Goal: Contribute content: Contribute content

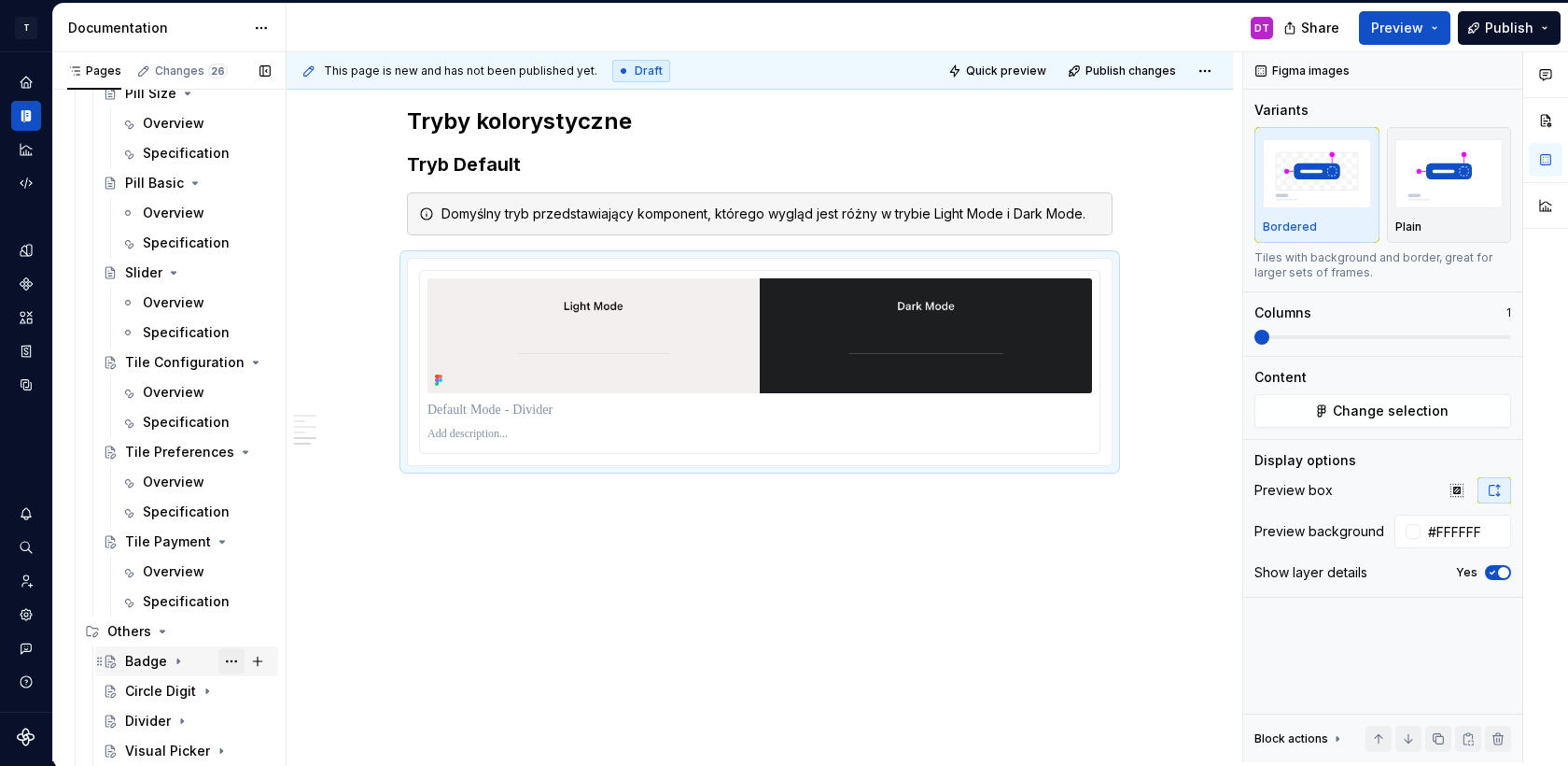
click at [232, 663] on button "Page tree" at bounding box center [231, 661] width 26 height 26
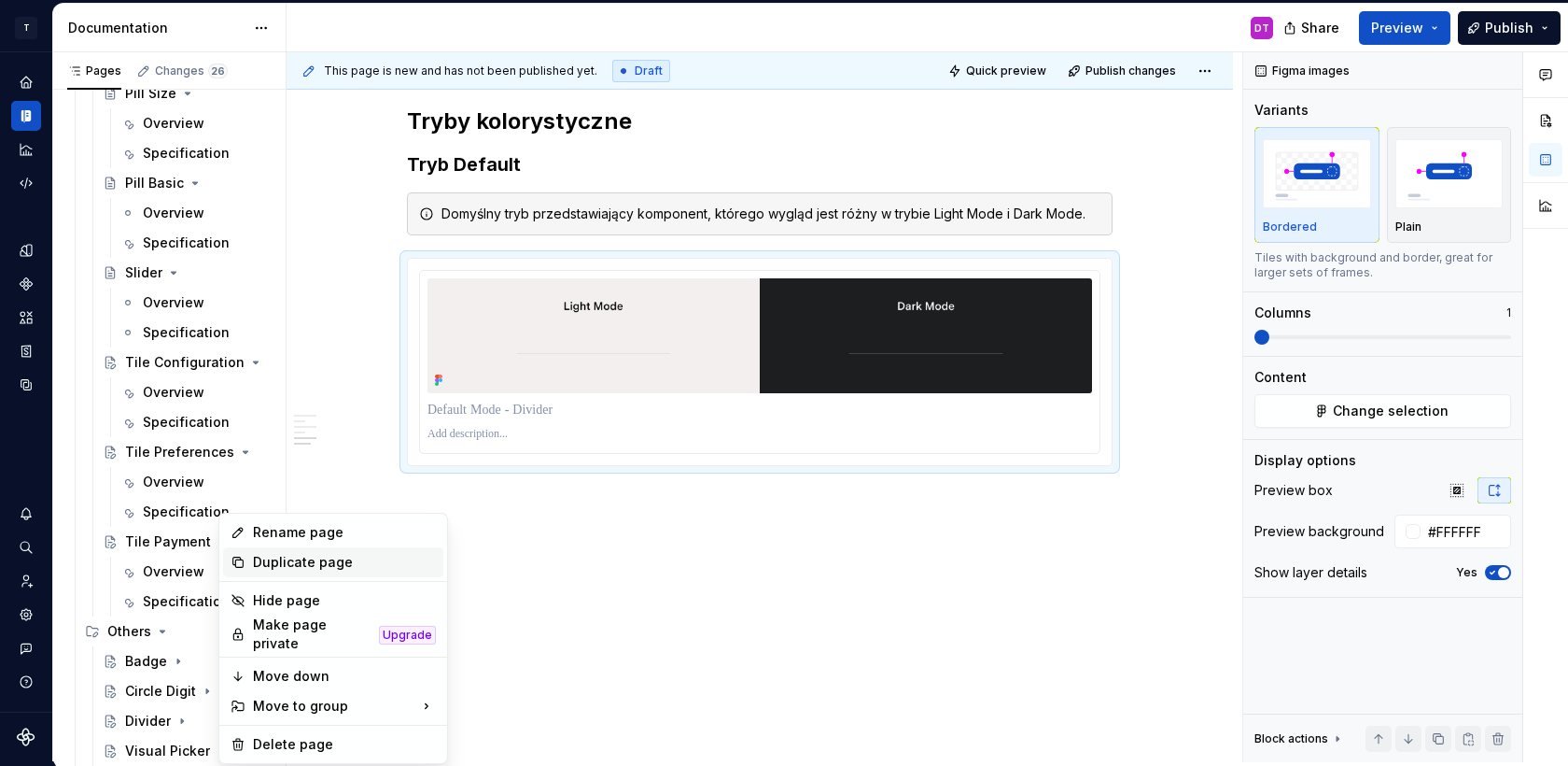
click at [296, 563] on div "Duplicate page" at bounding box center [345, 562] width 183 height 19
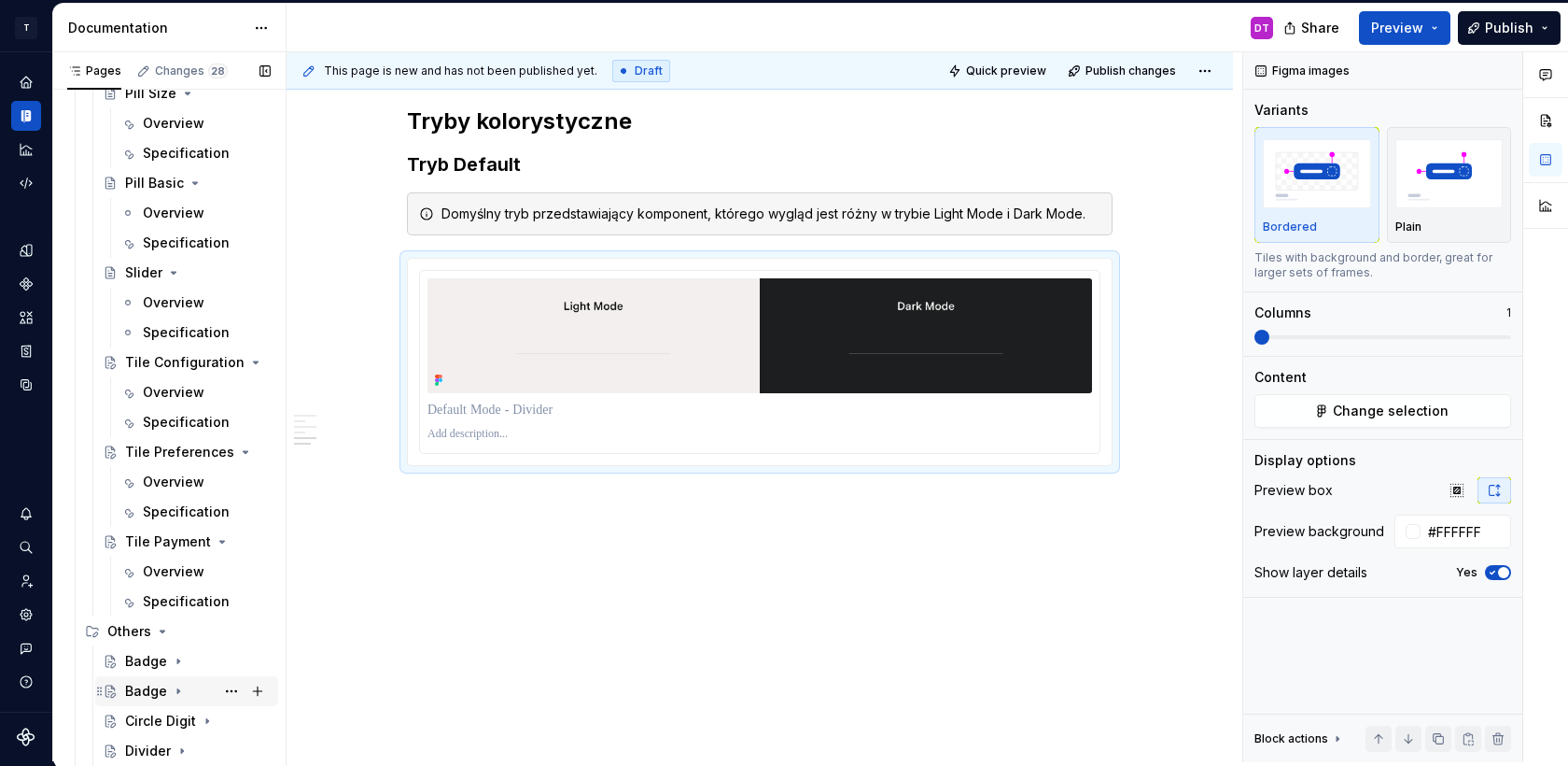
click at [150, 694] on div "Badge" at bounding box center [146, 691] width 42 height 19
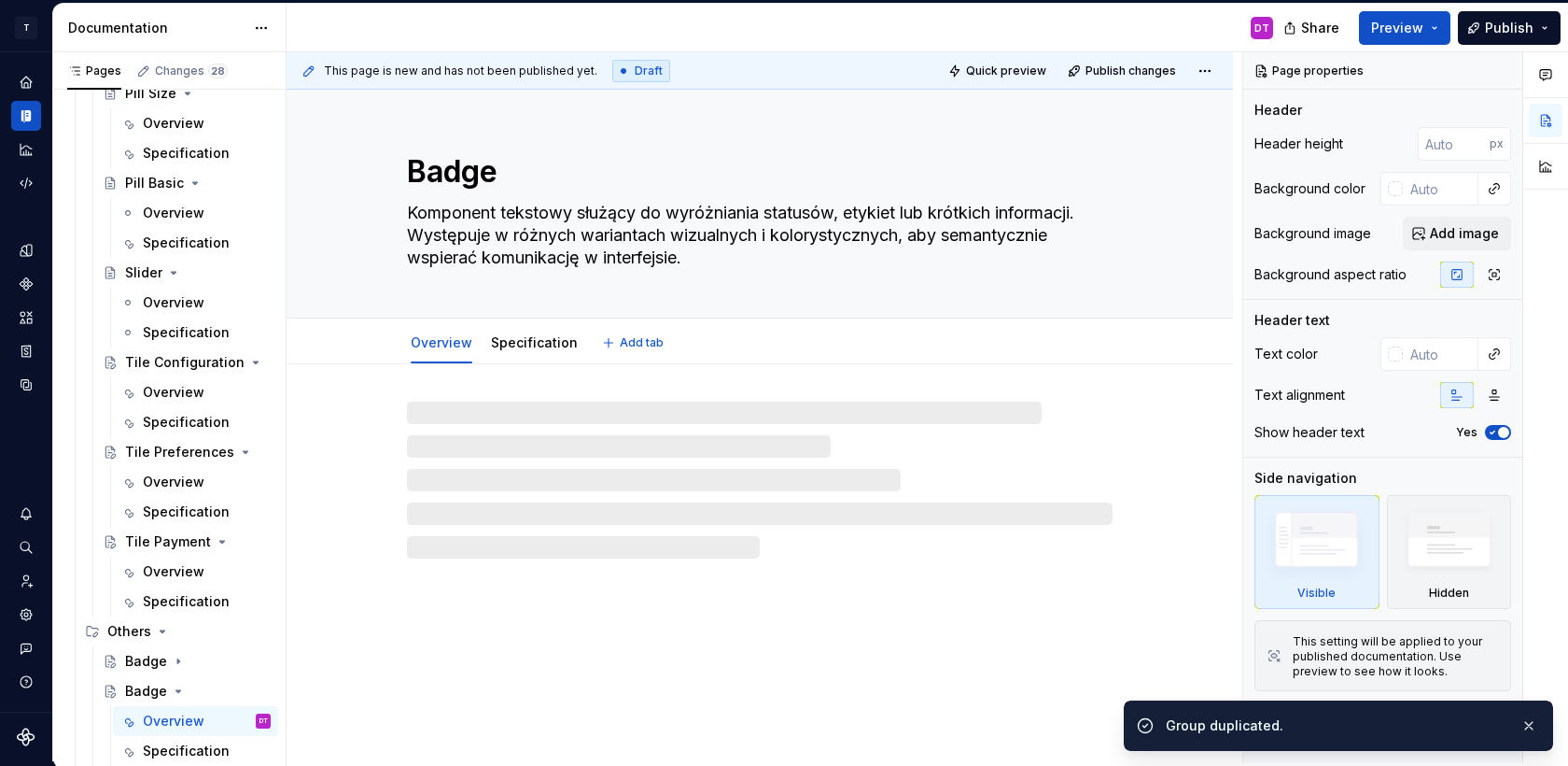
click at [450, 172] on textarea "Badge" at bounding box center [756, 171] width 706 height 44
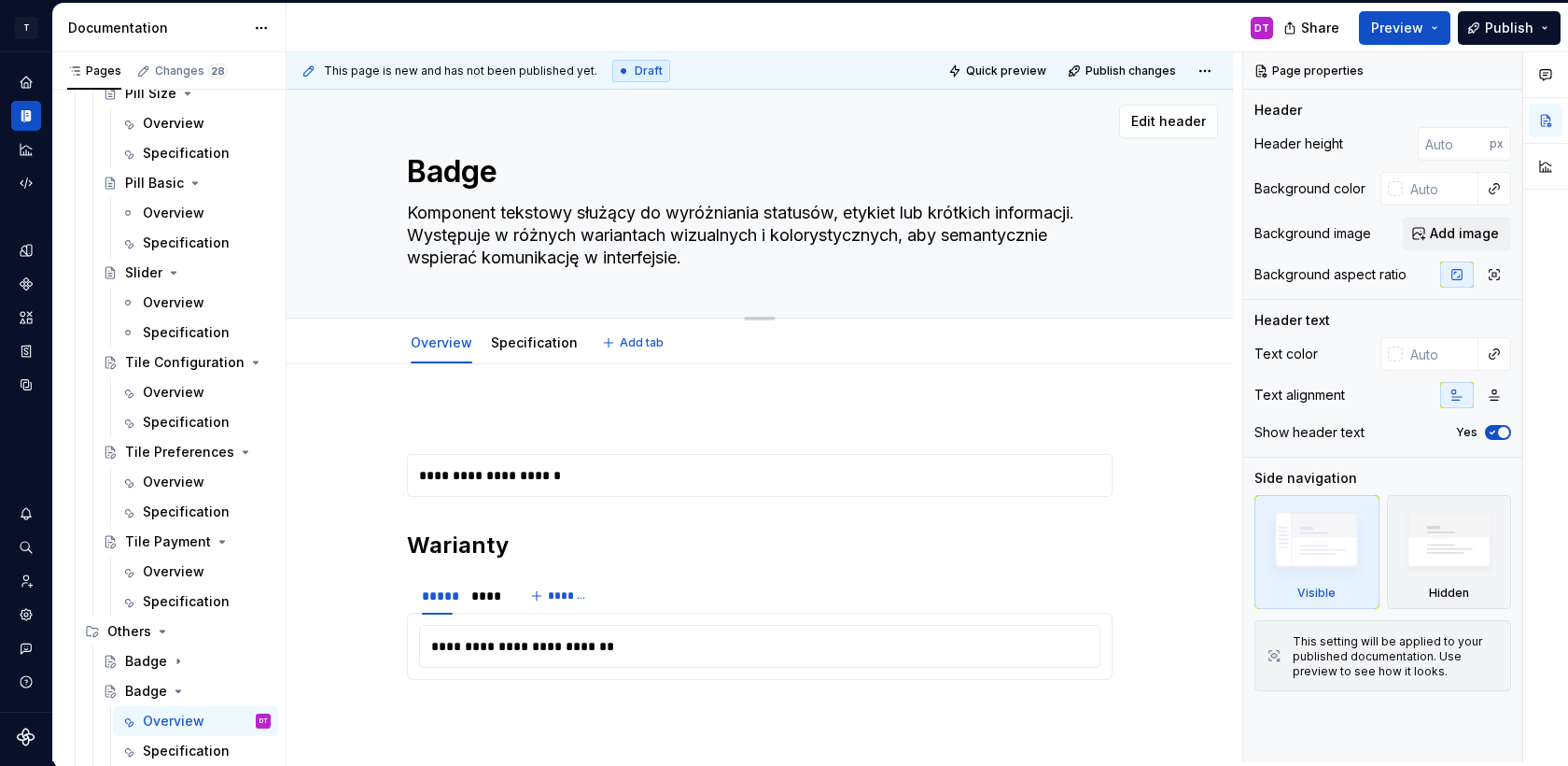
type textarea "*"
type textarea "me"
type textarea "*"
type textarea "men"
type textarea "*"
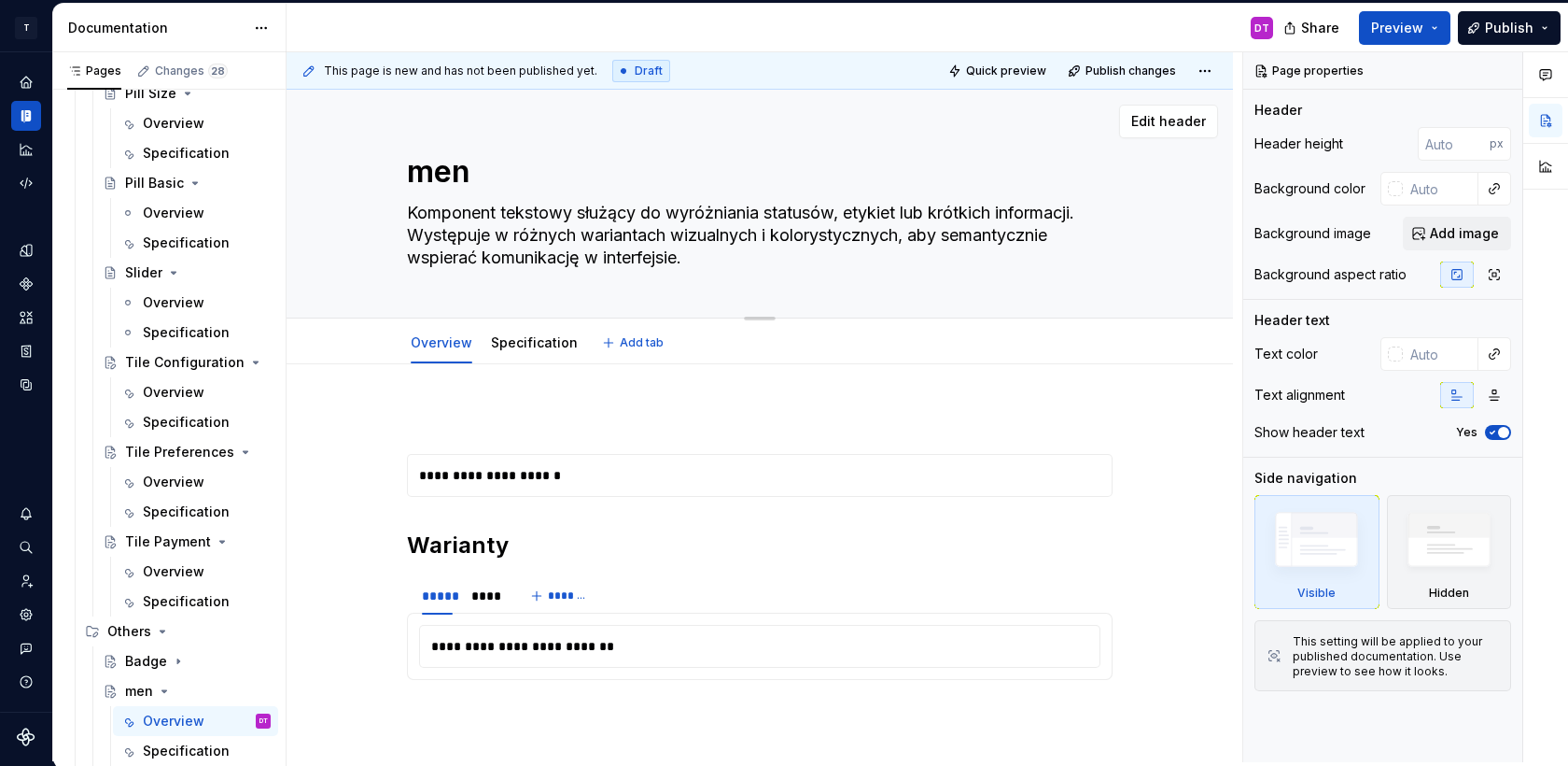
type textarea "mens"
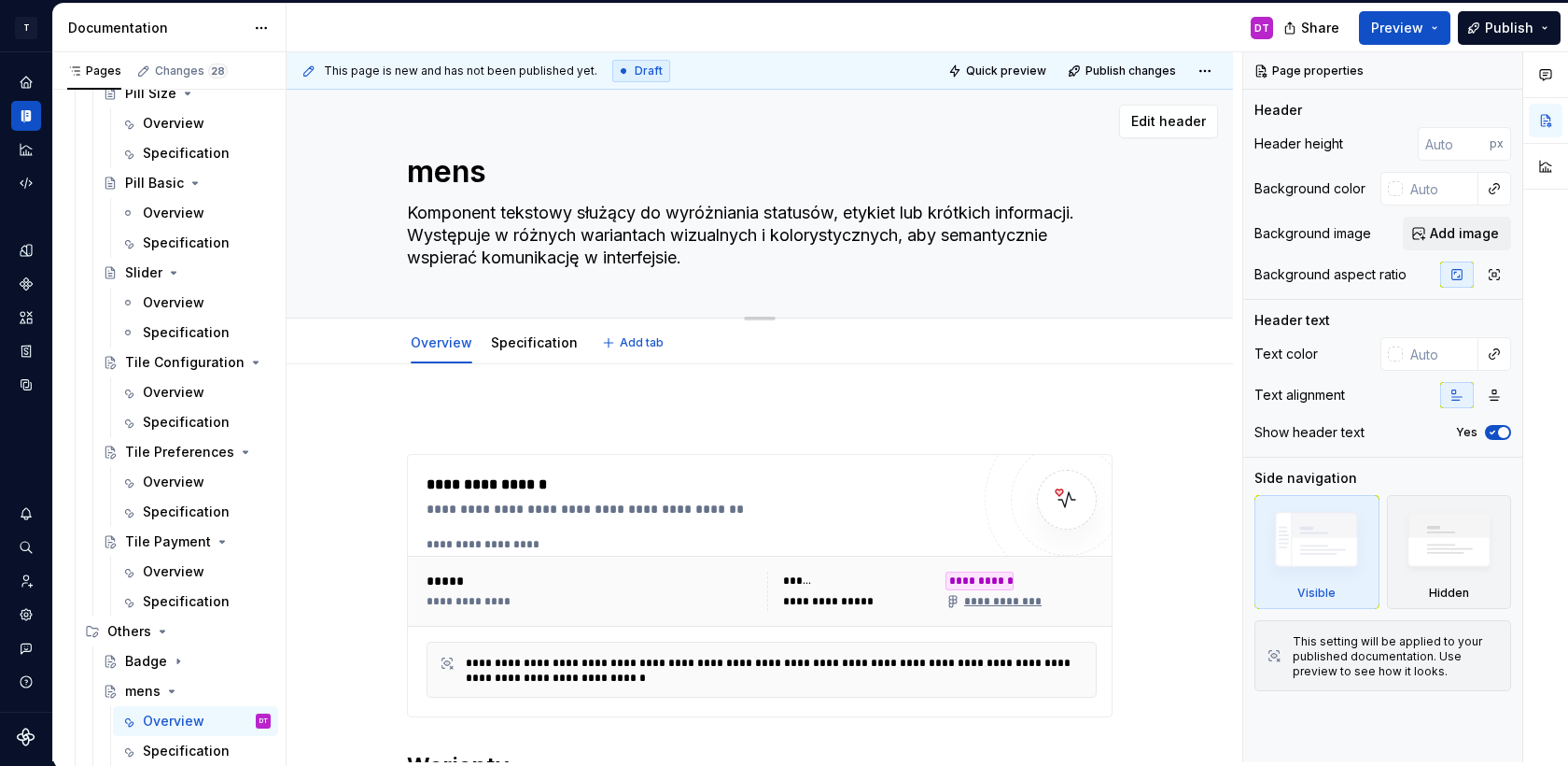
type textarea "*"
type textarea "men"
type textarea "*"
type textarea "me"
type textarea "*"
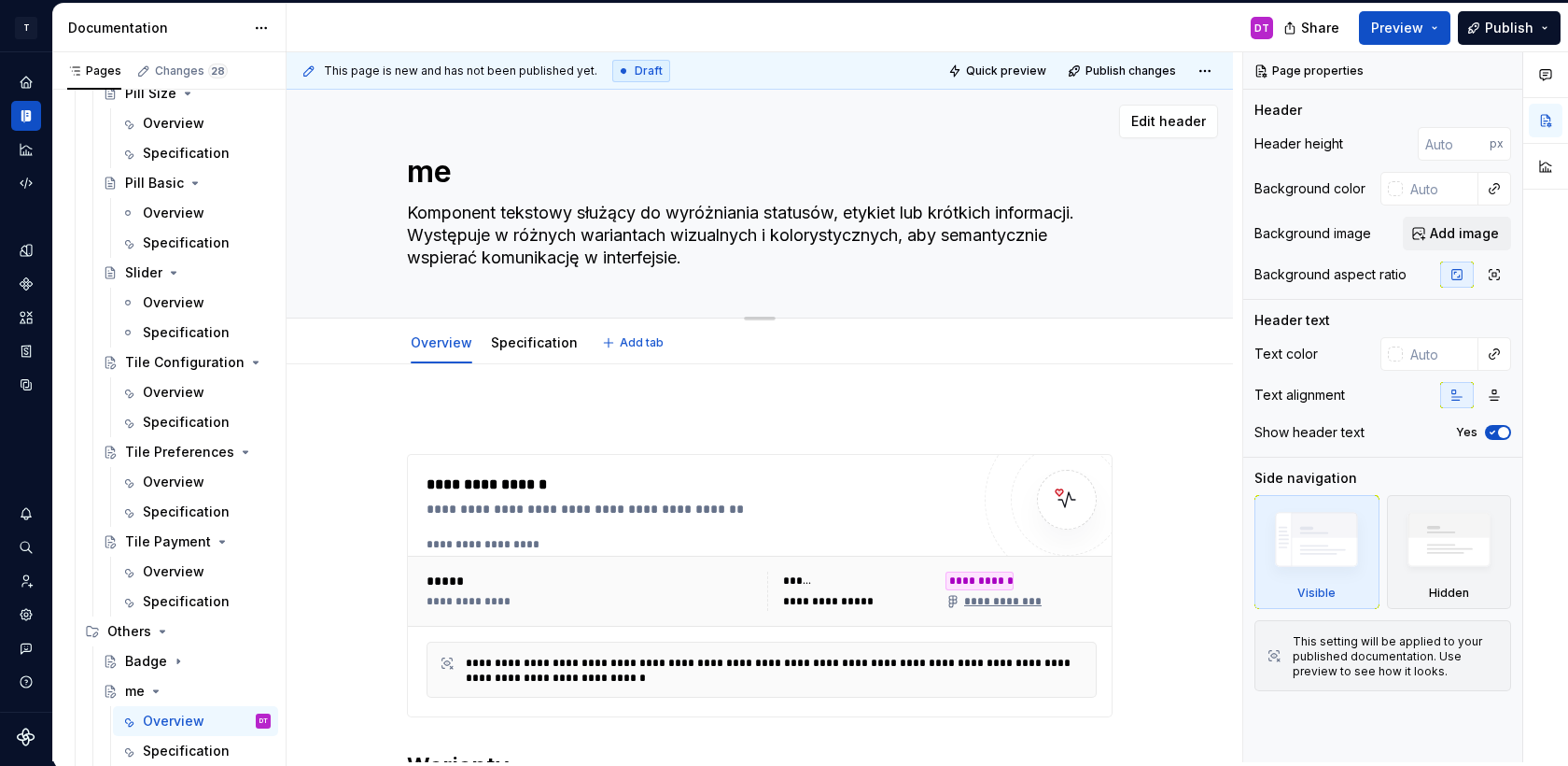
type textarea "m"
type textarea "*"
type textarea "Untitled group"
type textarea "*"
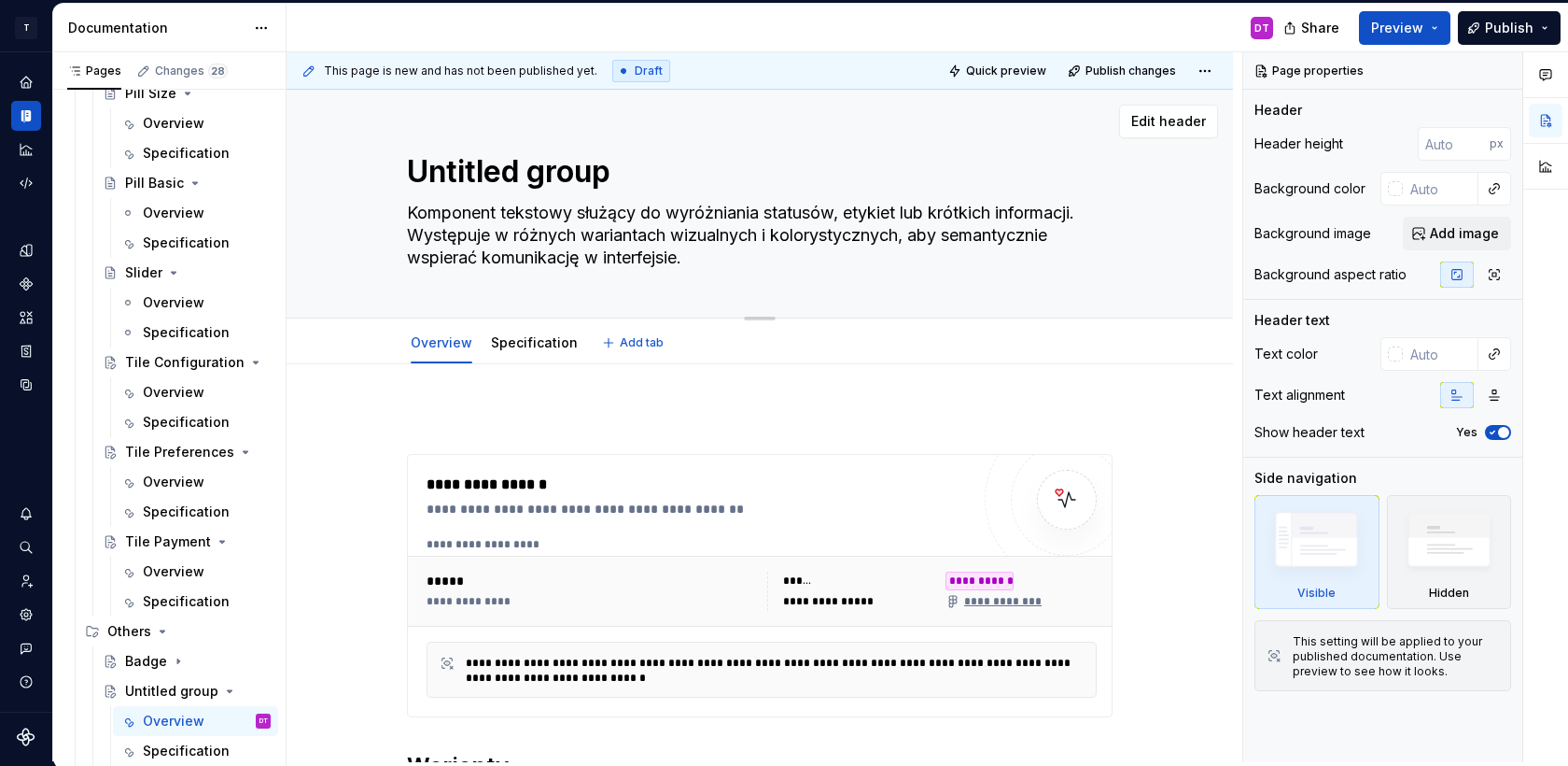
type textarea "D"
type textarea "*"
type textarea "Di"
type textarea "*"
type textarea "Dim"
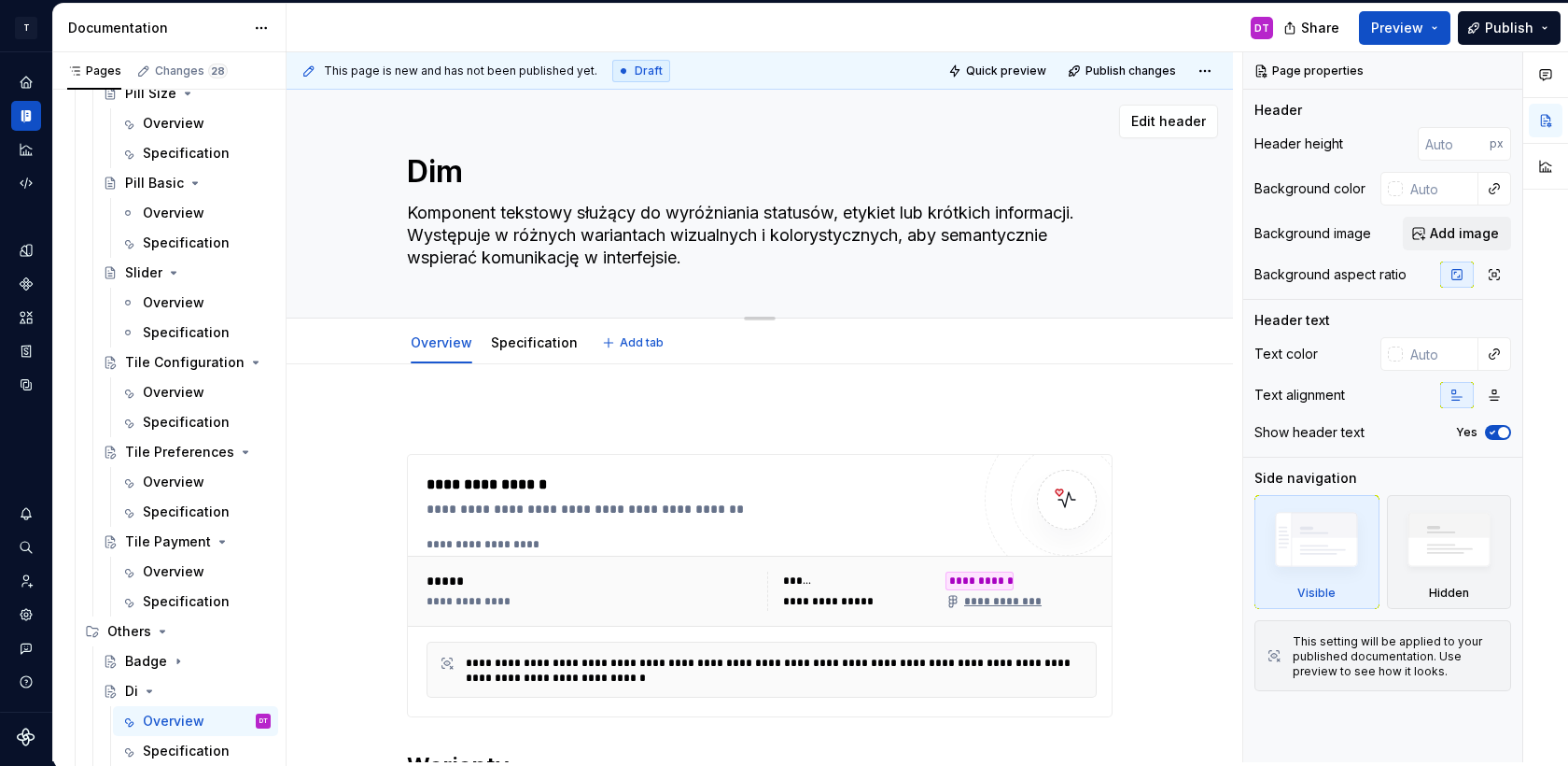
type textarea "*"
type textarea "Dime"
type textarea "*"
type textarea "Dimen"
type textarea "*"
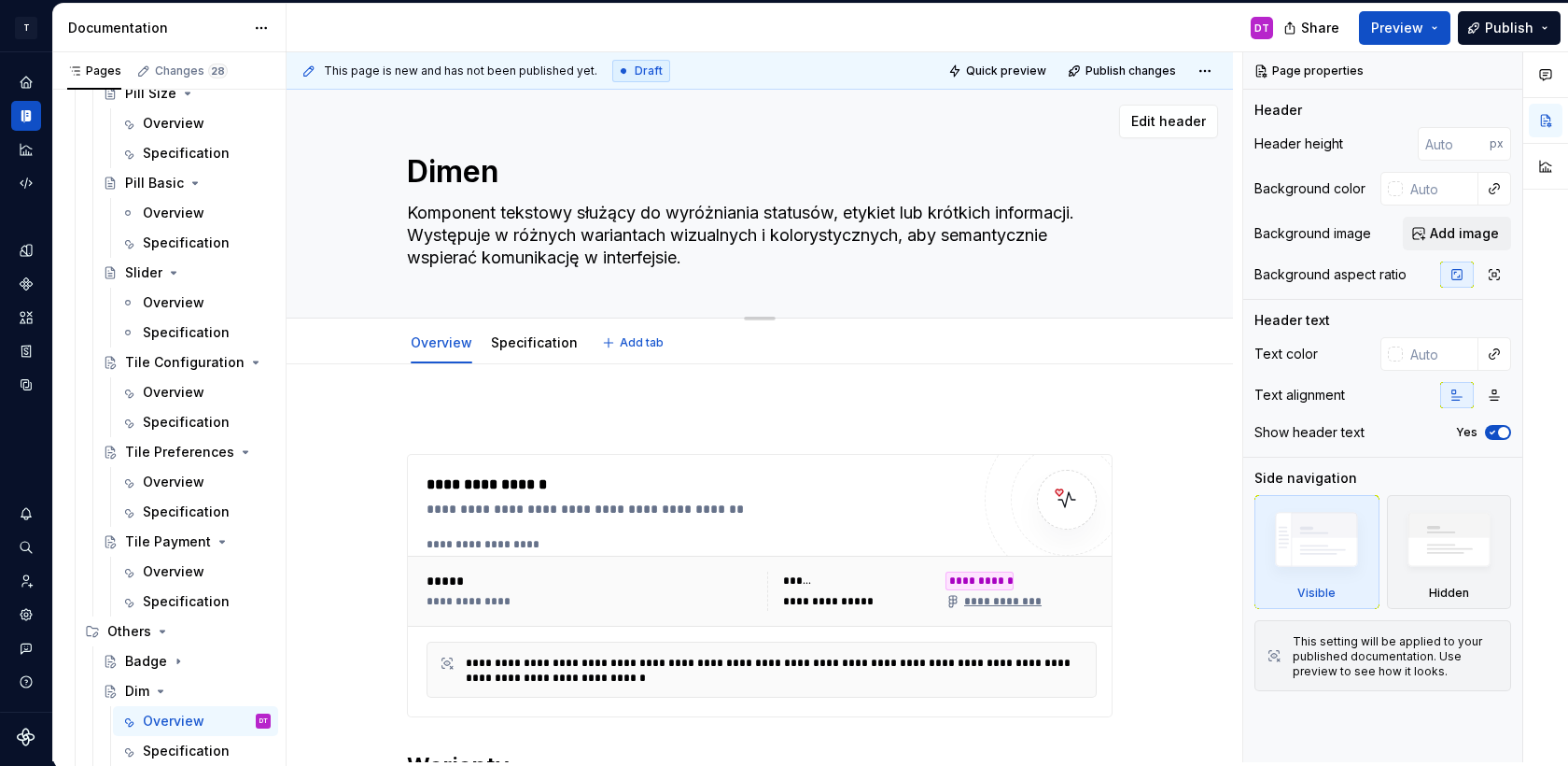
type textarea "Dimens"
type textarea "*"
type textarea "Dimensi"
type textarea "*"
type textarea "Dimensio"
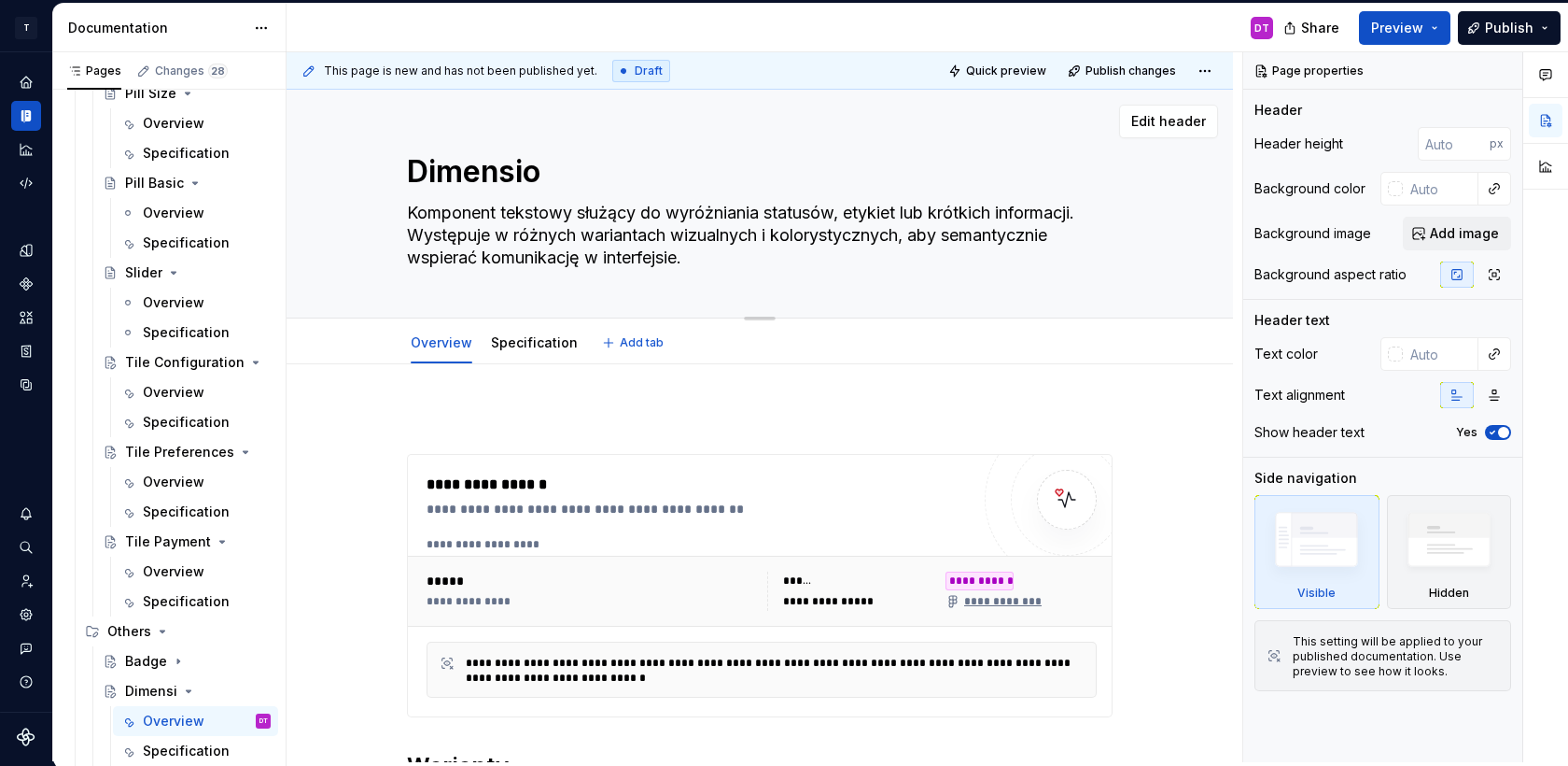
type textarea "*"
type textarea "Dimension"
type textarea "*"
type textarea "Dimension"
click at [482, 230] on textarea "Komponent tekstowy służący do wyróżniania statusów, etykiet lub krótkich inform…" at bounding box center [756, 235] width 706 height 75
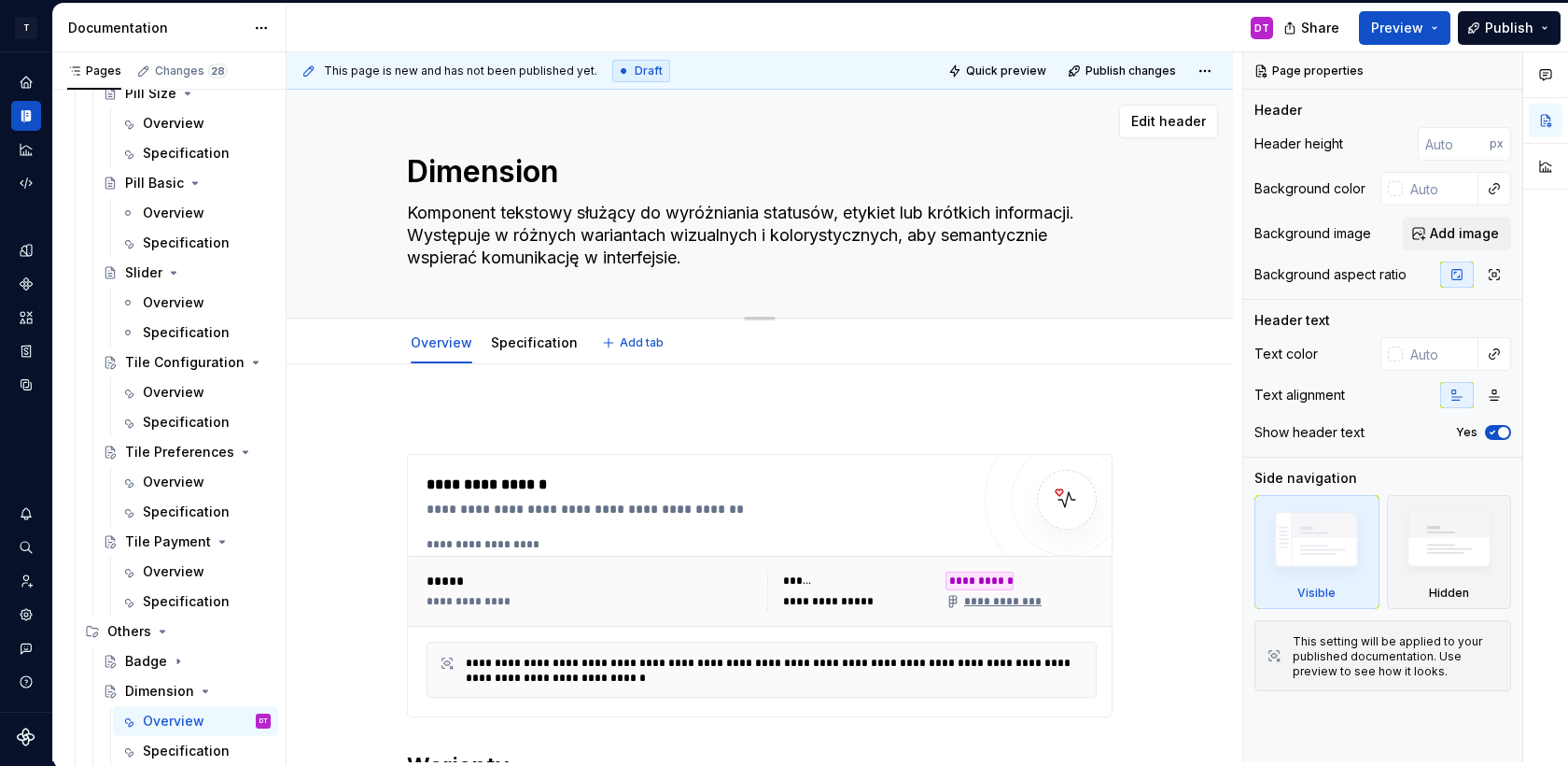
click at [482, 230] on textarea "Komponent tekstowy służący do wyróżniania statusów, etykiet lub krótkich inform…" at bounding box center [756, 235] width 706 height 75
type textarea "*"
type textarea "K"
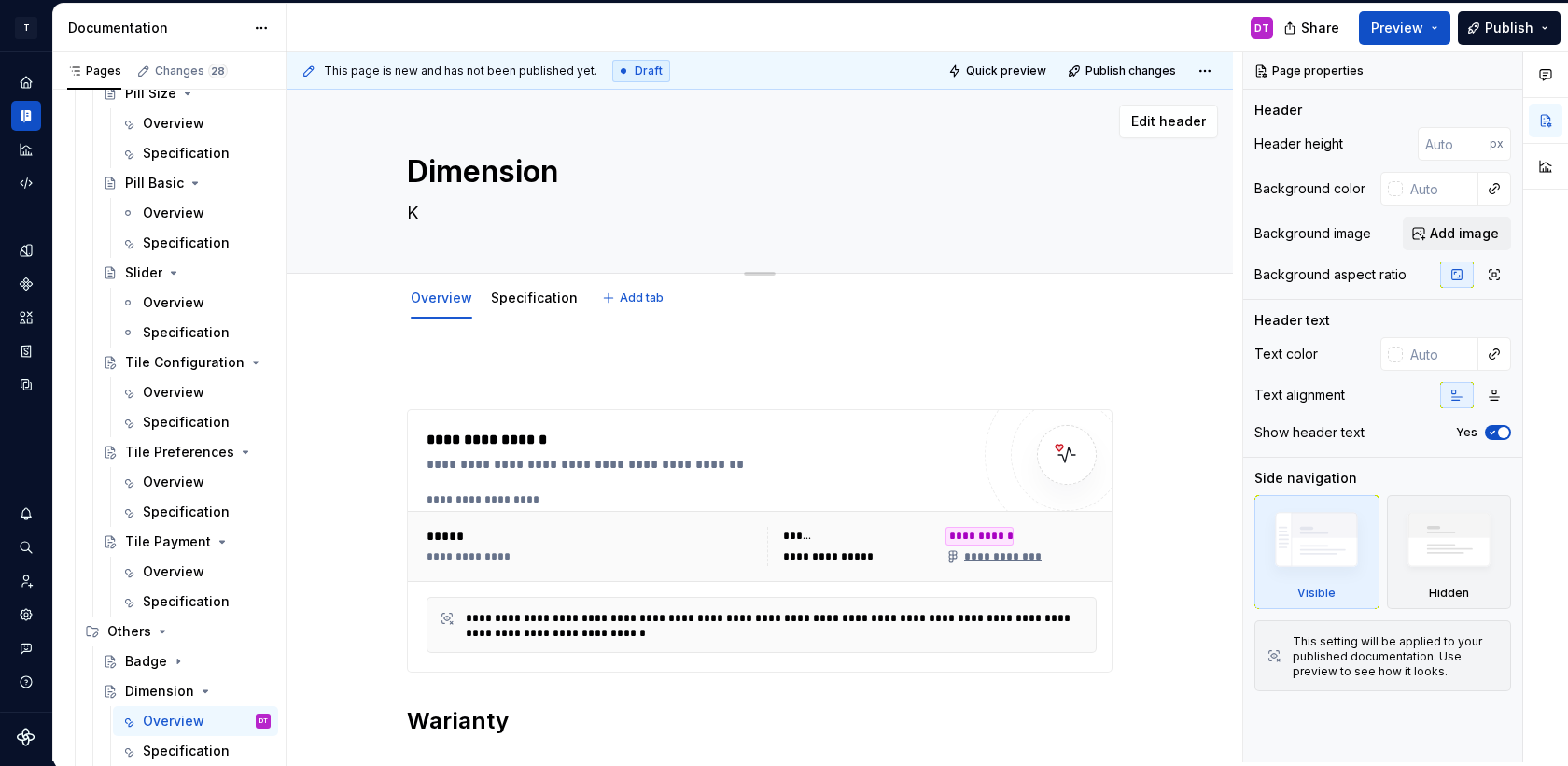
type textarea "*"
type textarea "Ko"
type textarea "*"
type textarea "Kom"
type textarea "*"
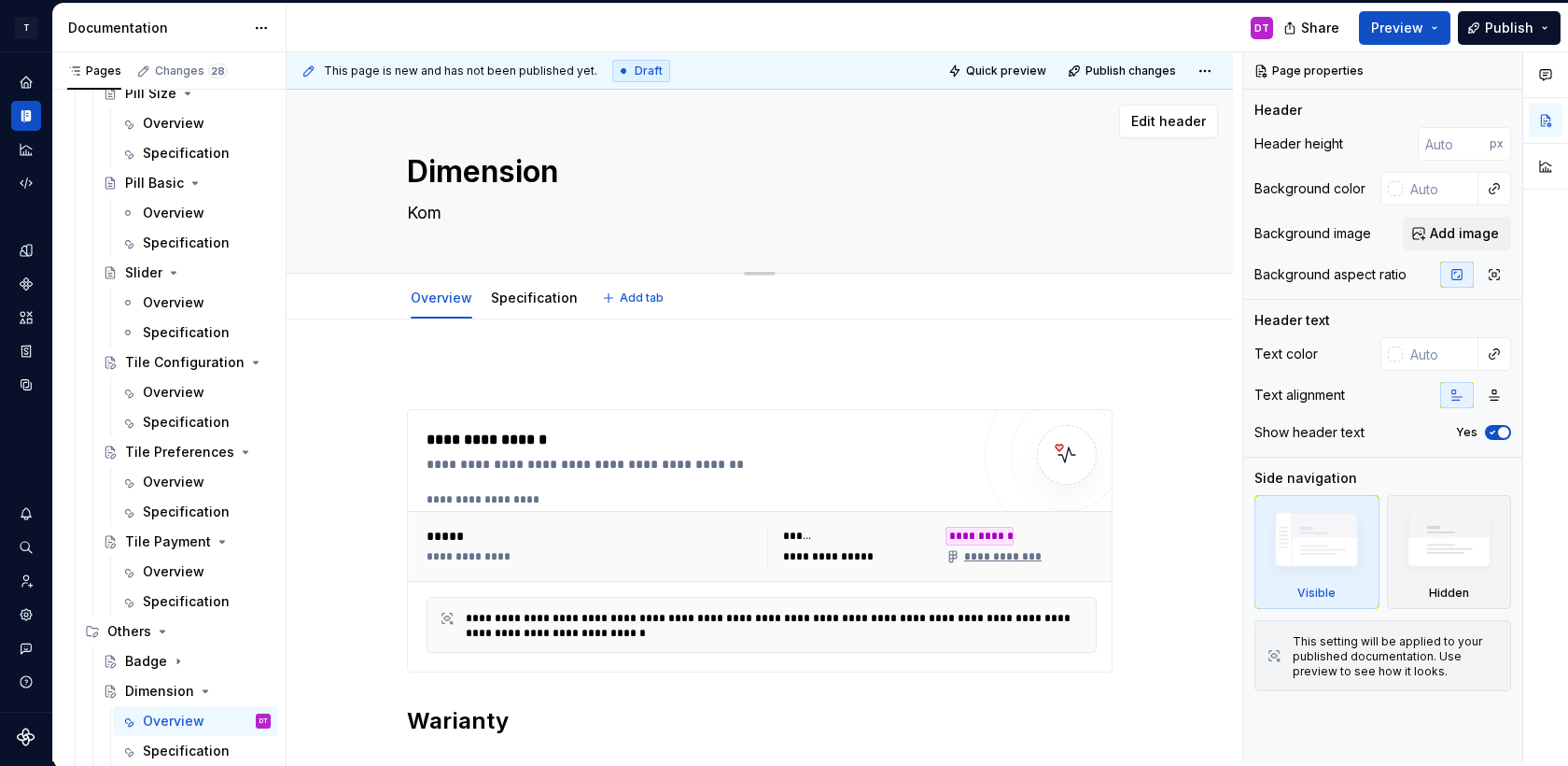
type textarea "Komp"
type textarea "*"
type textarea "Kompo"
type textarea "*"
type textarea "Kompon"
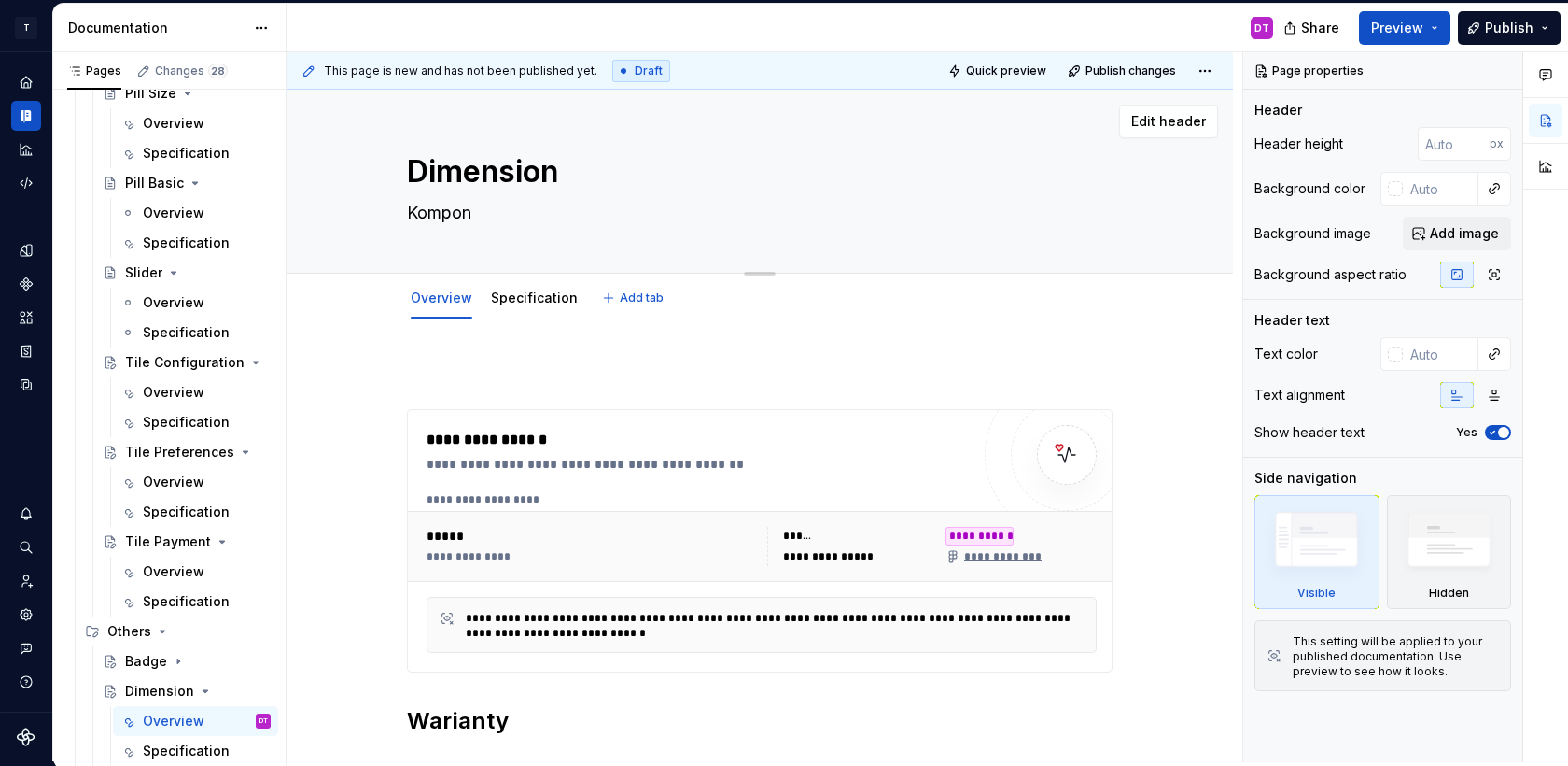
type textarea "*"
type textarea "Kompone"
type textarea "*"
type textarea "Komponen"
type textarea "*"
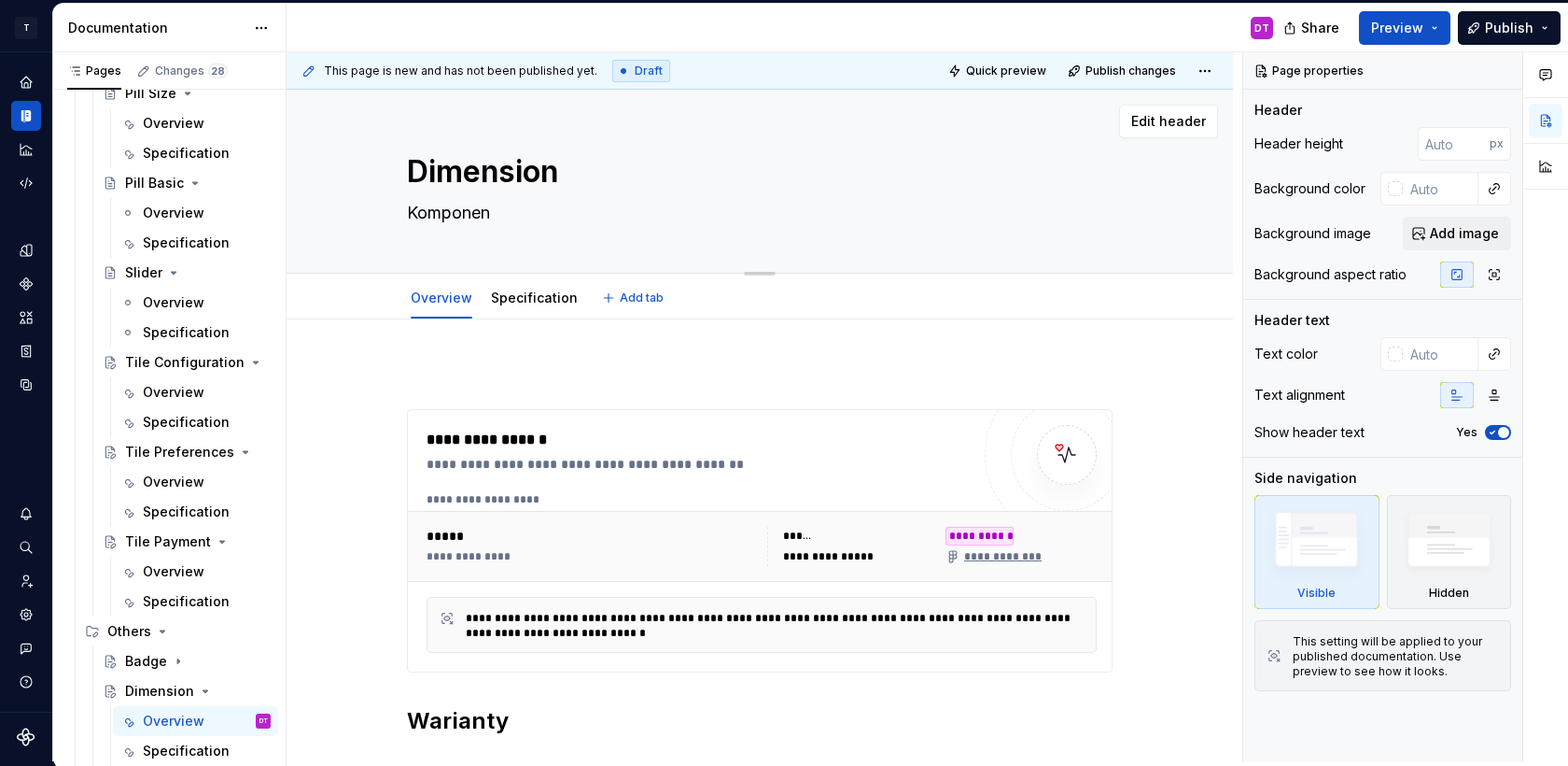
type textarea "Komponent"
type textarea "*"
type textarea "Komponent"
type textarea "*"
type textarea "Komponent s"
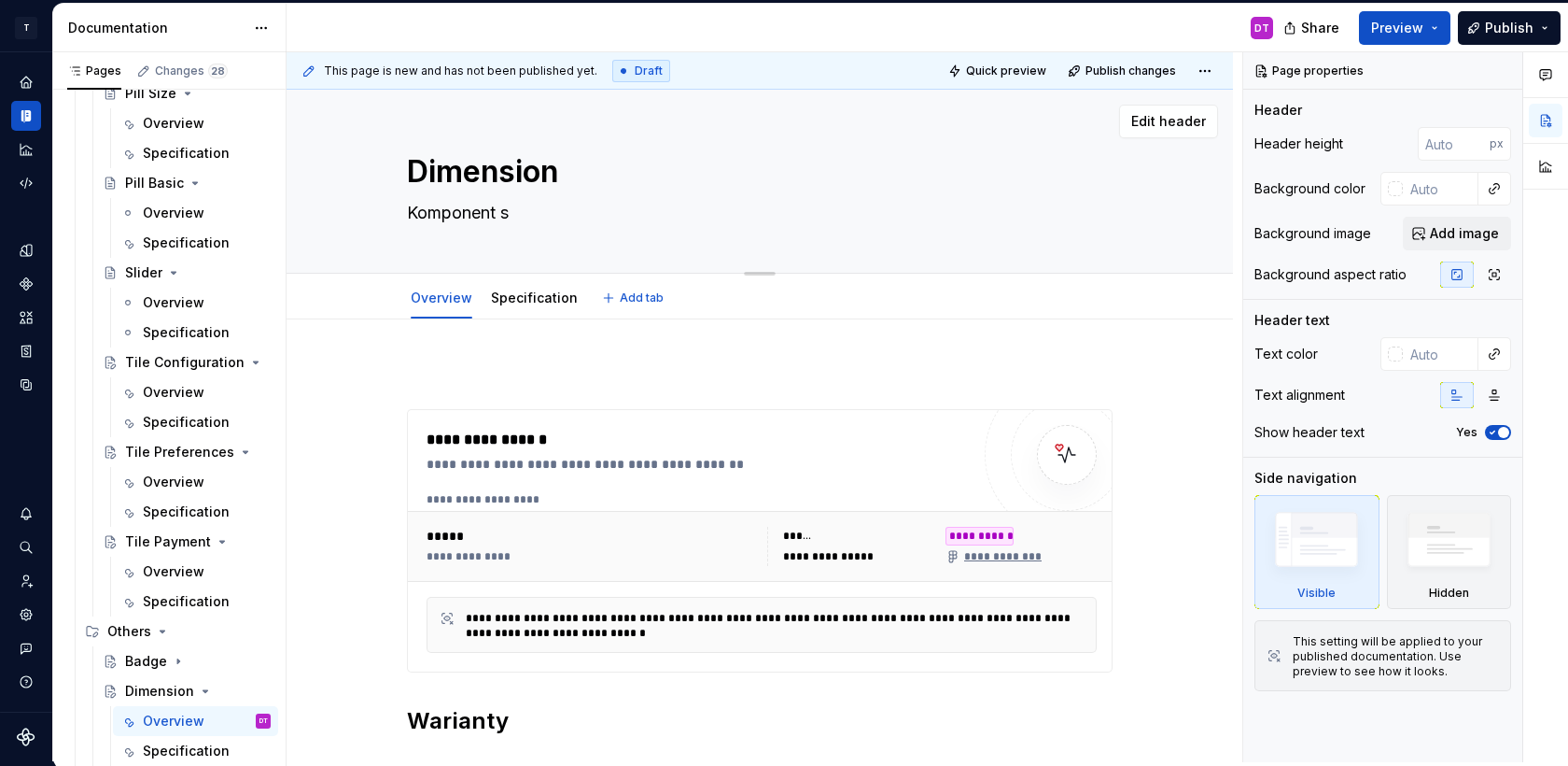
type textarea "*"
type textarea "Komponent sł"
type textarea "*"
type textarea "Komponent słu"
type textarea "*"
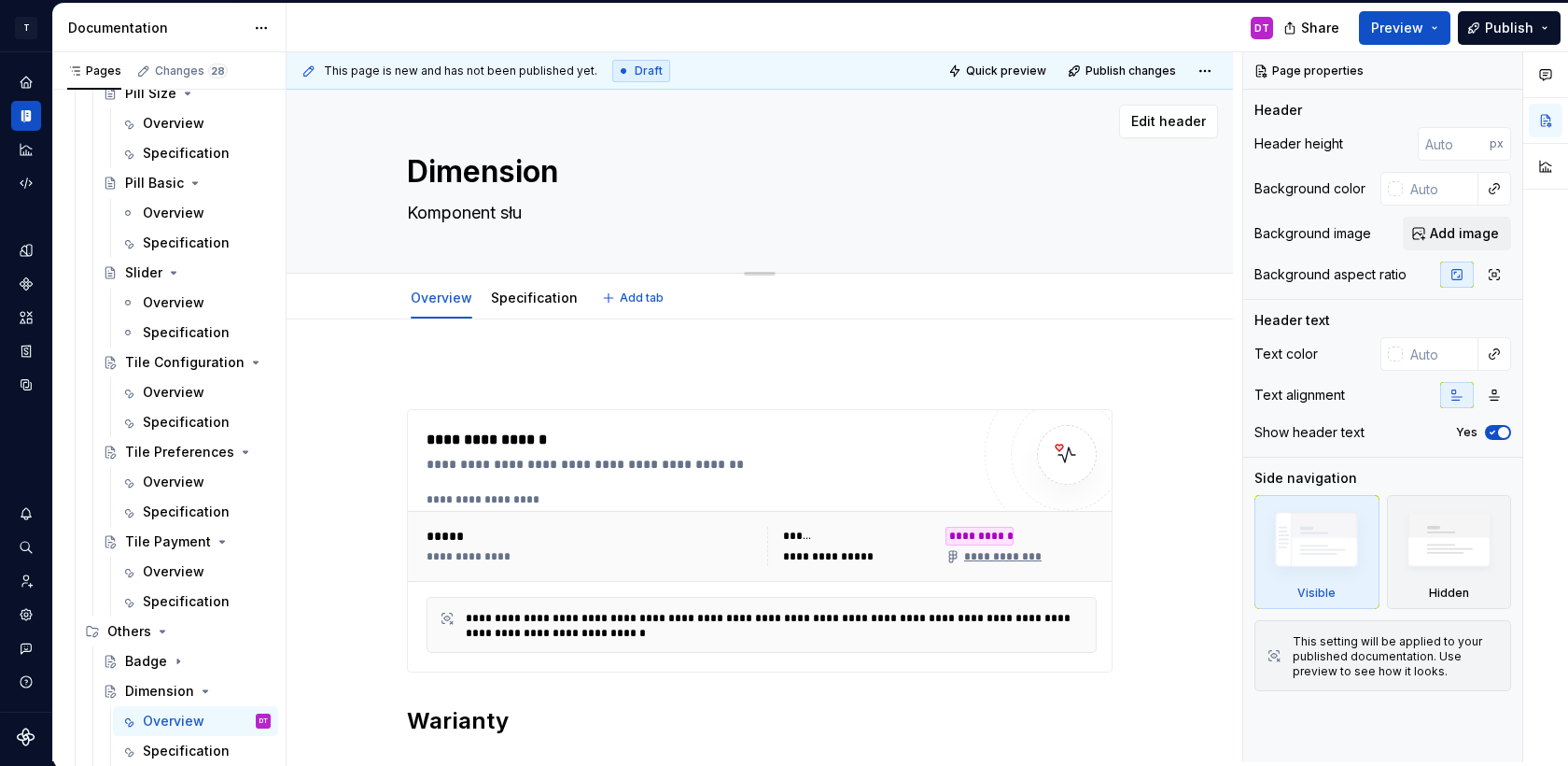
type textarea "Komponent służ"
type textarea "*"
type textarea "Komponent służą"
type textarea "*"
type textarea "Komponent służąc"
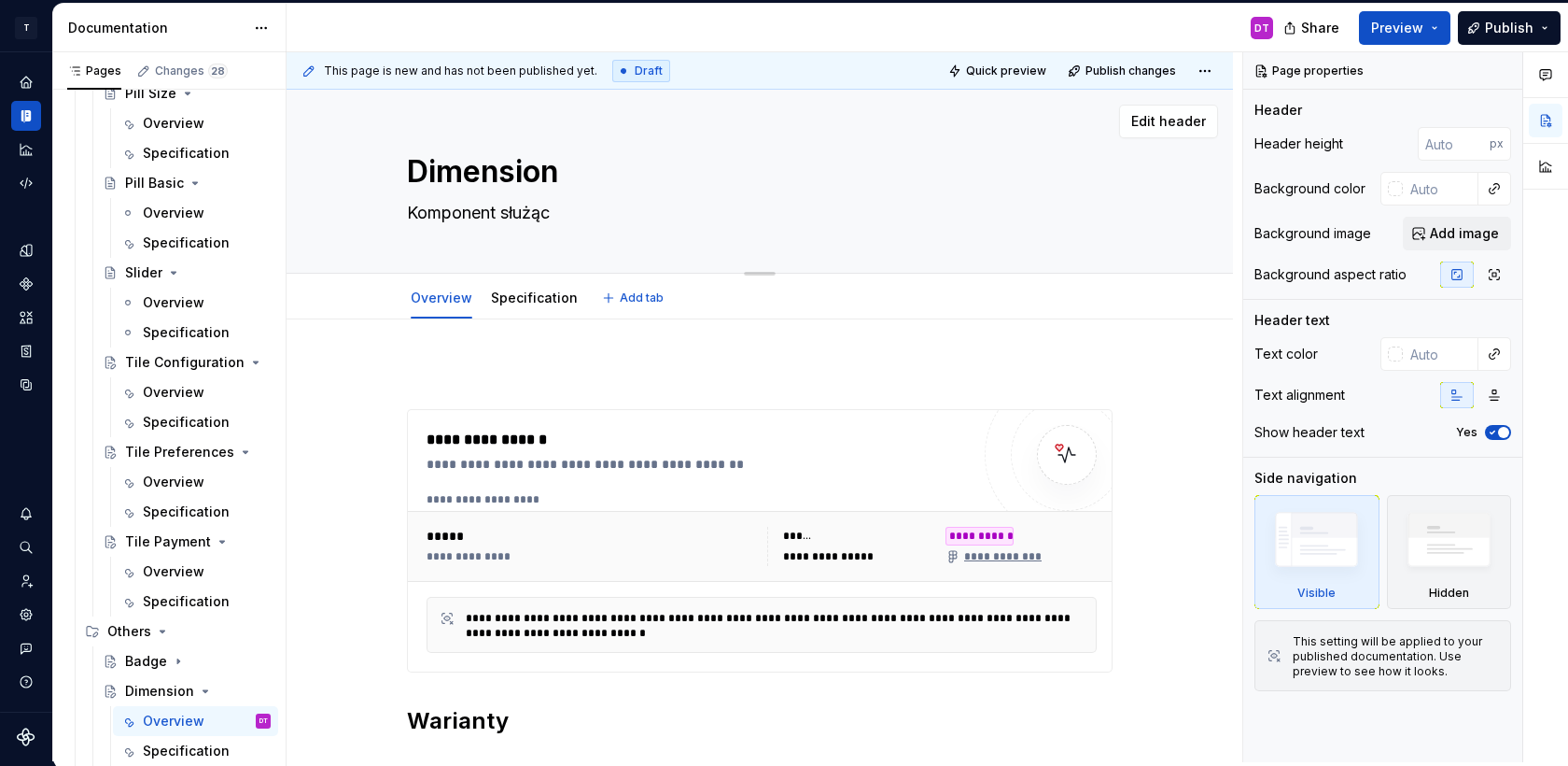
type textarea "*"
type textarea "Komponent służący"
type textarea "*"
type textarea "Komponent służący"
type textarea "*"
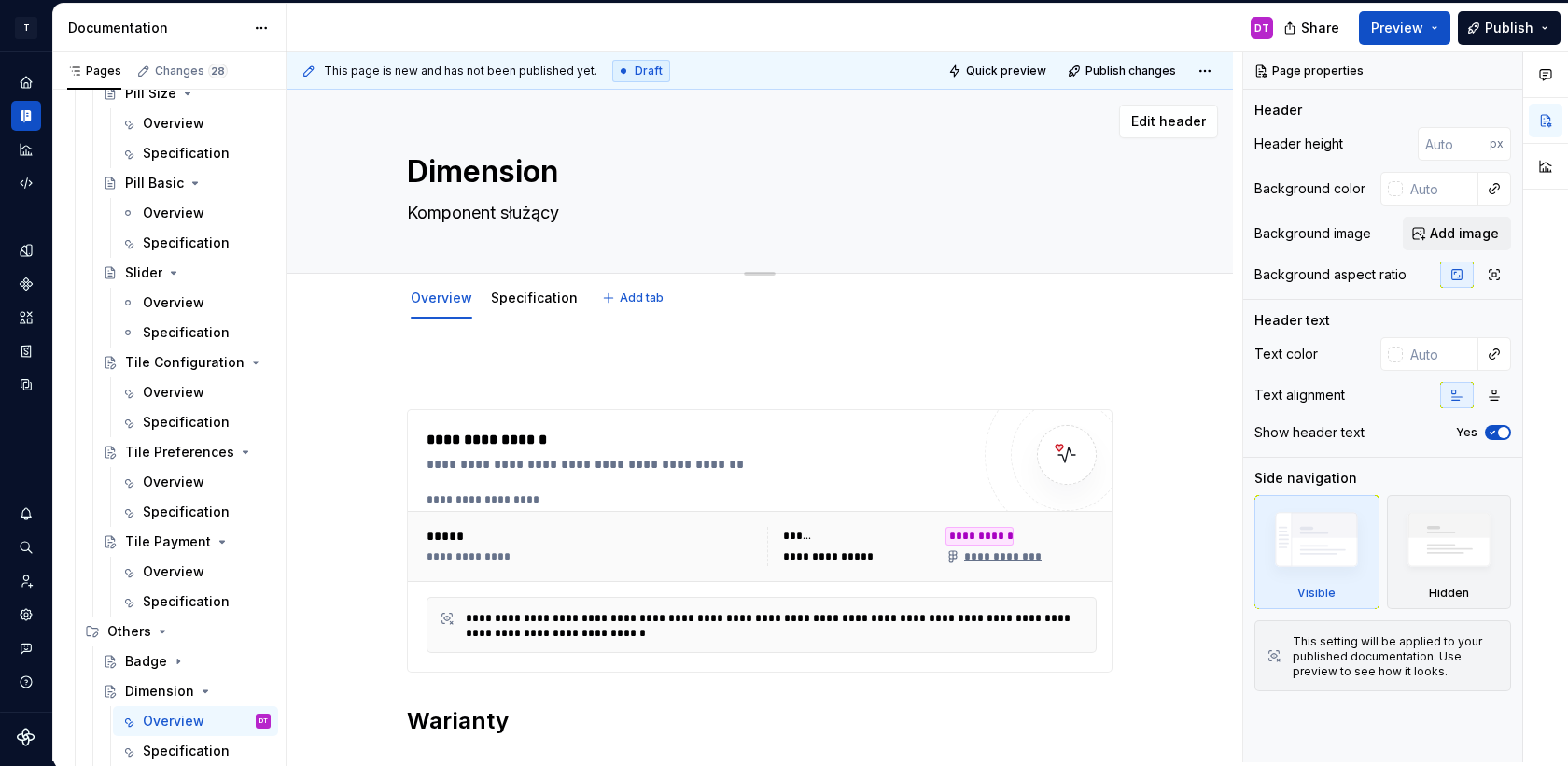
type textarea "Komponent służący d"
type textarea "*"
type textarea "Komponent służący do"
type textarea "*"
type textarea "Komponent służący do"
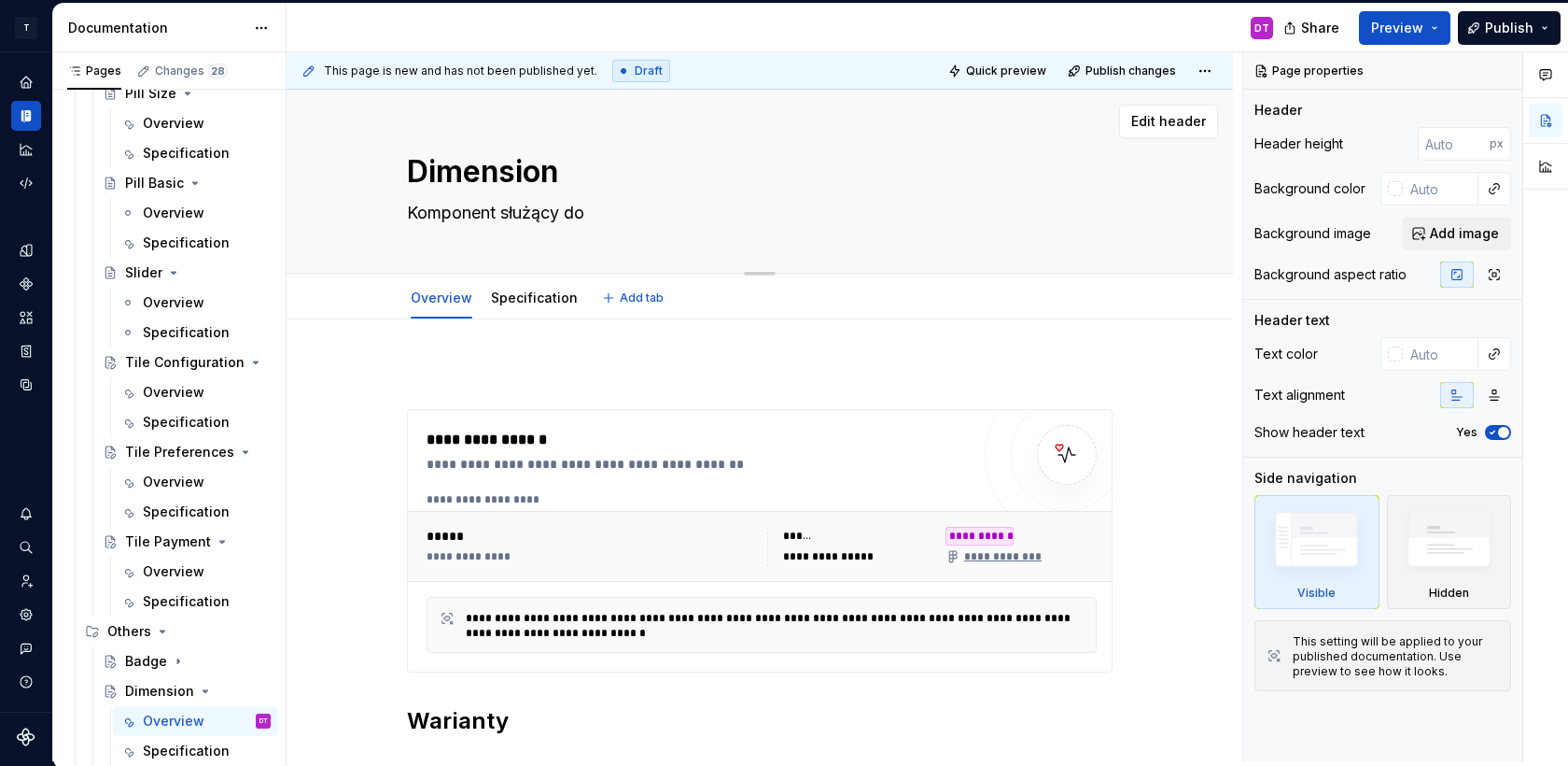
type textarea "*"
type textarea "Komponent służący do p"
type textarea "*"
type textarea "Komponent służący do pr"
type textarea "*"
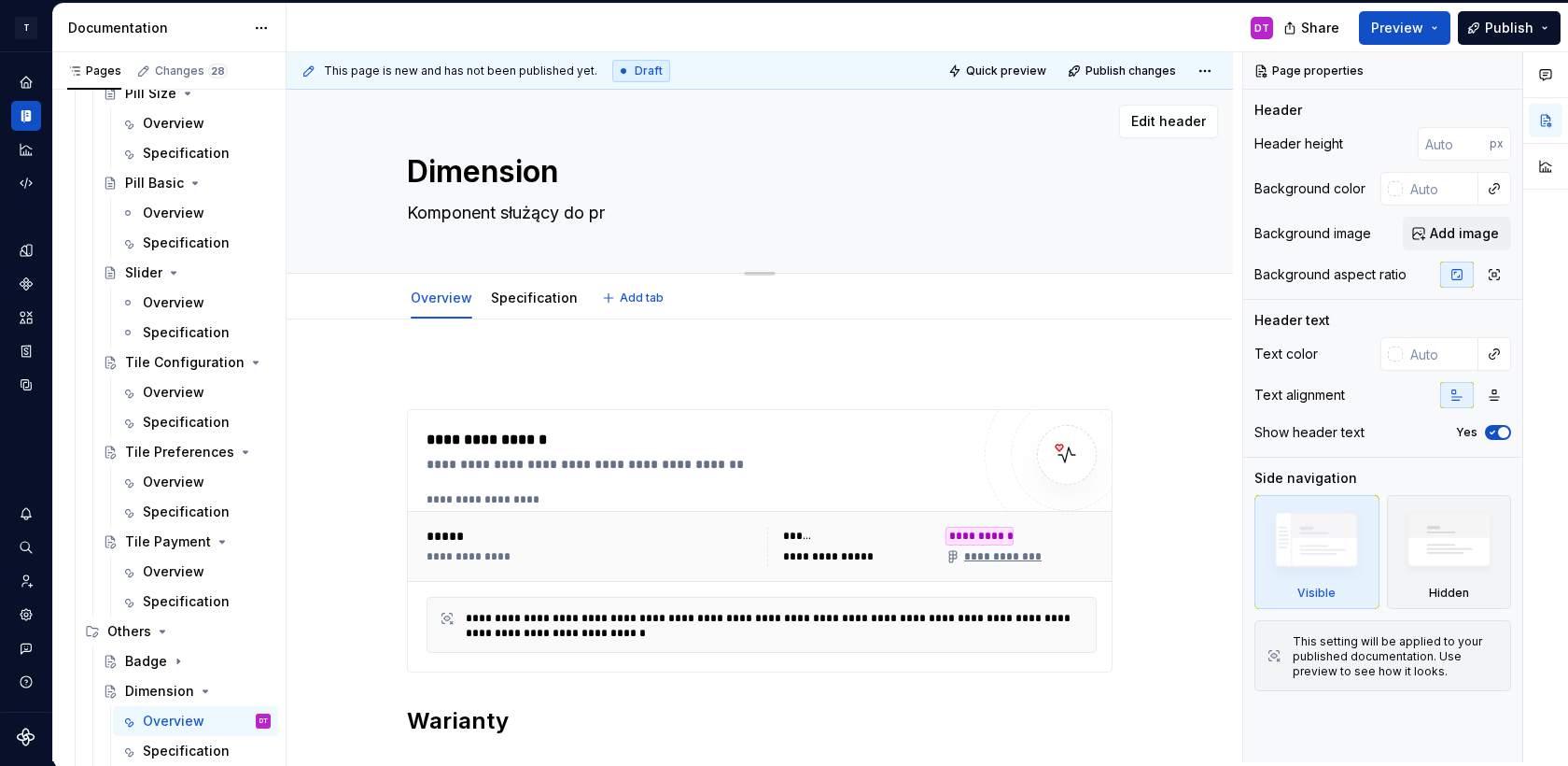
type textarea "Komponent służący do prz"
type textarea "*"
type textarea "Komponent służący do prze"
type textarea "*"
type textarea "Komponent służący do przed"
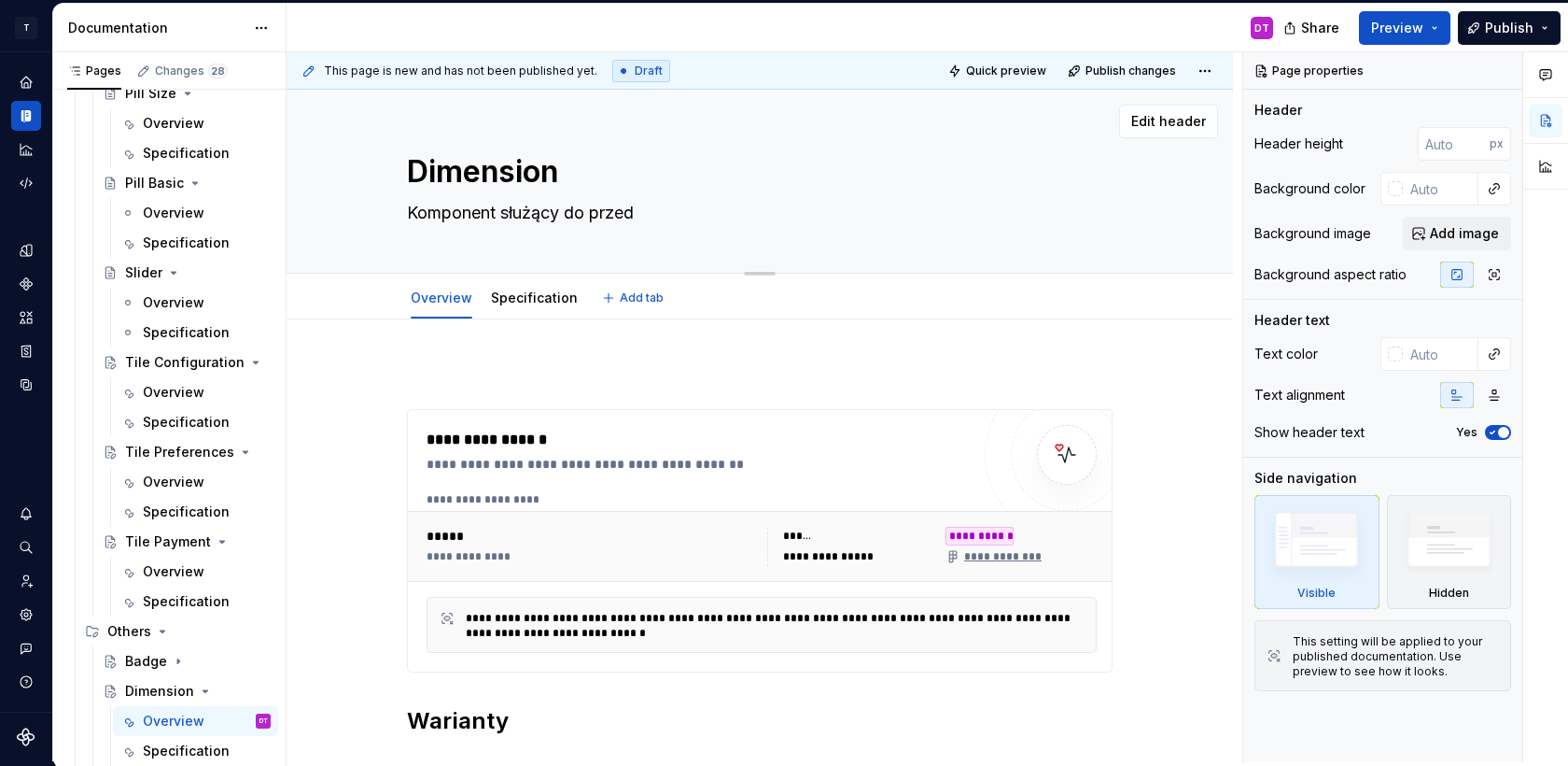
type textarea "*"
type textarea "Komponent służący do przeds"
type textarea "*"
type textarea "Komponent służący do przedst"
type textarea "*"
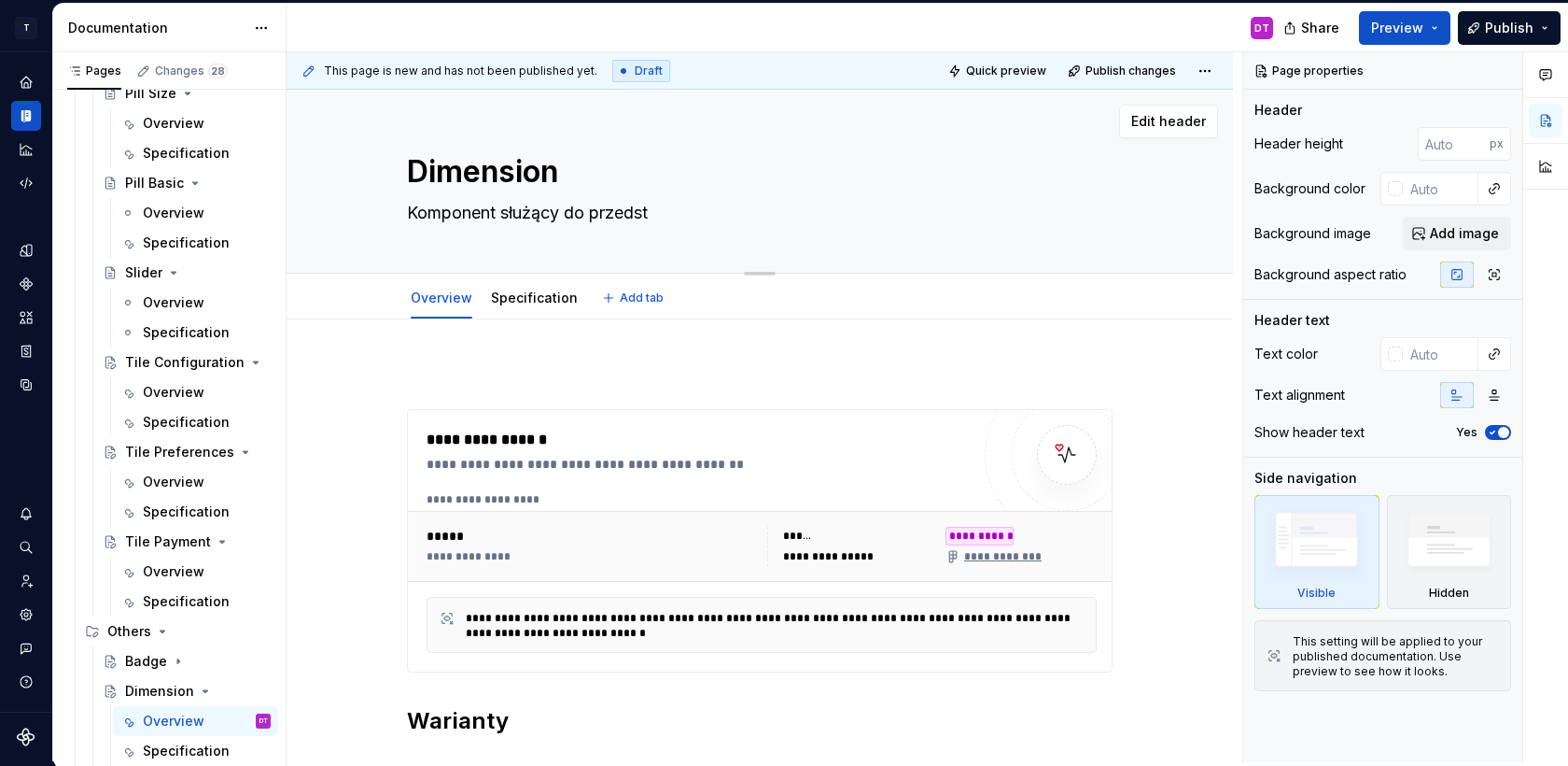
type textarea "Komponent służący do przedsta"
type textarea "*"
type textarea "Komponent służący do przedstaw"
type textarea "*"
type textarea "Komponent służący do przedstawi"
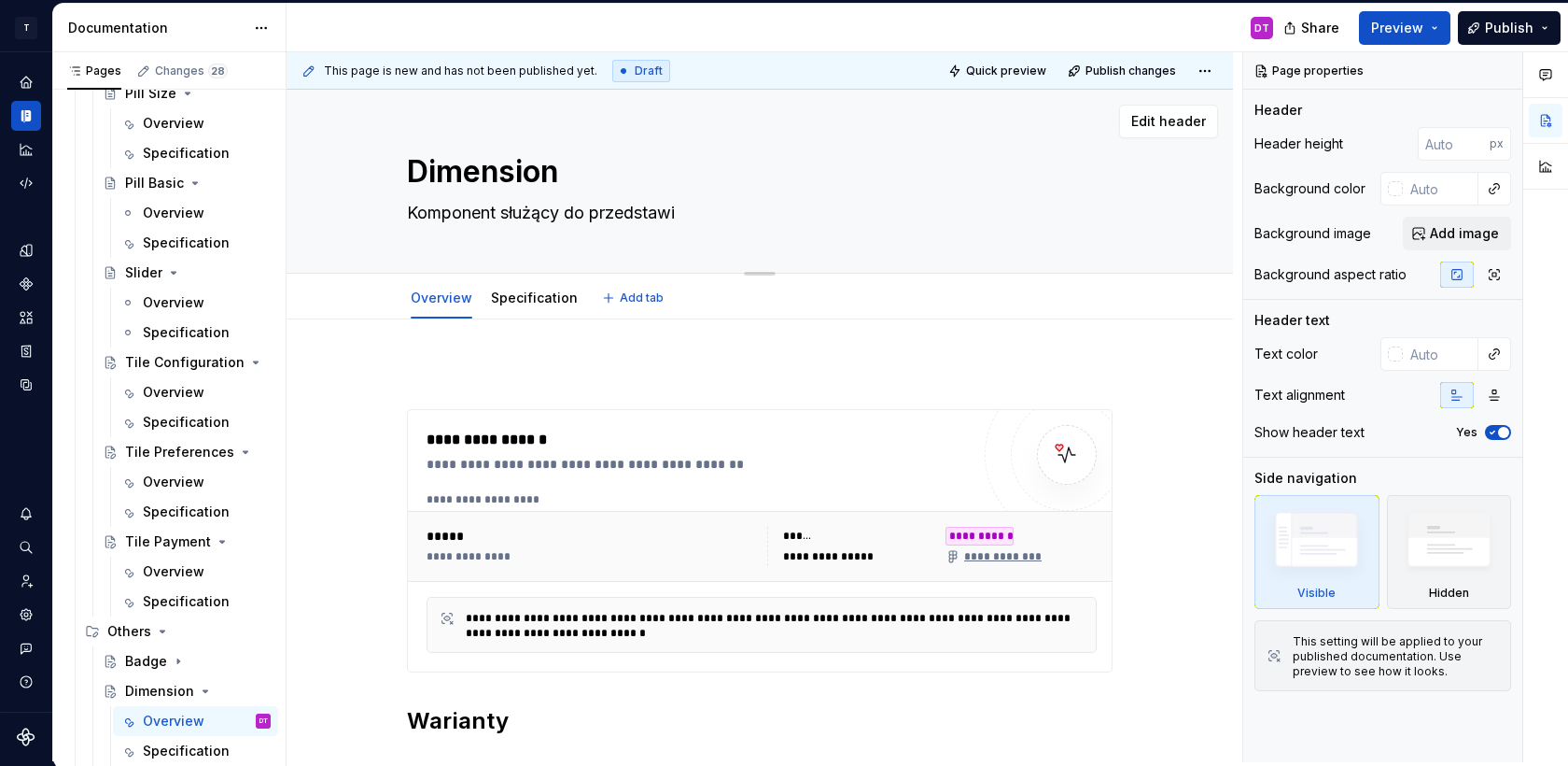
type textarea "*"
type textarea "Komponent służący do przedstawia"
type textarea "*"
type textarea "Komponent służący do przedstawian"
type textarea "*"
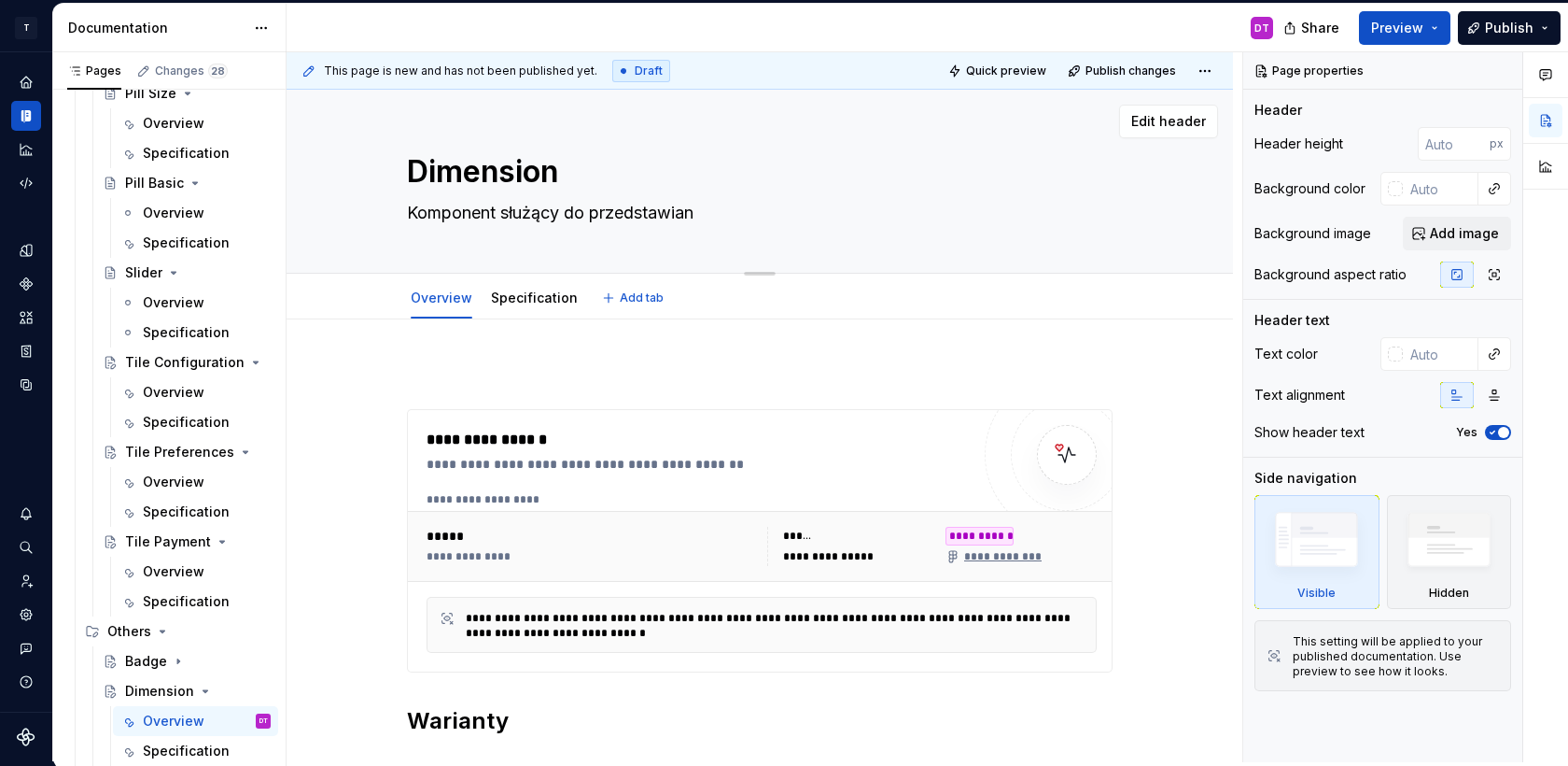
type textarea "Komponent służący do przedstawiani"
type textarea "*"
type textarea "Komponent służący do przedstawiania"
type textarea "*"
type textarea "Komponent służący do przedstawiania"
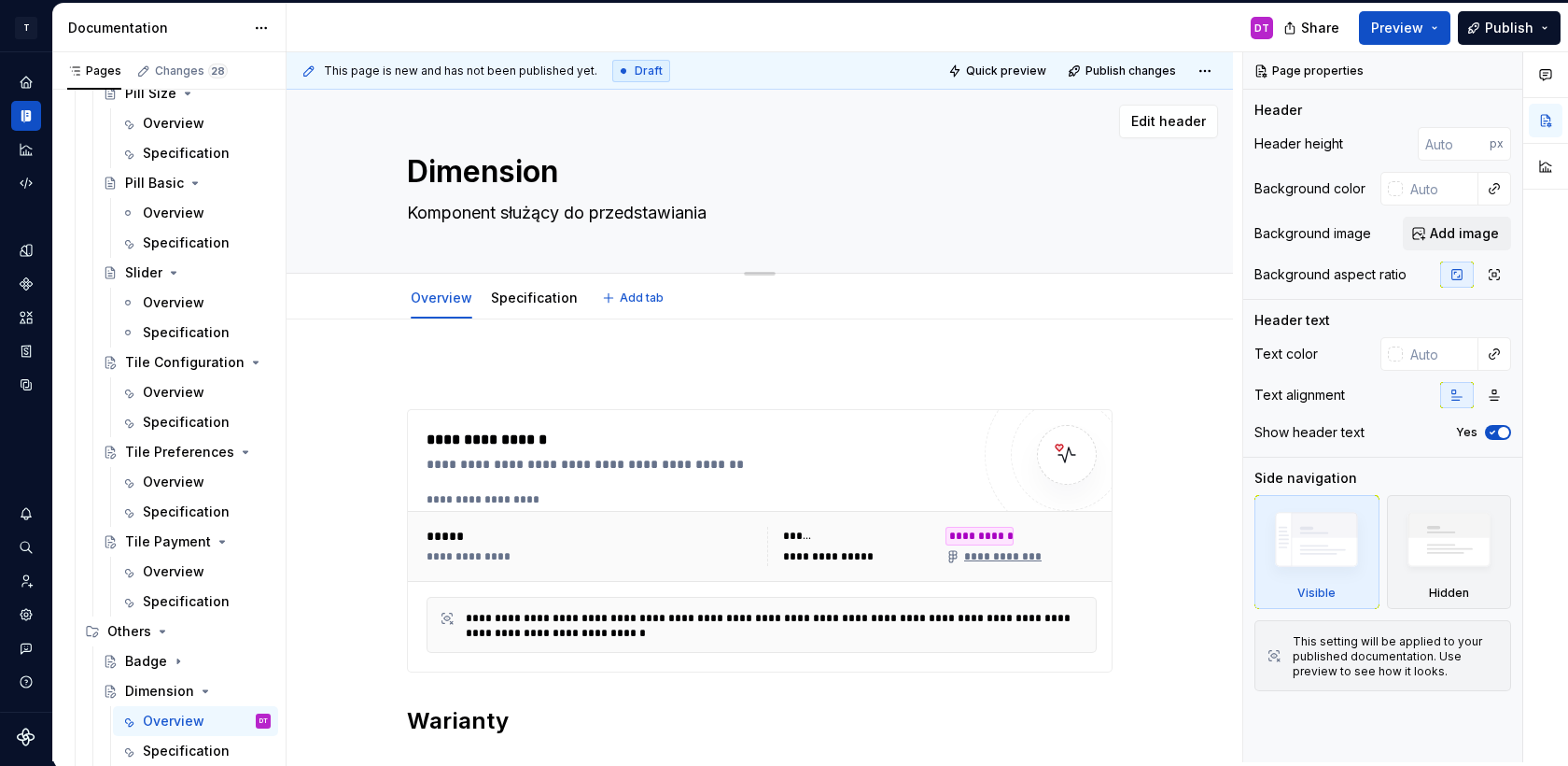
type textarea "*"
type textarea "Komponent służący do przedstawiania w"
type textarea "*"
type textarea "Komponent służący do przedstawiania wy"
type textarea "*"
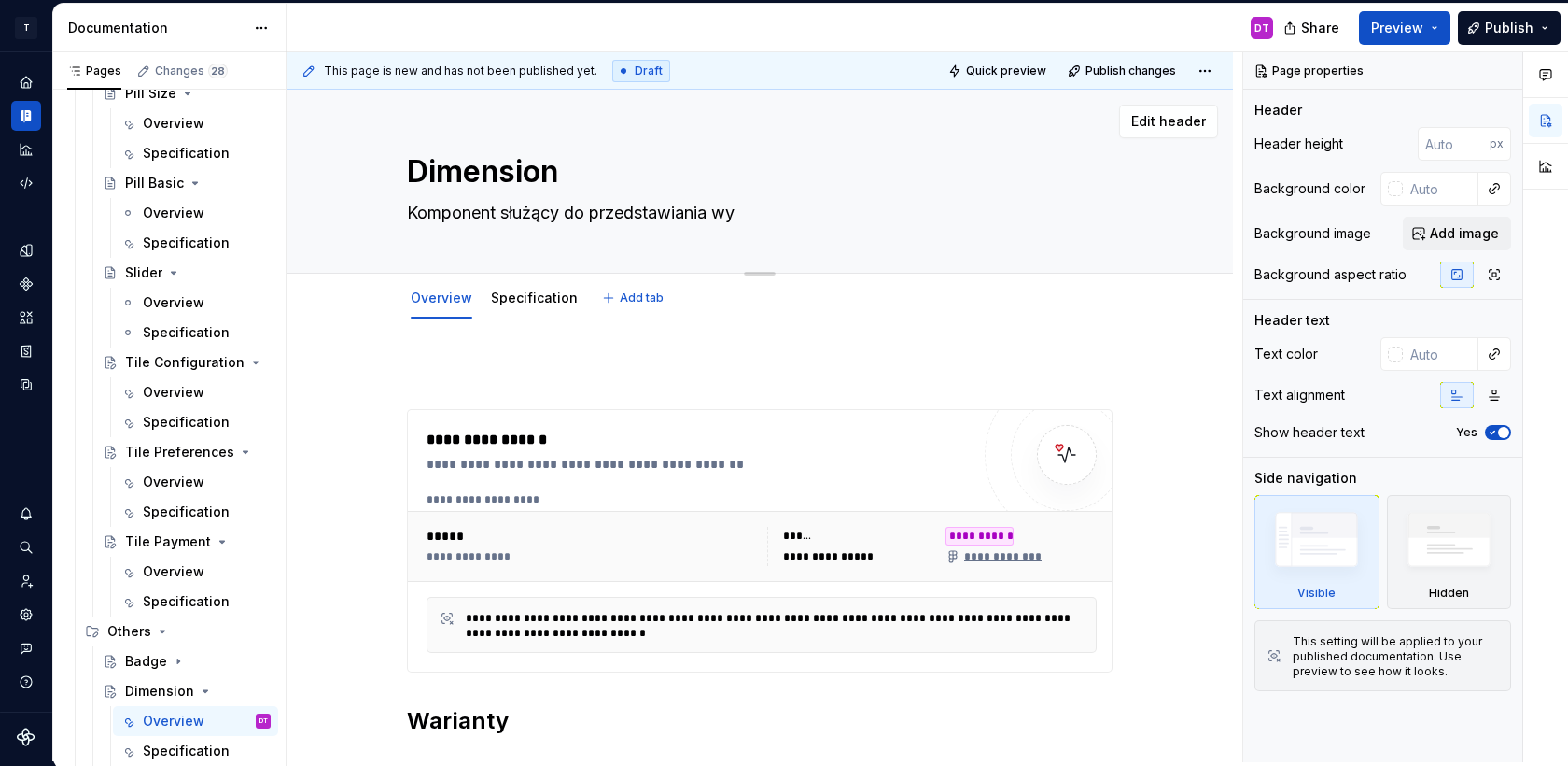
type textarea "Komponent służący do przedstawiania wym"
type textarea "*"
type textarea "Komponent służący do przedstawiania wymi"
type textarea "*"
type textarea "Komponent służący do przedstawiania wymia"
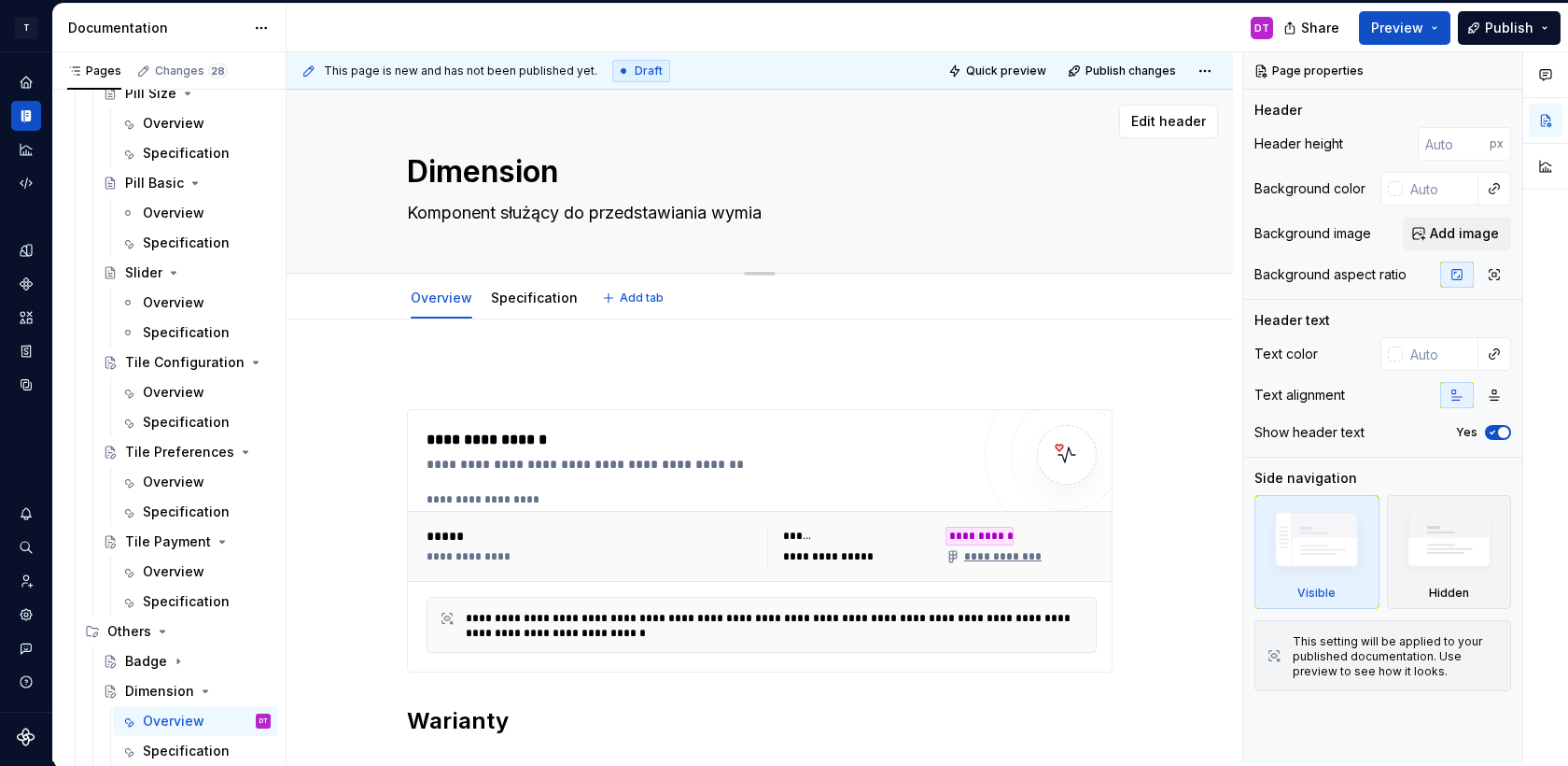
type textarea "*"
type textarea "Komponent służący do przedstawiania wymiar"
type textarea "*"
type textarea "Komponent służący do przedstawiania wymiaro"
type textarea "*"
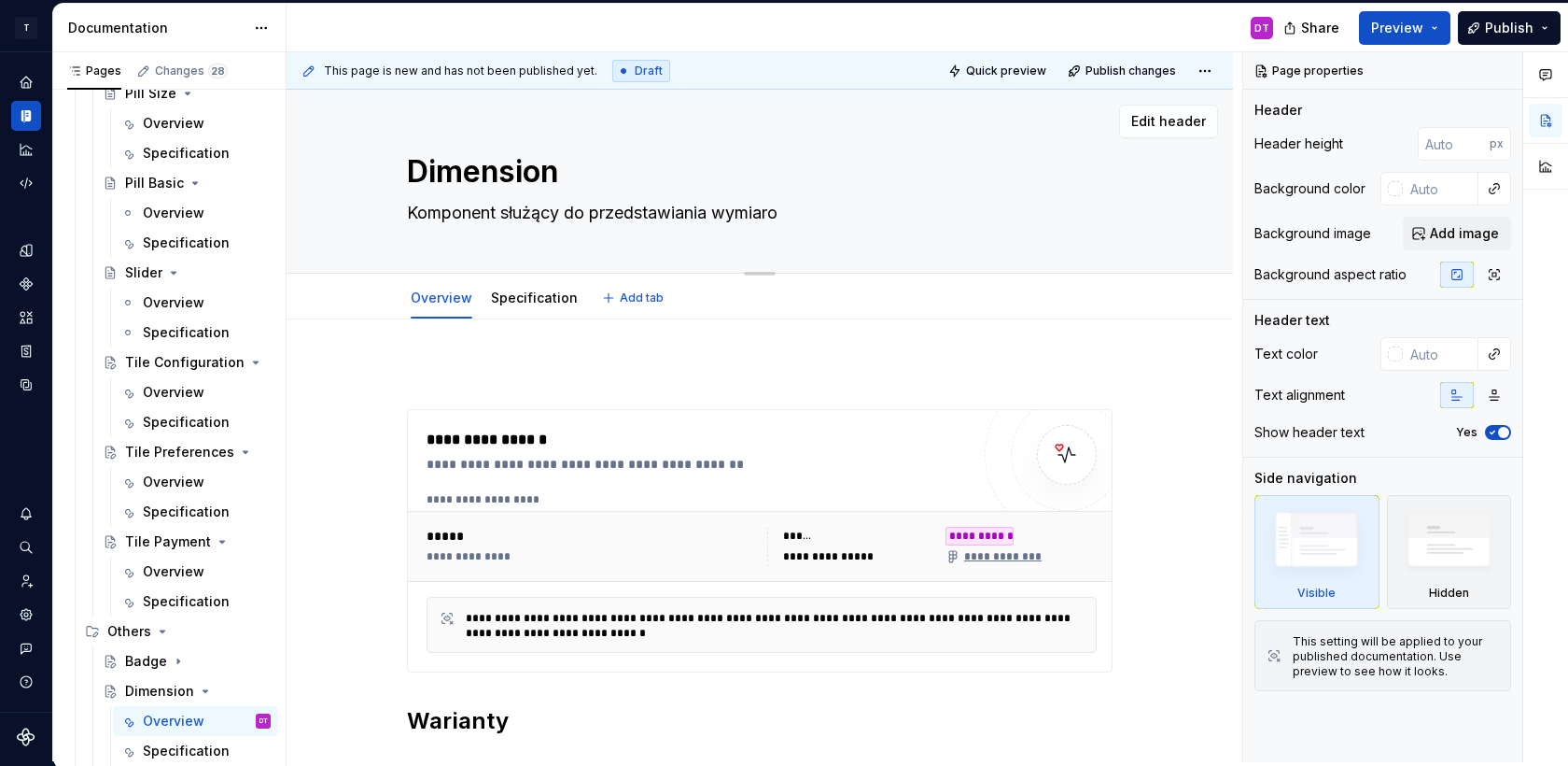
type textarea "Komponent służący do przedstawiania wymiarow"
type textarea "*"
type textarea "Komponent służący do przedstawiania wymiarowa"
type textarea "*"
type textarea "Komponent służący do przedstawiania wymiarowan"
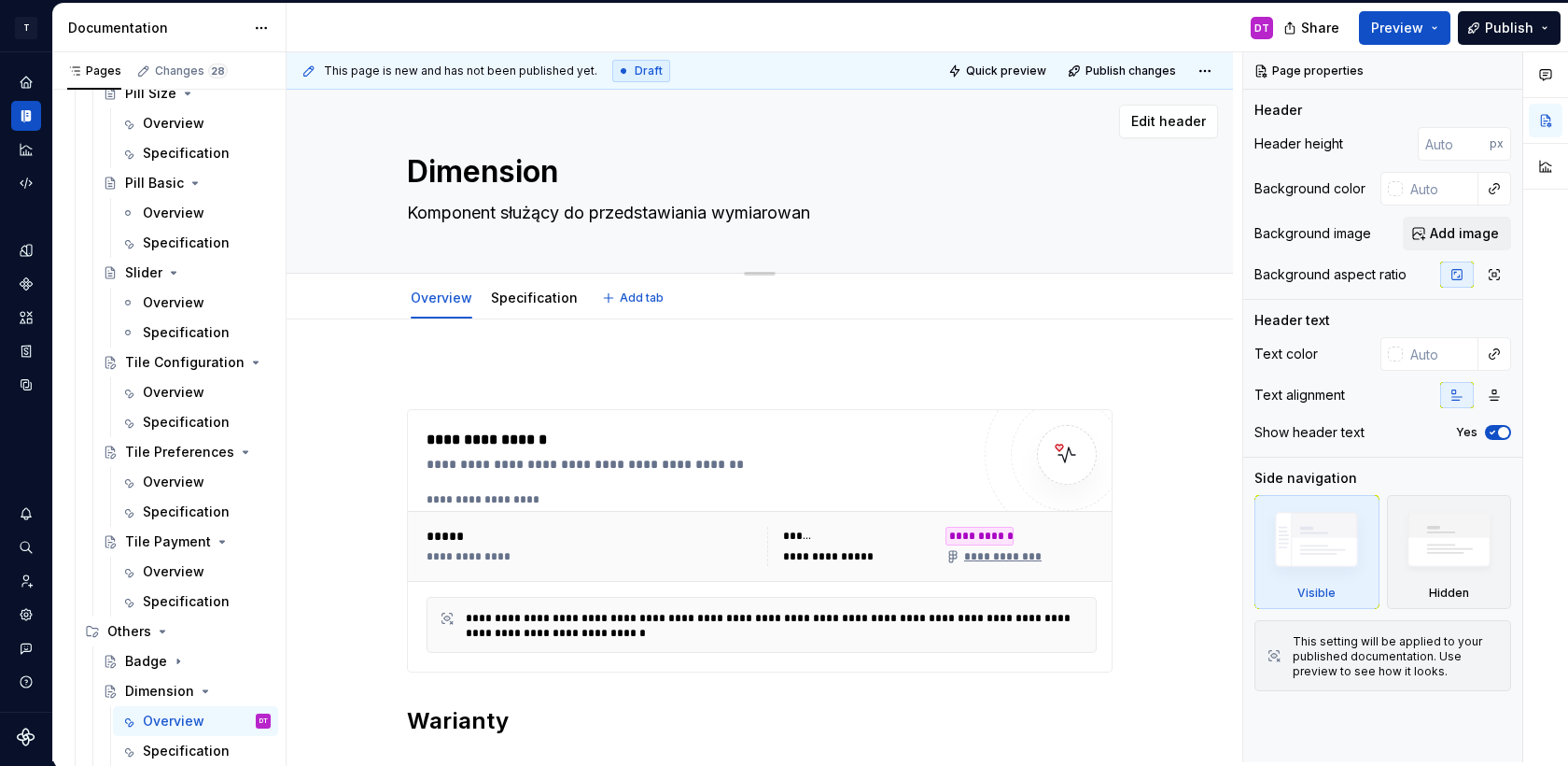
type textarea "*"
type textarea "Komponent służący do przedstawiania wymiarowani"
type textarea "*"
type textarea "Komponent służący do przedstawiania wymiarowania"
type textarea "*"
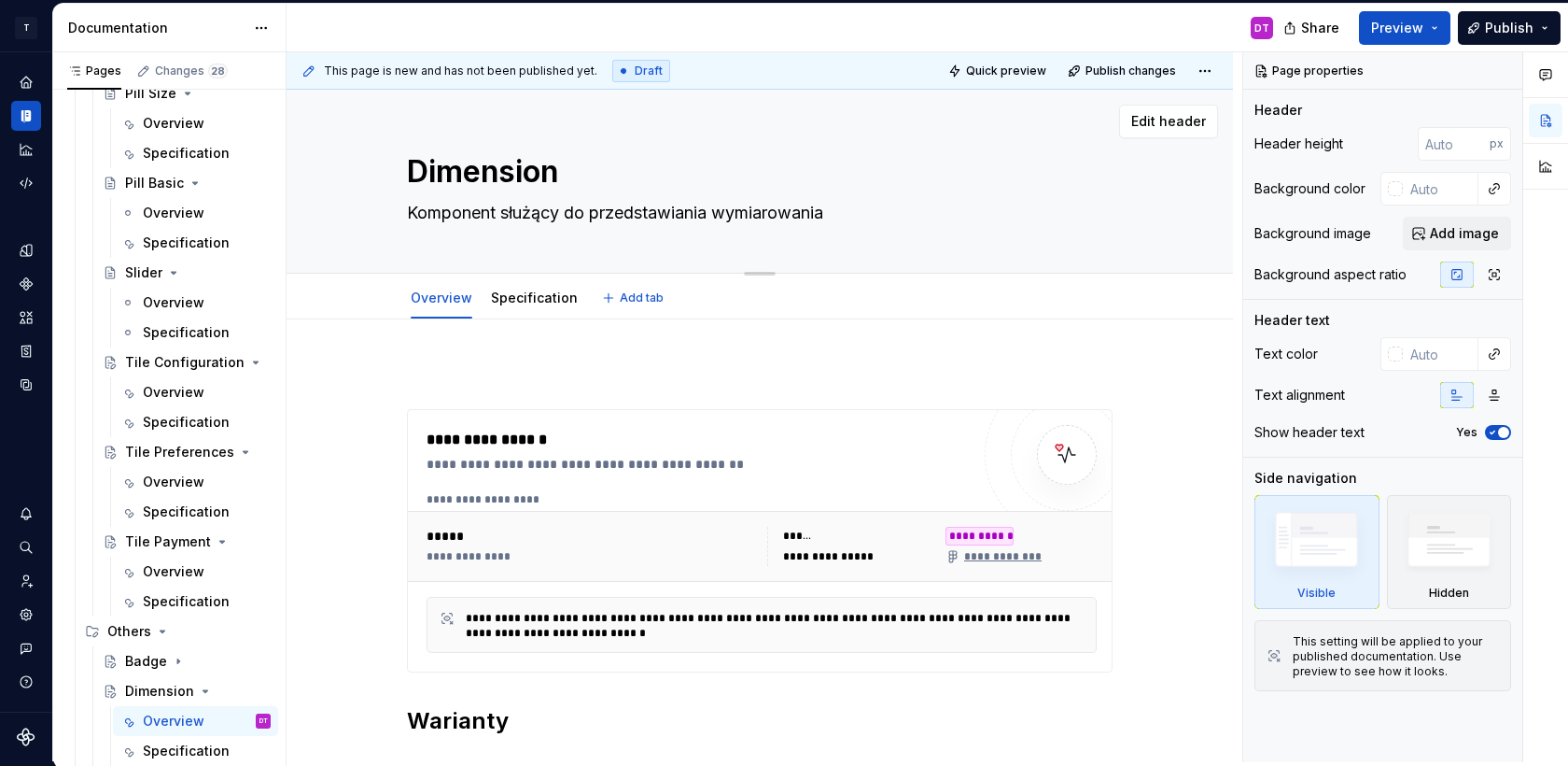
type textarea "Komponent służący do przedstawiania wymiarowania"
type textarea "*"
type textarea "Komponent służący do przedstawiania wymiarowania p"
type textarea "*"
type textarea "Komponent służący do przedstawiania wymiarowania pr"
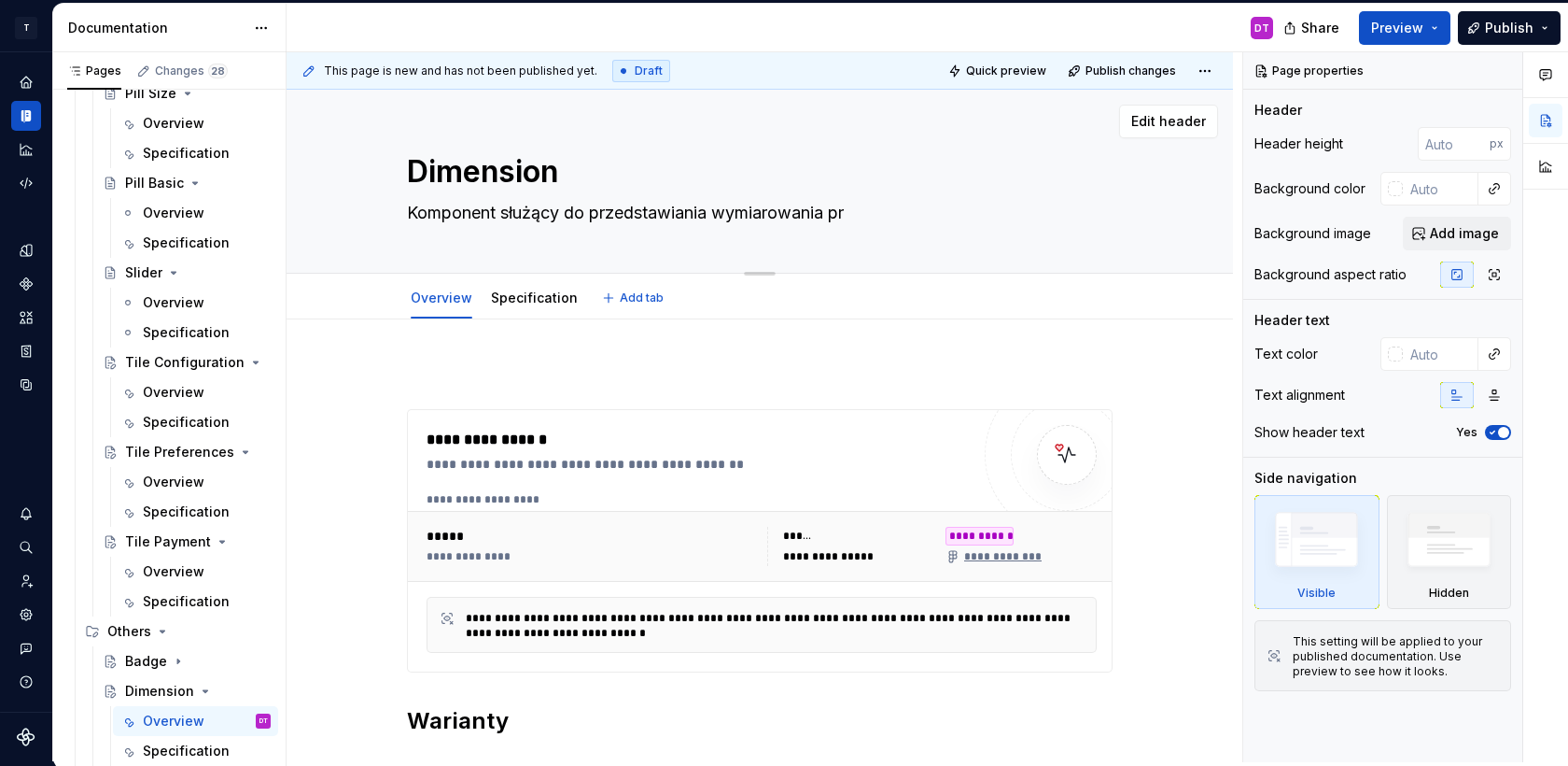
type textarea "*"
type textarea "Komponent służący do przedstawiania wymiarowania pro"
type textarea "*"
type textarea "Komponent służący do przedstawiania wymiarowania prod"
type textarea "*"
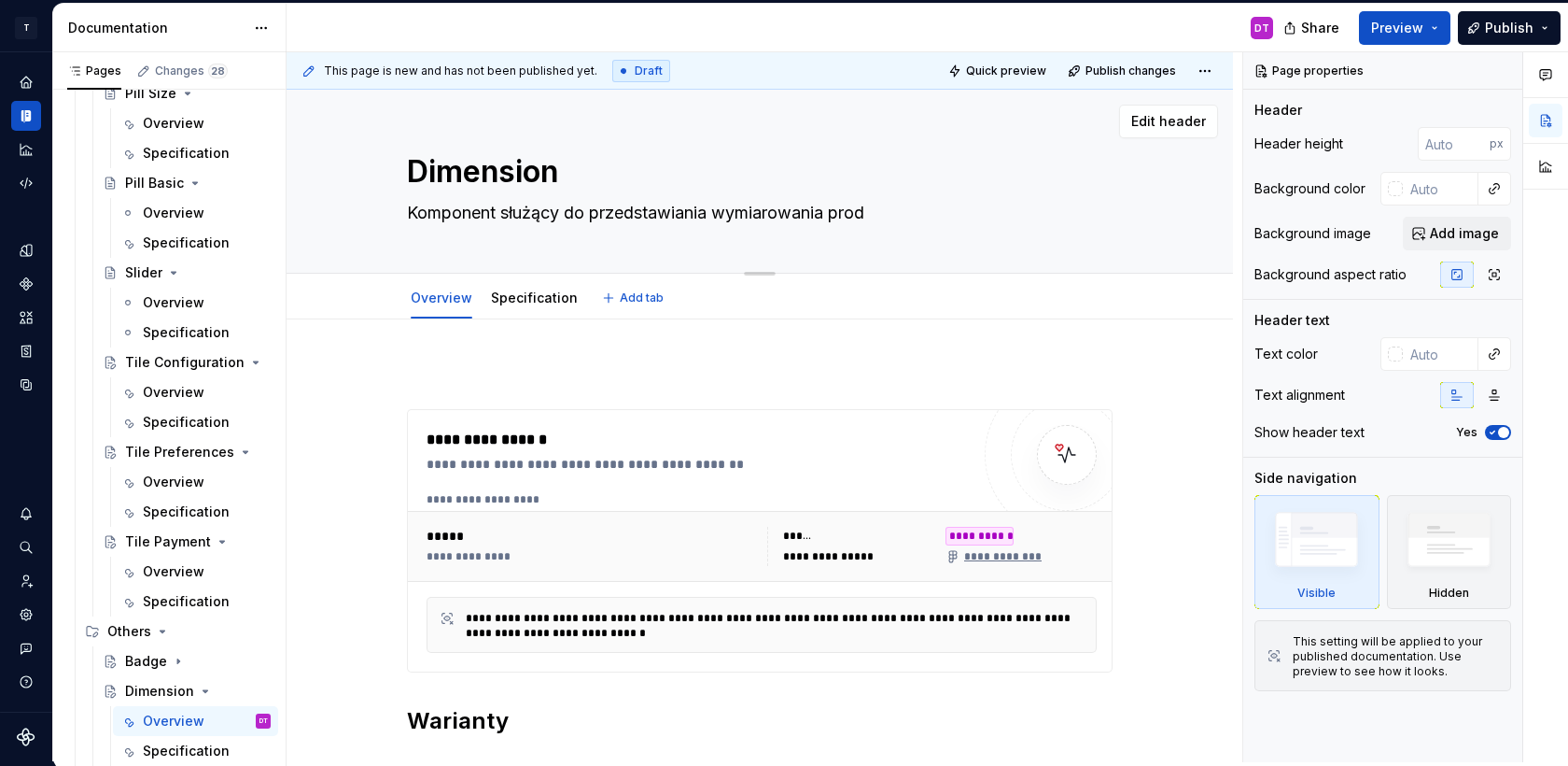
type textarea "Komponent służący do przedstawiania wymiarowania produ"
type textarea "*"
type textarea "Komponent służący do przedstawiania wymiarowania produk"
type textarea "*"
type textarea "Komponent służący do przedstawiania wymiarowania produkt"
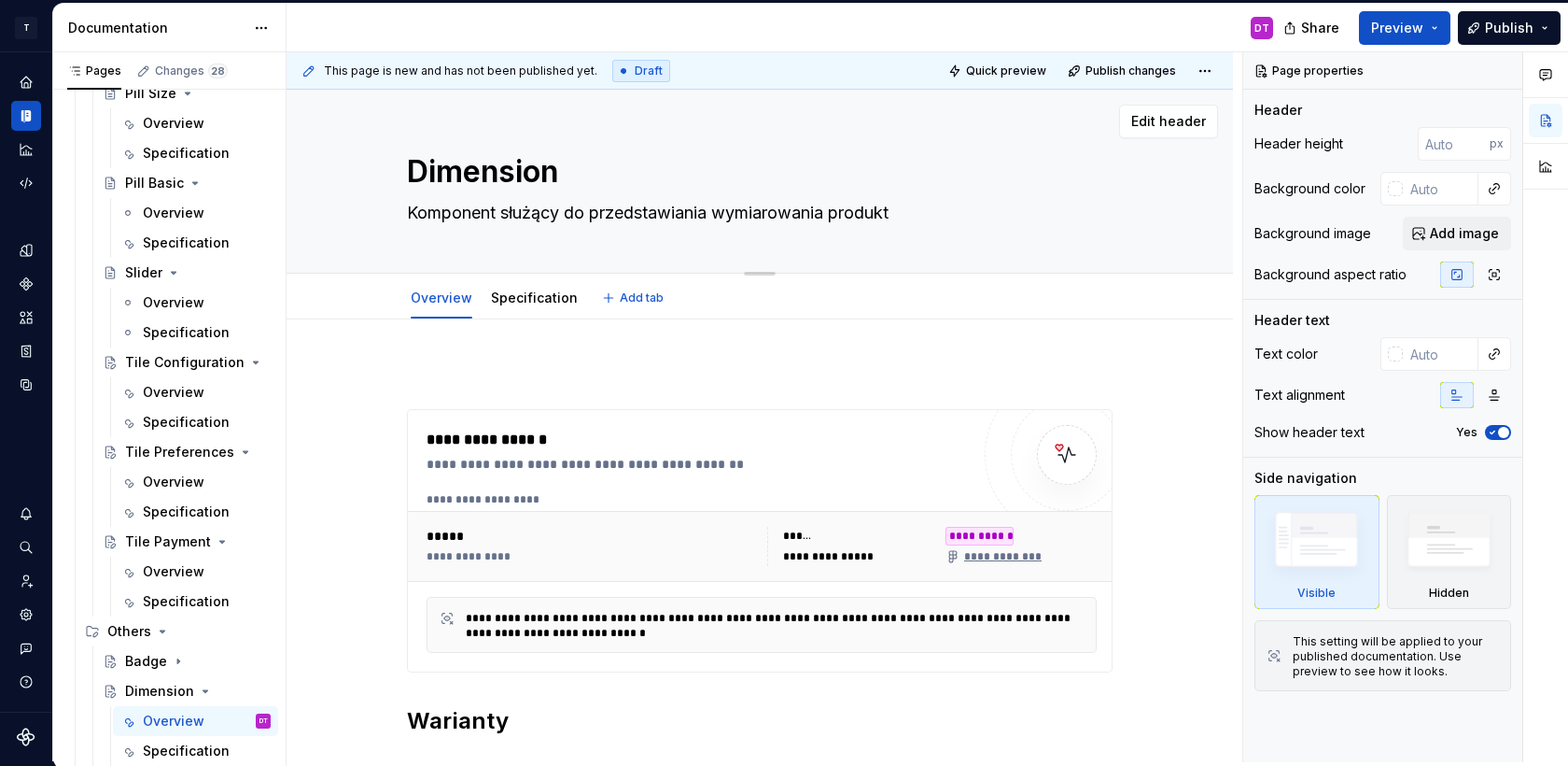
type textarea "*"
type textarea "Komponent służący do przedstawiania wymiarowania produktó"
type textarea "*"
type textarea "Komponent służący do przedstawiania wymiarowania produktów"
type textarea "*"
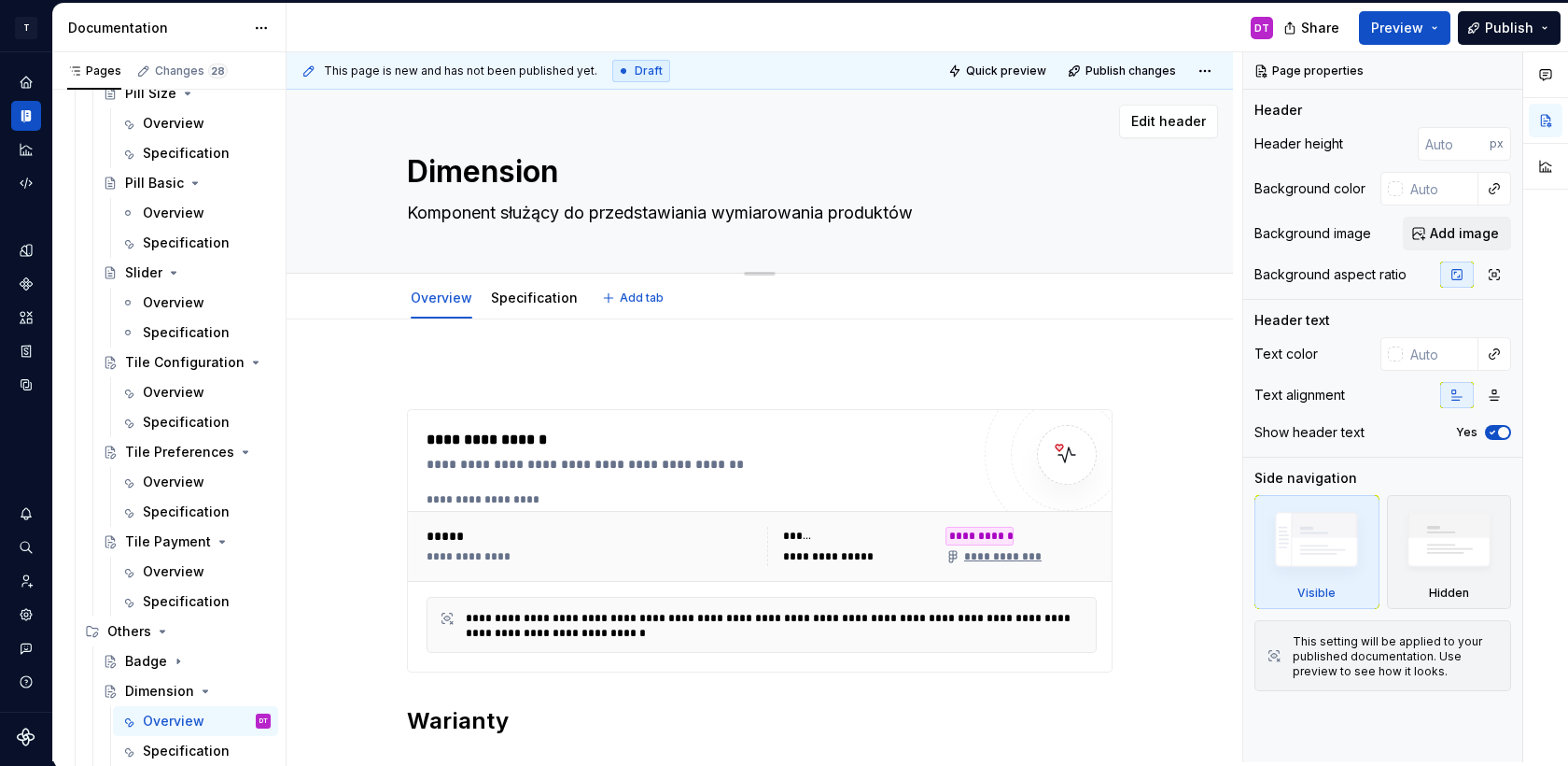
type textarea "Komponent służący do przedstawiania wymiarowania produktów."
type textarea "*"
type textarea "Komponent służący do przedstawiania wymiarowania produktów"
type textarea "*"
type textarea "Komponent służący do przedstawiania wymiarowania produktów"
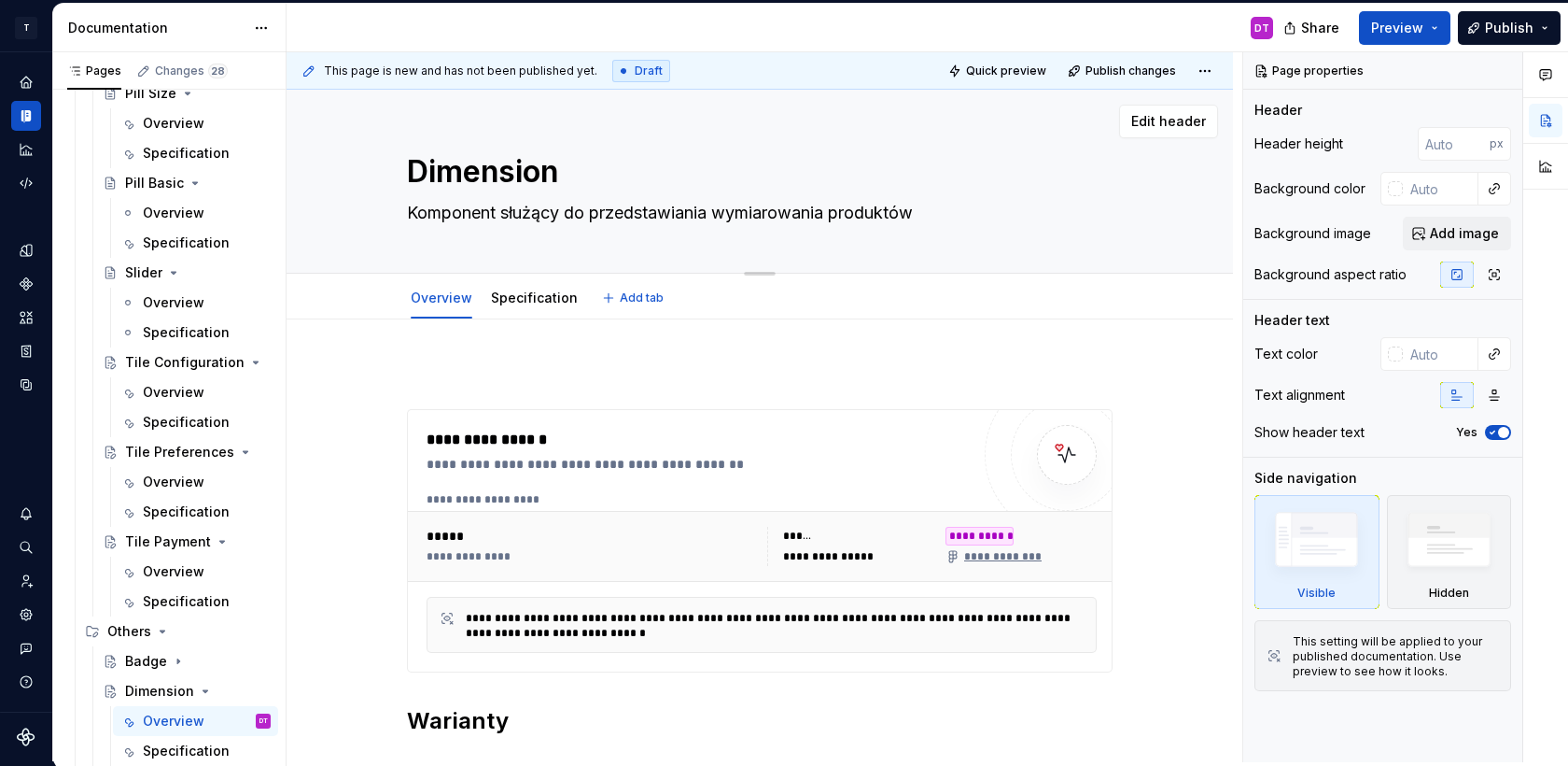
type textarea "*"
type textarea "Komponent służący do przedstawiania wymiarowania produktów i"
type textarea "*"
type textarea "Komponent służący do przedstawiania wymiarowania produktów i"
type textarea "*"
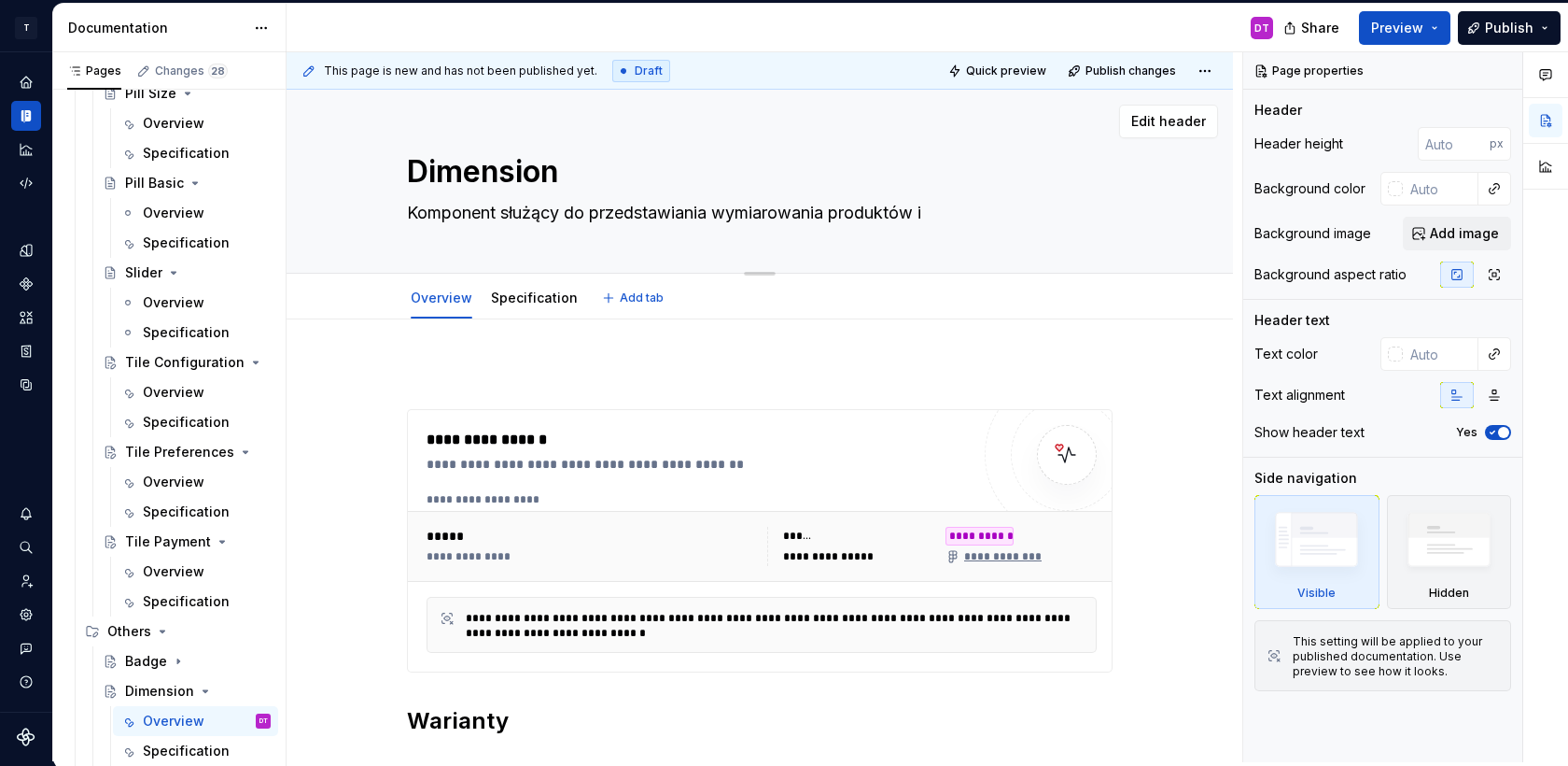
type textarea "Komponent służący do przedstawiania wymiarowania produktów i i"
type textarea "*"
type textarea "Komponent służący do przedstawiania wymiarowania produktów i ic"
type textarea "*"
type textarea "Komponent służący do przedstawiania wymiarowania produktów i ich"
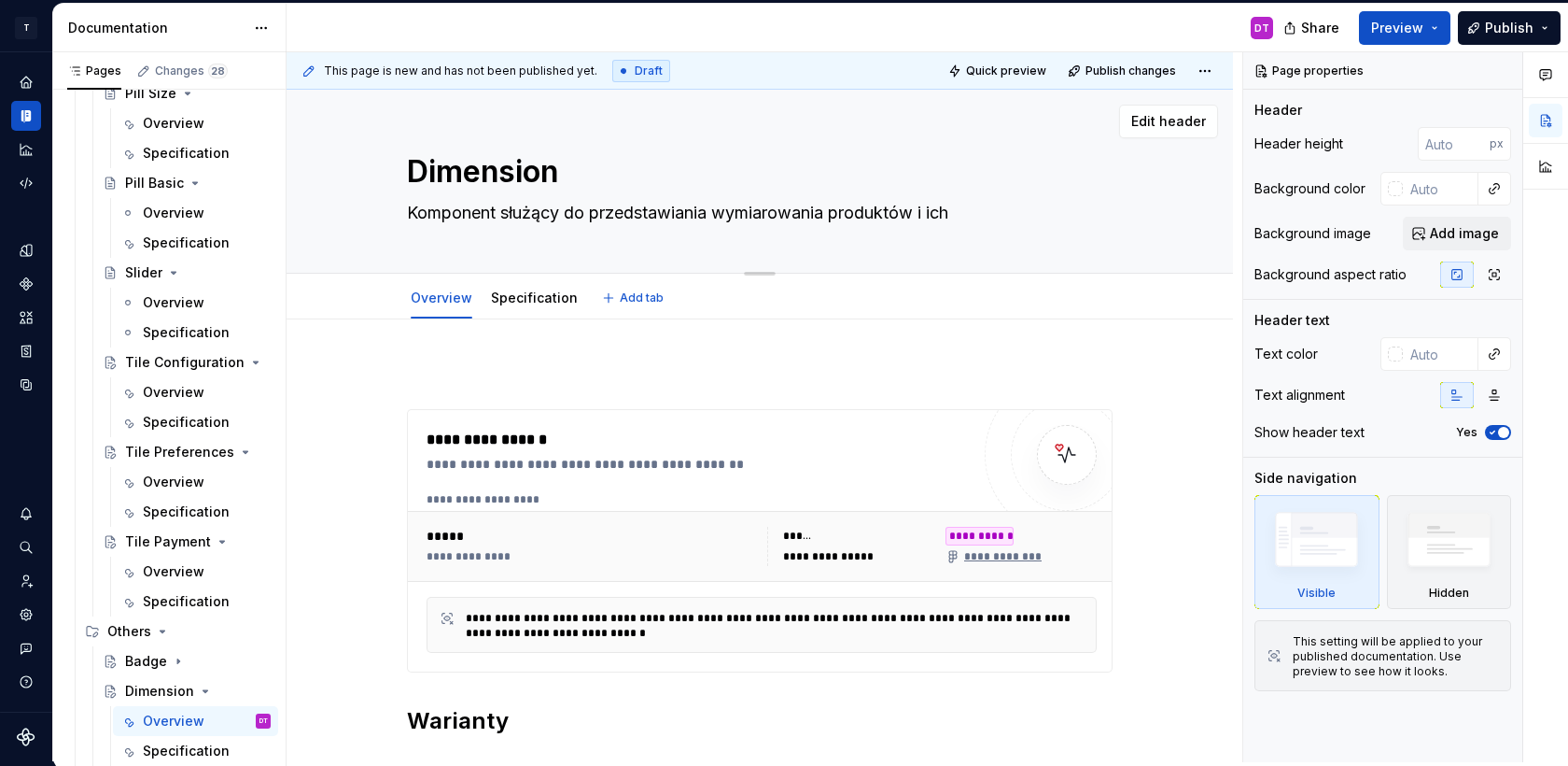
type textarea "*"
type textarea "Komponent służący do przedstawiania wymiarowania produktów i ich"
type textarea "*"
type textarea "Komponent służący do przedstawiania wymiarowania produktów i ich e"
type textarea "*"
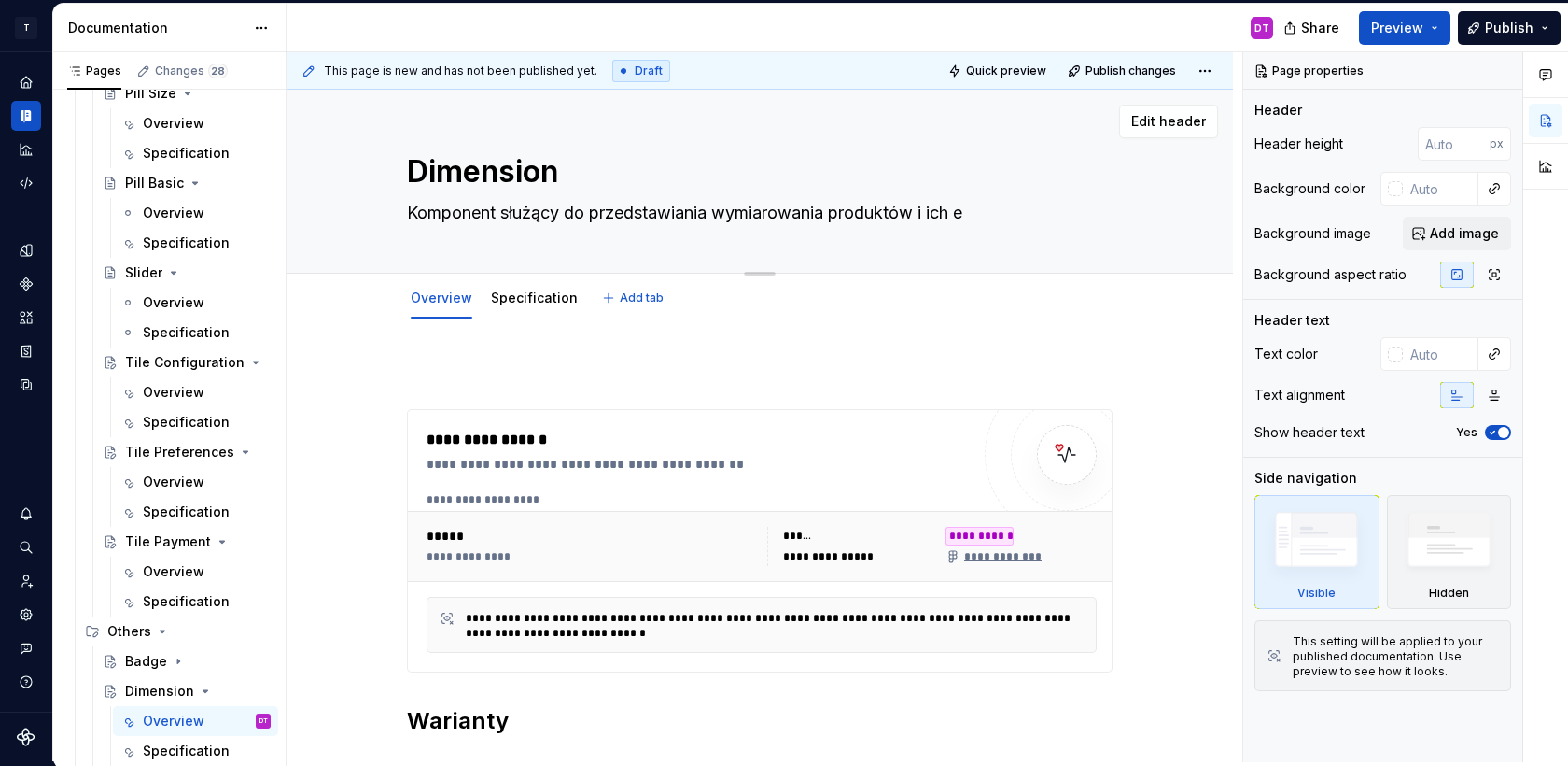
type textarea "Komponent służący do przedstawiania wymiarowania produktów i ich el"
type textarea "*"
type textarea "Komponent służący do przedstawiania wymiarowania produktów i ich ele"
type textarea "*"
type textarea "Komponent służący do przedstawiania wymiarowania produktów i ich elem"
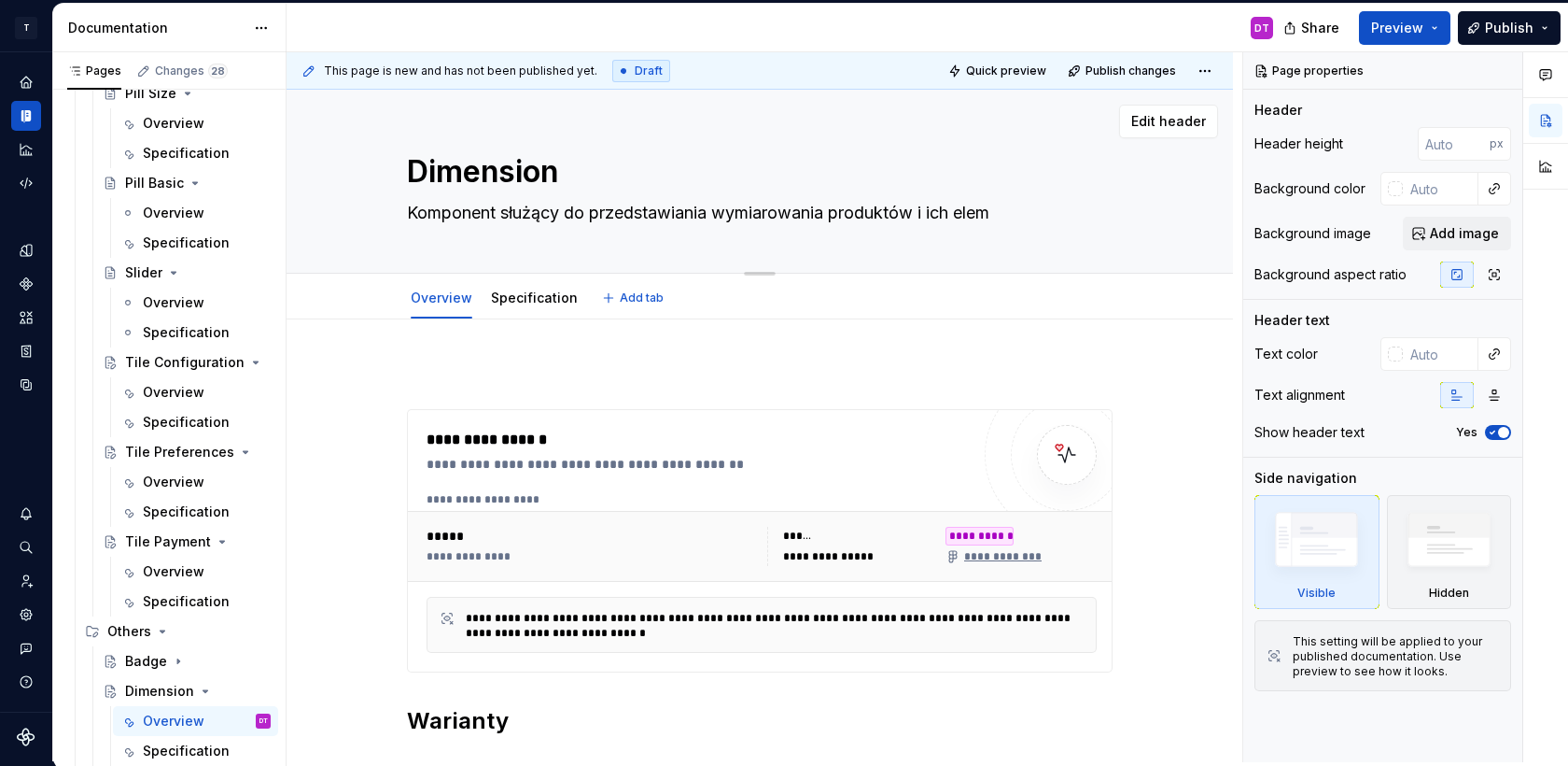
type textarea "*"
type textarea "Komponent służący do przedstawiania wymiarowania produktów i ich eleme"
type textarea "*"
type textarea "Komponent służący do przedstawiania wymiarowania produktów i ich elemen"
type textarea "*"
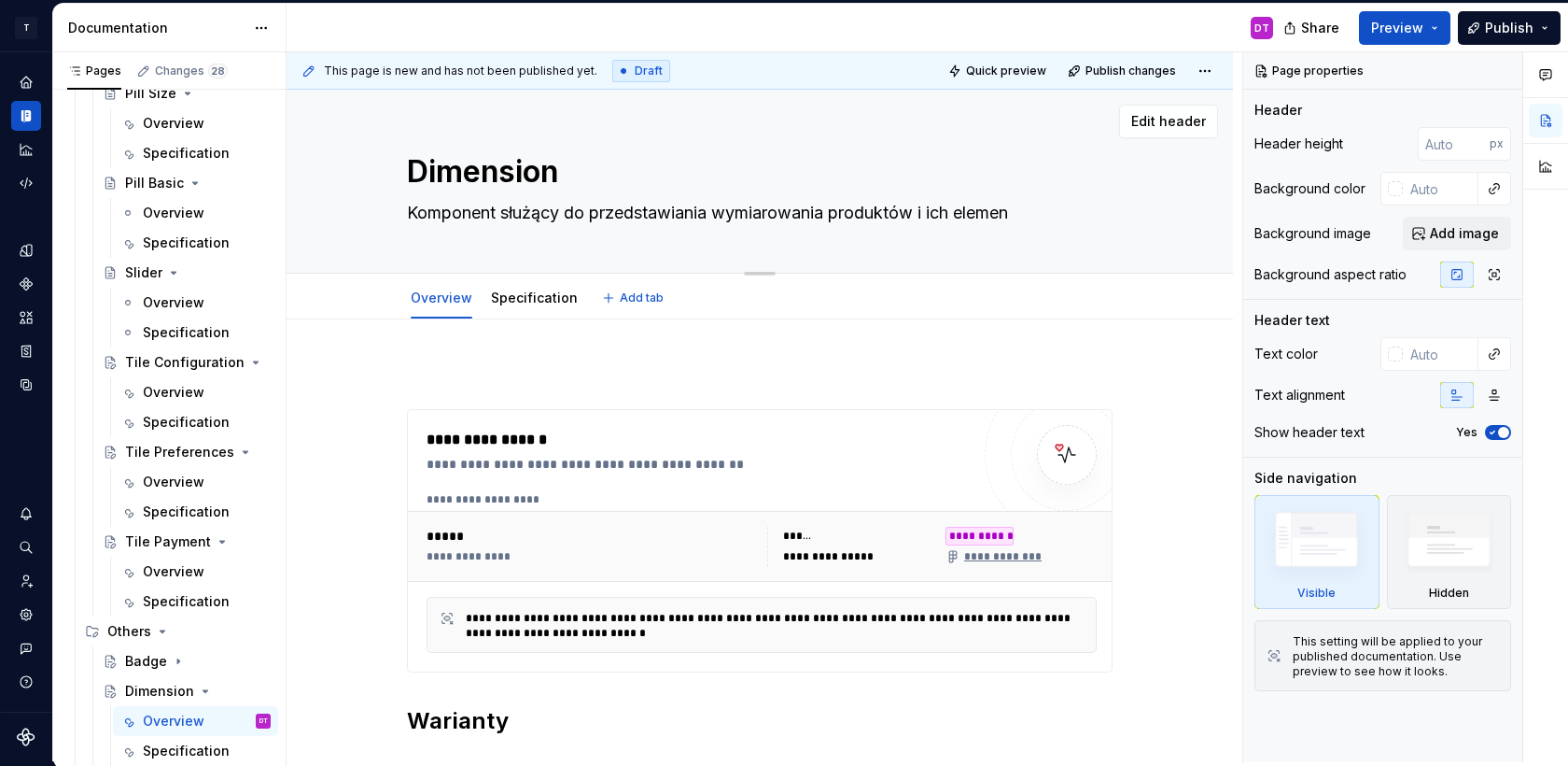
type textarea "Komponent służący do przedstawiania wymiarowania produktów i ich element"
type textarea "*"
type textarea "Komponent służący do przedstawiania wymiarowania produktów i ich elementó"
type textarea "*"
type textarea "Komponent służący do przedstawiania wymiarowania produktów i ich elementów"
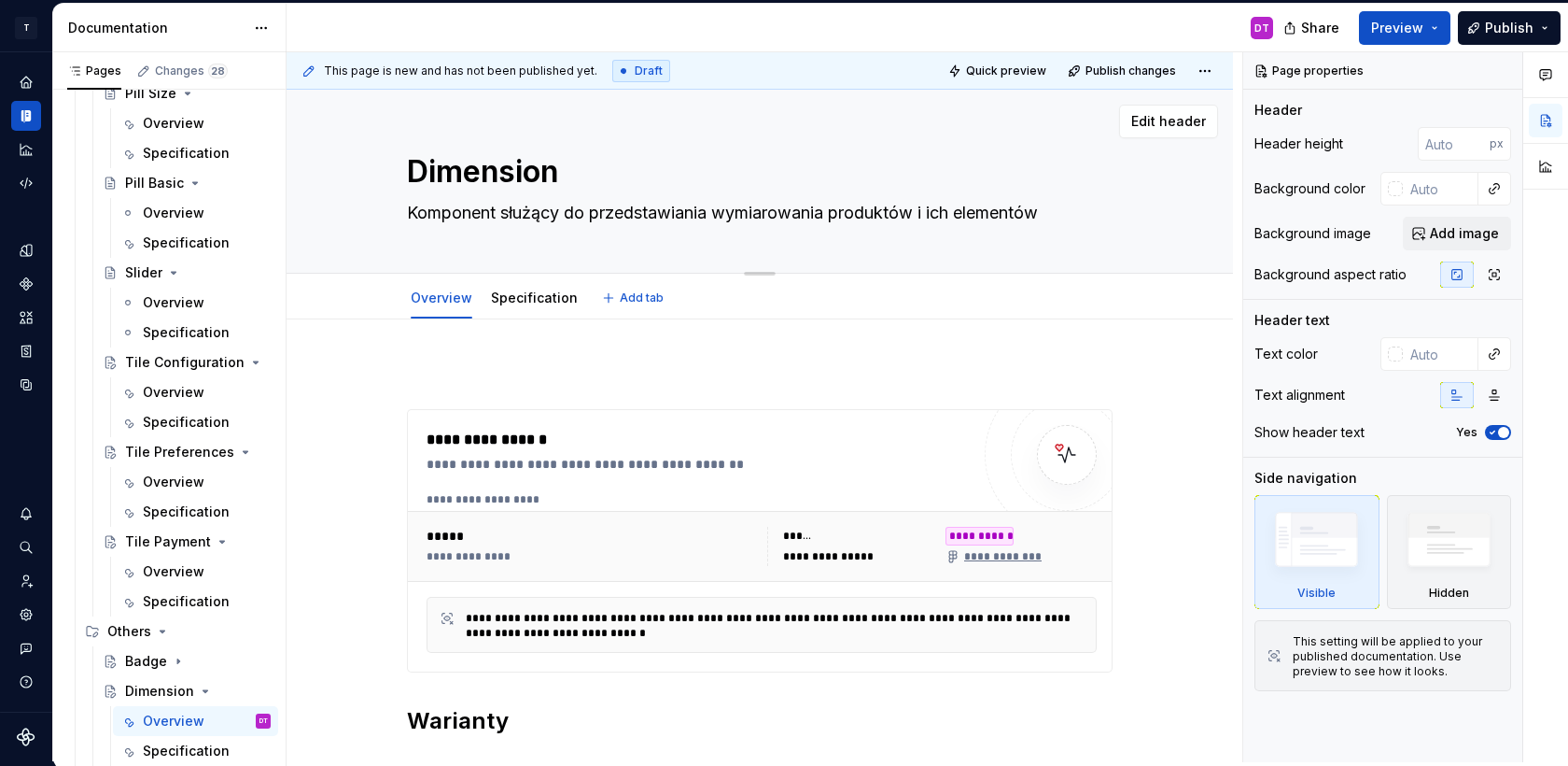
type textarea "*"
type textarea "Komponent służący do przedstawiania wymiarowania produktów i ich elementó"
type textarea "*"
type textarea "Komponent służący do przedstawiania wymiarowania produktów i ich element"
type textarea "*"
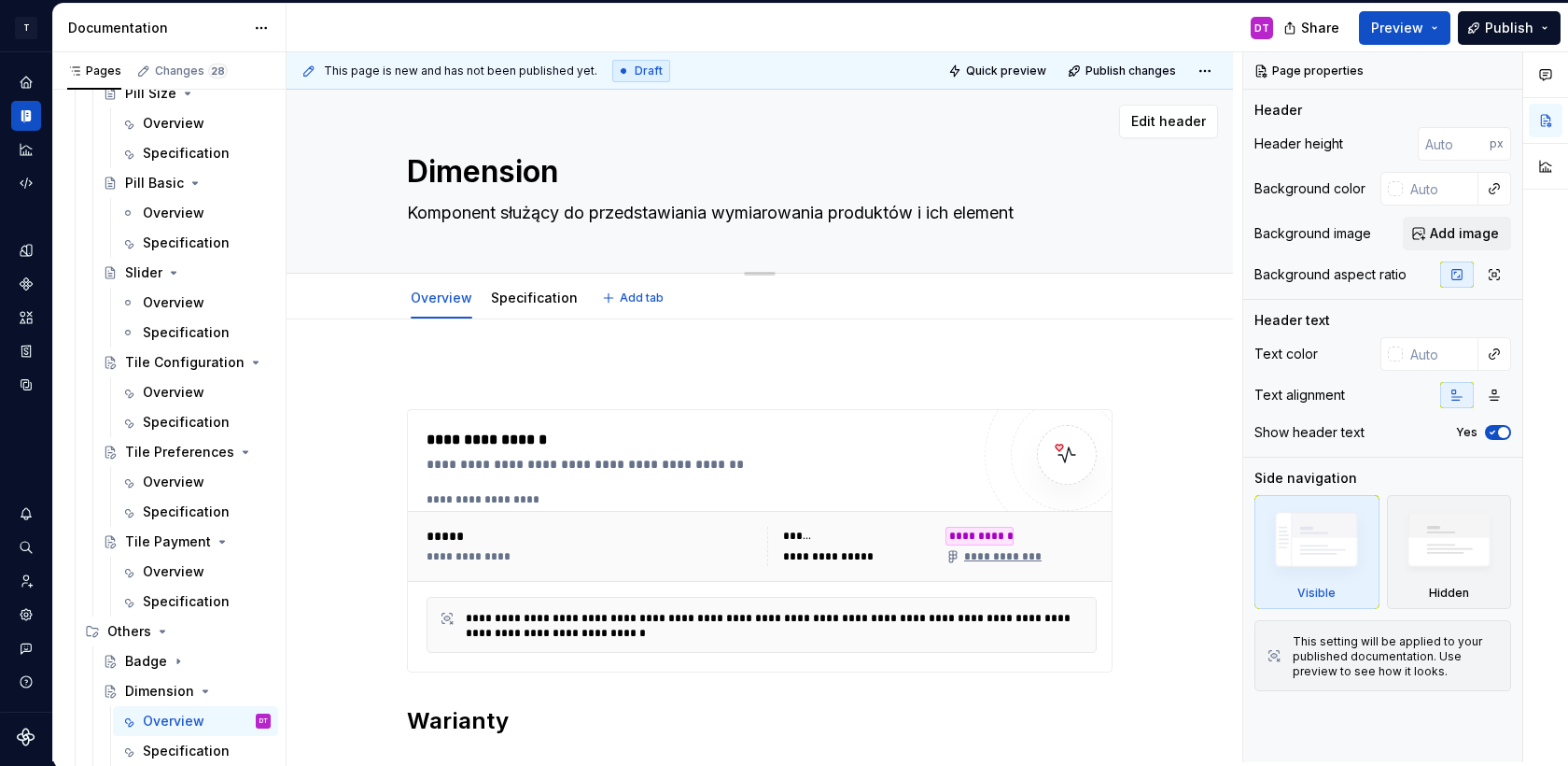
type textarea "Komponent służący do przedstawiania wymiarowania produktów i ich elemen"
type textarea "*"
type textarea "Komponent służący do przedstawiania wymiarowania produktów i ich eleme"
type textarea "*"
type textarea "Komponent służący do przedstawiania wymiarowania produktów i ich elem"
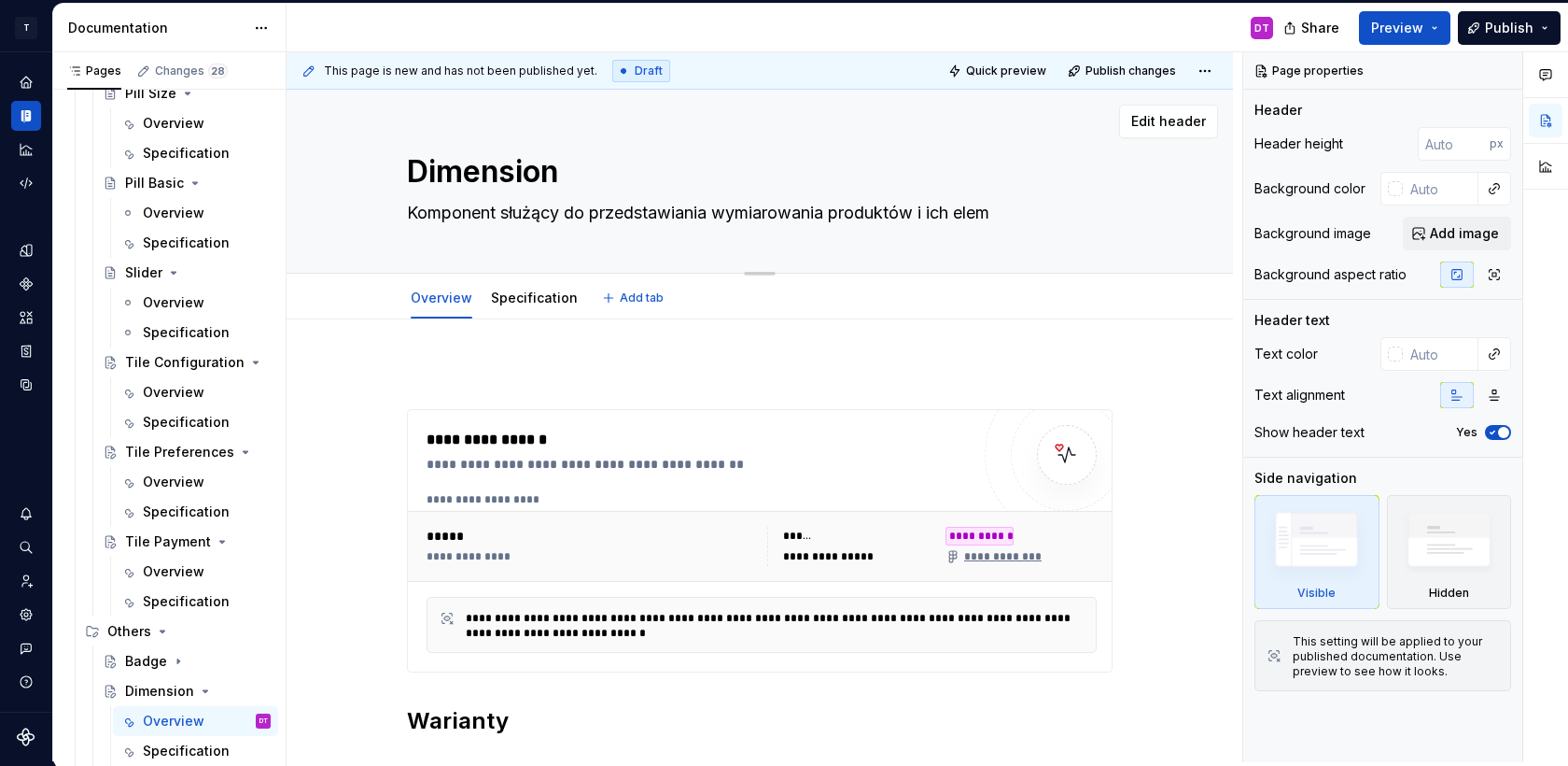
type textarea "*"
type textarea "Komponent służący do przedstawiania wymiarowania produktów i ich ele"
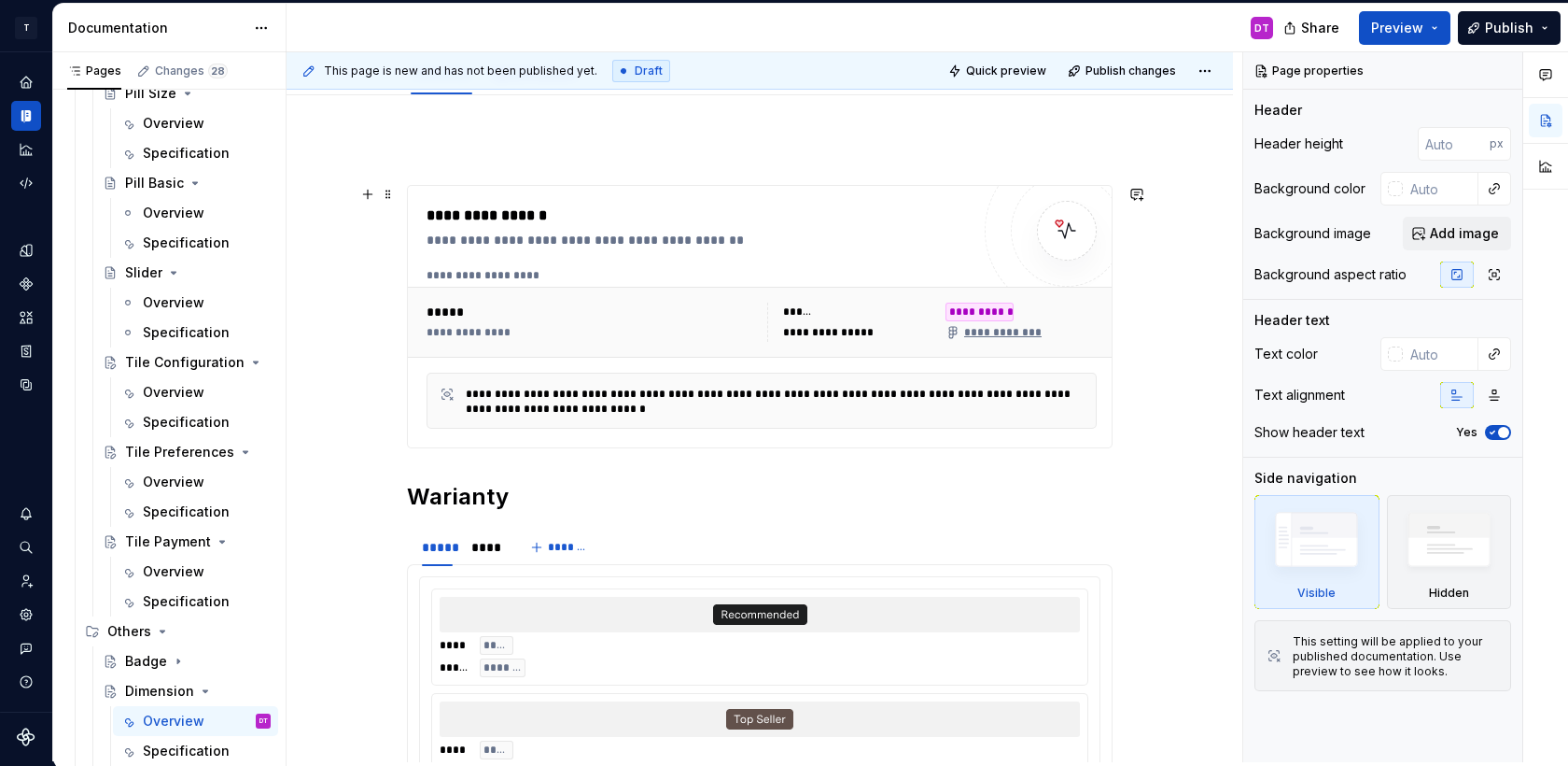
scroll to position [249, 0]
click at [714, 309] on div "*****" at bounding box center [591, 309] width 329 height 19
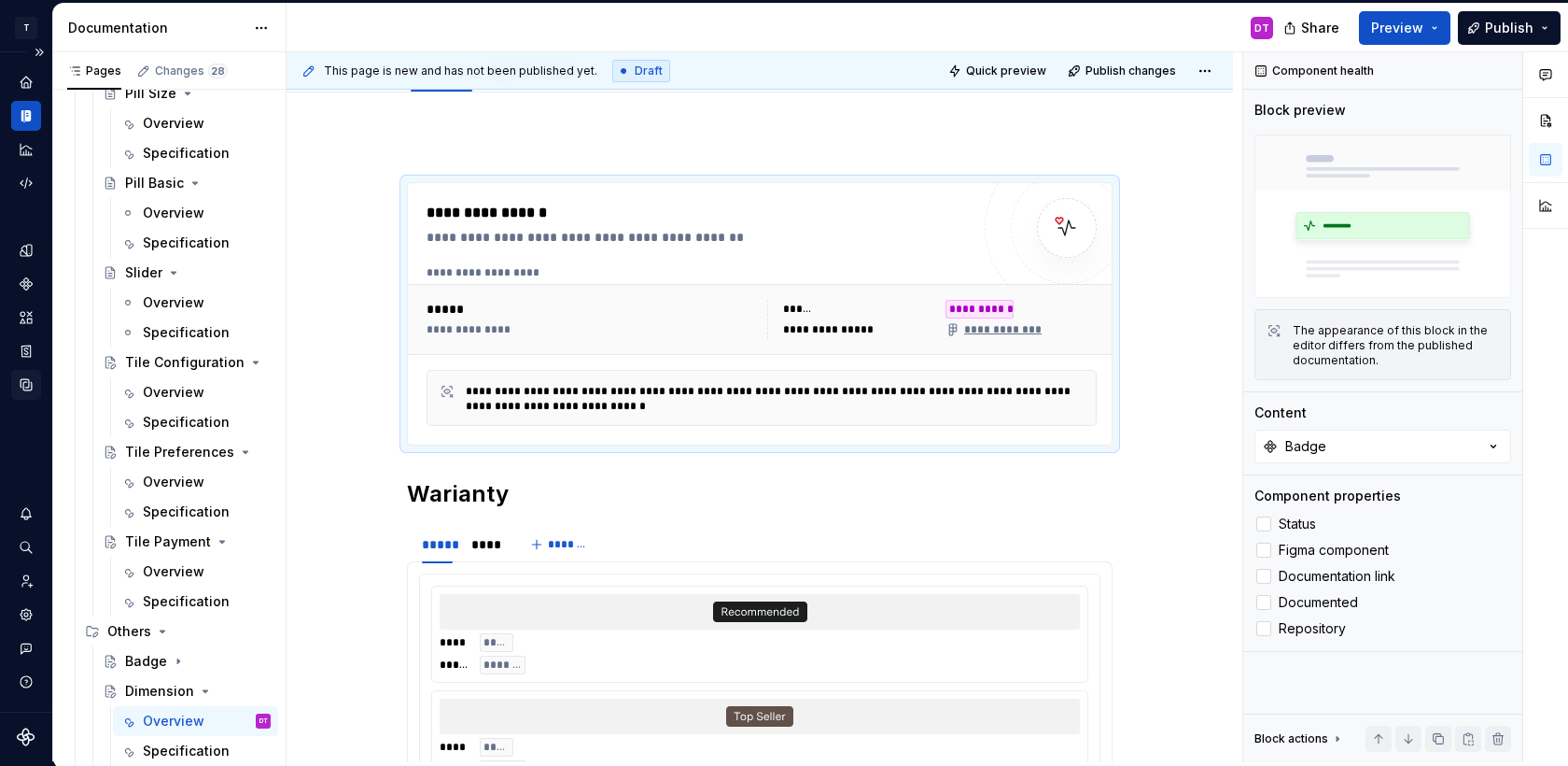
click at [25, 383] on icon "Data sources" at bounding box center [26, 385] width 17 height 17
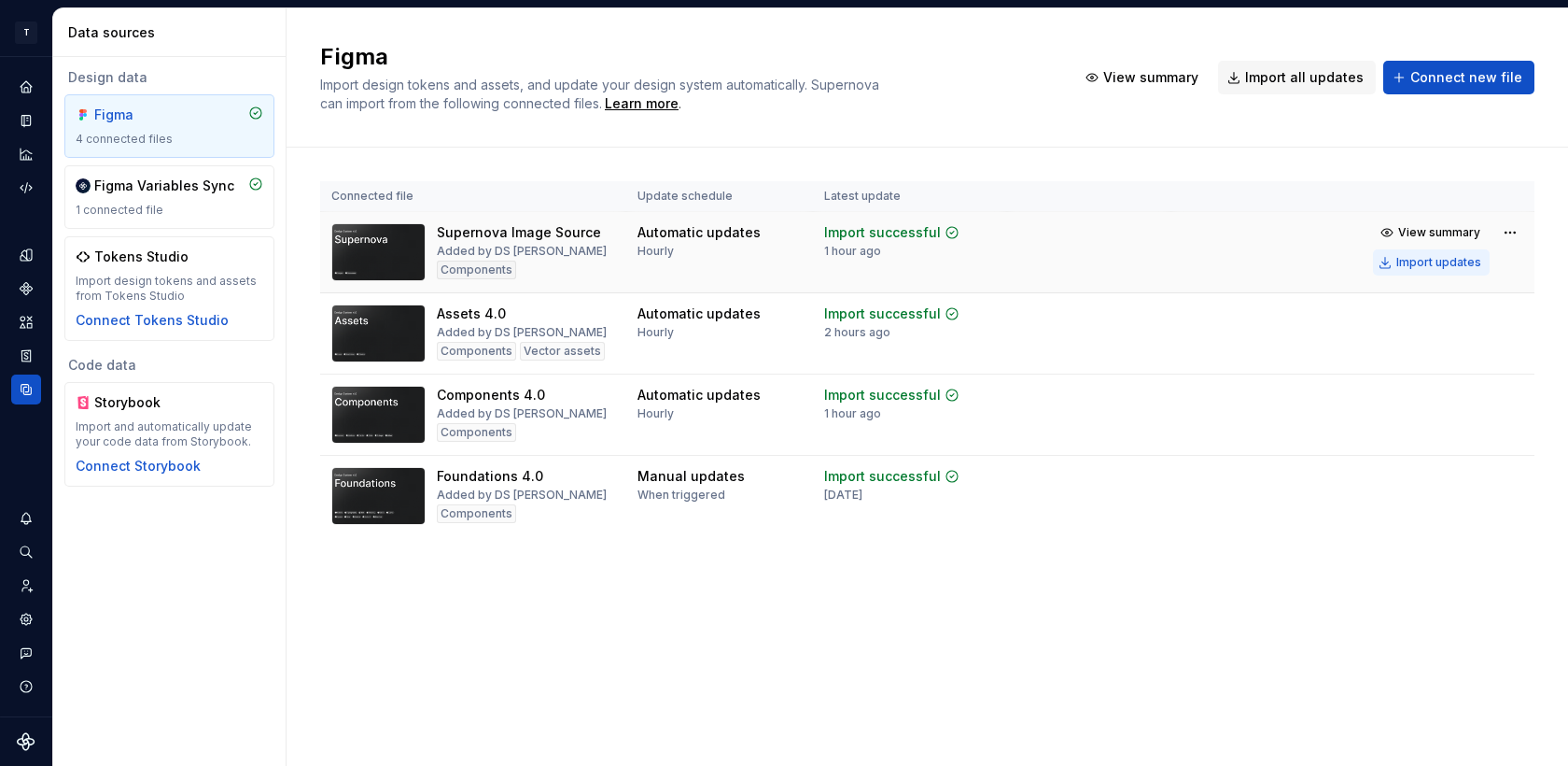
click at [1442, 252] on button "Import updates" at bounding box center [1432, 263] width 117 height 26
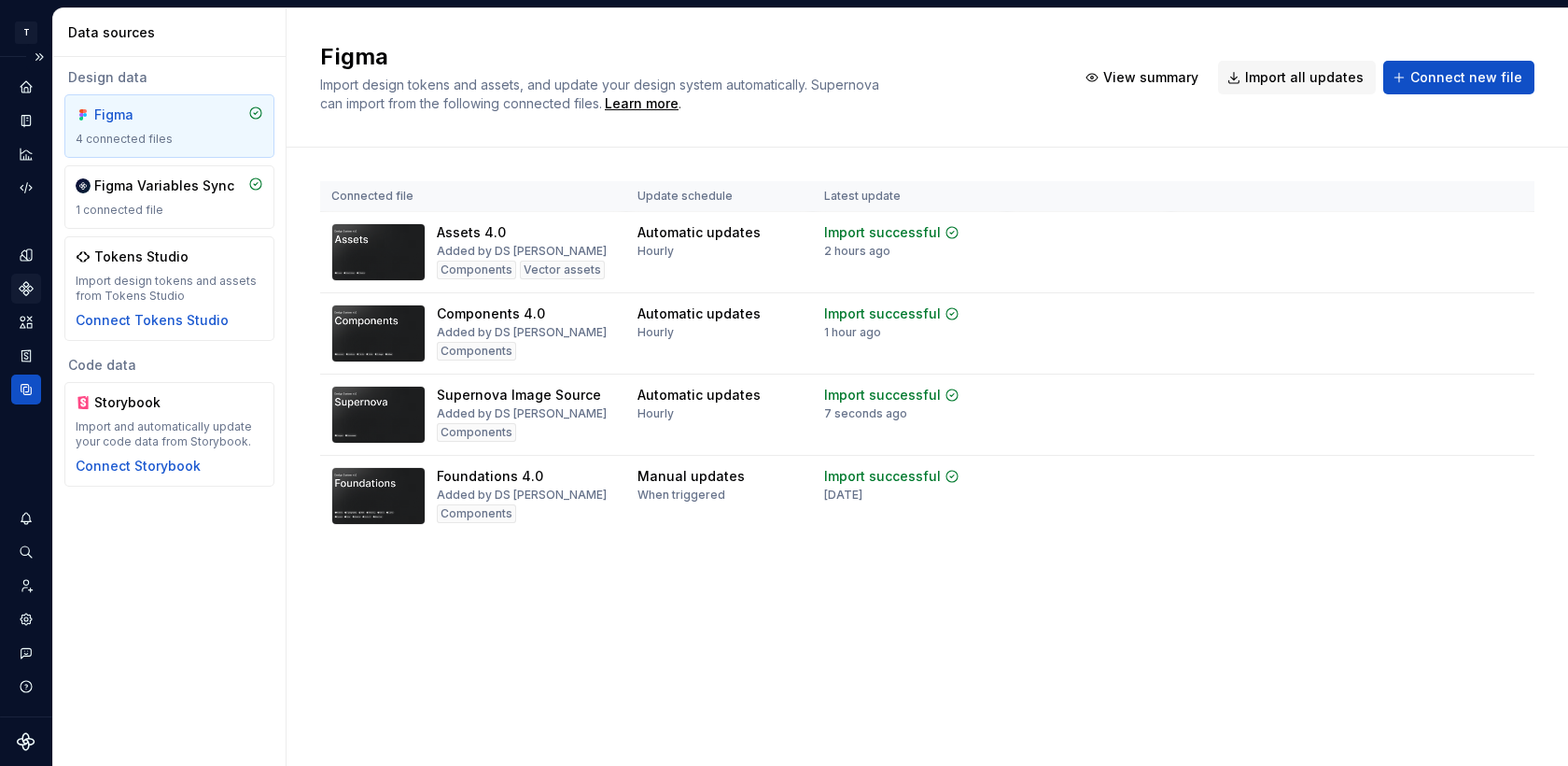
click at [30, 285] on icon "Components" at bounding box center [26, 289] width 17 height 17
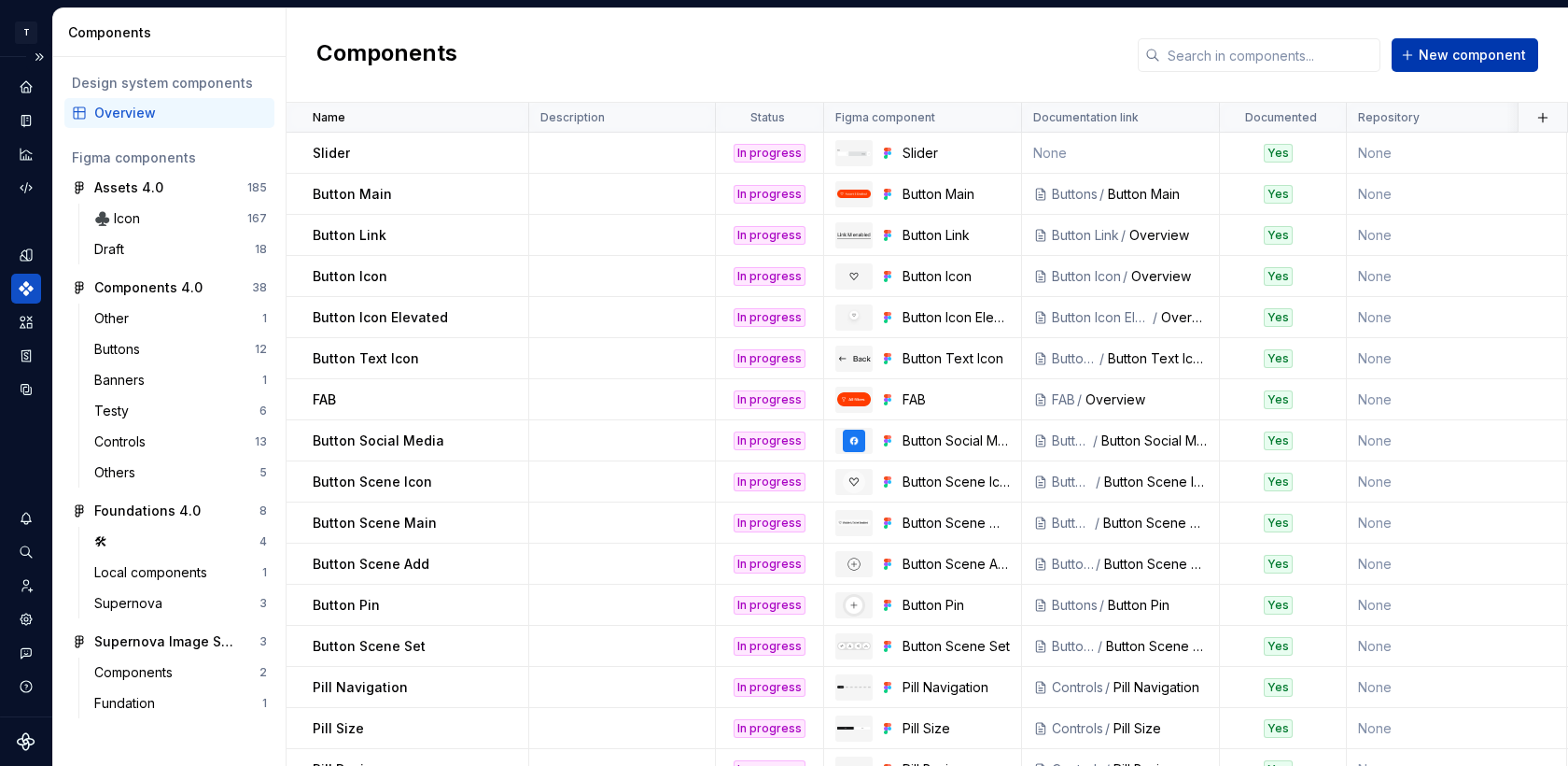
click at [1419, 52] on button "New component" at bounding box center [1464, 56] width 146 height 34
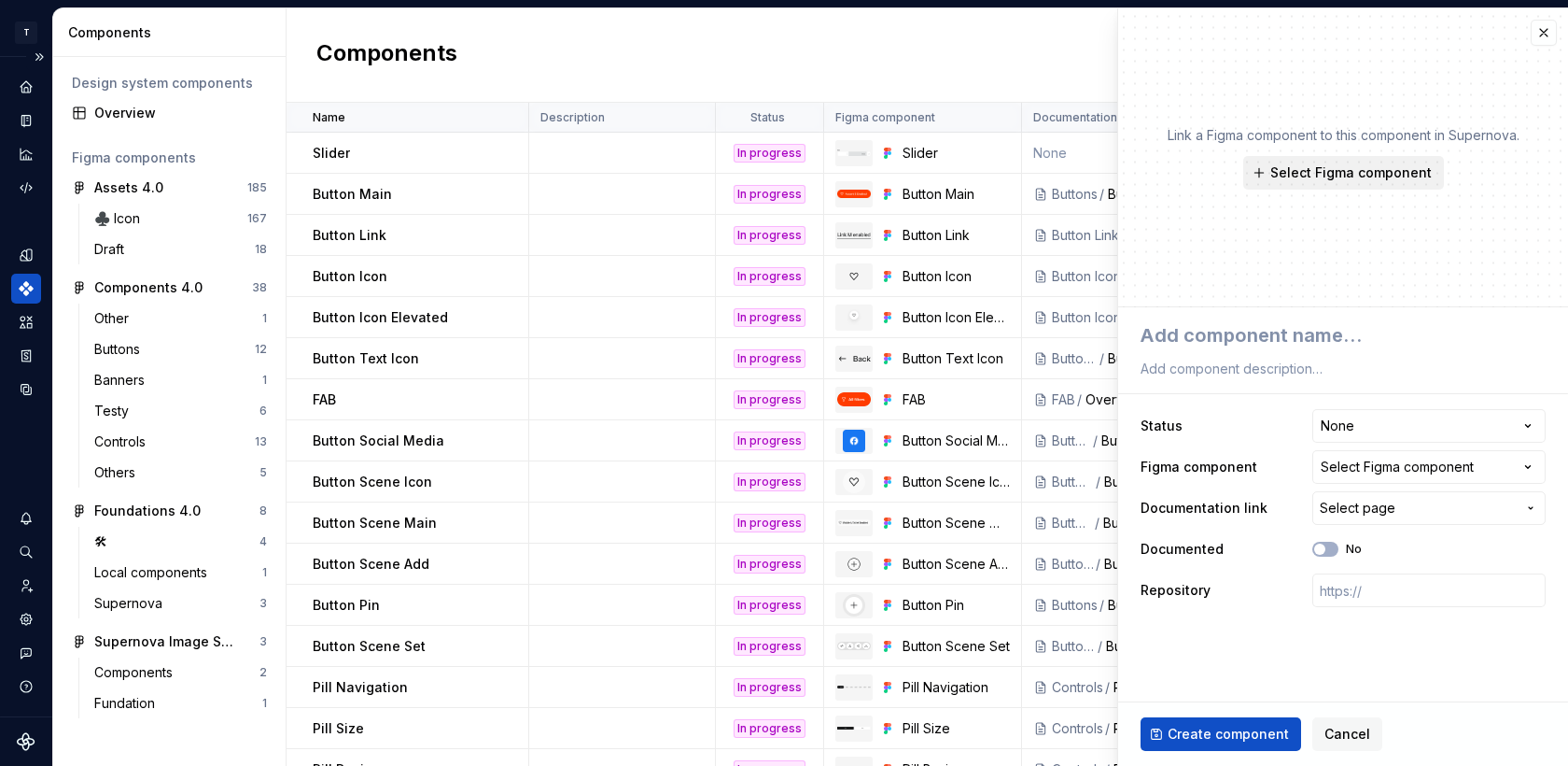
click at [1334, 187] on button "Select Figma component" at bounding box center [1343, 173] width 201 height 34
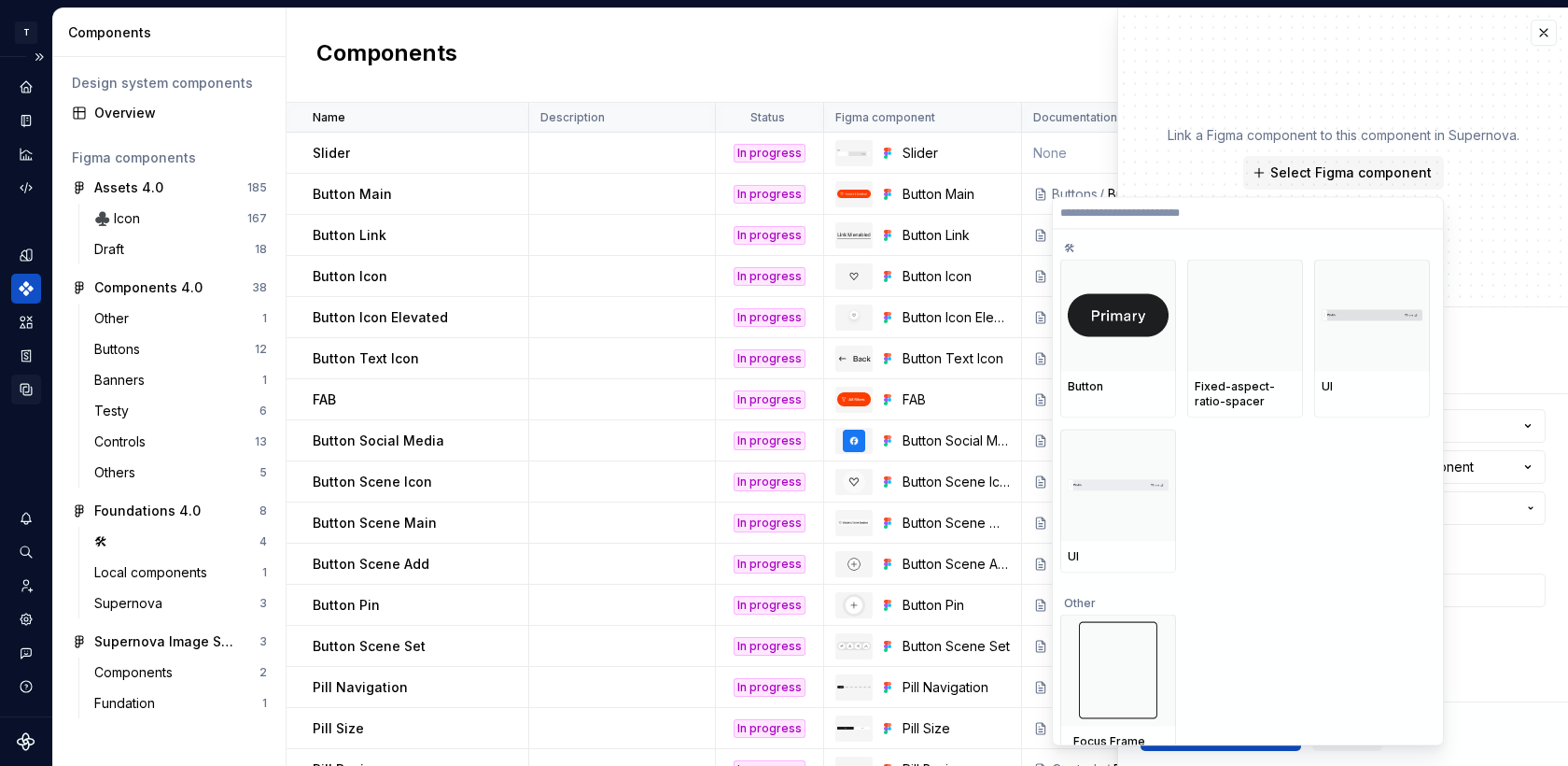
click at [18, 388] on icon "Data sources" at bounding box center [26, 389] width 17 height 17
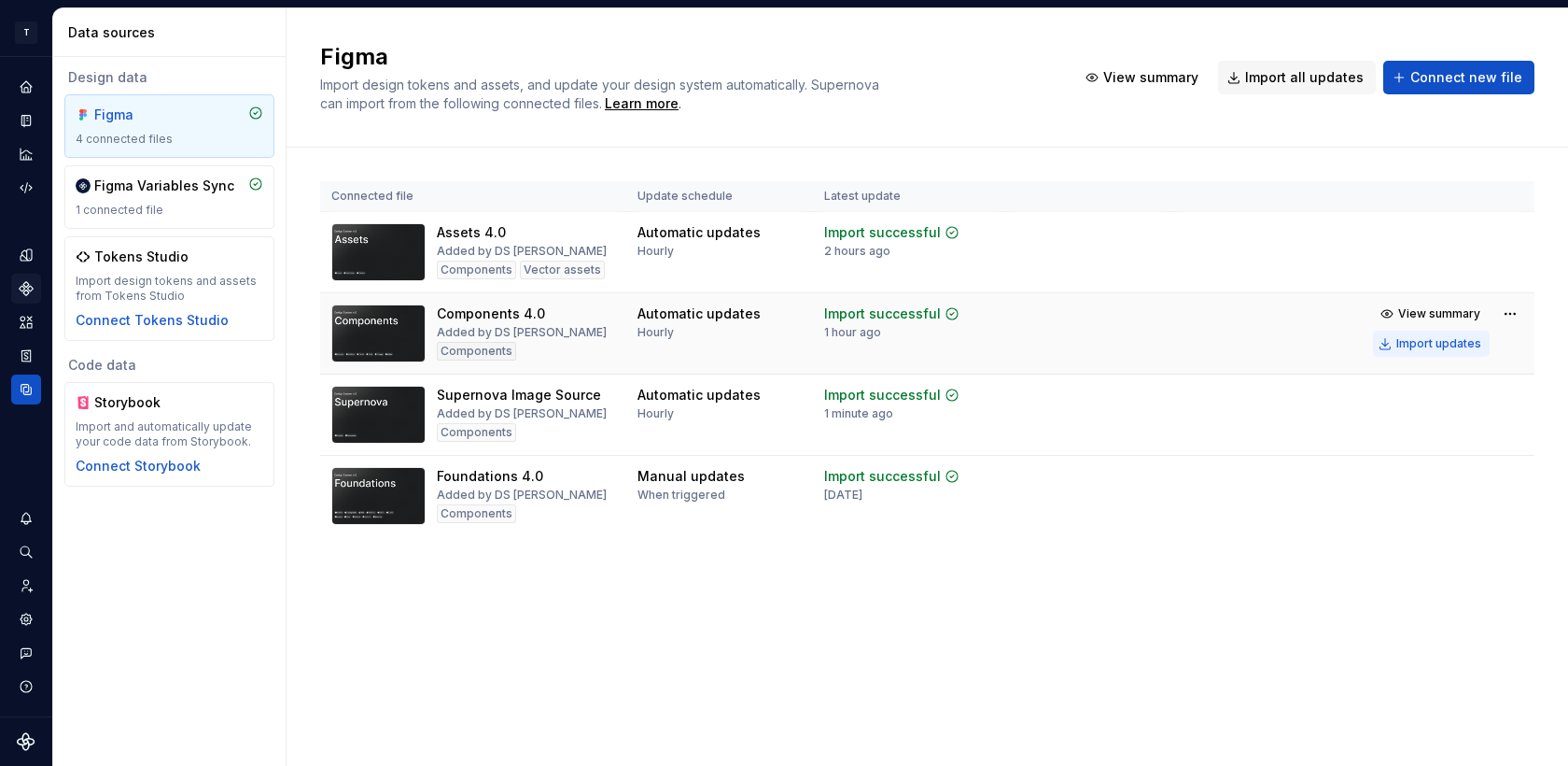
click at [1443, 343] on div "Import updates" at bounding box center [1439, 344] width 85 height 15
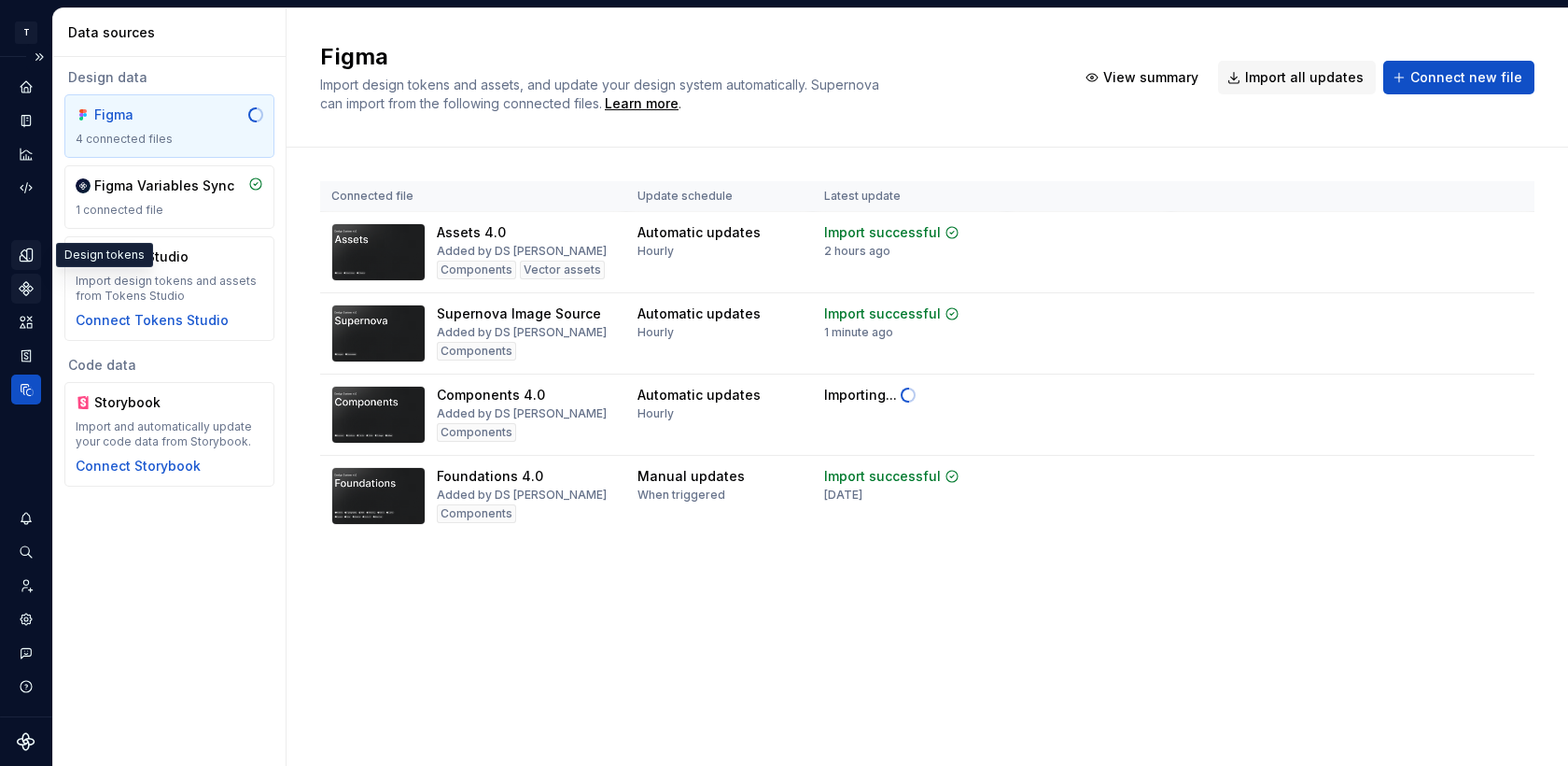
click at [23, 254] on icon "Design tokens" at bounding box center [26, 255] width 17 height 17
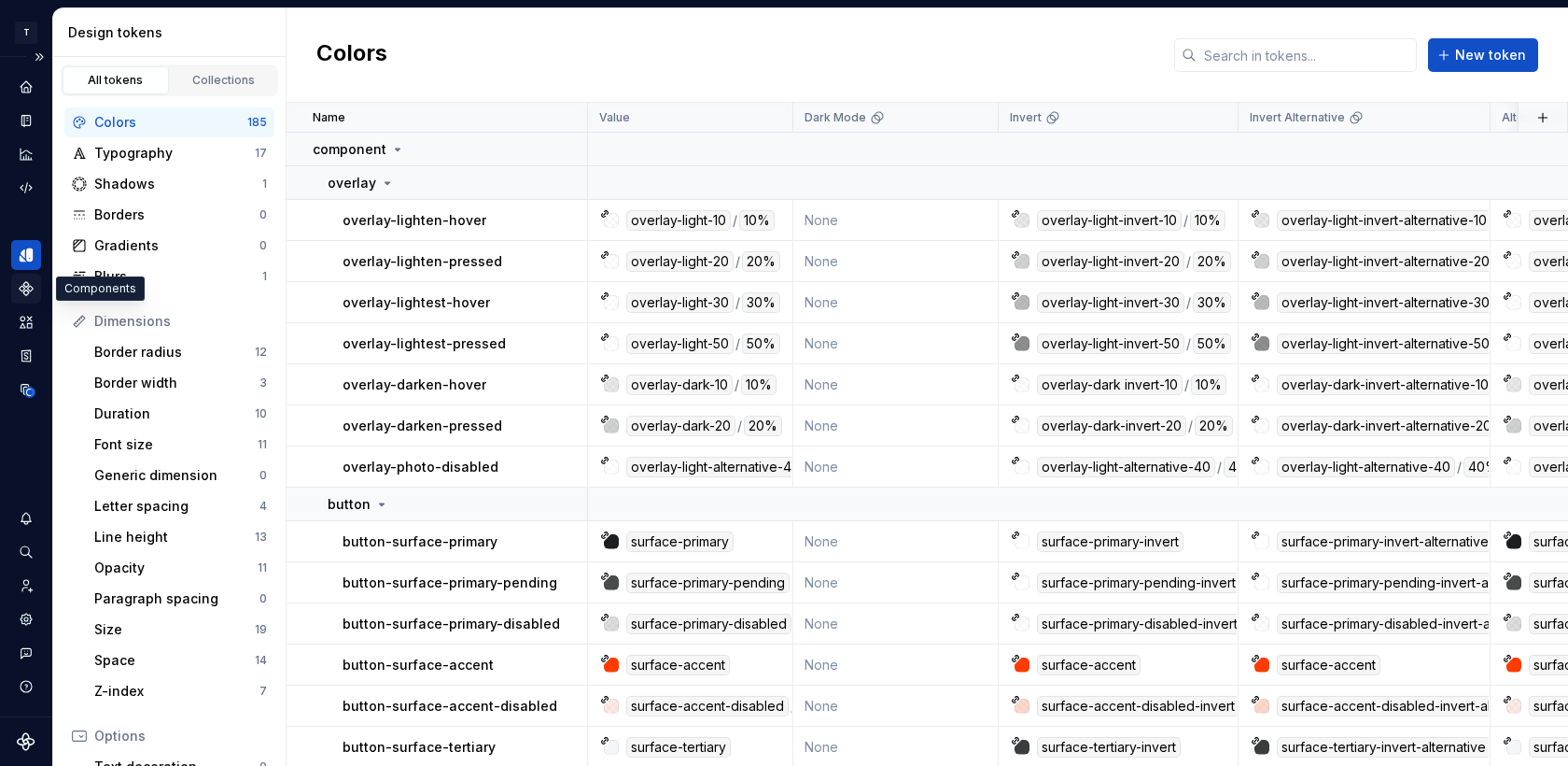
click at [31, 293] on icon "Components" at bounding box center [26, 289] width 17 height 17
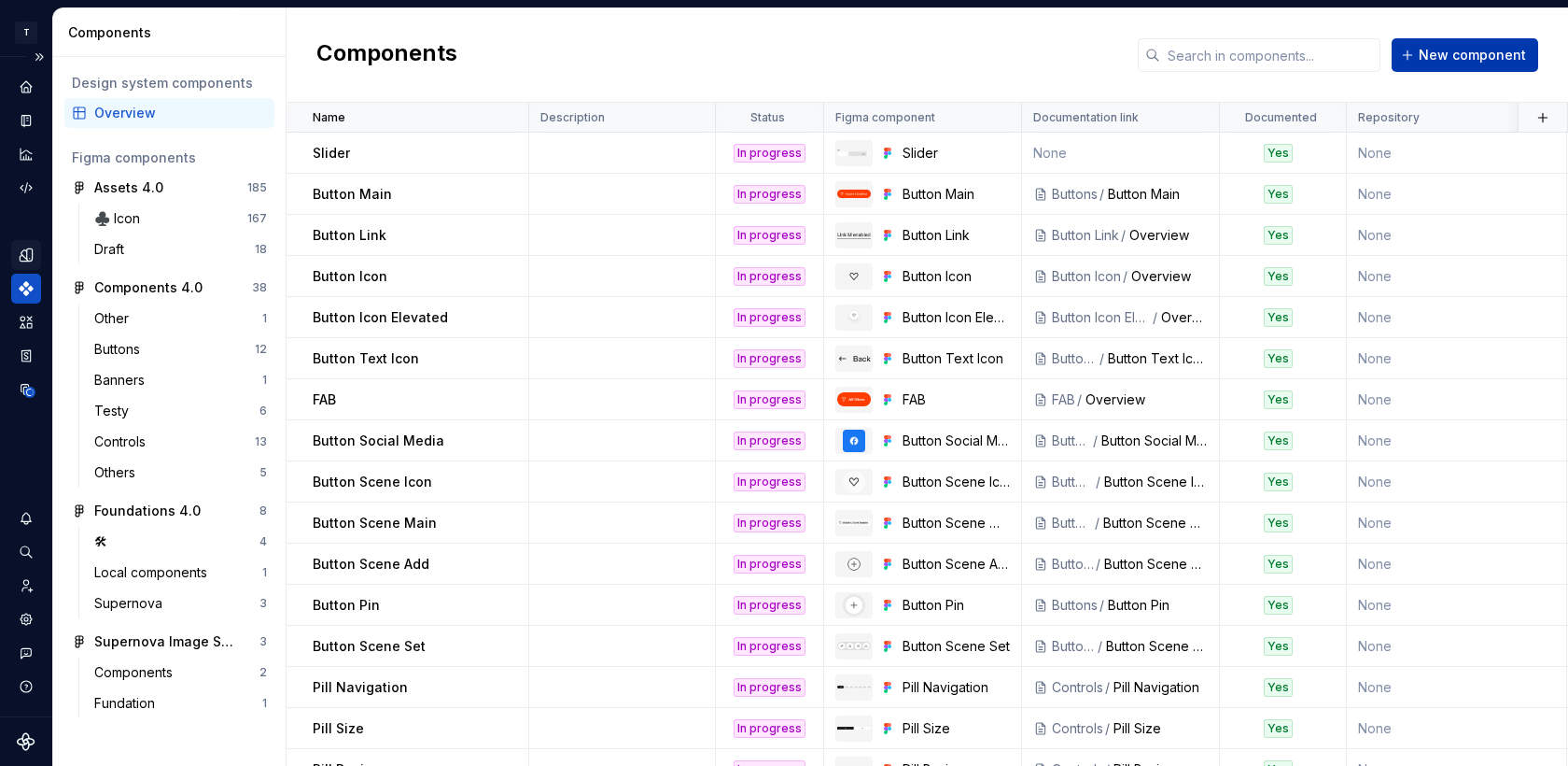
click at [1432, 52] on span "New component" at bounding box center [1473, 55] width 108 height 19
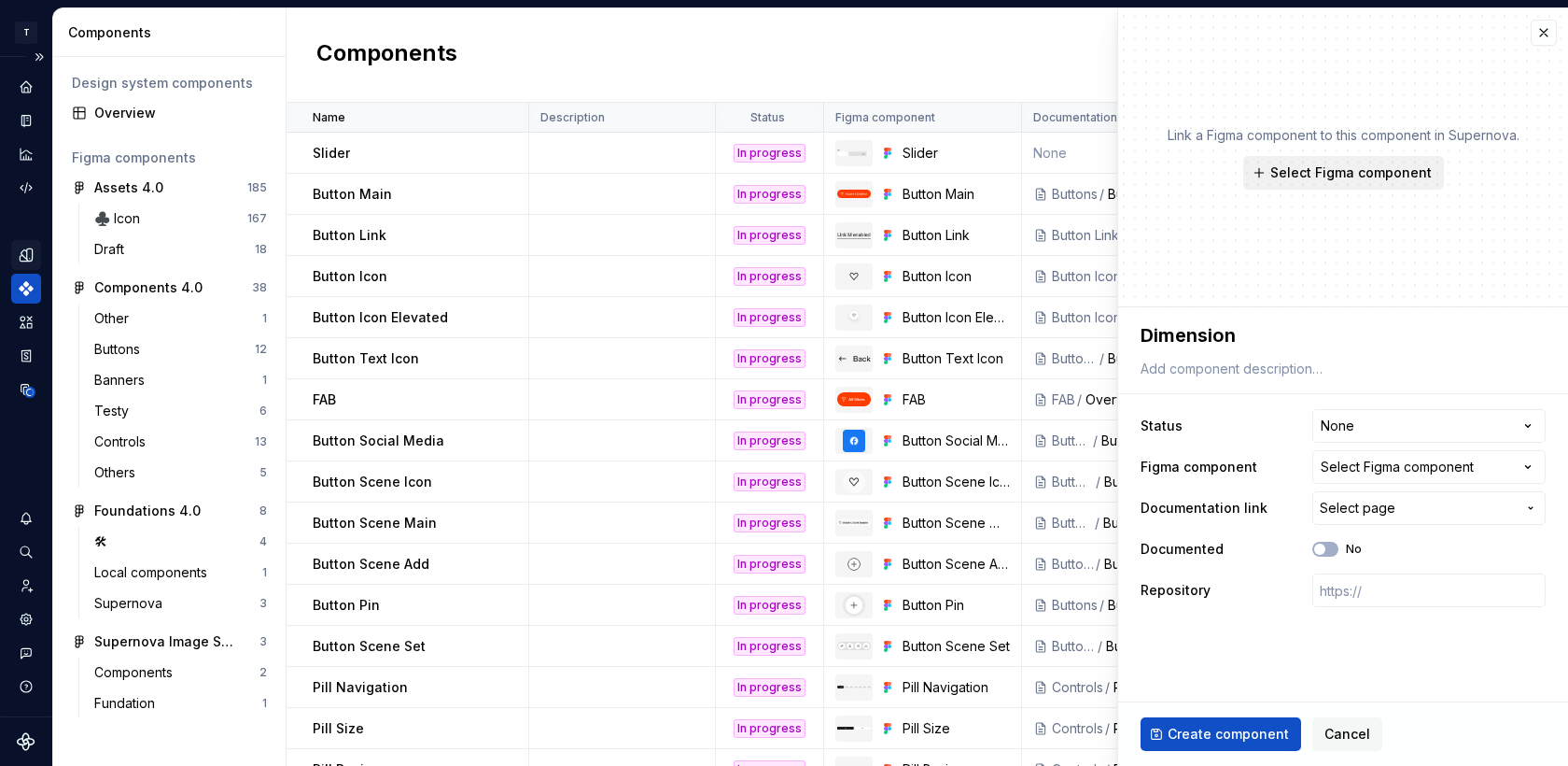
click at [1350, 168] on span "Select Figma component" at bounding box center [1351, 173] width 161 height 19
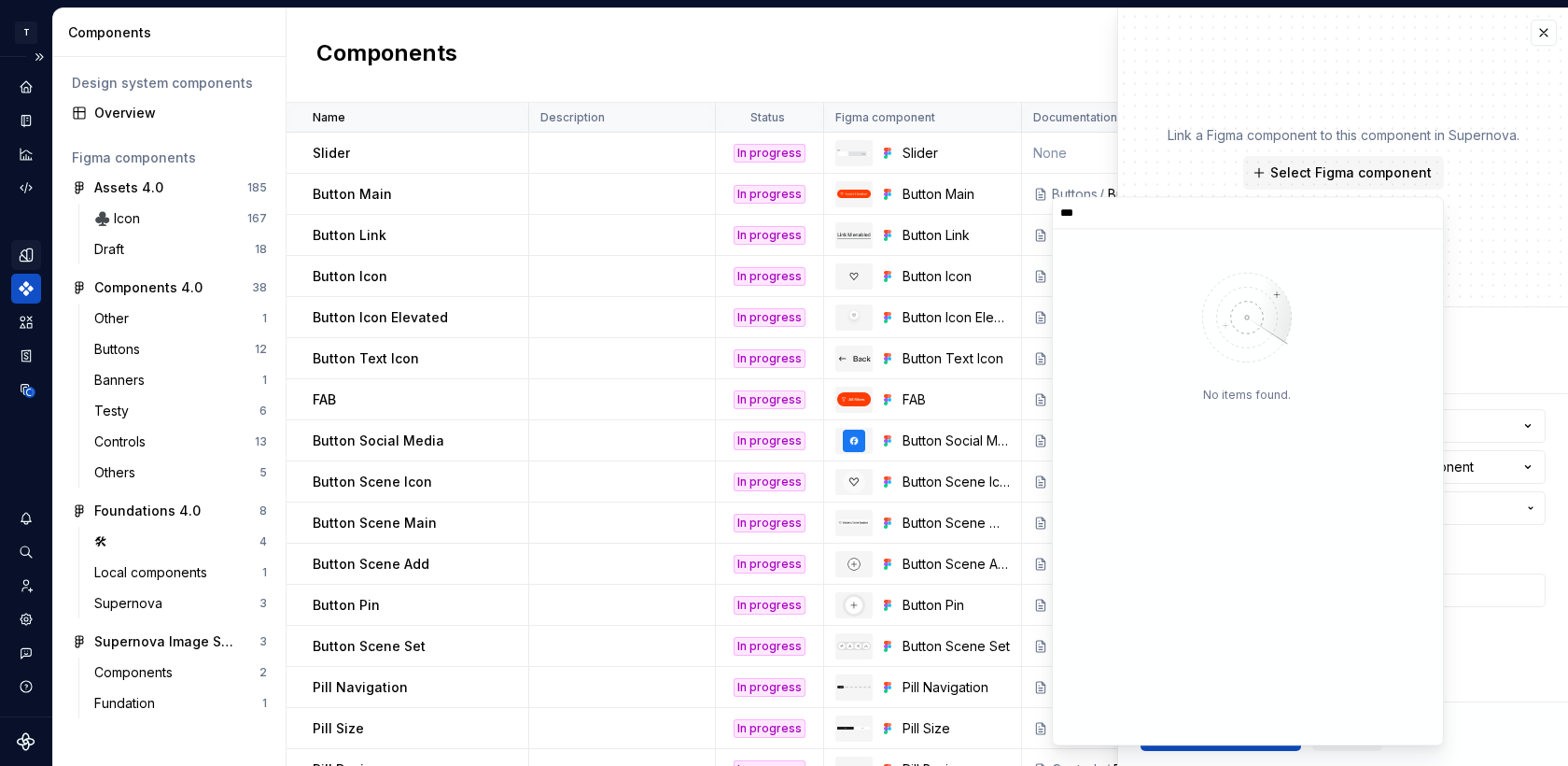
click at [1179, 191] on div "Link a Figma component to this component in Supernova. Select Figma component" at bounding box center [1343, 158] width 450 height 298
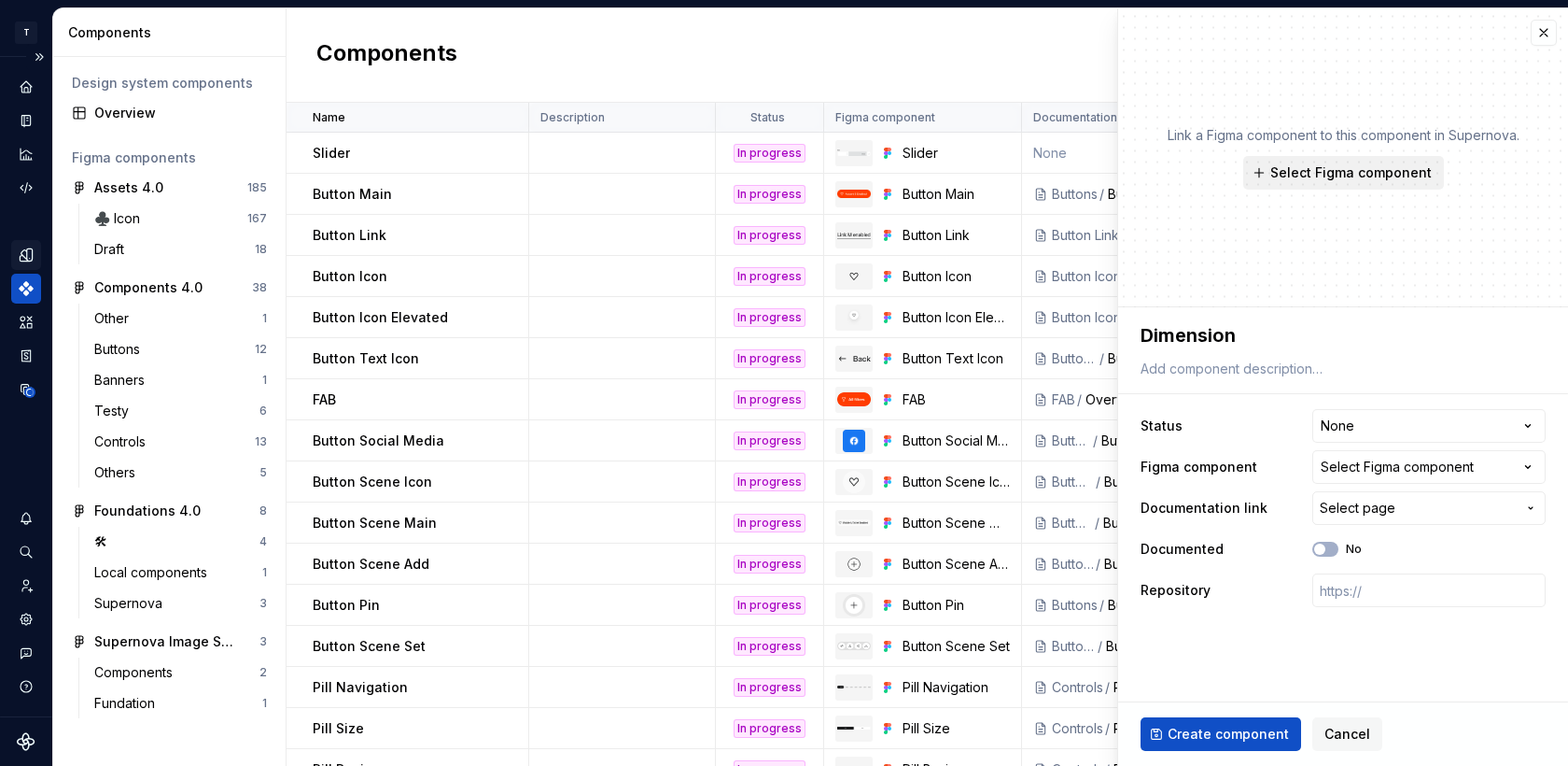
click at [1298, 169] on span "Select Figma component" at bounding box center [1351, 173] width 161 height 19
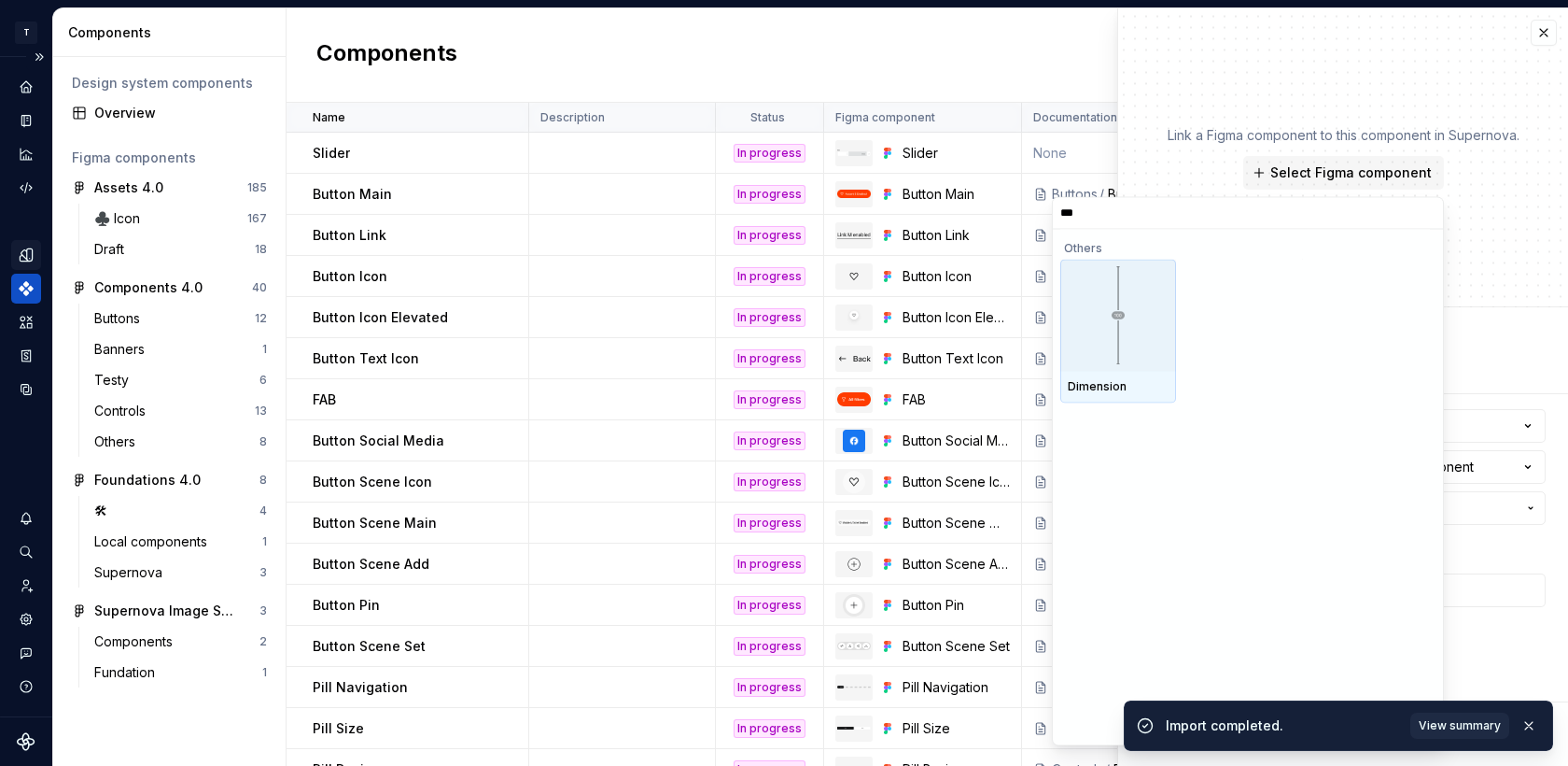
click at [1140, 328] on div at bounding box center [1118, 315] width 116 height 112
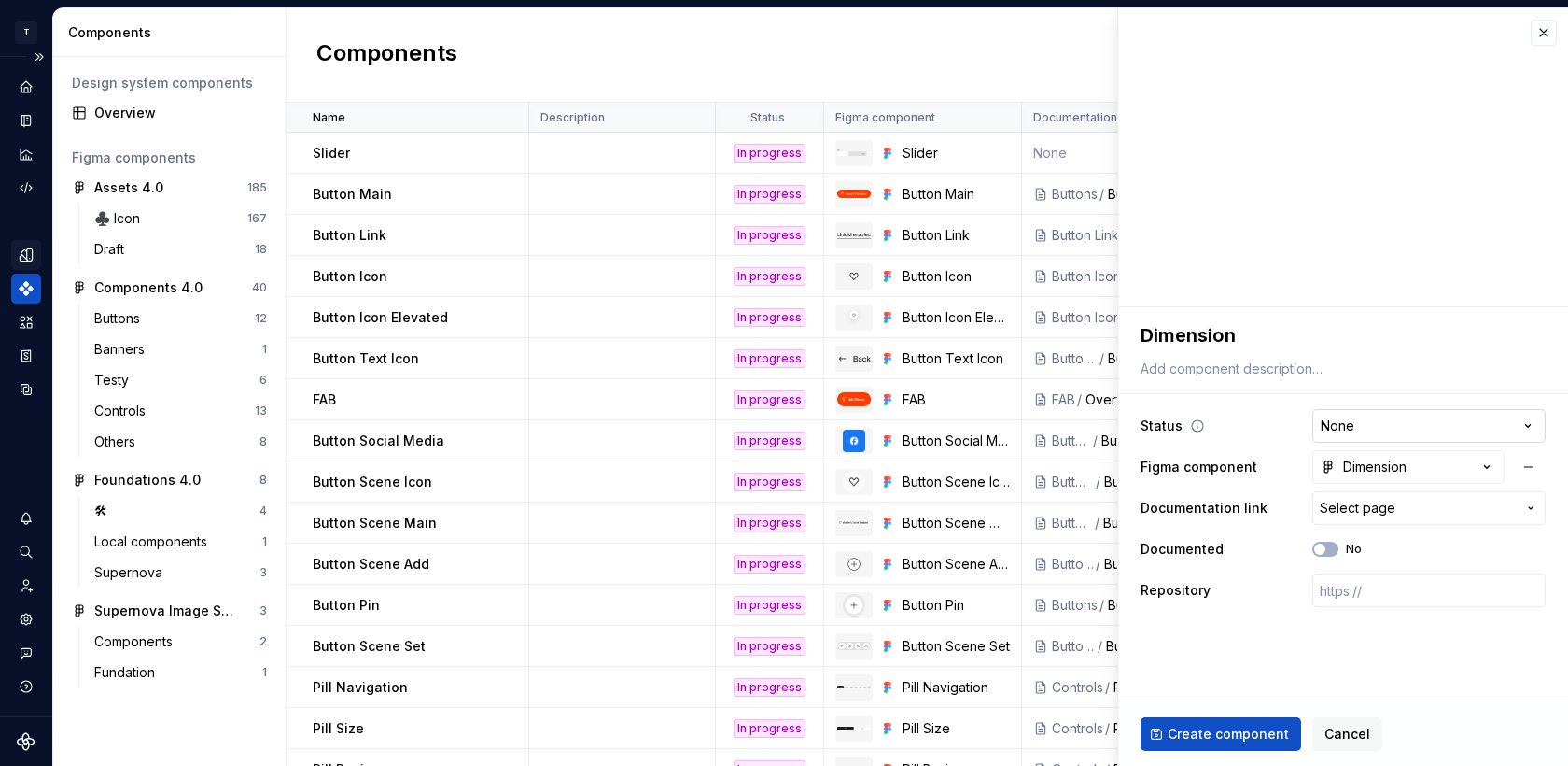
click at [1368, 431] on html "T Toolko 4.0 DT Design system data Components Design system components Overview…" at bounding box center [784, 383] width 1568 height 766
click at [1324, 546] on span "button" at bounding box center [1320, 550] width 11 height 11
click at [1339, 508] on span "Select page" at bounding box center [1357, 508] width 76 height 19
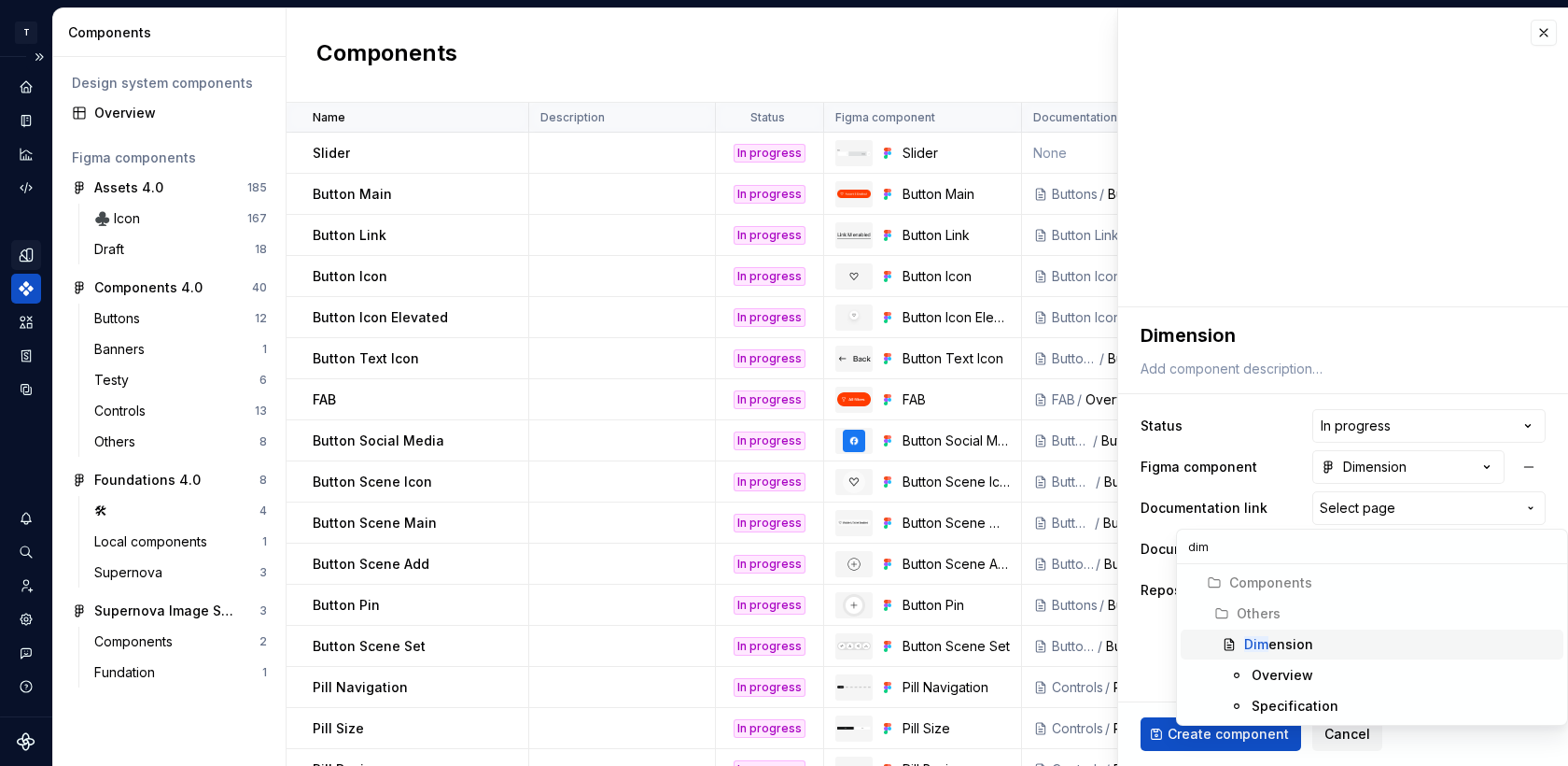
click at [1285, 649] on div "Dim ension" at bounding box center [1278, 644] width 69 height 19
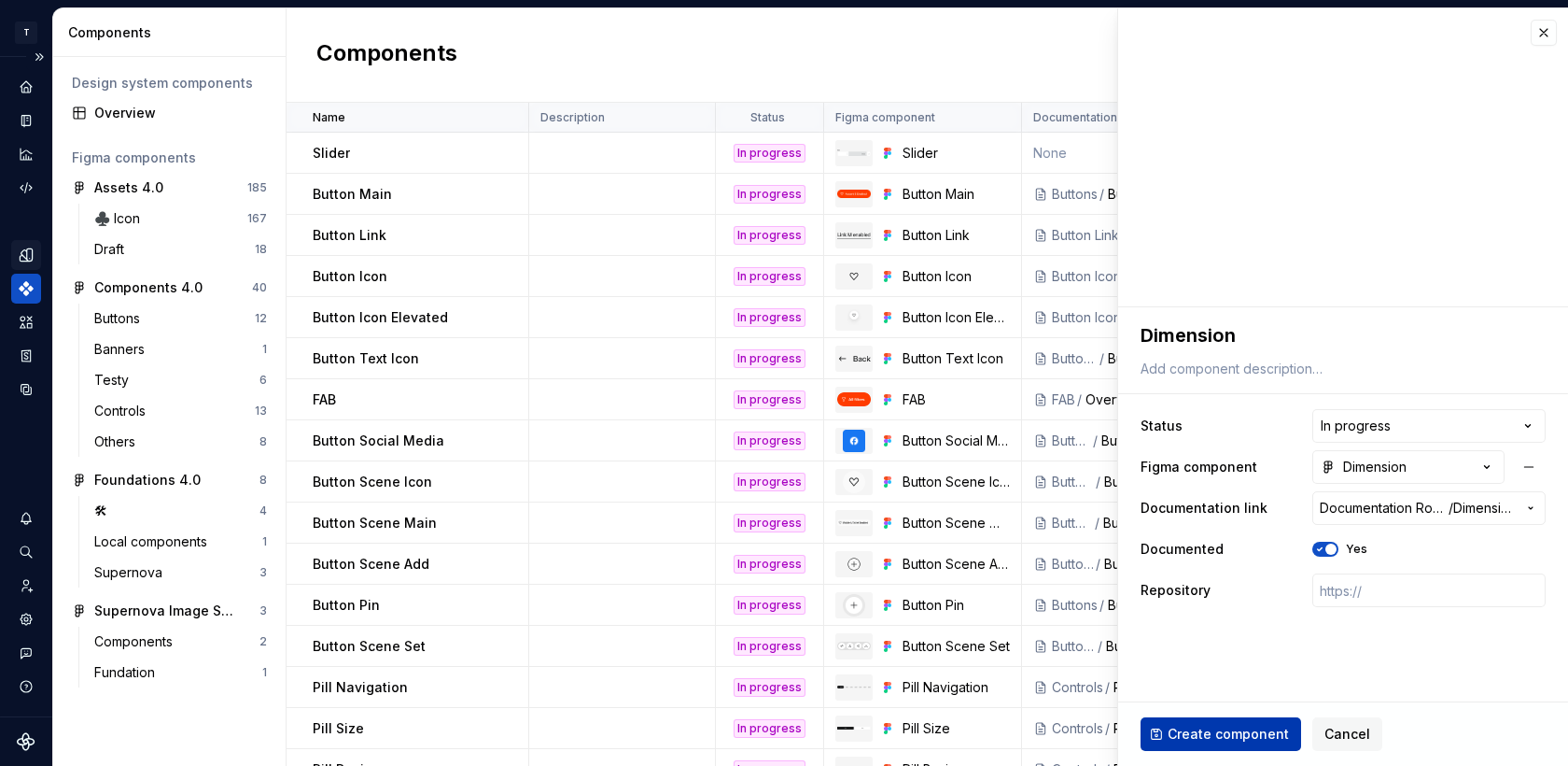
click at [1206, 736] on span "Create component" at bounding box center [1228, 734] width 122 height 19
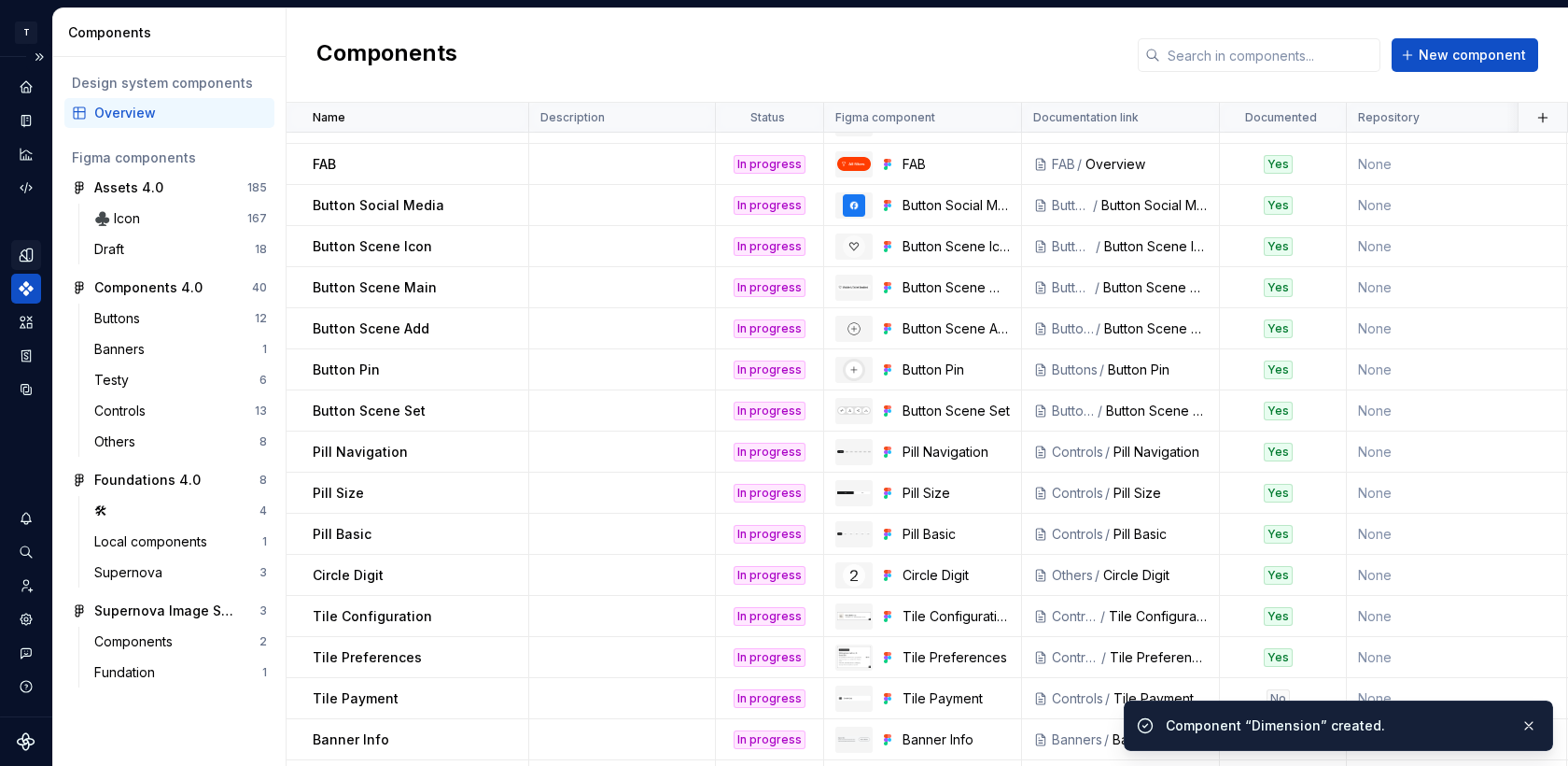
scroll to position [394, 0]
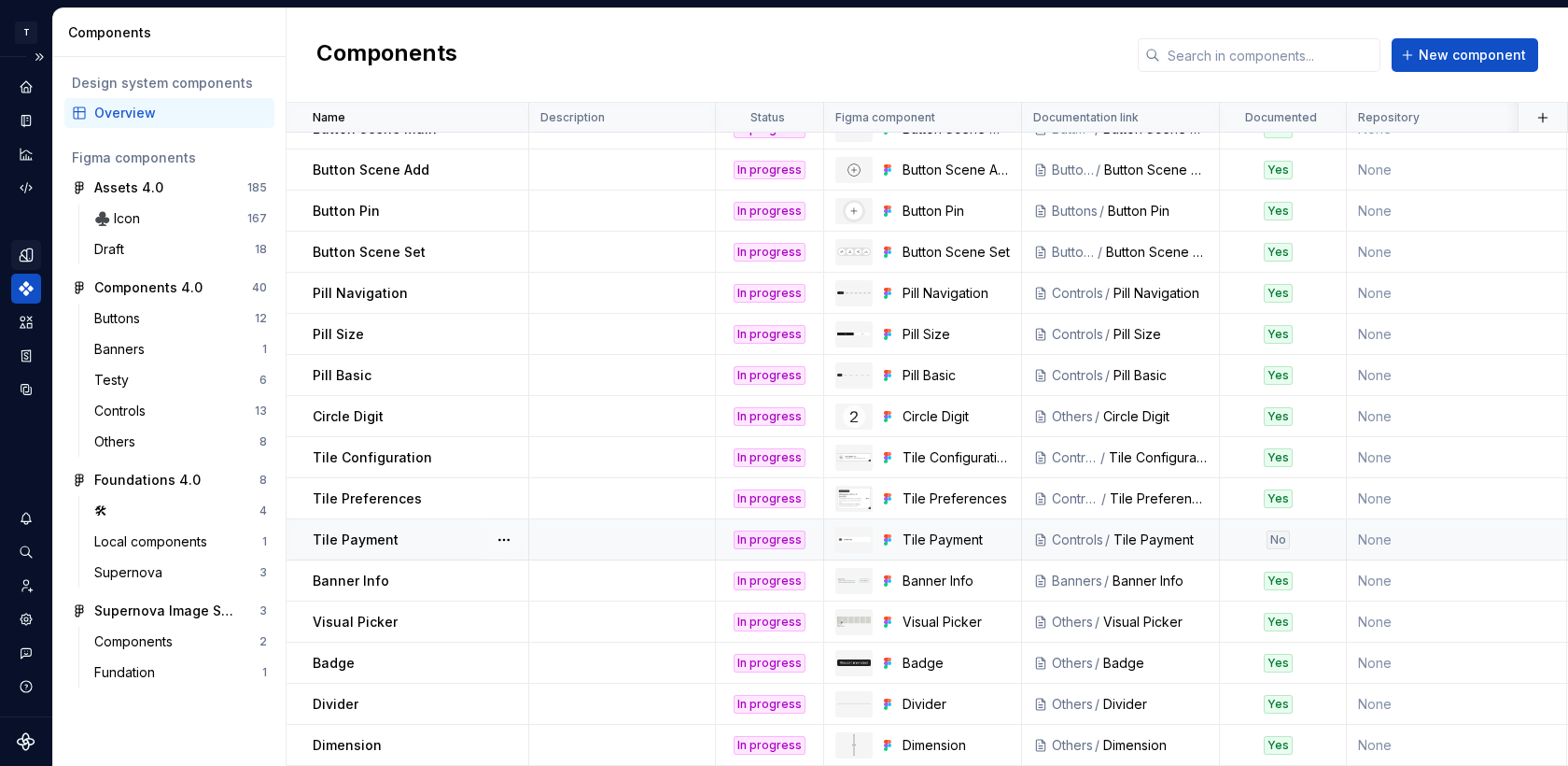
click at [1271, 539] on div "No" at bounding box center [1278, 540] width 24 height 19
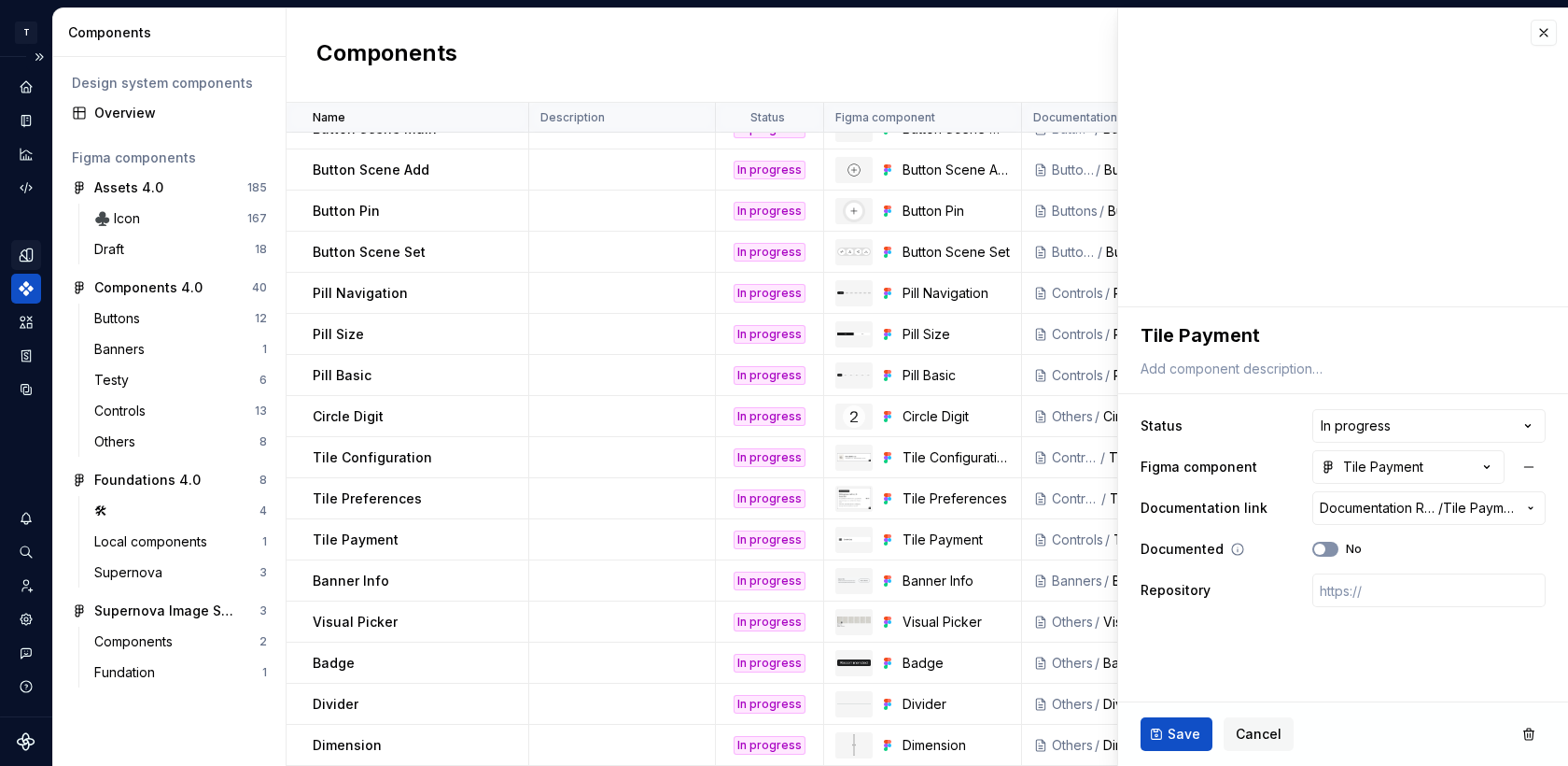
click at [1314, 545] on icon "button" at bounding box center [1320, 550] width 15 height 11
click at [1172, 736] on span "Save" at bounding box center [1184, 734] width 33 height 19
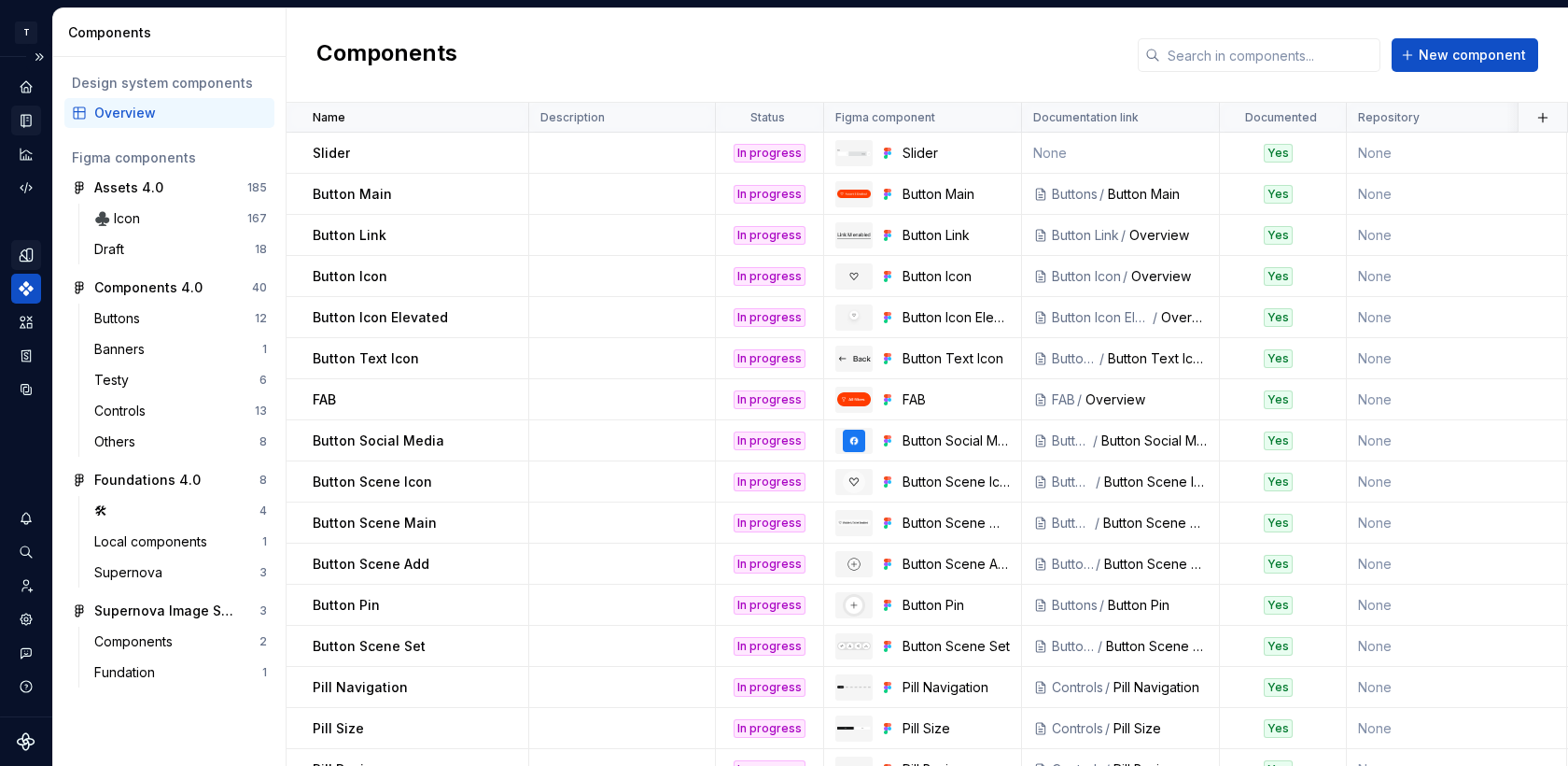
click at [25, 121] on icon "Documentation" at bounding box center [28, 121] width 8 height 10
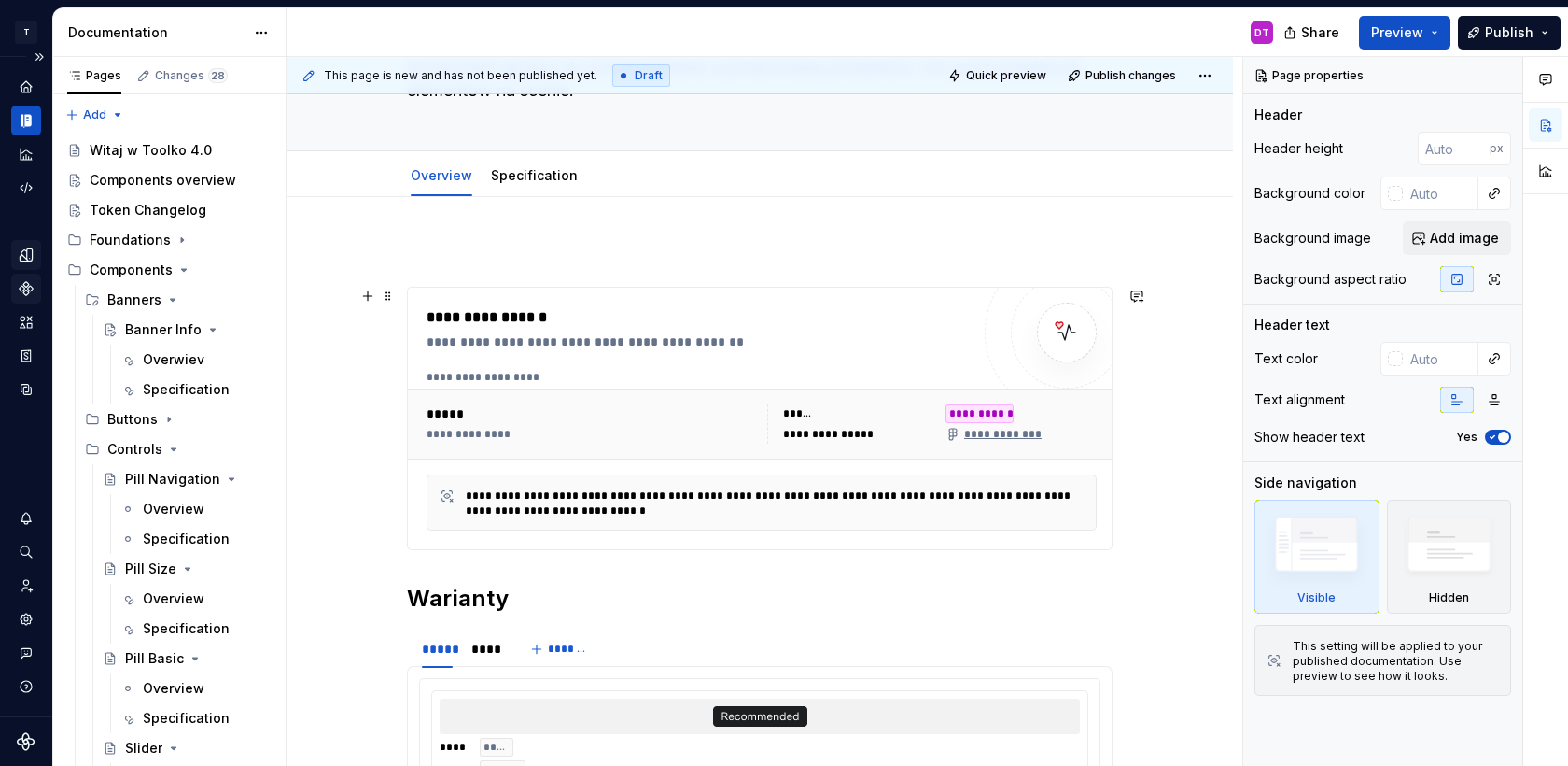
scroll to position [215, 0]
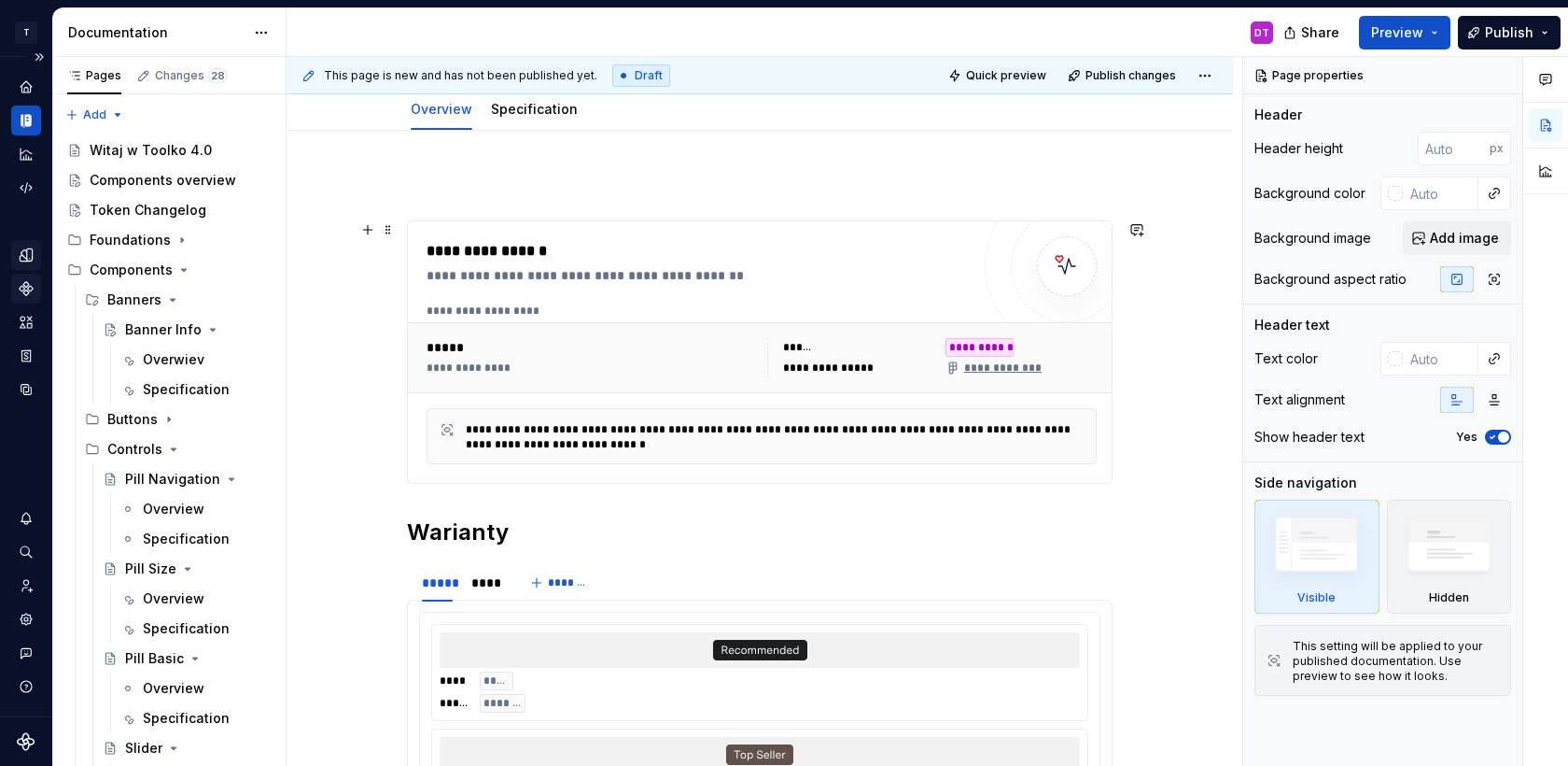
click at [750, 341] on div "*****" at bounding box center [591, 348] width 329 height 19
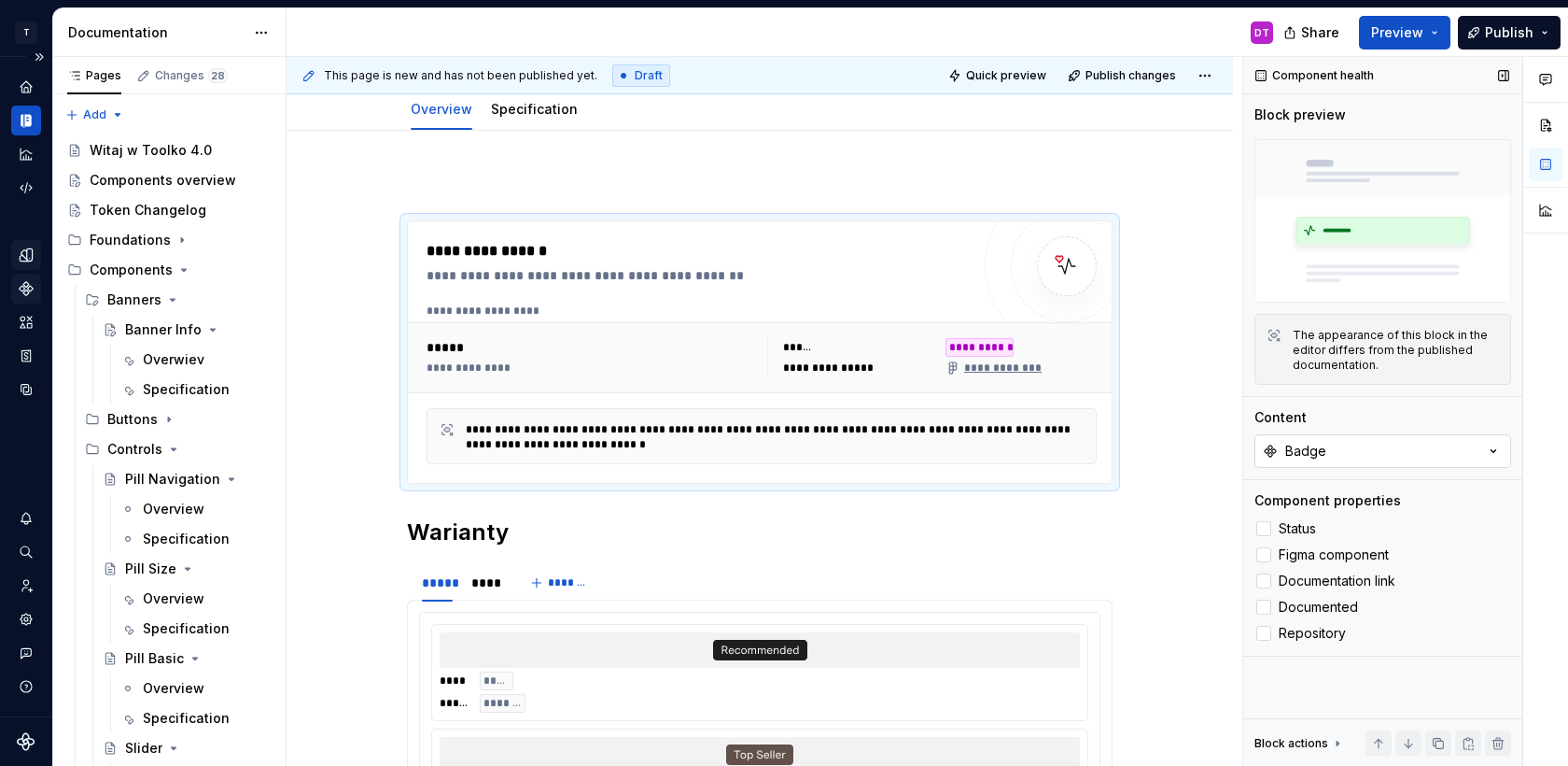
click at [1358, 451] on button "Badge" at bounding box center [1383, 451] width 257 height 34
click at [1281, 554] on div "Dimension" at bounding box center [1300, 557] width 69 height 19
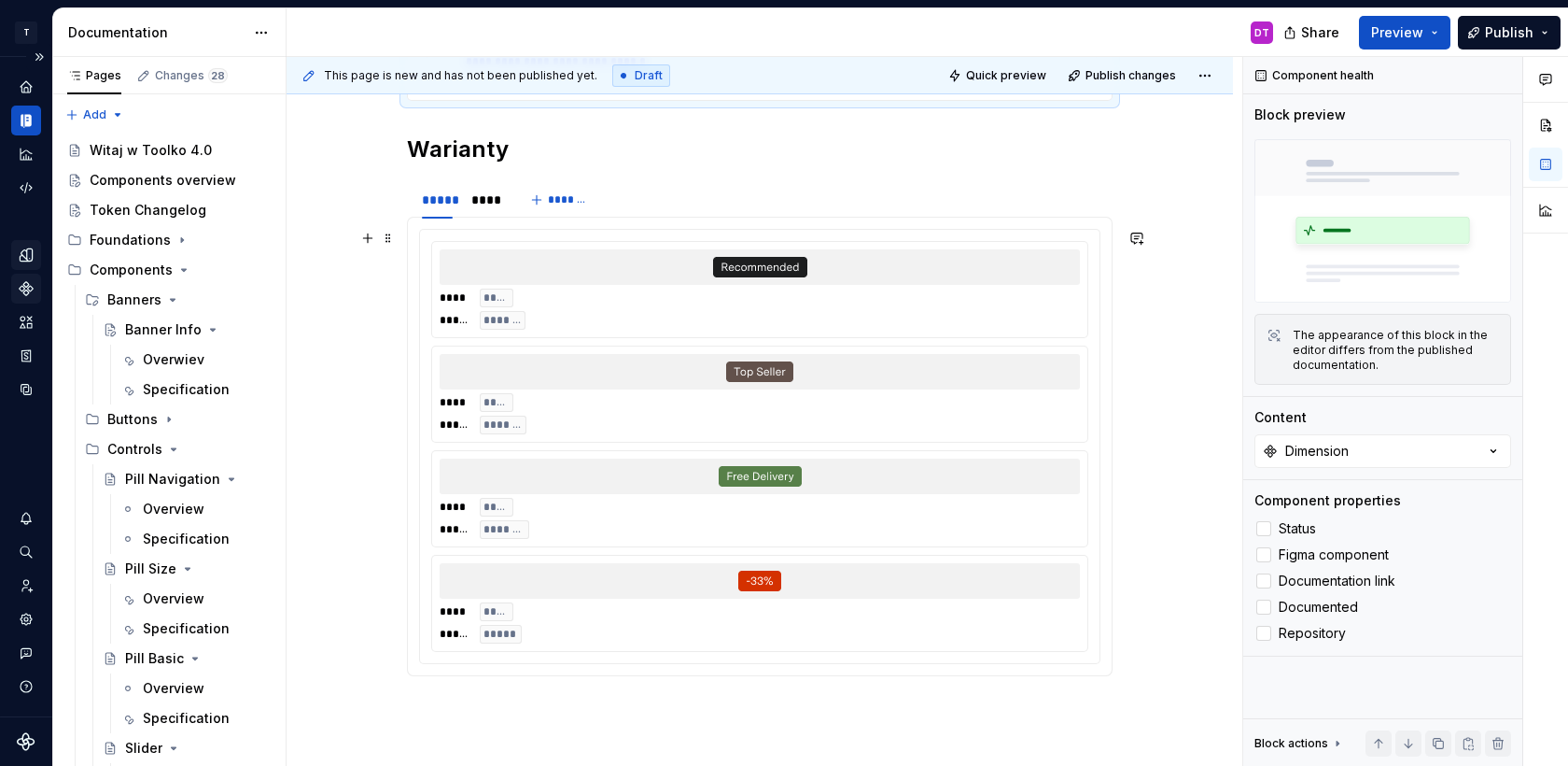
scroll to position [622, 0]
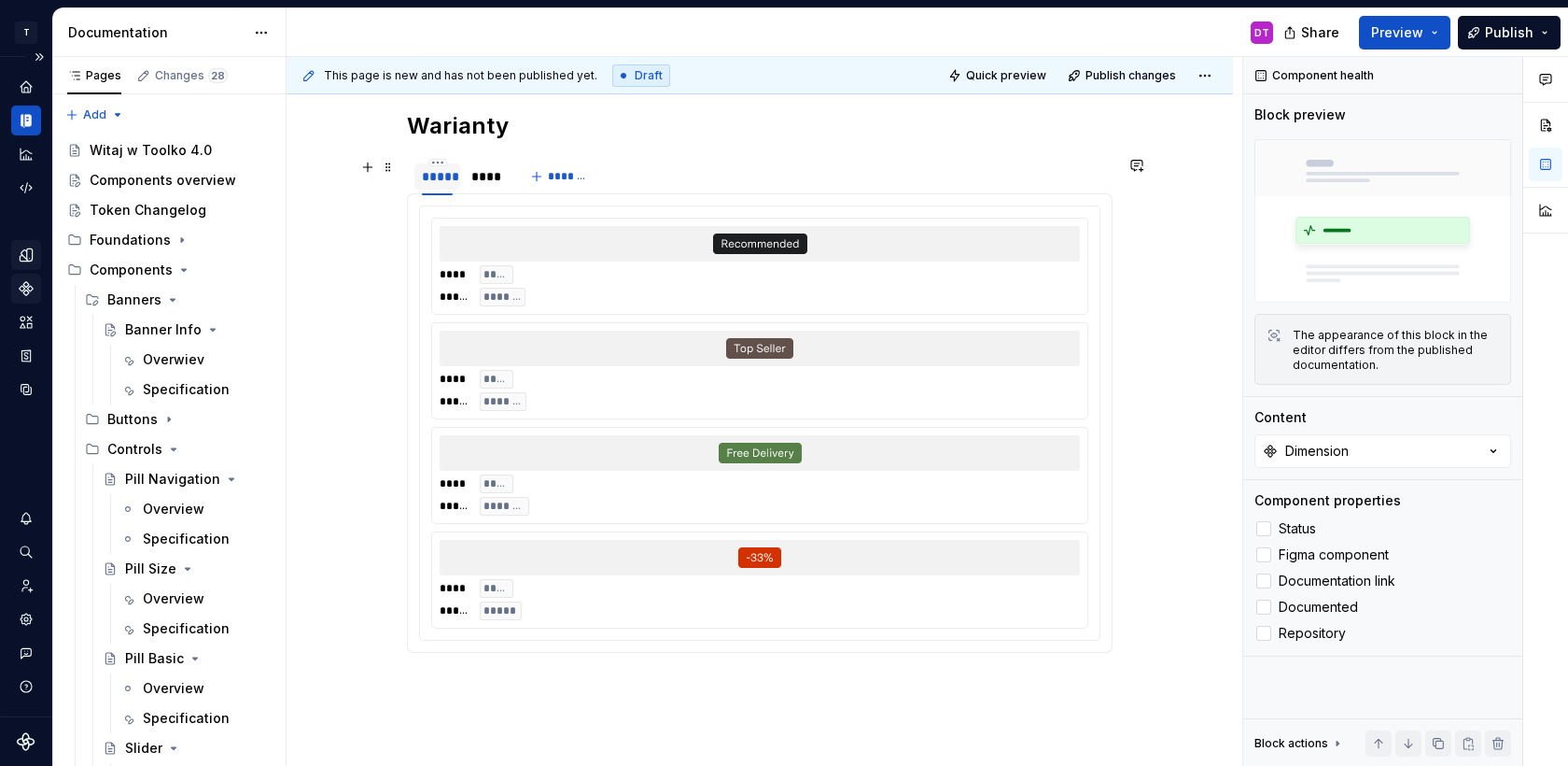
click at [441, 176] on div "*****" at bounding box center [437, 177] width 31 height 19
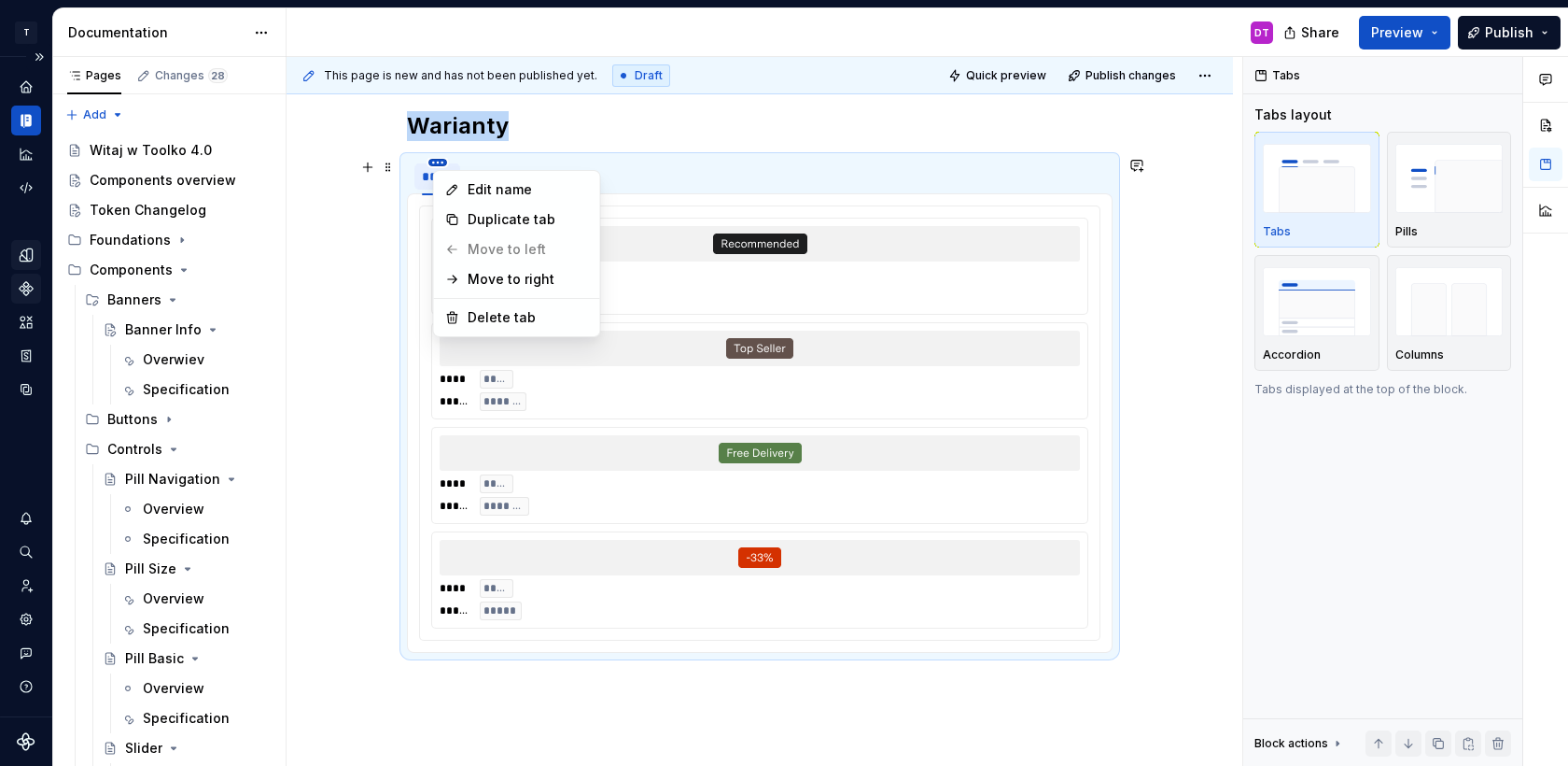
click at [441, 163] on html "T Toolko 4.0 DT Design system data Documentation DT Share Preview Publish Pages…" at bounding box center [784, 383] width 1568 height 766
click at [479, 188] on div "Edit name" at bounding box center [528, 190] width 122 height 19
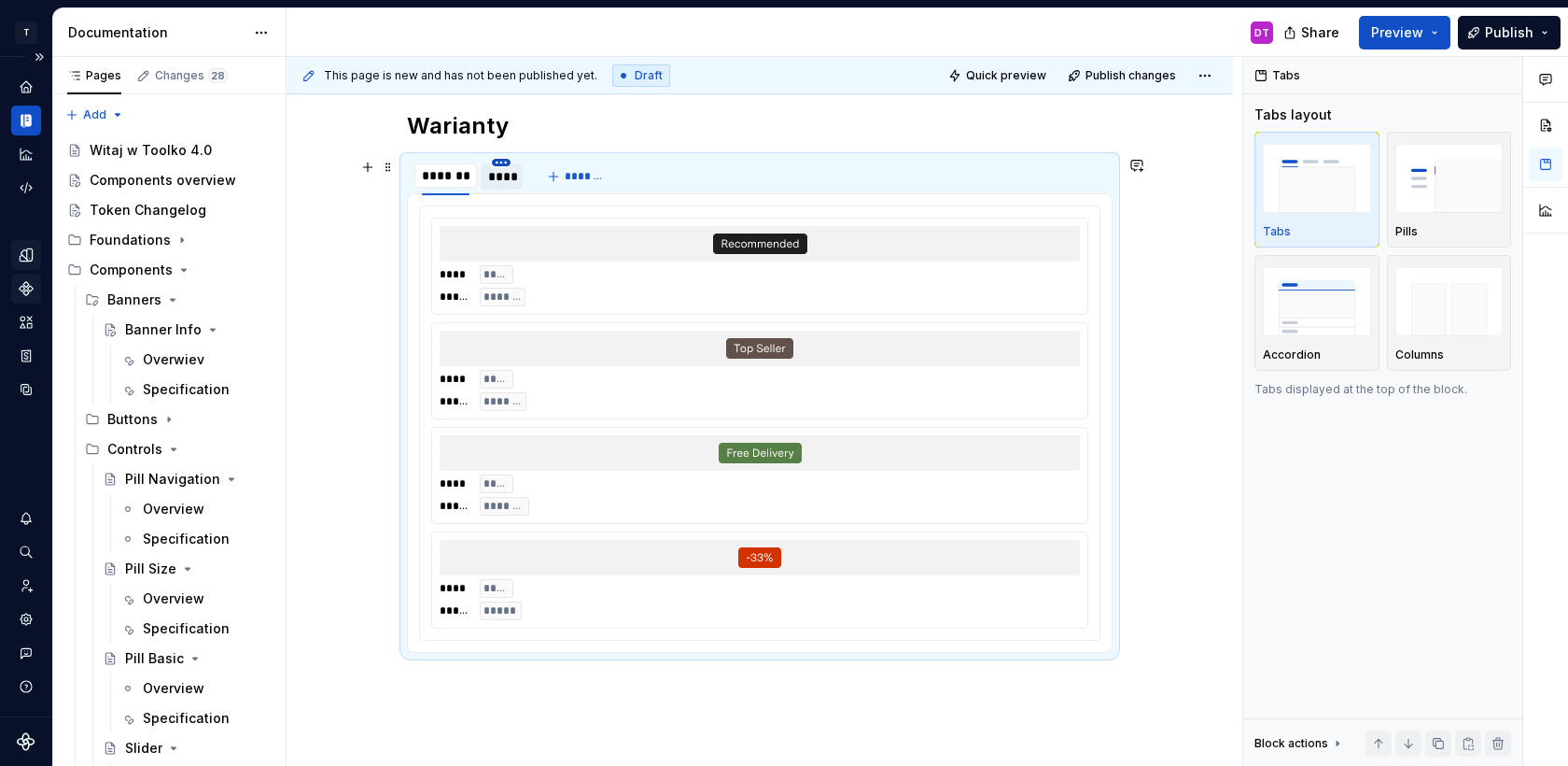
click at [503, 162] on html "T Toolko 4.0 DT Design system data Documentation DT Share Preview Publish Pages…" at bounding box center [784, 383] width 1568 height 766
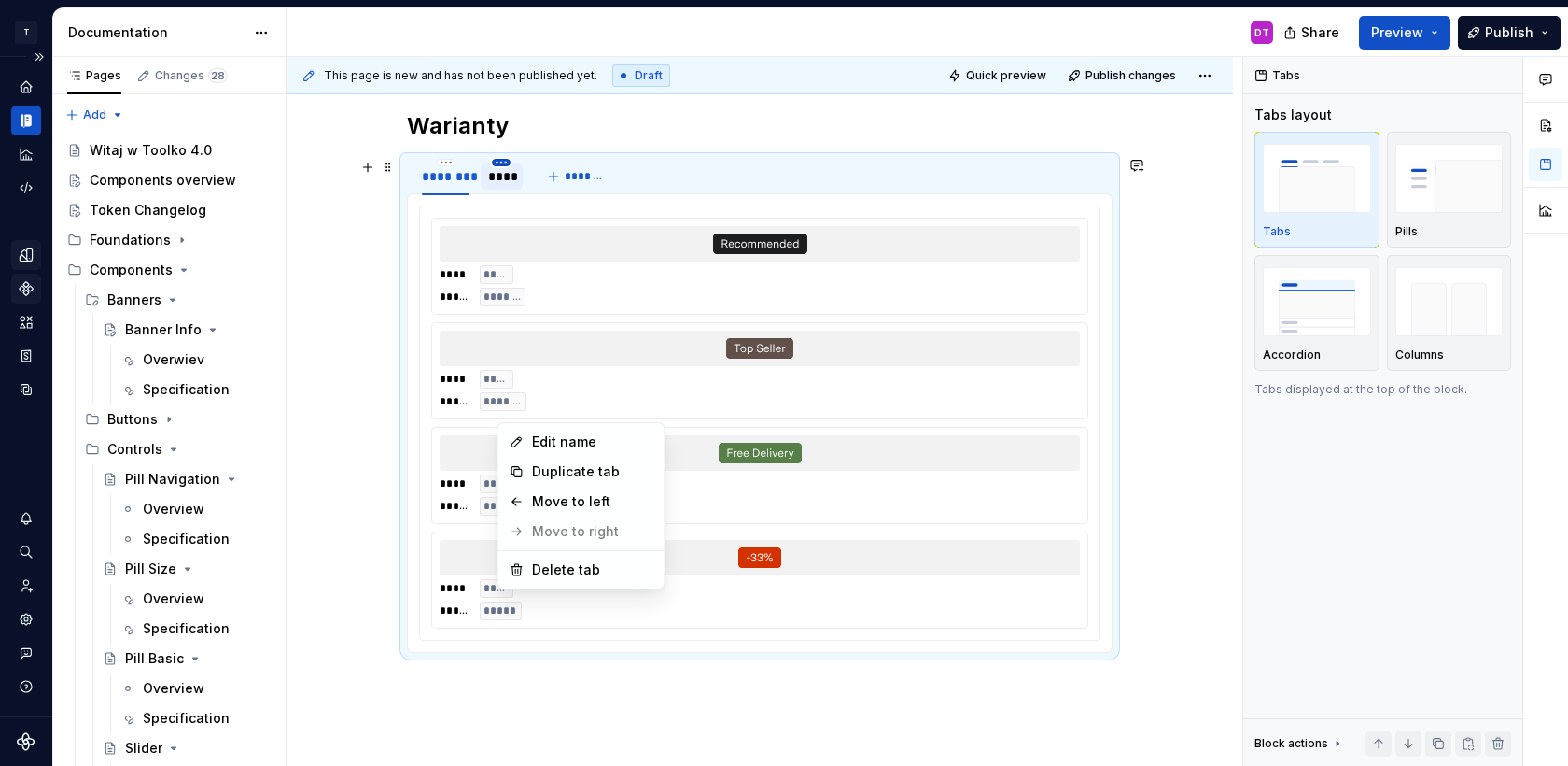
scroll to position [370, 0]
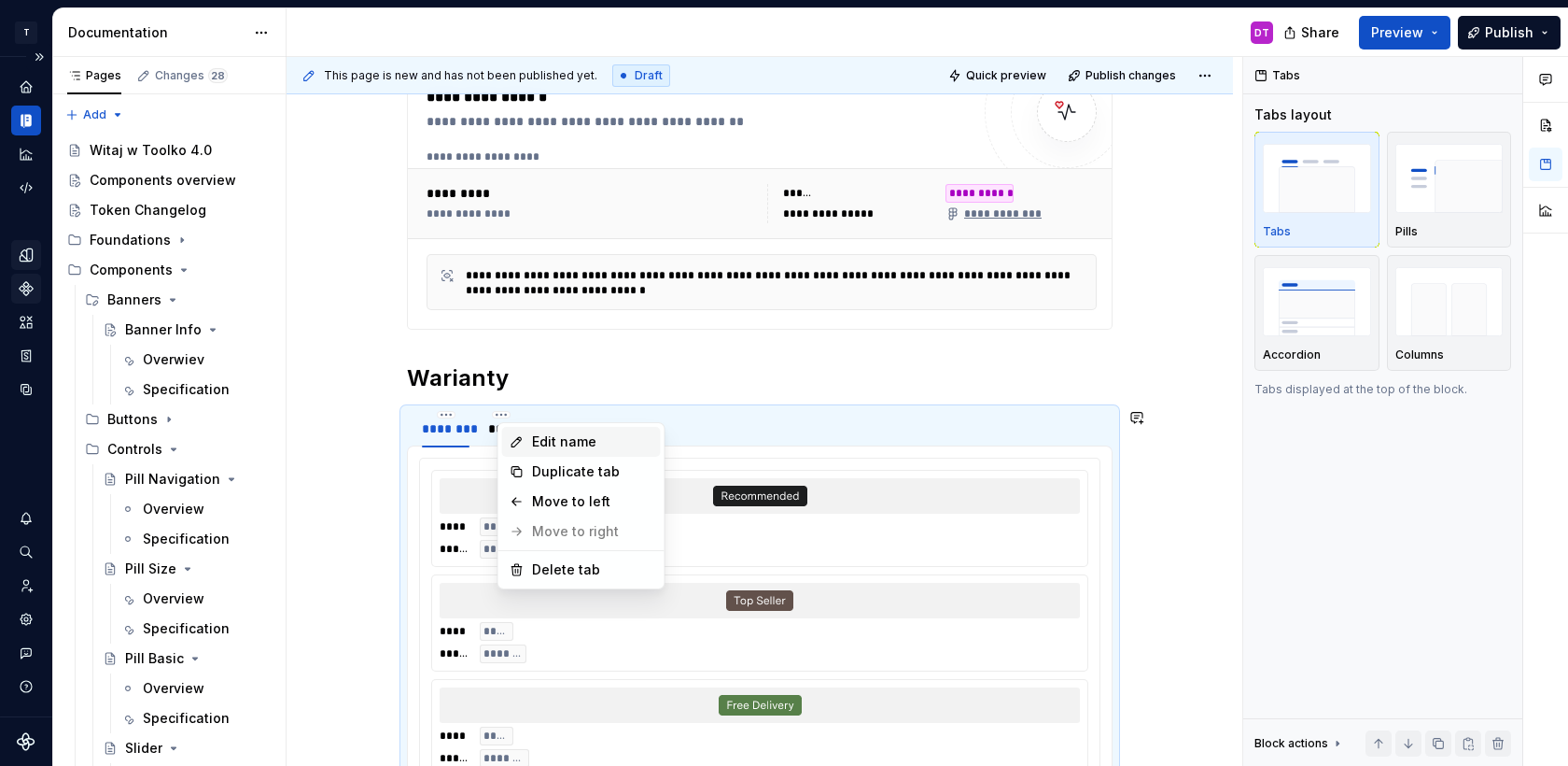
click at [582, 434] on div "Edit name" at bounding box center [593, 442] width 122 height 19
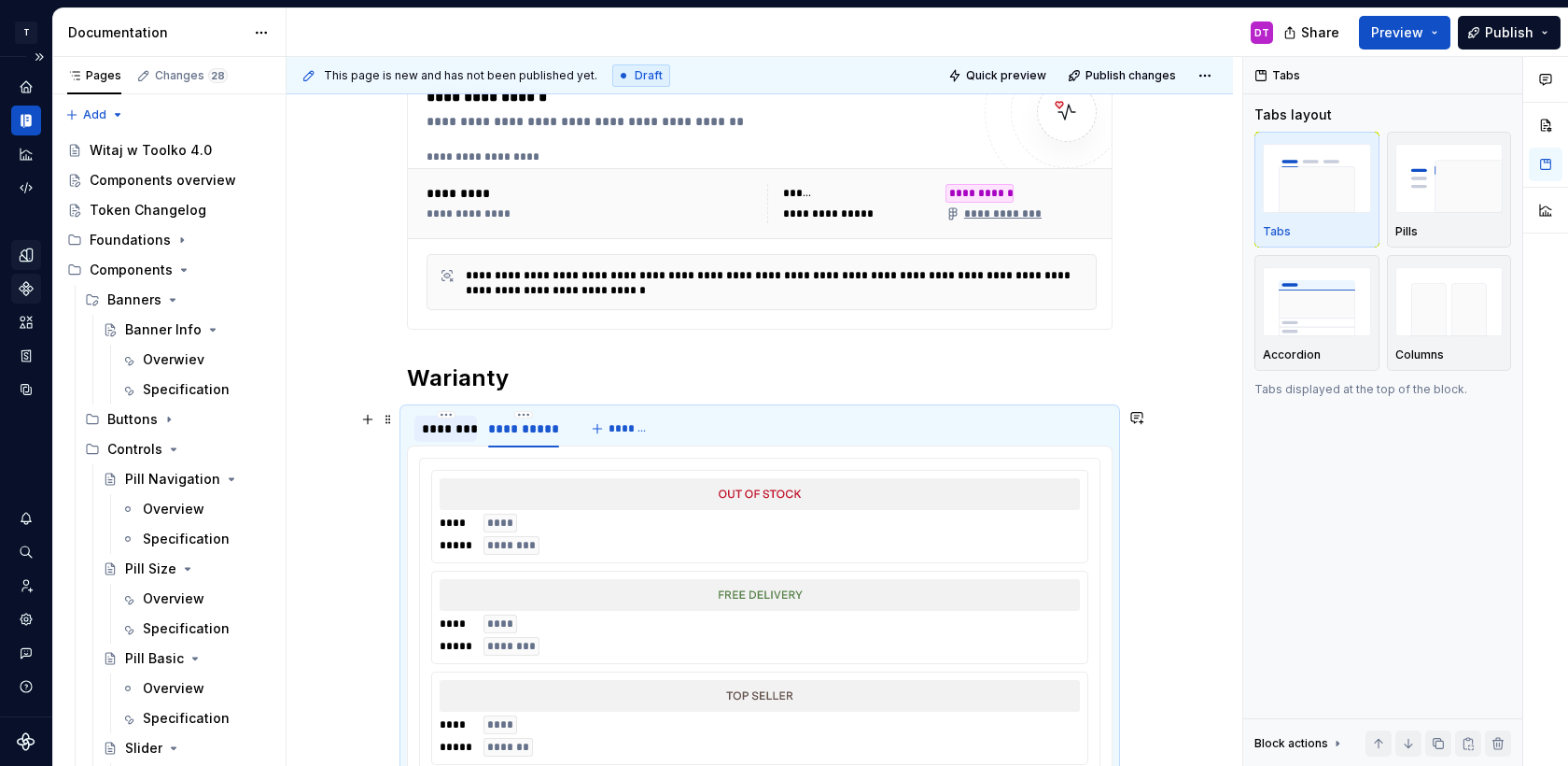
click at [433, 428] on div "********" at bounding box center [446, 429] width 47 height 19
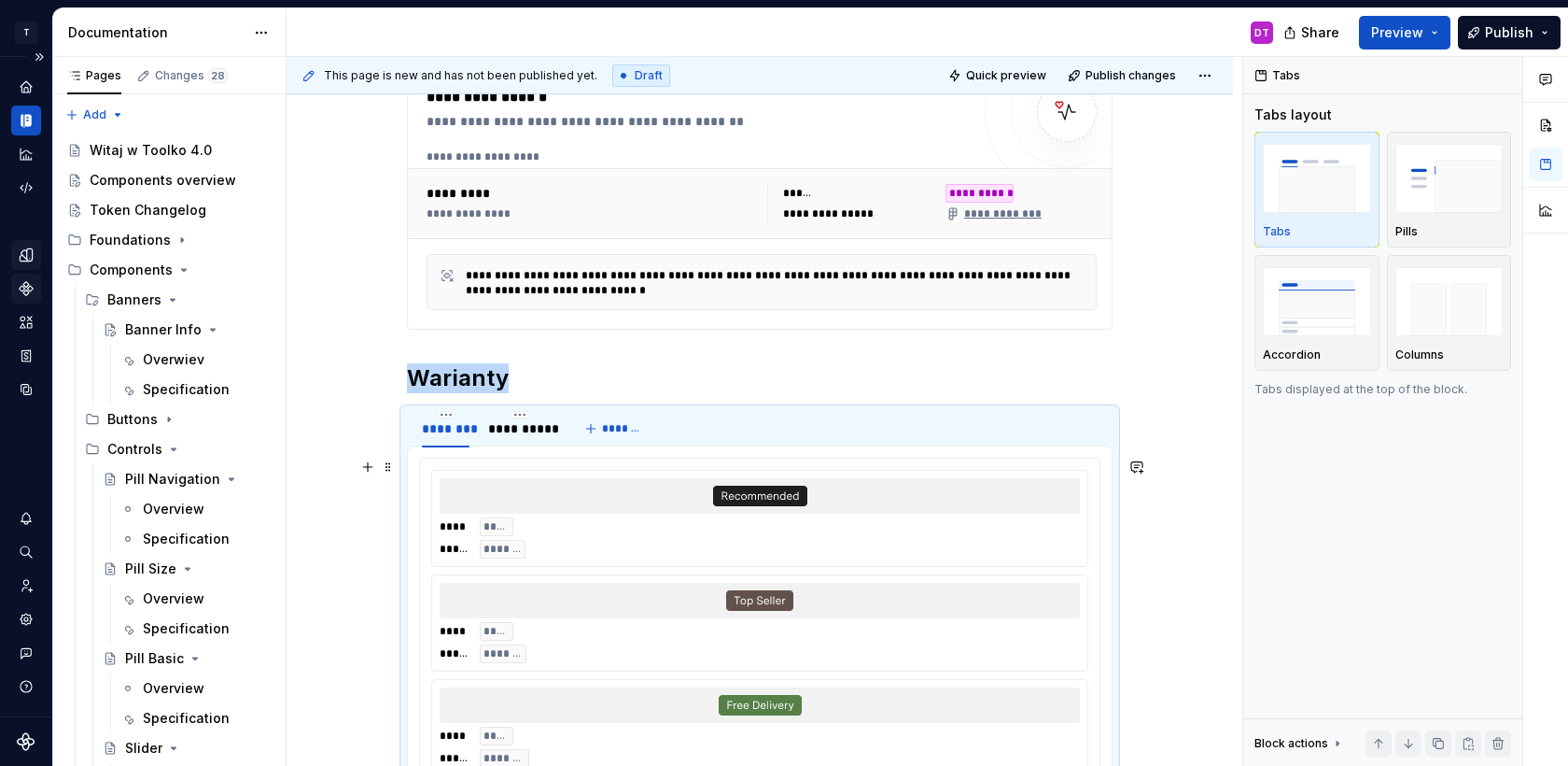
click at [579, 504] on div at bounding box center [760, 496] width 640 height 36
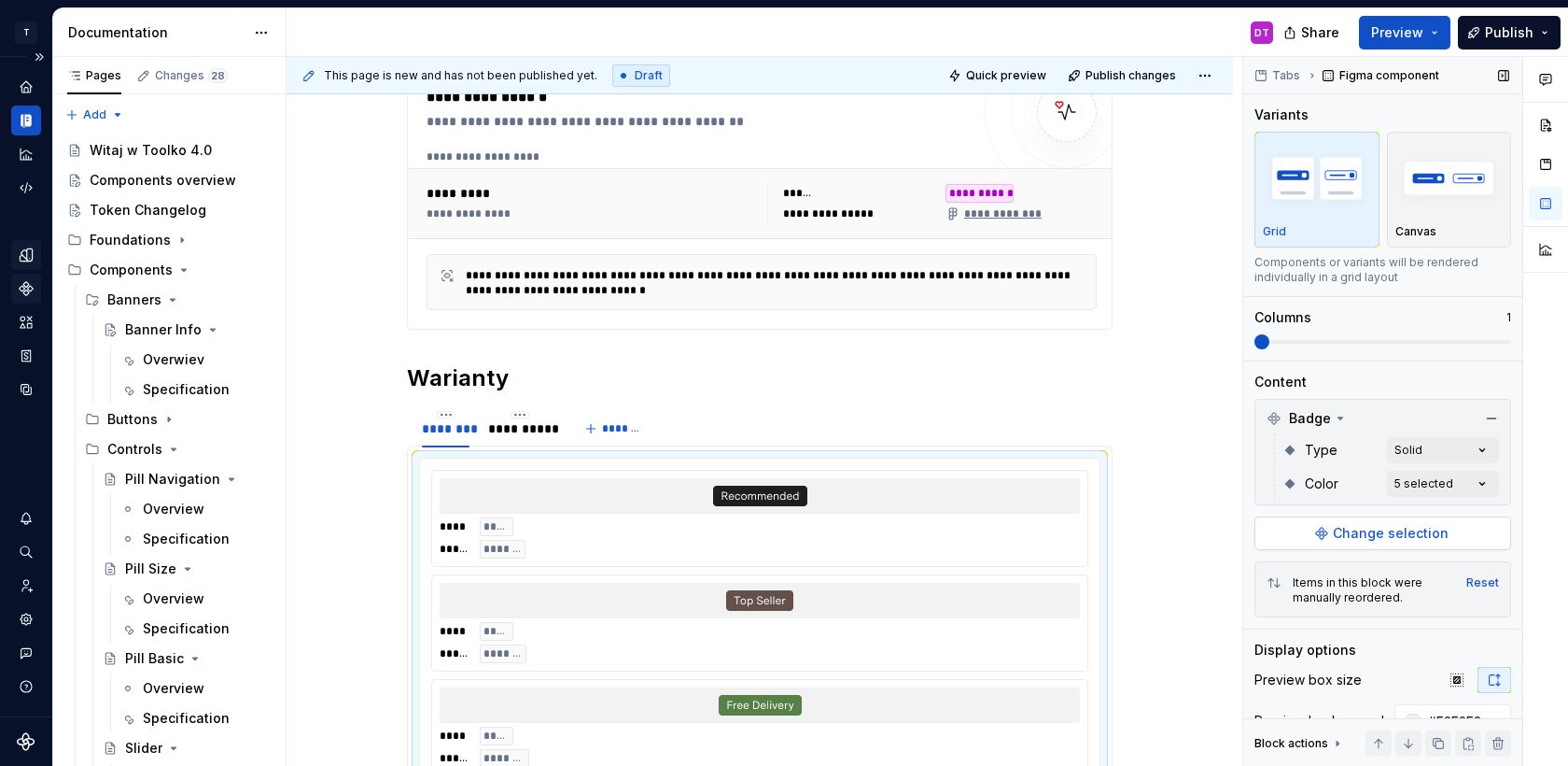
click at [1327, 538] on button "Change selection" at bounding box center [1383, 534] width 257 height 34
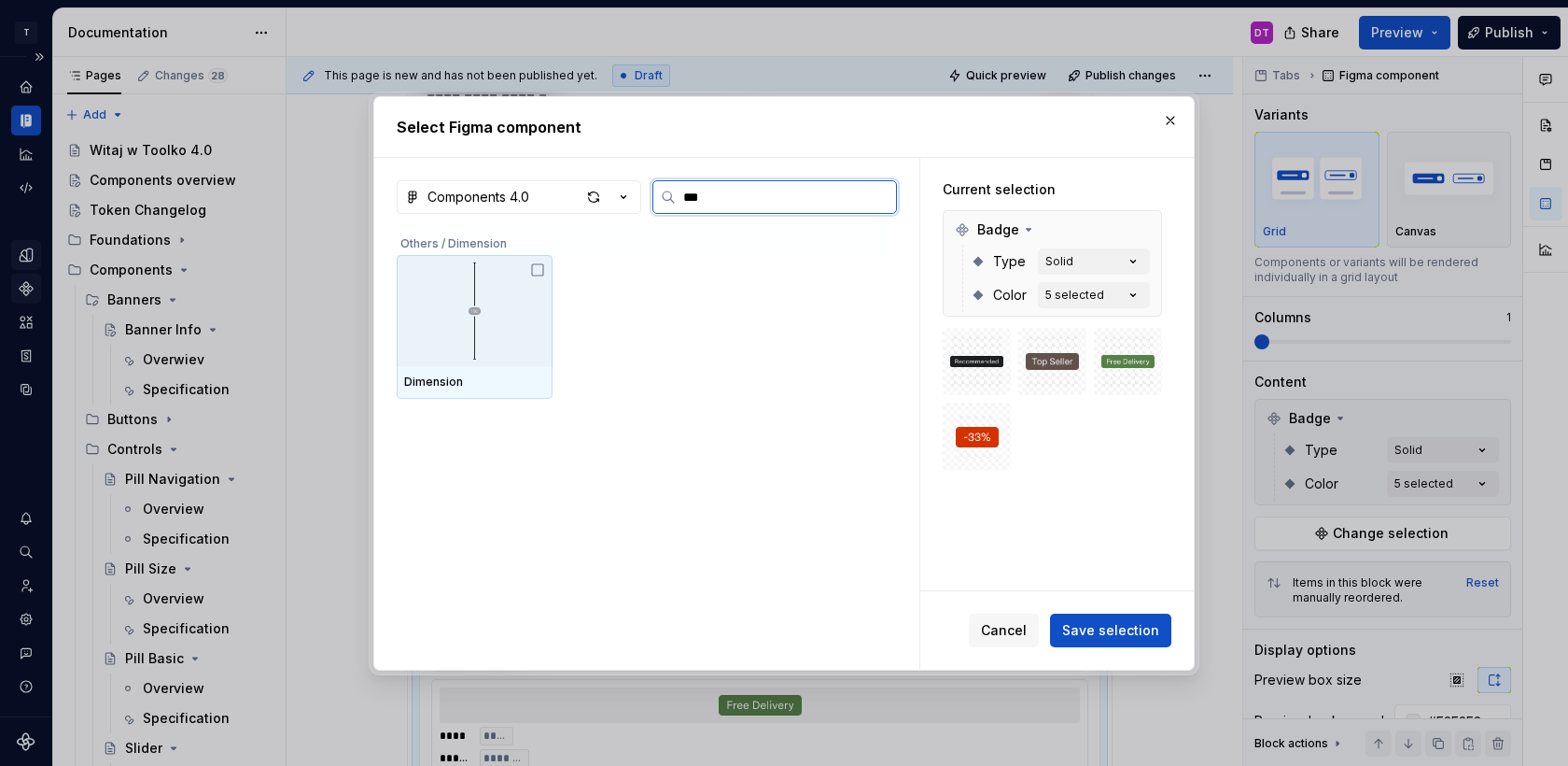
click at [420, 316] on div at bounding box center [474, 311] width 156 height 112
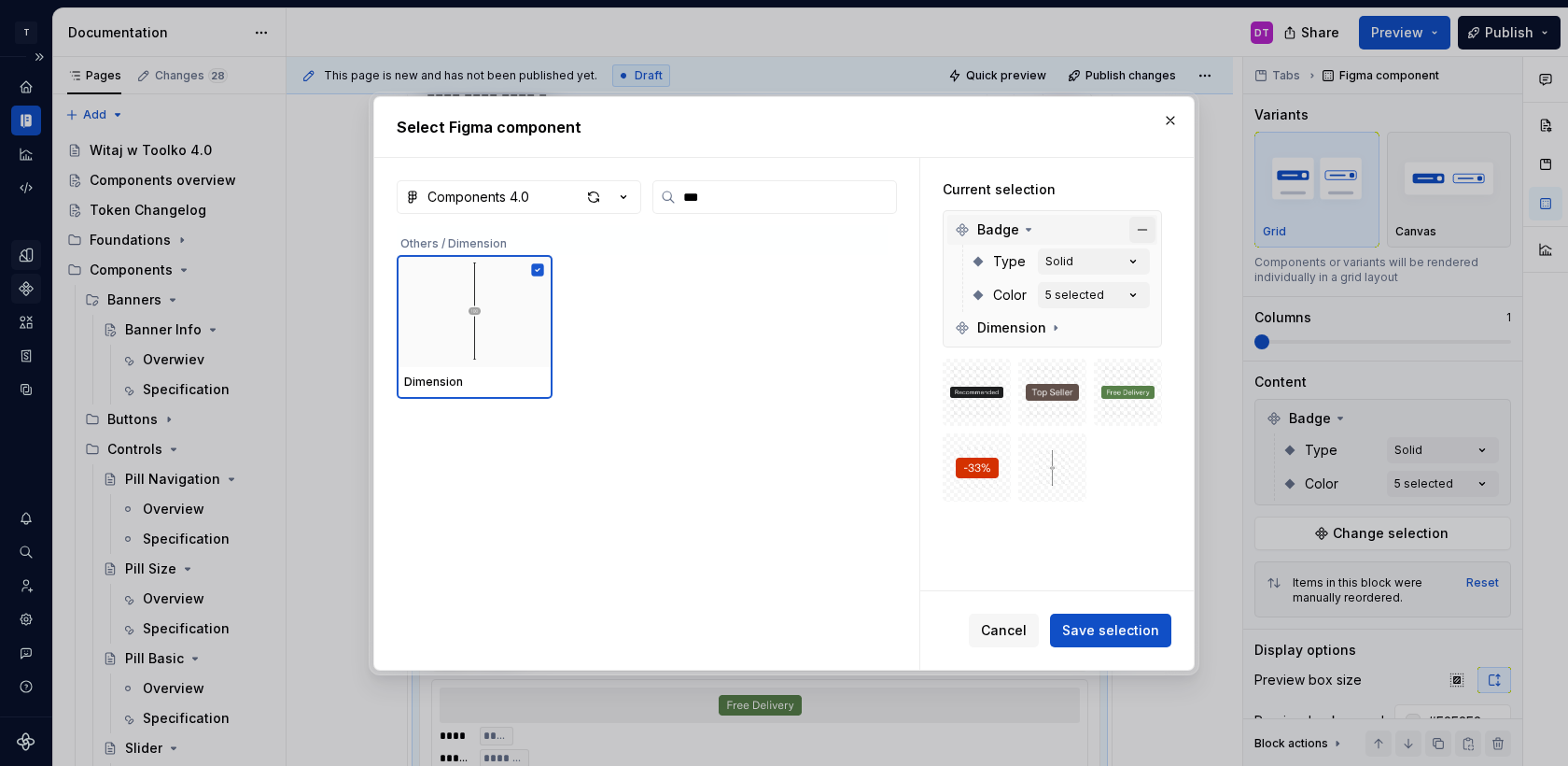
click at [1147, 228] on button "button" at bounding box center [1143, 230] width 26 height 26
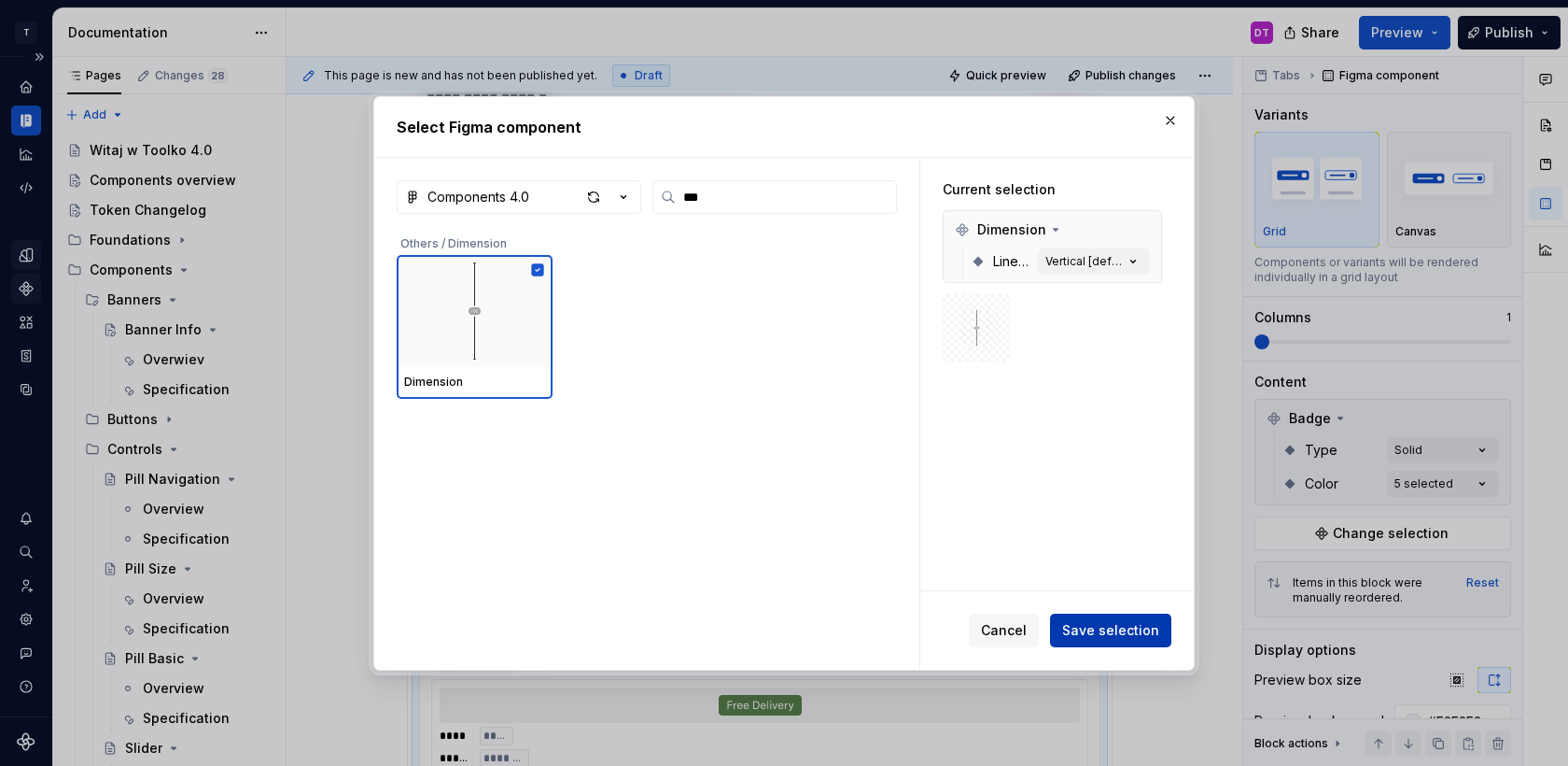
click at [1108, 630] on span "Save selection" at bounding box center [1110, 631] width 97 height 19
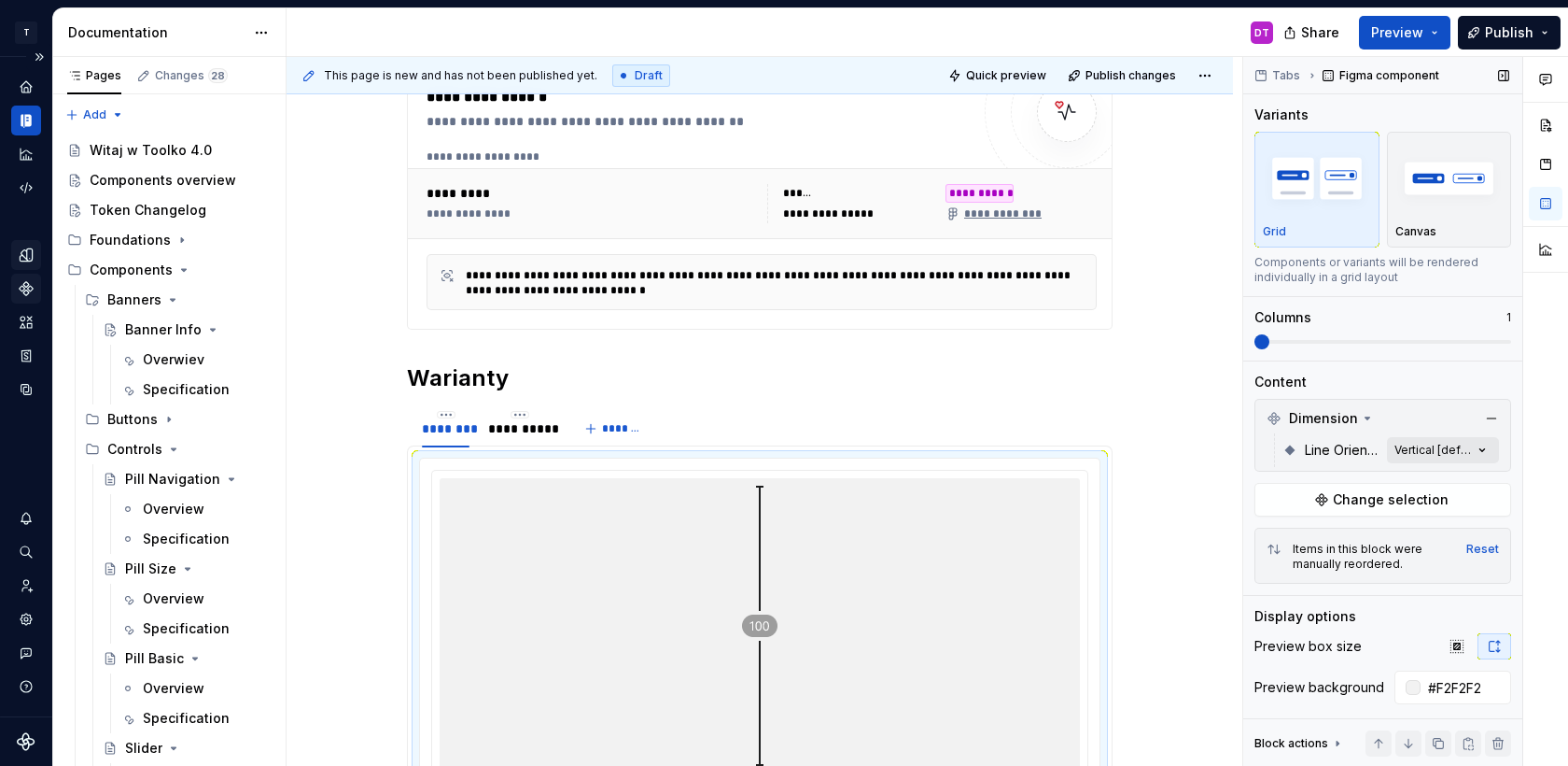
click at [1442, 448] on div "Comments Open comments No comments yet Select ‘Comment’ from the block context …" at bounding box center [1406, 412] width 325 height 710
click at [1271, 537] on div at bounding box center [1267, 540] width 15 height 15
click at [1375, 373] on div "Comments Open comments No comments yet Select ‘Comment’ from the block context …" at bounding box center [1406, 412] width 325 height 710
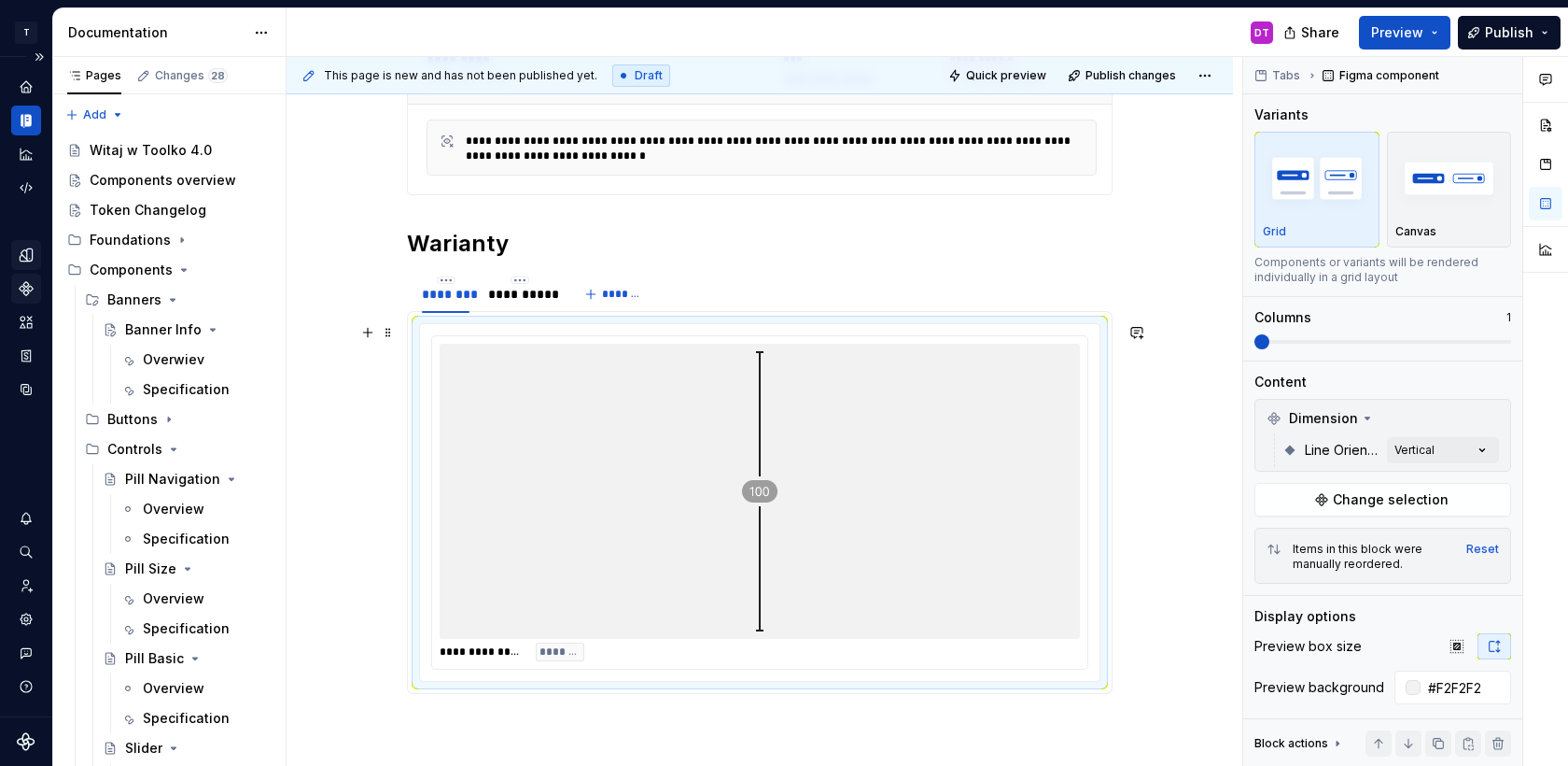
scroll to position [498, 0]
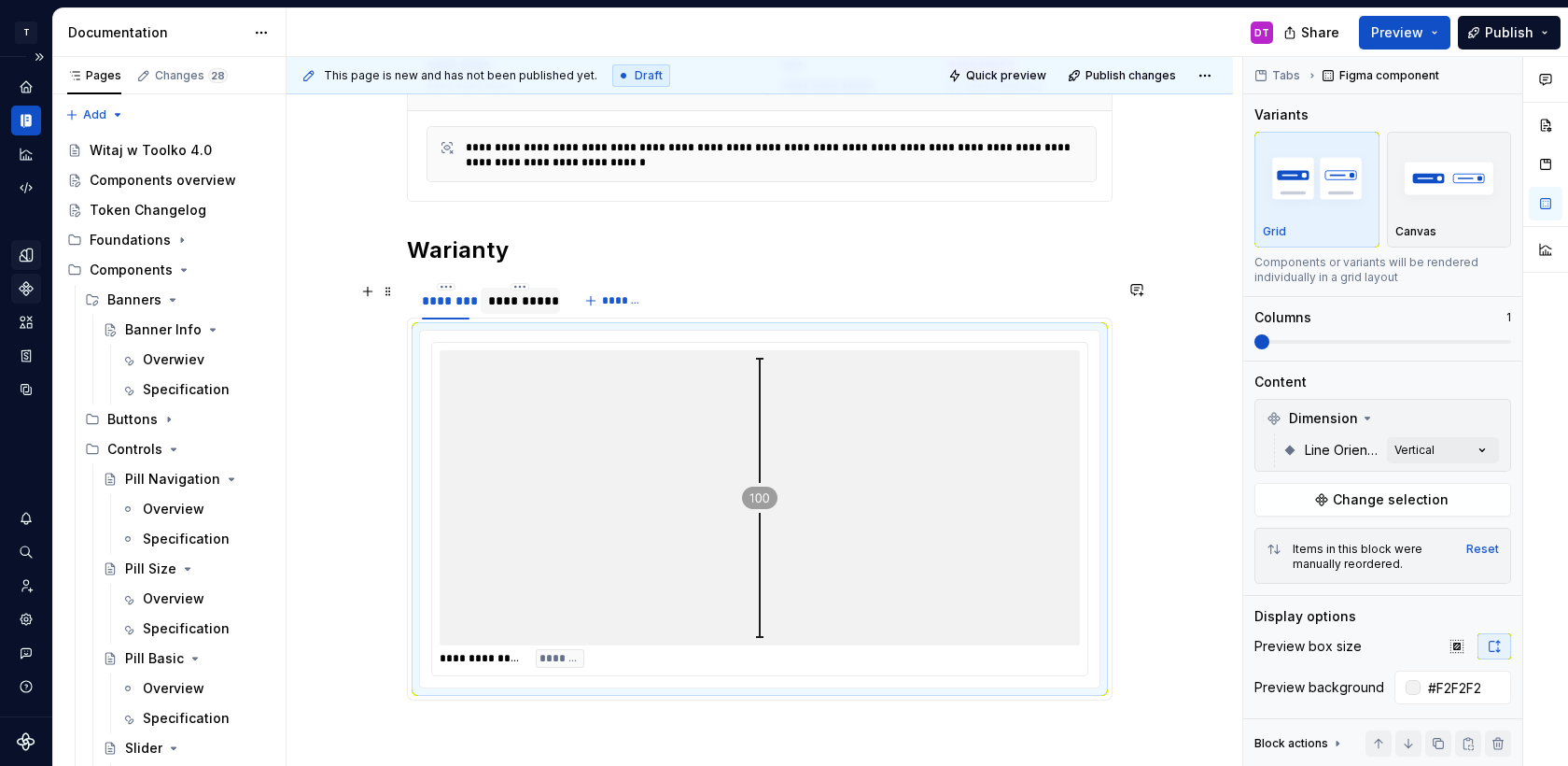
click at [509, 304] on div "**********" at bounding box center [520, 301] width 64 height 19
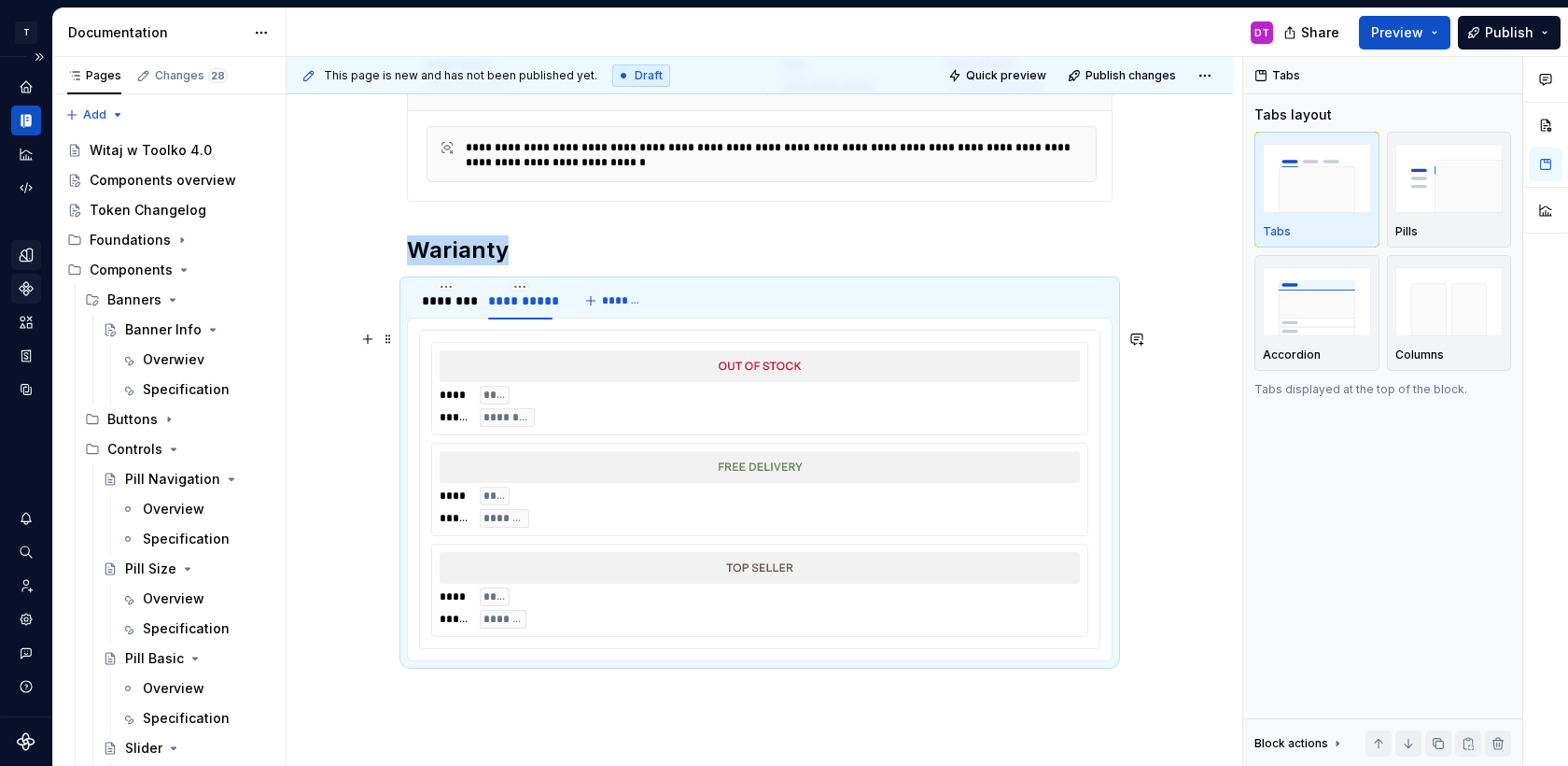
click at [919, 471] on div at bounding box center [760, 468] width 640 height 32
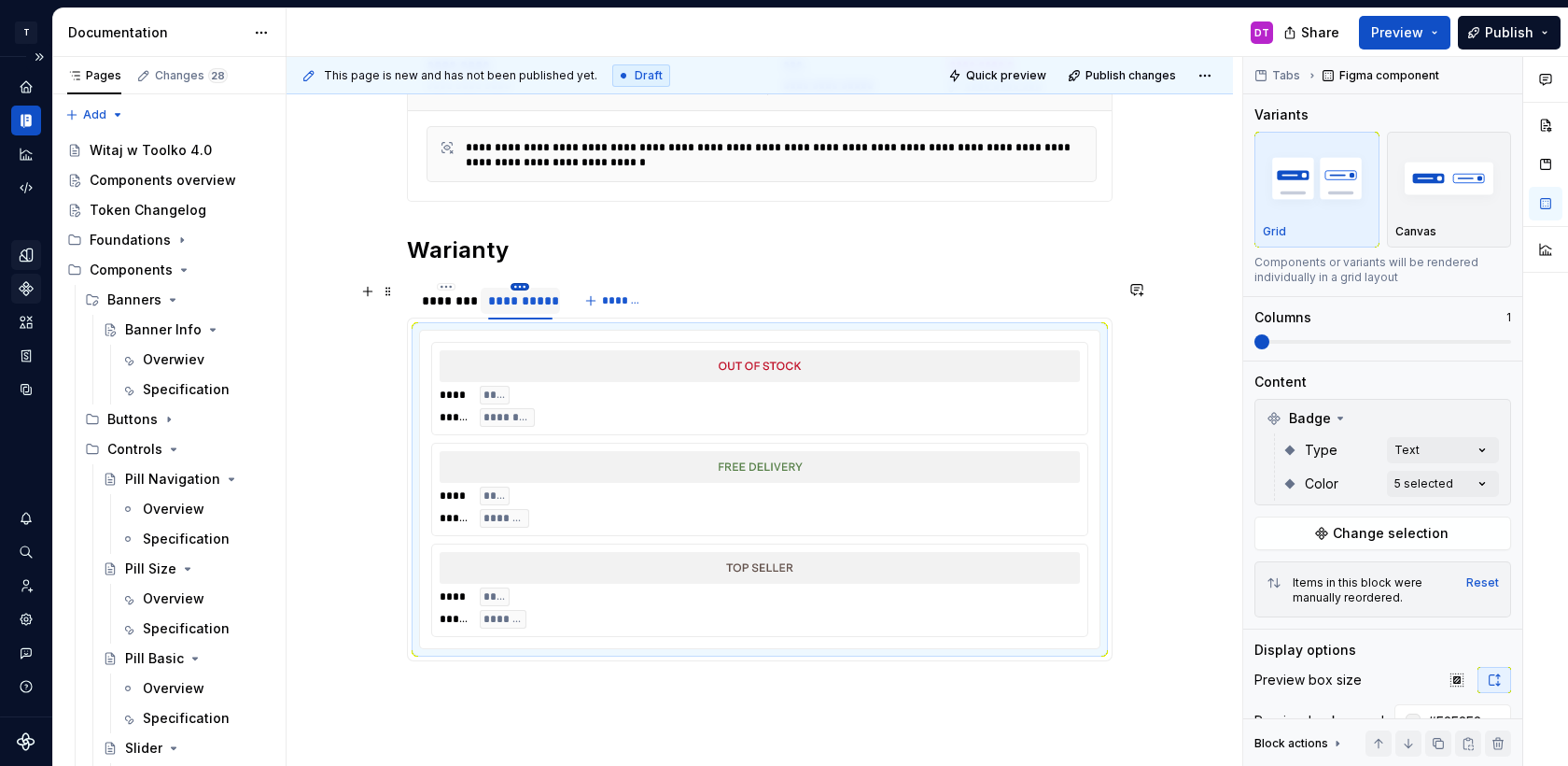
click at [524, 286] on html "T Toolko 4.0 DT Design system data Documentation DT Share Preview Publish Pages…" at bounding box center [784, 383] width 1568 height 766
click at [447, 313] on html "T Toolko 4.0 DT Design system data Documentation DT Share Preview Publish Pages…" at bounding box center [784, 383] width 1568 height 766
click at [448, 300] on div "********" at bounding box center [446, 301] width 47 height 19
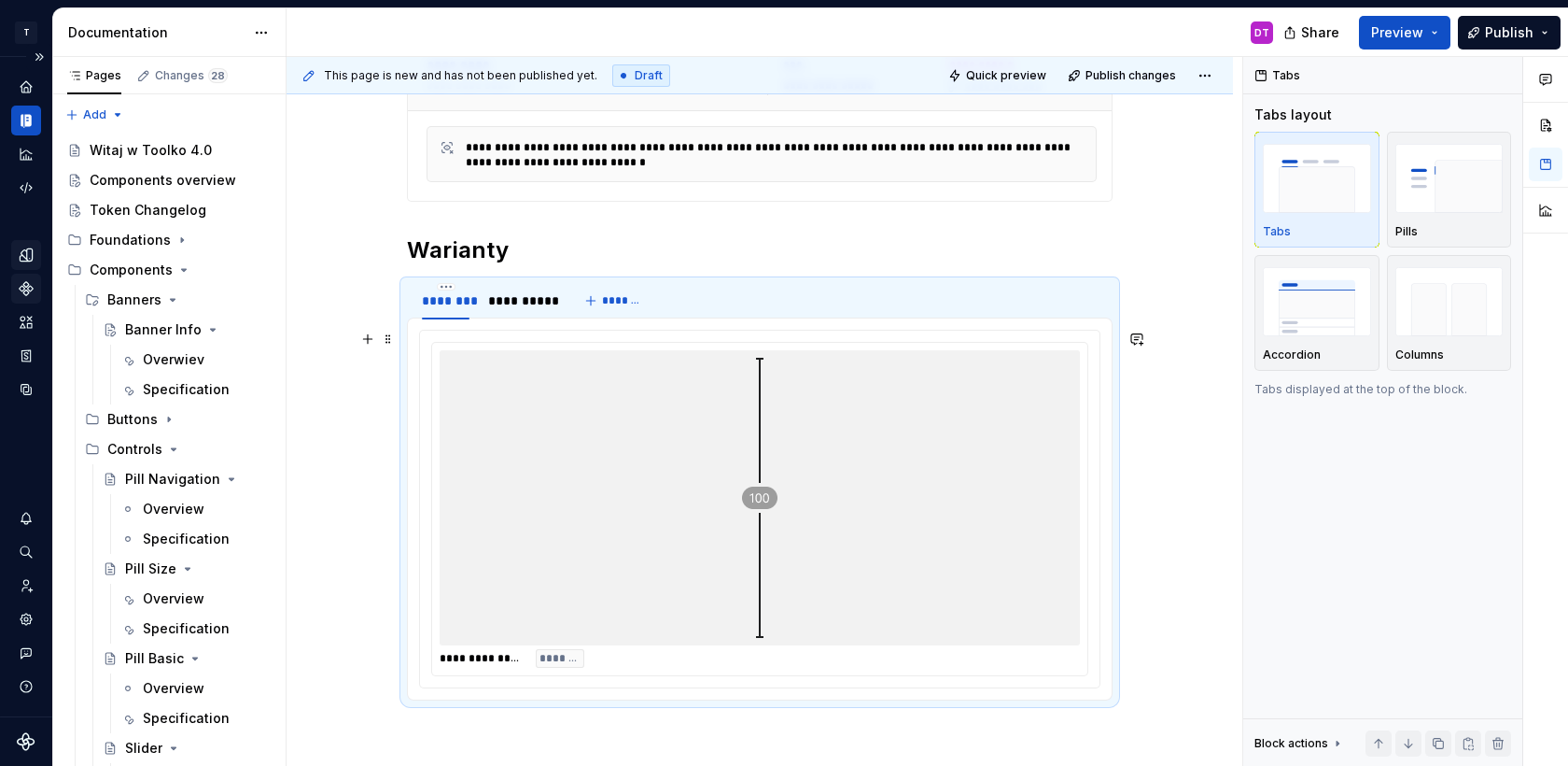
click at [650, 536] on div at bounding box center [760, 498] width 640 height 295
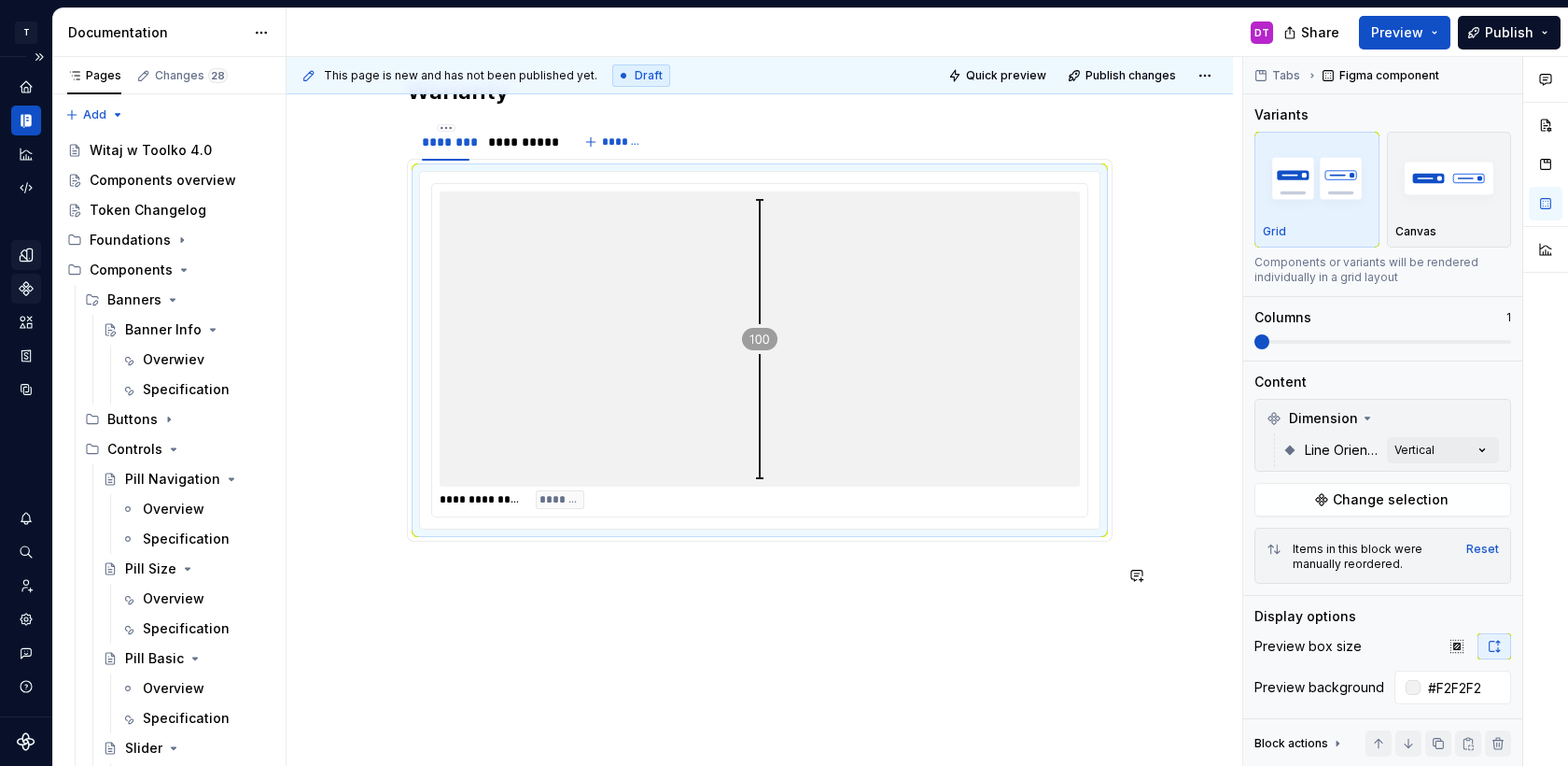
scroll to position [728, 0]
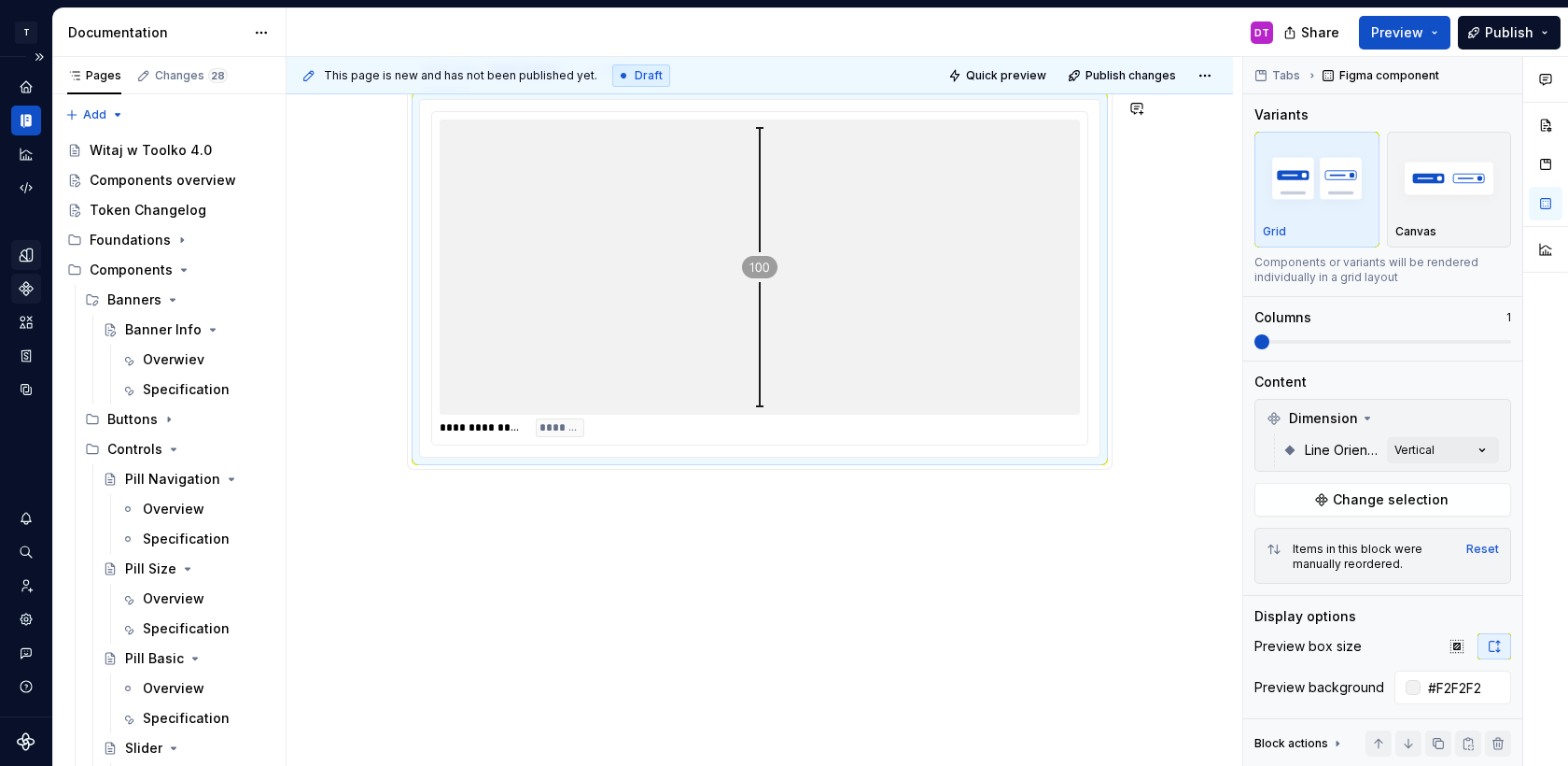
click at [623, 632] on div "**********" at bounding box center [760, 193] width 947 height 1149
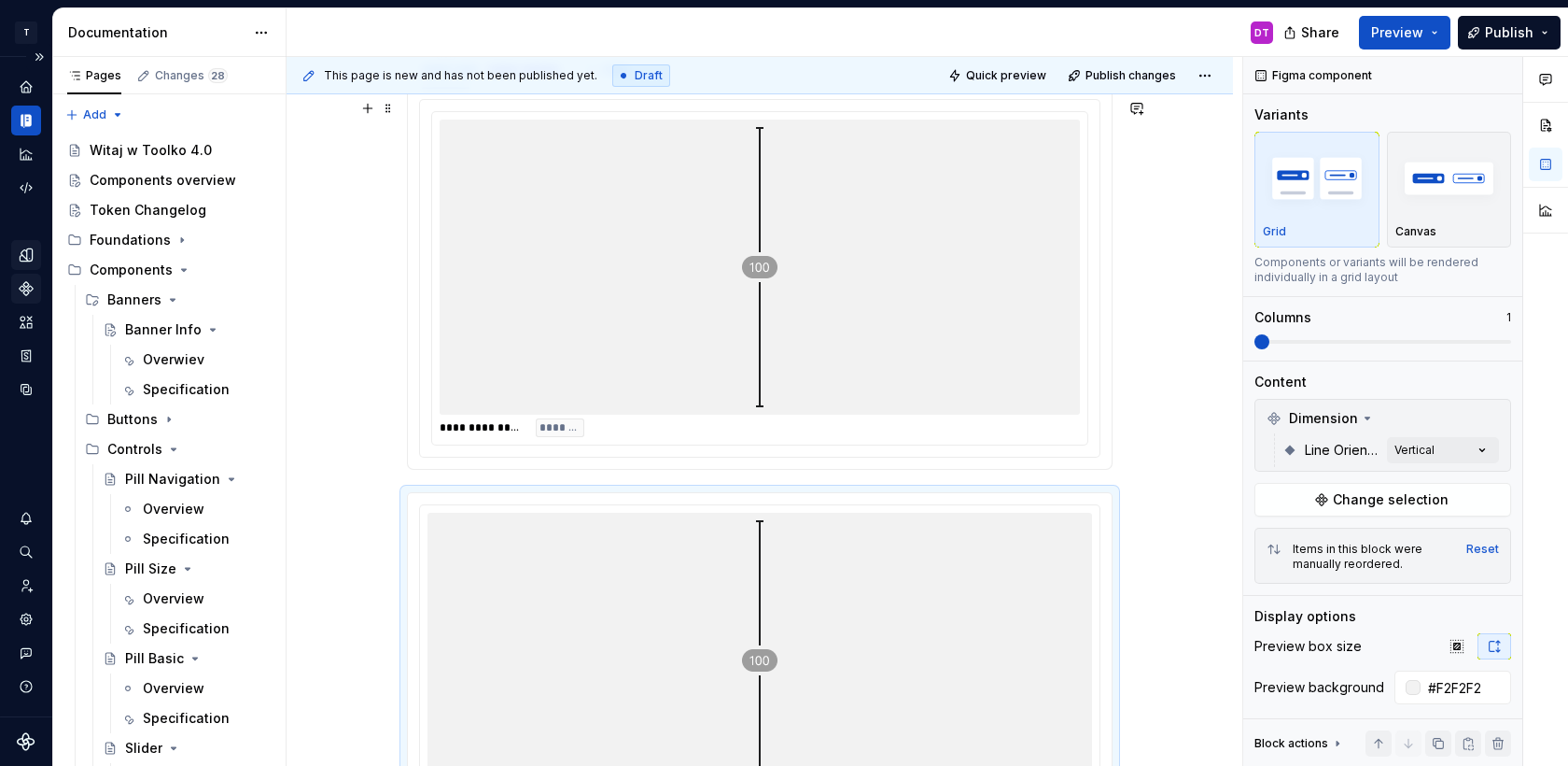
click at [566, 350] on div at bounding box center [760, 267] width 640 height 295
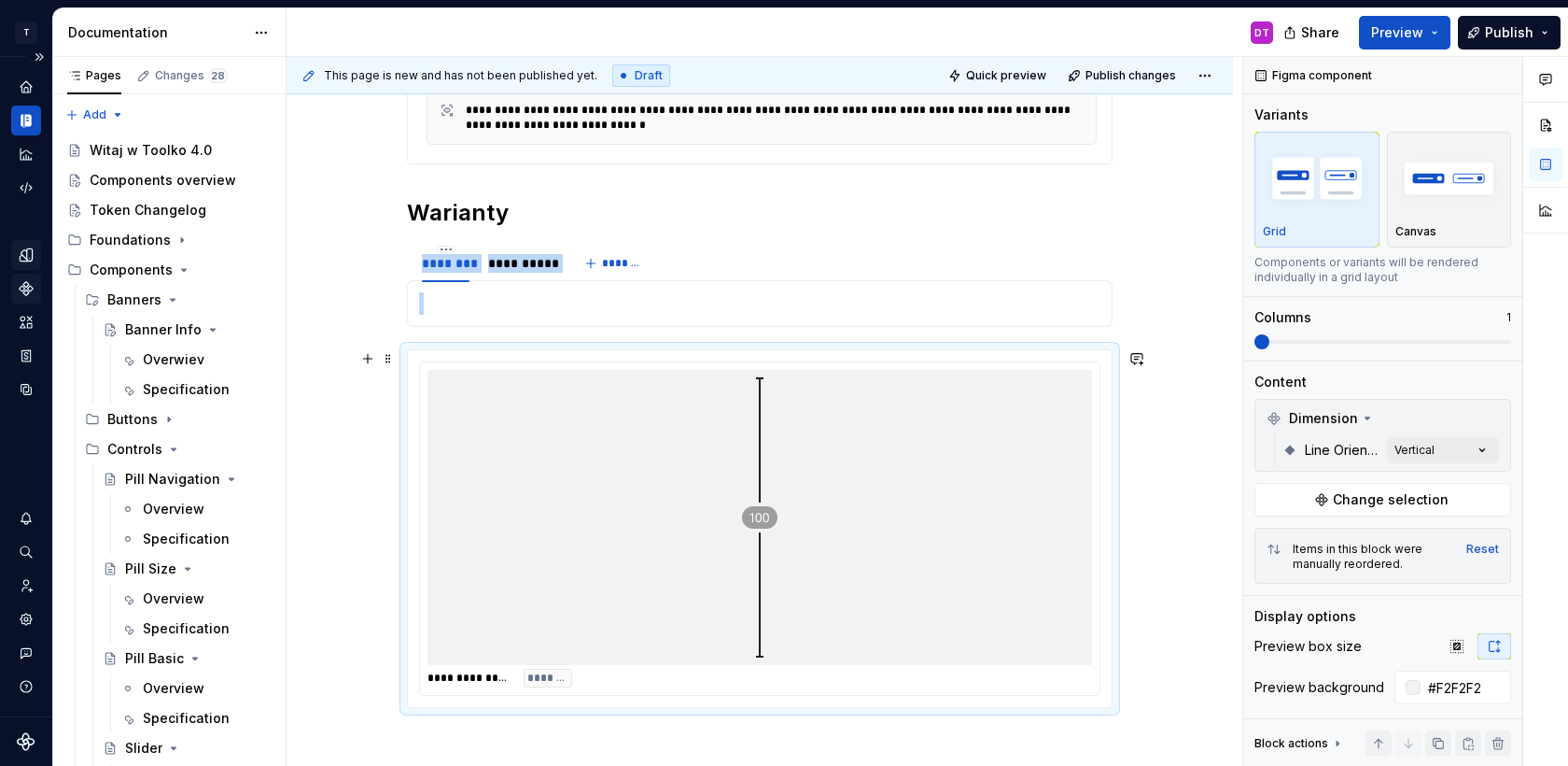
scroll to position [532, 0]
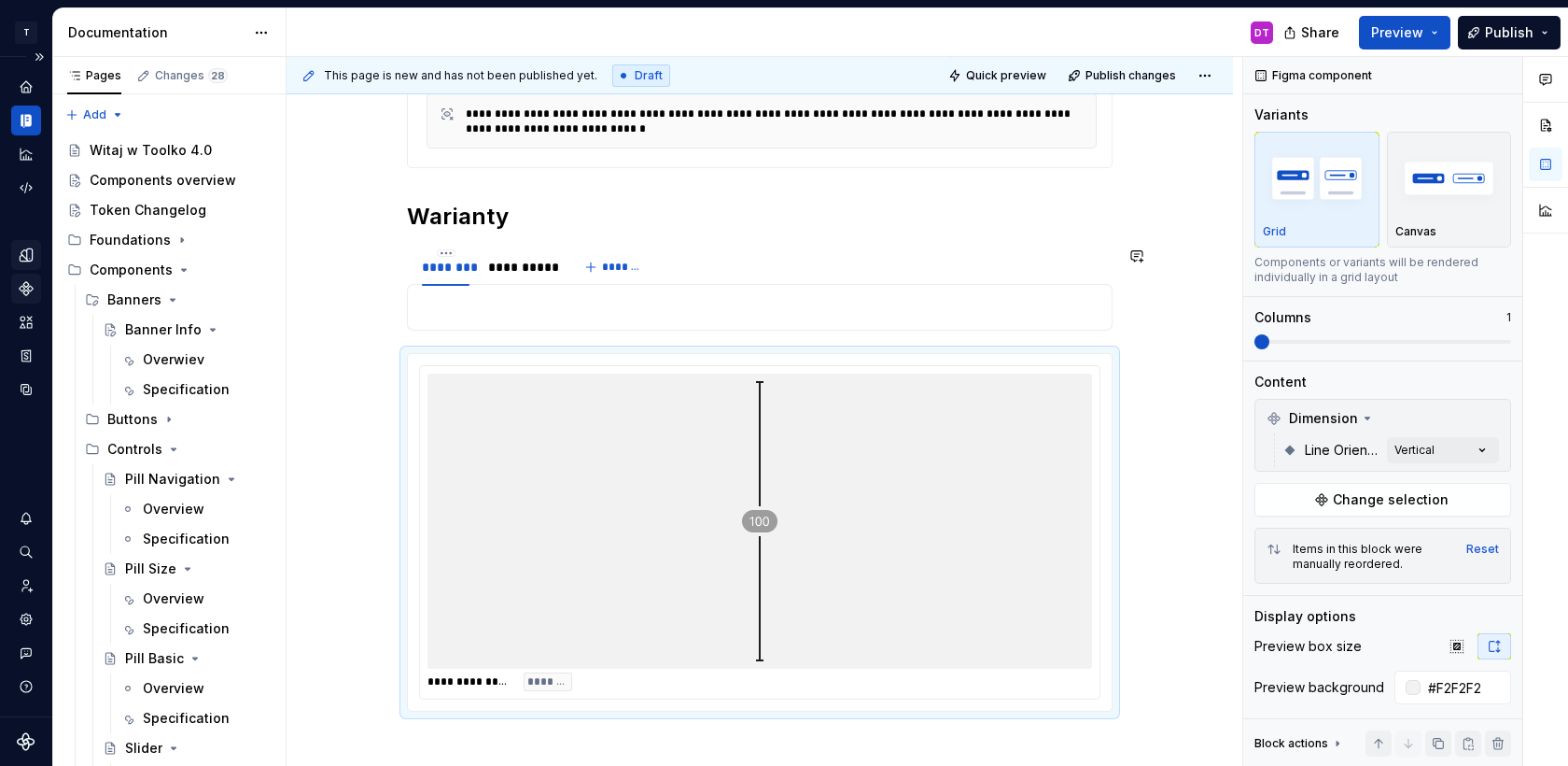
click at [576, 286] on div "**** **** ***** ******** **** **** ***** ******** **** **** ***** *******" at bounding box center [760, 307] width 706 height 46
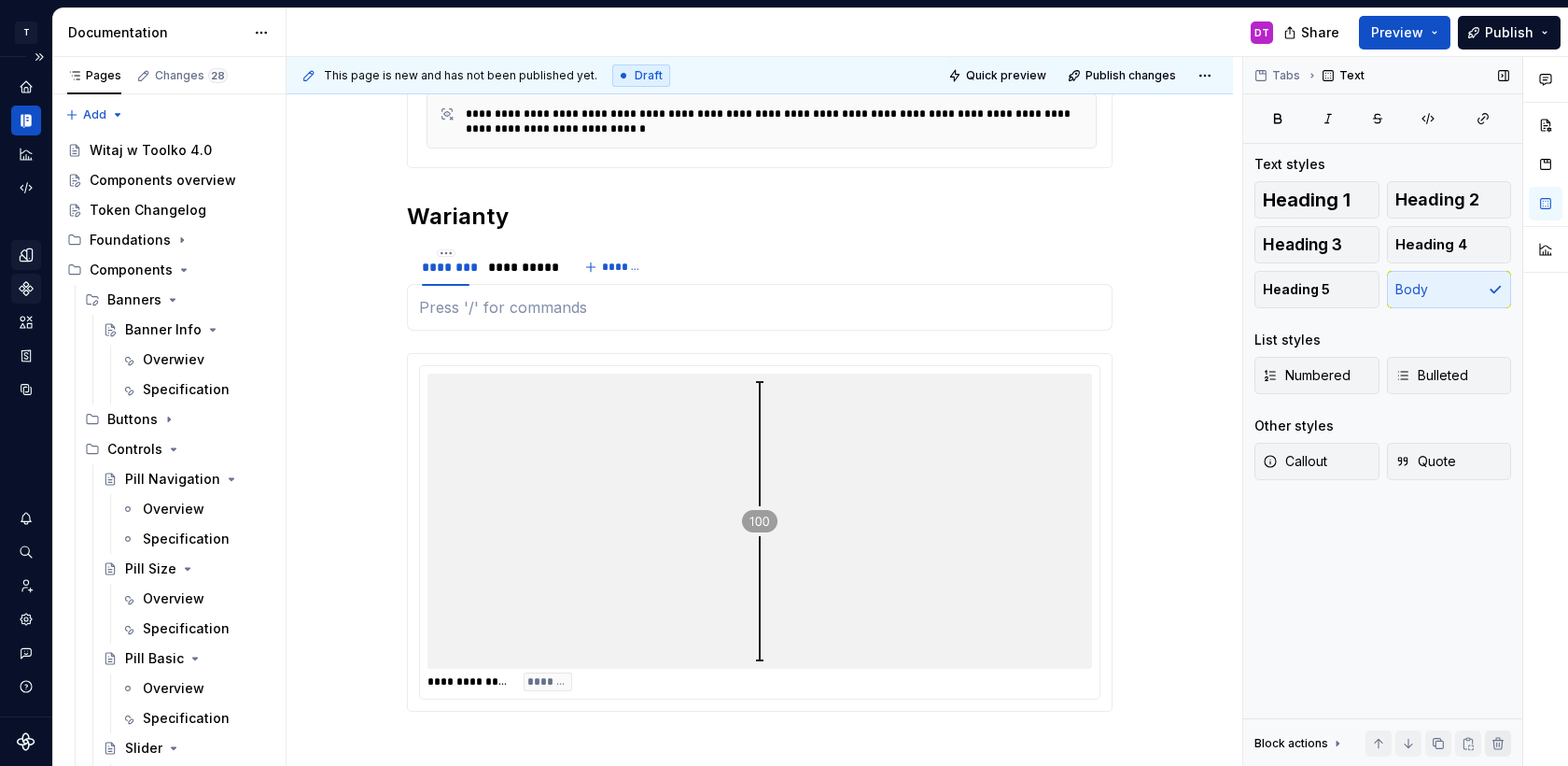
click at [1499, 739] on button "button" at bounding box center [1498, 743] width 26 height 26
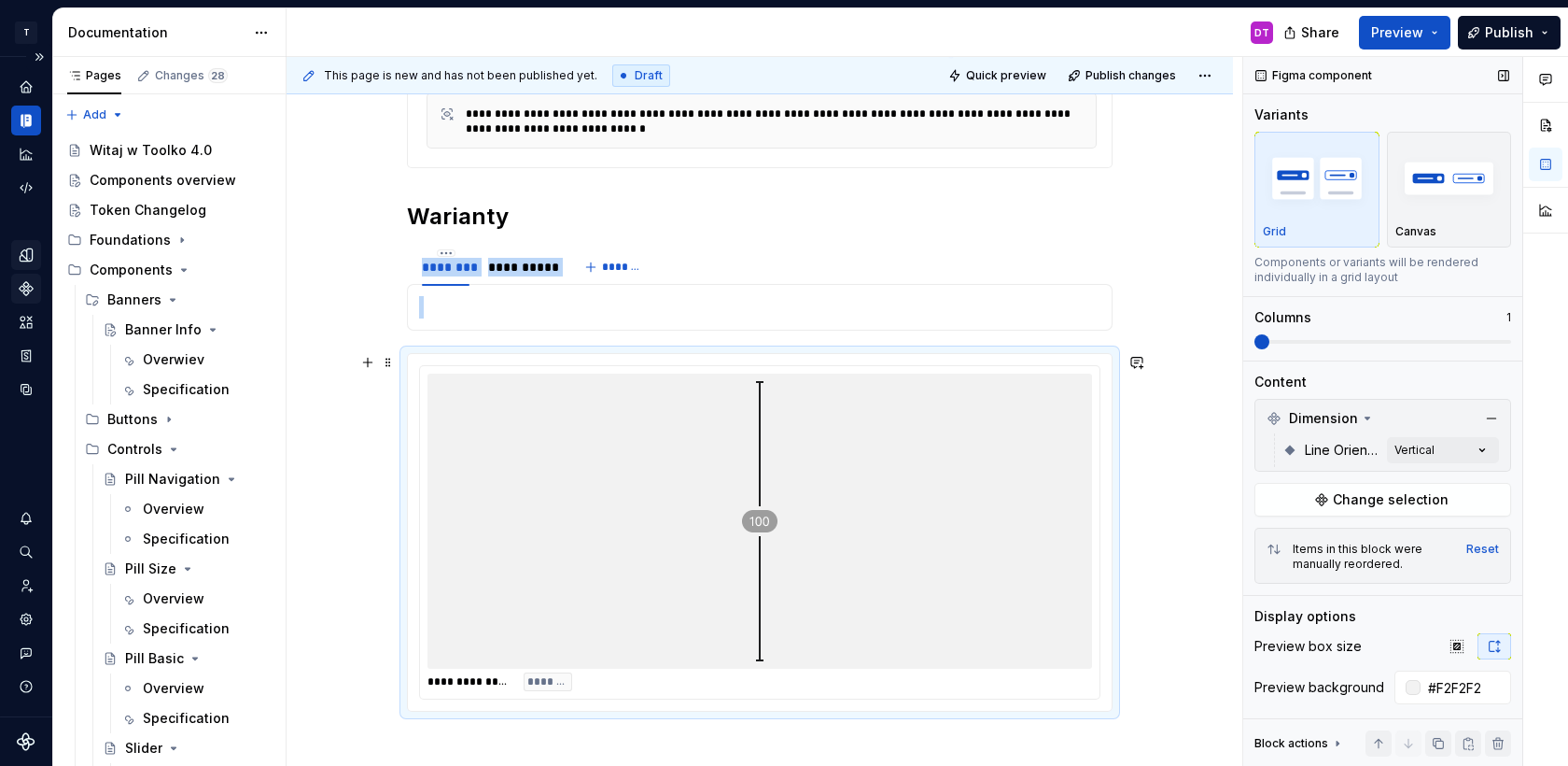
click at [904, 587] on div at bounding box center [760, 521] width 665 height 295
click at [862, 306] on p at bounding box center [760, 307] width 682 height 23
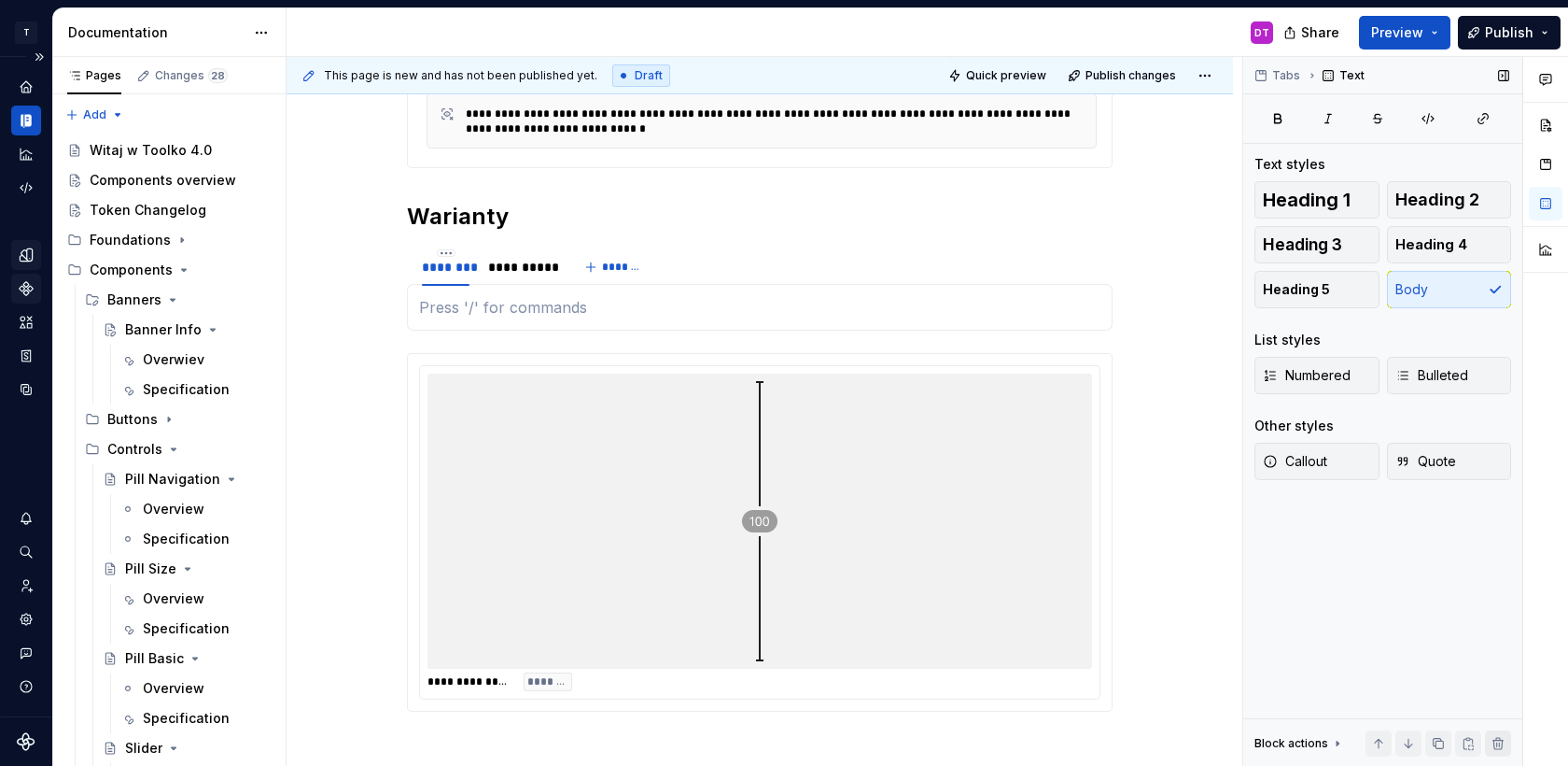
click at [1497, 742] on button "button" at bounding box center [1498, 743] width 26 height 26
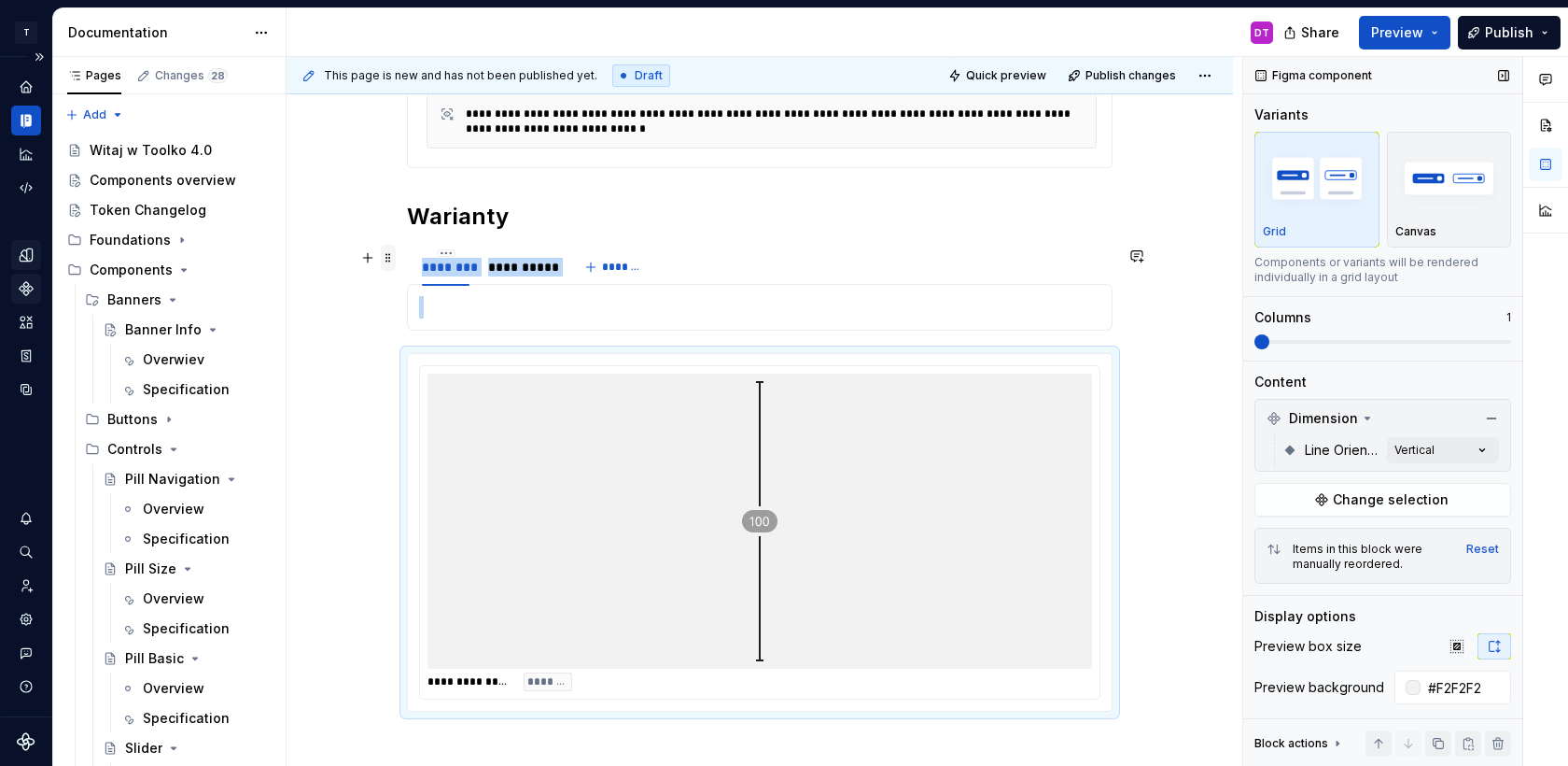
click at [394, 259] on span at bounding box center [388, 258] width 15 height 26
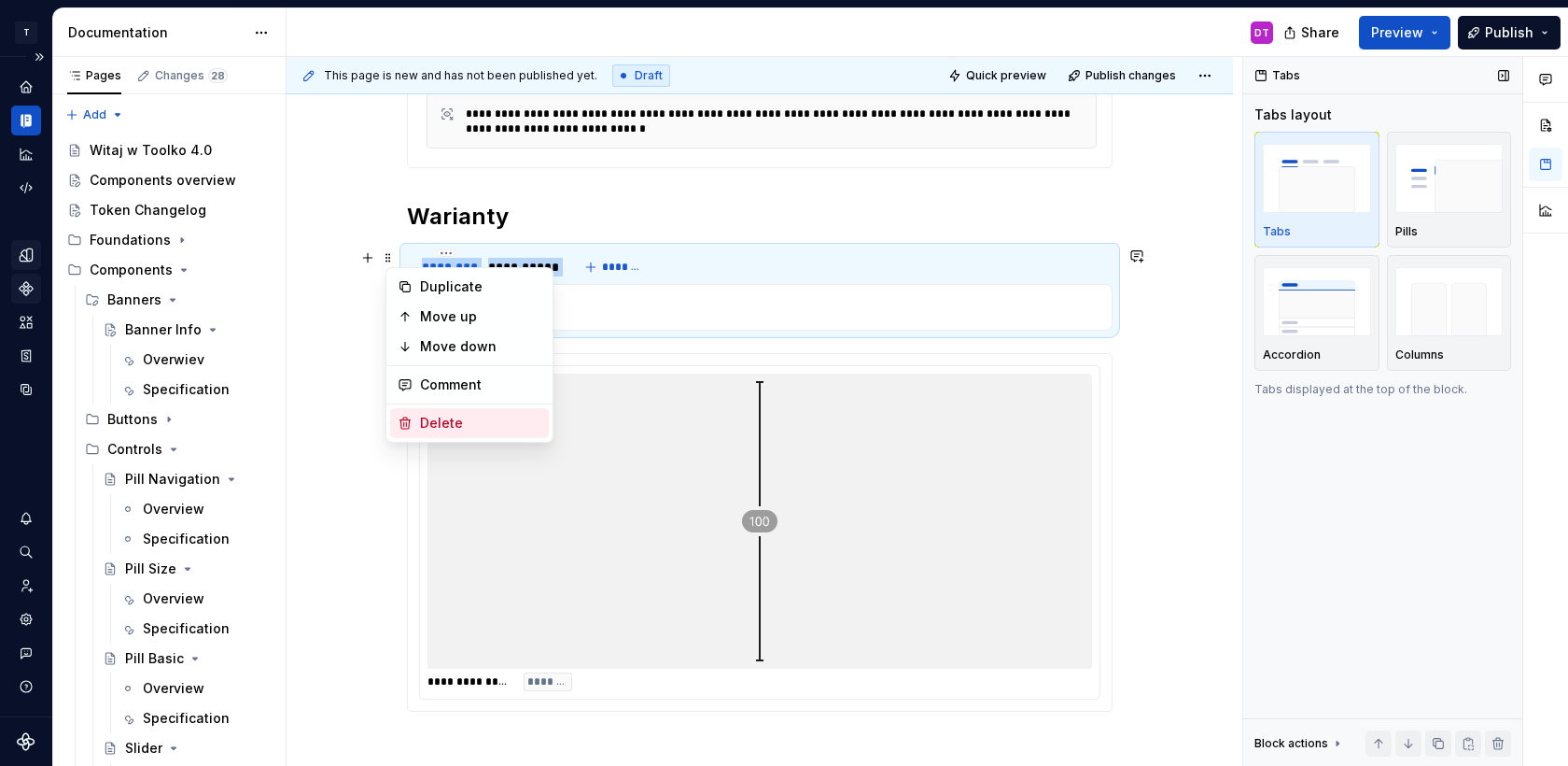
click at [461, 420] on div "Delete" at bounding box center [481, 423] width 122 height 19
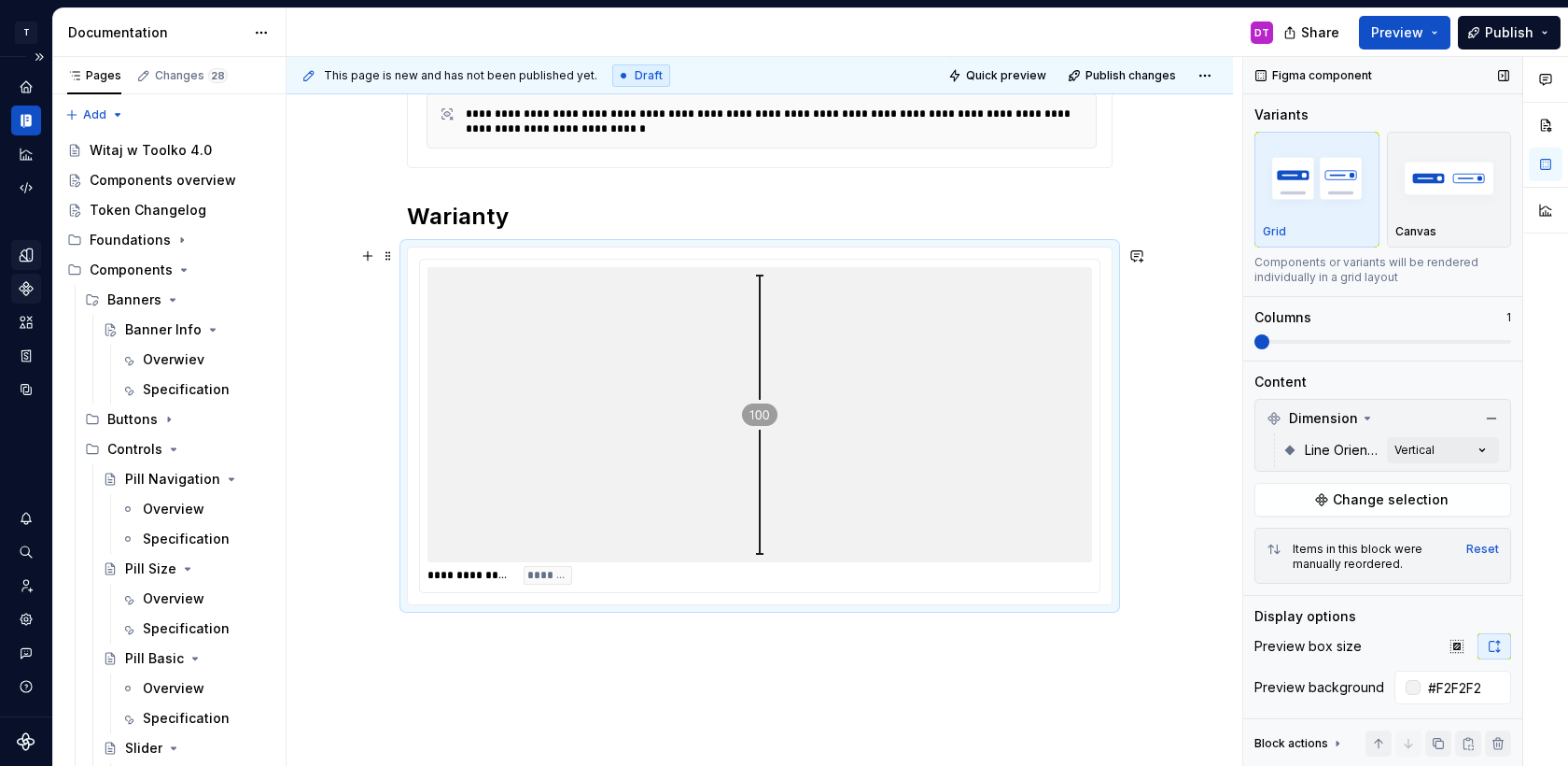
click at [645, 421] on div at bounding box center [760, 415] width 665 height 295
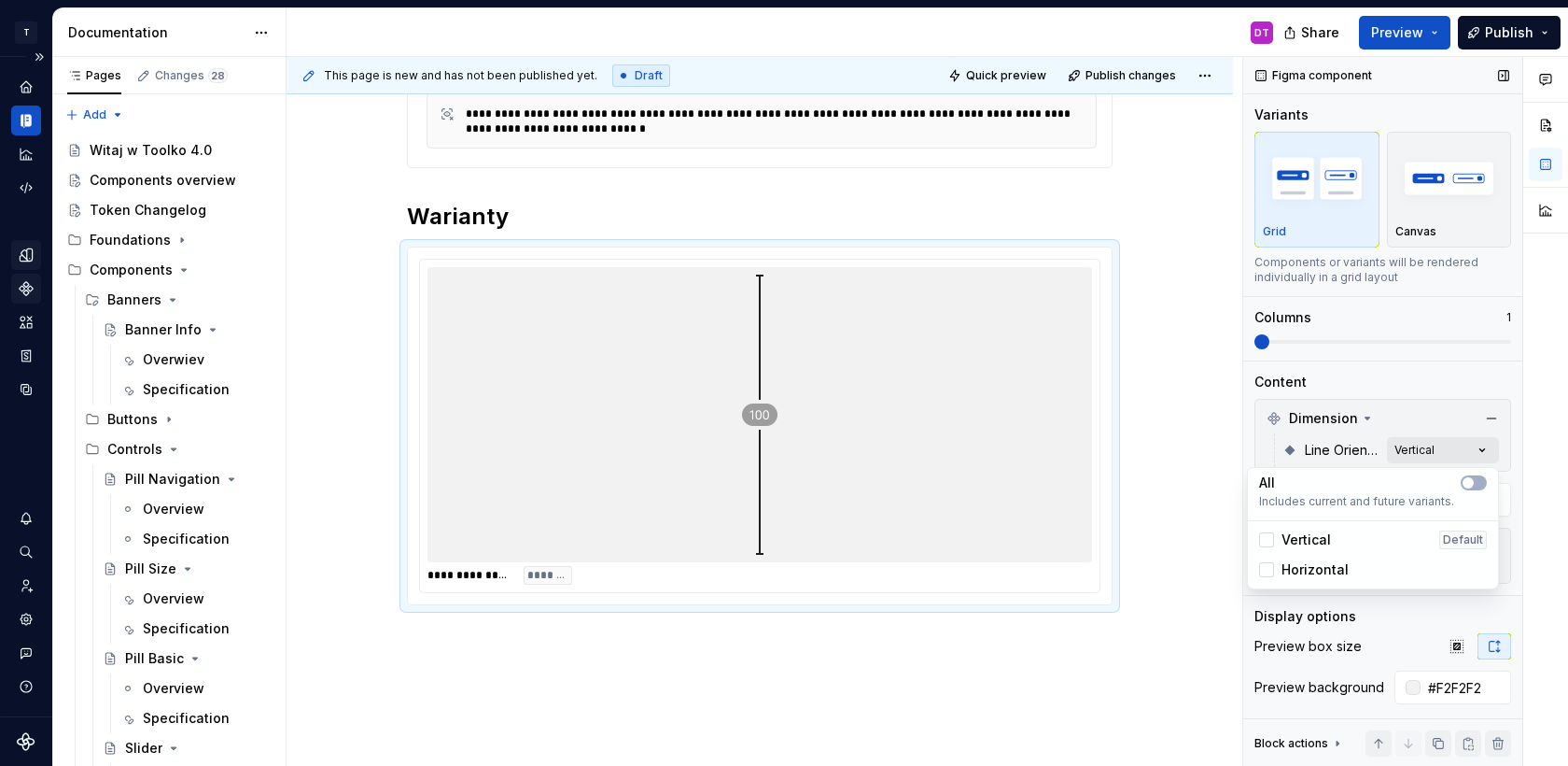
click at [1429, 453] on div "Comments Open comments No comments yet Select ‘Comment’ from the block context …" at bounding box center [1406, 412] width 325 height 710
click at [1320, 569] on span "Horizontal" at bounding box center [1315, 570] width 67 height 19
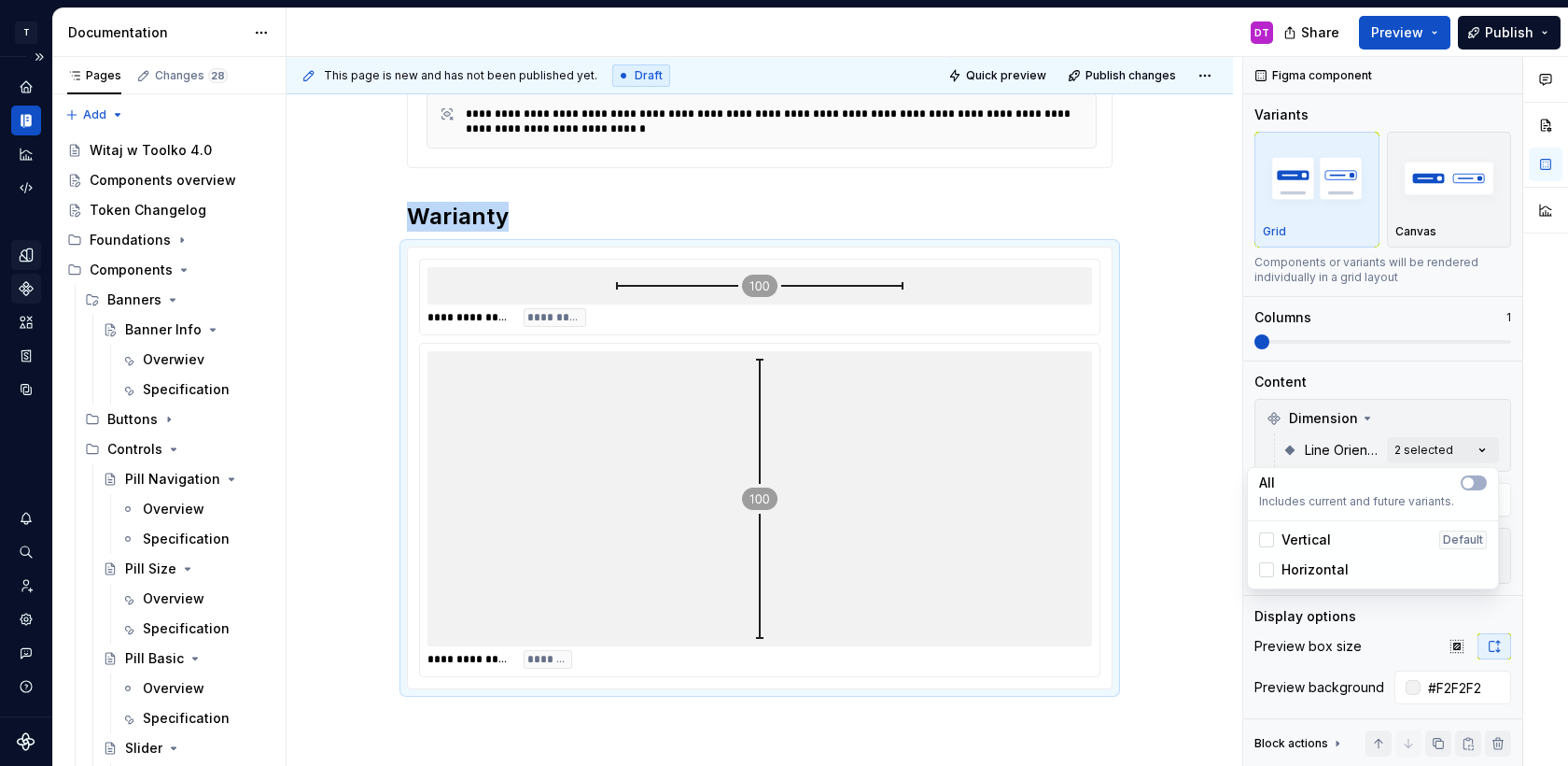
click at [1389, 377] on div "Comments Open comments No comments yet Select ‘Comment’ from the block context …" at bounding box center [1406, 412] width 325 height 710
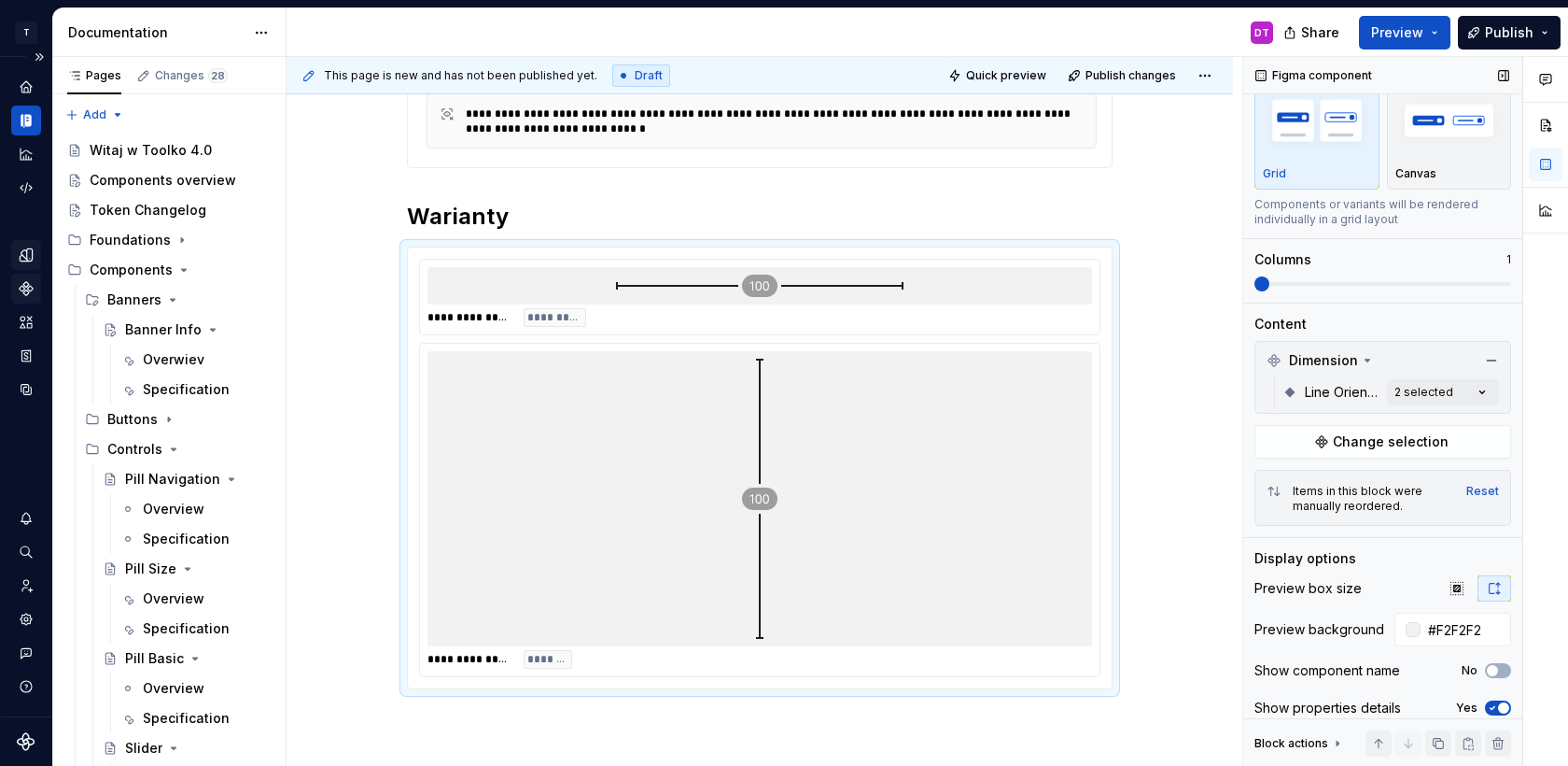
scroll to position [110, 0]
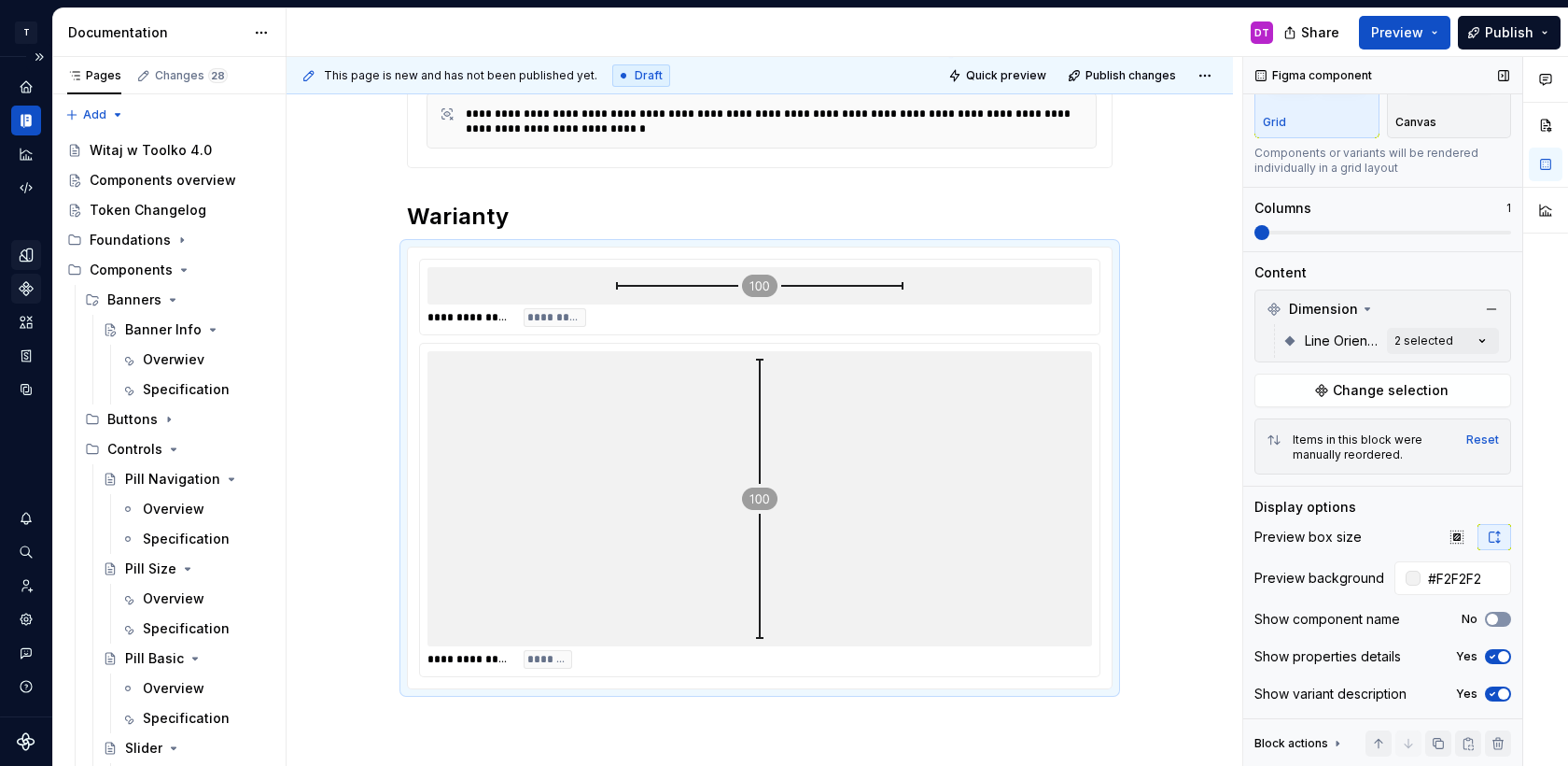
click at [1492, 615] on span "button" at bounding box center [1492, 620] width 11 height 11
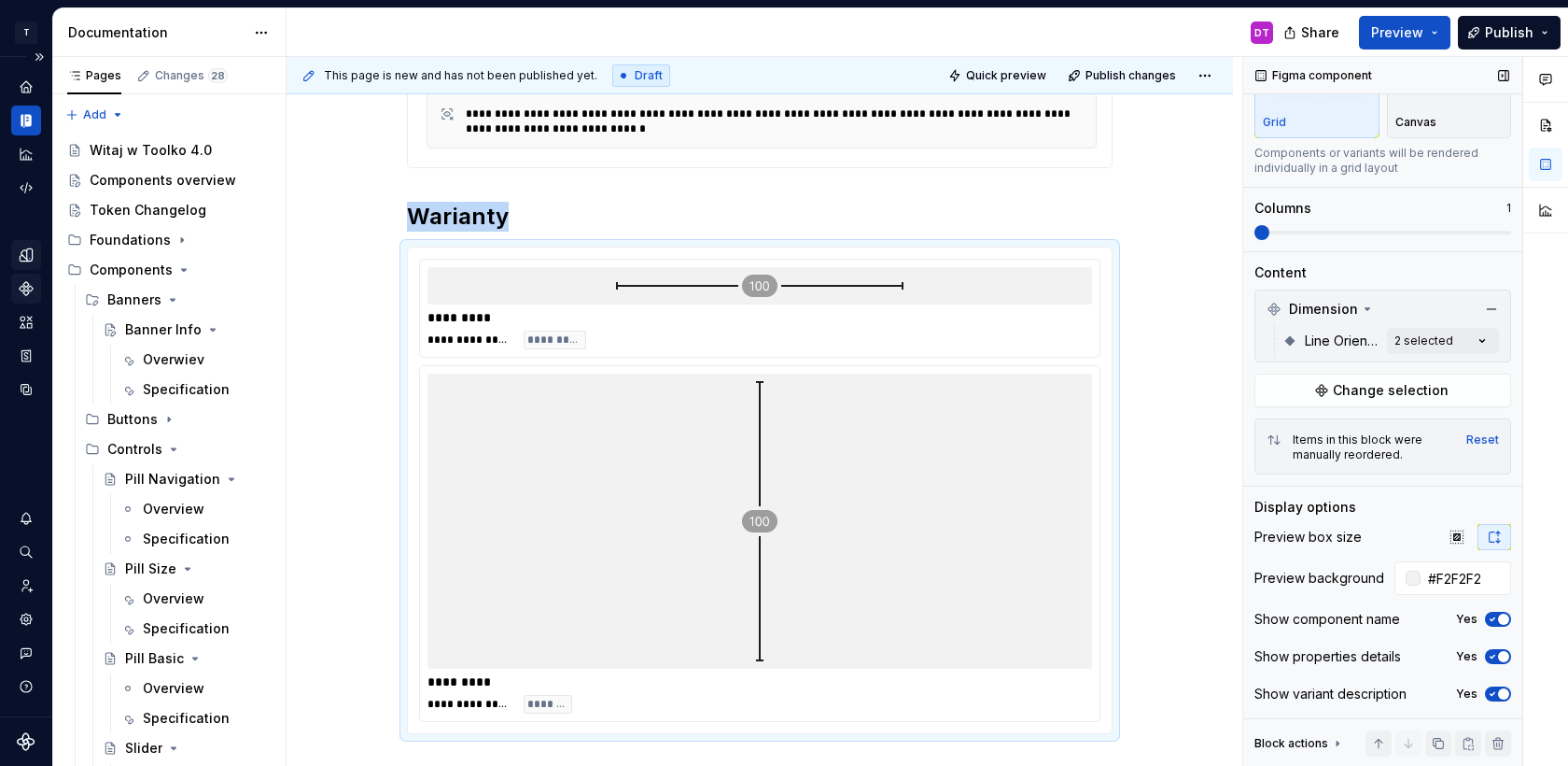
click at [1492, 615] on icon "button" at bounding box center [1492, 620] width 15 height 11
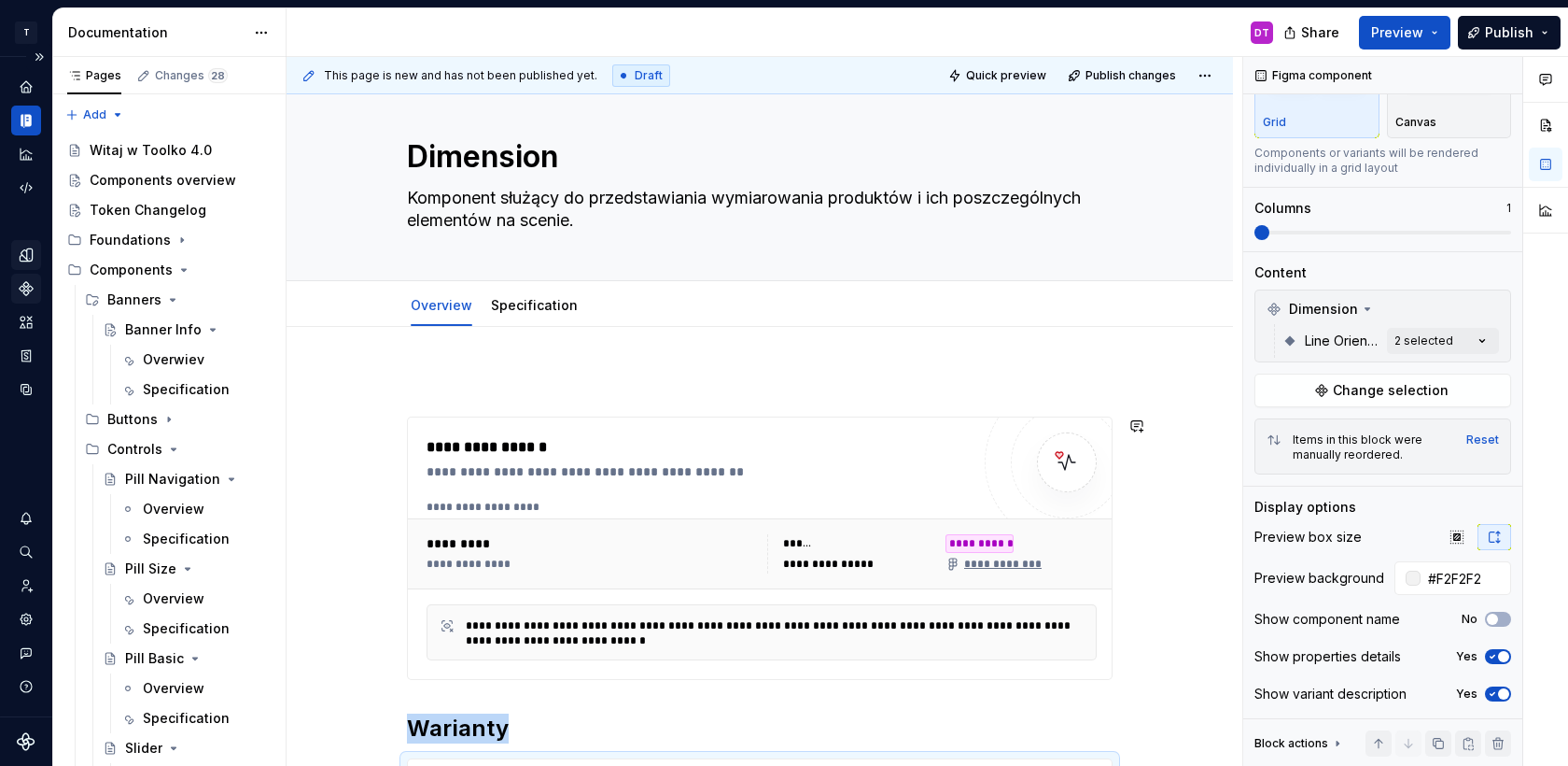
scroll to position [10, 0]
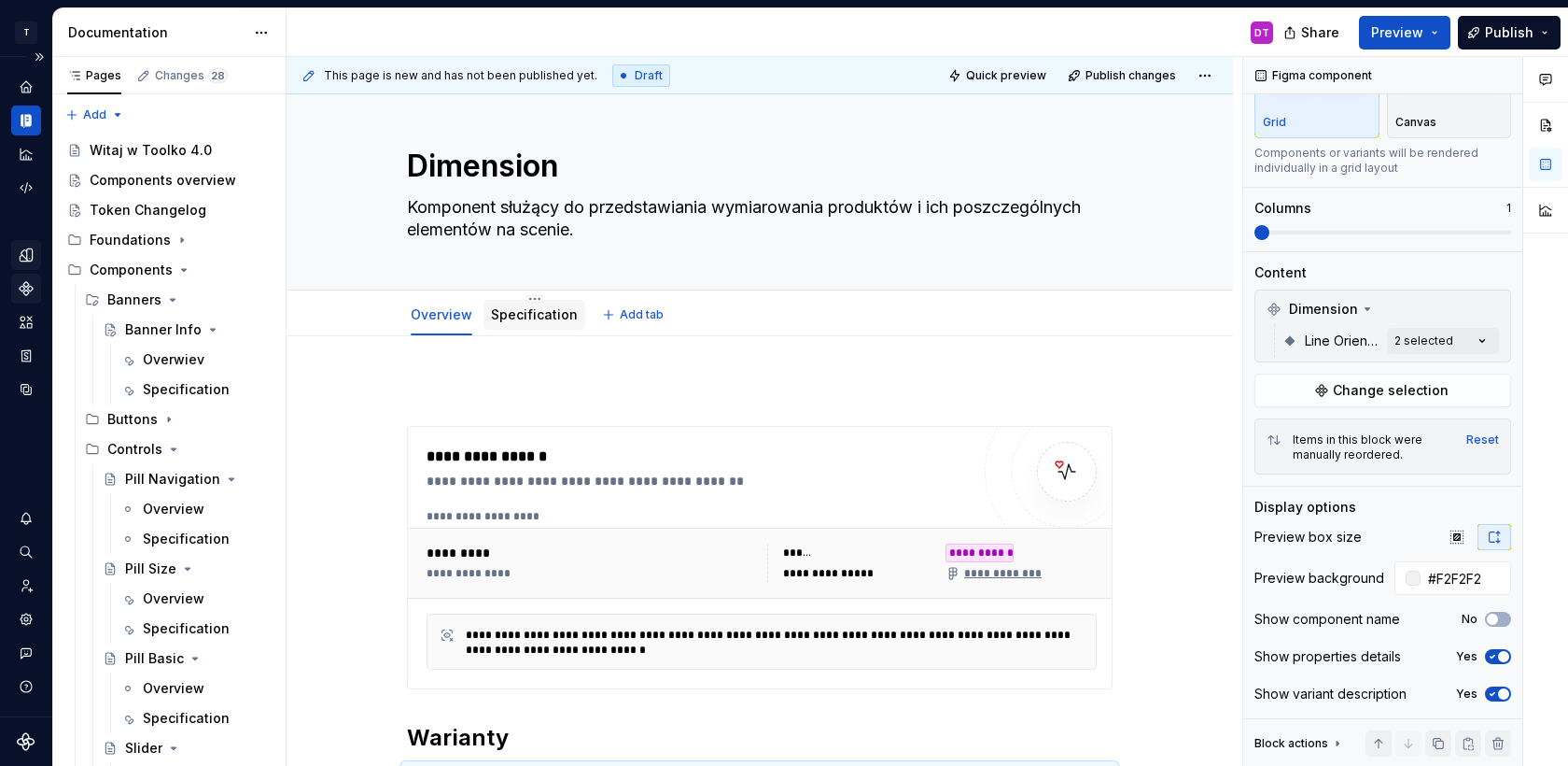
click at [536, 324] on div "Specification" at bounding box center [534, 315] width 87 height 23
click at [544, 325] on div "Specification" at bounding box center [534, 315] width 87 height 23
click at [548, 315] on link "Specification" at bounding box center [534, 314] width 87 height 16
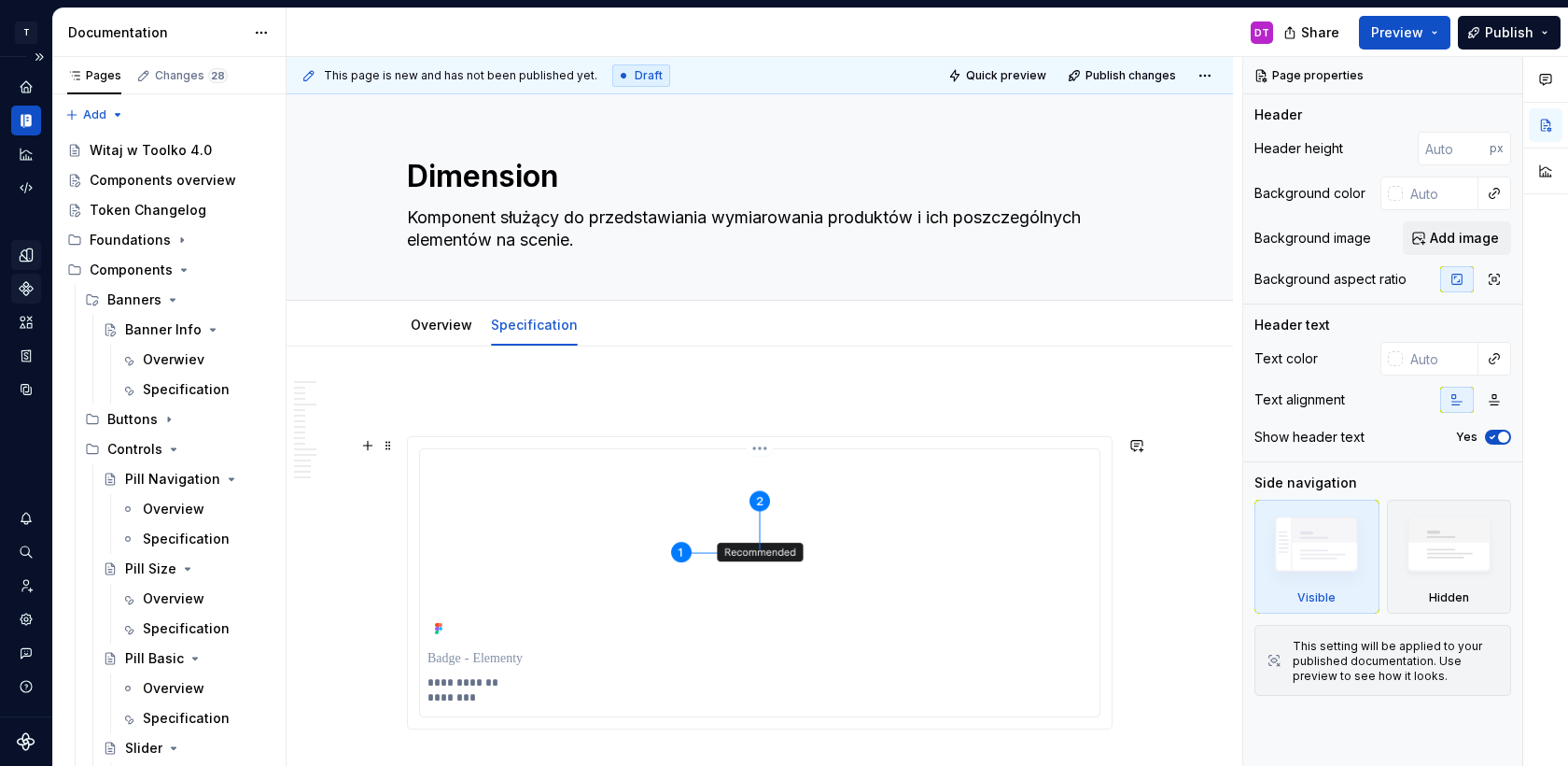
click at [799, 538] on img at bounding box center [760, 550] width 665 height 185
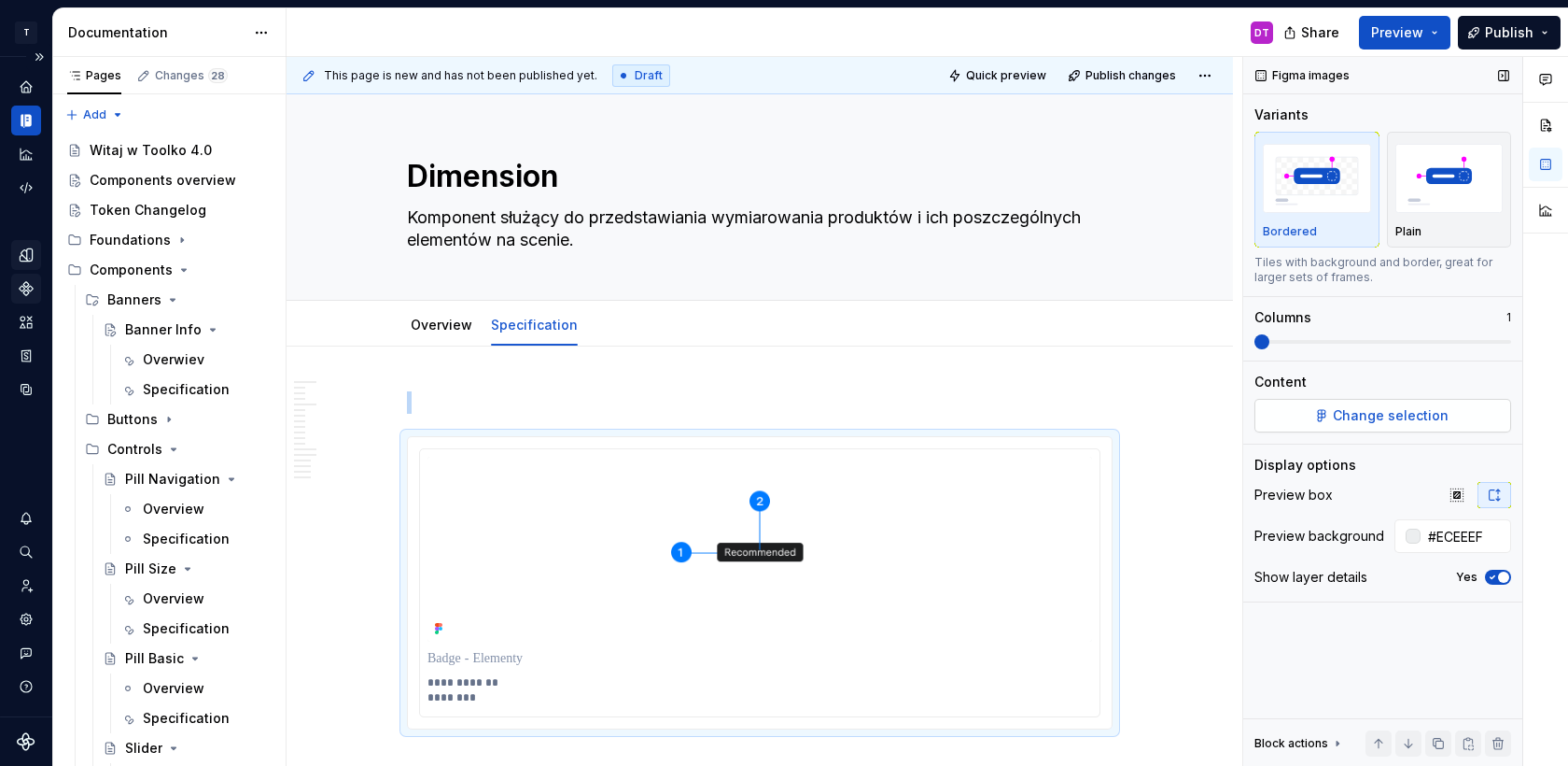
click at [1375, 406] on span "Change selection" at bounding box center [1391, 416] width 116 height 19
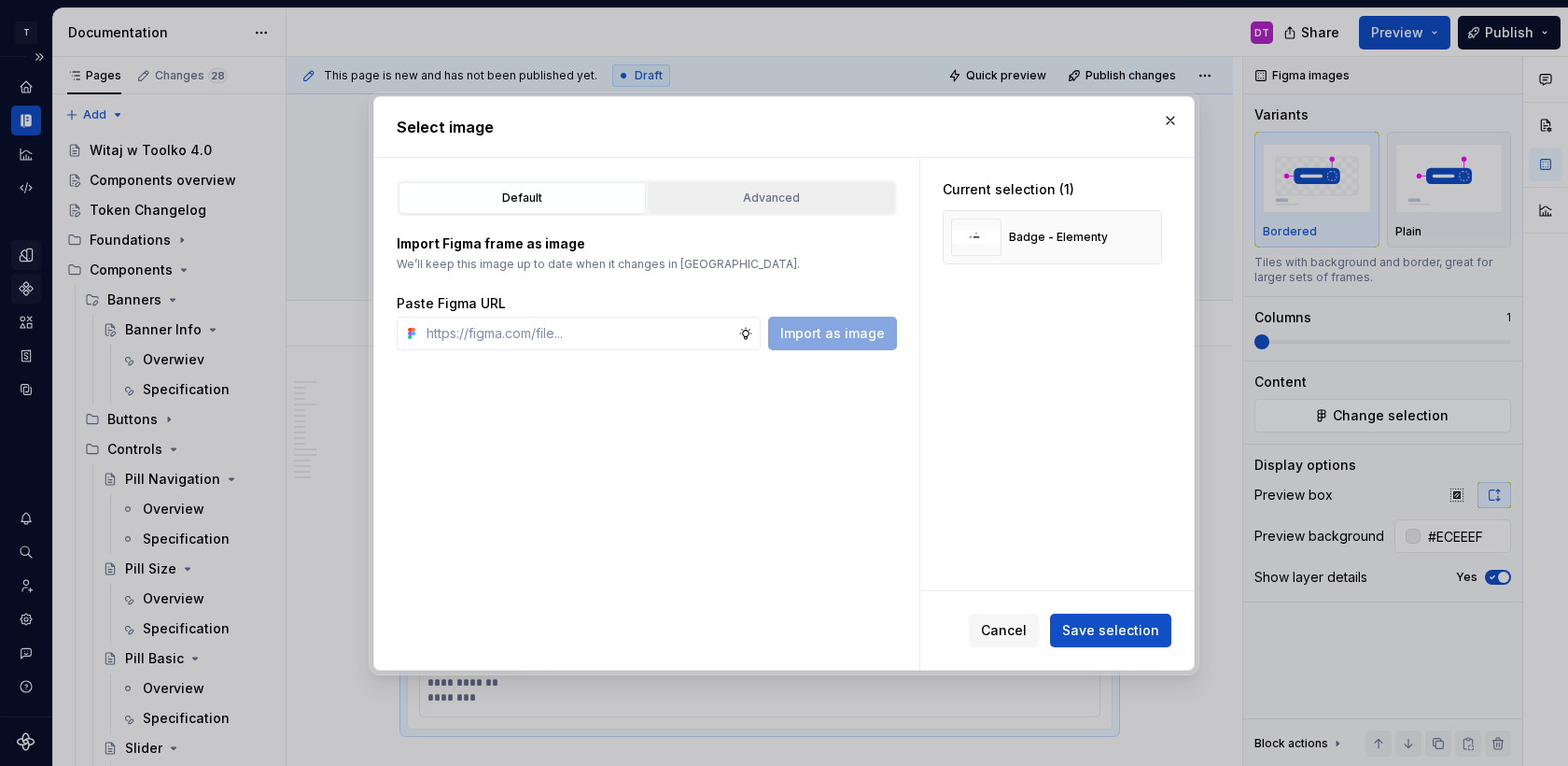
click at [784, 204] on div "Advanced" at bounding box center [771, 198] width 234 height 19
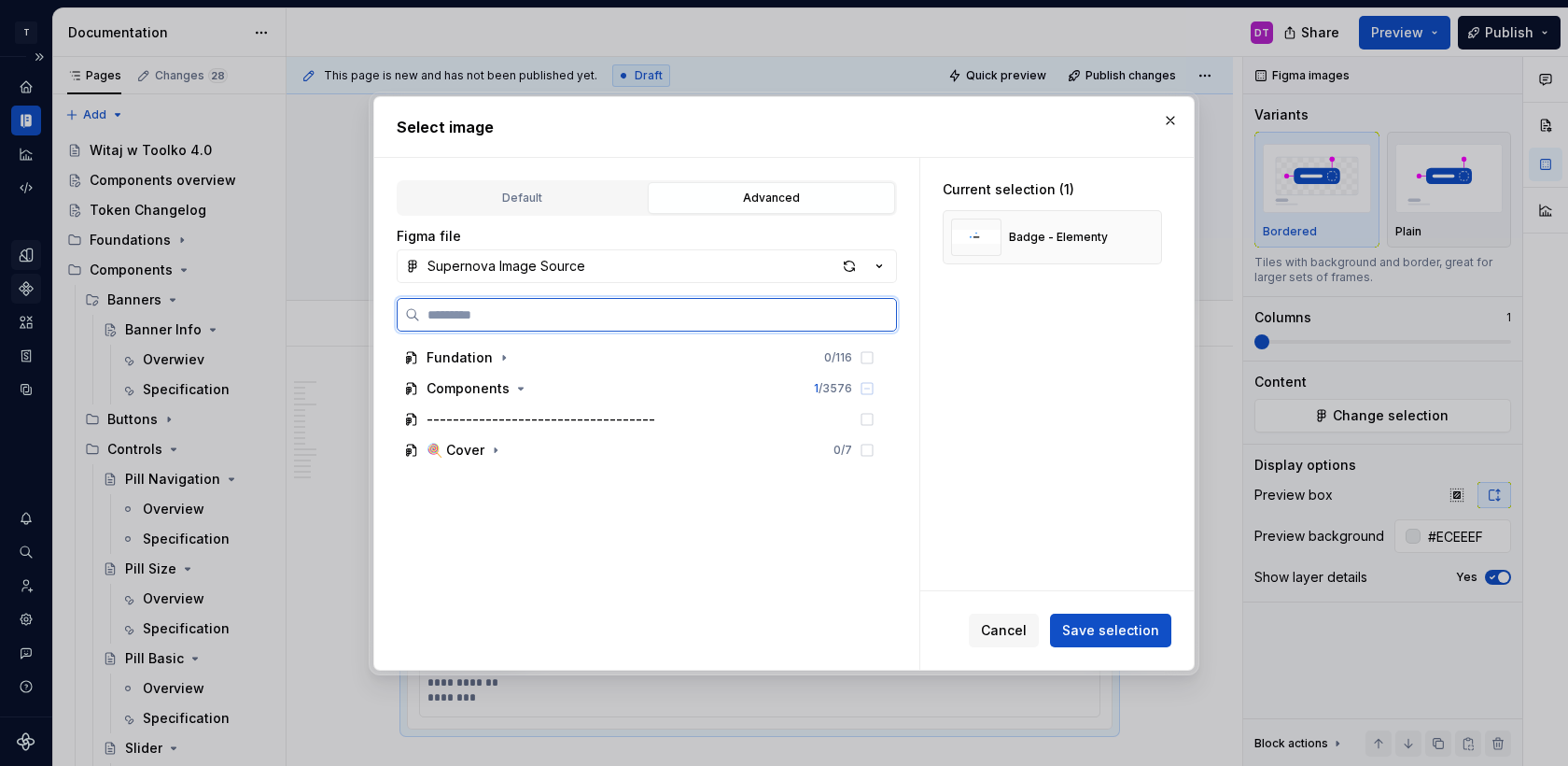
click at [762, 317] on input "search" at bounding box center [658, 315] width 476 height 19
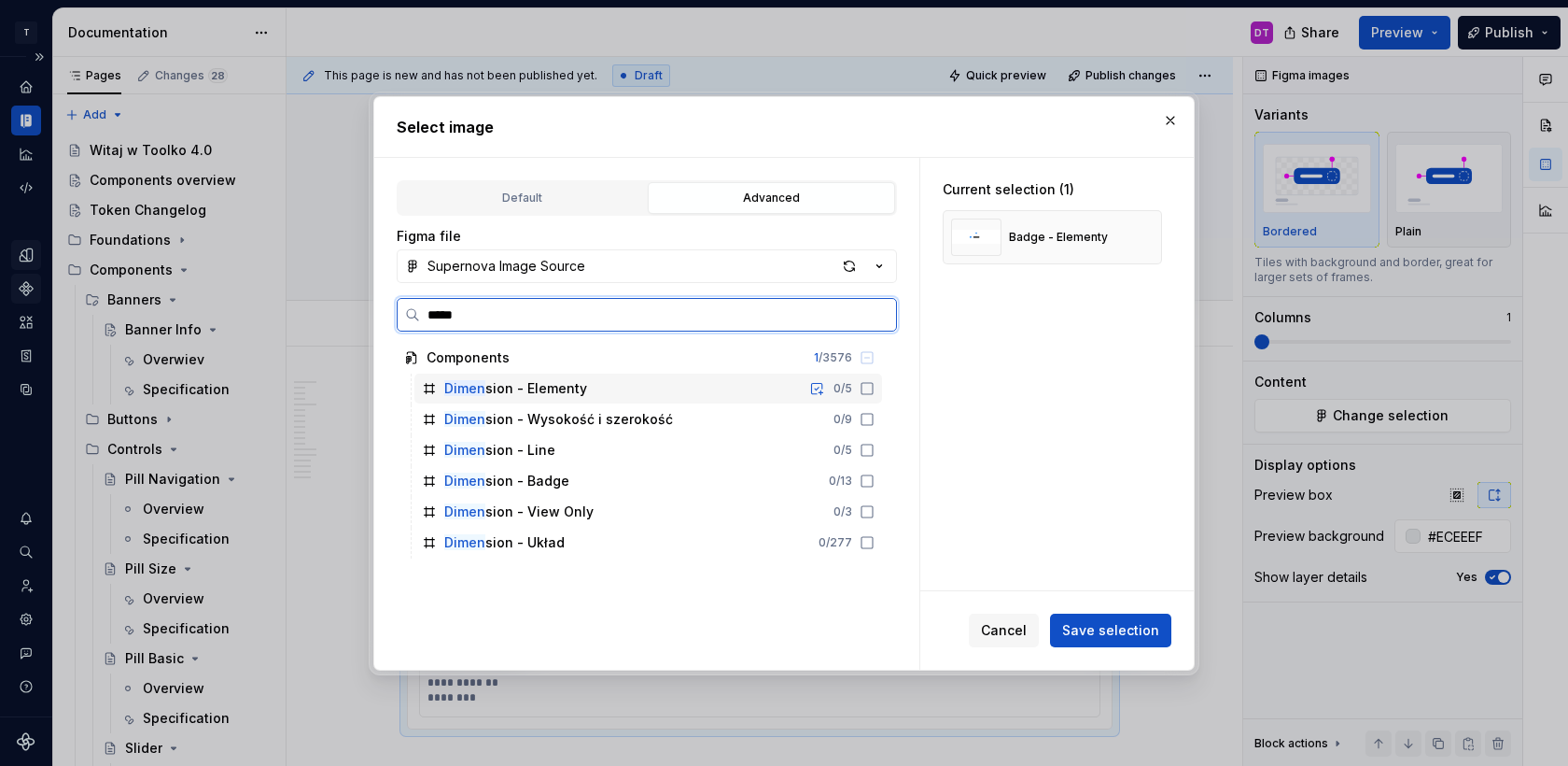
click at [629, 384] on div "Dimen sion - Elementy 0 / 5" at bounding box center [648, 389] width 467 height 30
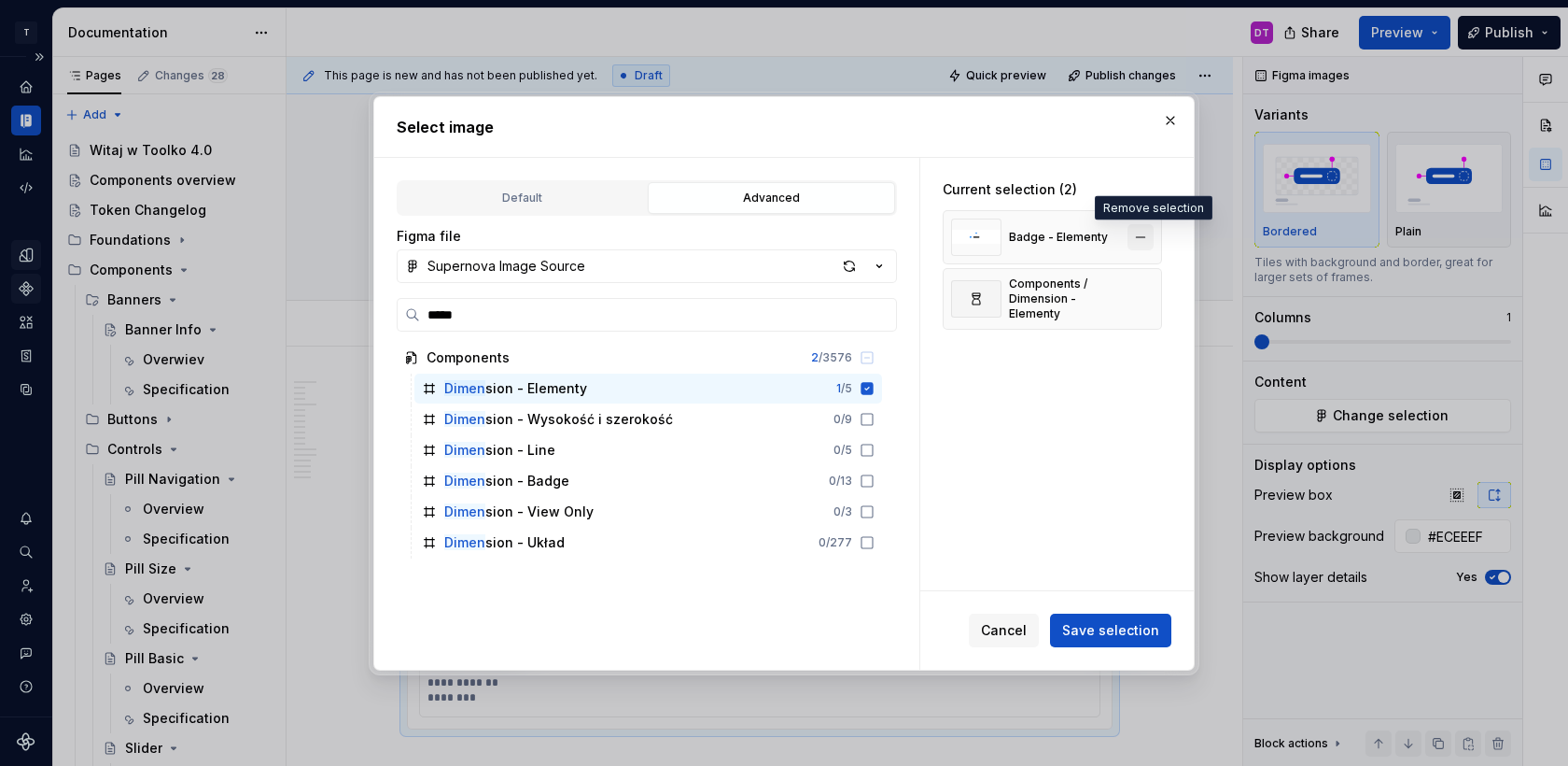
click at [1149, 233] on button "button" at bounding box center [1141, 237] width 26 height 26
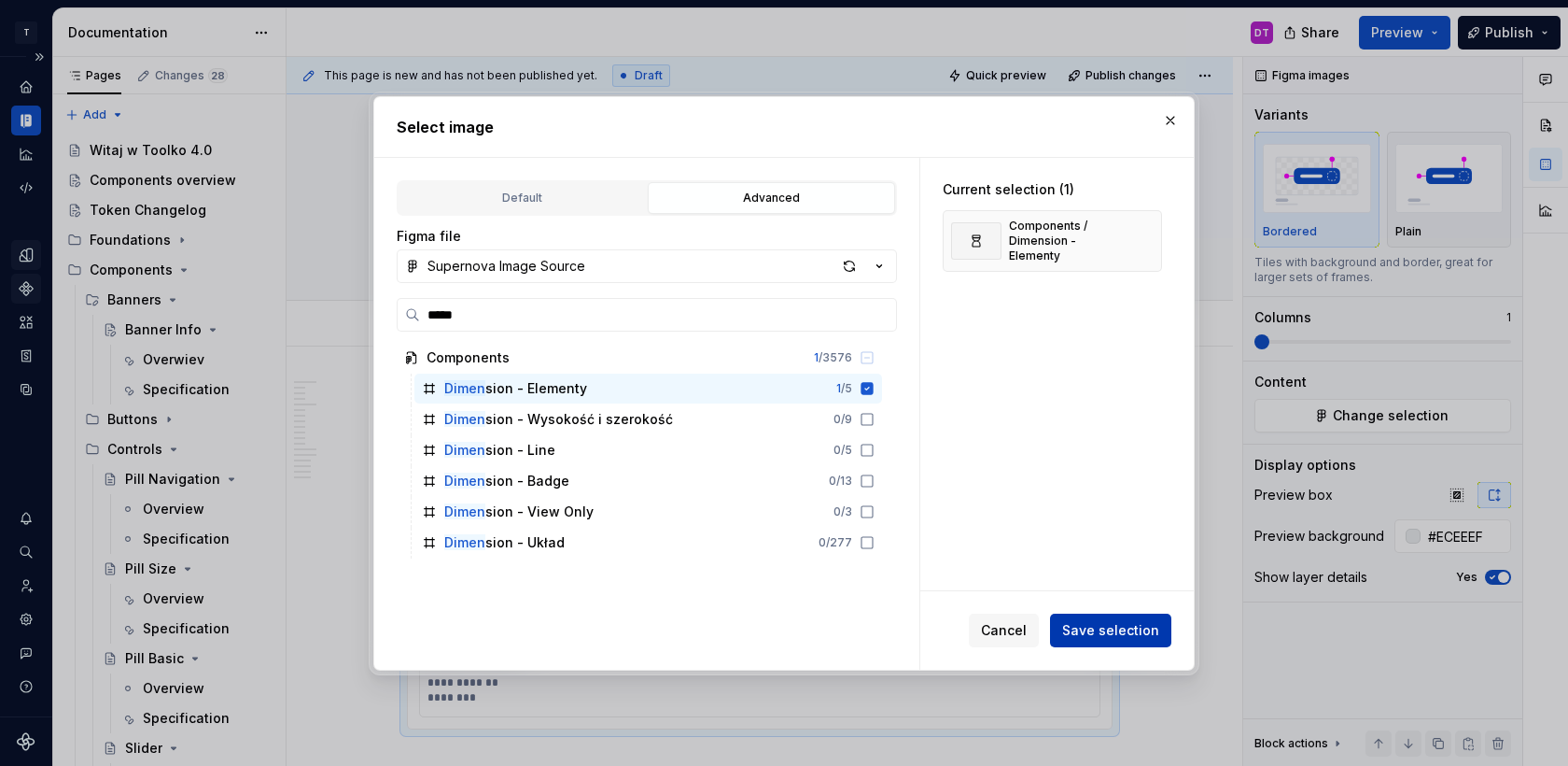
click at [1128, 621] on span "Save selection" at bounding box center [1110, 631] width 97 height 19
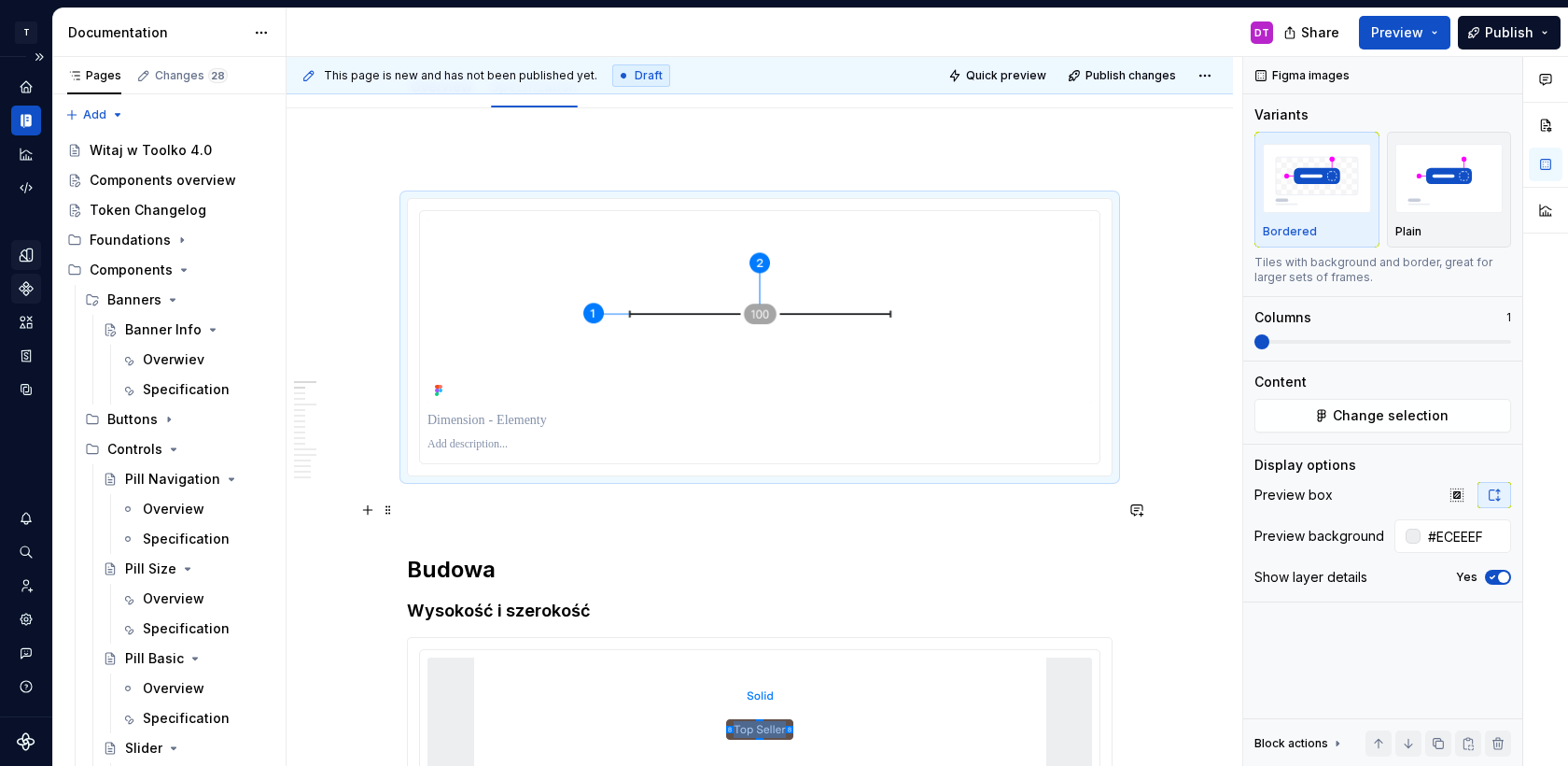
scroll to position [243, 0]
click at [457, 436] on p at bounding box center [760, 440] width 665 height 15
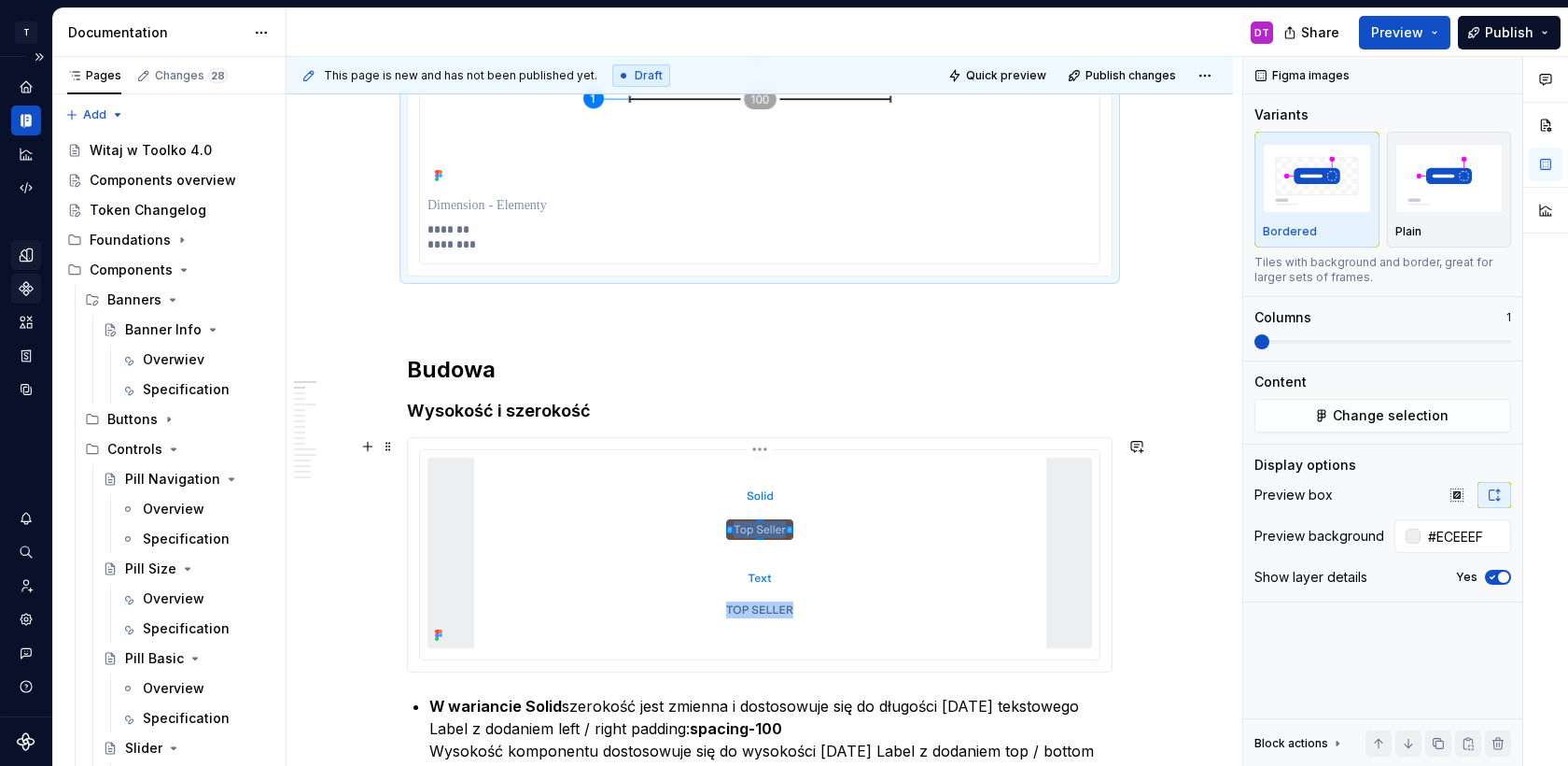
scroll to position [393, 0]
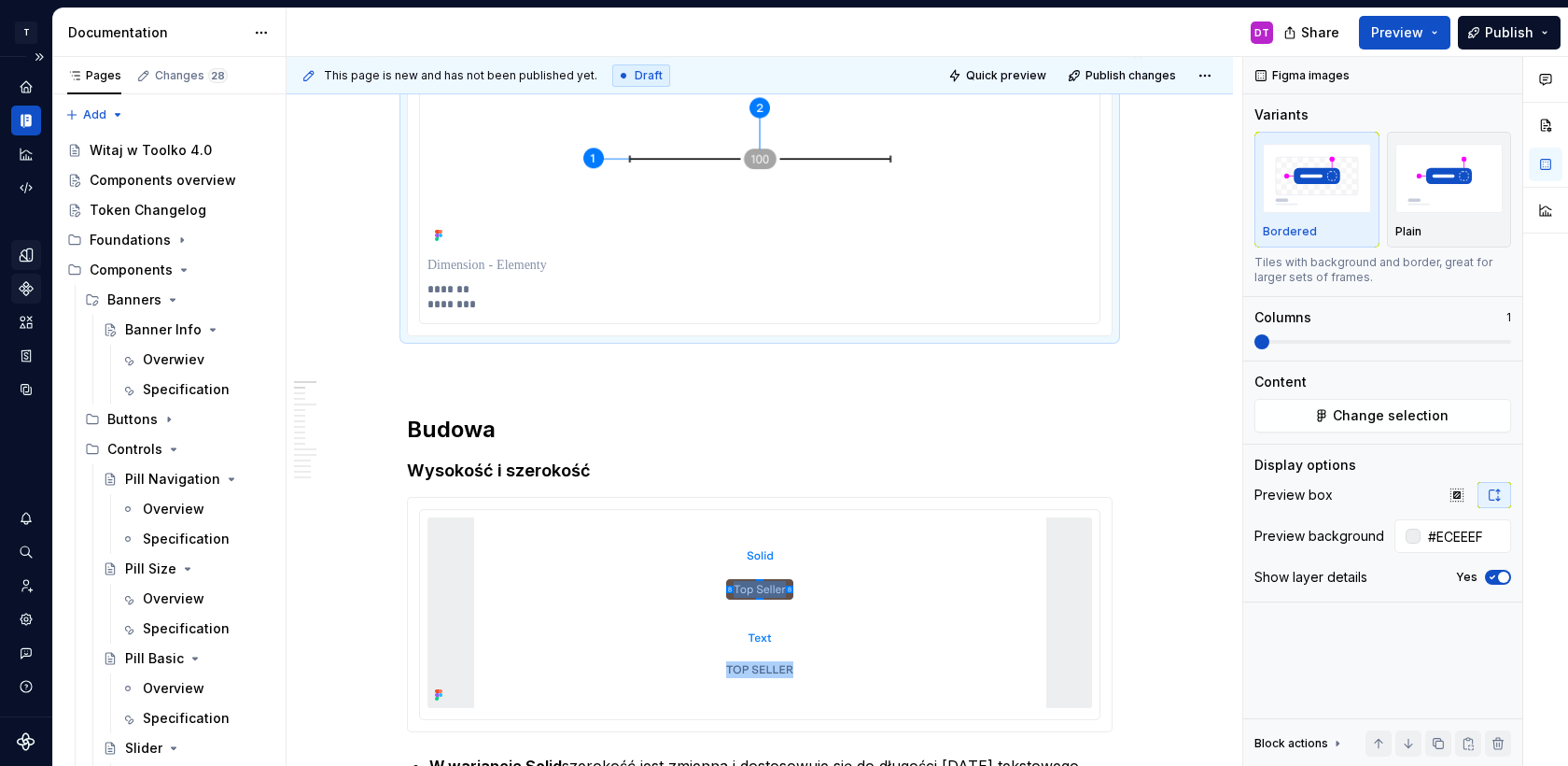
click at [443, 301] on p "******* ********" at bounding box center [760, 298] width 665 height 30
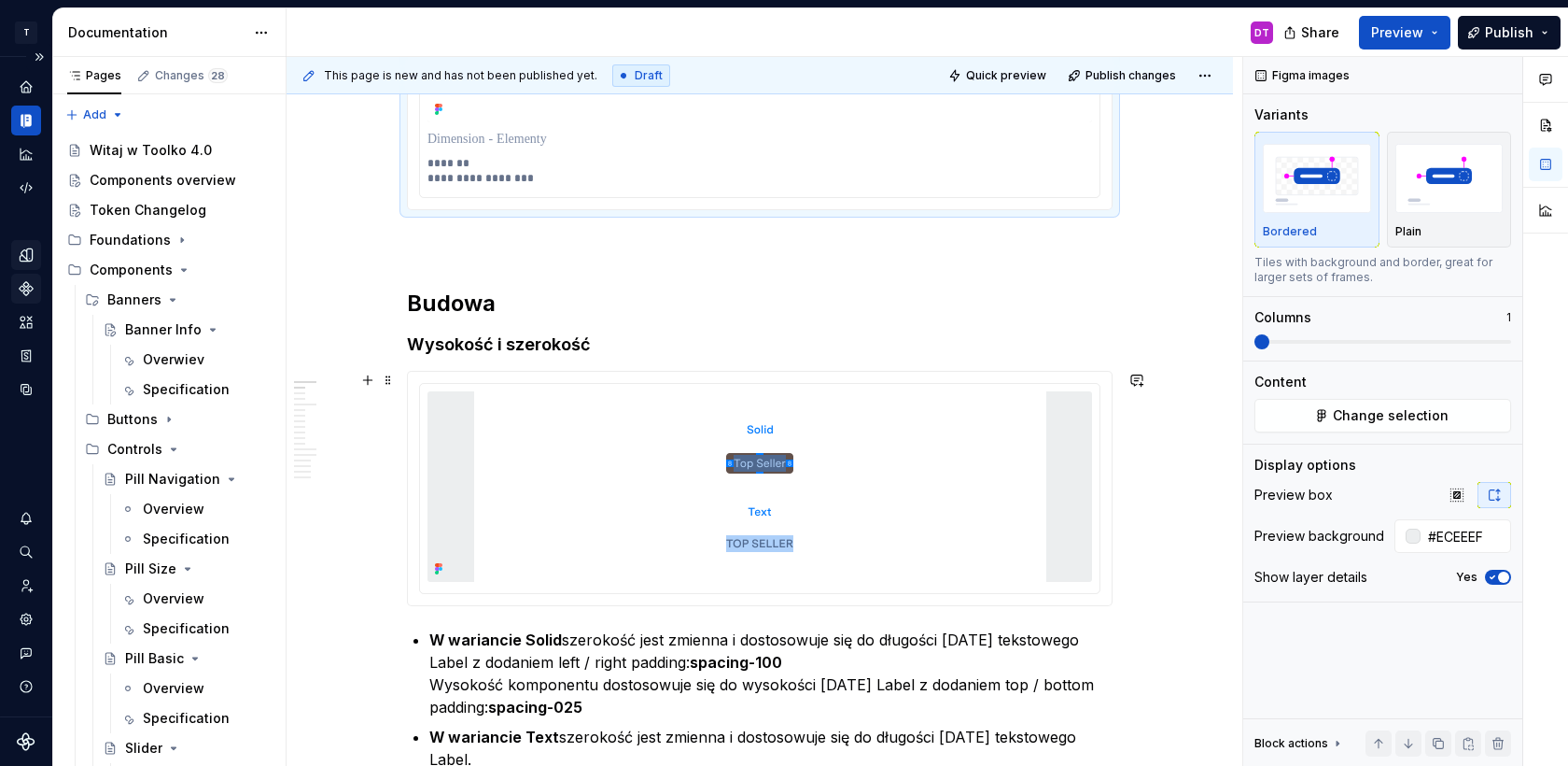
scroll to position [580, 0]
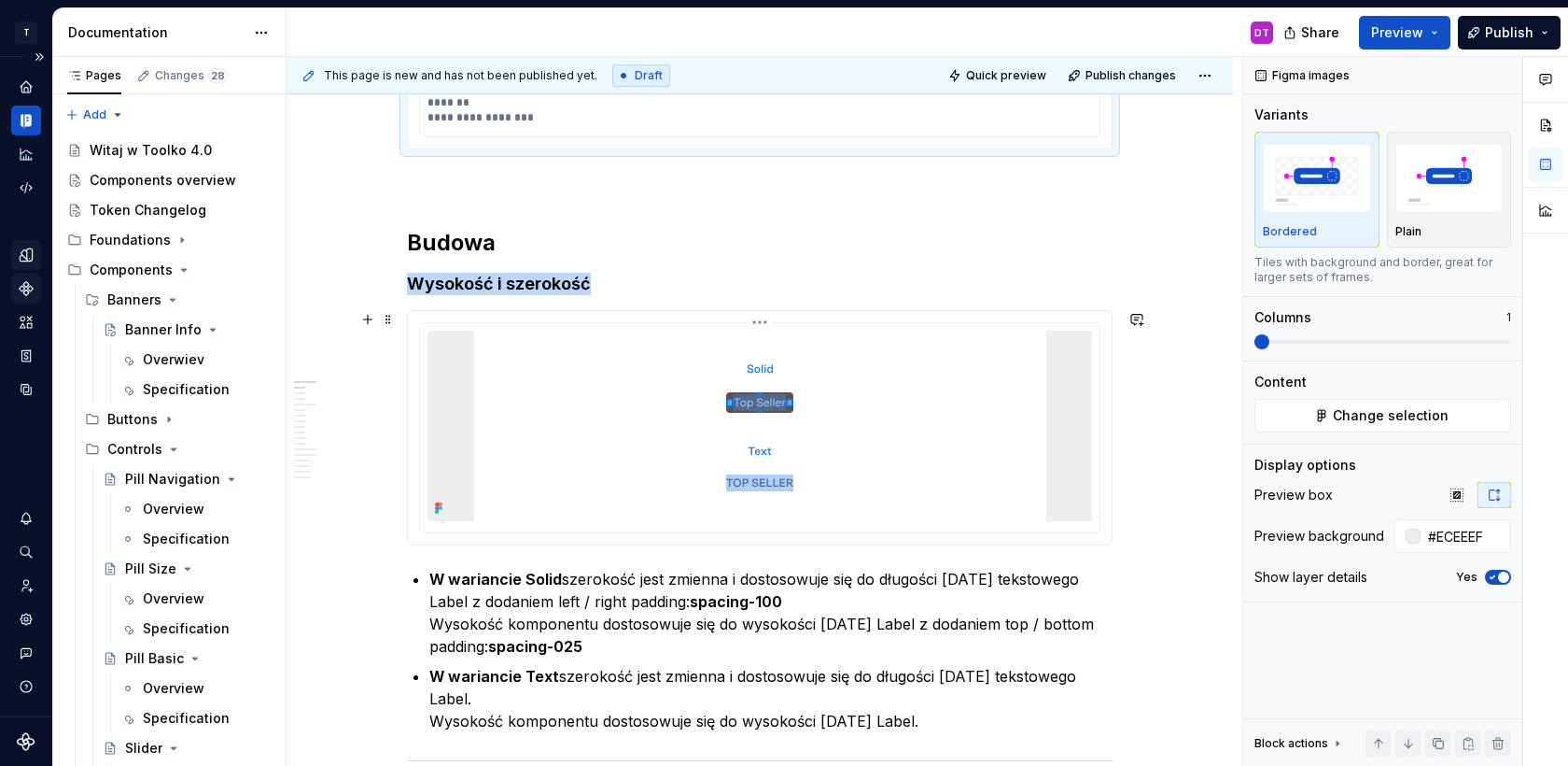
click at [643, 429] on img at bounding box center [760, 426] width 572 height 191
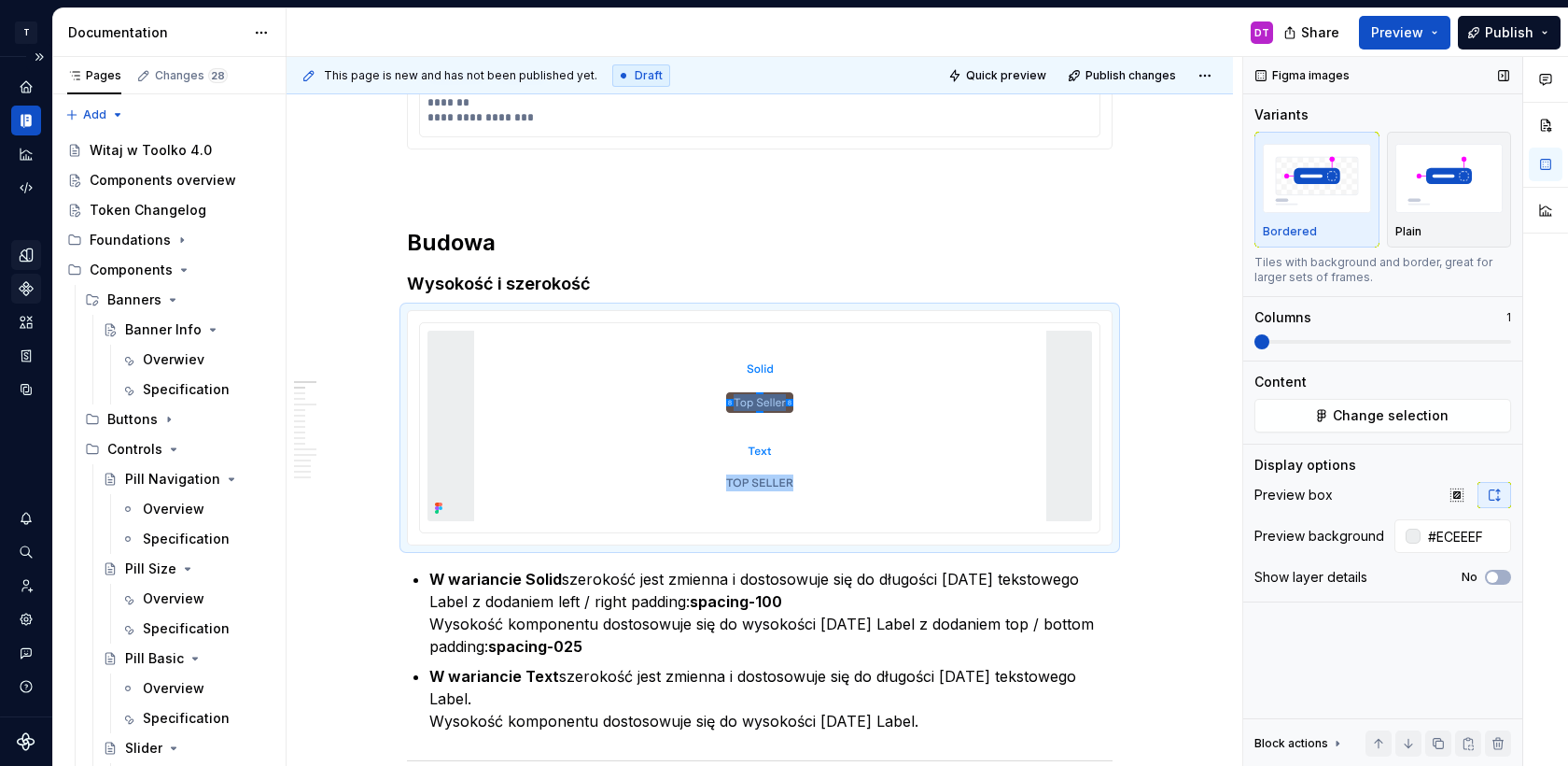
click at [1442, 396] on div "Content Change selection" at bounding box center [1383, 402] width 257 height 60
click at [1408, 415] on span "Change selection" at bounding box center [1391, 416] width 116 height 19
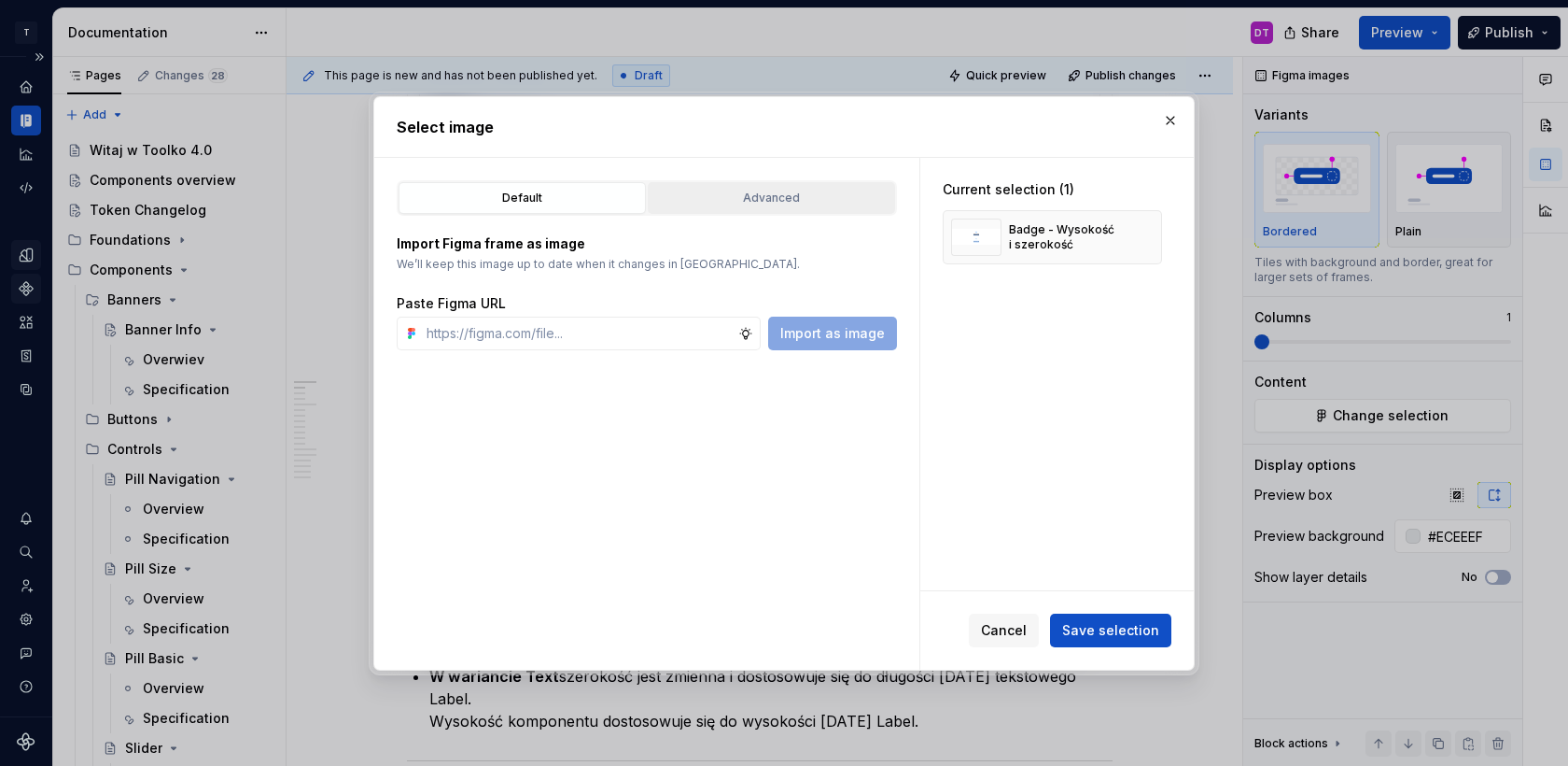
click at [835, 201] on div "Advanced" at bounding box center [771, 198] width 234 height 19
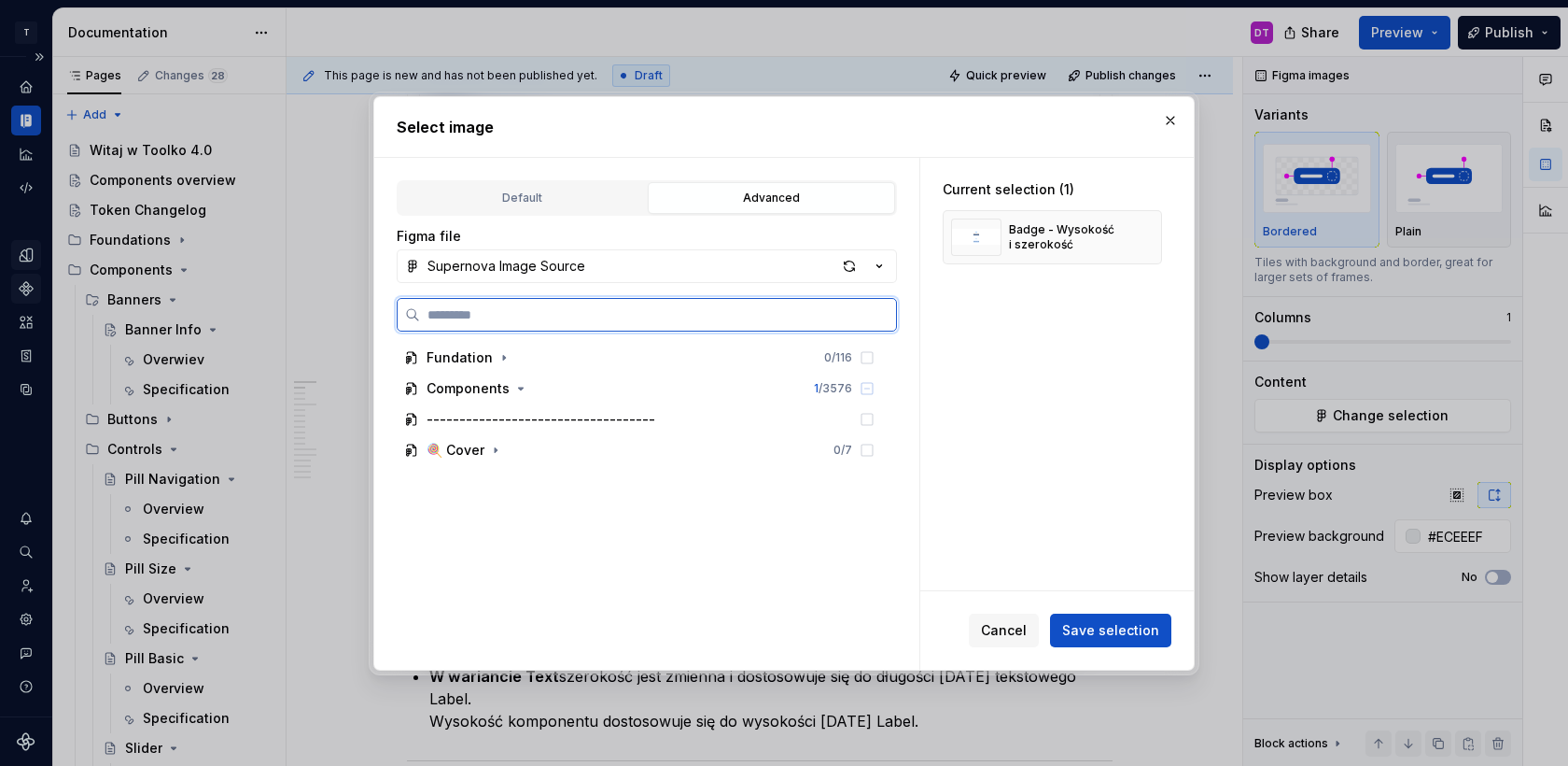
click at [553, 311] on input "search" at bounding box center [658, 315] width 476 height 19
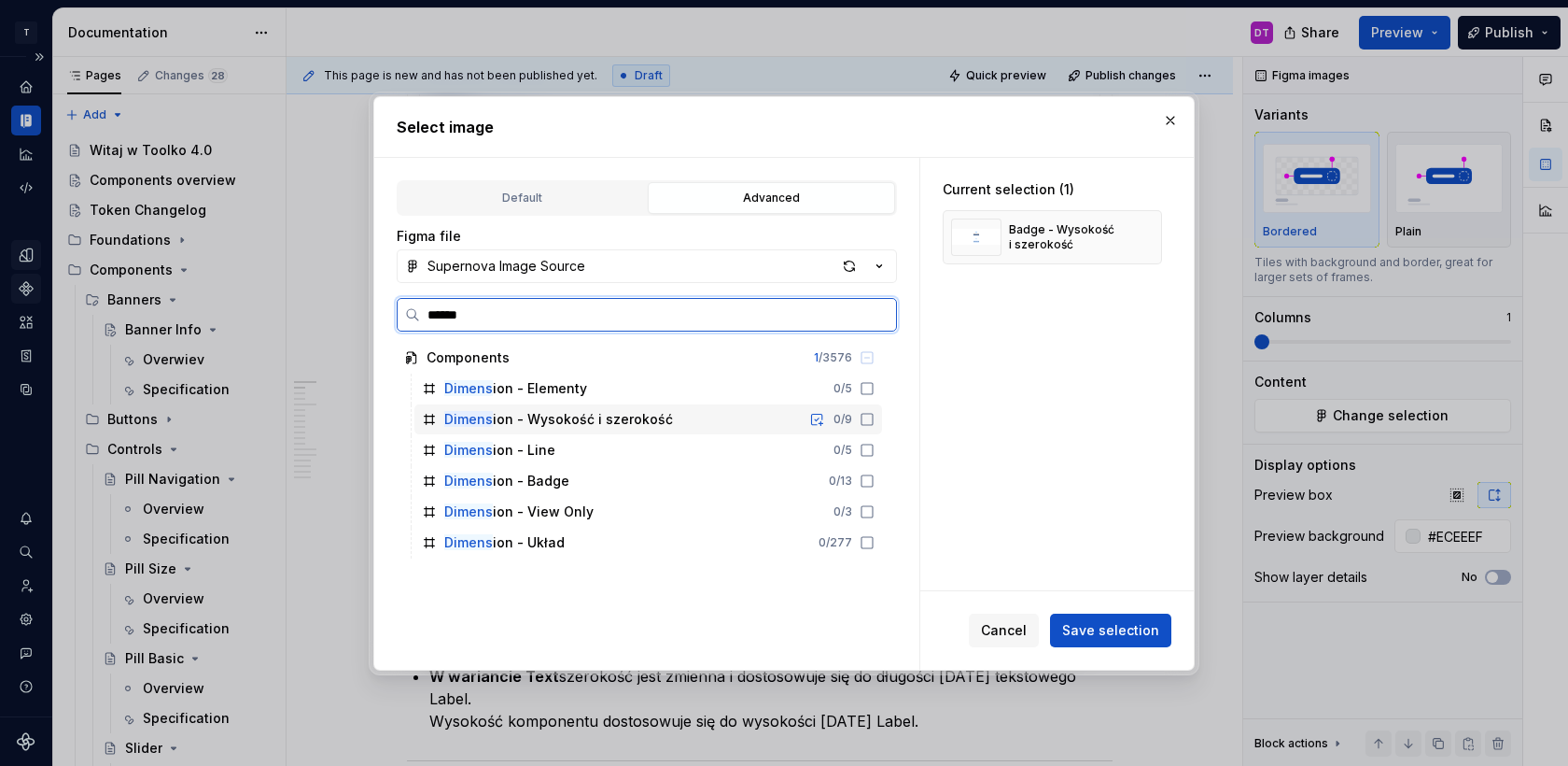
click at [582, 415] on div "Dimens ion - Wysokość i szerokość" at bounding box center [559, 419] width 228 height 19
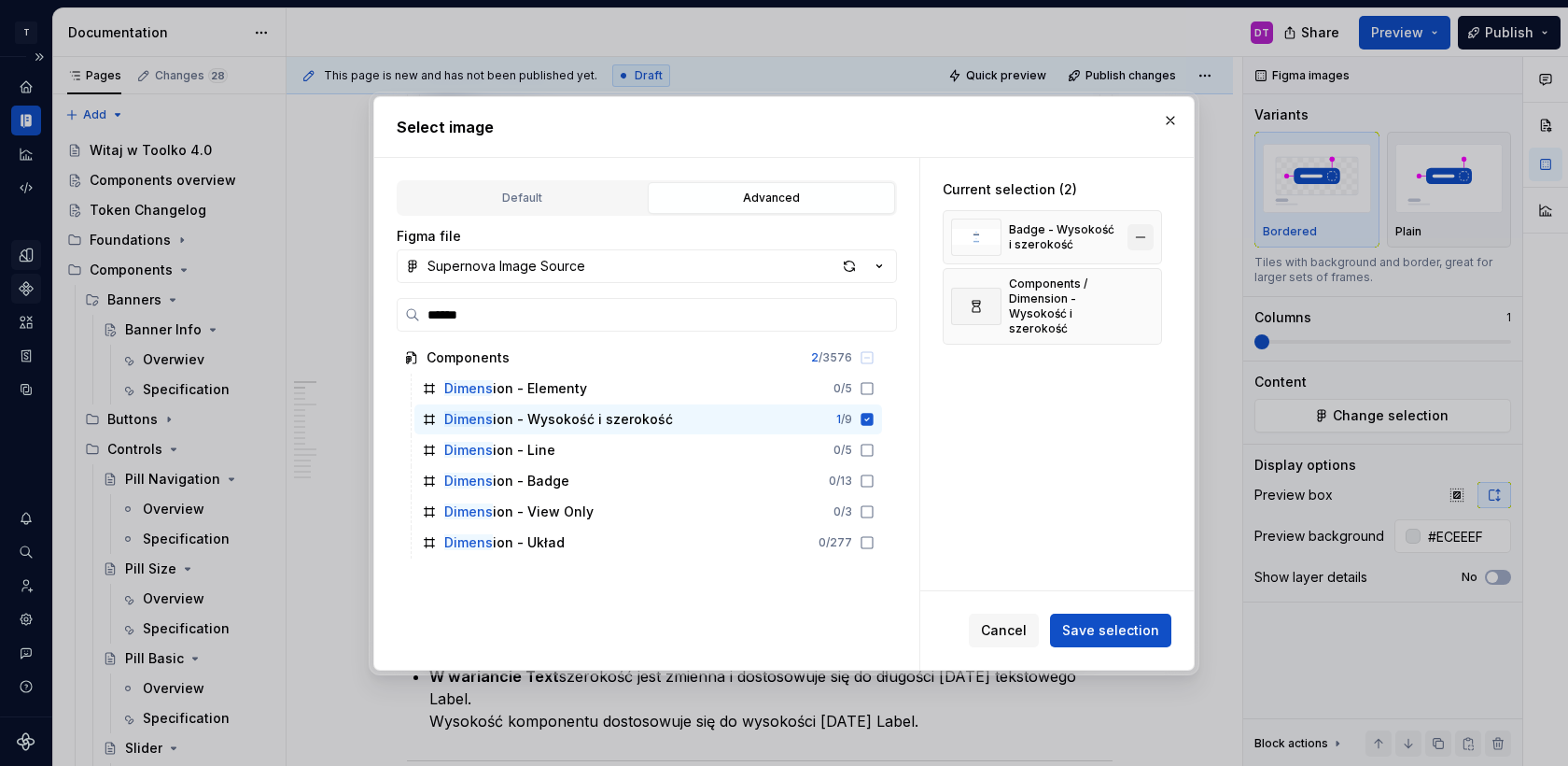
click at [1149, 231] on button "button" at bounding box center [1141, 237] width 26 height 26
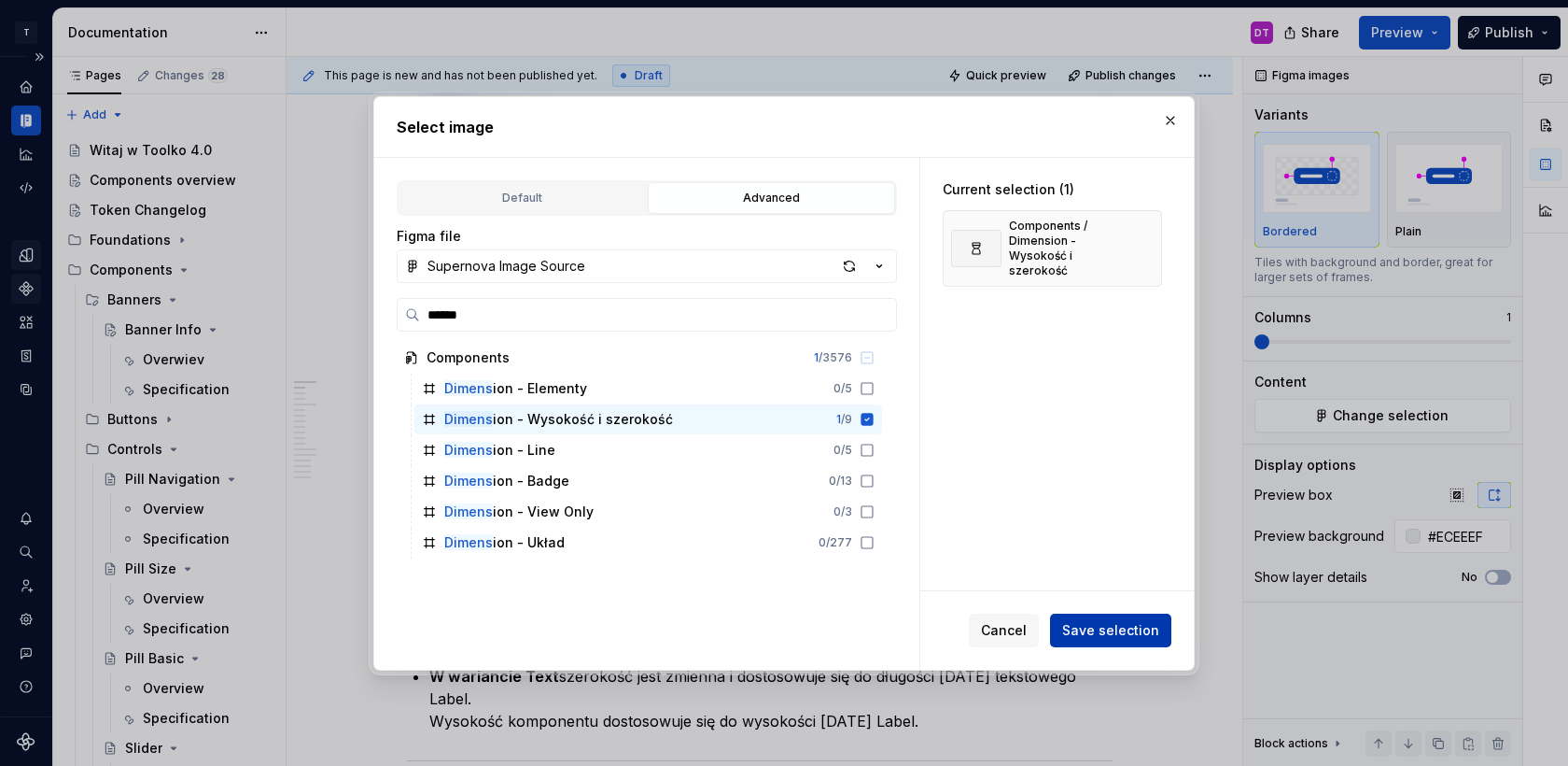
click at [1126, 641] on button "Save selection" at bounding box center [1110, 631] width 122 height 34
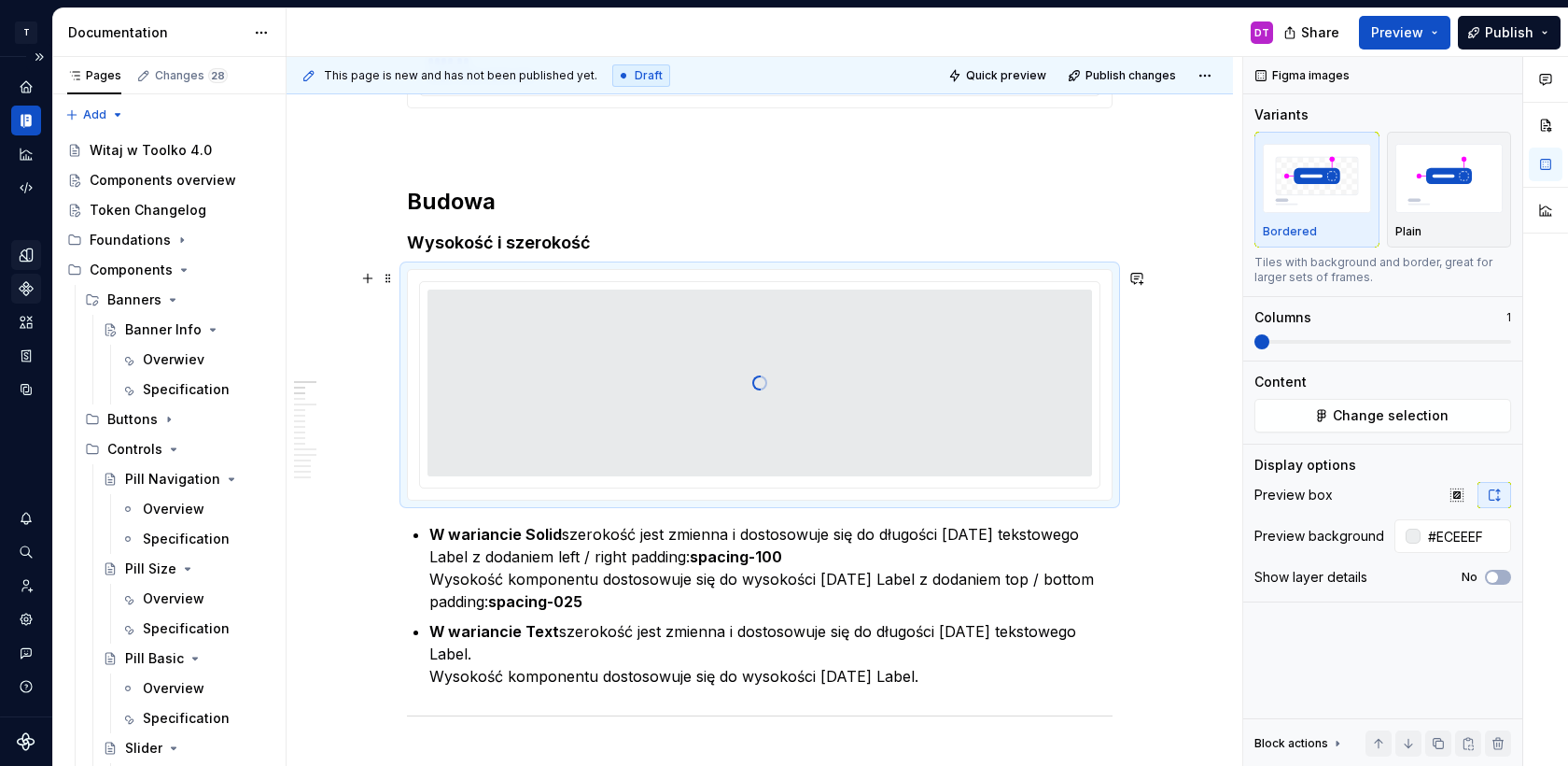
scroll to position [628, 0]
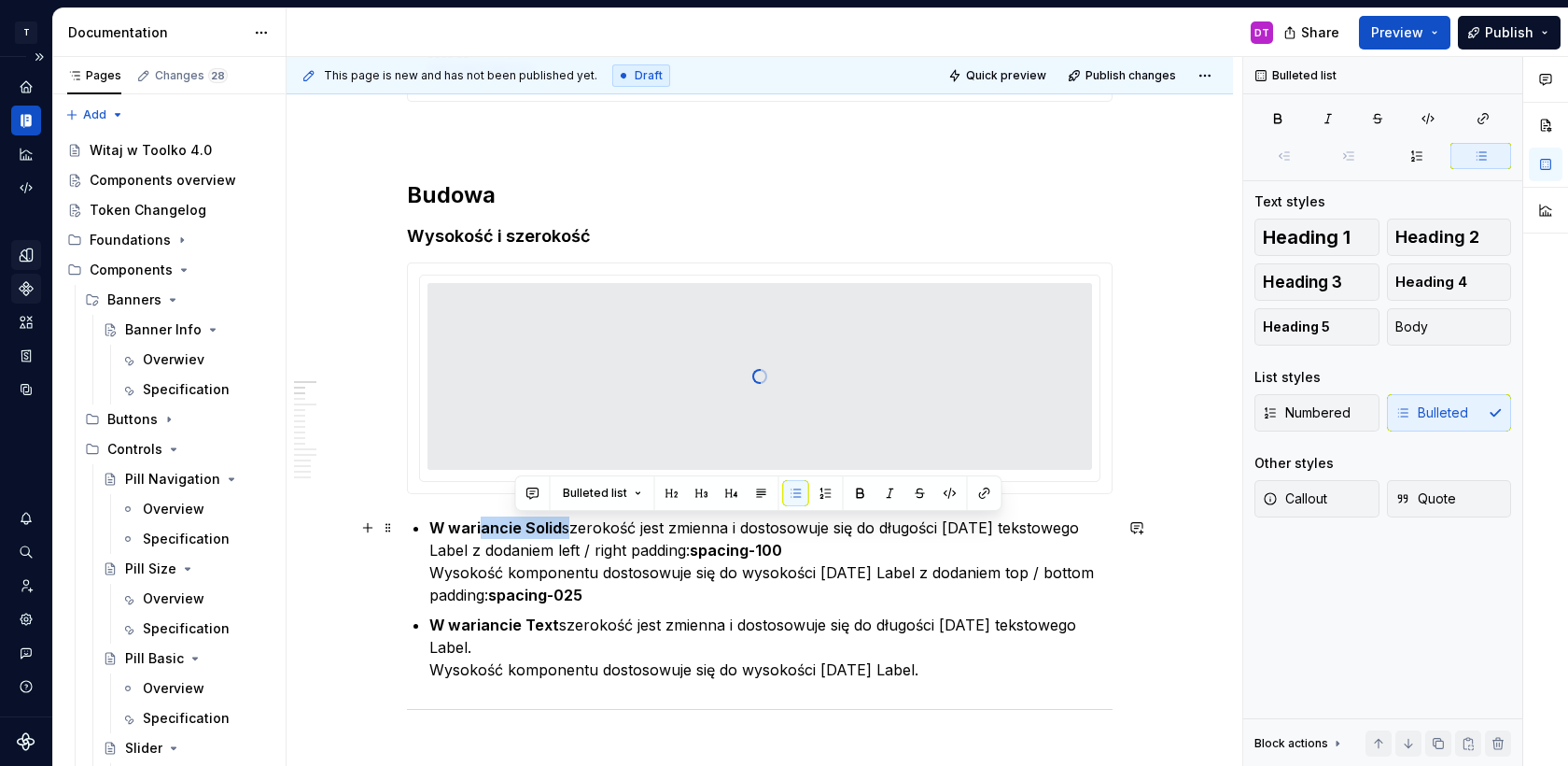
drag, startPoint x: 571, startPoint y: 525, endPoint x: 484, endPoint y: 524, distance: 87.0
click at [484, 524] on p "W wariancie Solid szerokość jest zmienna i dostosowuje się do długości [DATE] t…" at bounding box center [771, 561] width 683 height 90
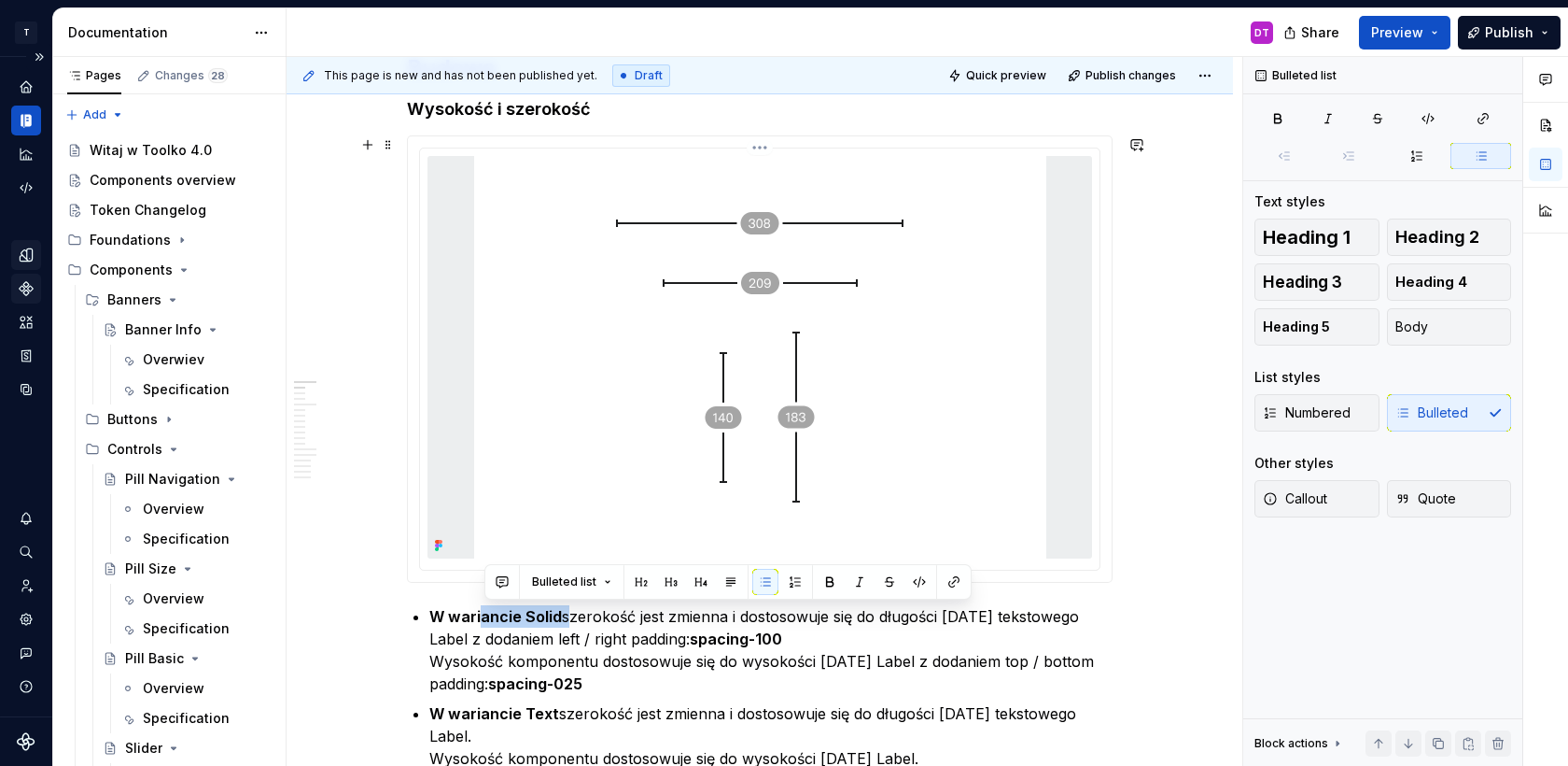
scroll to position [759, 0]
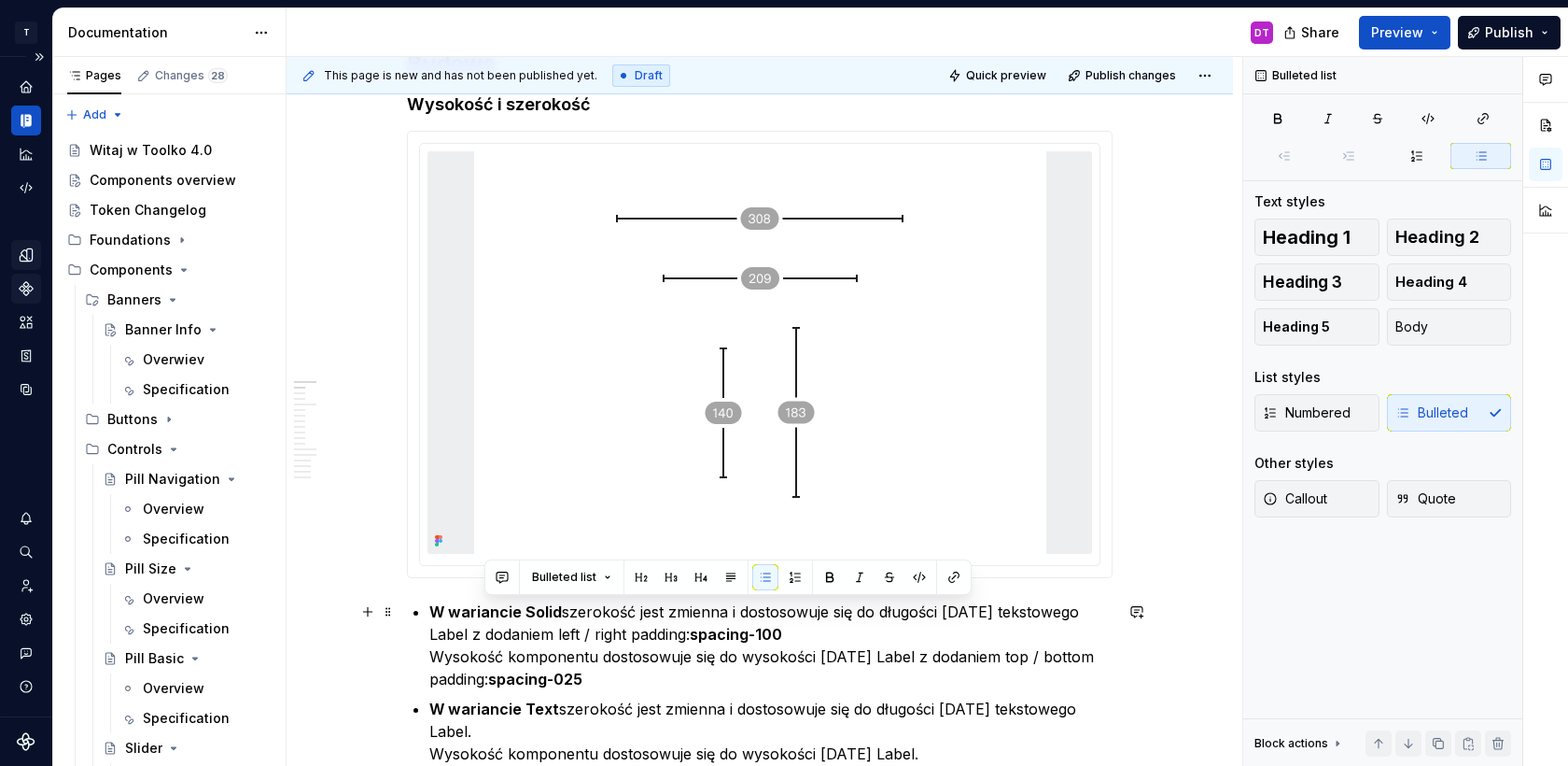
click at [542, 643] on p "W wariancie Solid szerokość jest zmienna i dostosowuje się do długości [DATE] t…" at bounding box center [771, 645] width 683 height 90
click at [542, 611] on strong "W wariancie Solid" at bounding box center [496, 612] width 132 height 19
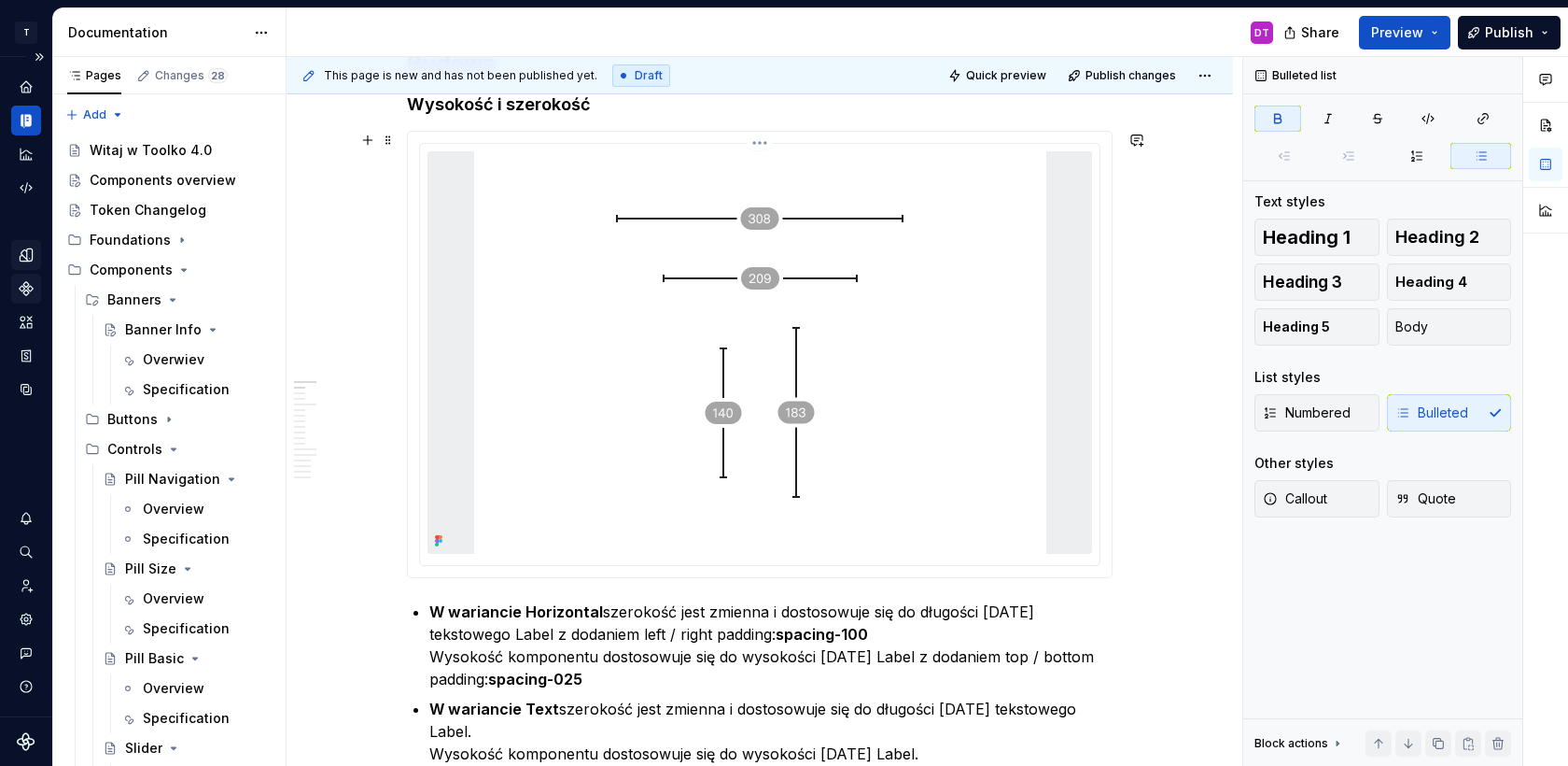
scroll to position [816, 0]
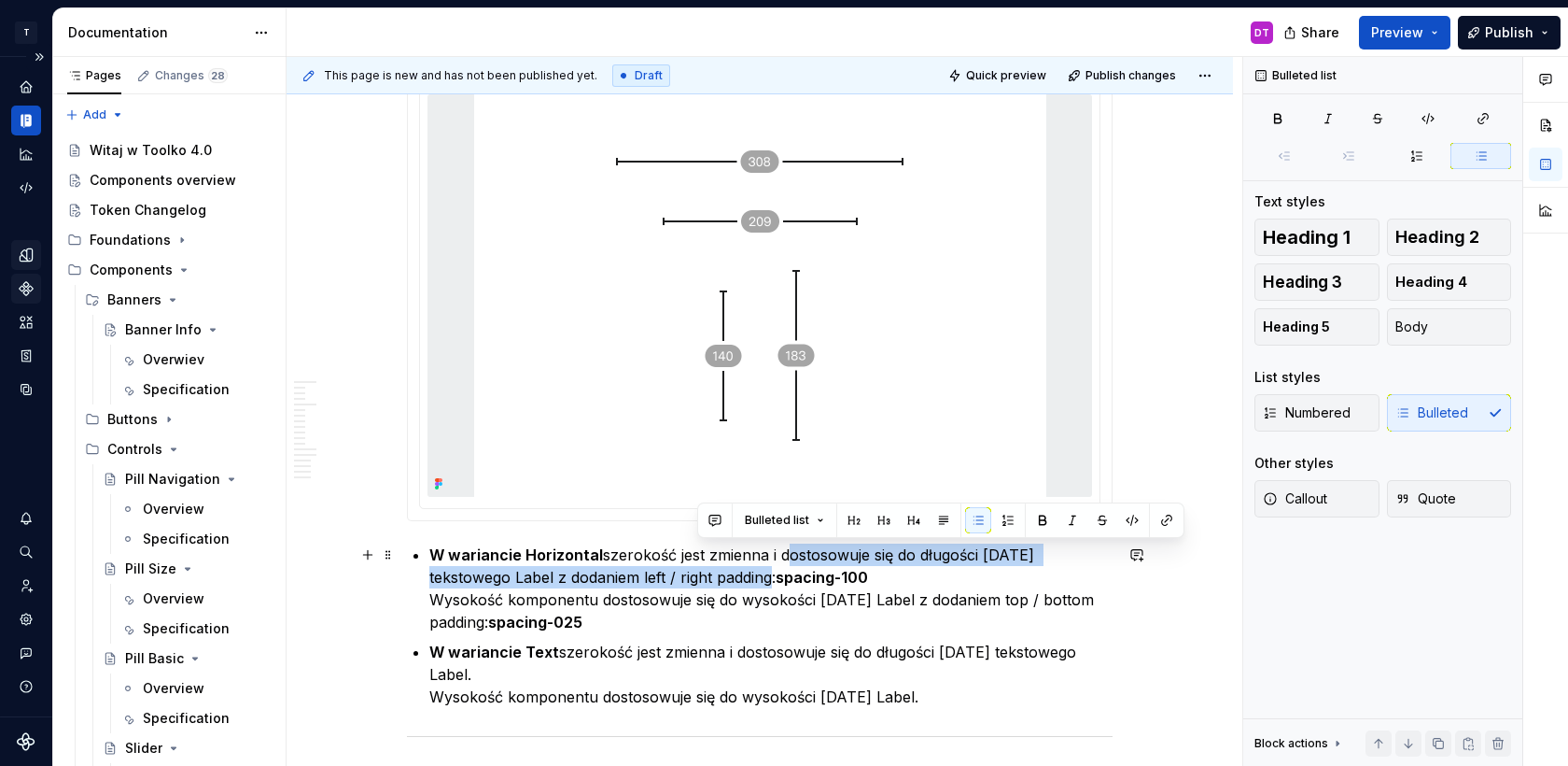
drag, startPoint x: 786, startPoint y: 553, endPoint x: 699, endPoint y: 584, distance: 92.4
click at [699, 584] on p "W wariancie Horizontal szerokość jest zmienna i dostosowuje się do długości [DA…" at bounding box center [771, 588] width 683 height 90
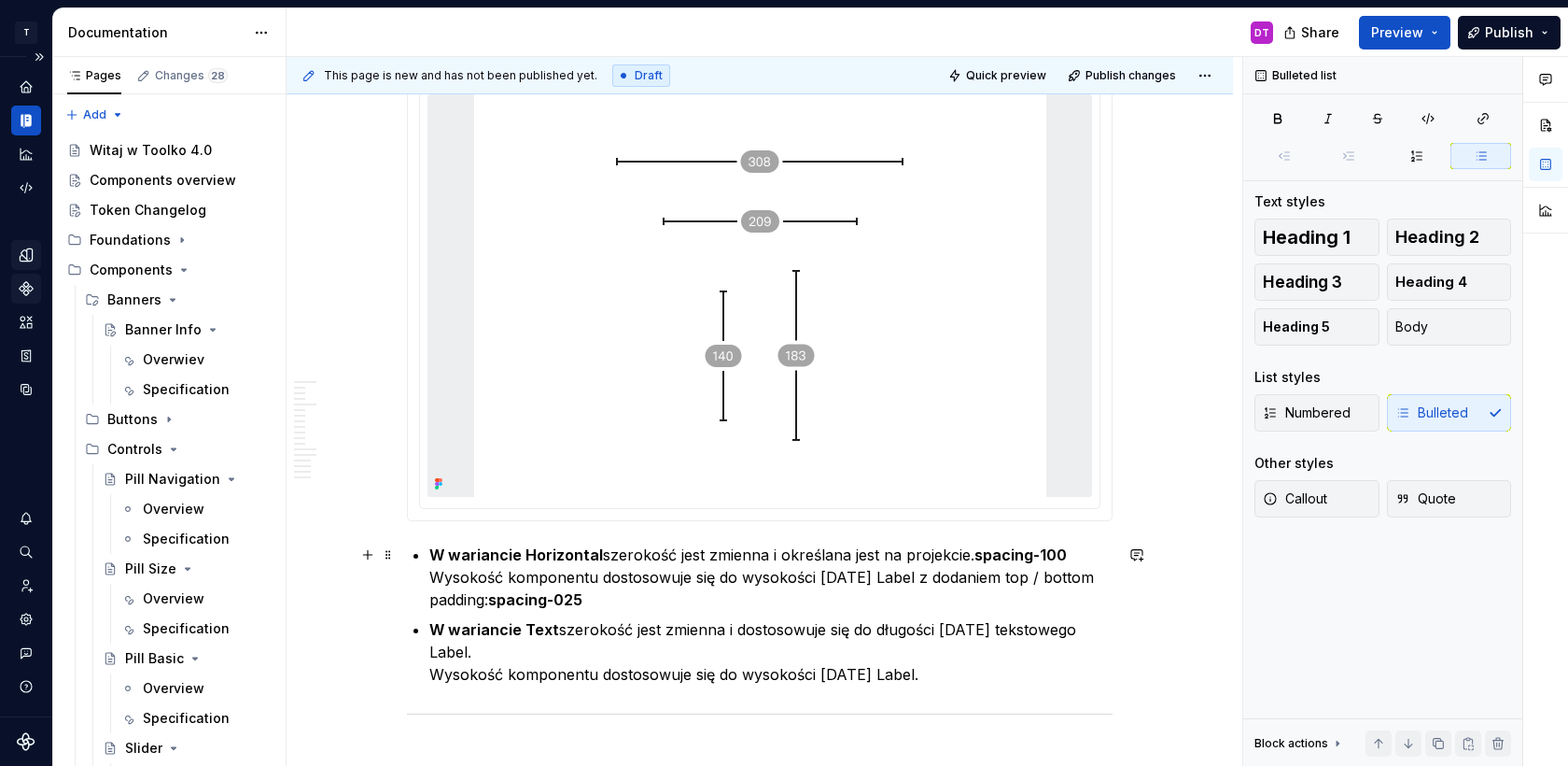
click at [1067, 554] on strong "spacing-100" at bounding box center [1020, 554] width 93 height 19
click at [819, 576] on p "W wariancie Horizontal szerokość jest zmienna i określana jest na projekcie. Wy…" at bounding box center [771, 577] width 683 height 67
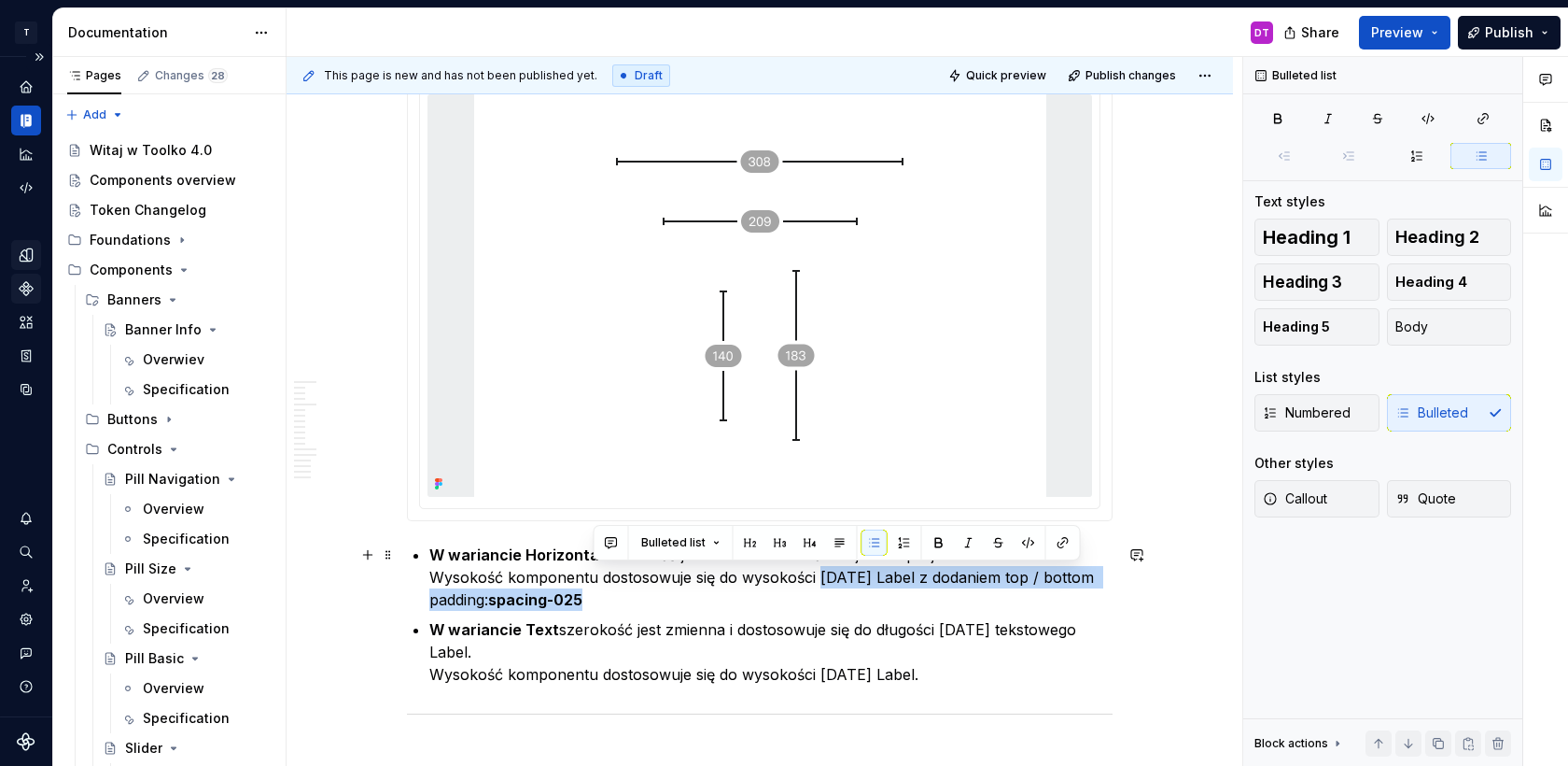
drag, startPoint x: 822, startPoint y: 576, endPoint x: 909, endPoint y: 591, distance: 88.3
click at [909, 592] on p "W wariancie Horizontal szerokość jest zmienna i określana jest na projekcie. Wy…" at bounding box center [771, 577] width 683 height 67
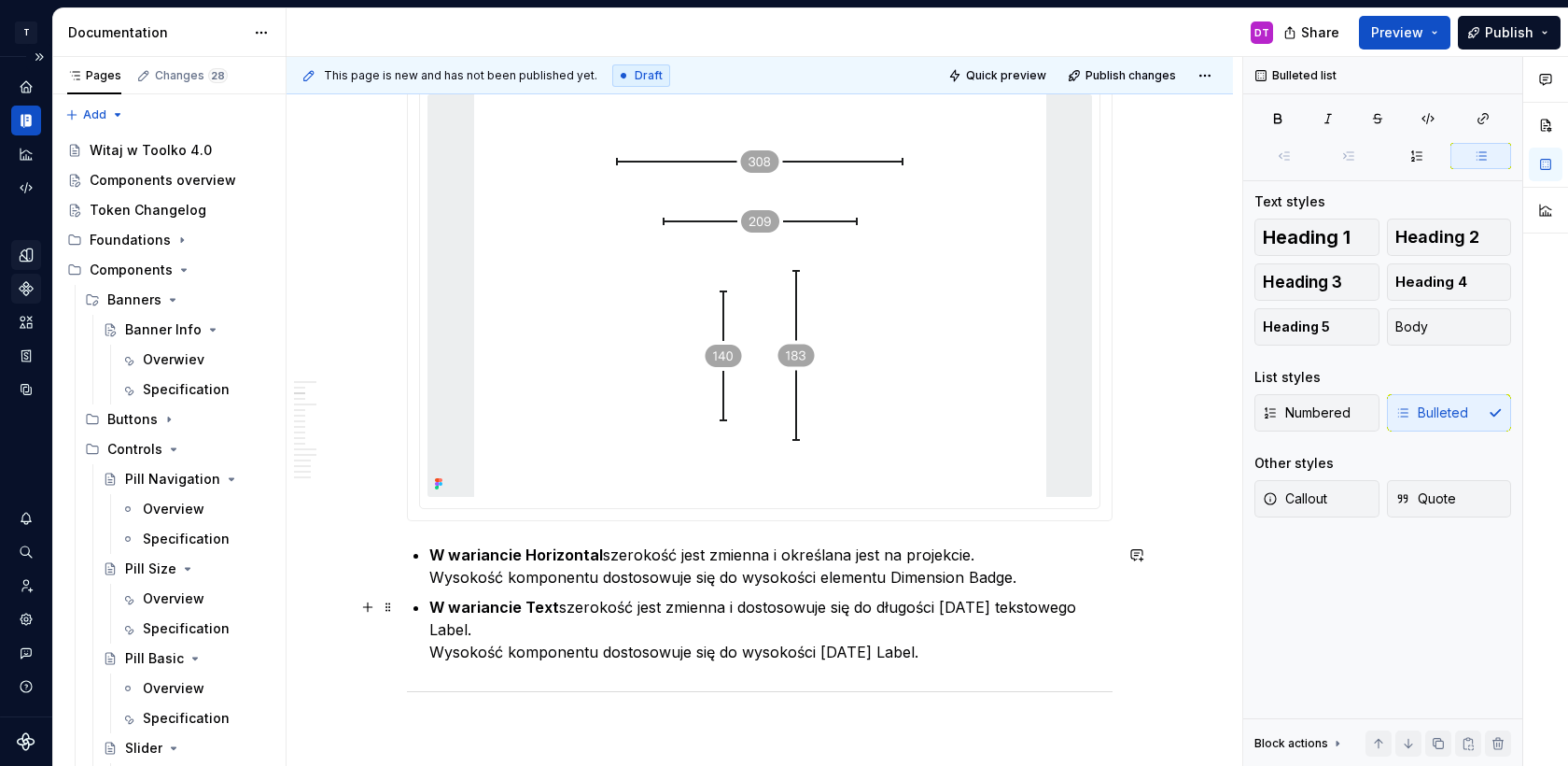
click at [548, 607] on strong "W wariancie Text" at bounding box center [494, 607] width 129 height 19
click at [615, 612] on p "W wariancie Vertical szerokość jest zmienna i dostosowuje się do długości [DATE…" at bounding box center [771, 629] width 683 height 67
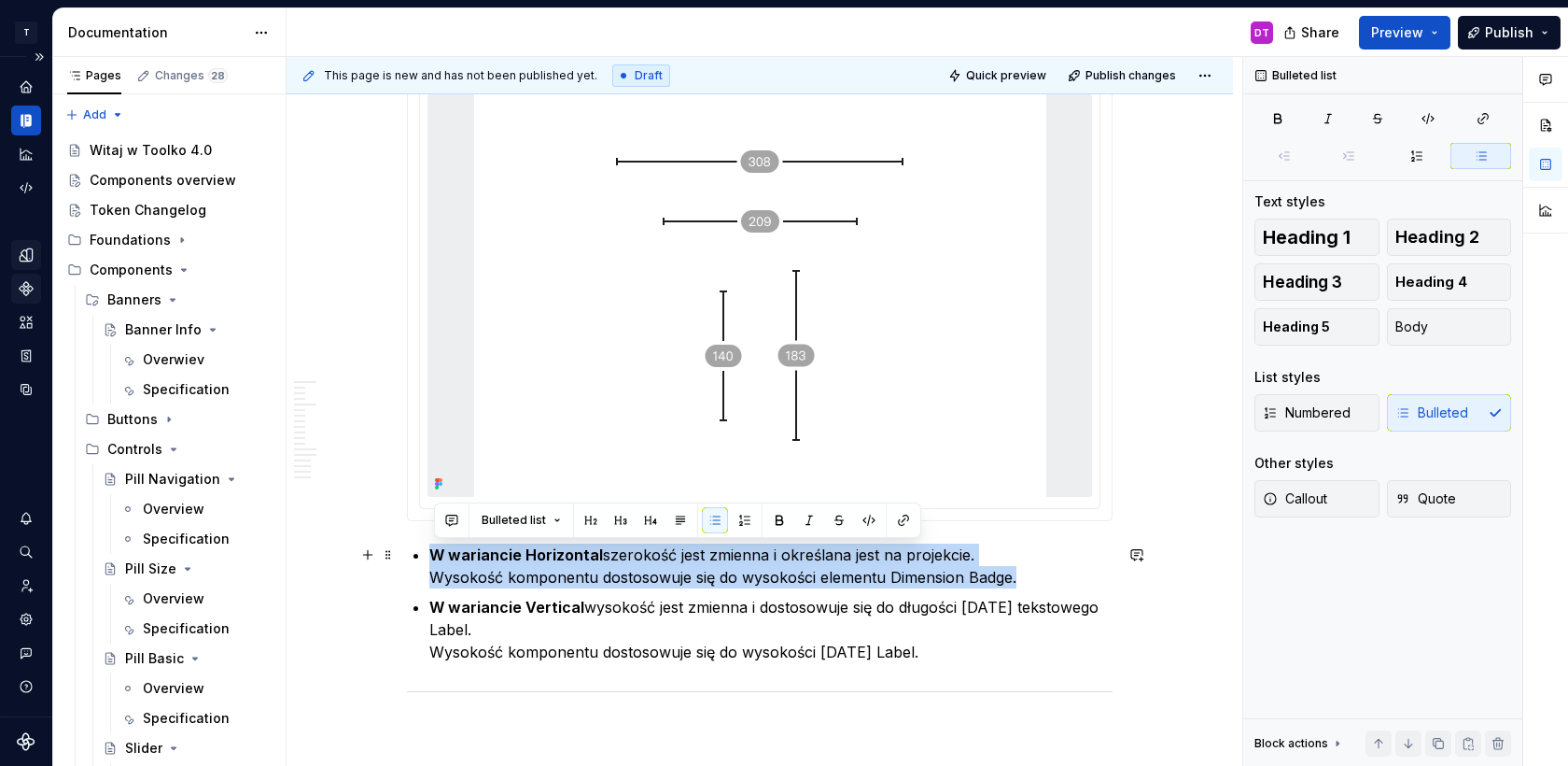
drag, startPoint x: 1025, startPoint y: 578, endPoint x: 430, endPoint y: 551, distance: 595.6
copy p "W wariancie Horizontal szerokość jest zmienna i określana jest na projekcie. Wy…"
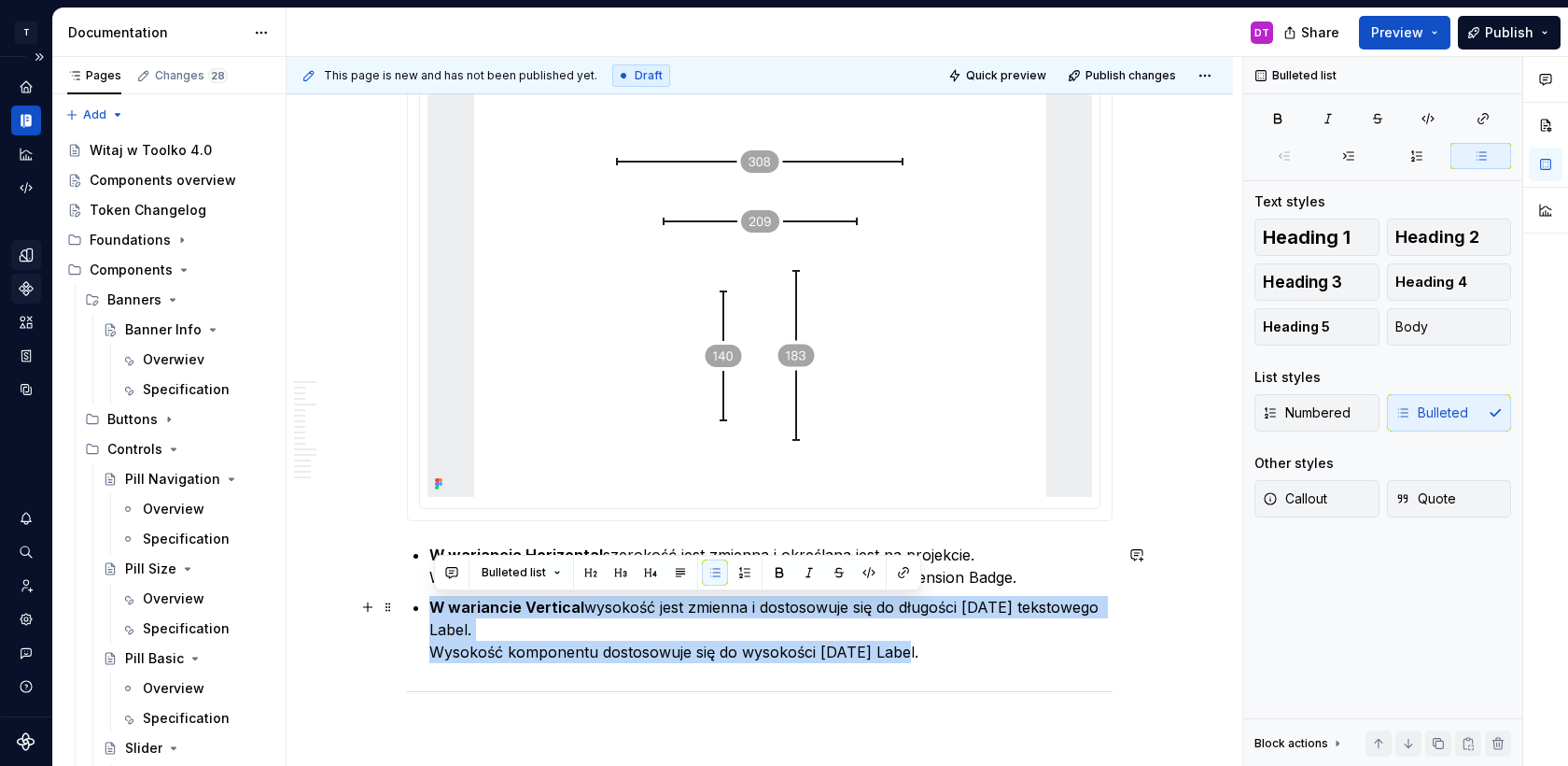
drag, startPoint x: 436, startPoint y: 600, endPoint x: 906, endPoint y: 644, distance: 472.1
click at [906, 644] on p "W wariancie Vertical wysokość jest zmienna i dostosowuje się do długości [DATE]…" at bounding box center [771, 629] width 683 height 67
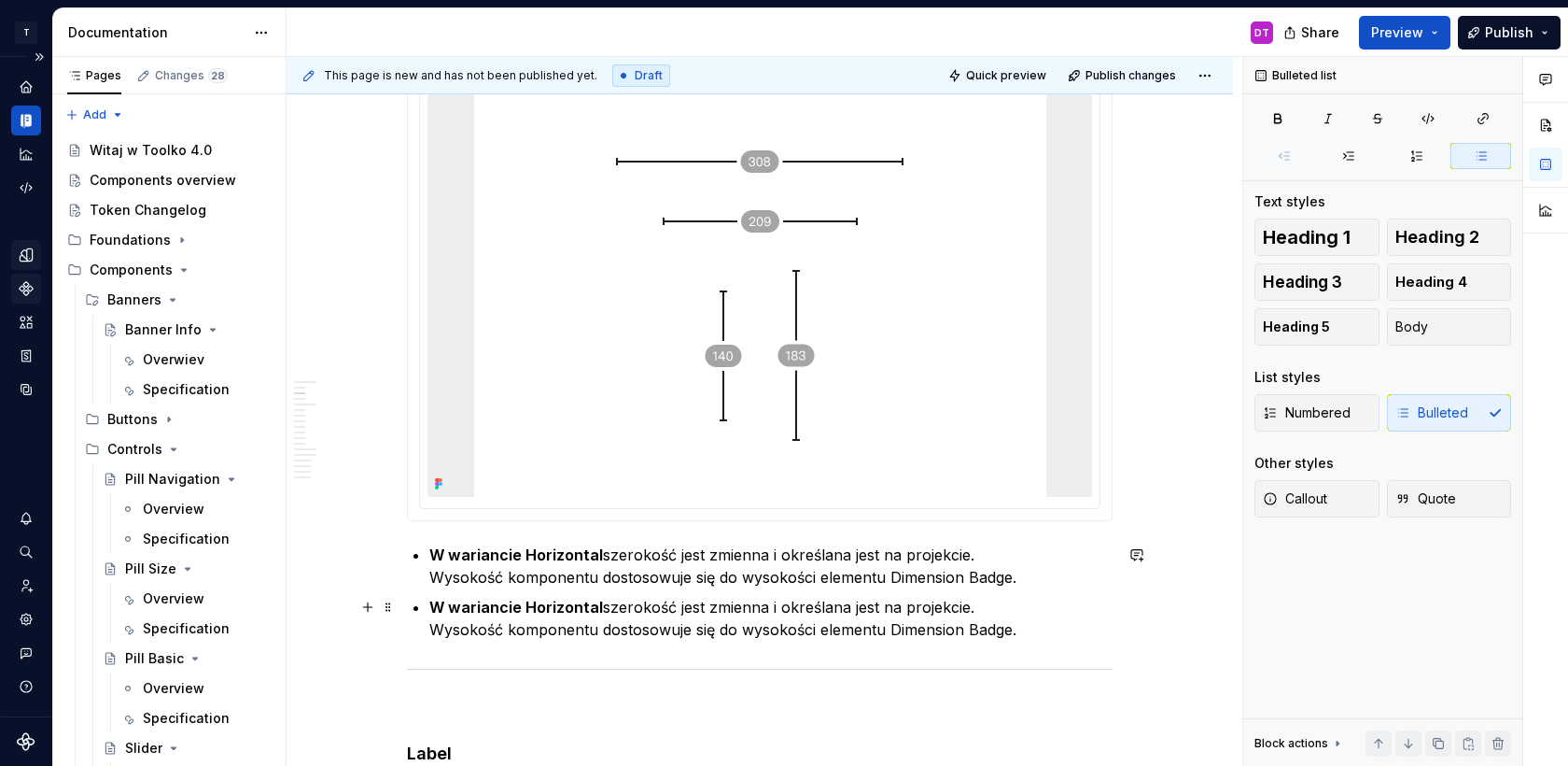
click at [584, 607] on strong "W wariancie Horizontal" at bounding box center [516, 607] width 174 height 19
click at [626, 606] on p "W wariancie Vertical szerokość jest zmienna i określana jest na projekcie. Wyso…" at bounding box center [771, 618] width 683 height 44
click at [471, 629] on p "W wariancie Vertical wysokość jest zmienna i określana jest na projekcie. Wysok…" at bounding box center [771, 618] width 683 height 44
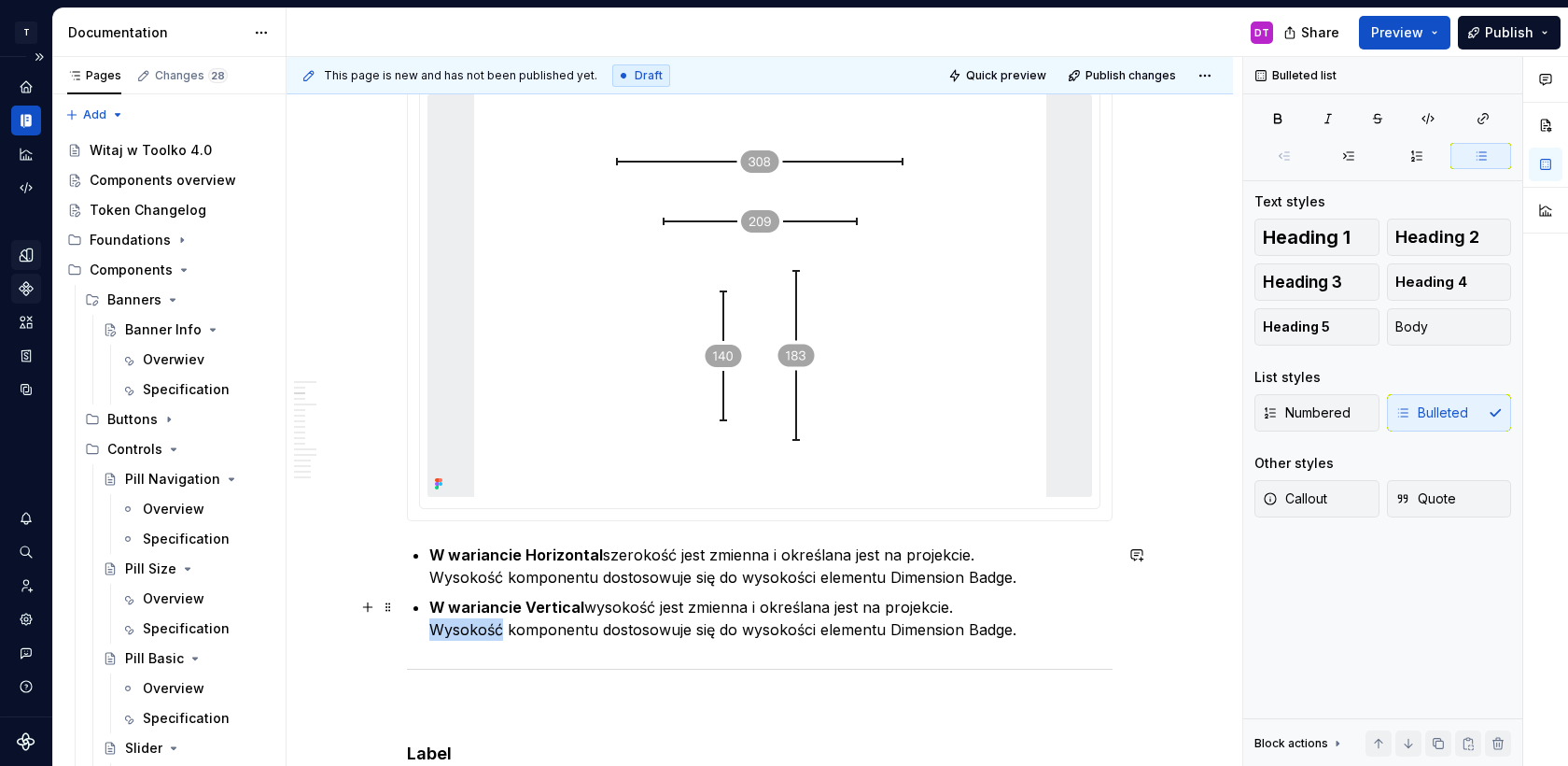
click at [471, 629] on p "W wariancie Vertical wysokość jest zmienna i określana jest na projekcie. Wysok…" at bounding box center [771, 618] width 683 height 44
click at [791, 633] on p "W wariancie Vertical wysokość jest zmienna i określana jest na projekcie. Szero…" at bounding box center [771, 618] width 683 height 44
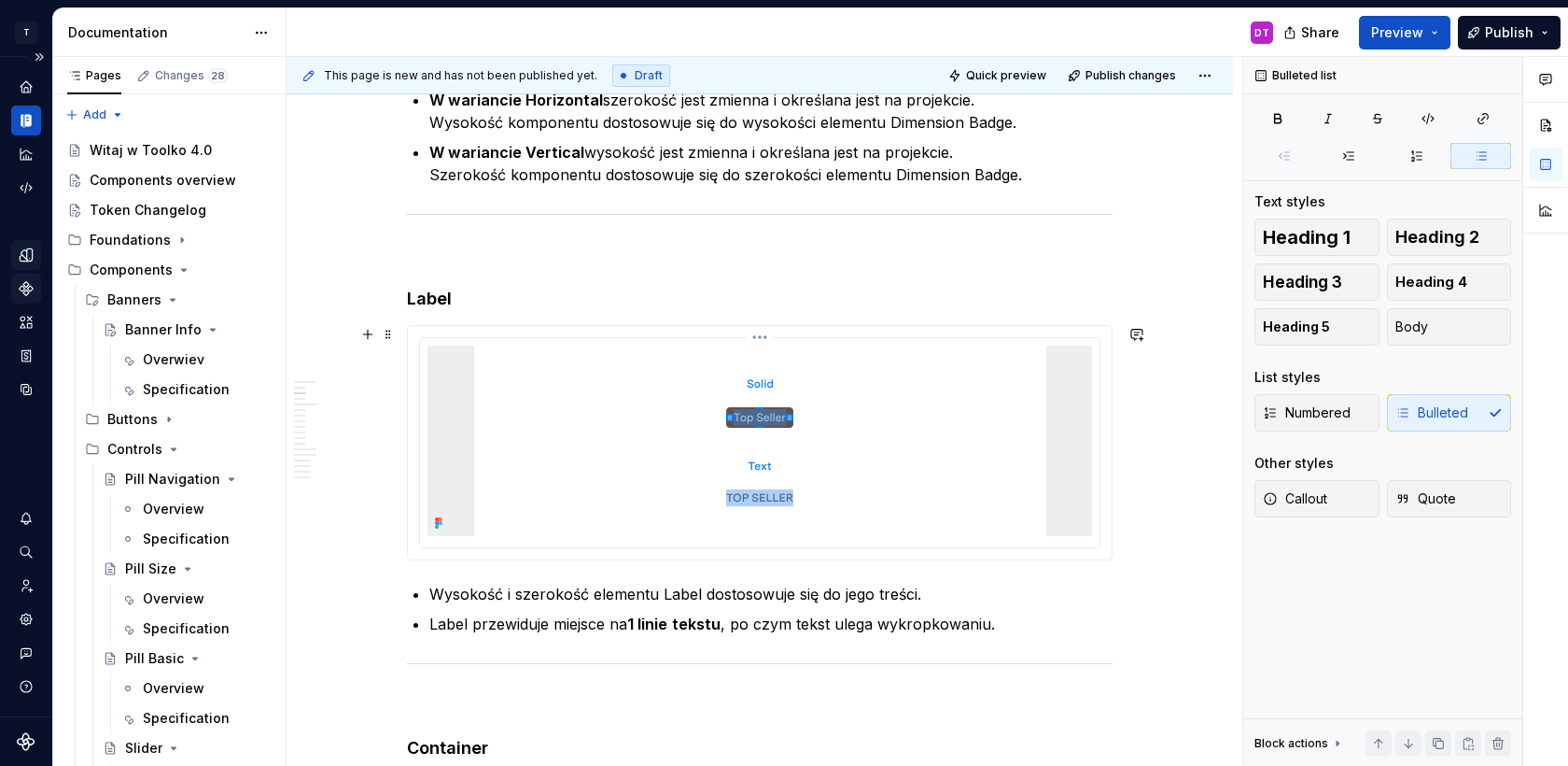
scroll to position [1344, 0]
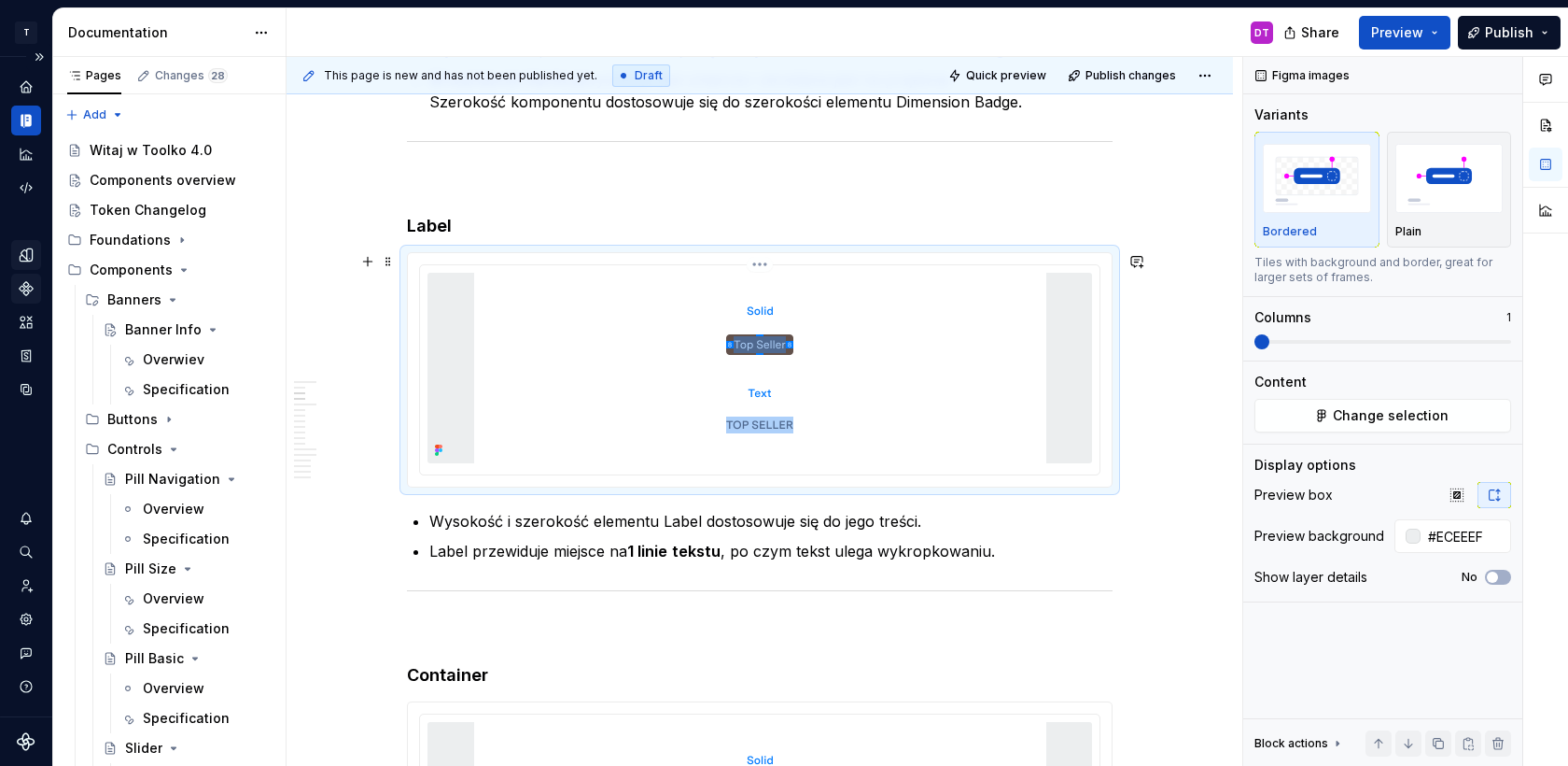
click at [669, 371] on img at bounding box center [760, 368] width 572 height 191
click at [1342, 420] on span "Change selection" at bounding box center [1391, 416] width 116 height 19
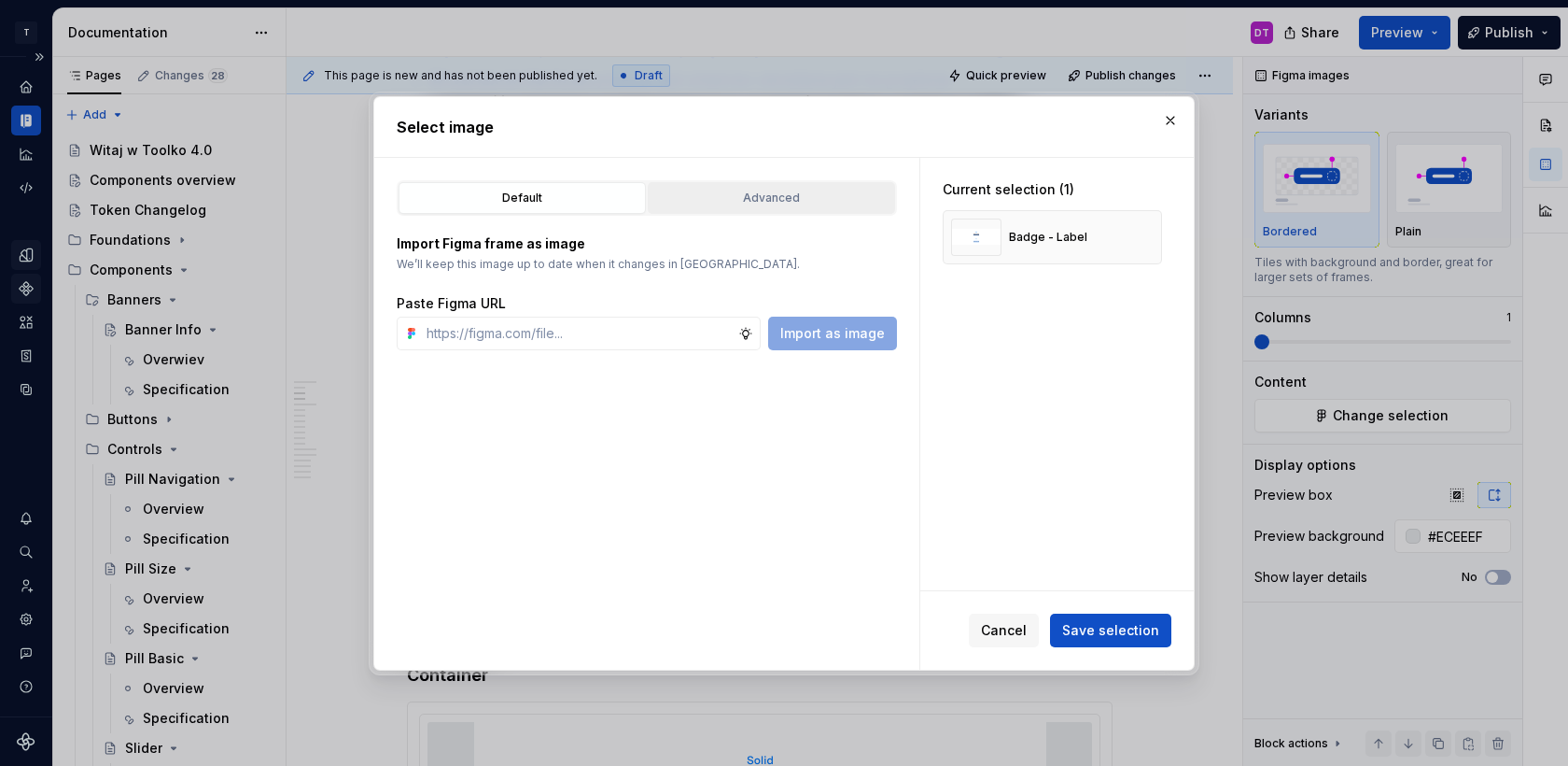
click at [824, 194] on div "Advanced" at bounding box center [771, 198] width 234 height 19
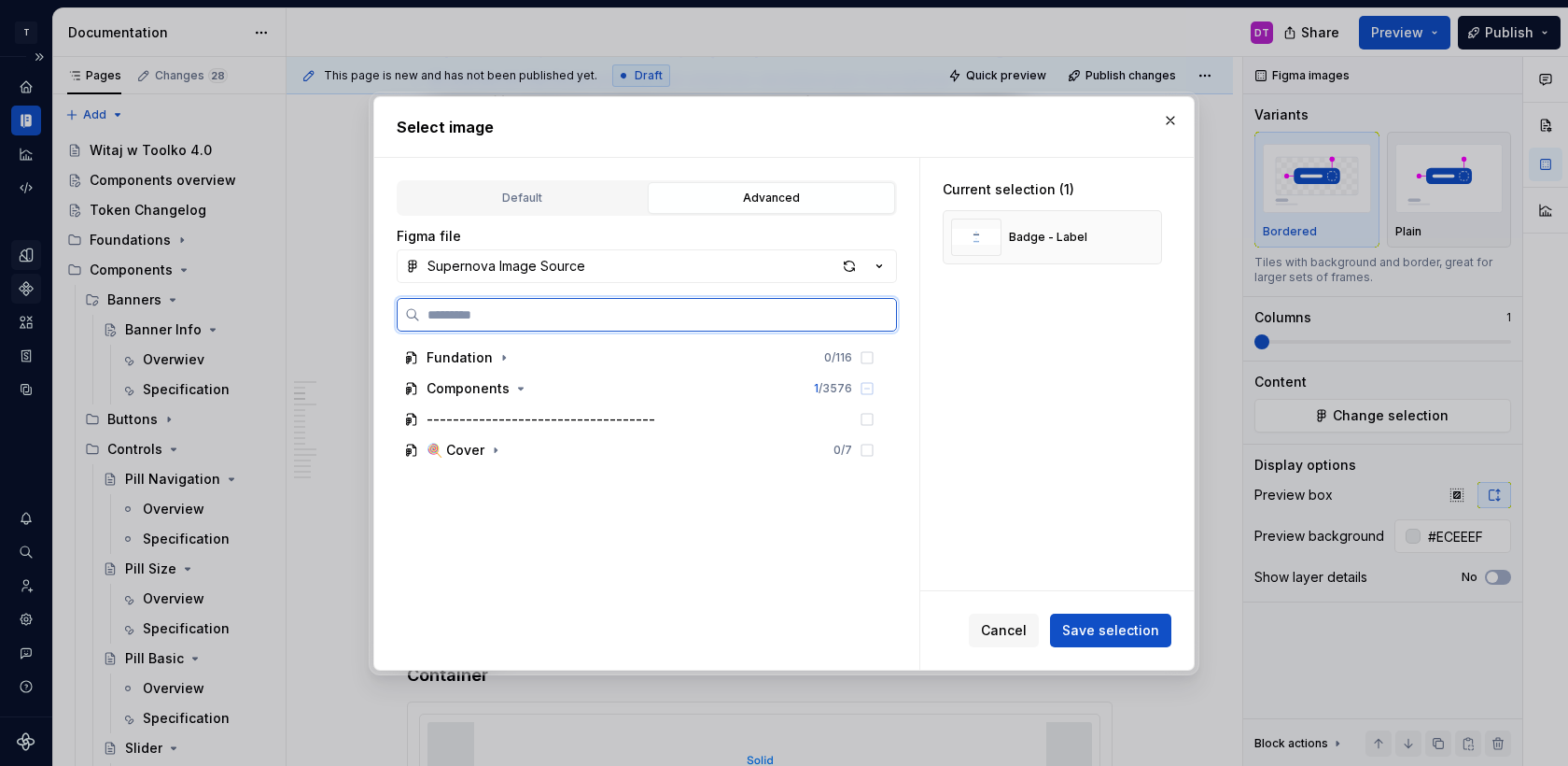
click at [498, 322] on input "search" at bounding box center [658, 315] width 476 height 19
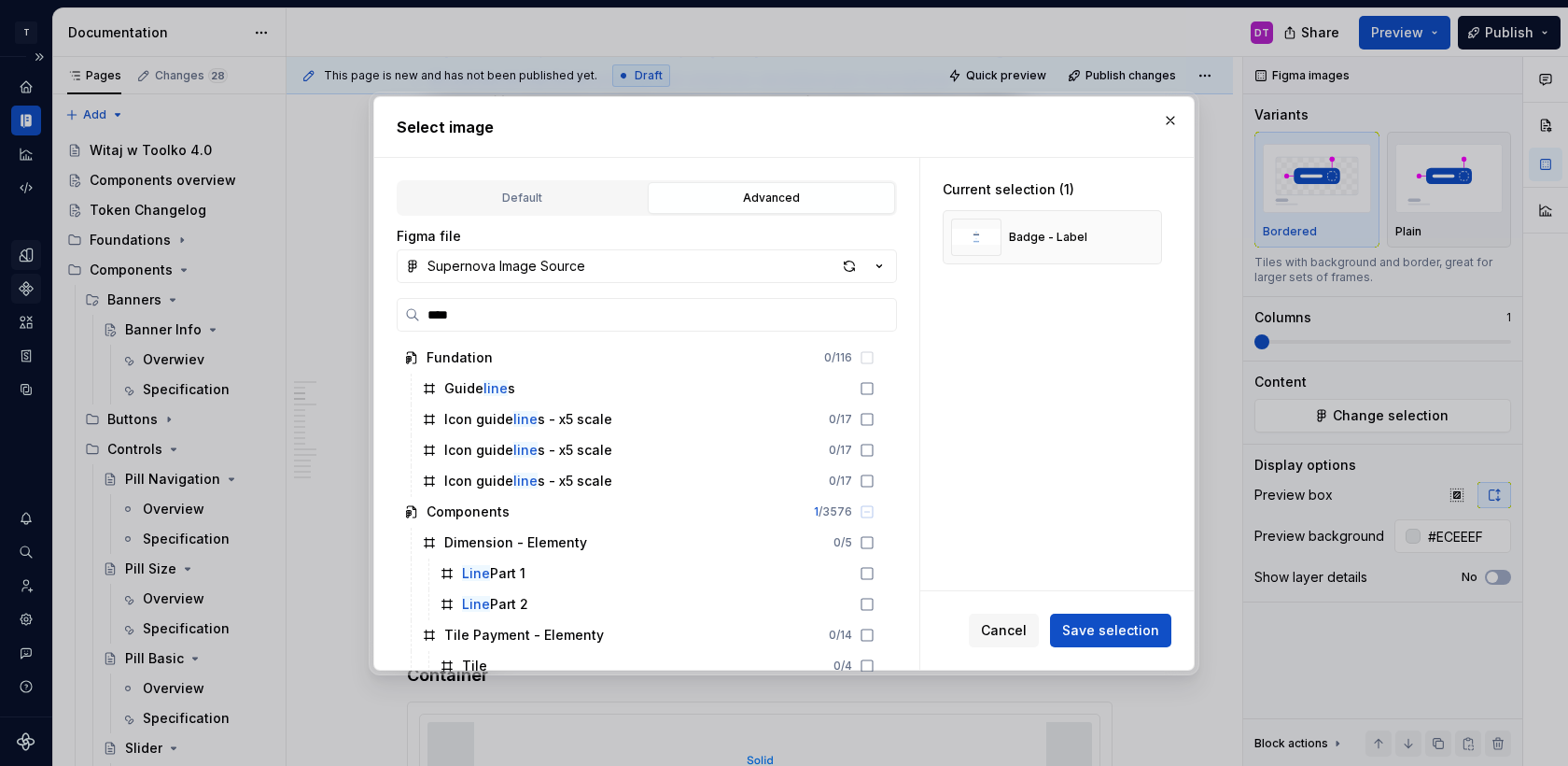
click at [438, 336] on div "**** Fundation 0 / 116 Guide line s Icon guide line s - x5 scale 0 / 17 Icon gu…" at bounding box center [647, 485] width 500 height 375
click at [438, 303] on label "****" at bounding box center [647, 315] width 500 height 34
click at [438, 305] on input "****" at bounding box center [658, 315] width 476 height 19
click at [438, 303] on label "****" at bounding box center [647, 315] width 500 height 34
click at [438, 305] on input "****" at bounding box center [658, 315] width 476 height 19
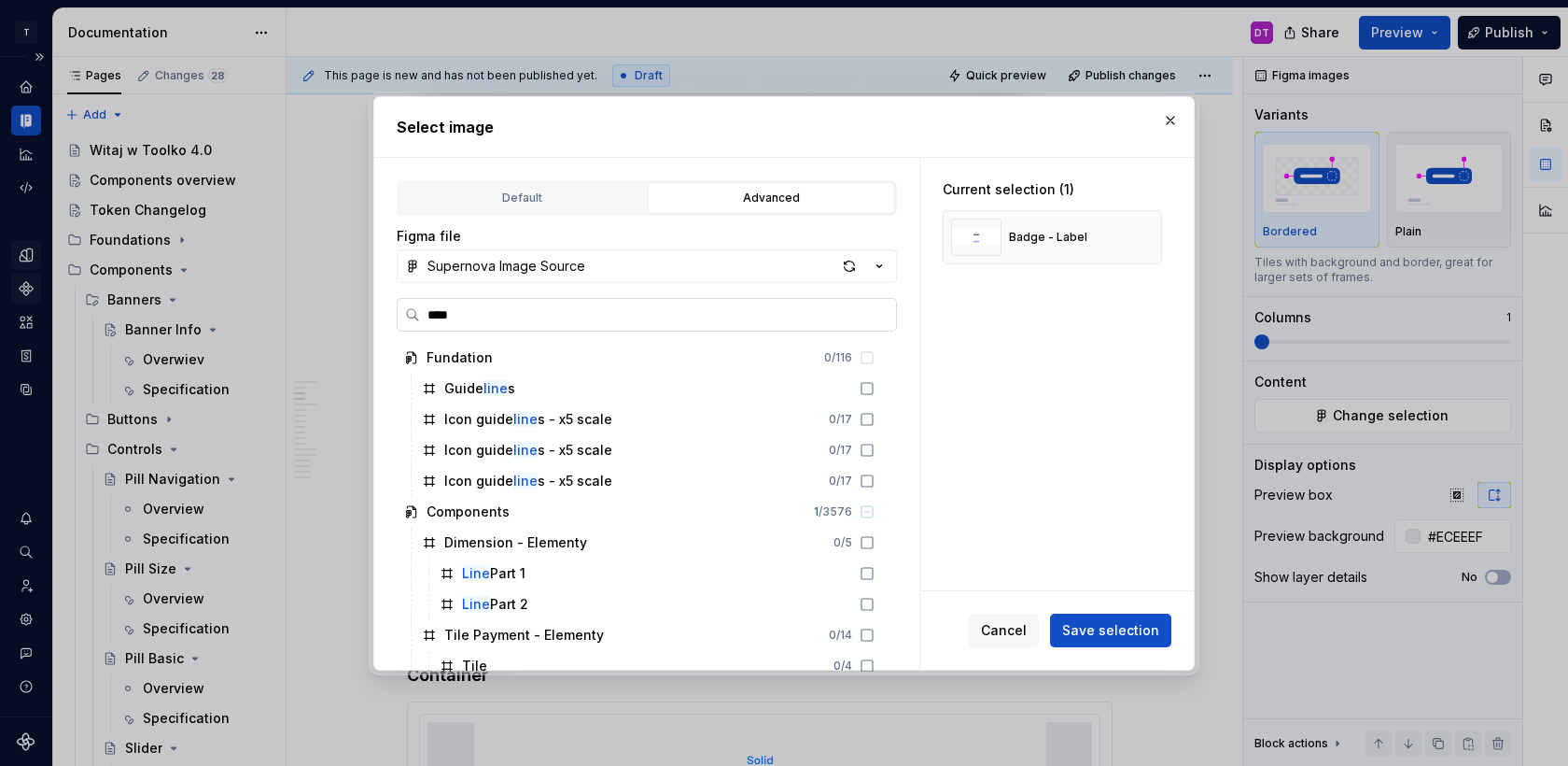
click at [438, 303] on label "****" at bounding box center [647, 315] width 500 height 34
click at [438, 305] on input "****" at bounding box center [658, 315] width 476 height 19
click at [438, 303] on label "****" at bounding box center [647, 315] width 500 height 34
click at [438, 305] on input "****" at bounding box center [658, 315] width 476 height 19
click at [438, 316] on input "****" at bounding box center [658, 315] width 476 height 19
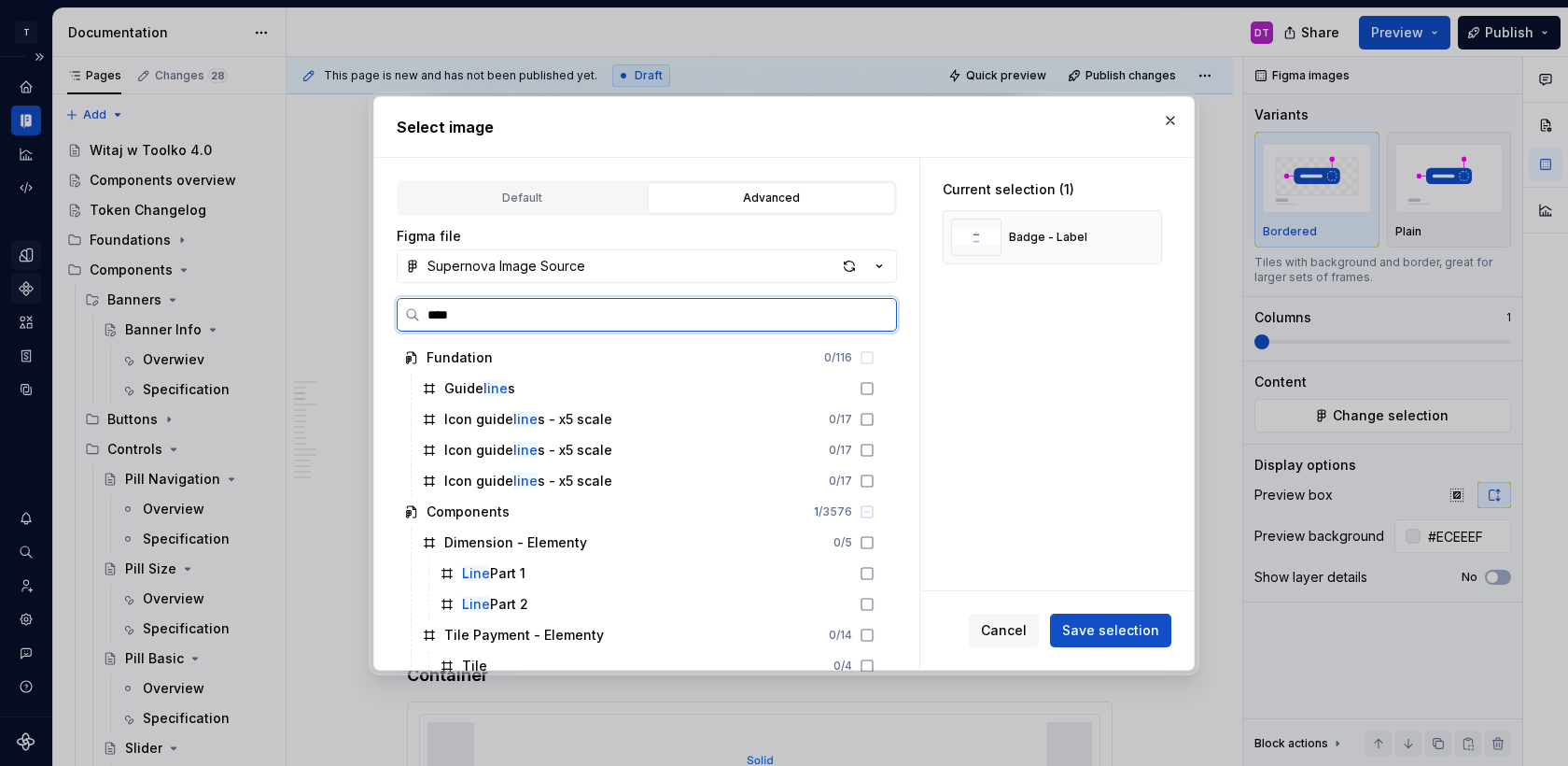
click at [438, 316] on input "****" at bounding box center [658, 315] width 476 height 19
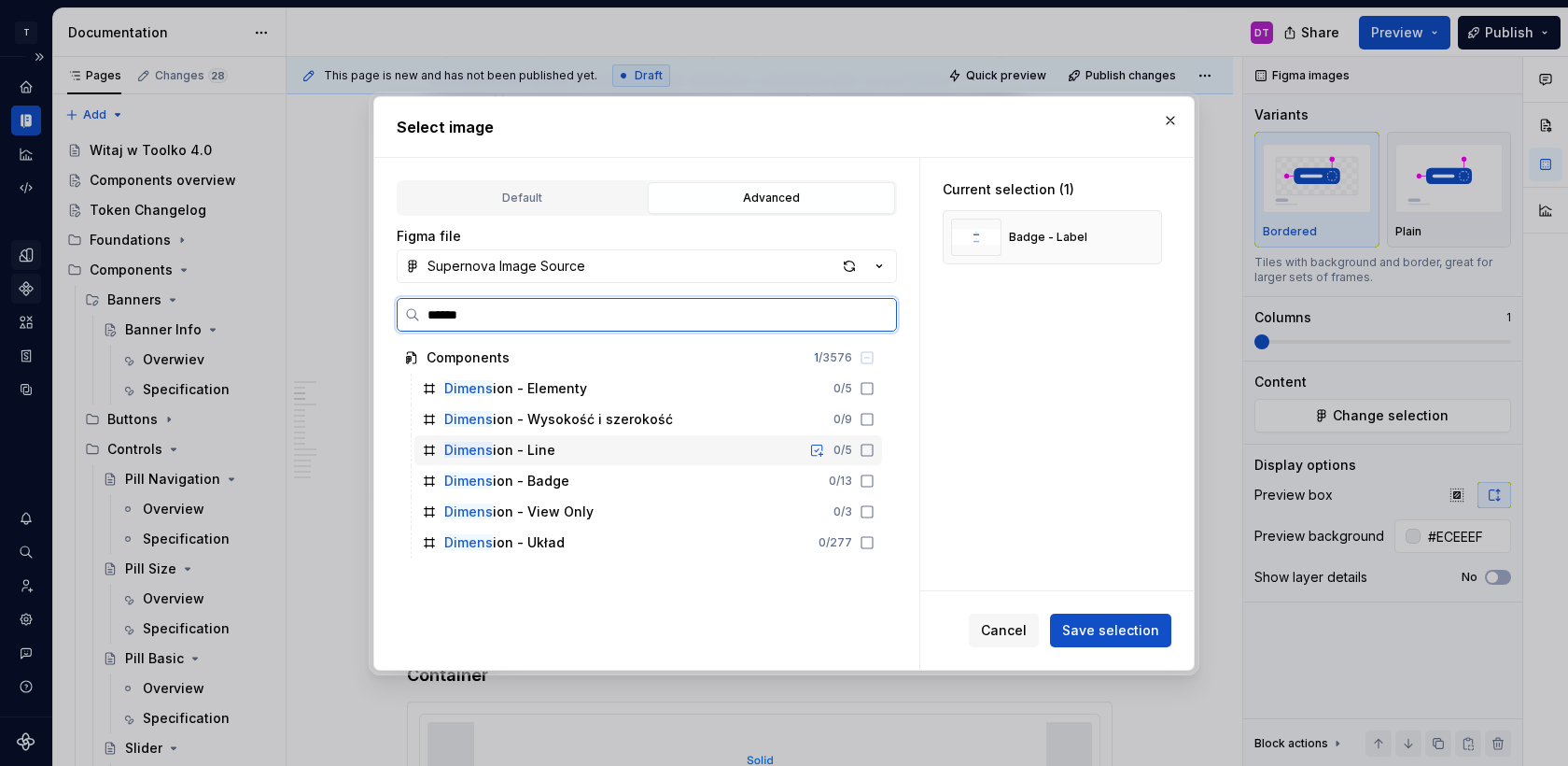
click at [532, 449] on div "Dimens ion - Line" at bounding box center [500, 451] width 111 height 19
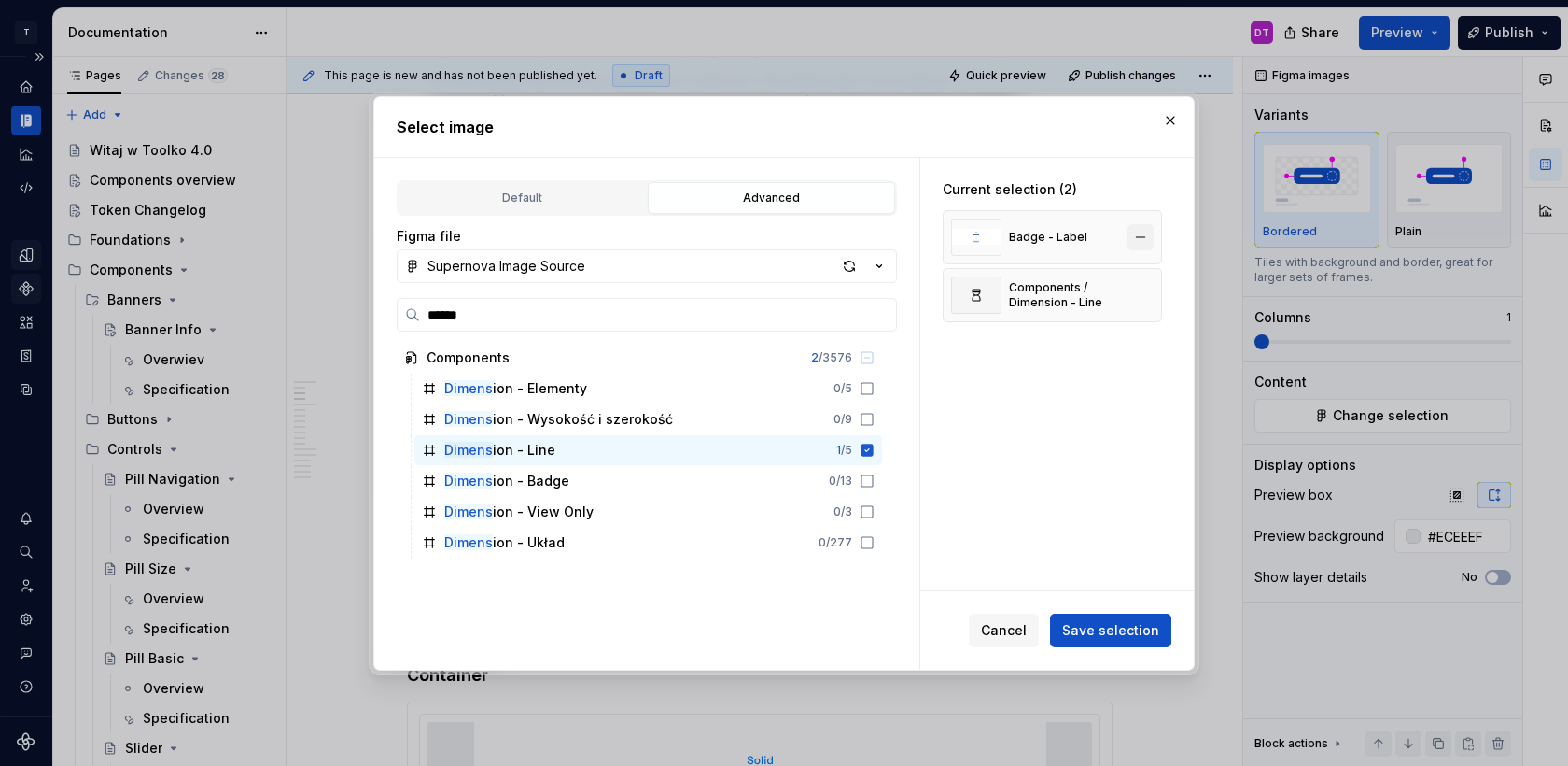
click at [1150, 234] on button "button" at bounding box center [1141, 237] width 26 height 26
click at [1122, 614] on div "Cancel Save selection" at bounding box center [1070, 631] width 203 height 34
click at [1112, 637] on span "Save selection" at bounding box center [1110, 631] width 97 height 19
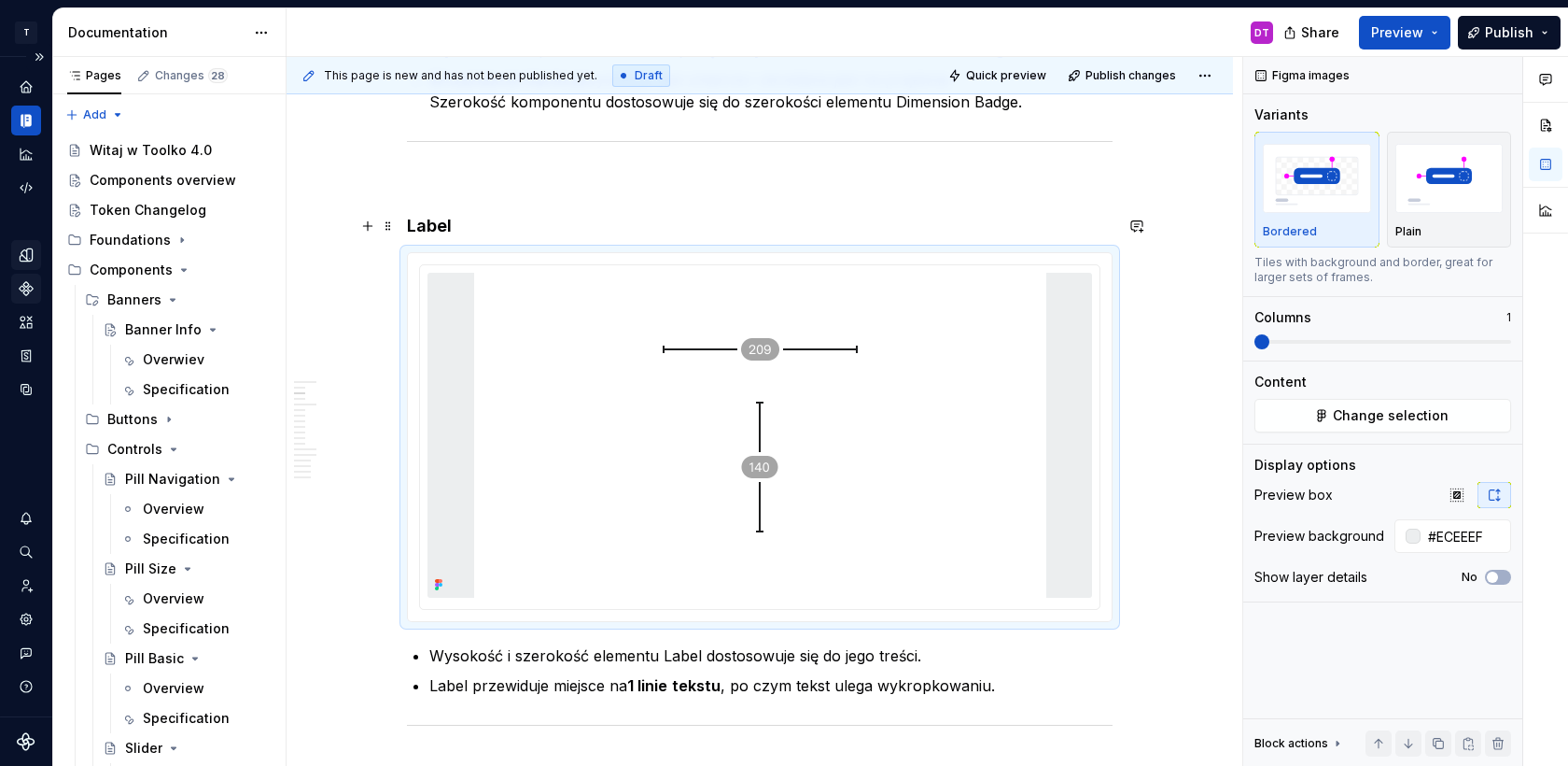
click at [439, 223] on h4 "Label" at bounding box center [760, 226] width 706 height 23
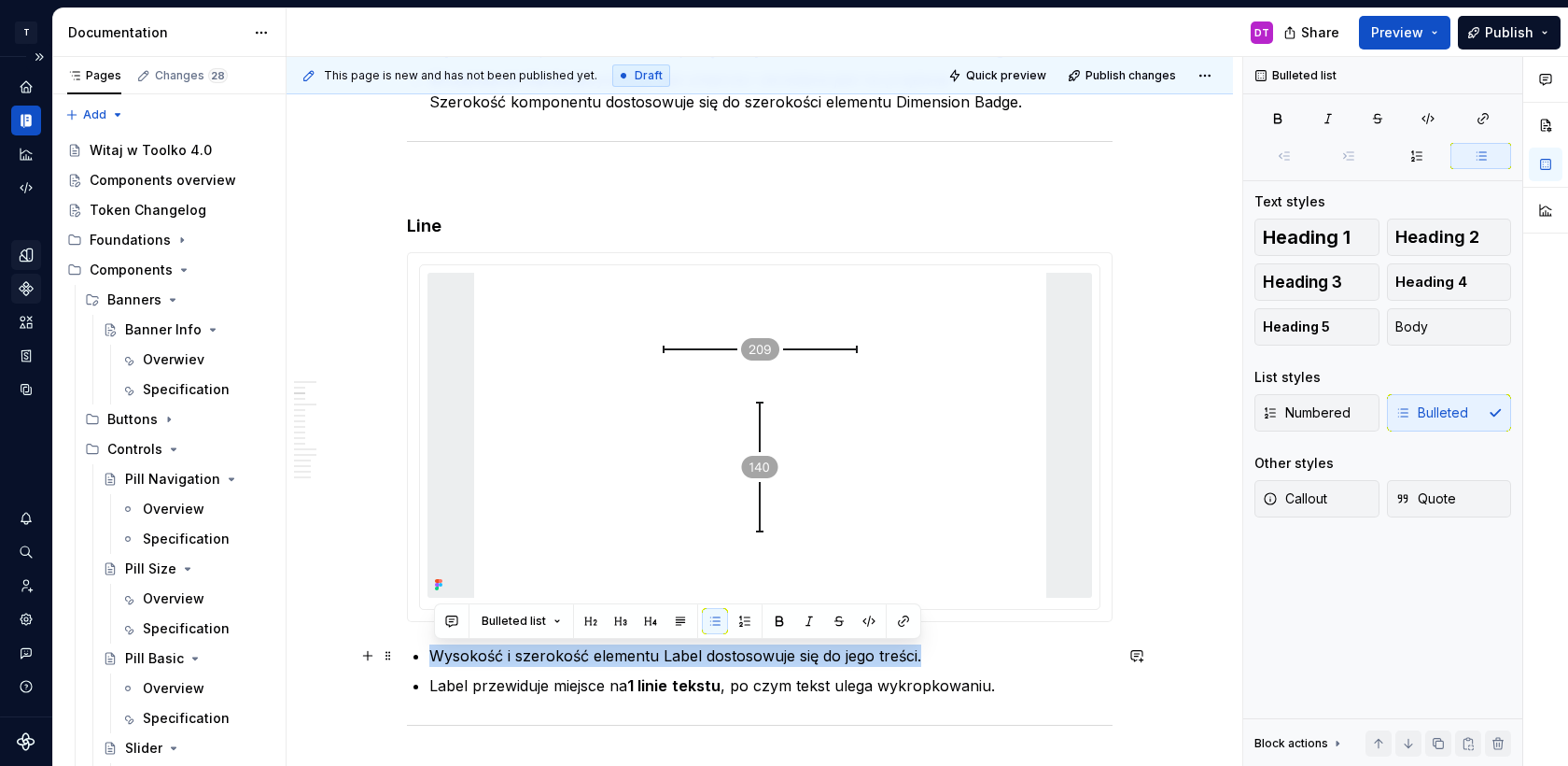
drag, startPoint x: 439, startPoint y: 653, endPoint x: 929, endPoint y: 657, distance: 490.0
click at [929, 658] on p "Wysokość i szerokość elementu Label dostosowuje się do jego treści." at bounding box center [771, 655] width 683 height 23
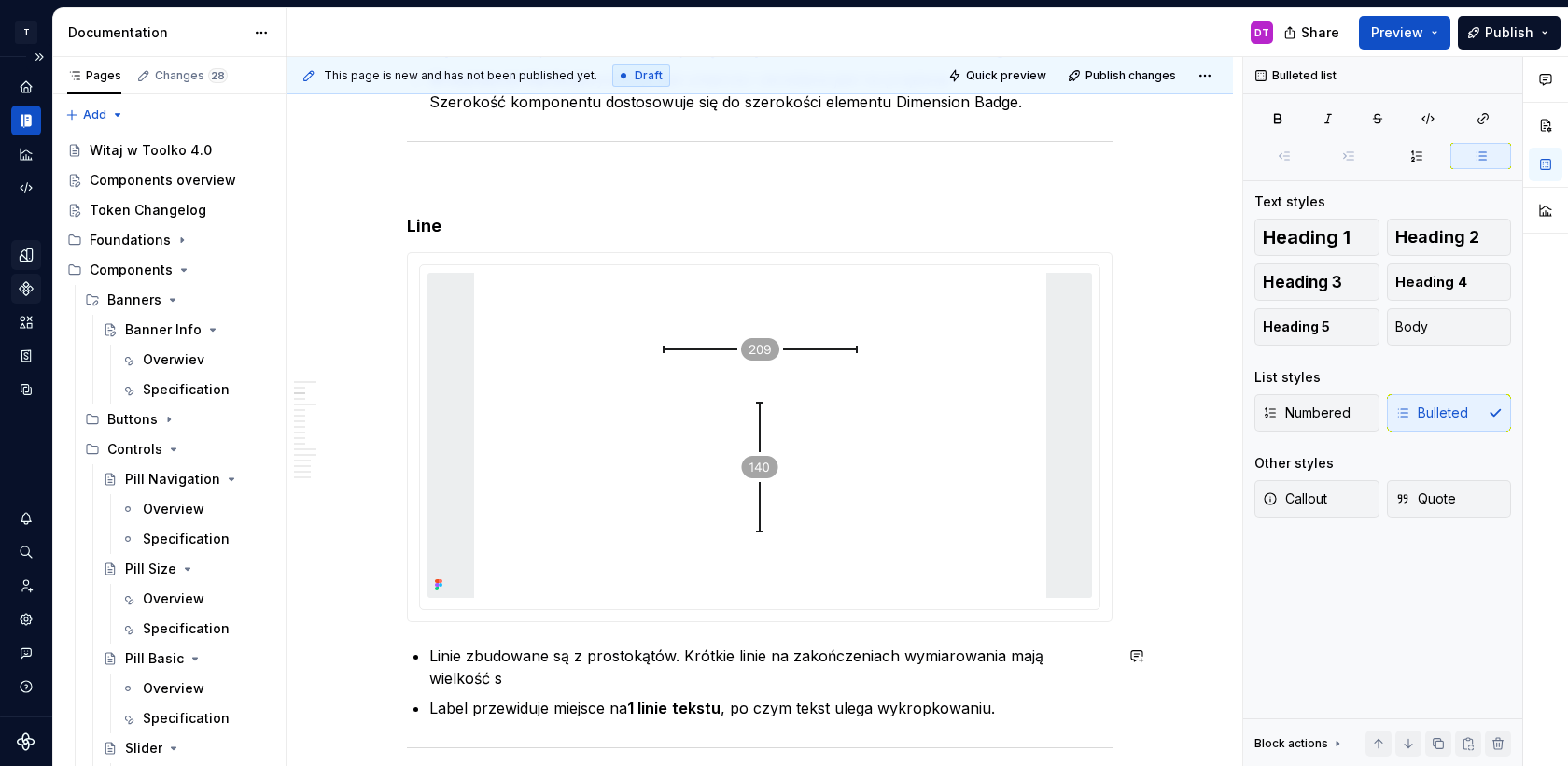
scroll to position [1358, 0]
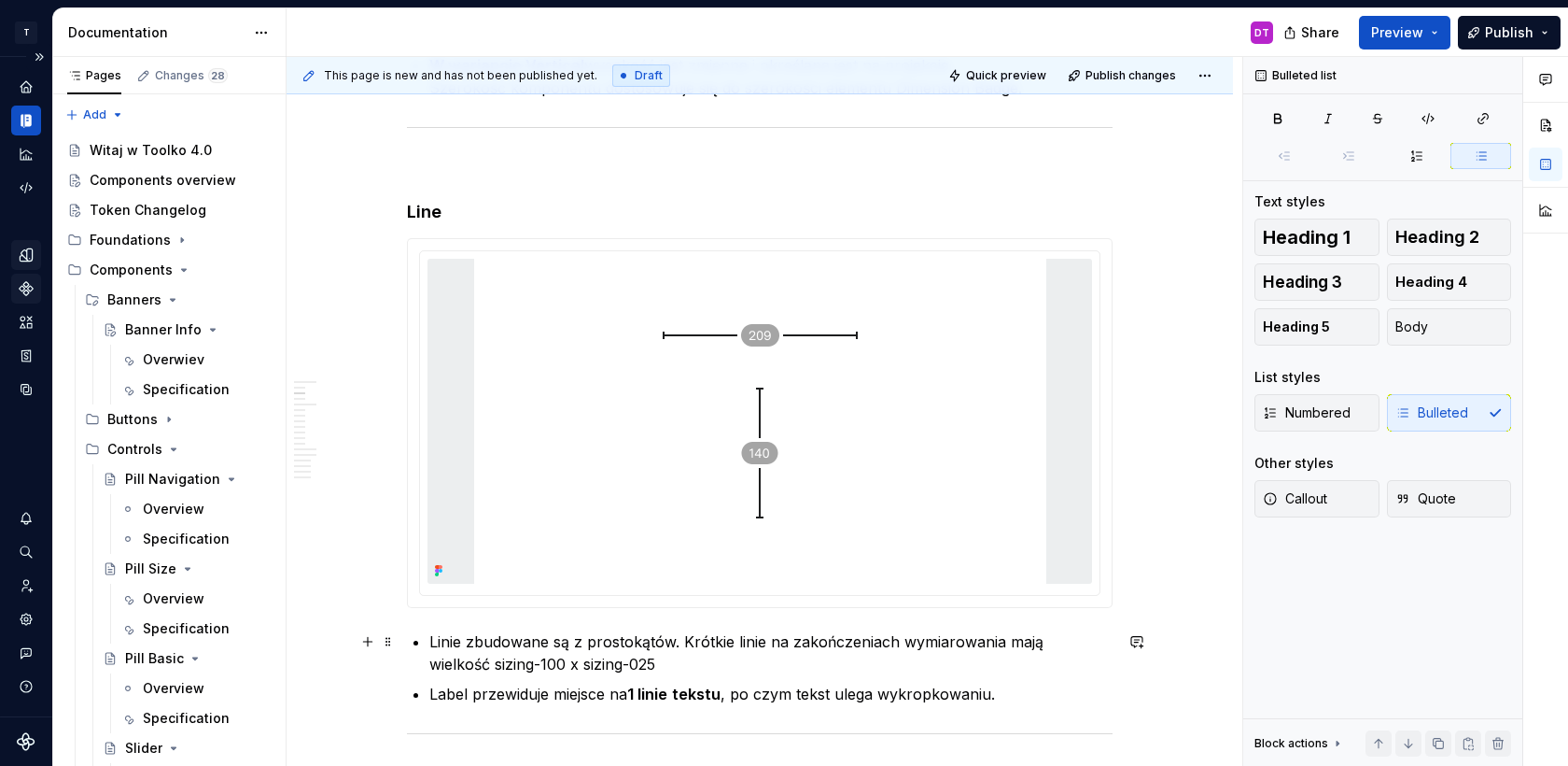
click at [514, 659] on p "Linie zbudowane są z prostokątów. Krótkie linie na zakończeniach wymiarowania m…" at bounding box center [771, 652] width 683 height 44
drag, startPoint x: 628, startPoint y: 663, endPoint x: 533, endPoint y: 658, distance: 95.1
click at [533, 658] on p "Linie zbudowane są z prostokątów. Krótkie linie na zakończeniach wymiarowania m…" at bounding box center [771, 652] width 683 height 44
drag, startPoint x: 508, startPoint y: 662, endPoint x: 433, endPoint y: 661, distance: 75.0
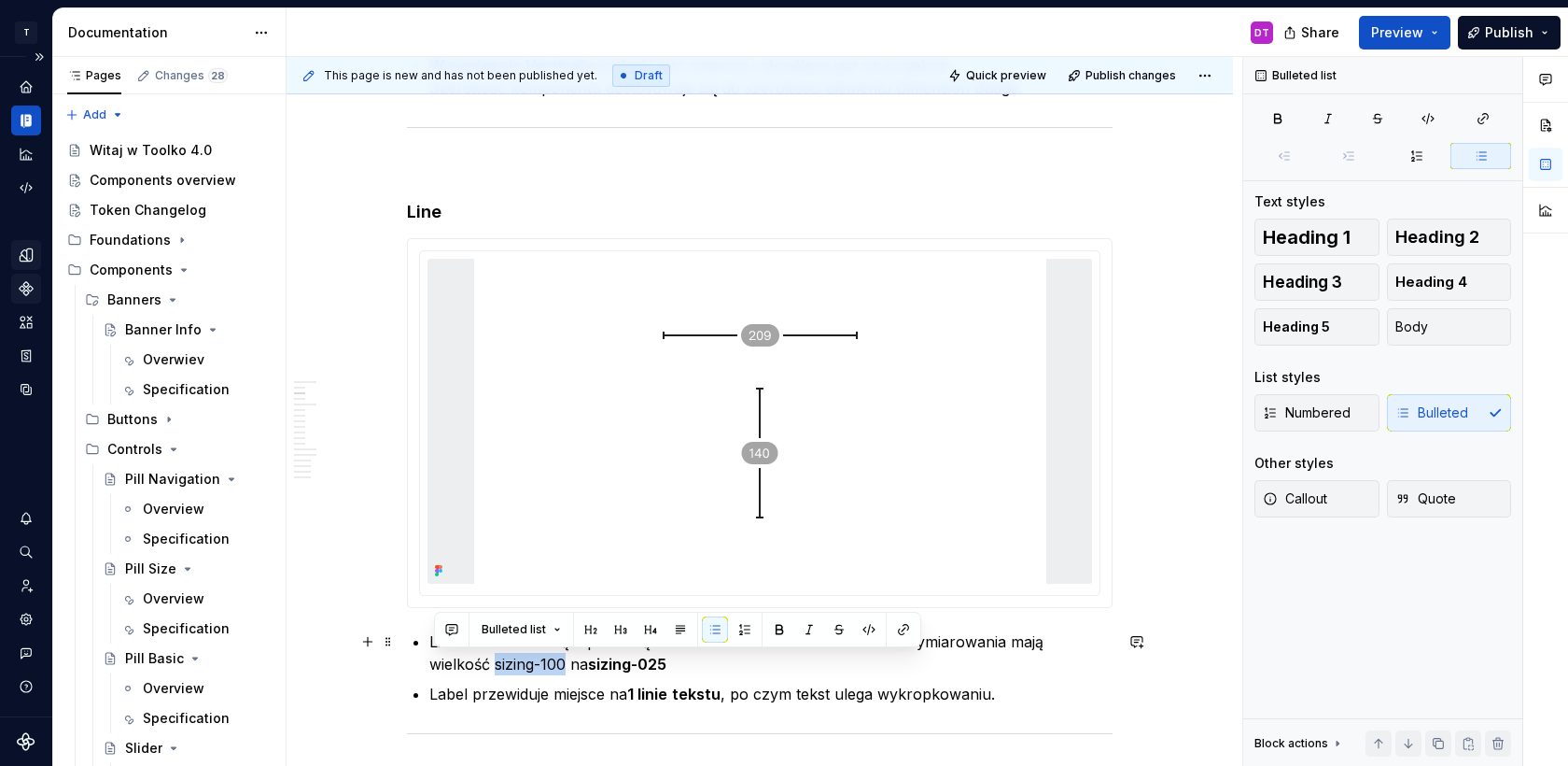
click at [433, 661] on p "Linie zbudowane są z prostokątów. Krótkie linie na zakończeniach wymiarowania m…" at bounding box center [771, 652] width 683 height 44
click at [641, 665] on p "Linie zbudowane są z prostokątów. Krótkie linie na zakończeniach wymiarowania m…" at bounding box center [771, 652] width 683 height 44
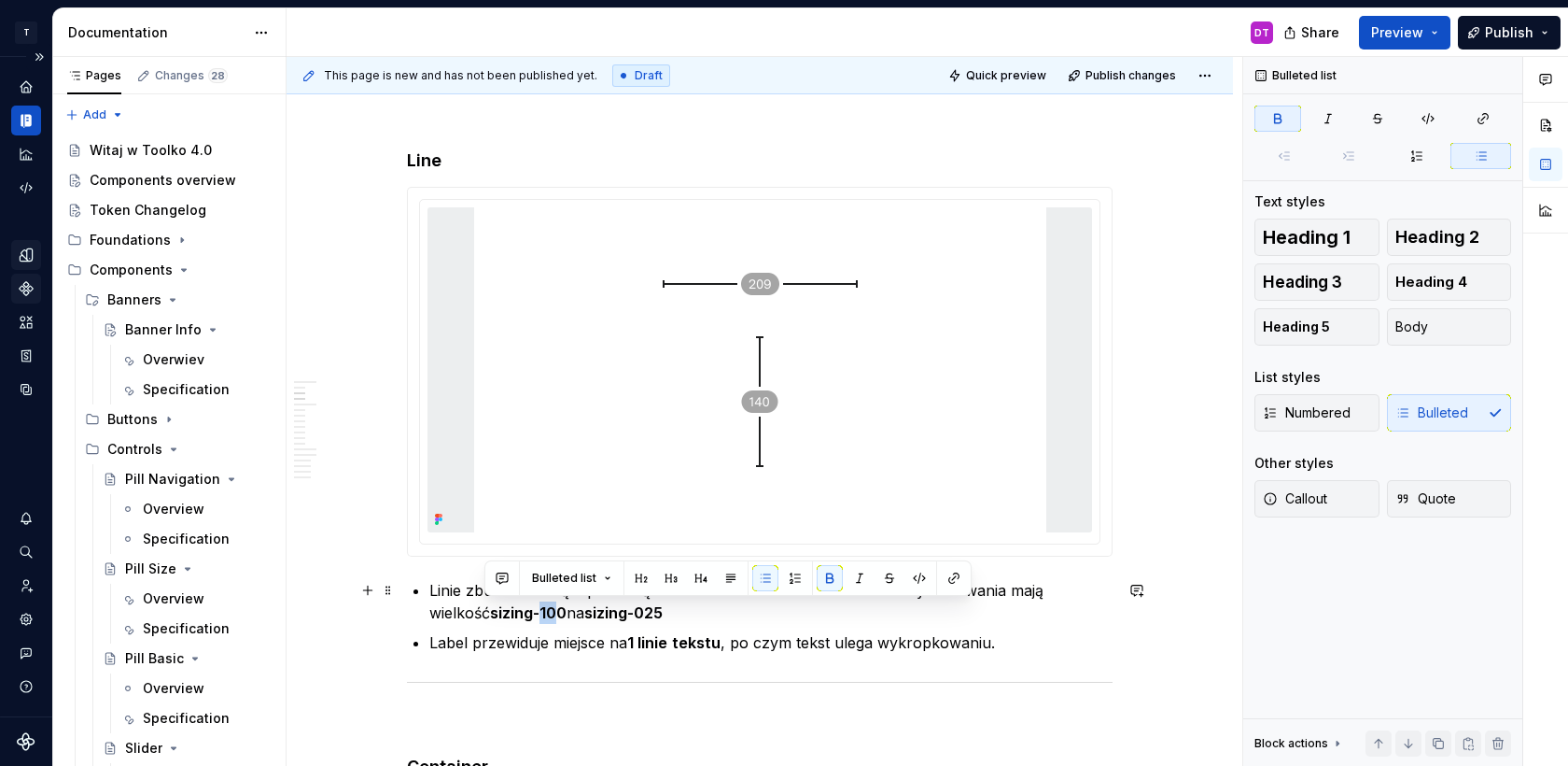
drag, startPoint x: 497, startPoint y: 609, endPoint x: 484, endPoint y: 609, distance: 13.0
click at [490, 609] on strong "sizing-100" at bounding box center [528, 613] width 76 height 19
drag, startPoint x: 589, startPoint y: 606, endPoint x: 635, endPoint y: 607, distance: 46.0
click at [635, 607] on p "Linie zbudowane są z prostokątów. Krótkie linie na zakończeniach wymiarowania m…" at bounding box center [771, 601] width 683 height 44
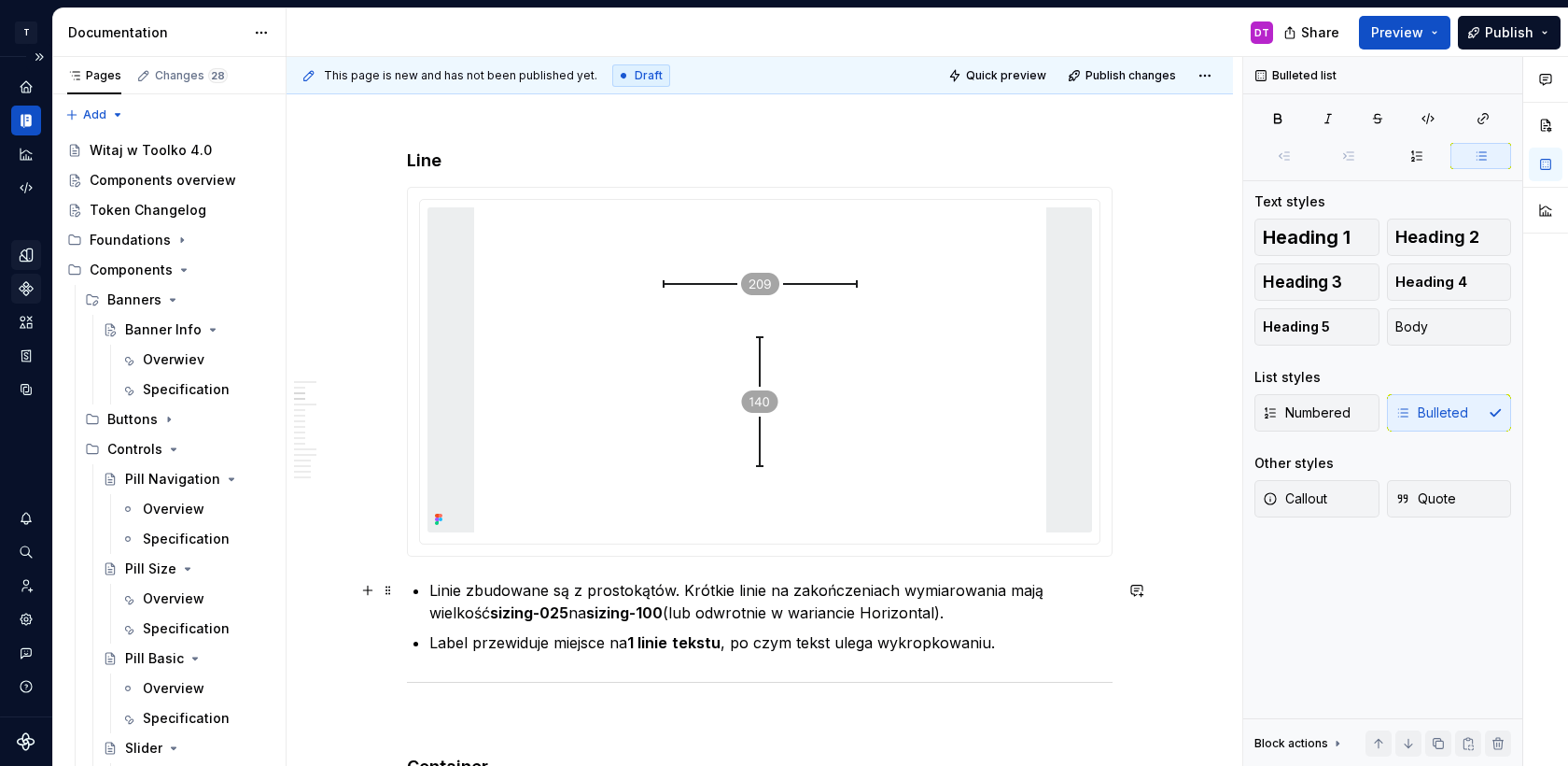
click at [622, 608] on p "Linie zbudowane są z prostokątów. Krótkie linie na zakończeniach wymiarowania m…" at bounding box center [771, 601] width 683 height 44
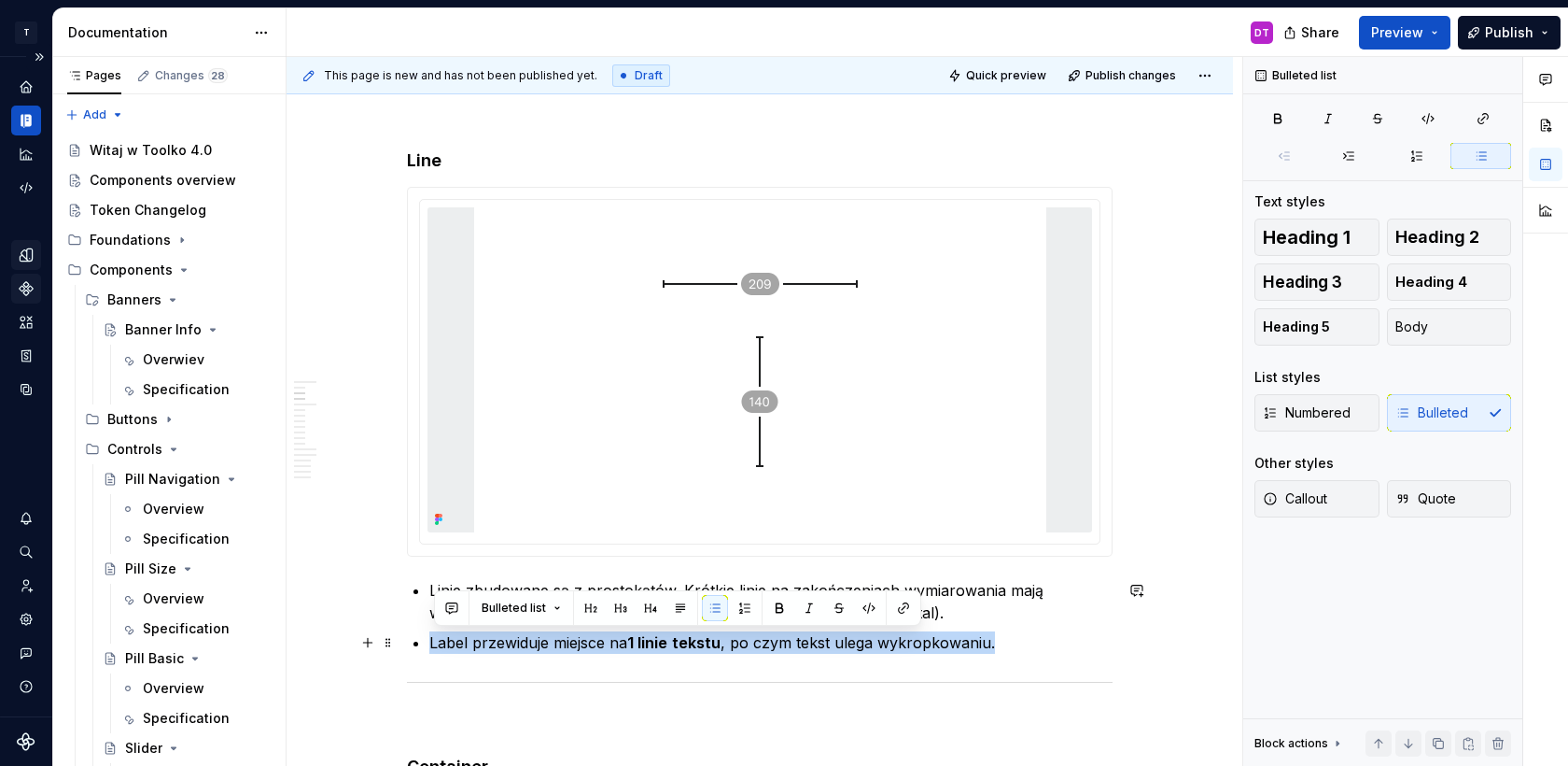
drag, startPoint x: 433, startPoint y: 641, endPoint x: 1057, endPoint y: 636, distance: 624.0
click at [1057, 636] on p "Label przewiduje miejsce na 1 linie tekstu , po czym tekst ulega wykropkowaniu." at bounding box center [771, 642] width 683 height 23
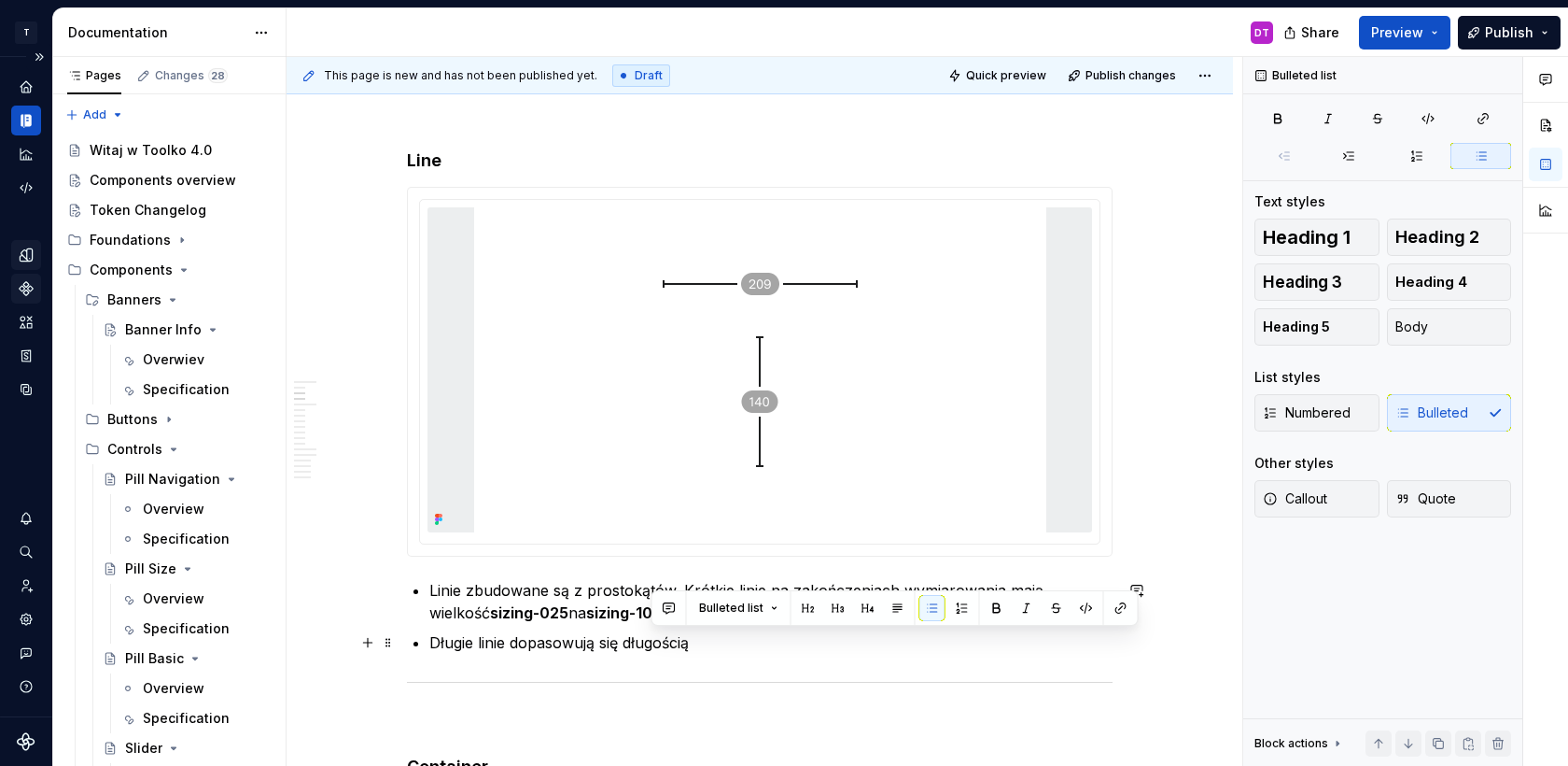
drag, startPoint x: 653, startPoint y: 637, endPoint x: 774, endPoint y: 634, distance: 121.0
click at [771, 638] on p "Długie linie dopasowują się długością" at bounding box center [771, 642] width 683 height 23
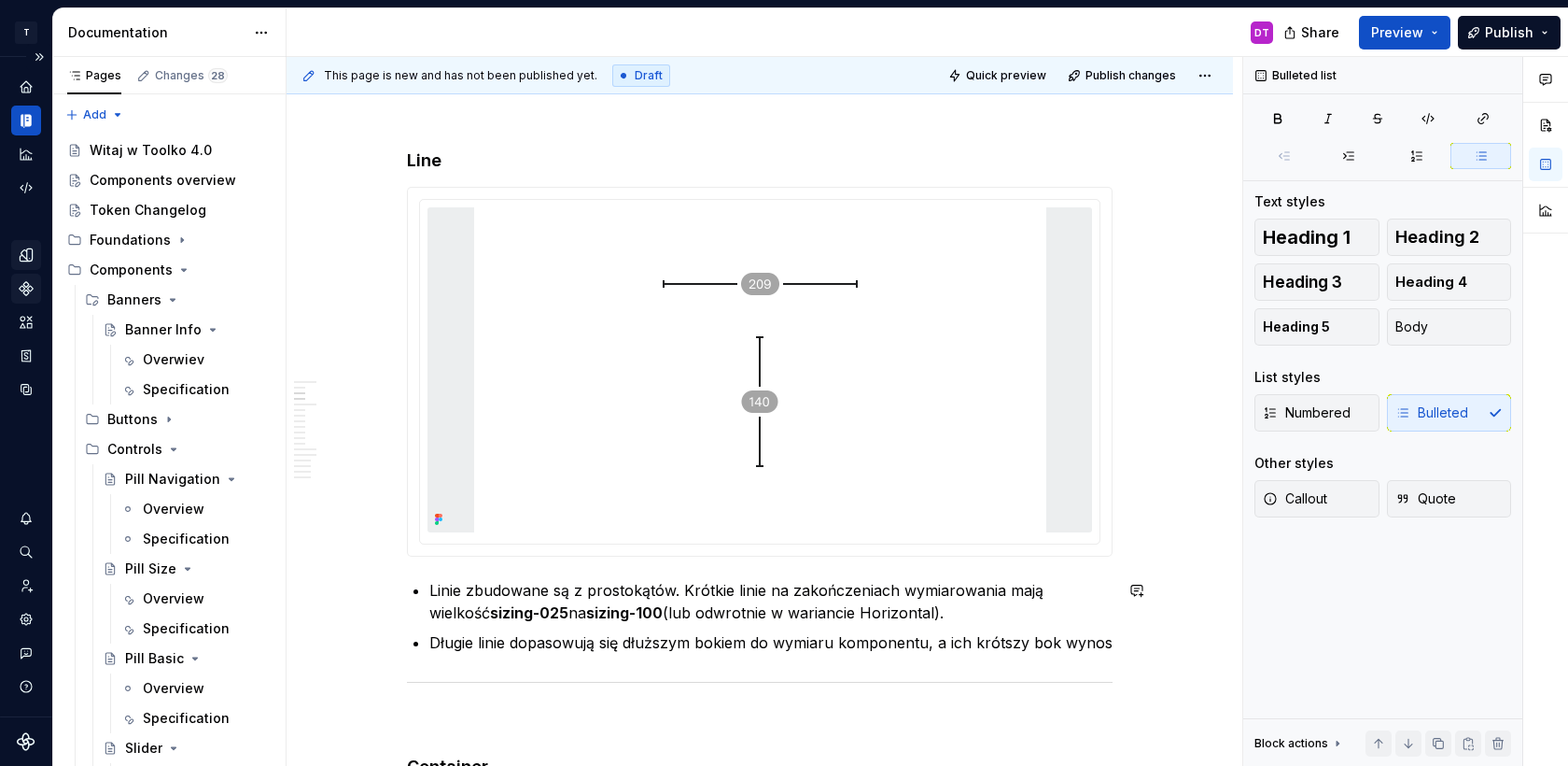
scroll to position [1410, 0]
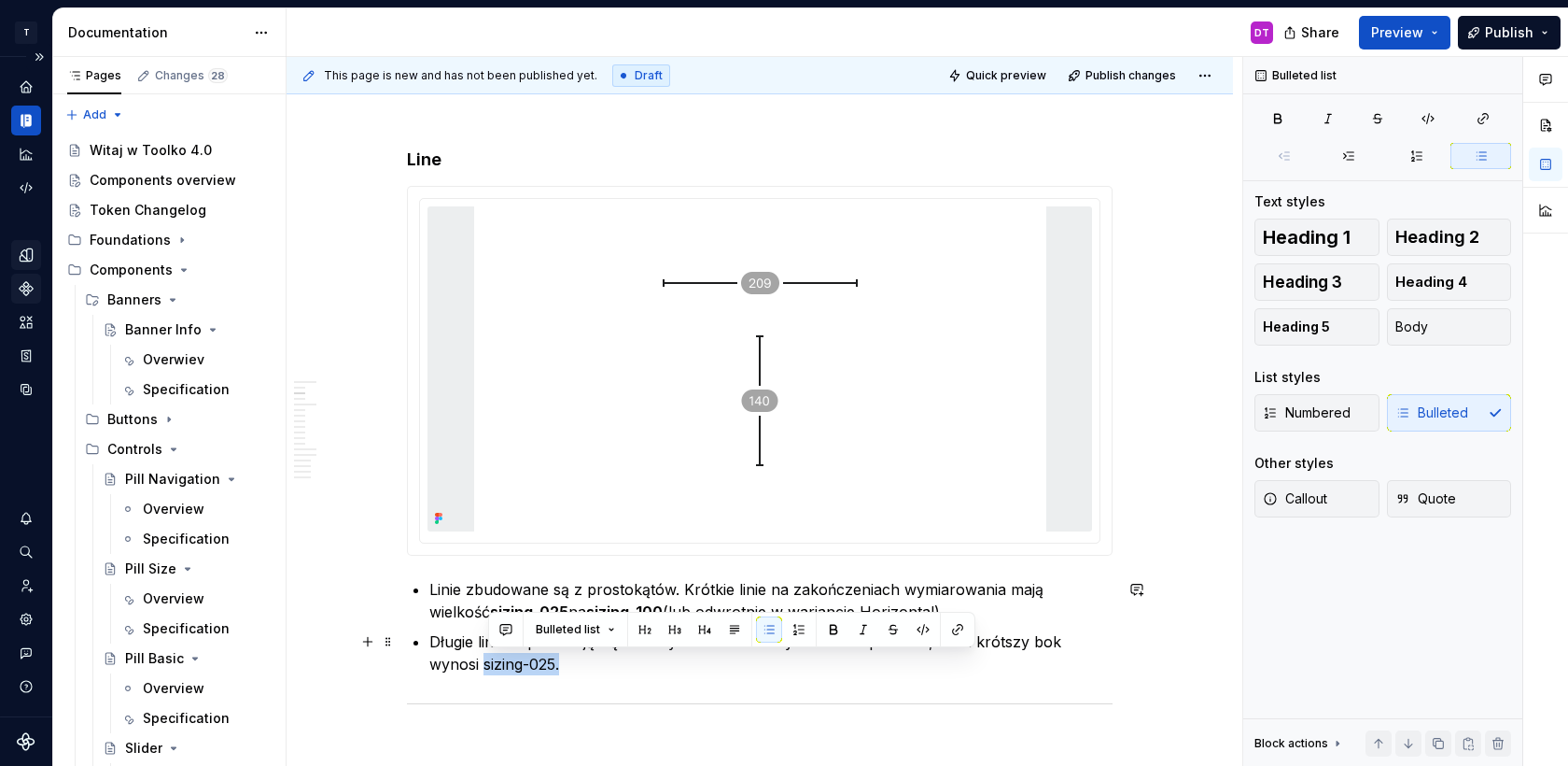
click at [491, 670] on p "Długie linie dopasowują się dłuższym bokiem do wymiaru komponentu, a ich krótsz…" at bounding box center [771, 652] width 683 height 44
click at [625, 669] on p "Długie linie dopasowują się dłuższym bokiem do wymiaru komponentu, a ich krótsz…" at bounding box center [771, 652] width 683 height 44
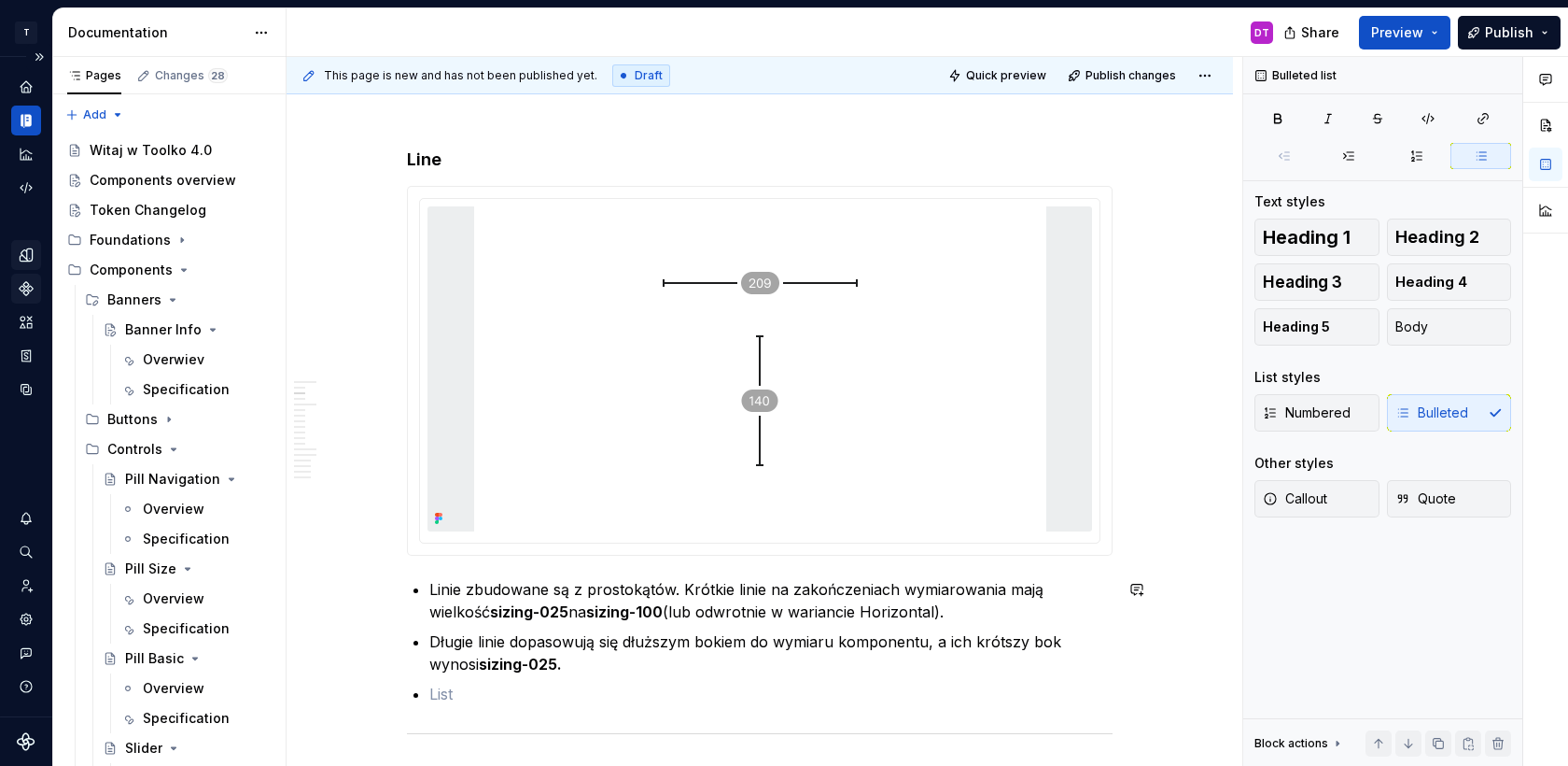
scroll to position [1440, 0]
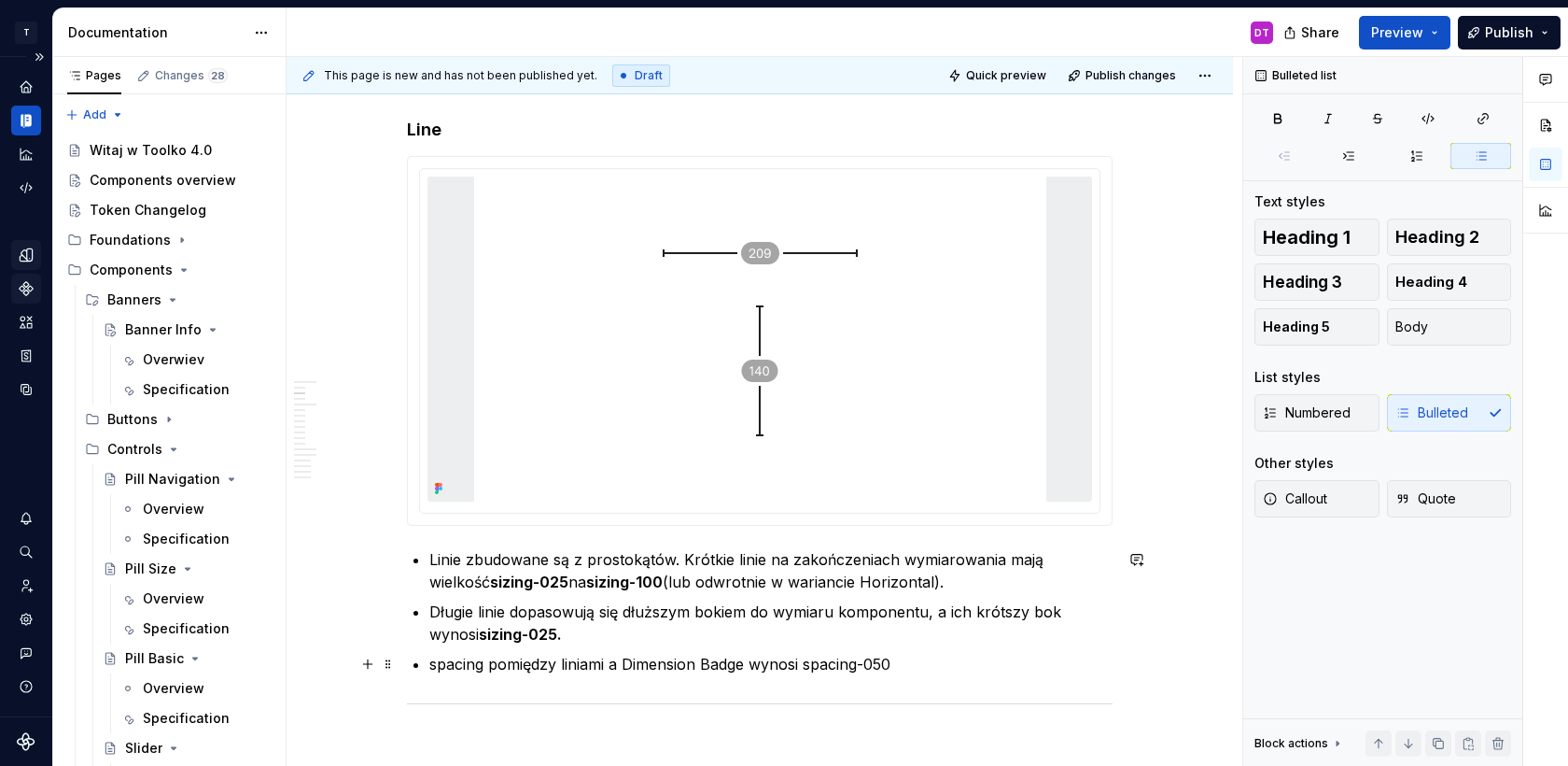
click at [810, 667] on p "spacing pomiędzy liniami a Dimension Badge wynosi spacing-050" at bounding box center [771, 664] width 683 height 23
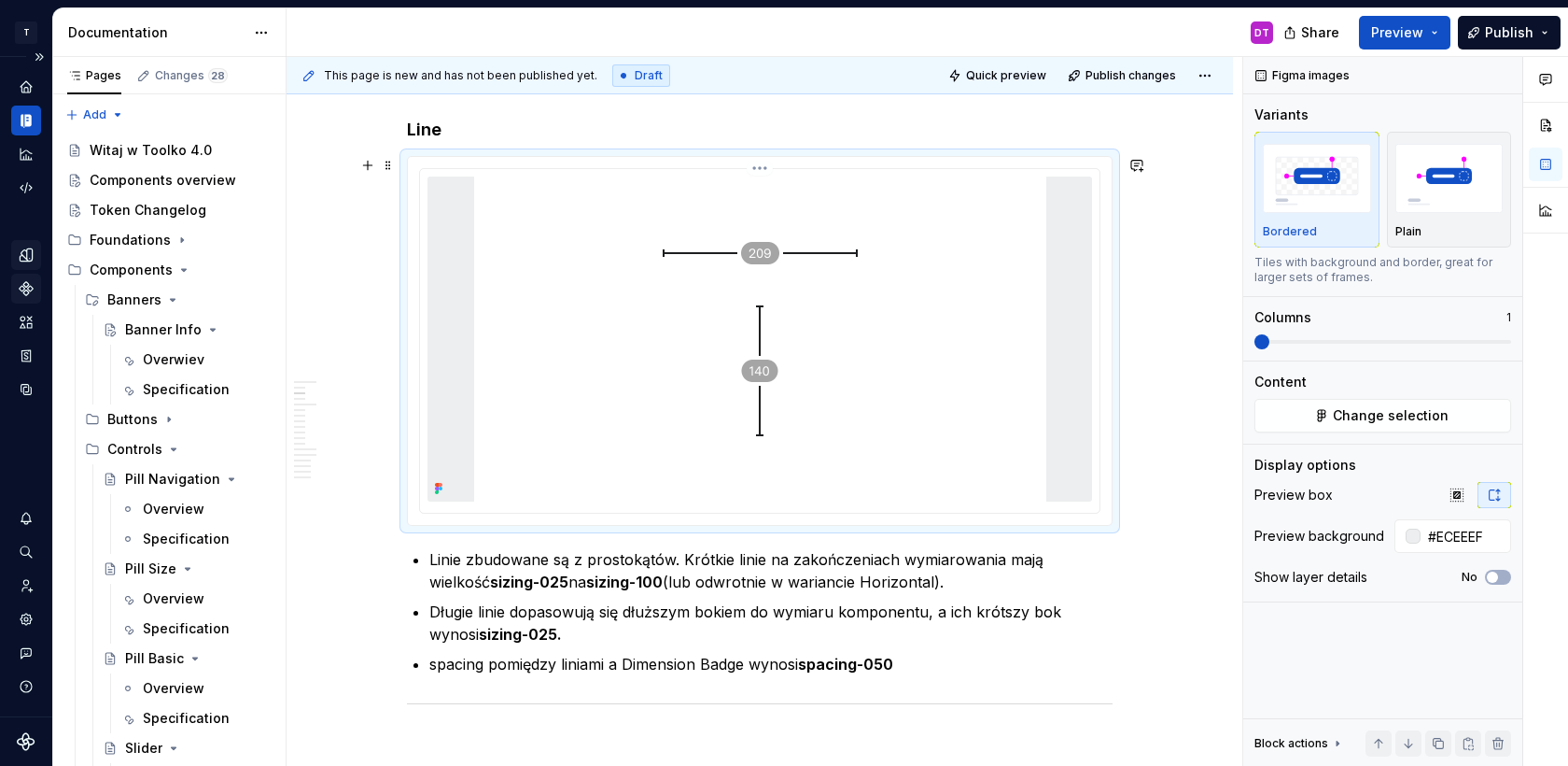
click at [617, 378] on img at bounding box center [760, 339] width 572 height 325
click at [763, 164] on html "T Toolko 4.0 DT Design system data Documentation DT Share Preview Publish Pages…" at bounding box center [784, 383] width 1568 height 766
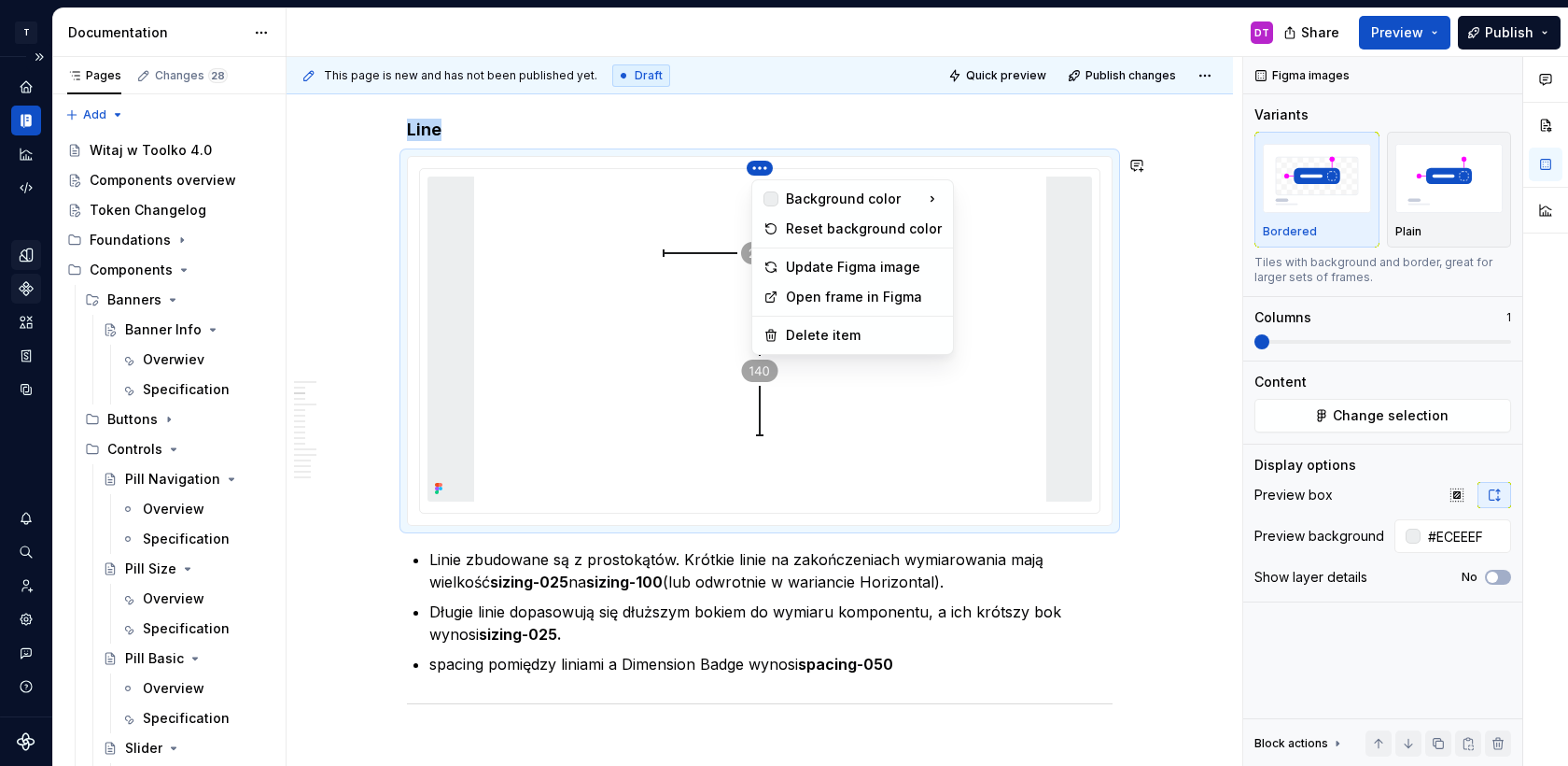
click at [602, 293] on html "T Toolko 4.0 DT Design system data Documentation DT Share Preview Publish Pages…" at bounding box center [784, 383] width 1568 height 766
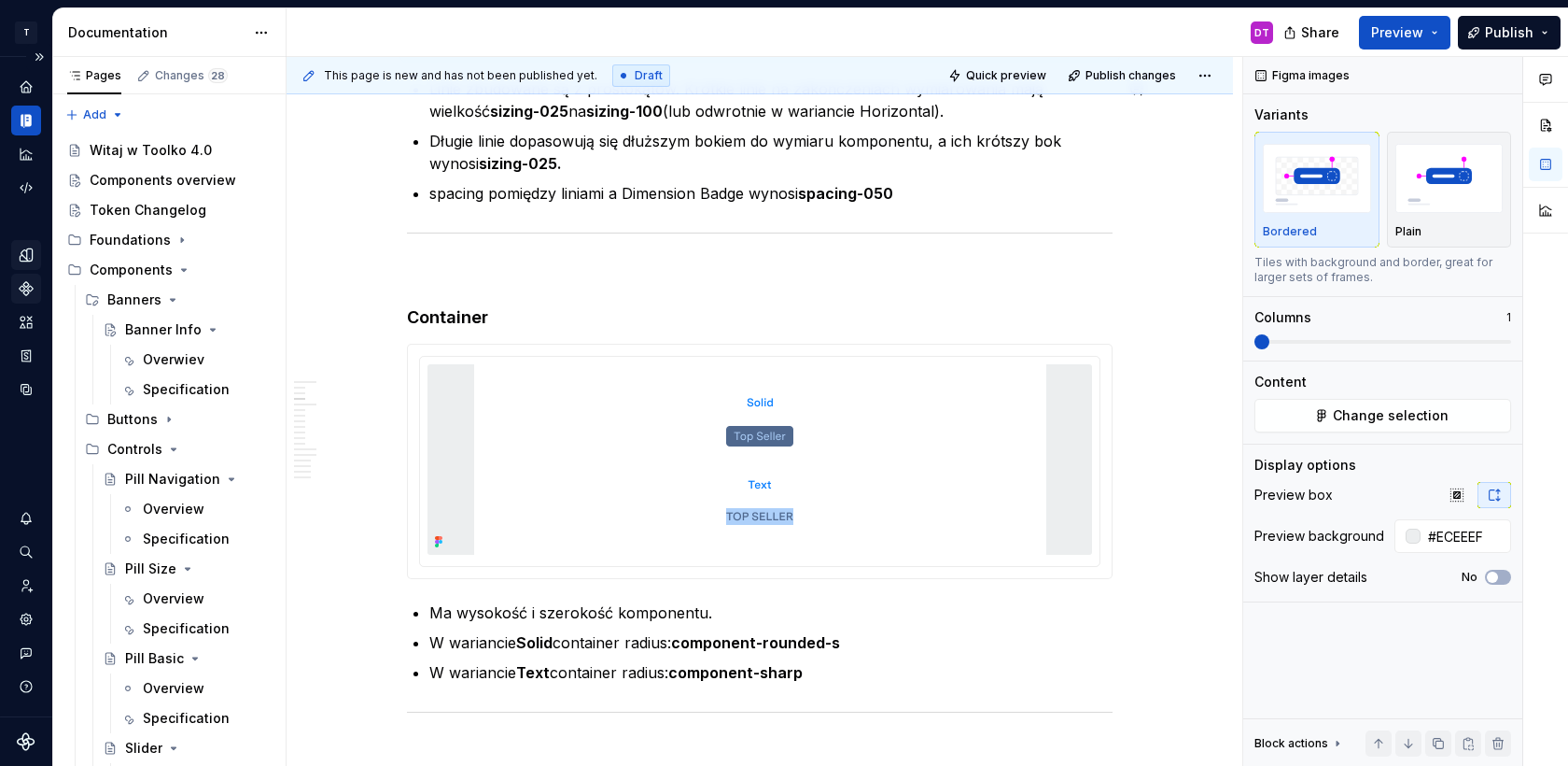
scroll to position [1962, 0]
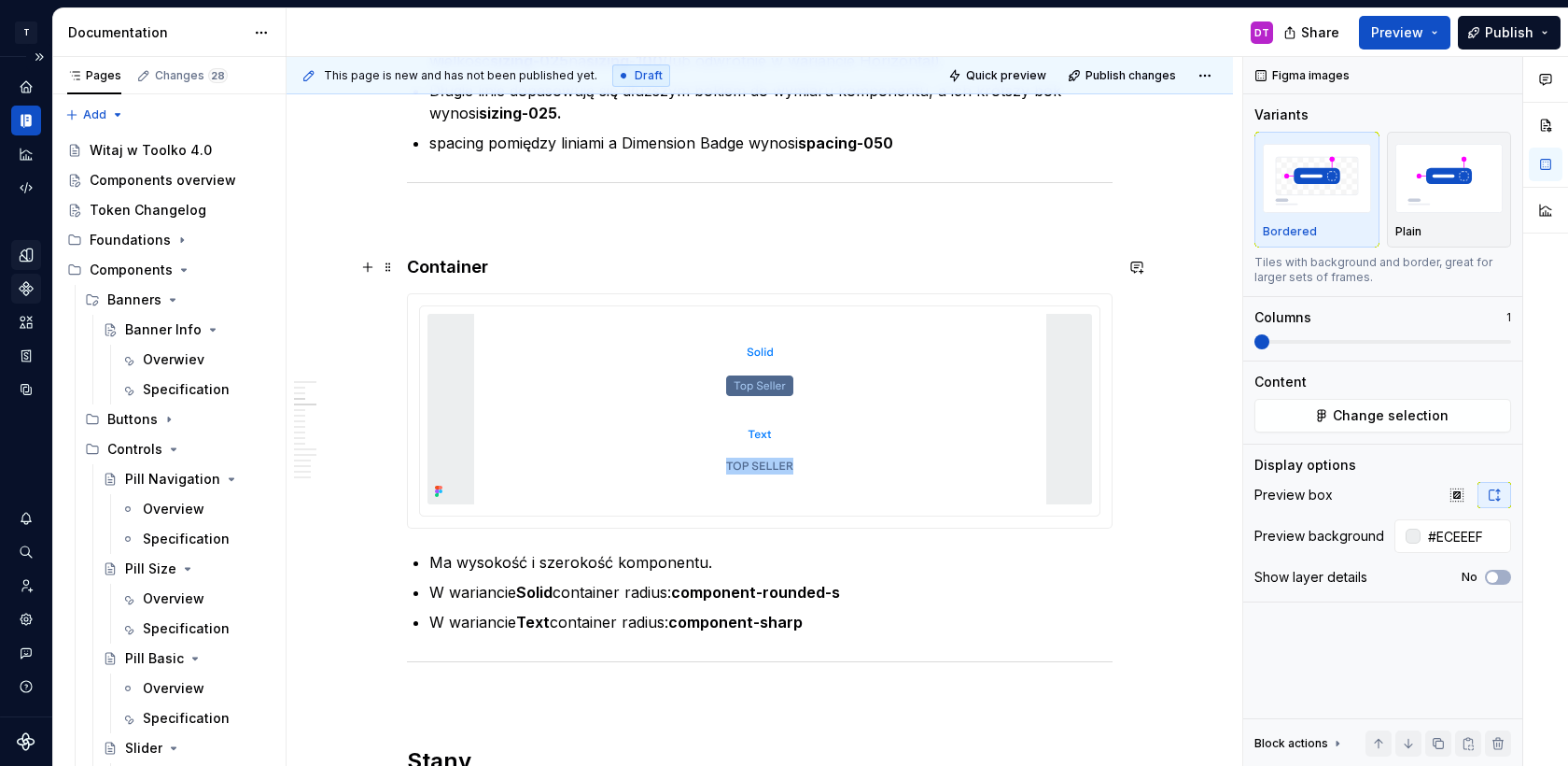
click at [471, 274] on h4 "Container" at bounding box center [760, 267] width 706 height 23
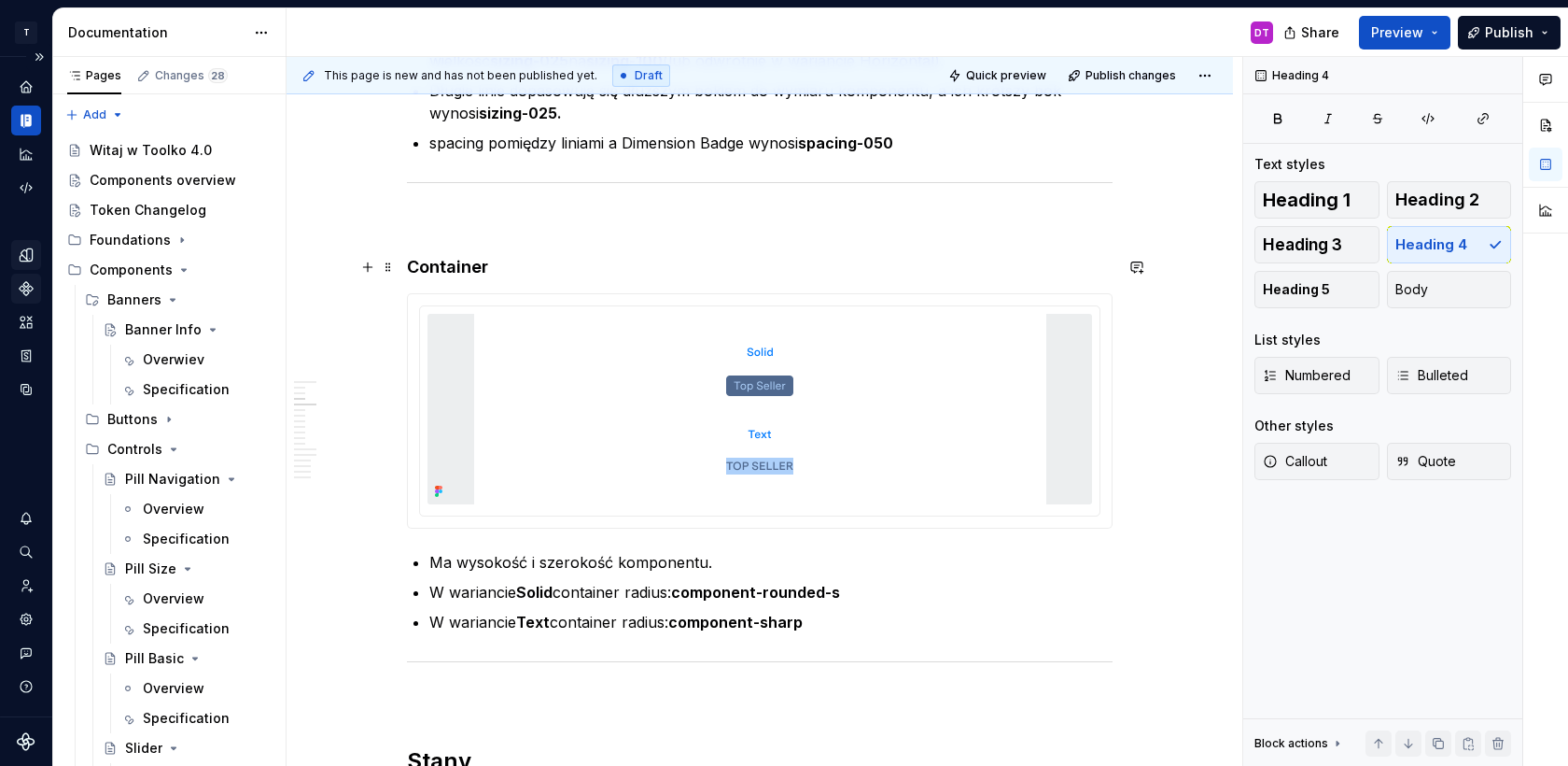
click at [471, 274] on h4 "Container" at bounding box center [760, 267] width 706 height 23
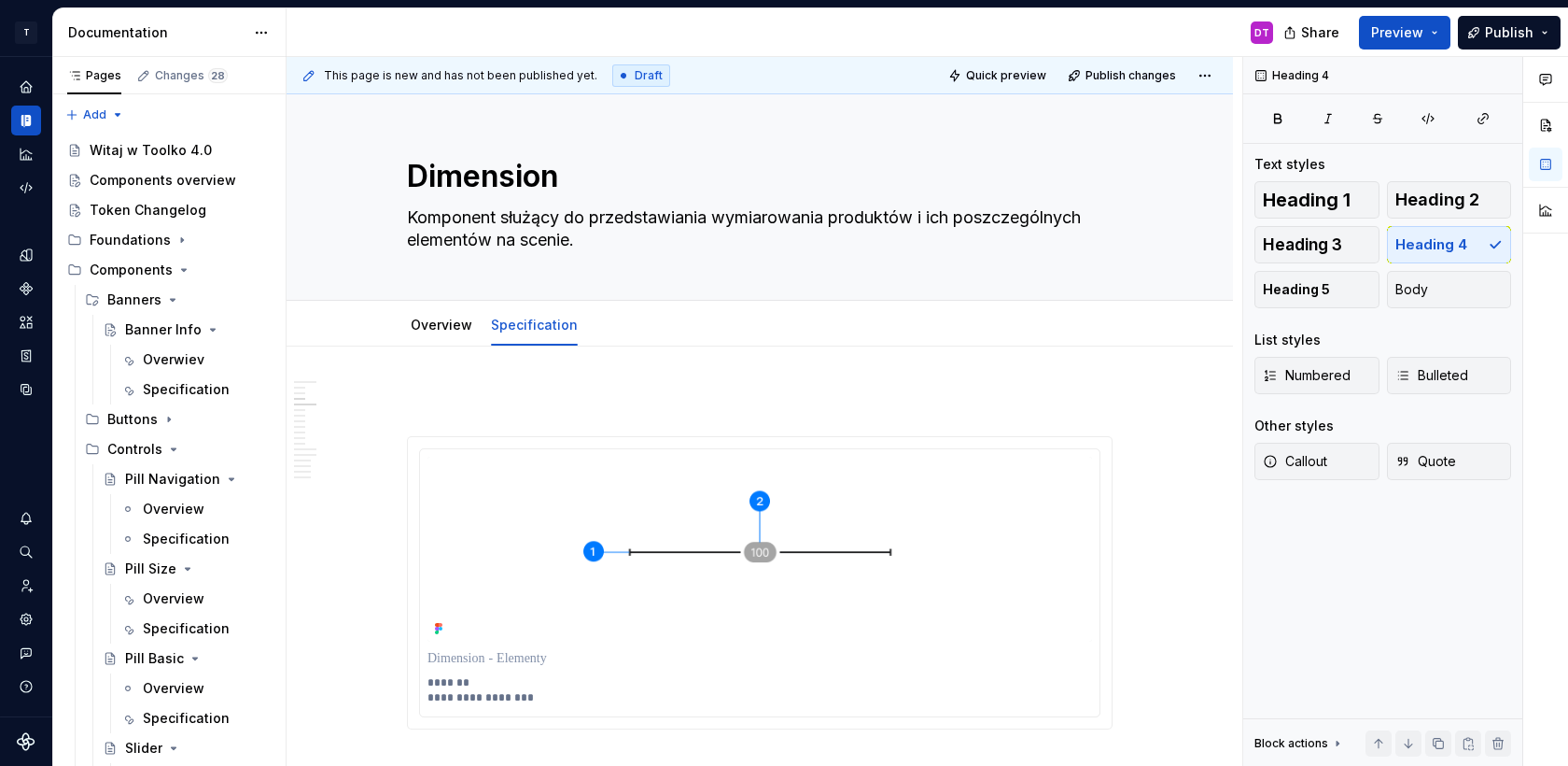
scroll to position [1962, 0]
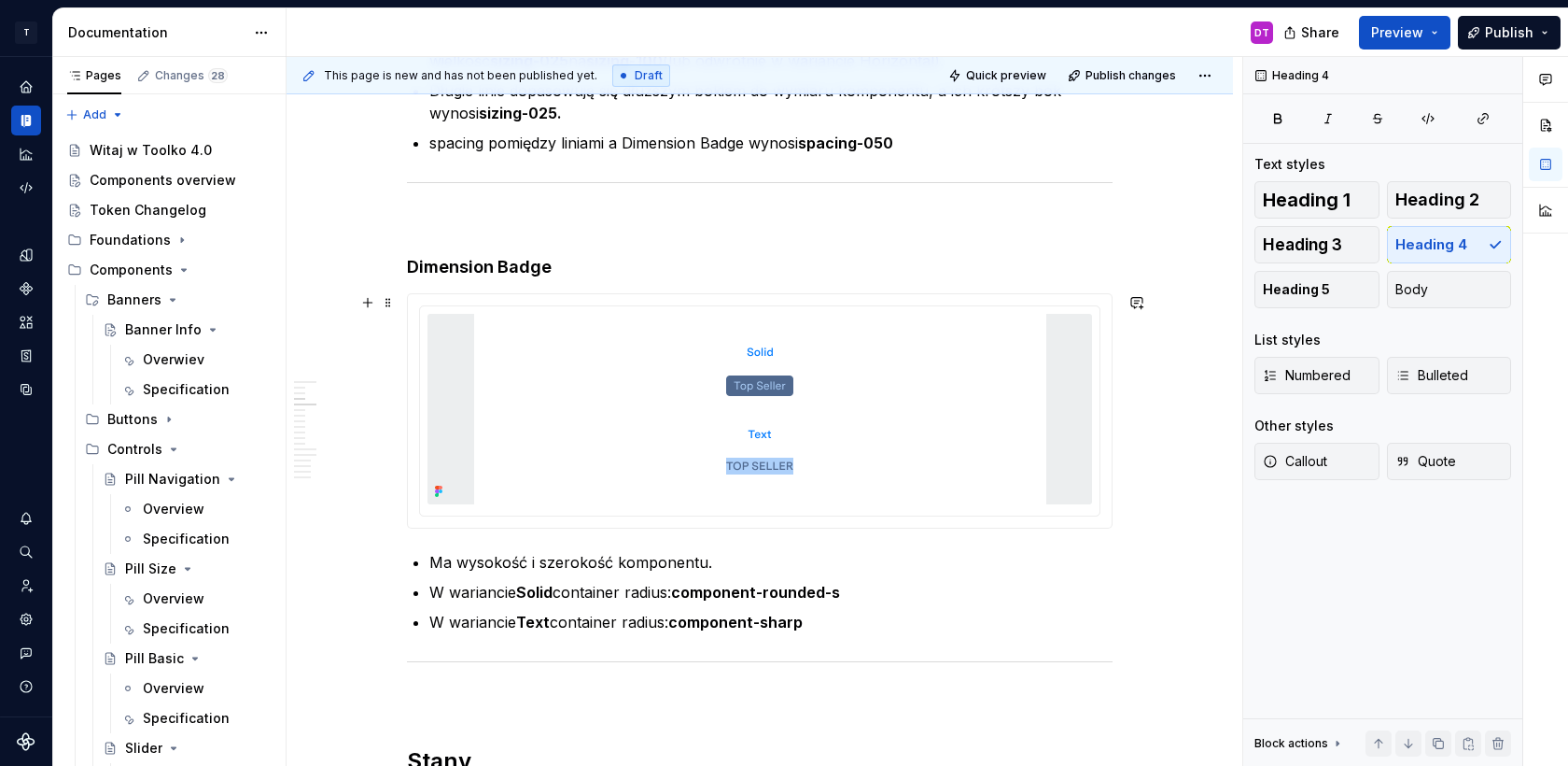
click at [756, 384] on img at bounding box center [760, 409] width 572 height 191
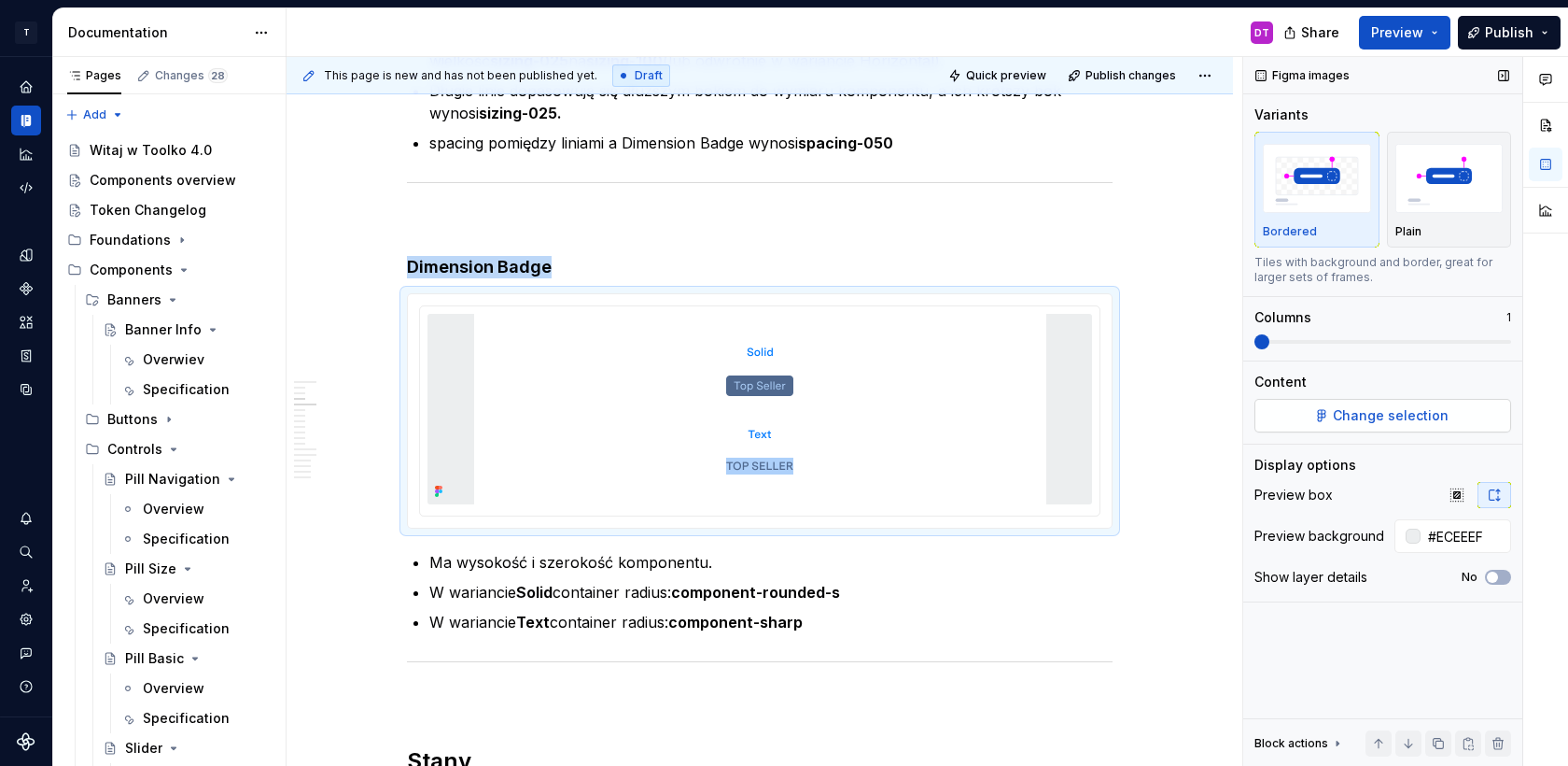
click at [1391, 409] on span "Change selection" at bounding box center [1391, 416] width 116 height 19
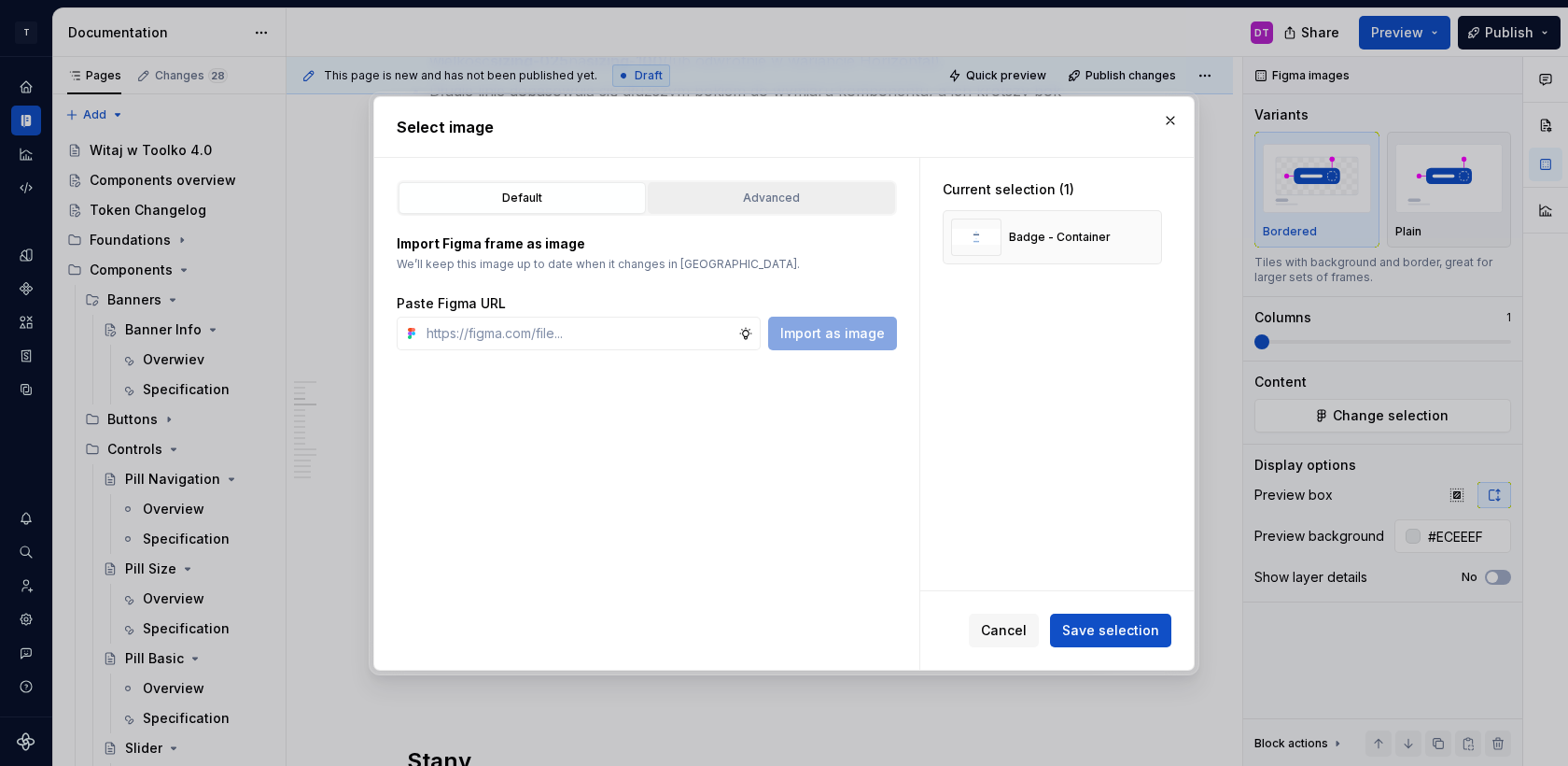
click at [730, 202] on div "Advanced" at bounding box center [771, 198] width 234 height 19
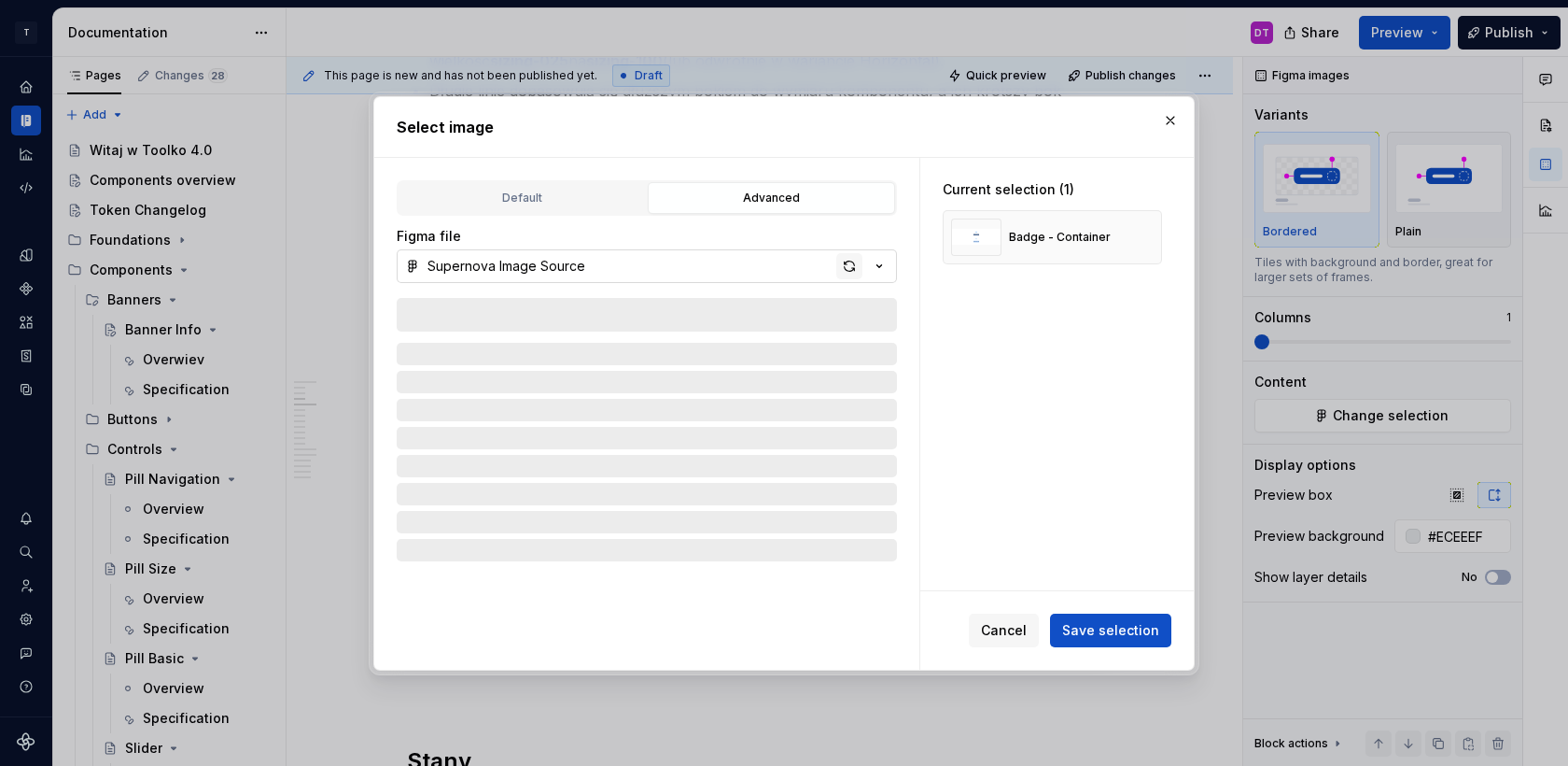
click at [851, 267] on div "button" at bounding box center [850, 266] width 26 height 26
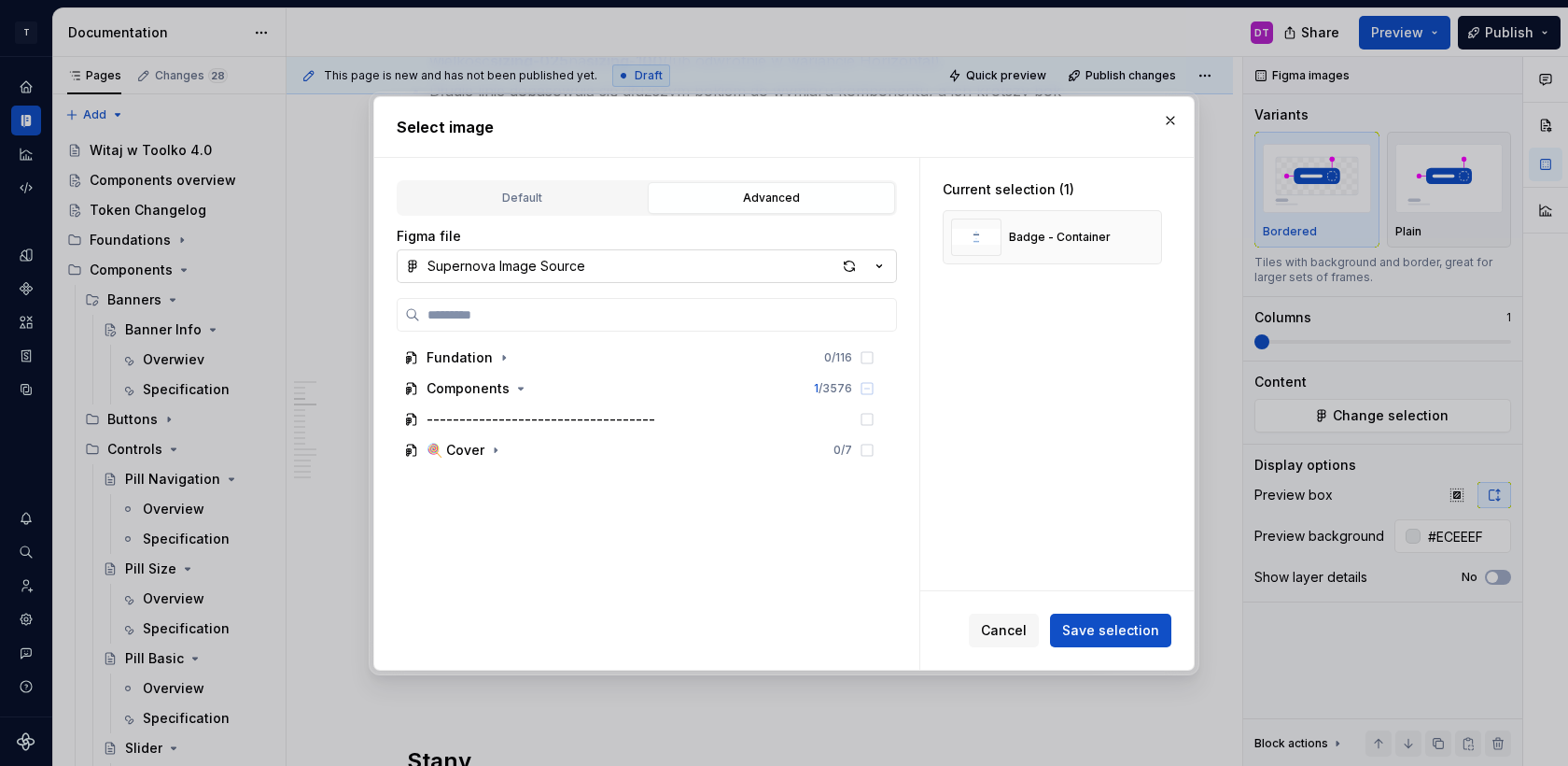
type textarea "*"
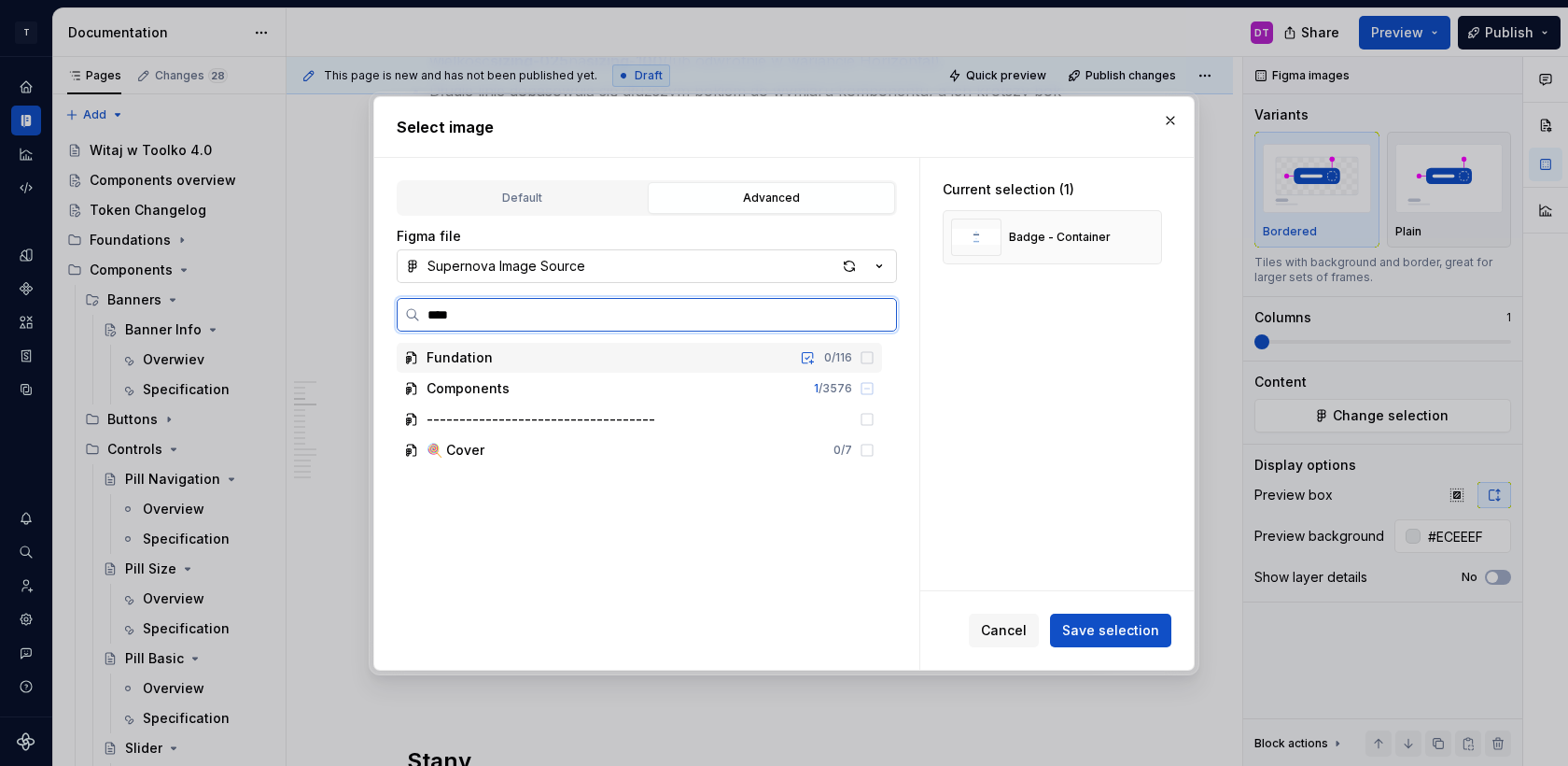
type input "*****"
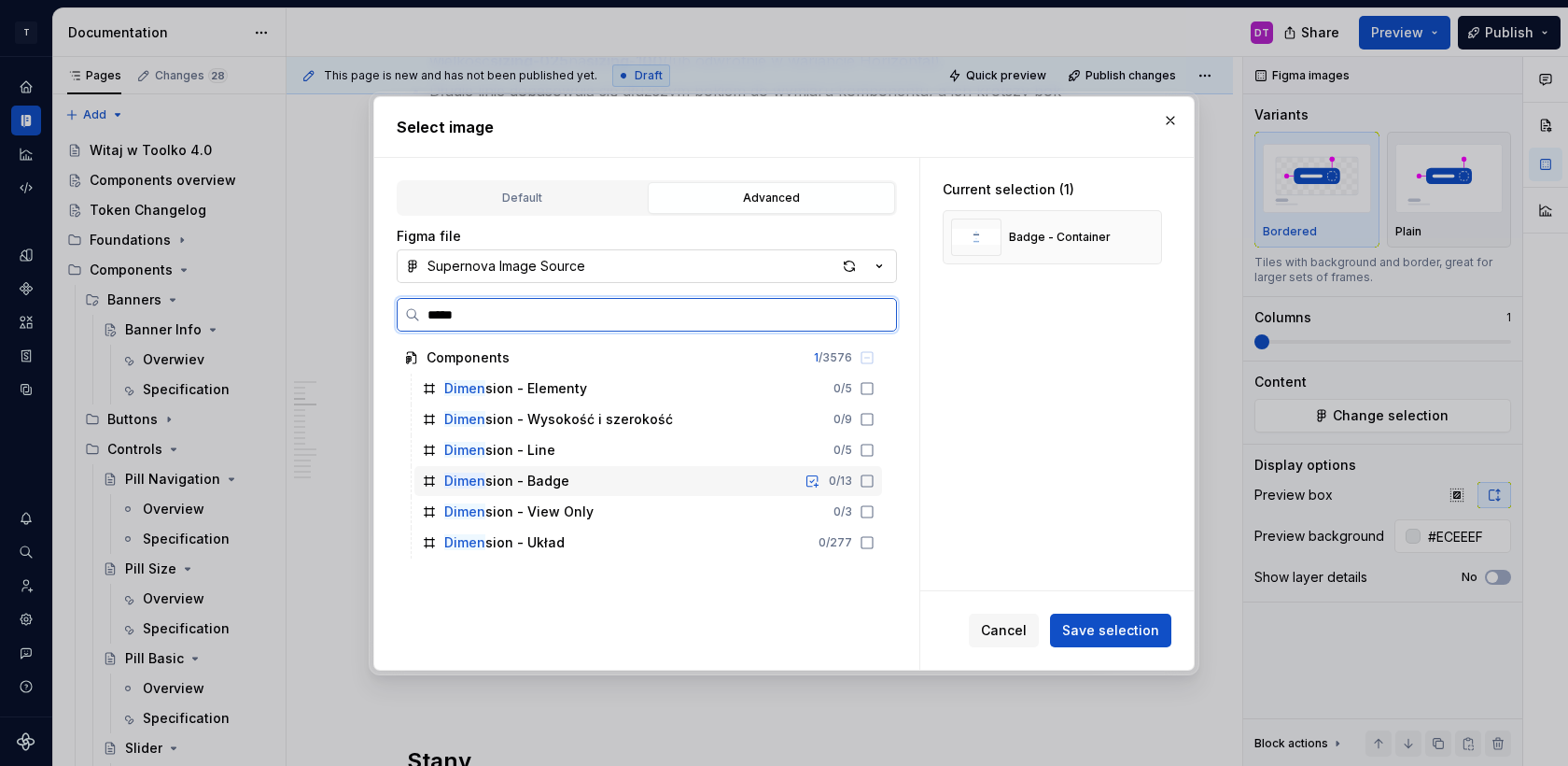
click at [556, 491] on div "Dimen sion - Badge 0 / 13" at bounding box center [648, 481] width 467 height 30
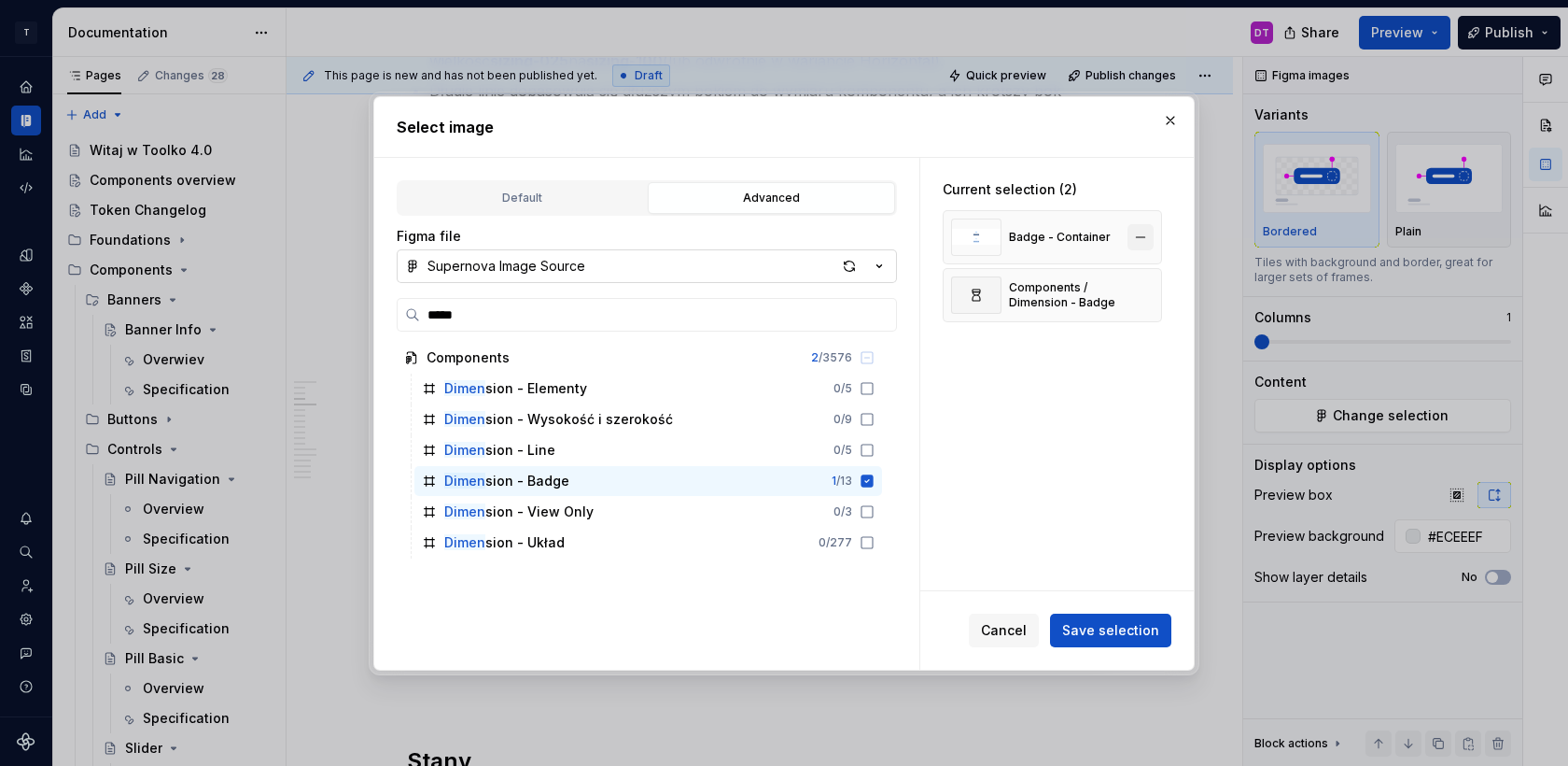
click at [1149, 243] on button "button" at bounding box center [1141, 237] width 26 height 26
click at [1120, 621] on span "Save selection" at bounding box center [1110, 631] width 97 height 19
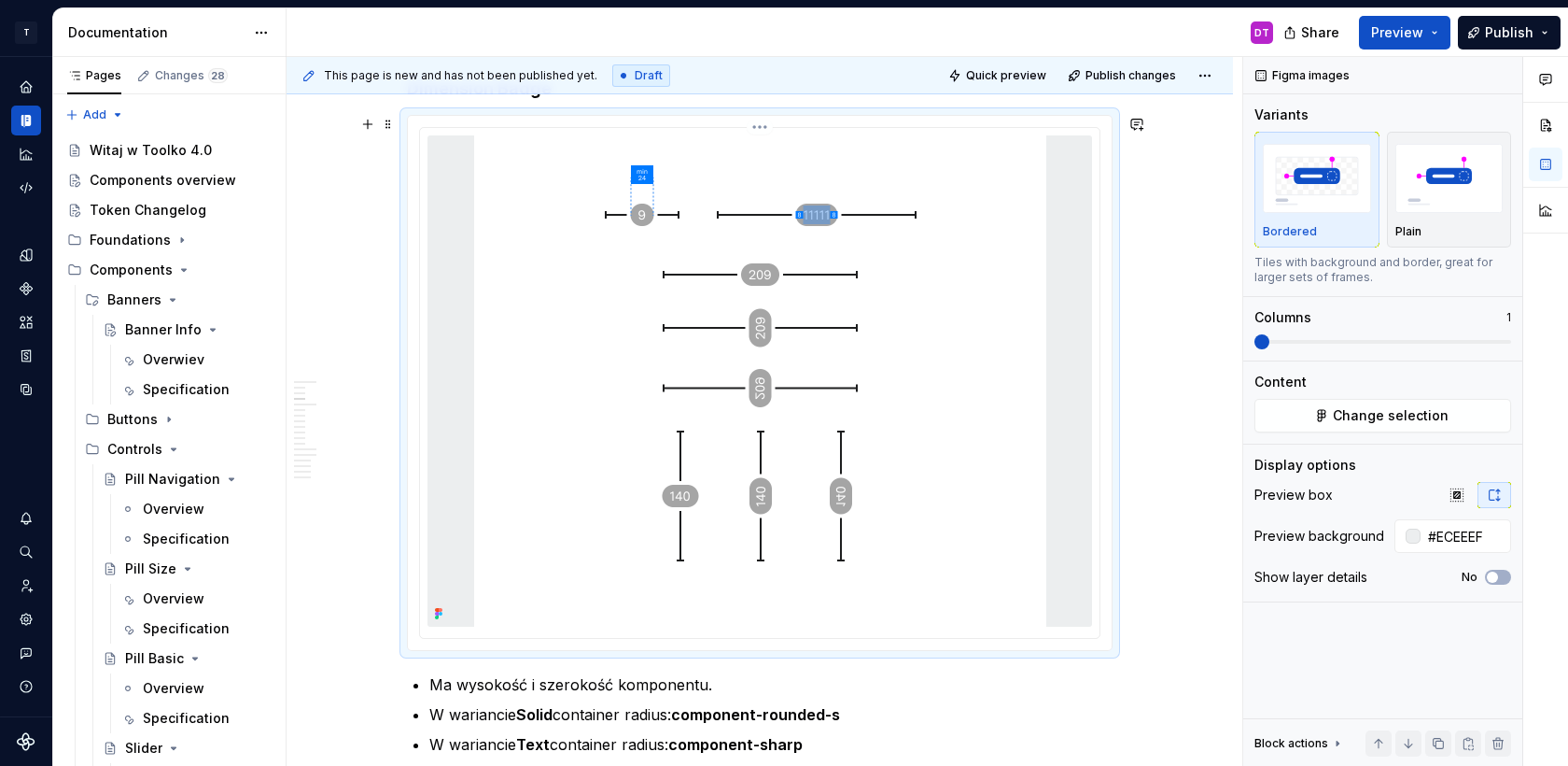
scroll to position [2140, 0]
click at [433, 688] on p "Ma wysokość i szerokość komponentu." at bounding box center [771, 684] width 683 height 23
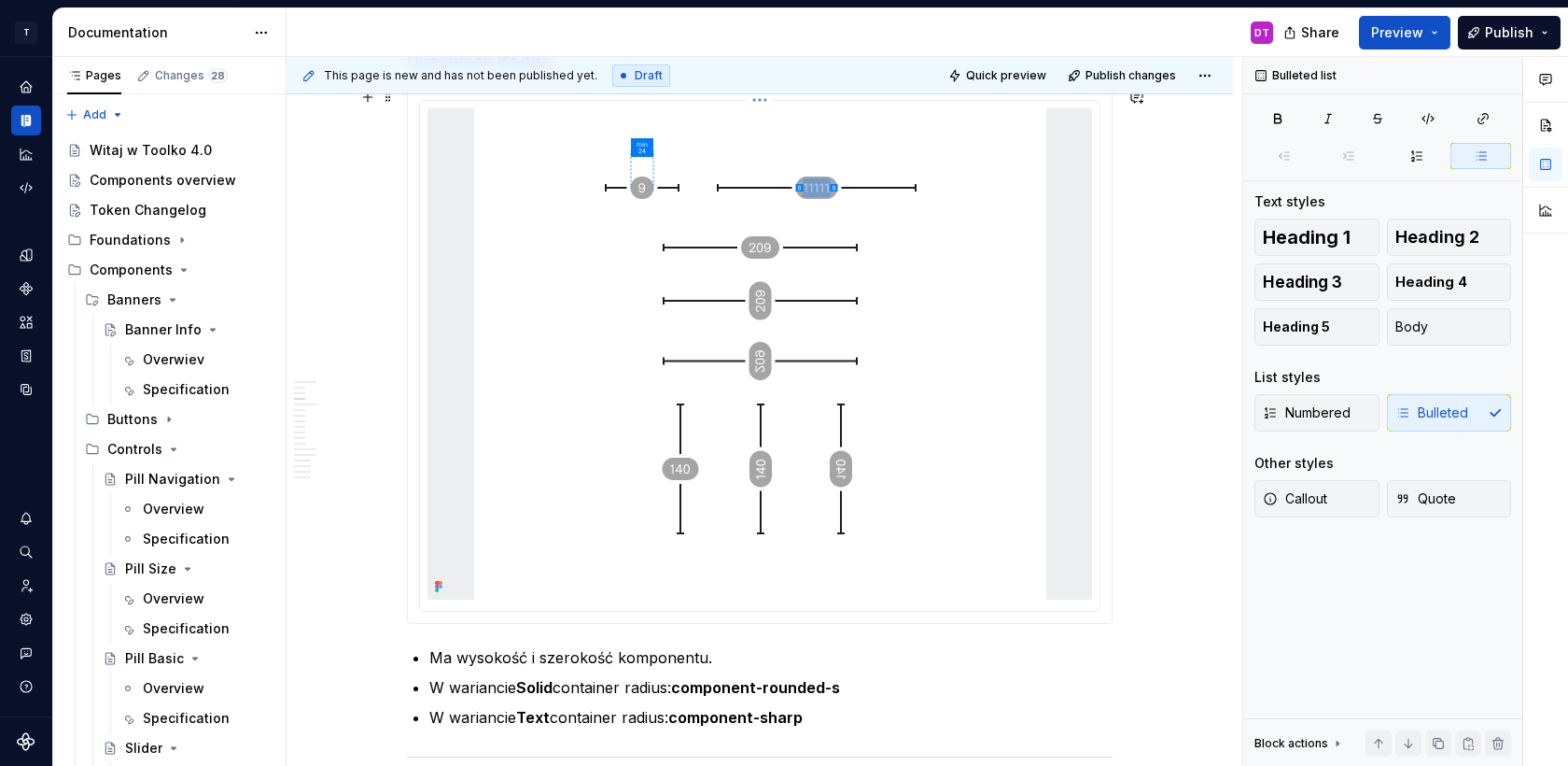
scroll to position [2165, 0]
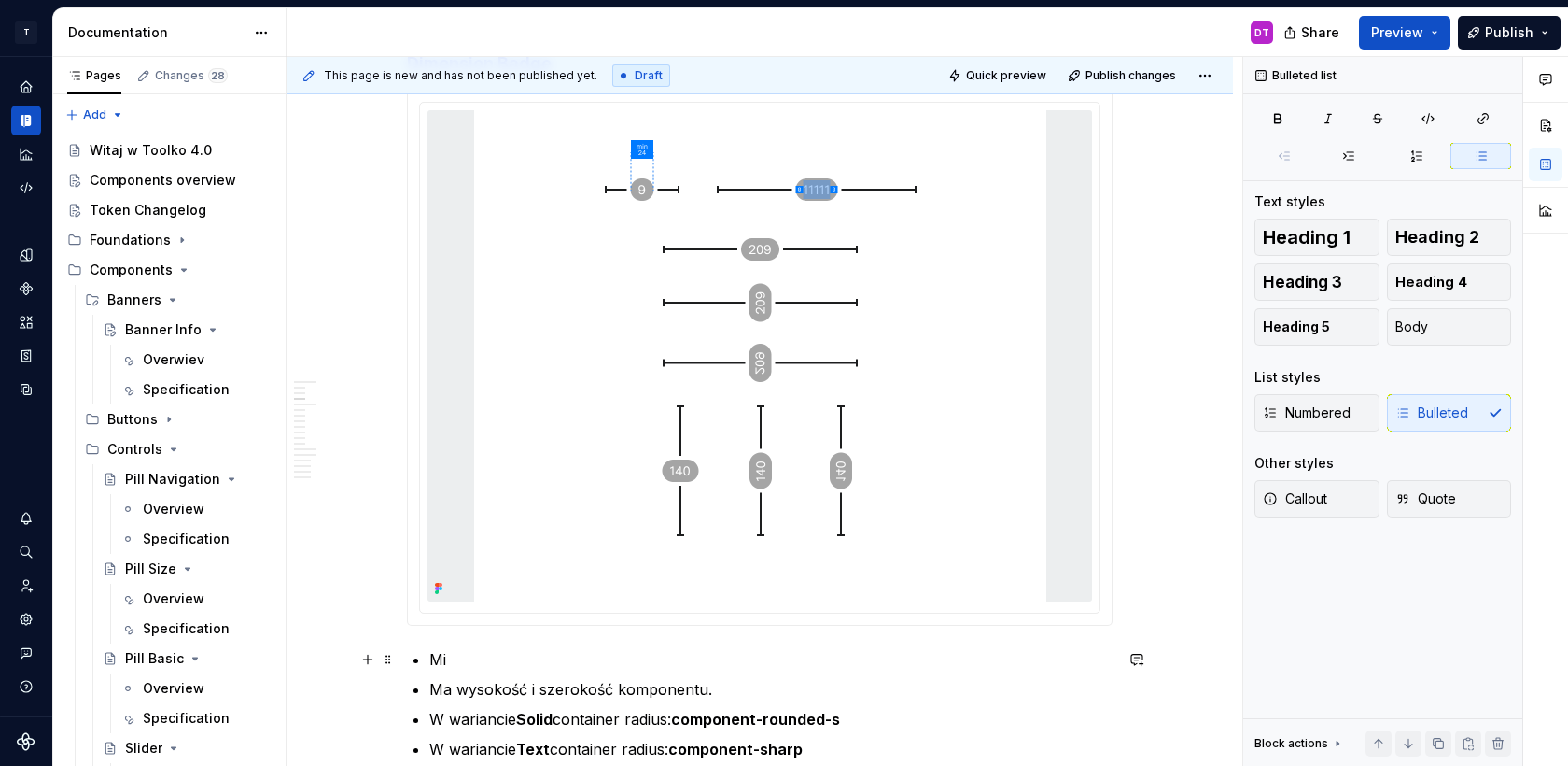
click at [481, 657] on p "Mi" at bounding box center [771, 659] width 683 height 23
click at [862, 660] on p "Minimalna szerokość Badge w pozycji horyzontalnej wynosi sizing-300" at bounding box center [771, 659] width 683 height 23
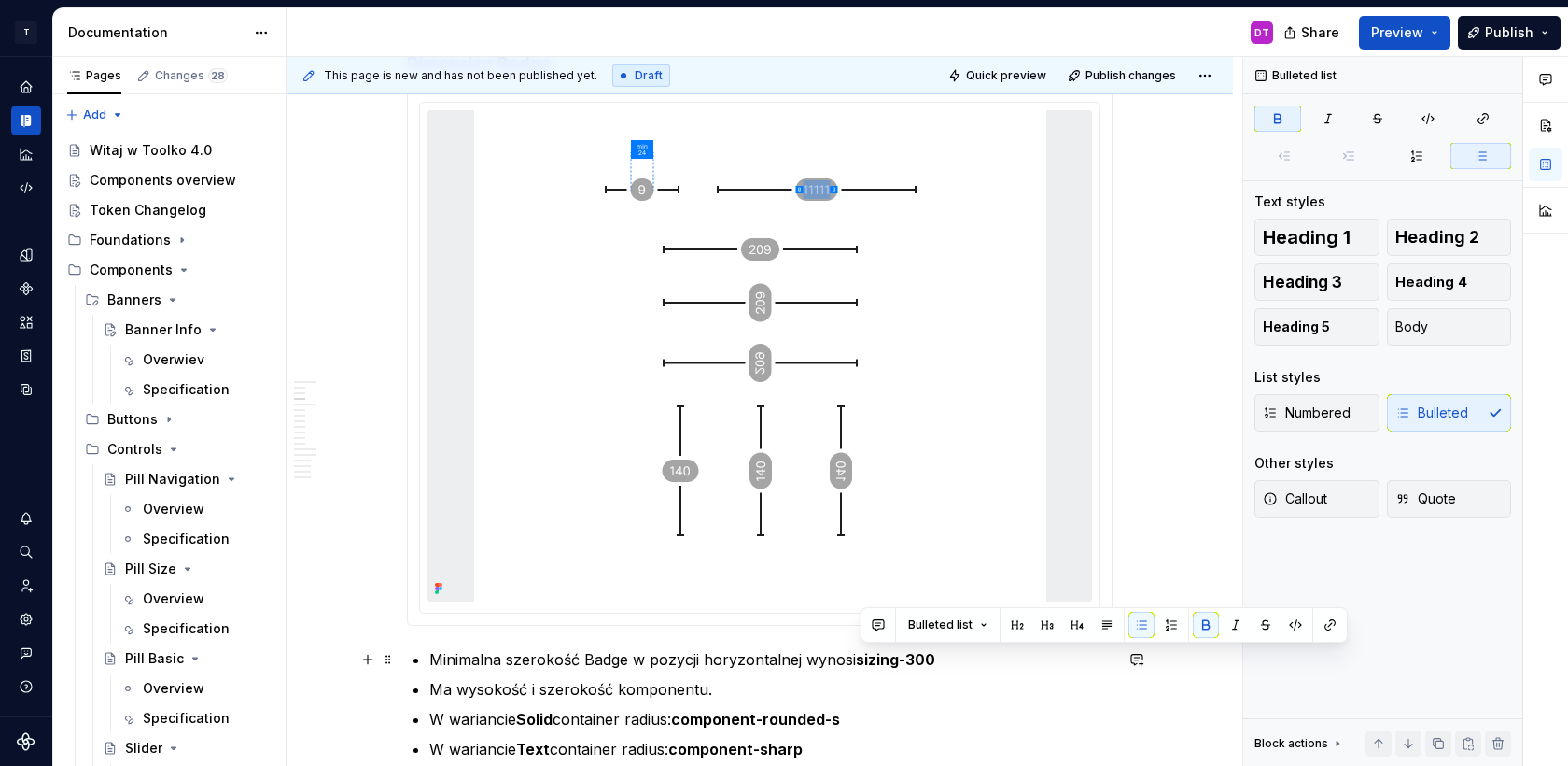
click at [993, 666] on p "Minimalna szerokość Badge w pozycji horyzontalnej wynosi sizing-300" at bounding box center [771, 659] width 683 height 23
click at [589, 660] on p "Minimalna szerokość Badge w pozycji horyzontalnej wynosi sizing-300. Szerokość" at bounding box center [771, 659] width 683 height 23
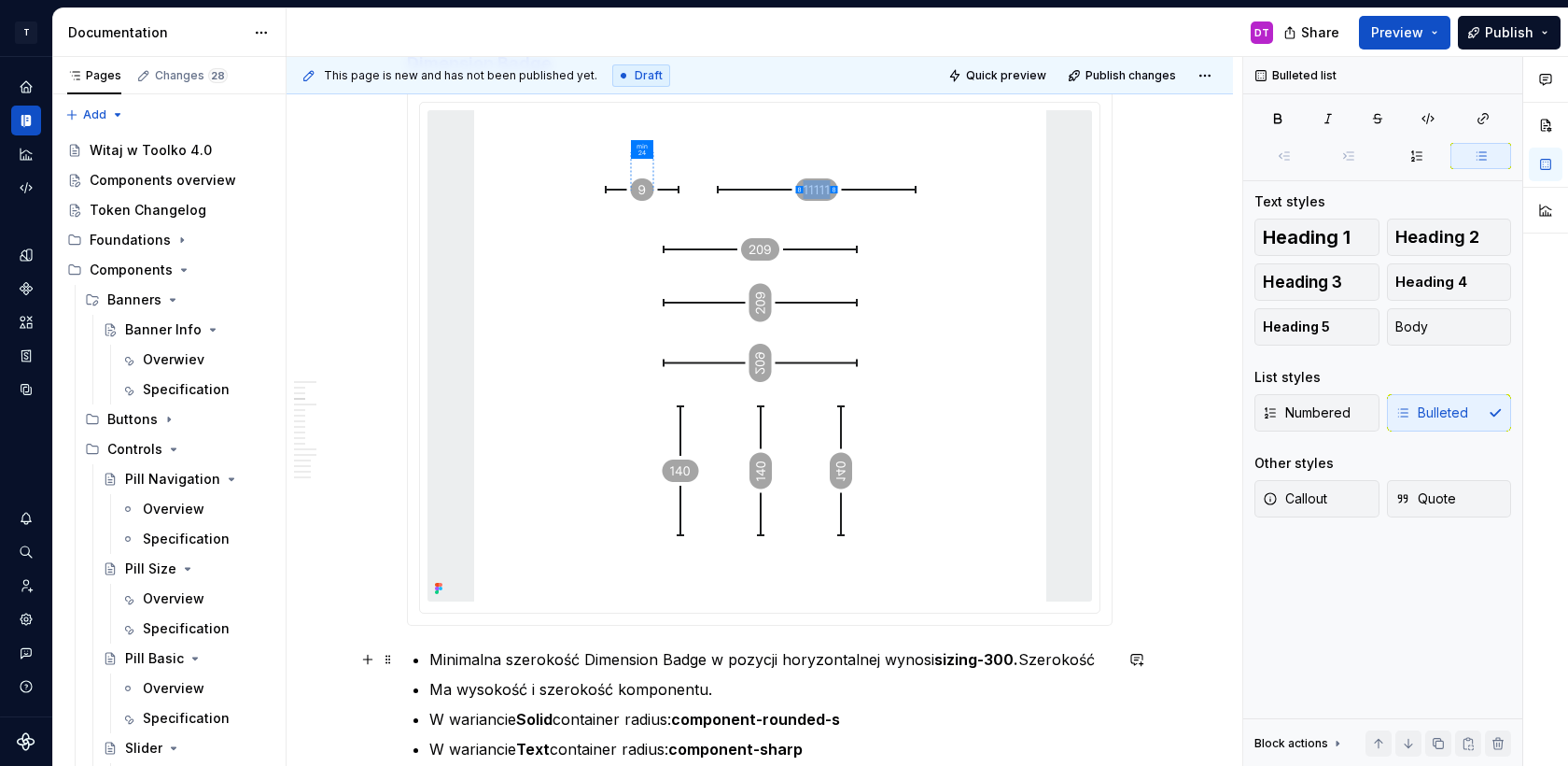
click at [1098, 665] on p "Minimalna szerokość Dimension Badge w pozycji horyzontalnej wynosi sizing-300. …" at bounding box center [771, 659] width 683 height 23
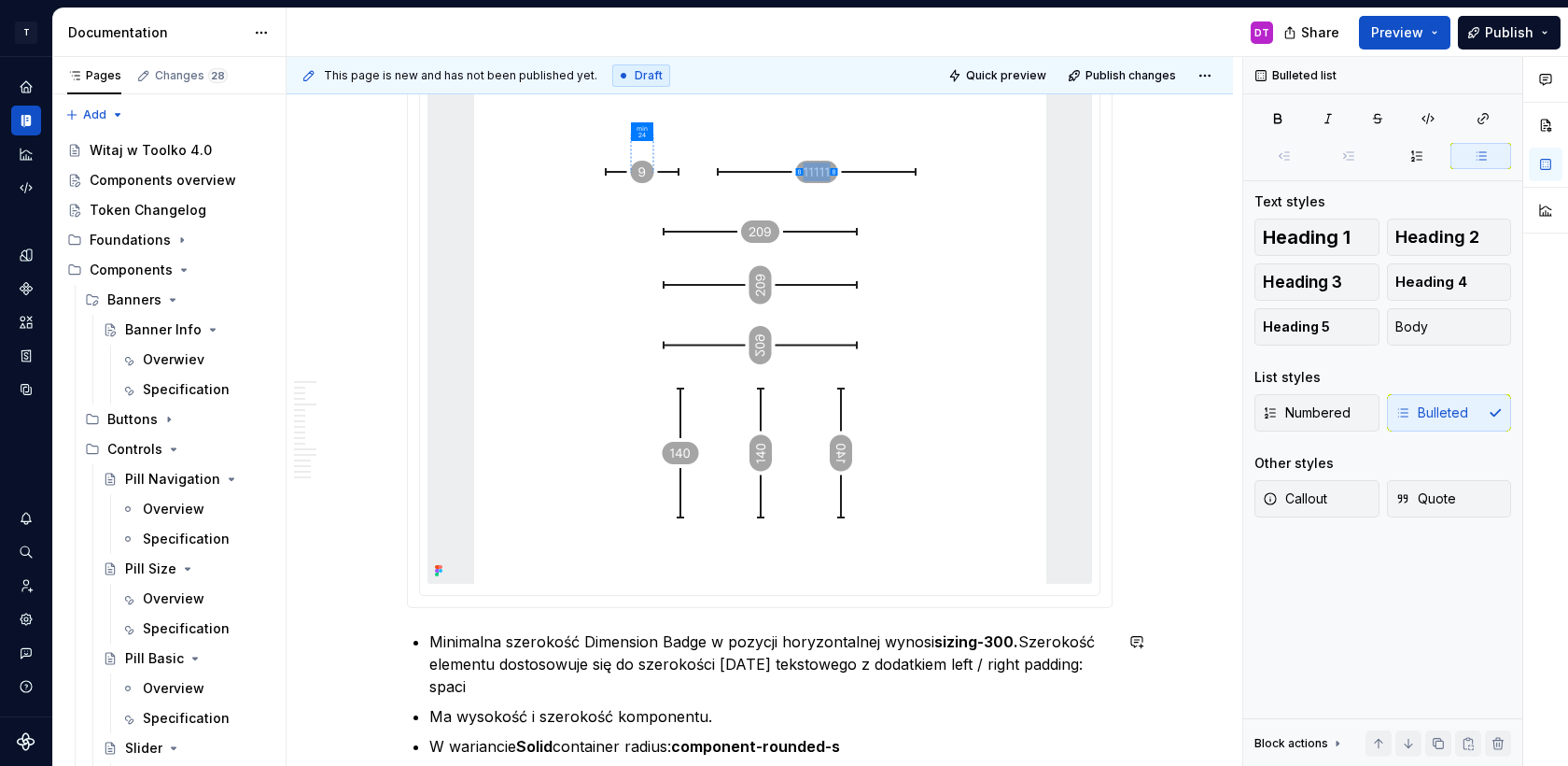
scroll to position [2205, 0]
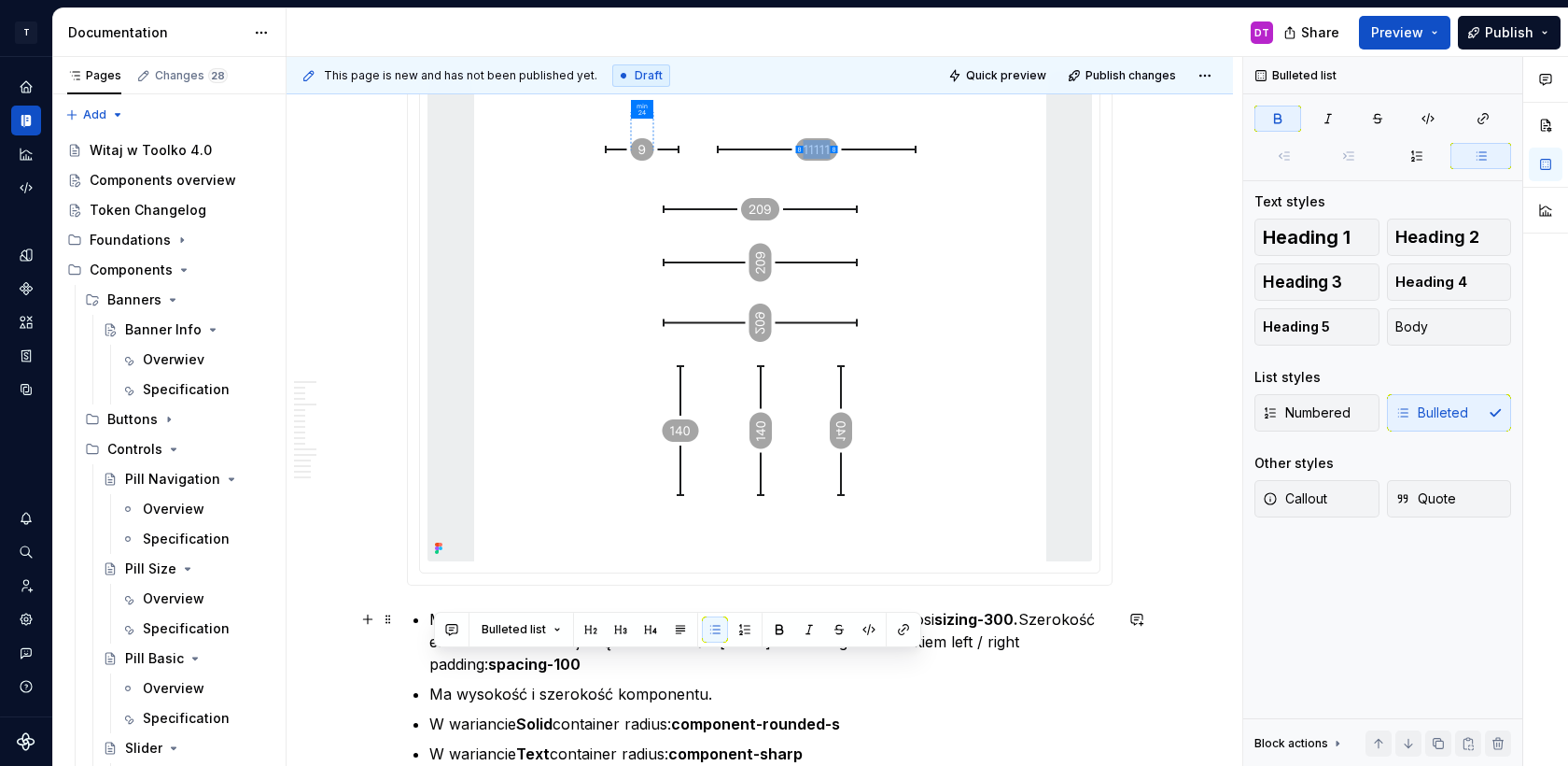
click at [574, 665] on p "Minimalna szerokość Dimension Badge w pozycji horyzontalnej wynosi sizing-300. …" at bounding box center [771, 641] width 683 height 67
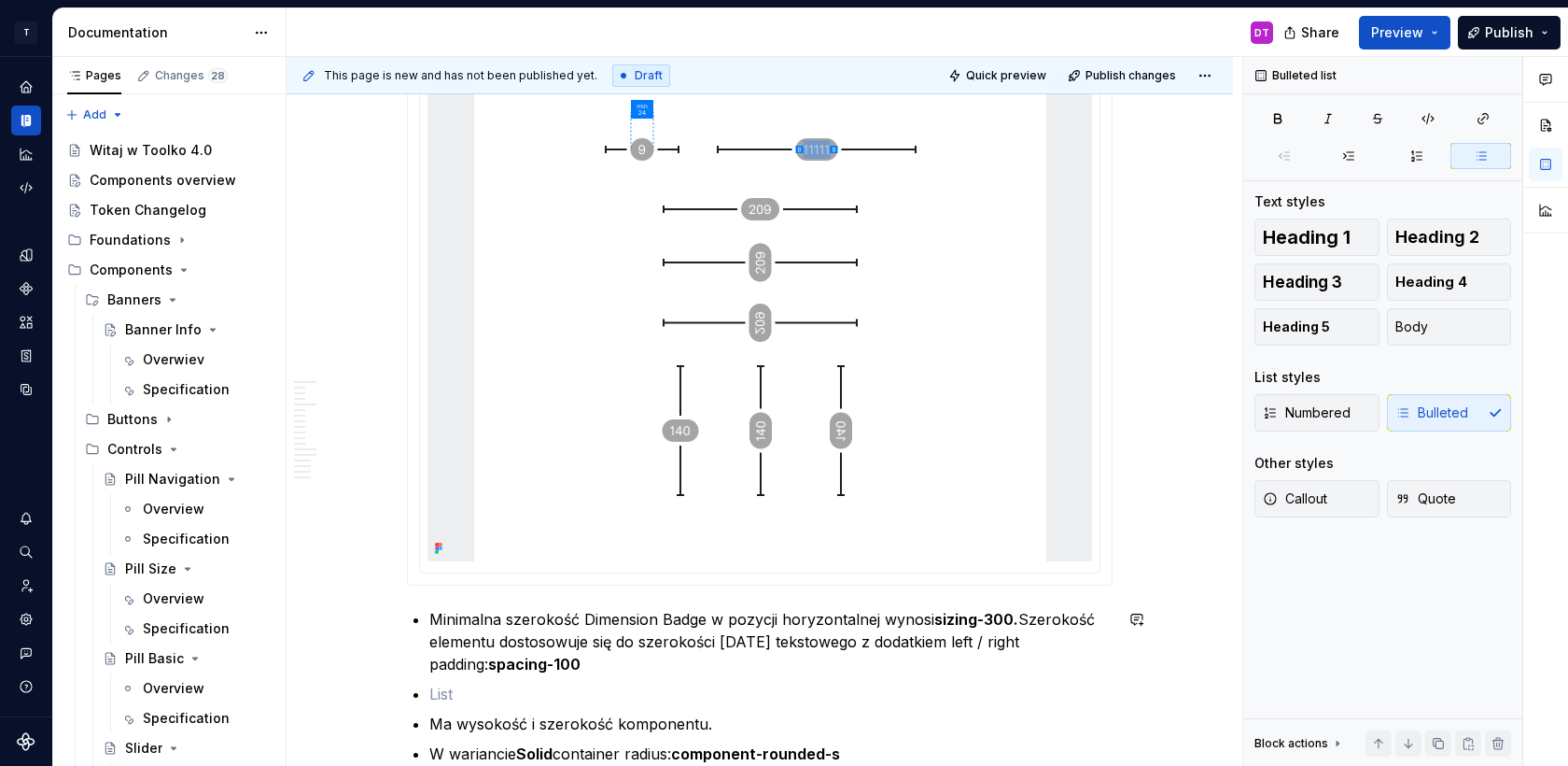
scroll to position [2235, 0]
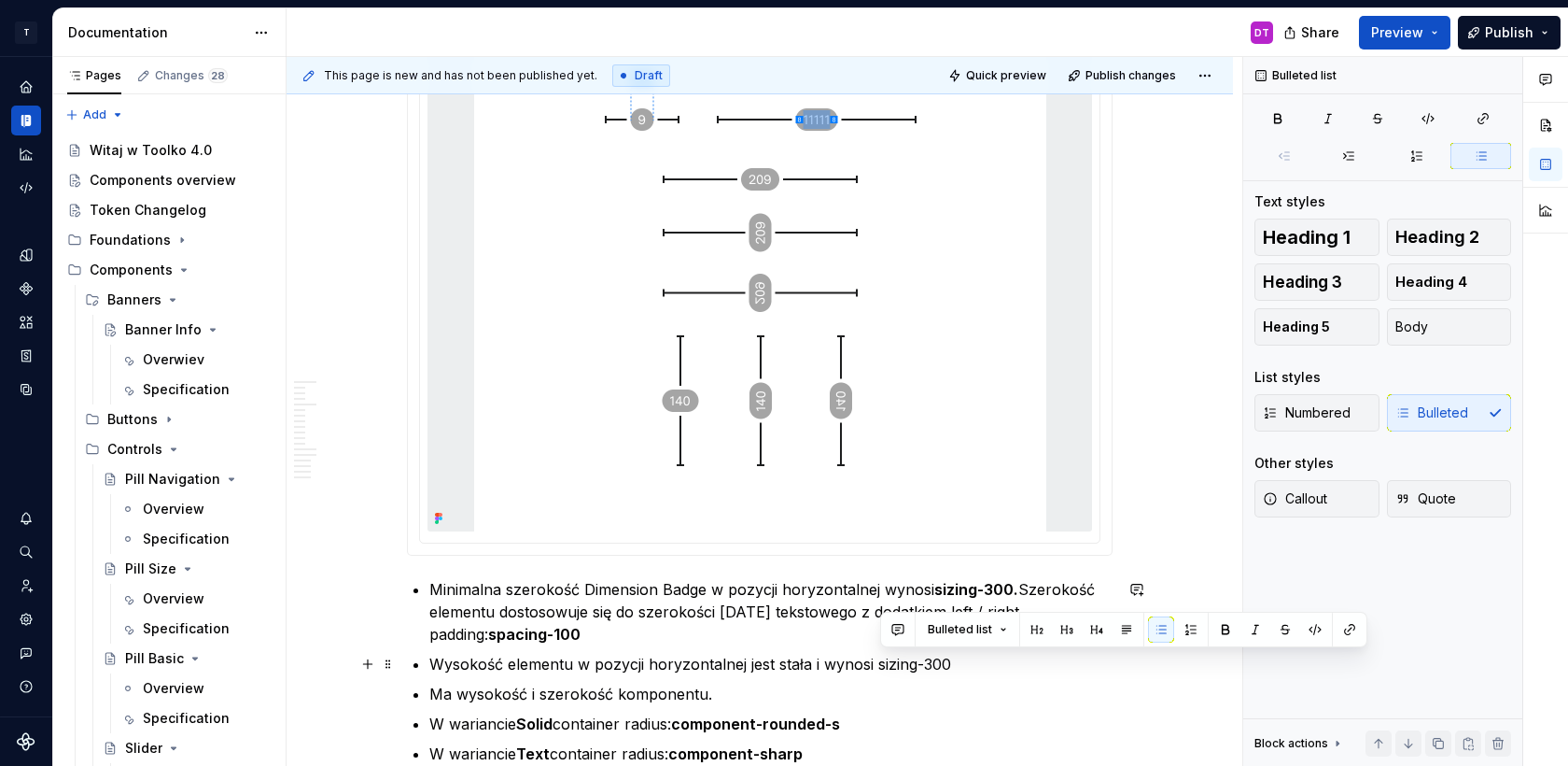
click at [879, 664] on p "Wysokość elementu w pozycji horyzontalnej jest stała i wynosi sizing-300" at bounding box center [771, 664] width 683 height 23
click at [953, 692] on p "Ma wysokość i szerokość komponentu." at bounding box center [771, 694] width 683 height 23
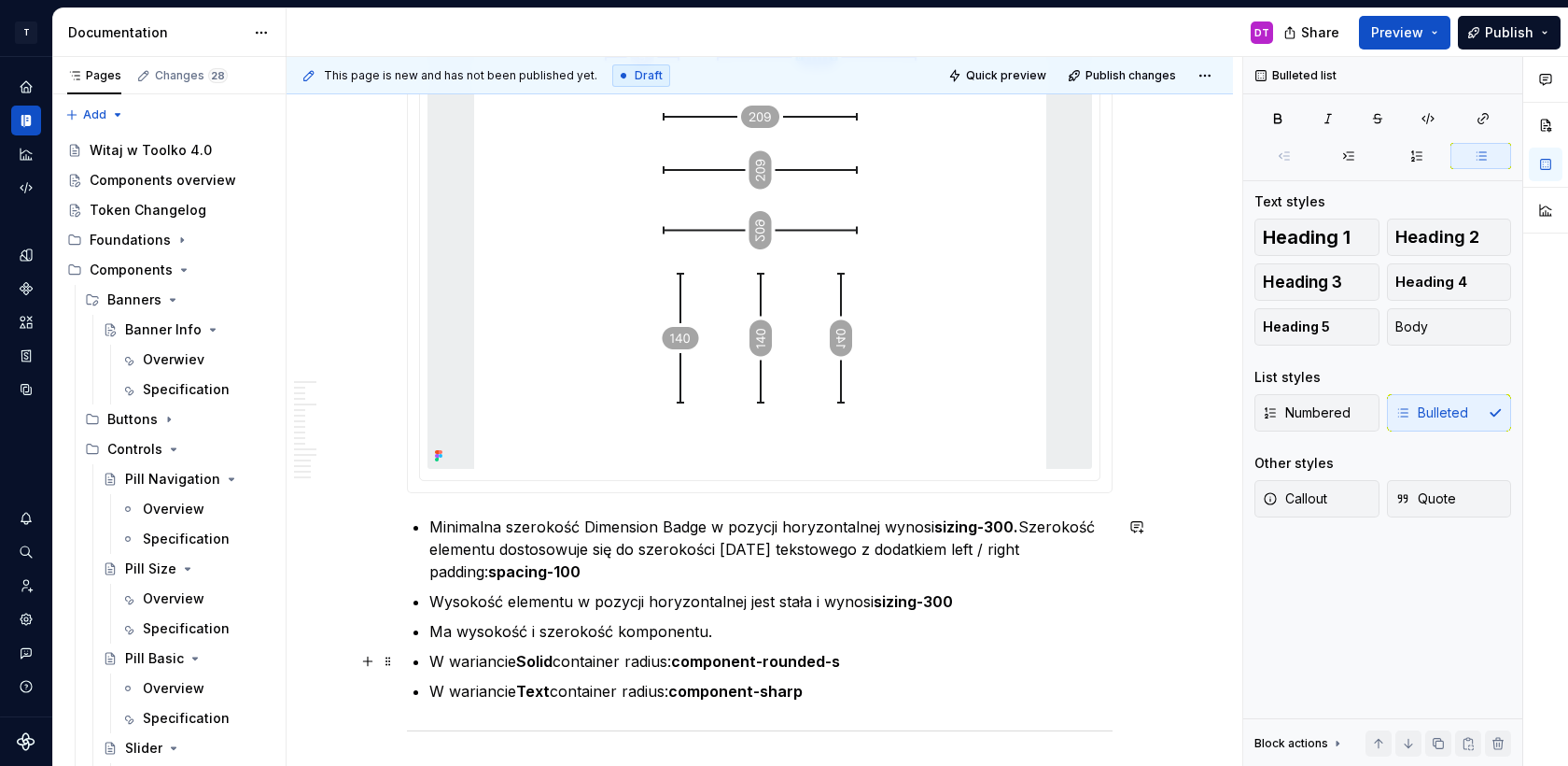
scroll to position [2342, 0]
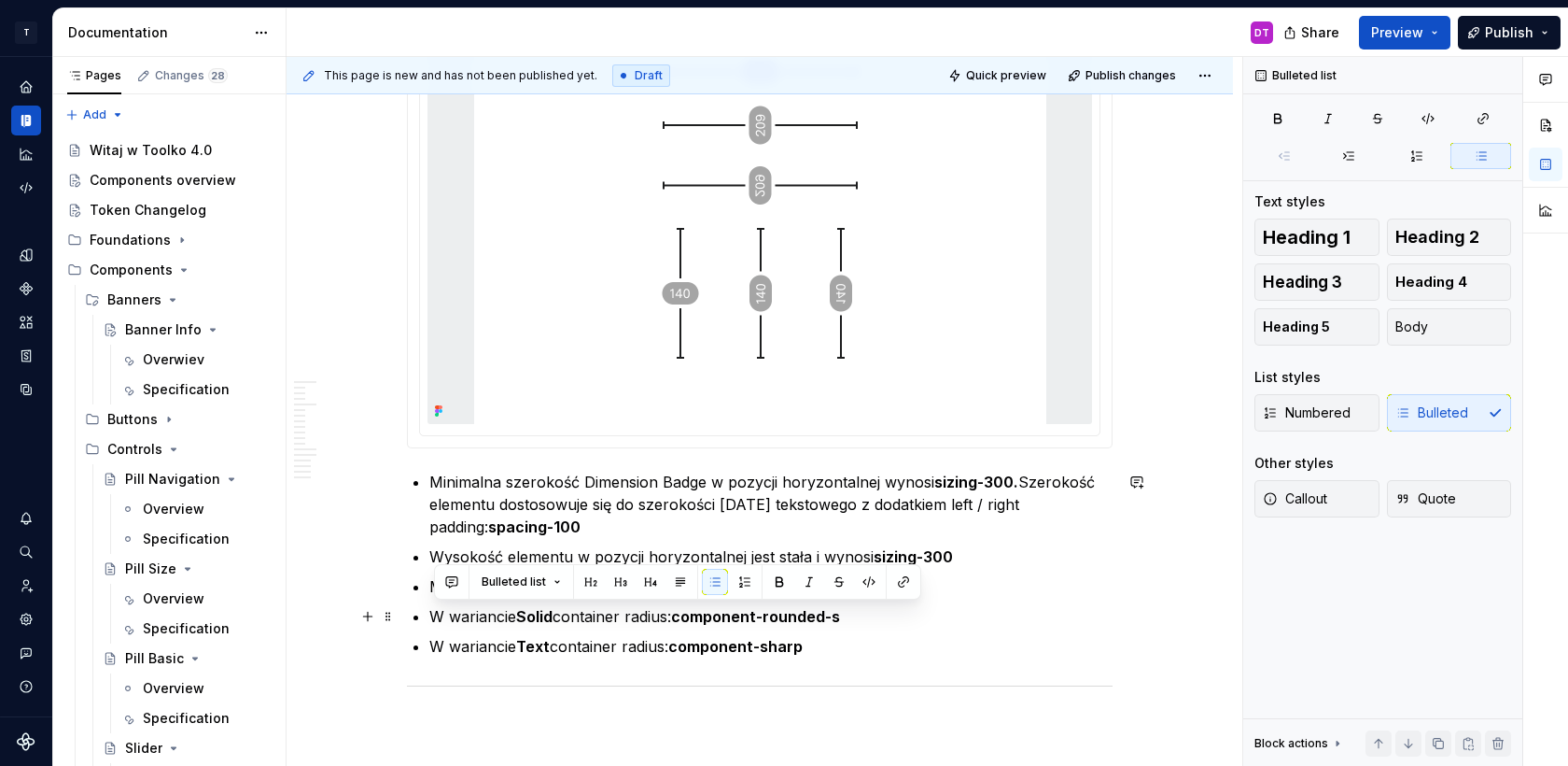
drag, startPoint x: 565, startPoint y: 617, endPoint x: 422, endPoint y: 614, distance: 143.0
click at [430, 614] on li "W wariancie Solid container radius: component-rounded-s" at bounding box center [771, 617] width 683 height 23
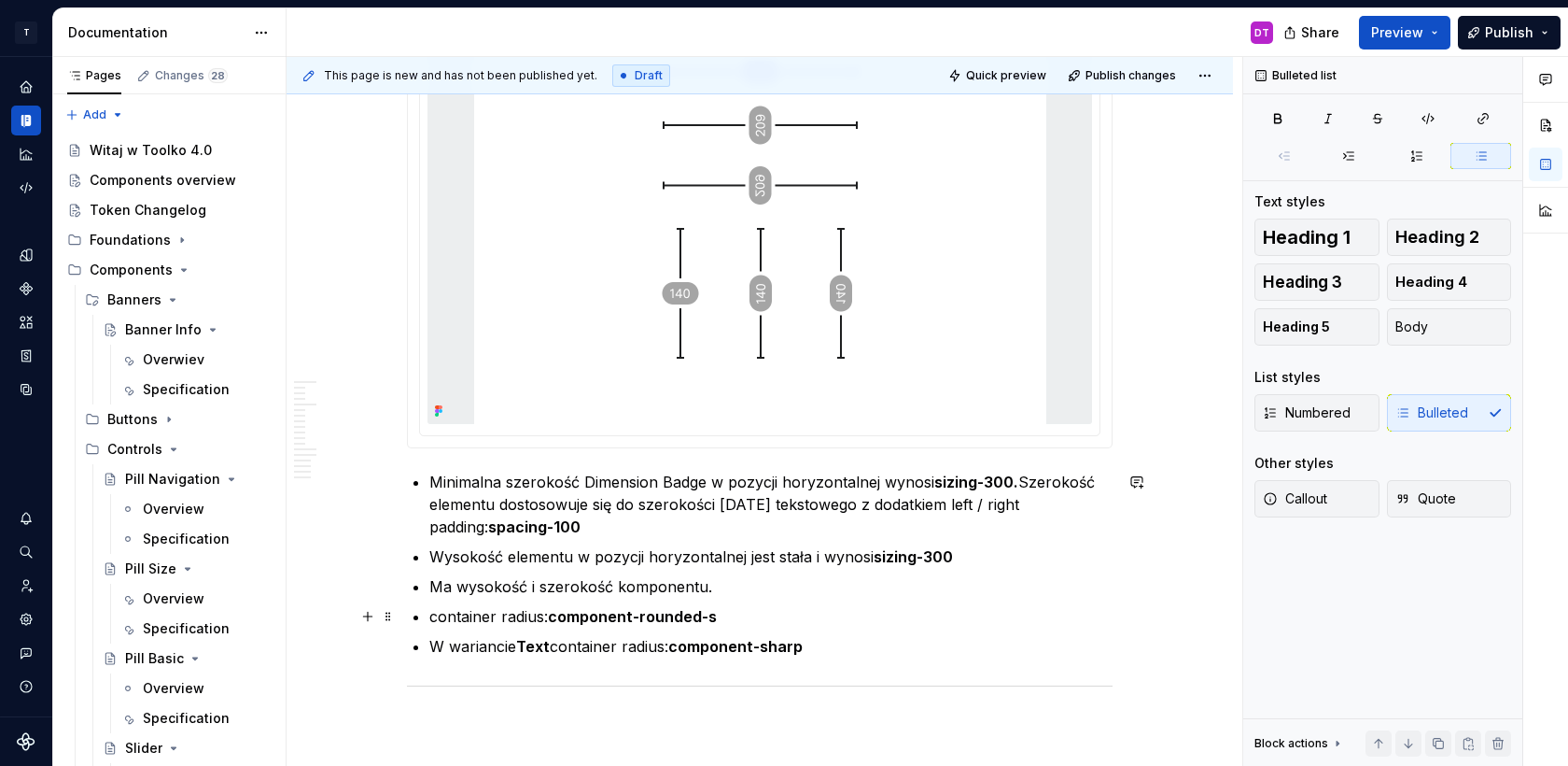
click at [728, 616] on p "container radius: component-rounded-s" at bounding box center [771, 617] width 683 height 23
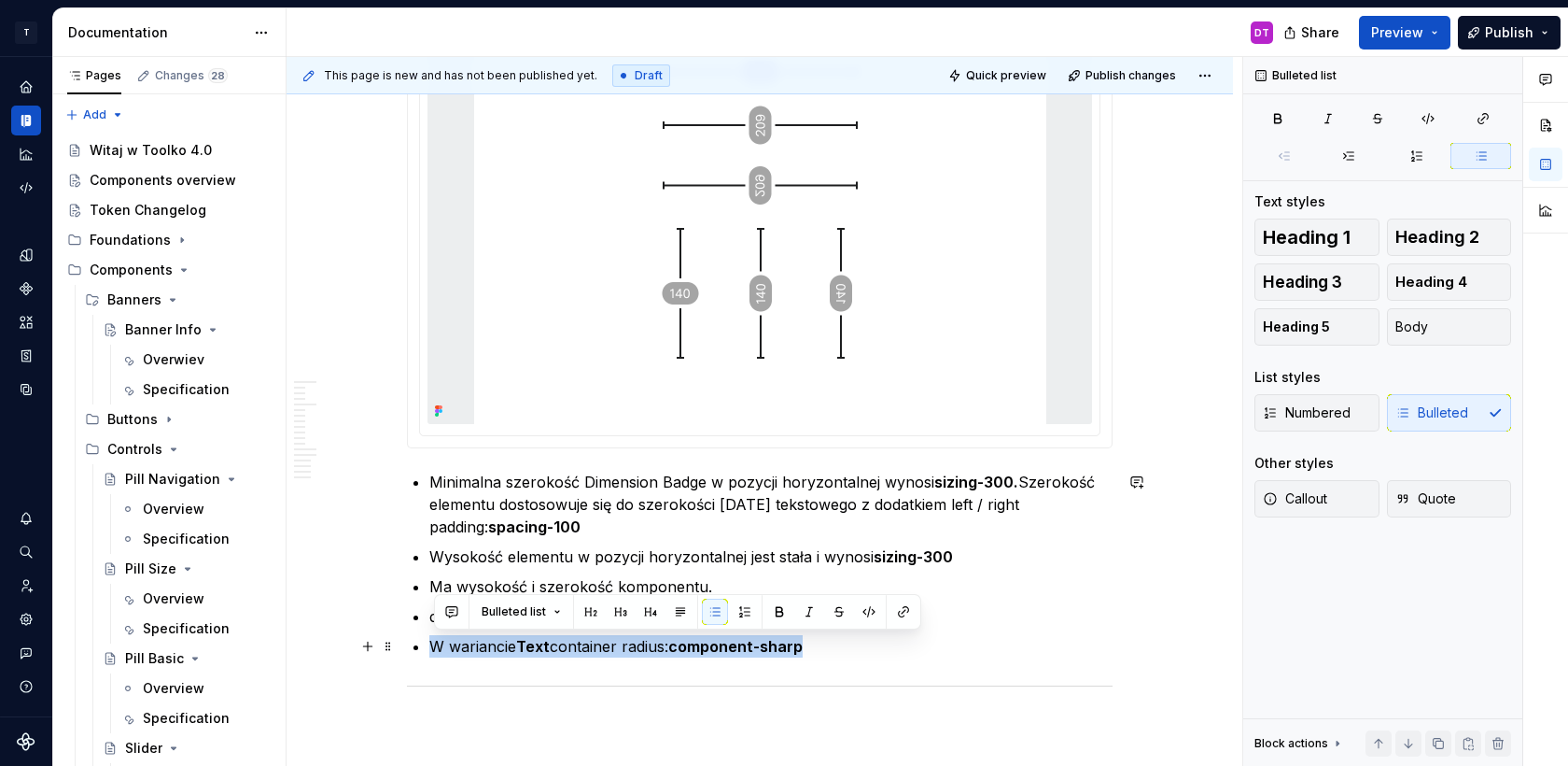
drag, startPoint x: 435, startPoint y: 646, endPoint x: 821, endPoint y: 654, distance: 386.1
click at [821, 654] on p "W wariancie Text container radius: component-sharp" at bounding box center [771, 646] width 683 height 23
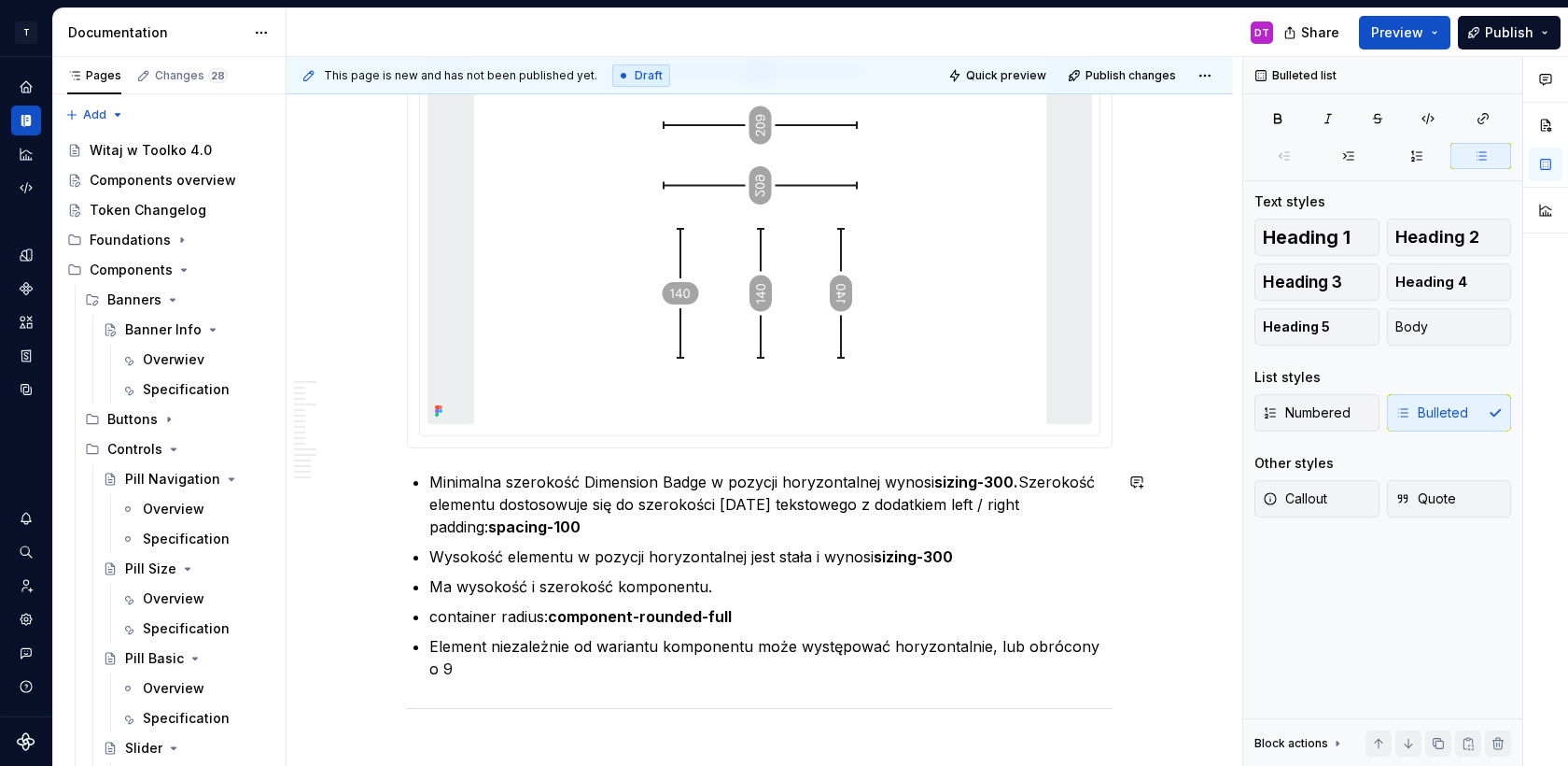
scroll to position [2347, 0]
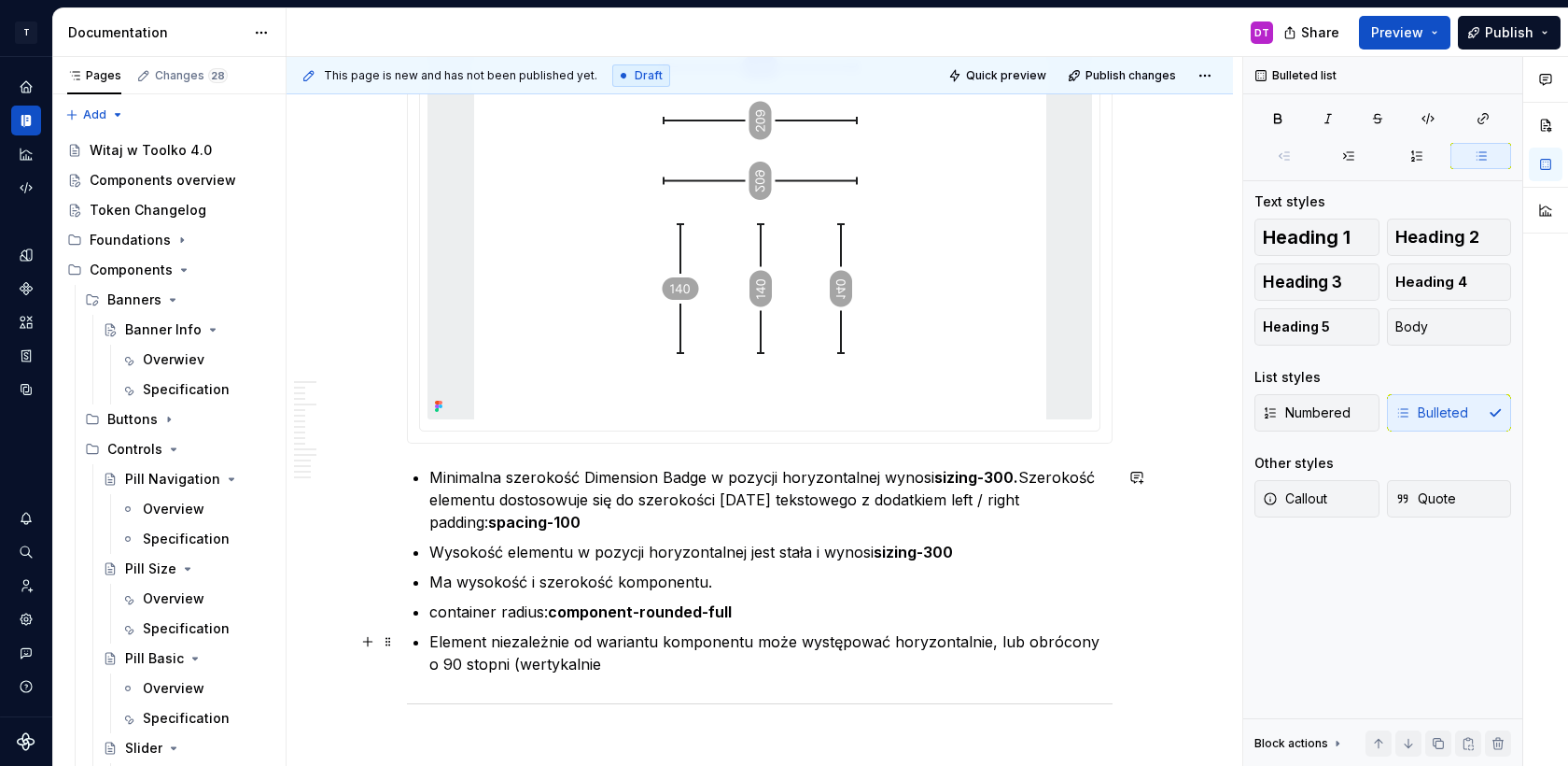
click at [511, 663] on p "Element niezależnie od wariantu komponentu może występować horyzontalnie, lub o…" at bounding box center [771, 652] width 683 height 44
click at [642, 658] on p "Element niezależnie od wariantu komponentu może występować horyzontalnie, lub o…" at bounding box center [771, 652] width 683 height 44
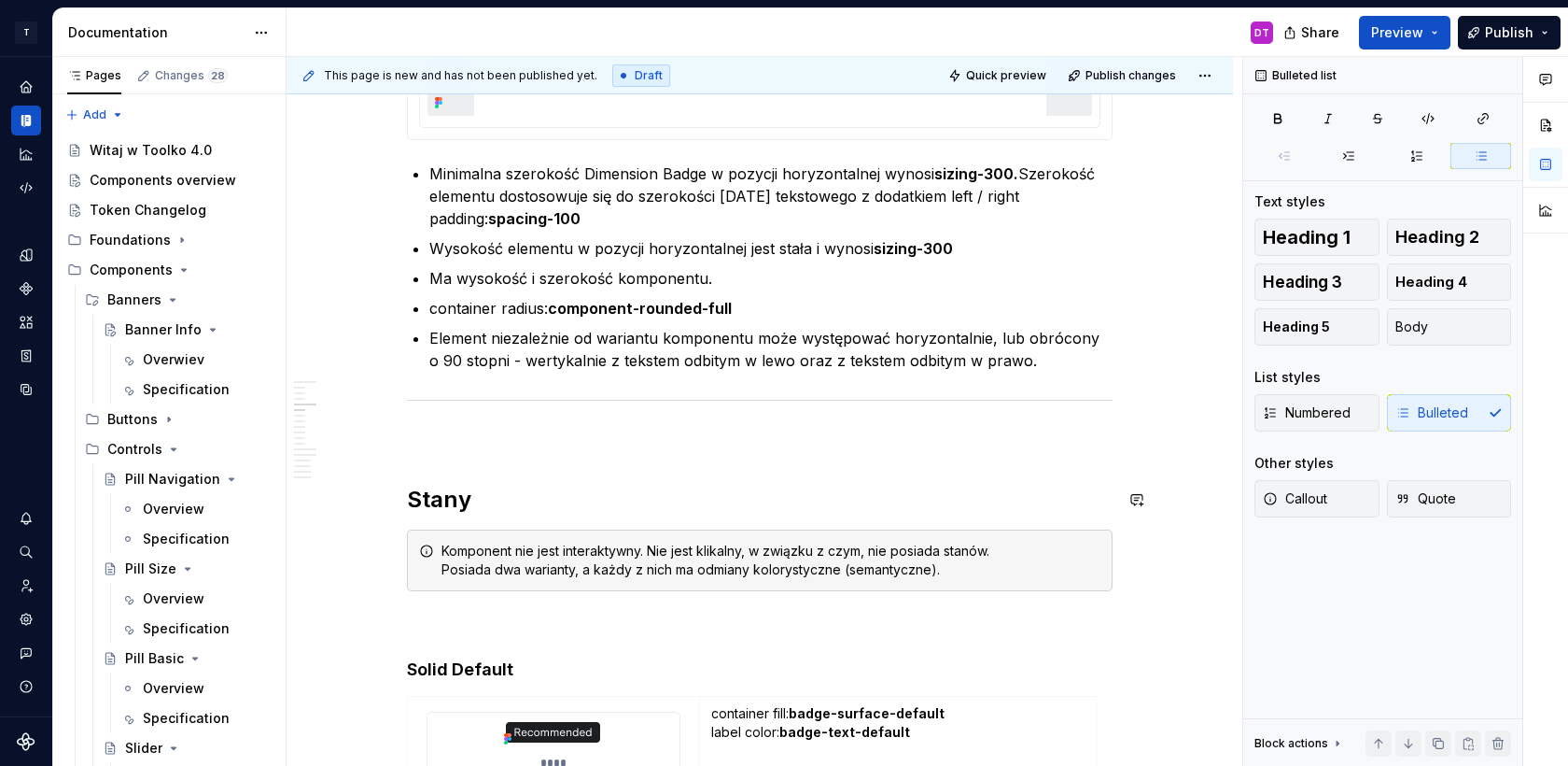
scroll to position [2651, 0]
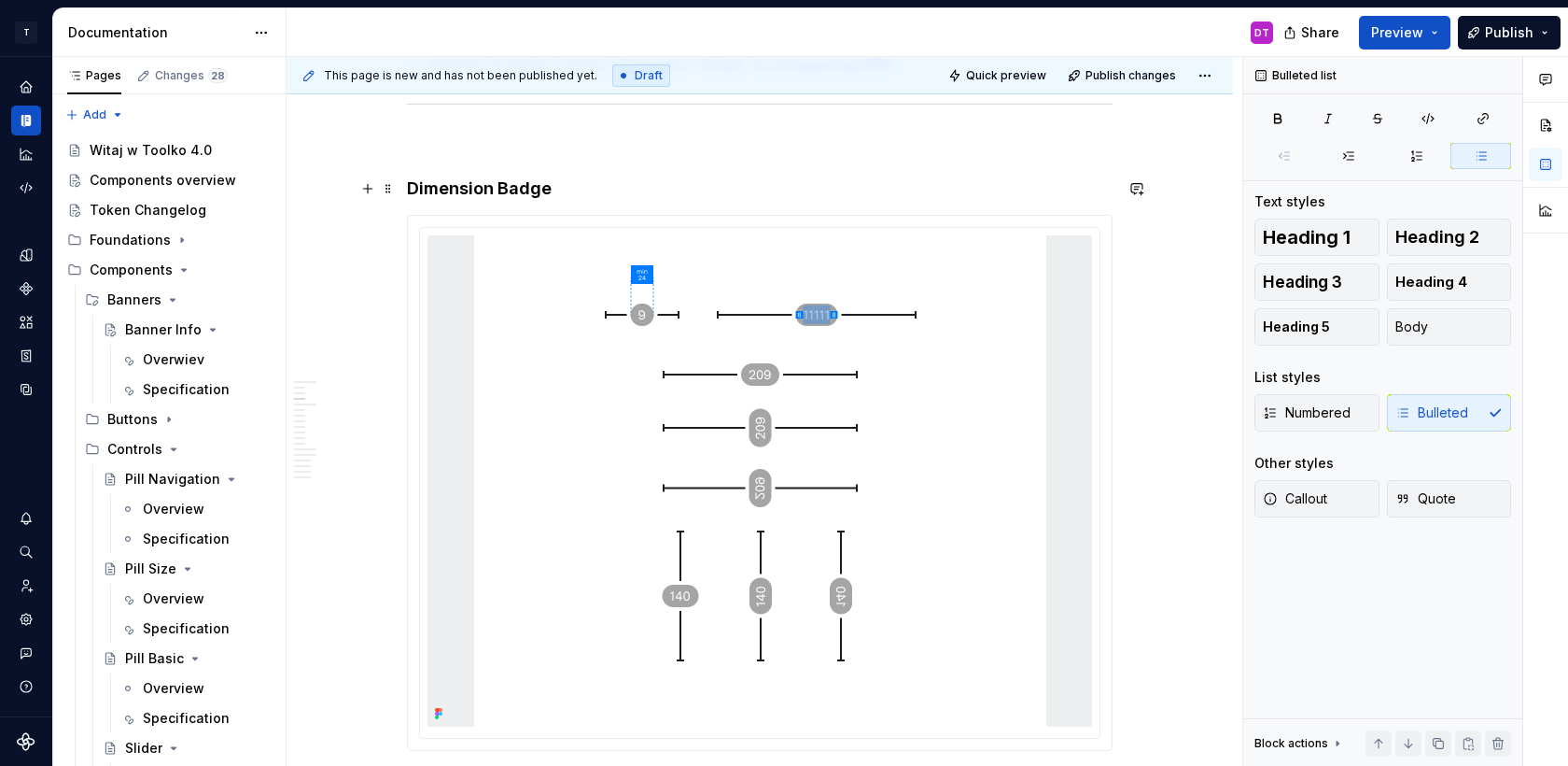
click at [413, 187] on h4 "Dimension Badge" at bounding box center [760, 189] width 706 height 23
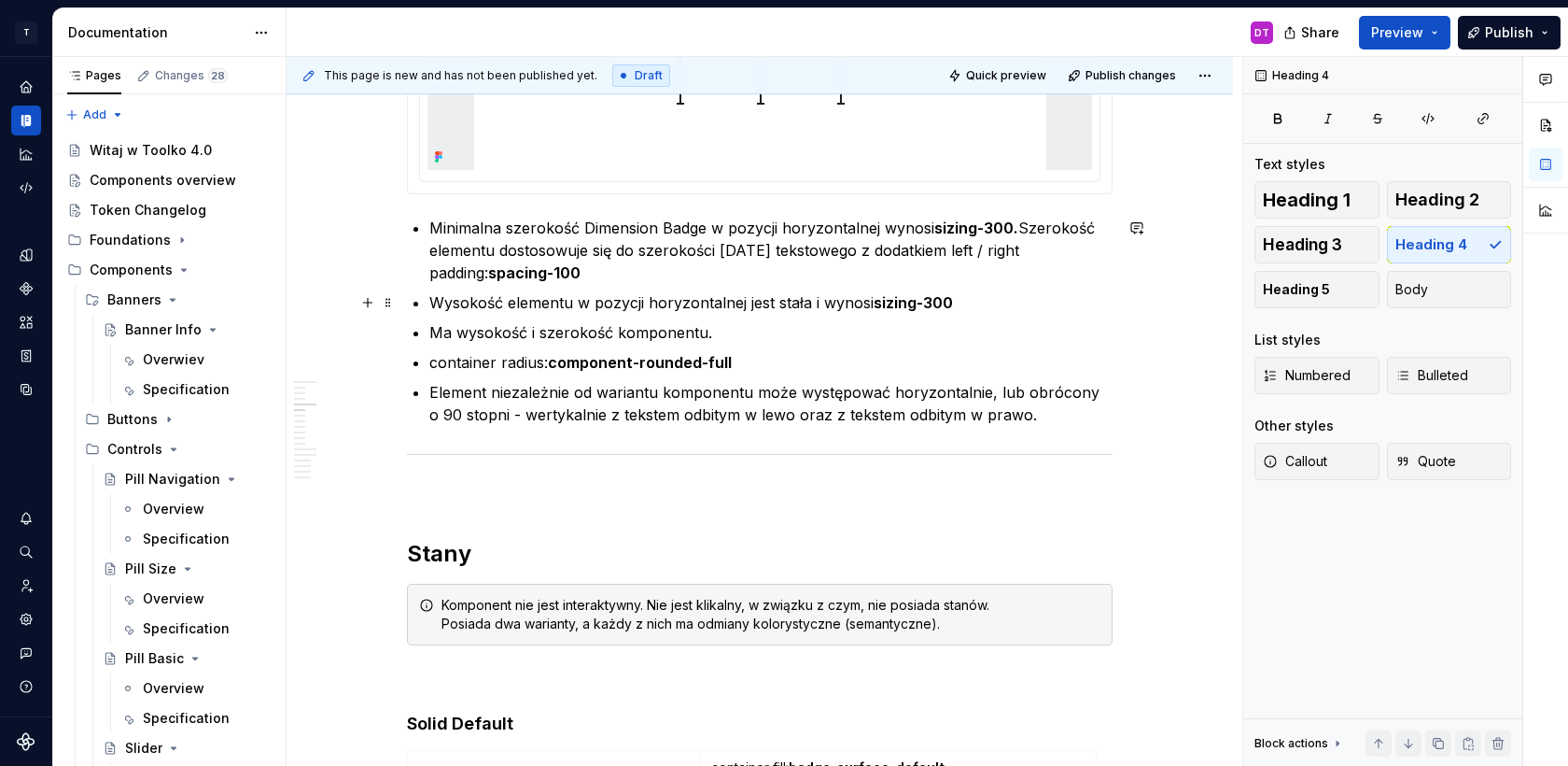
scroll to position [2707, 0]
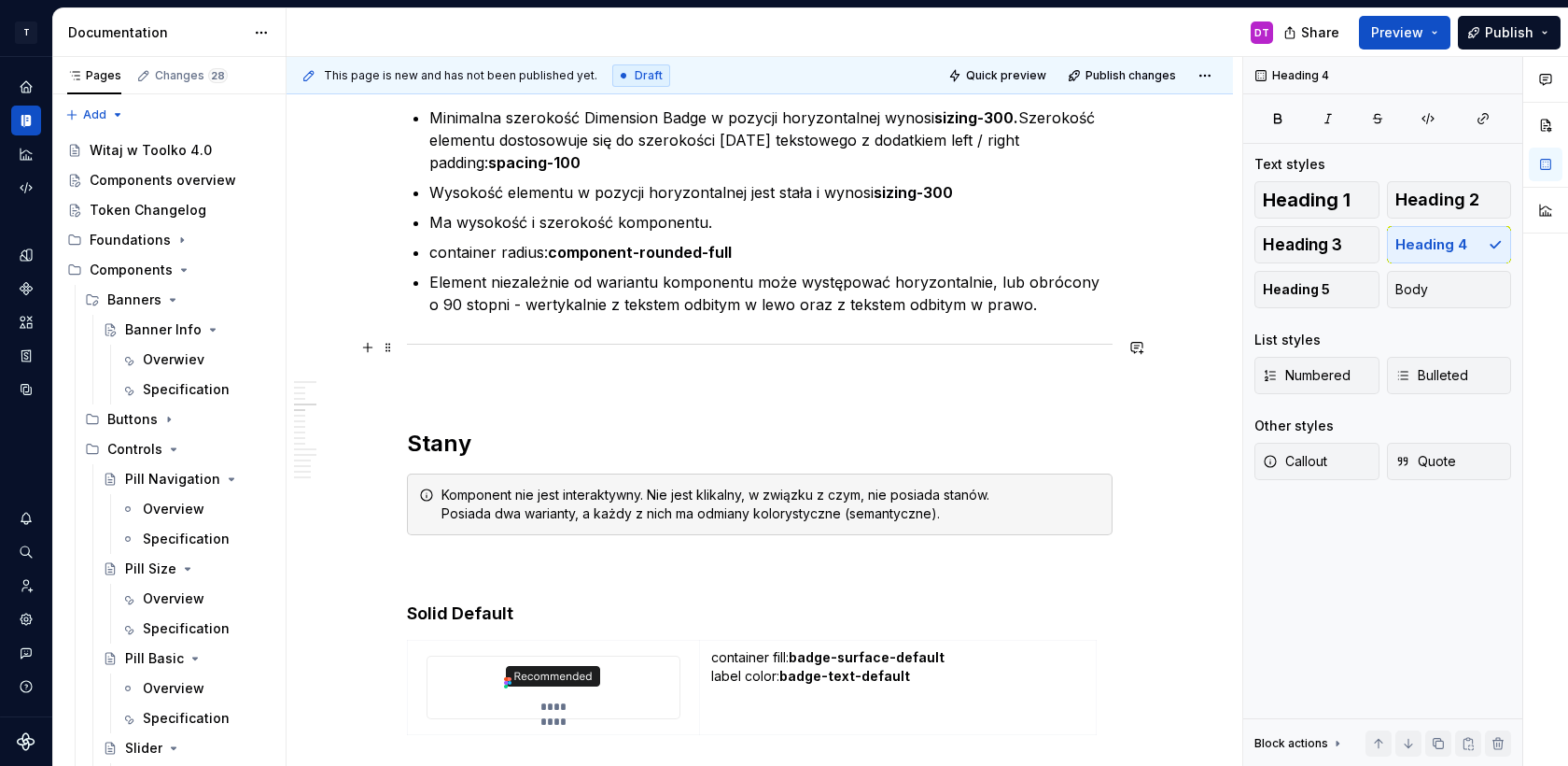
click at [481, 341] on div at bounding box center [760, 344] width 706 height 12
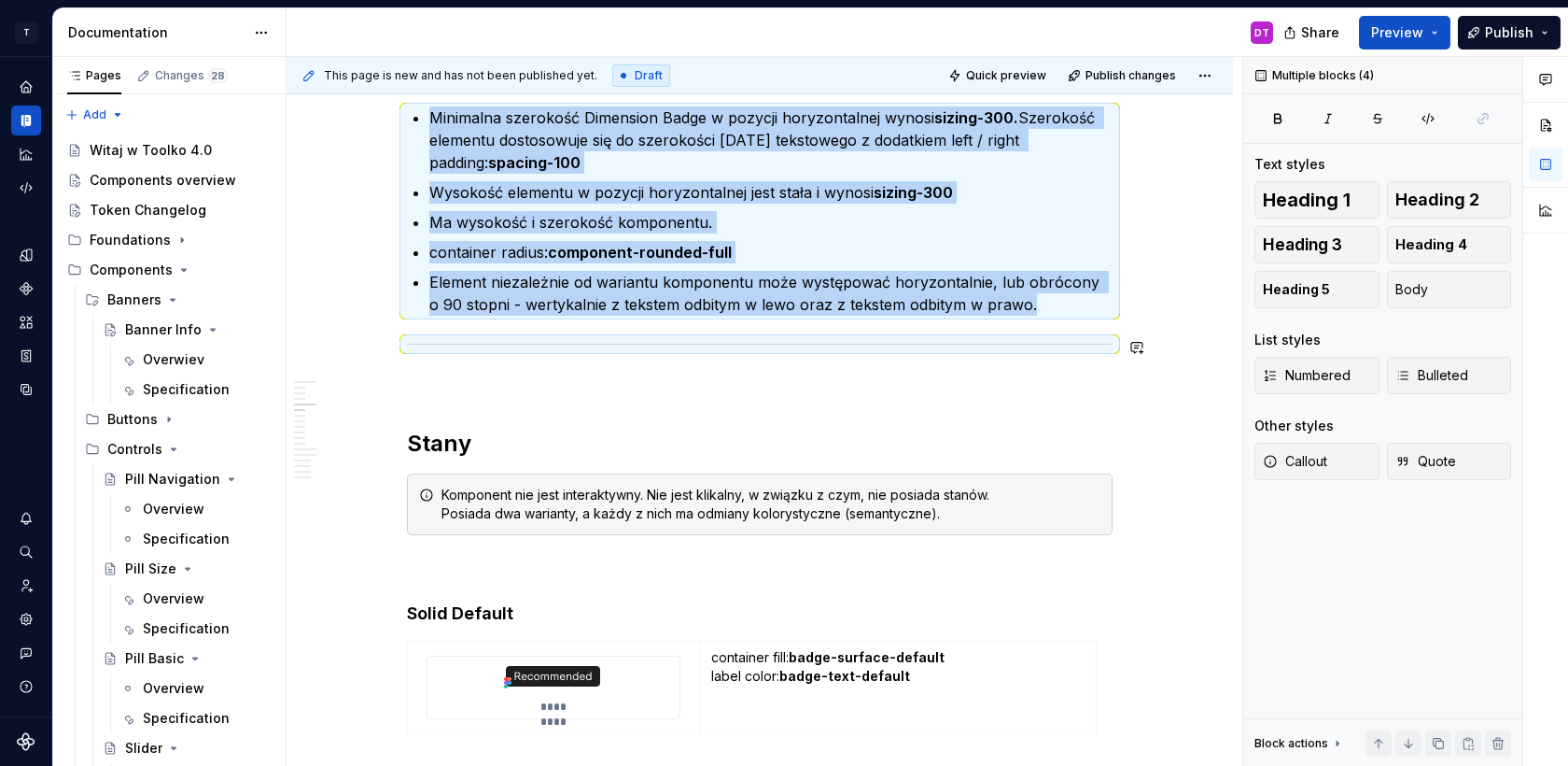
copy div "Dimension Badge Minimalna szerokość Dimension Badge w pozycji horyzontalnej wyn…"
click at [433, 393] on p at bounding box center [760, 384] width 706 height 23
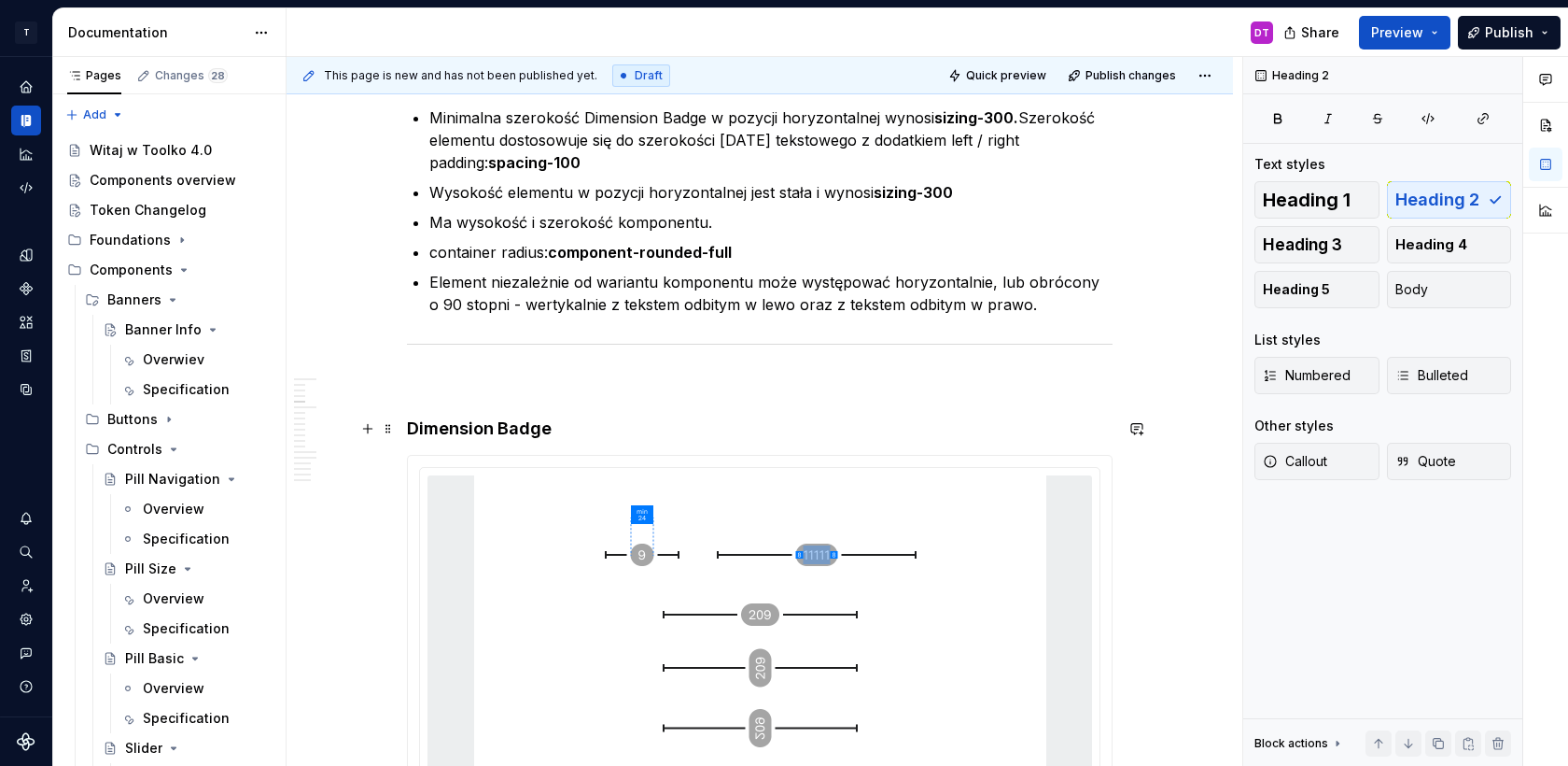
click at [468, 430] on h4 "Dimension Badge" at bounding box center [760, 429] width 706 height 23
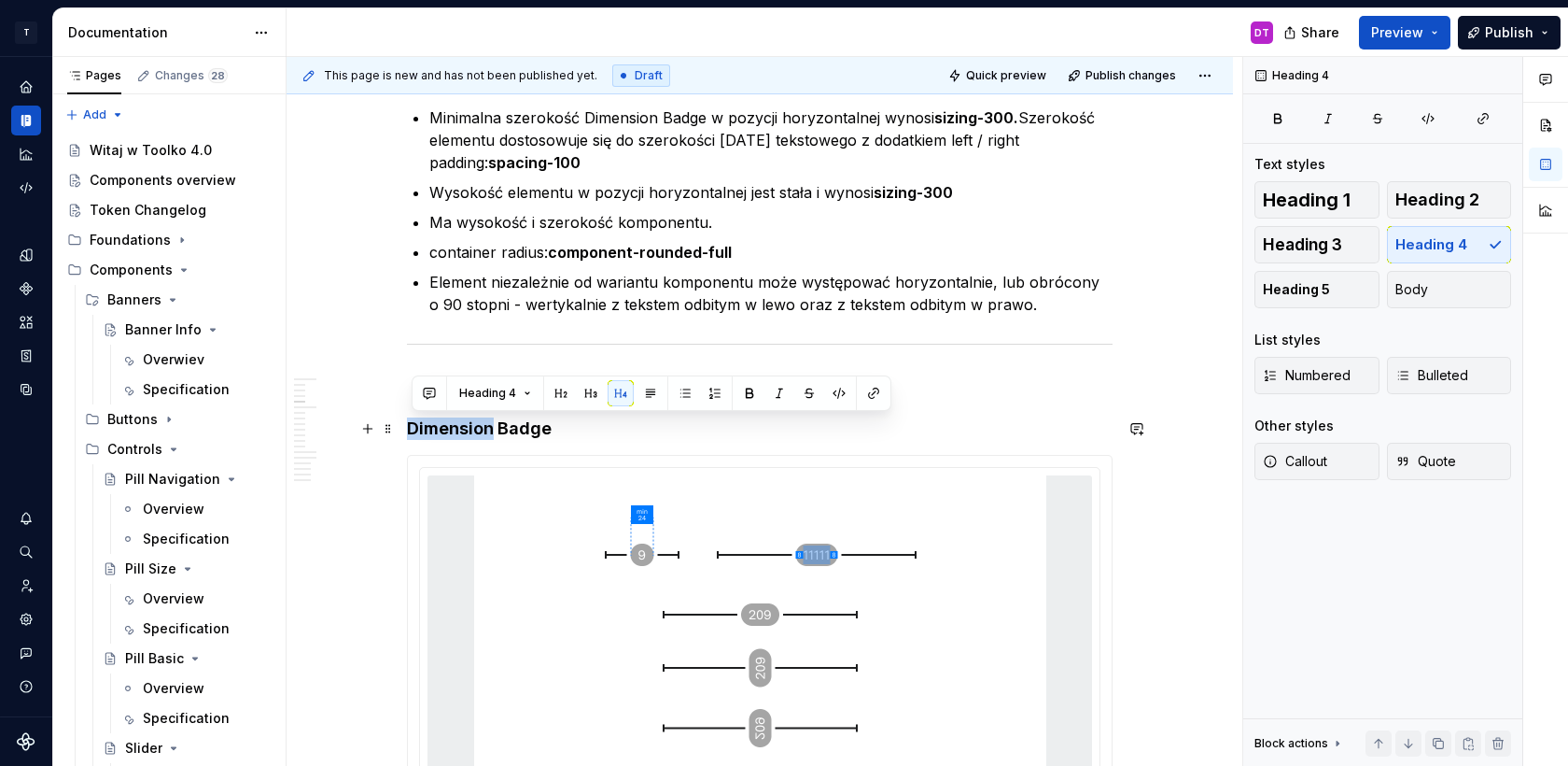
click at [468, 430] on h4 "Dimension Badge" at bounding box center [760, 429] width 706 height 23
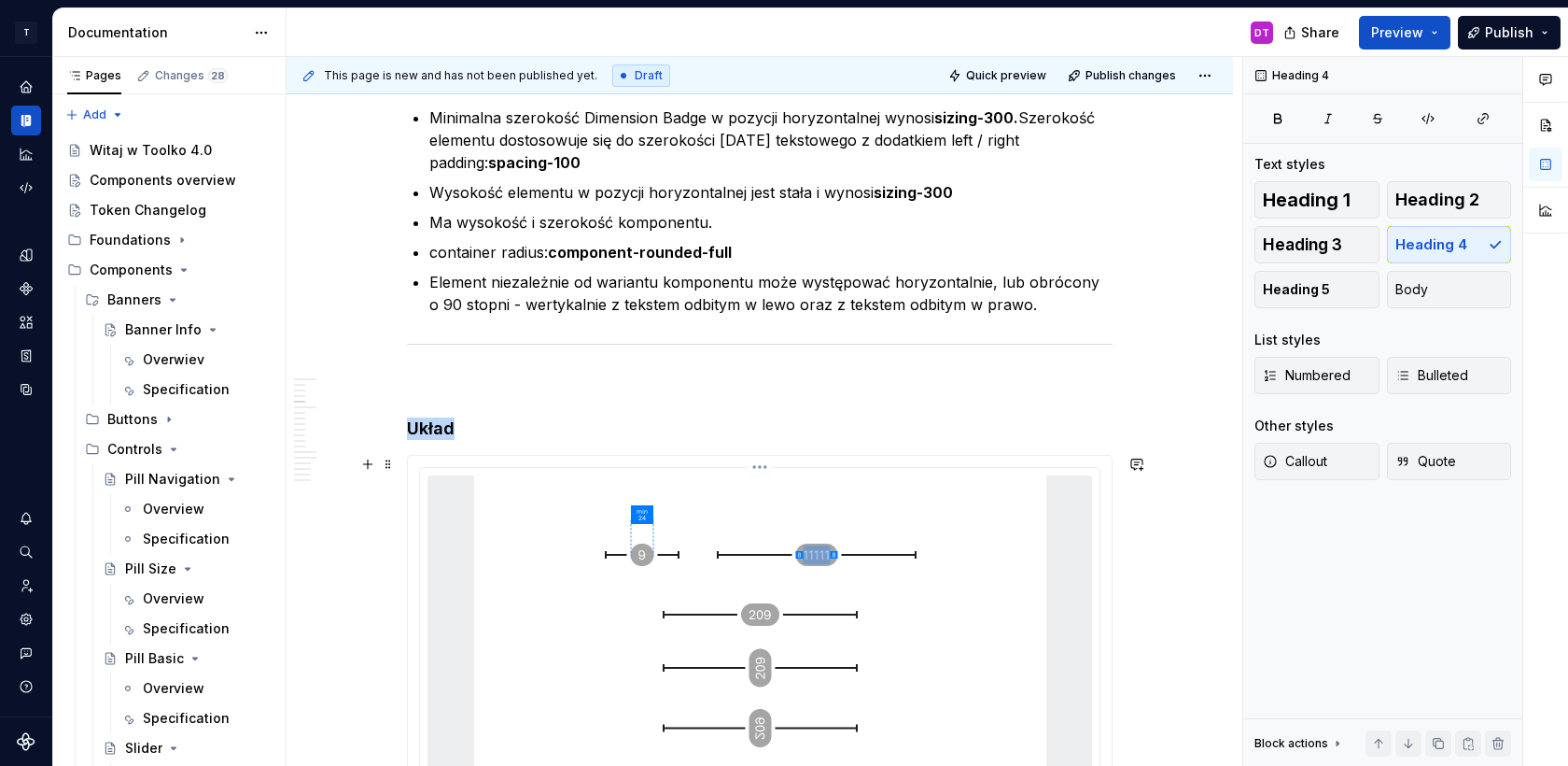
click at [772, 604] on img at bounding box center [760, 721] width 572 height 491
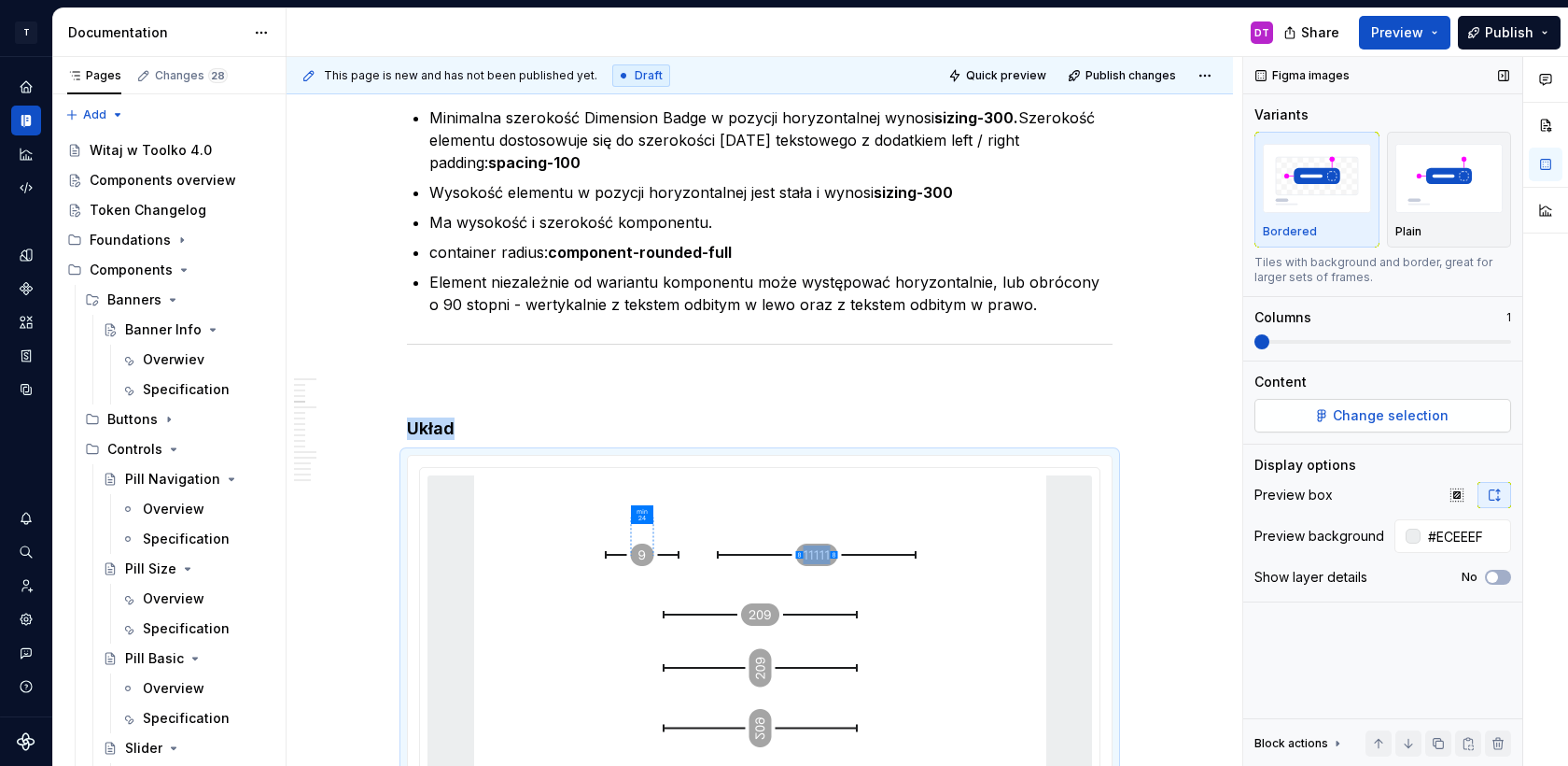
click at [1408, 412] on span "Change selection" at bounding box center [1391, 416] width 116 height 19
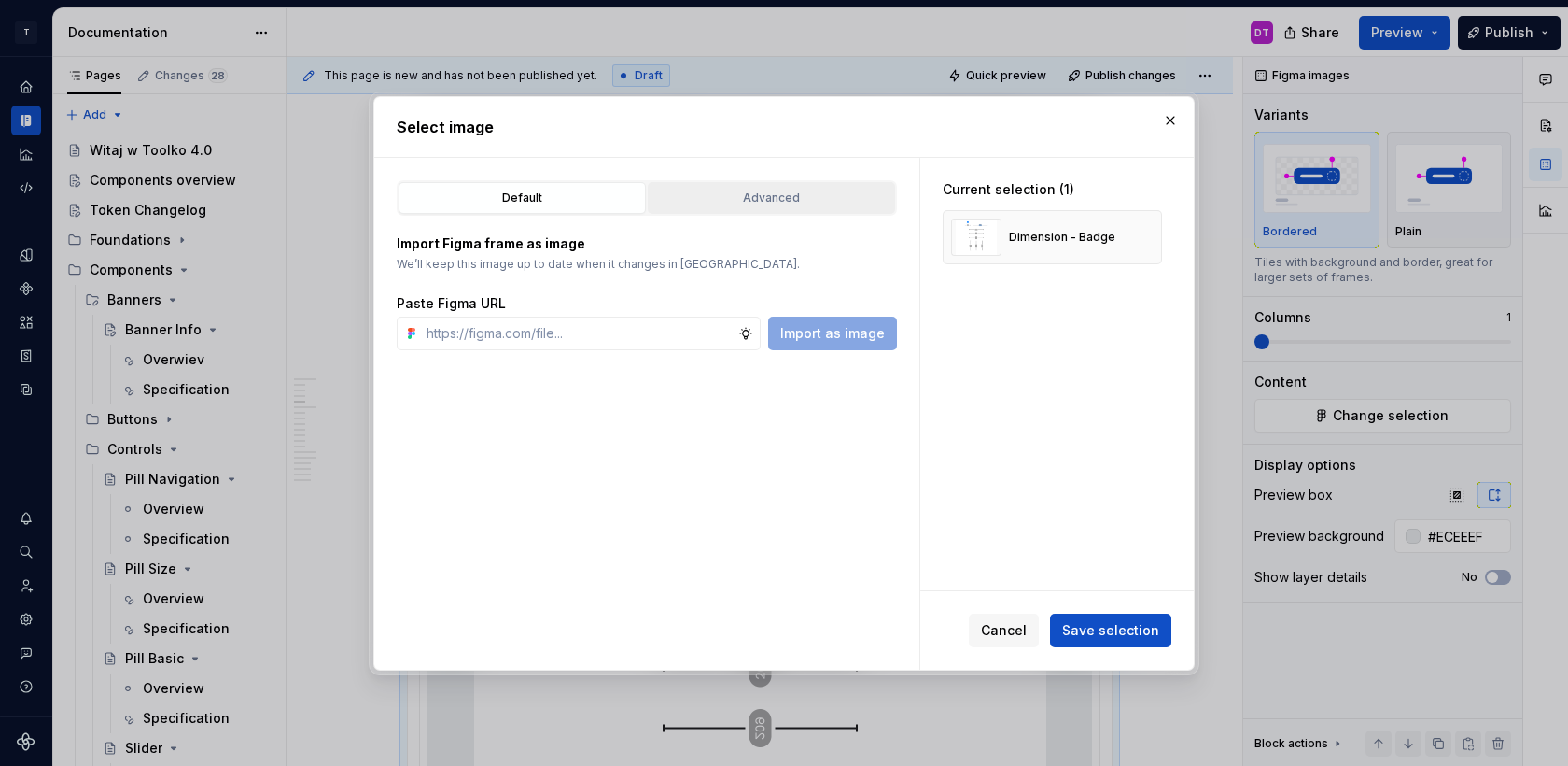
click at [682, 189] on div "Advanced" at bounding box center [771, 198] width 234 height 19
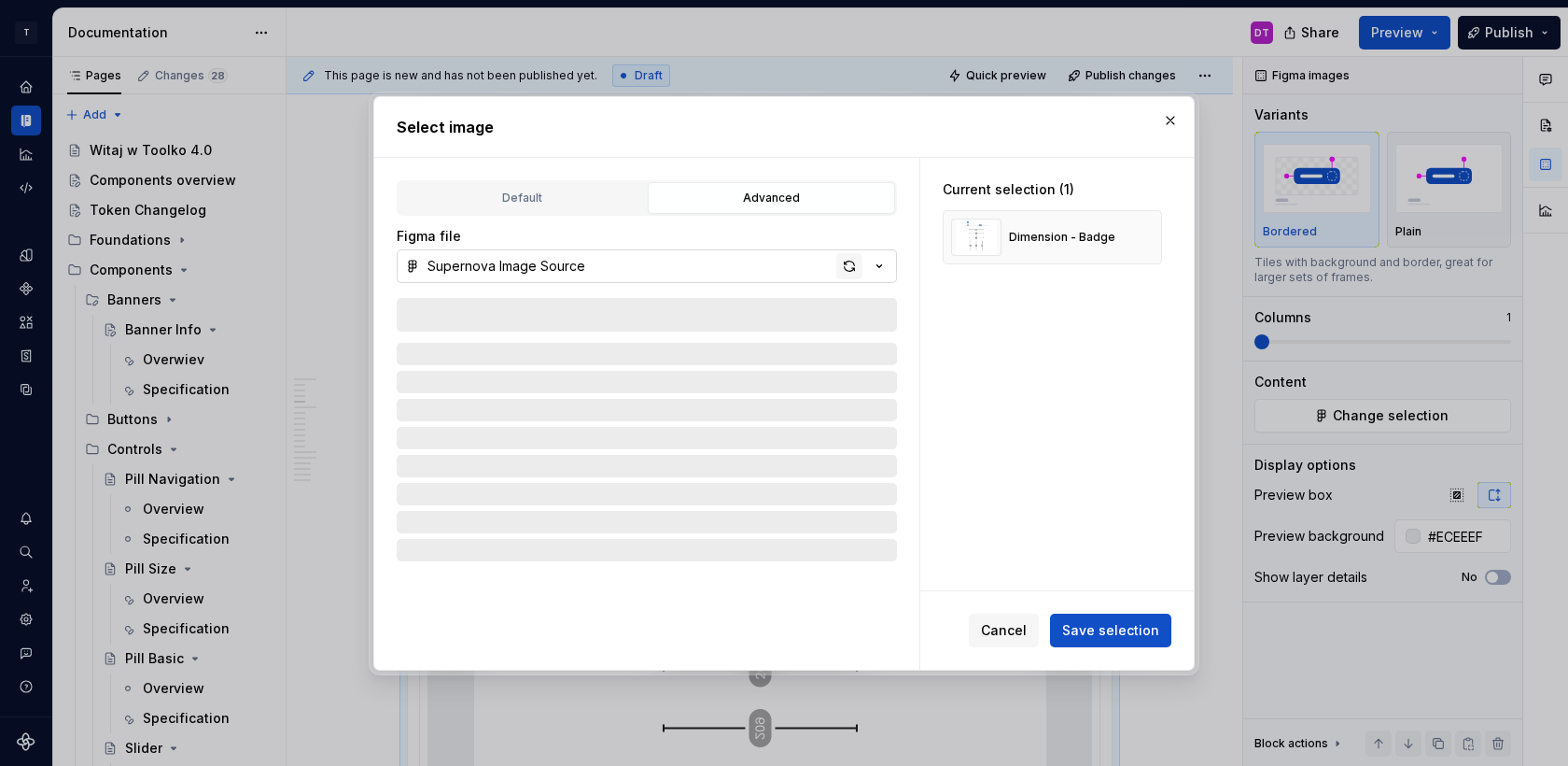
click at [850, 260] on div "button" at bounding box center [850, 266] width 26 height 26
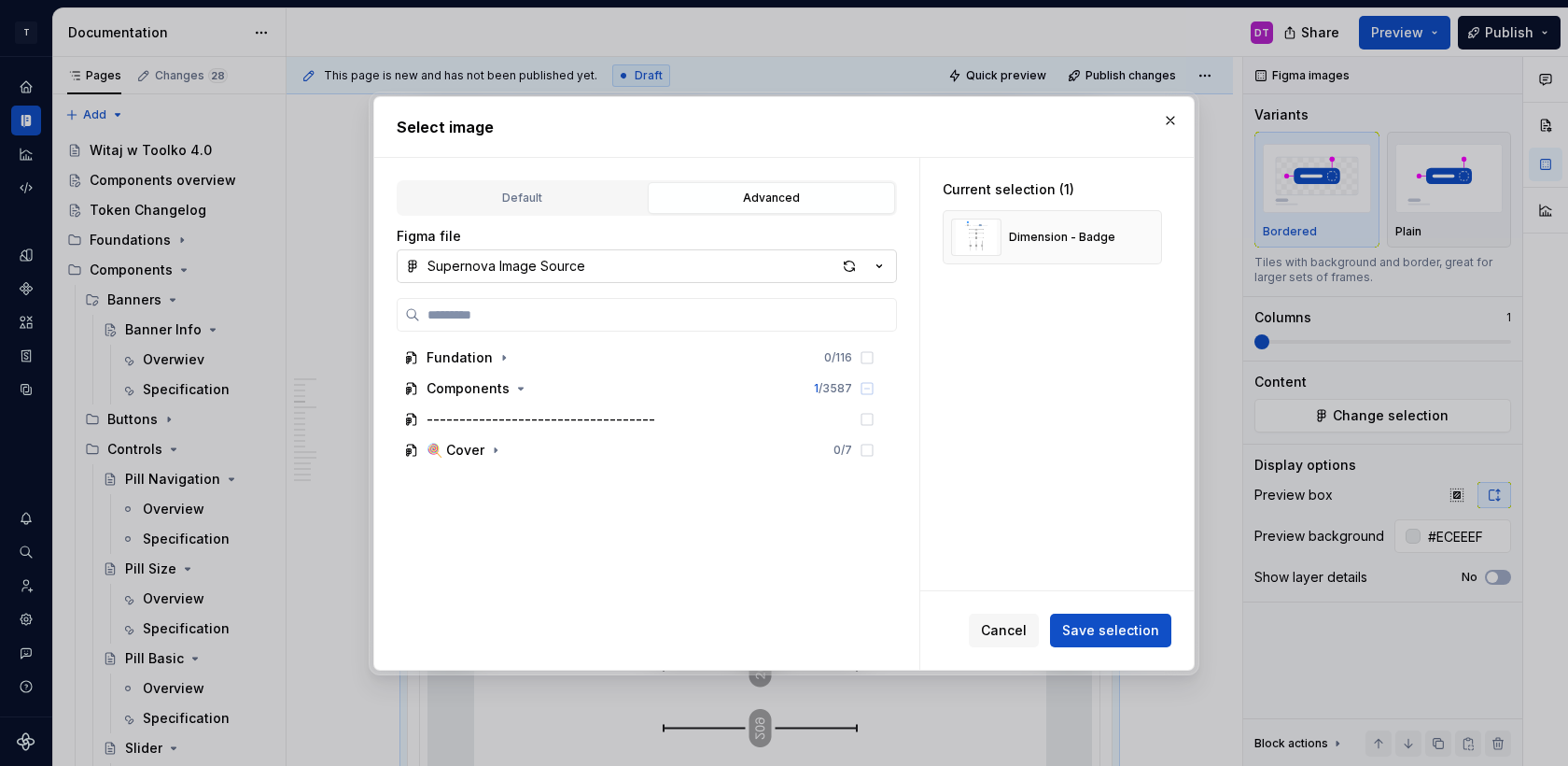
type textarea "*"
type input "*"
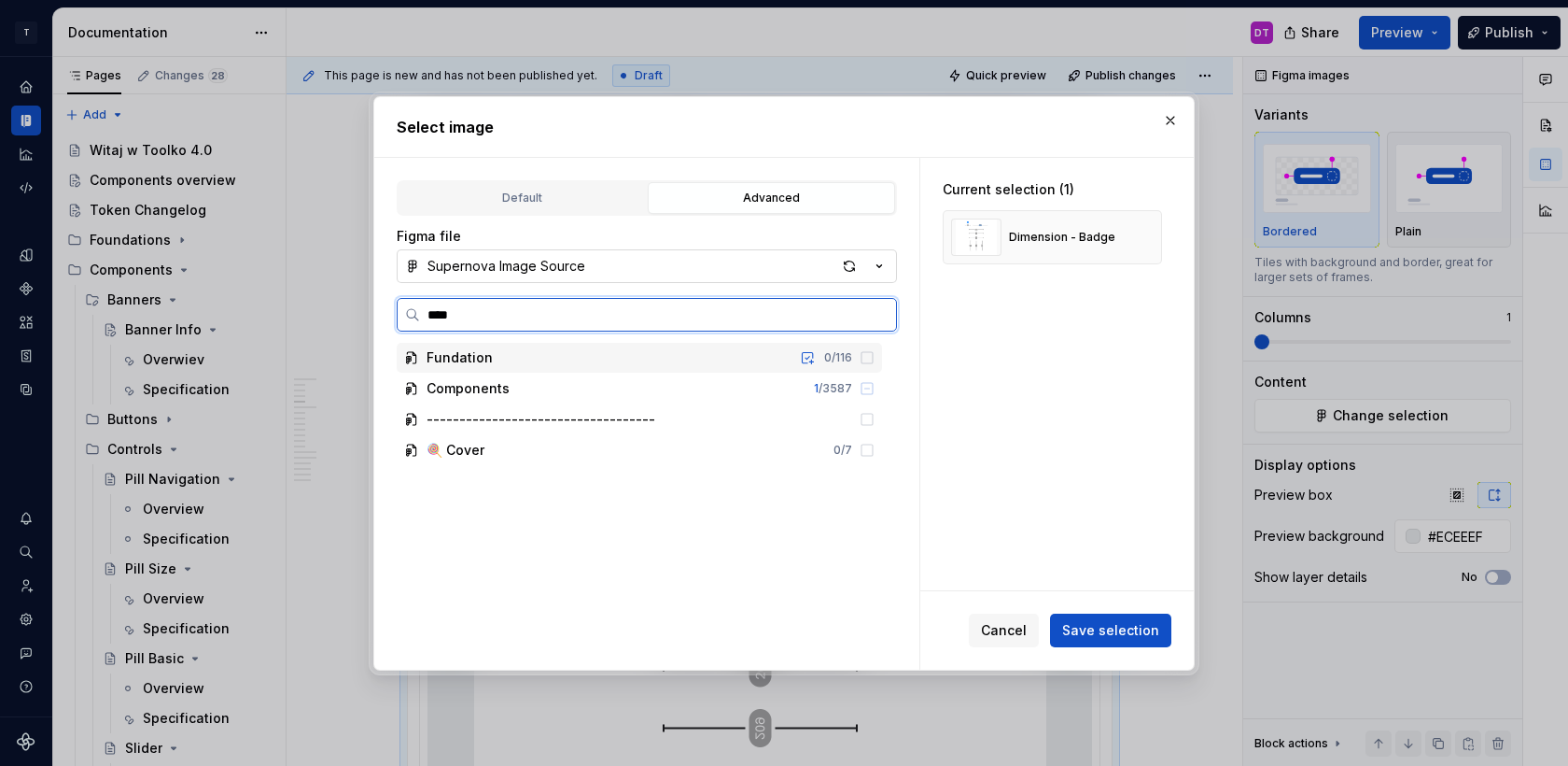
type input "*****"
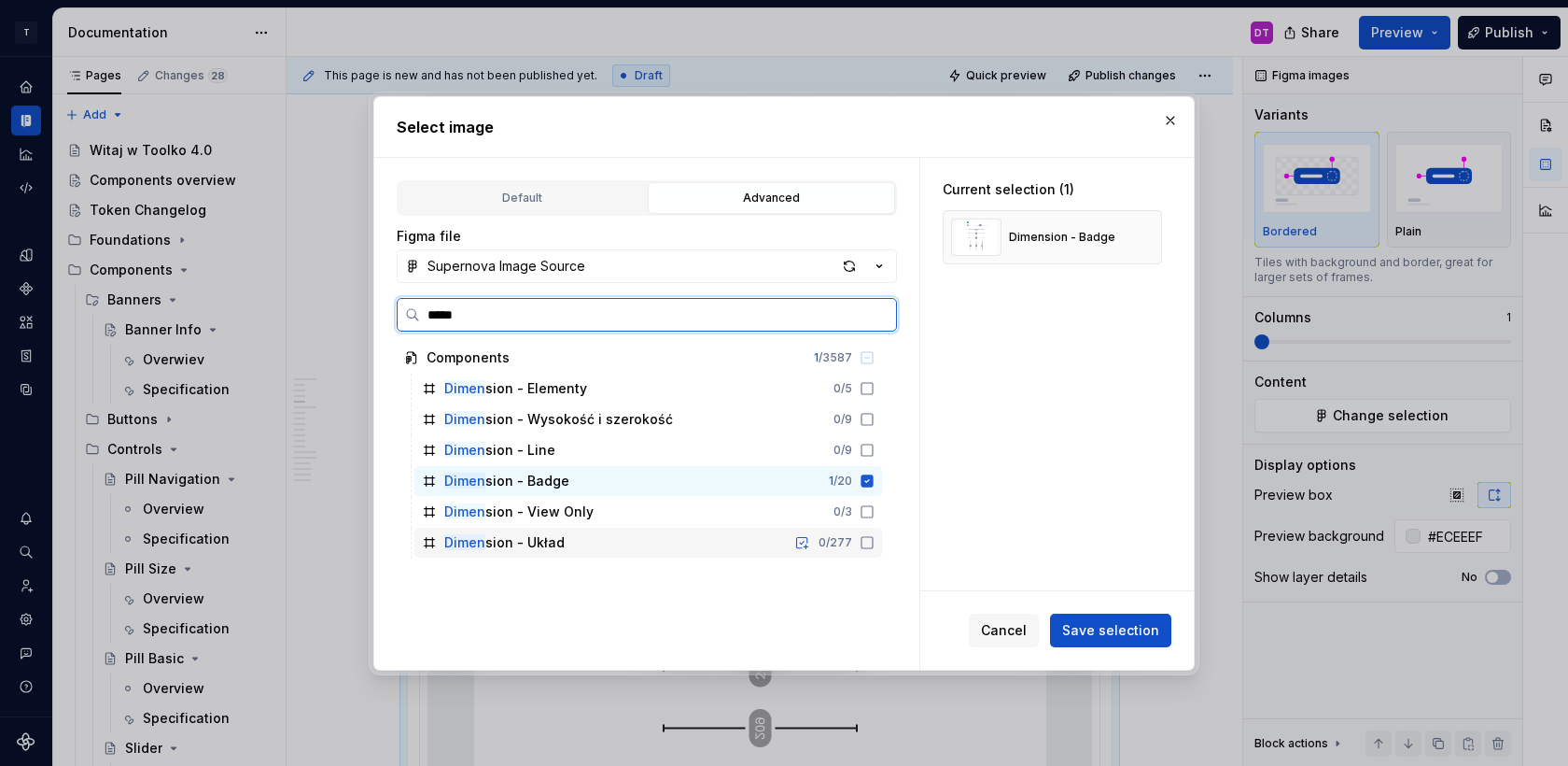
click at [534, 543] on div "Dimen sion - Układ" at bounding box center [505, 543] width 121 height 19
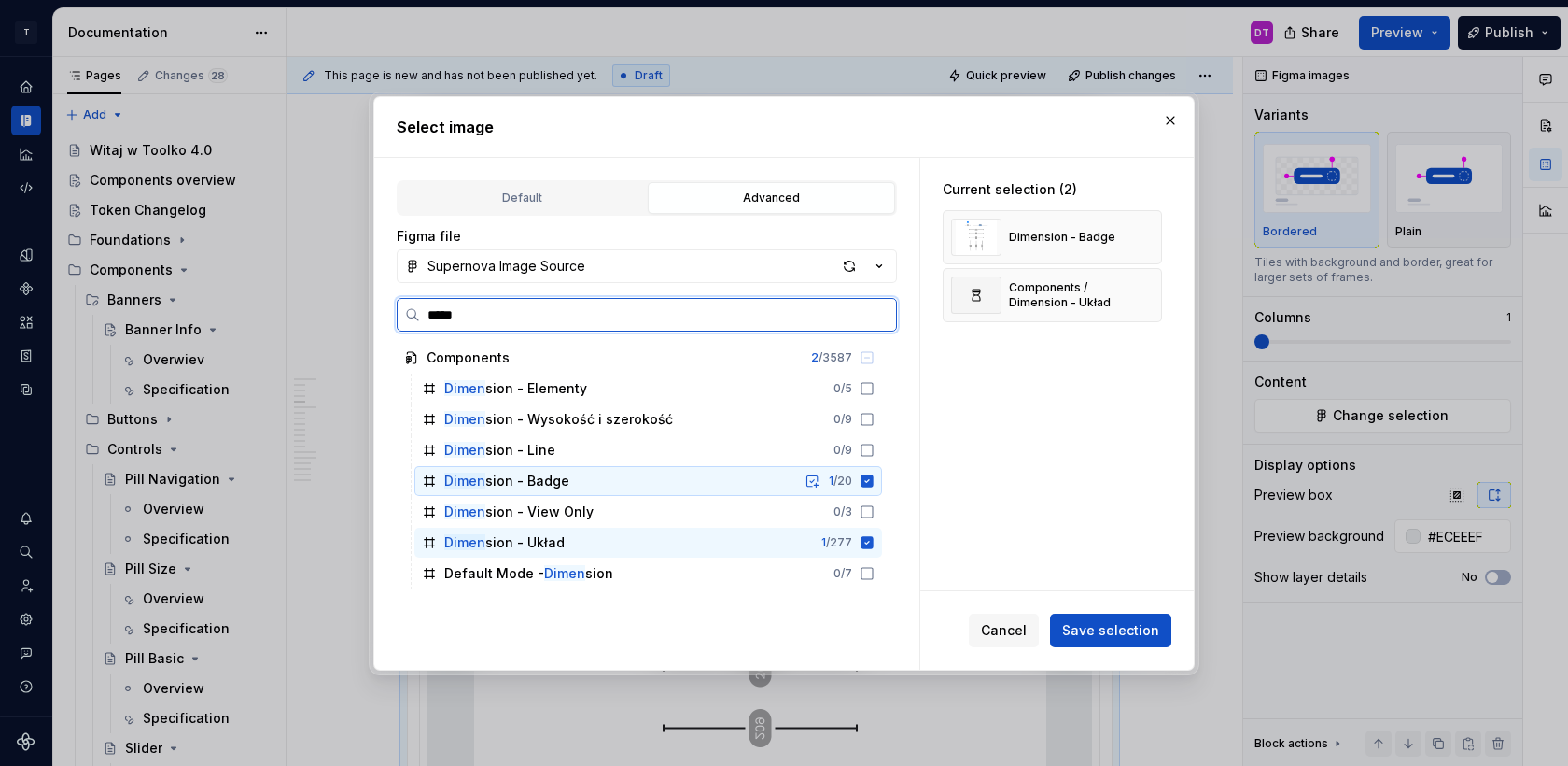
click at [874, 481] on icon at bounding box center [868, 480] width 12 height 12
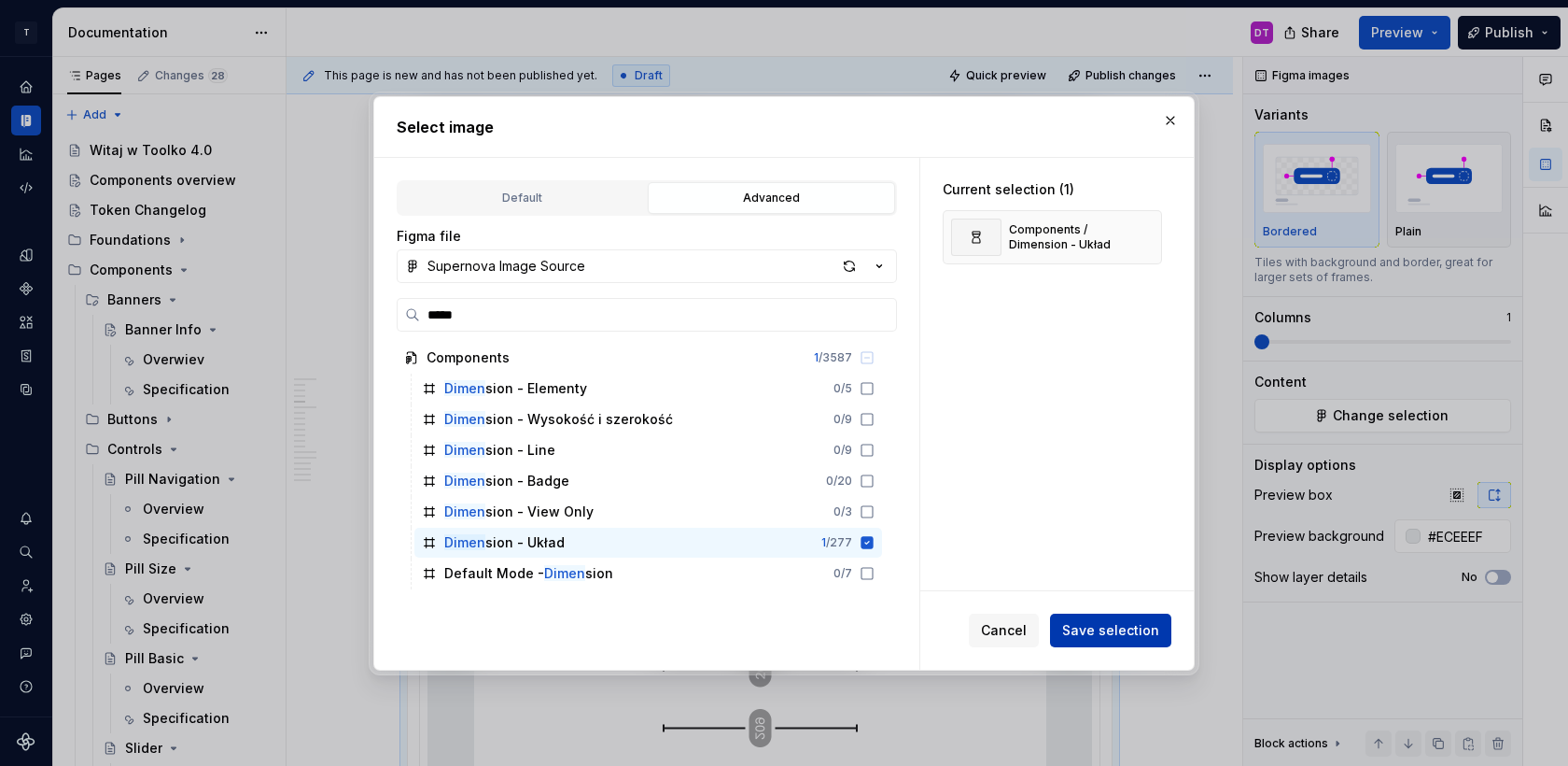
click at [1118, 640] on button "Save selection" at bounding box center [1110, 631] width 122 height 34
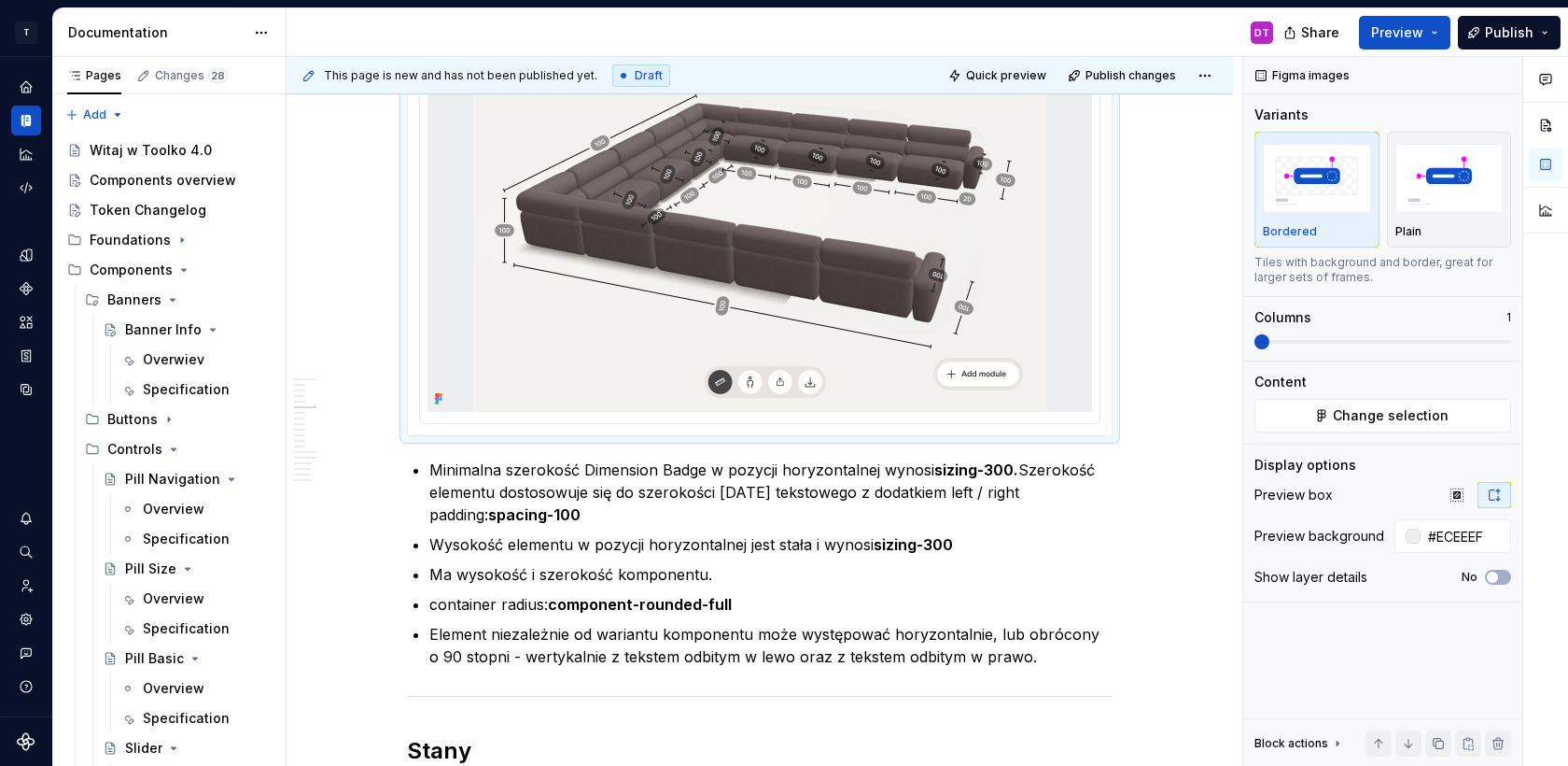
scroll to position [3669, 0]
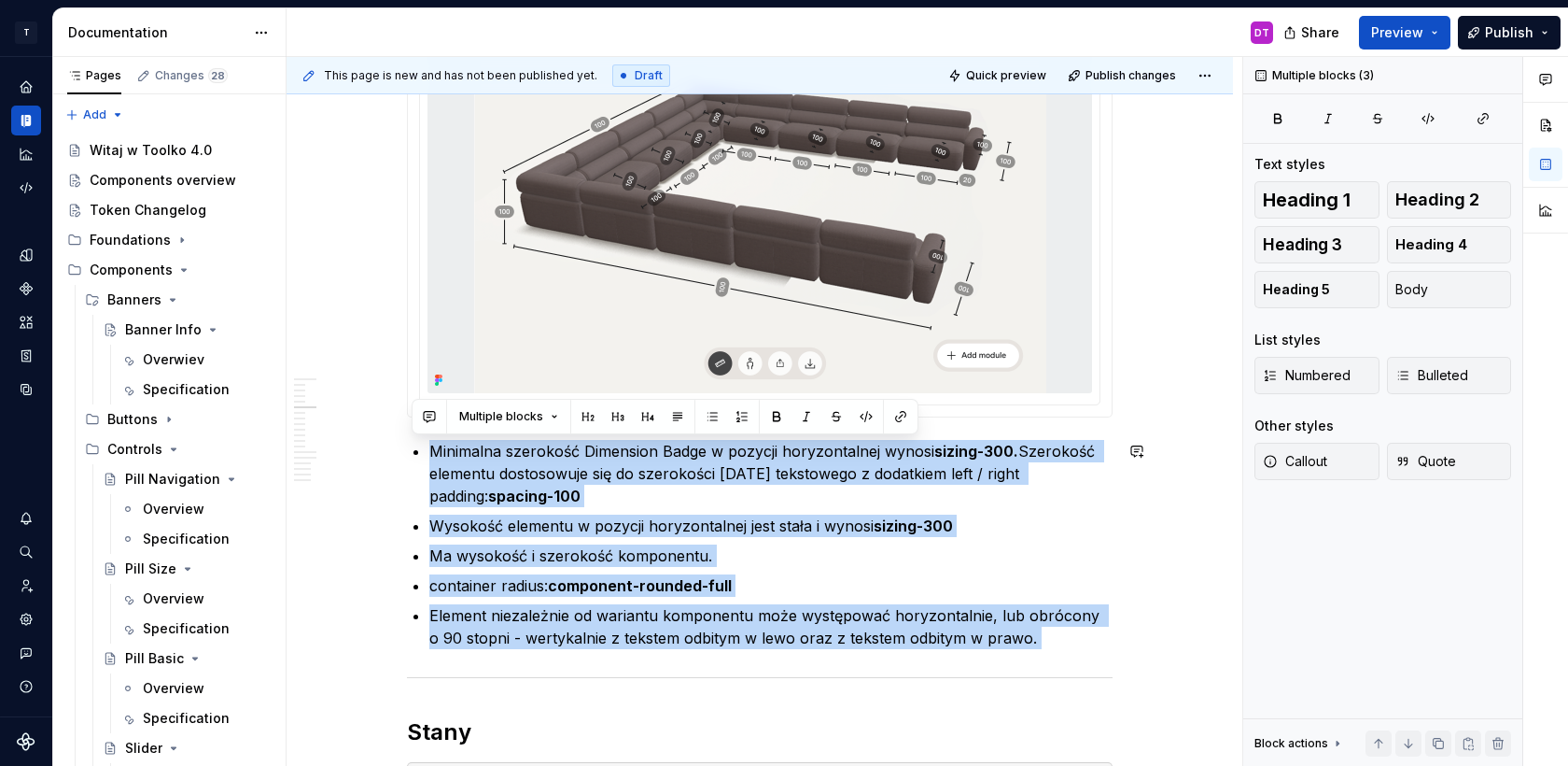
drag, startPoint x: 434, startPoint y: 454, endPoint x: 997, endPoint y: 651, distance: 596.5
click at [997, 651] on div "**********" at bounding box center [760, 638] width 706 height 7833
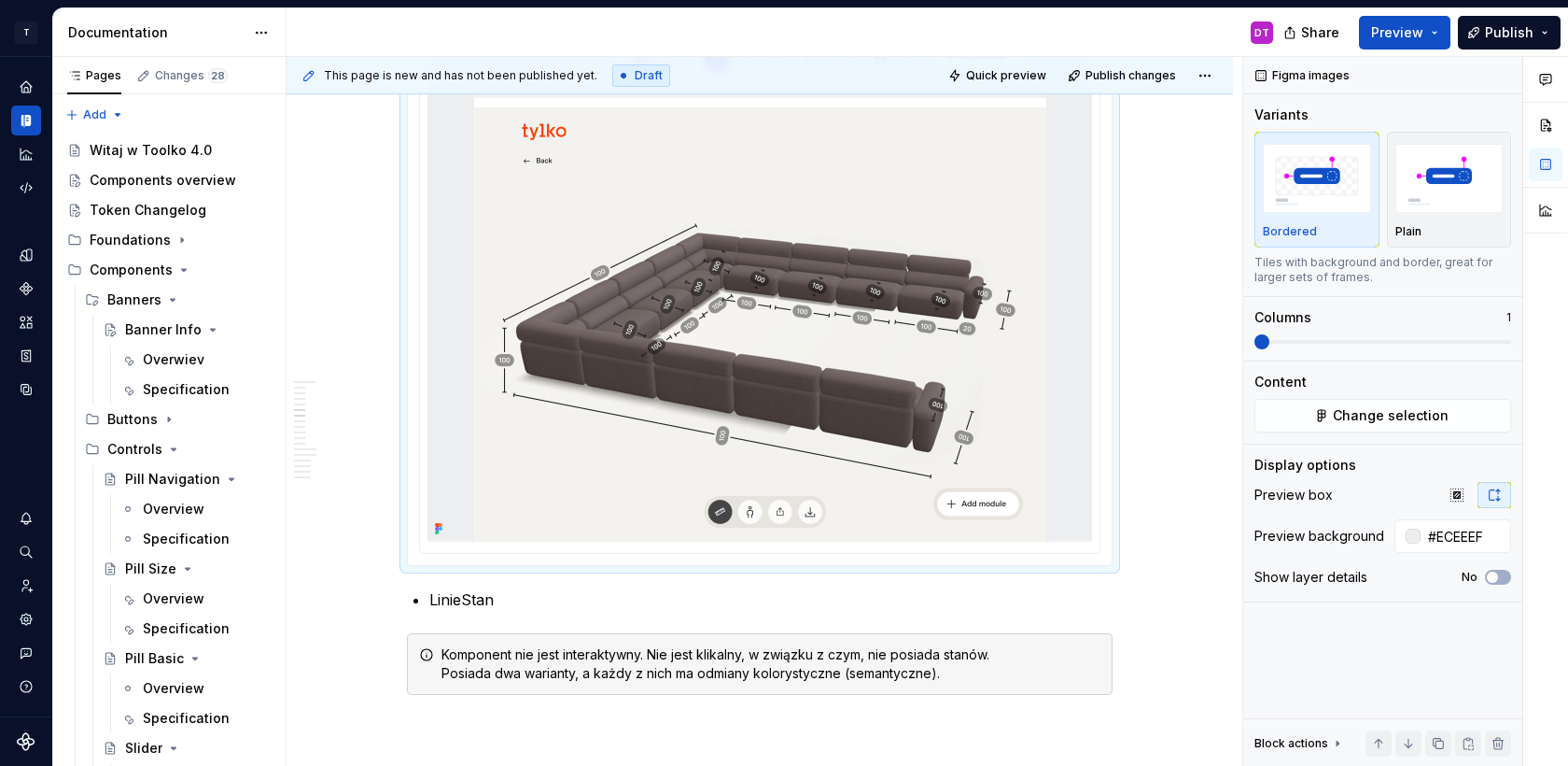
scroll to position [3869, 0]
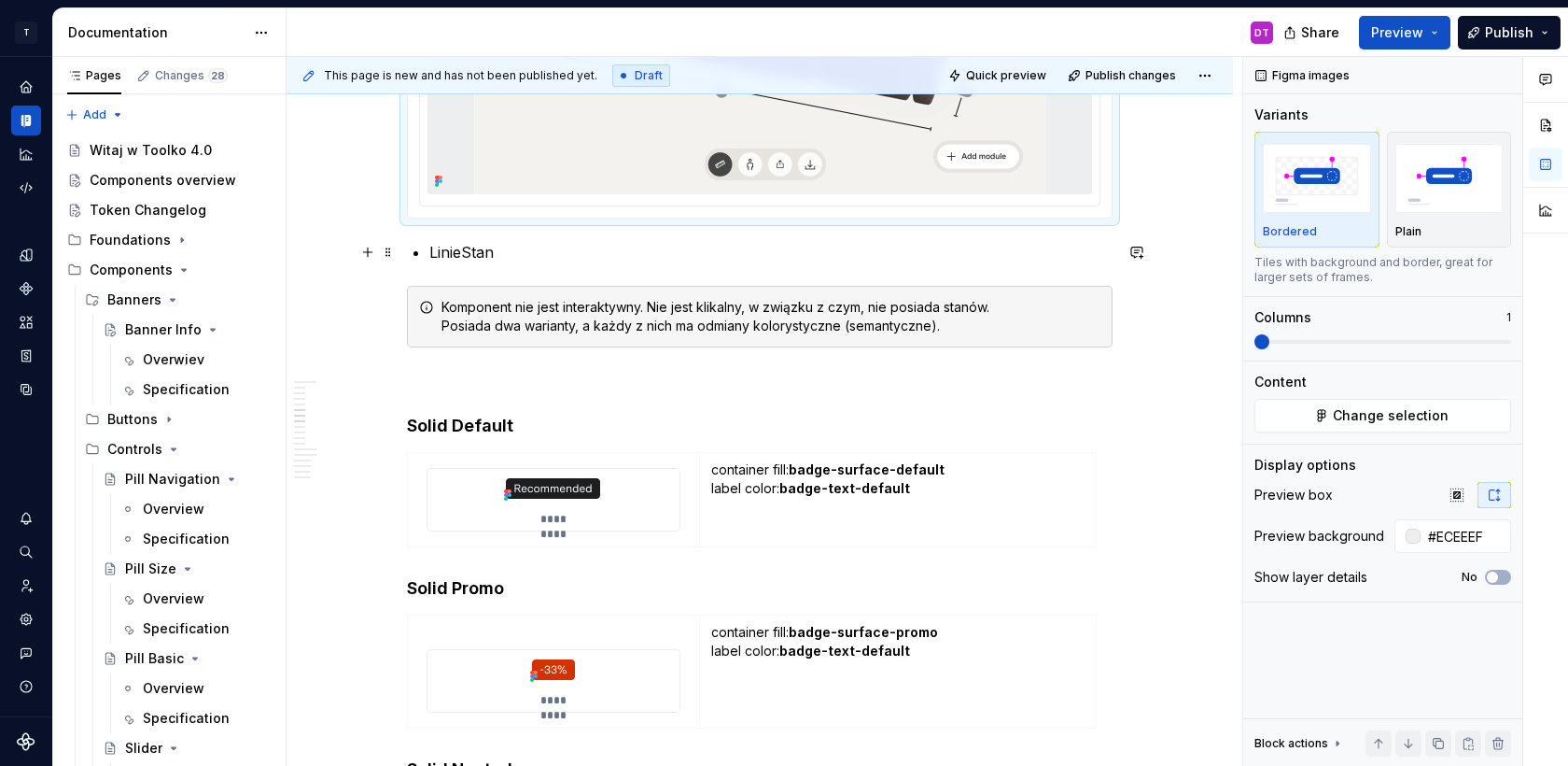
click at [453, 255] on p "LinieStan" at bounding box center [771, 252] width 683 height 23
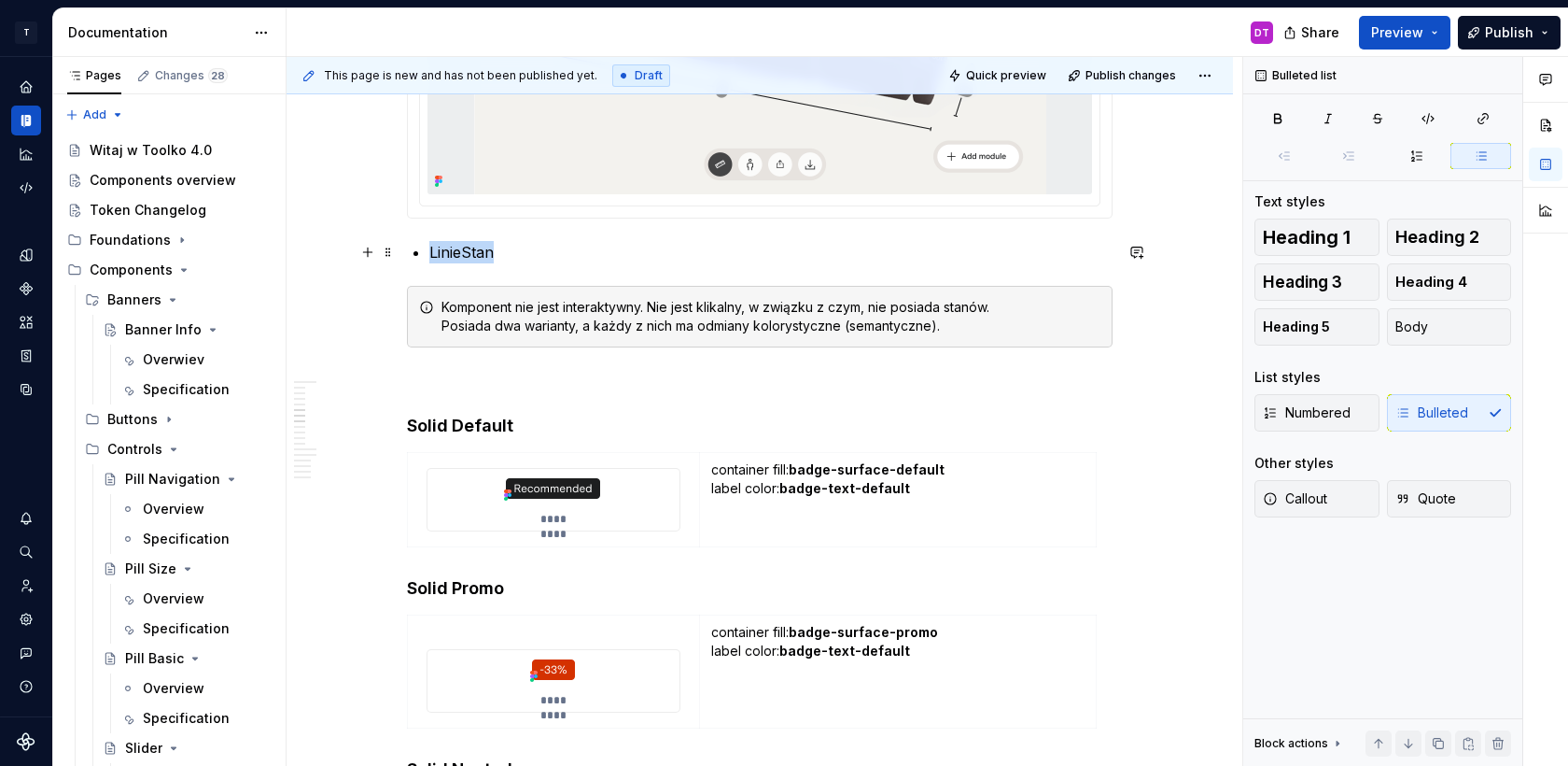
click at [453, 255] on p "LinieStan" at bounding box center [771, 252] width 683 height 23
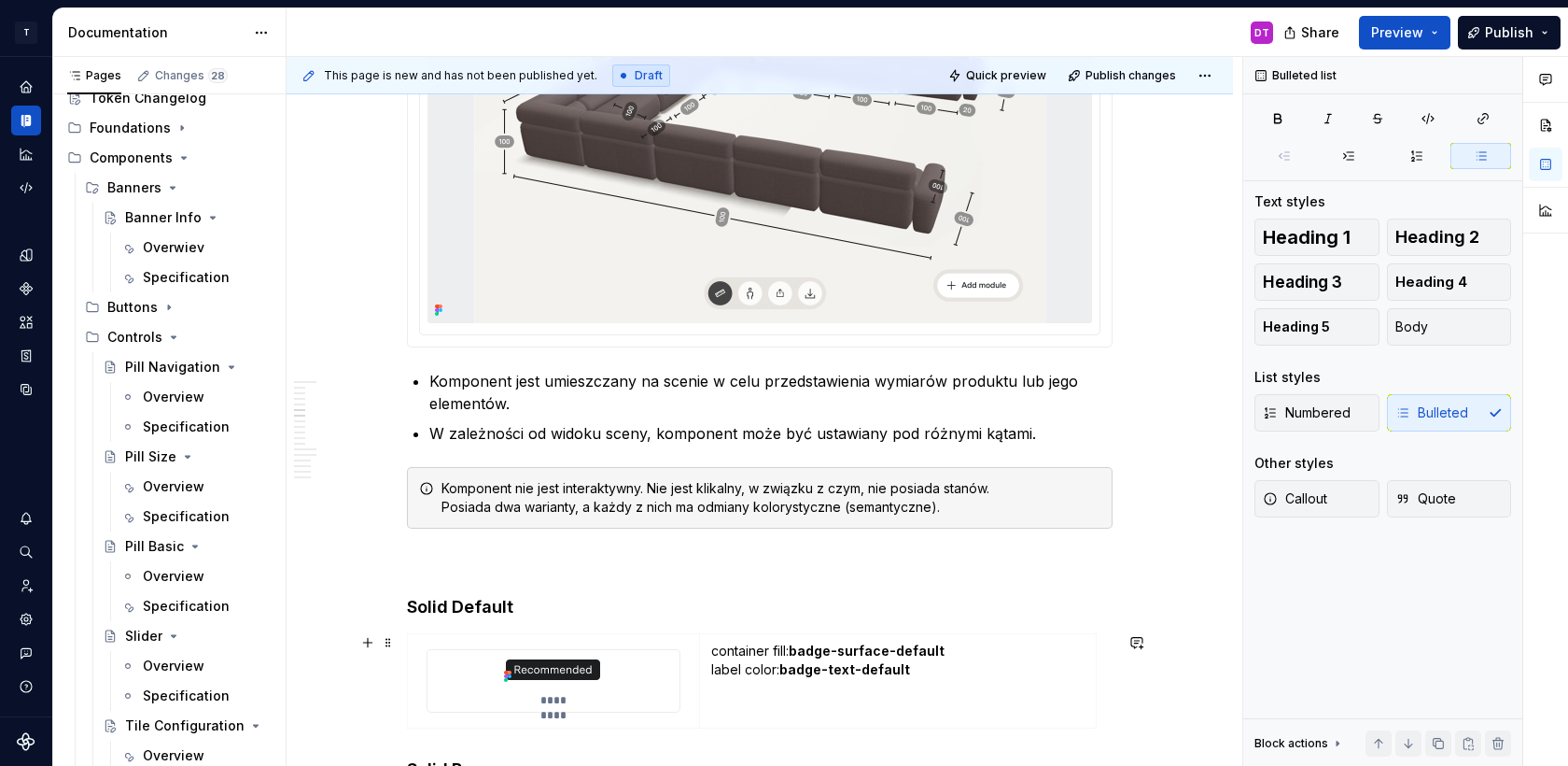
scroll to position [3753, 0]
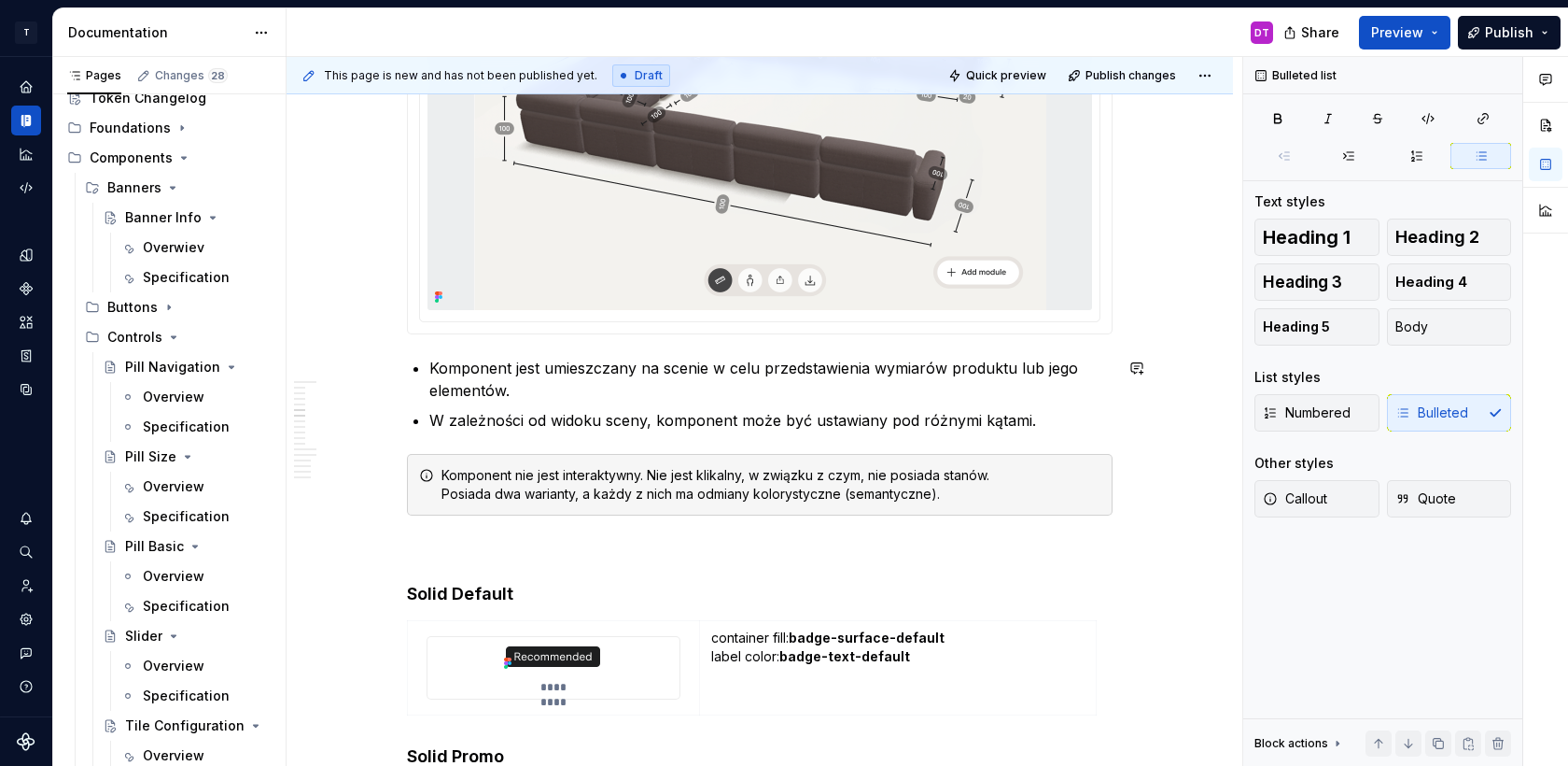
click at [410, 453] on div "**********" at bounding box center [760, 546] width 947 height 7905
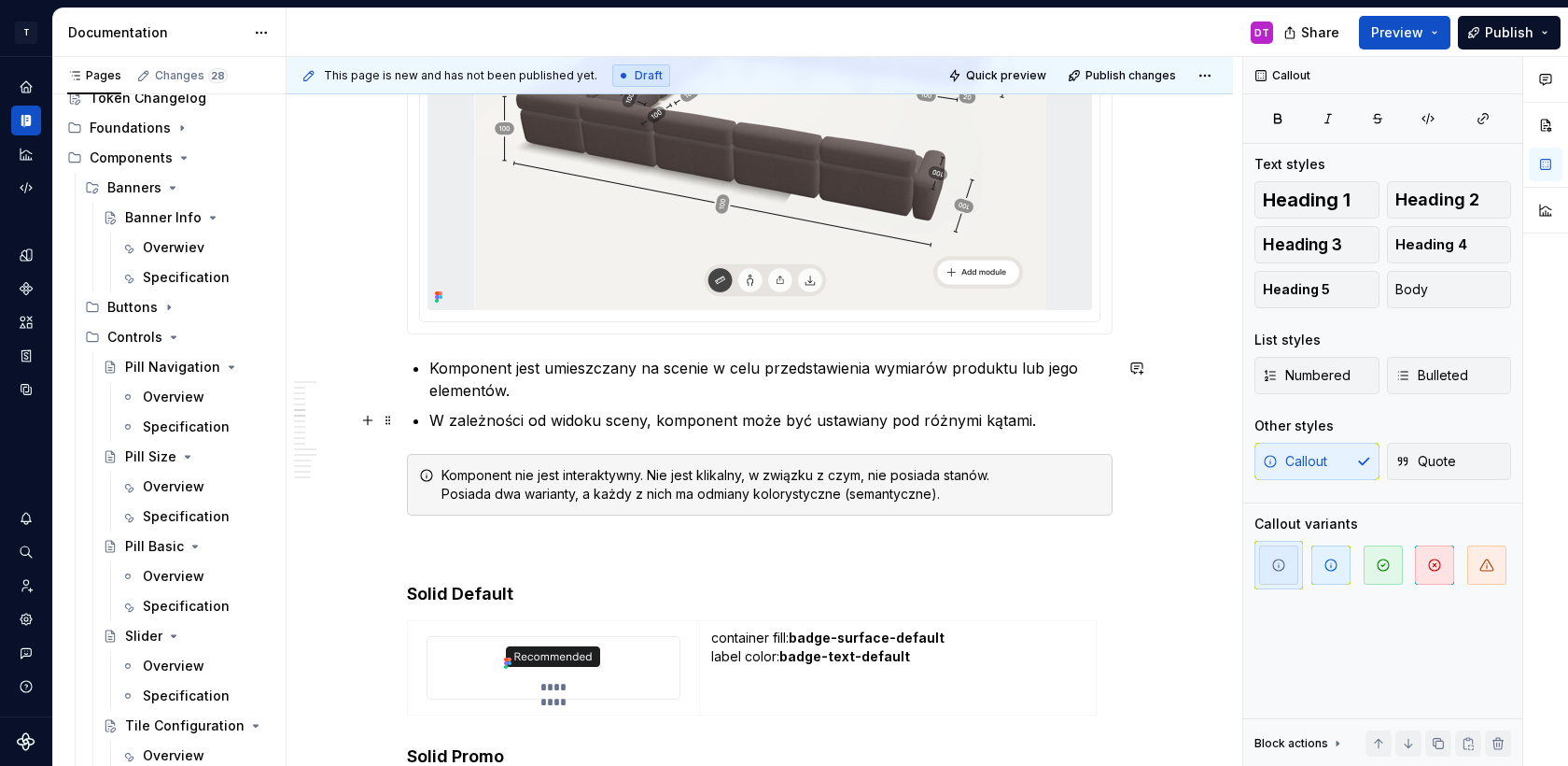
click at [1055, 422] on p "W zależności od widoku sceny, komponent może być ustawiany pod różnymi kątami." at bounding box center [771, 420] width 683 height 23
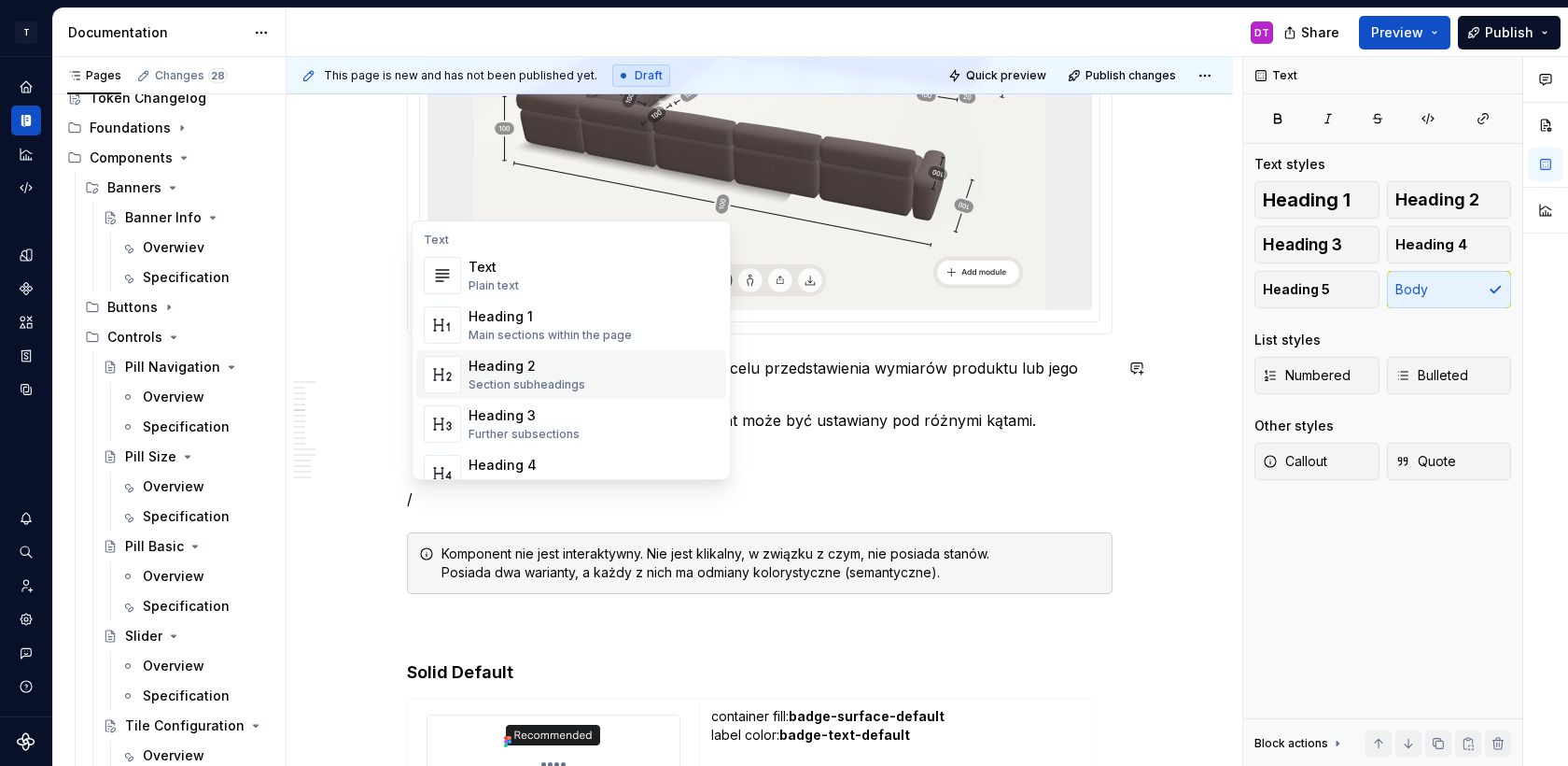
click at [569, 373] on div "Heading 2" at bounding box center [527, 366] width 117 height 19
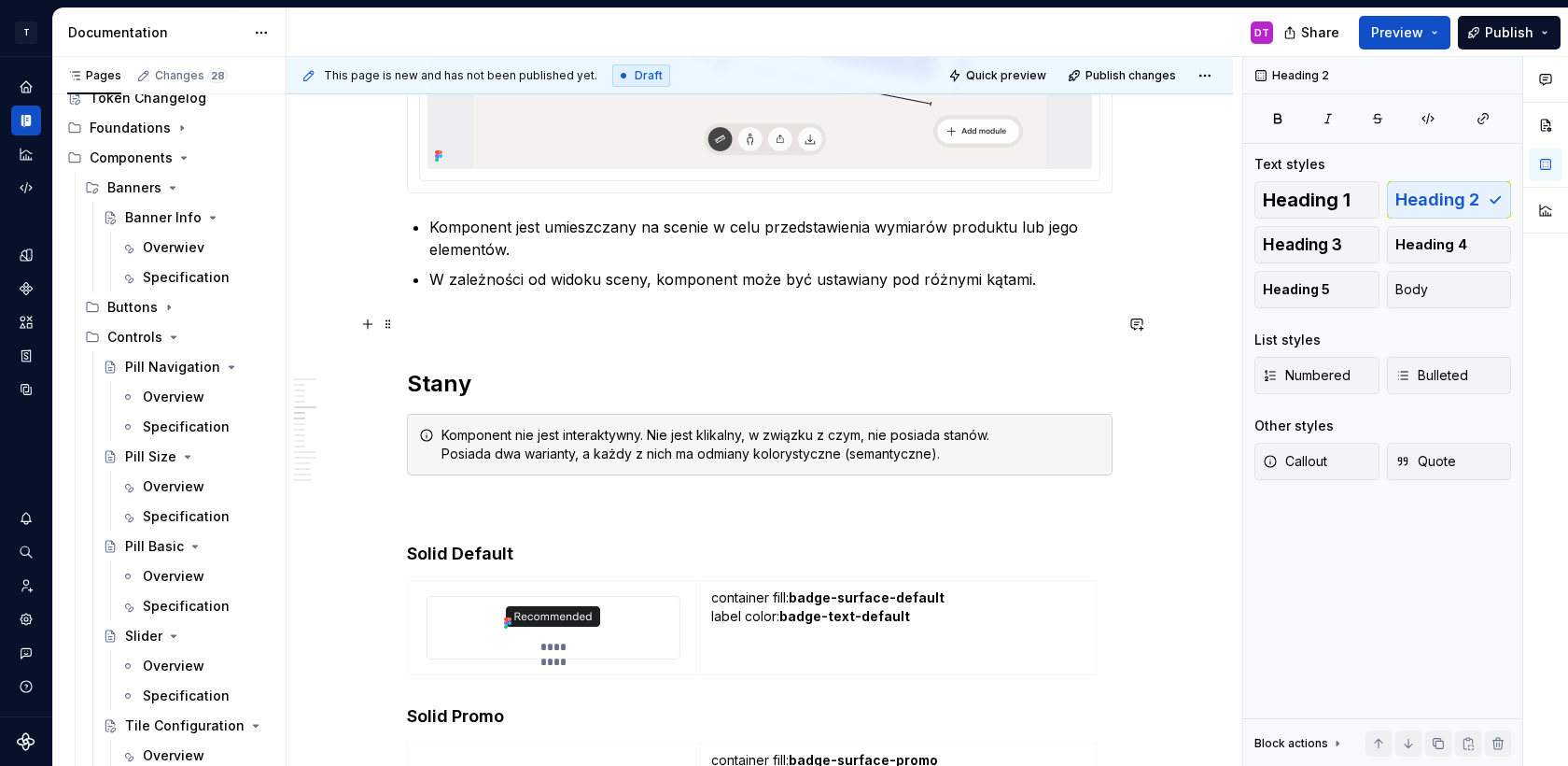
scroll to position [3898, 0]
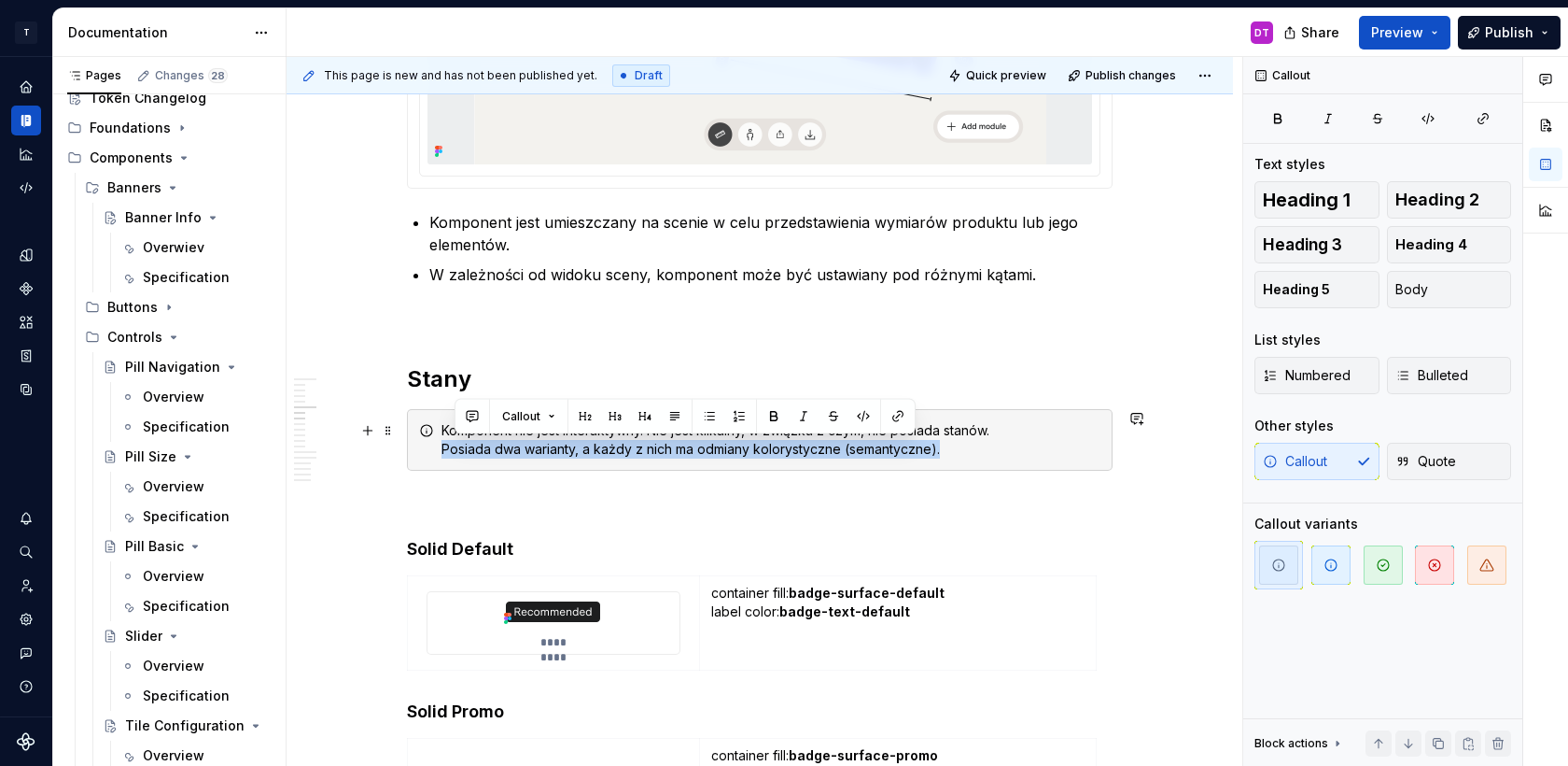
drag, startPoint x: 960, startPoint y: 453, endPoint x: 442, endPoint y: 445, distance: 518.1
click at [442, 445] on div "Komponent nie jest interaktywny. Nie jest klikalny, w związku z czym, nie posia…" at bounding box center [760, 439] width 706 height 61
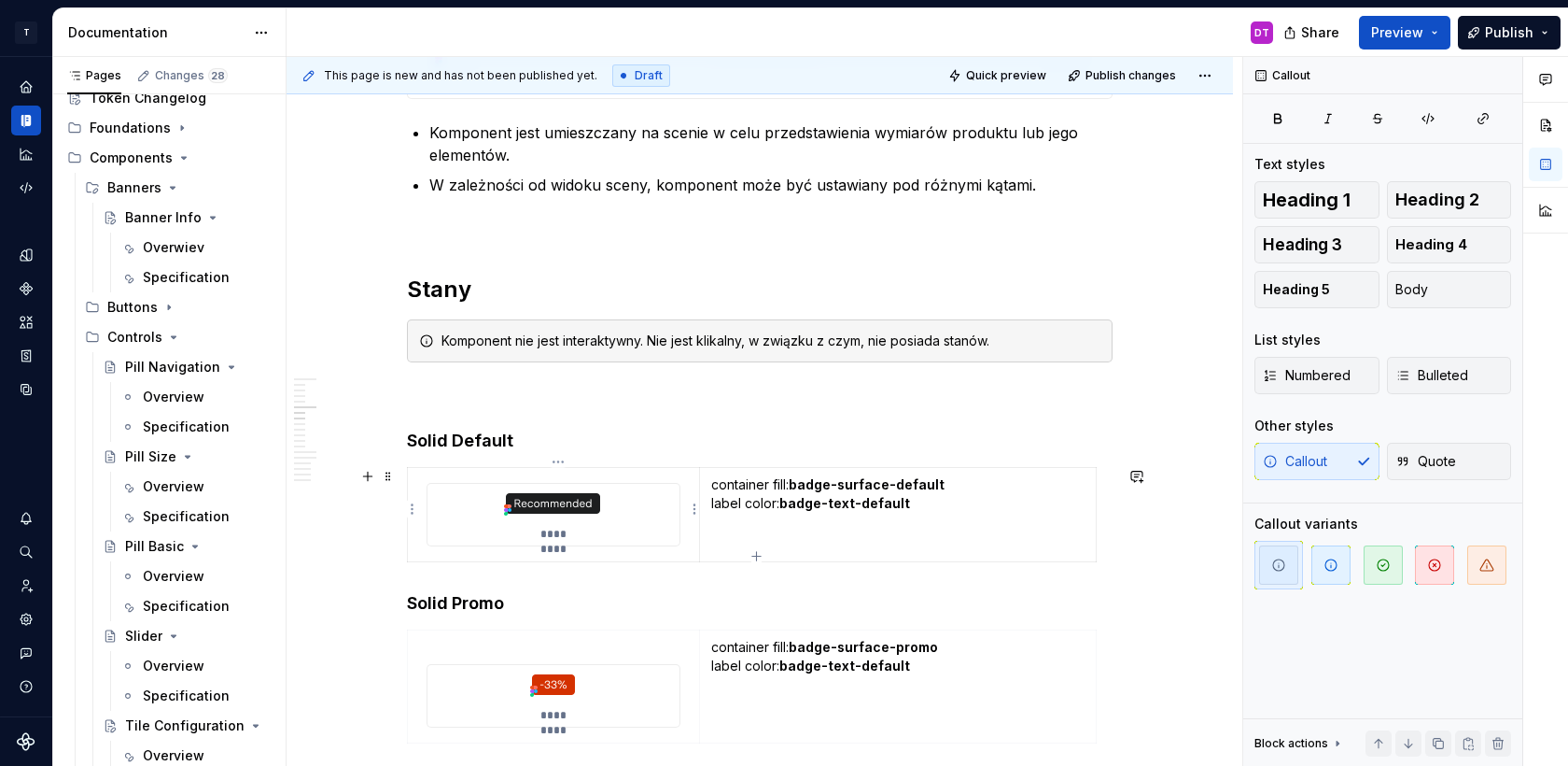
scroll to position [3993, 0]
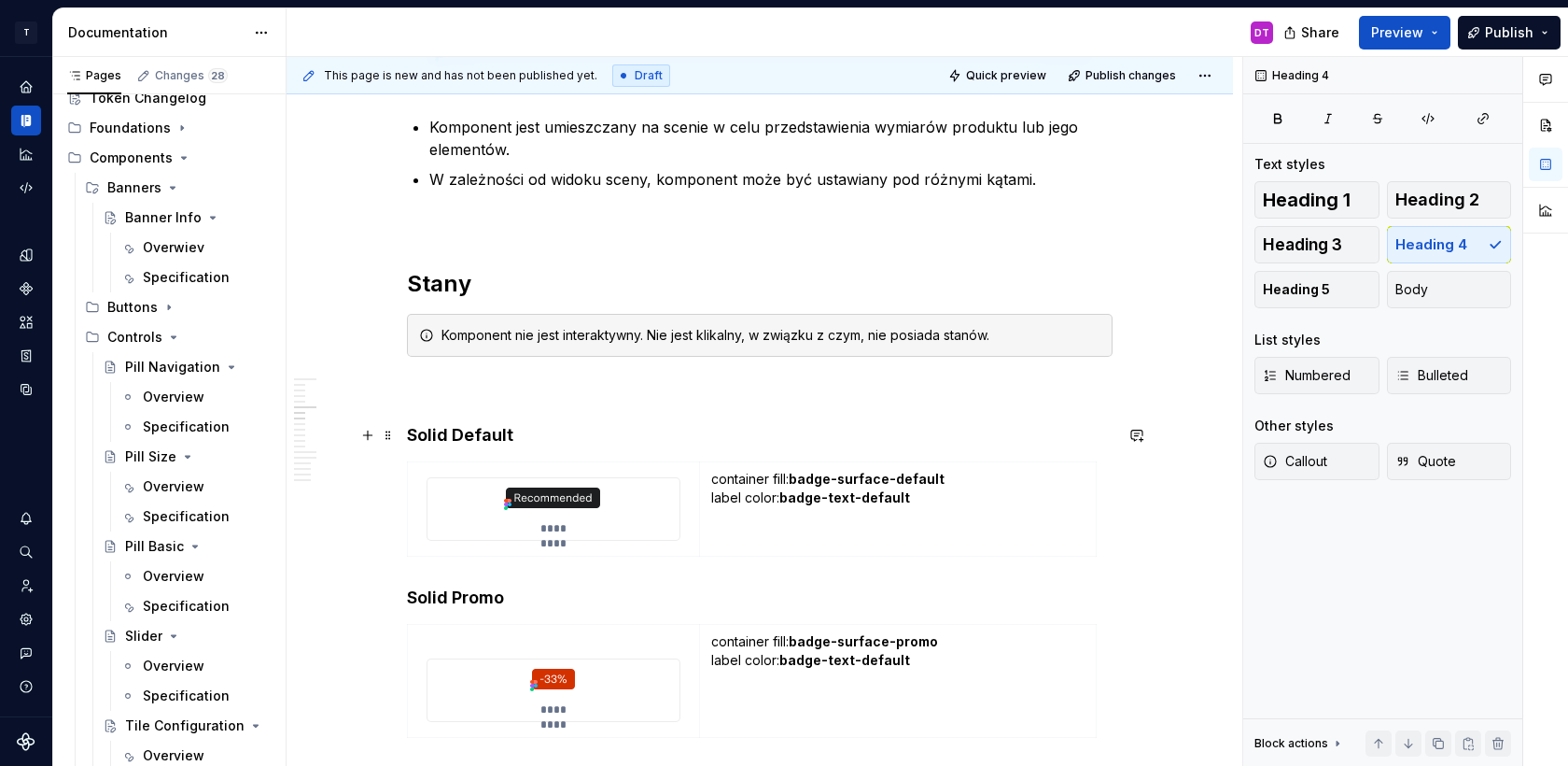
click at [469, 441] on h4 "Solid Default" at bounding box center [760, 435] width 706 height 23
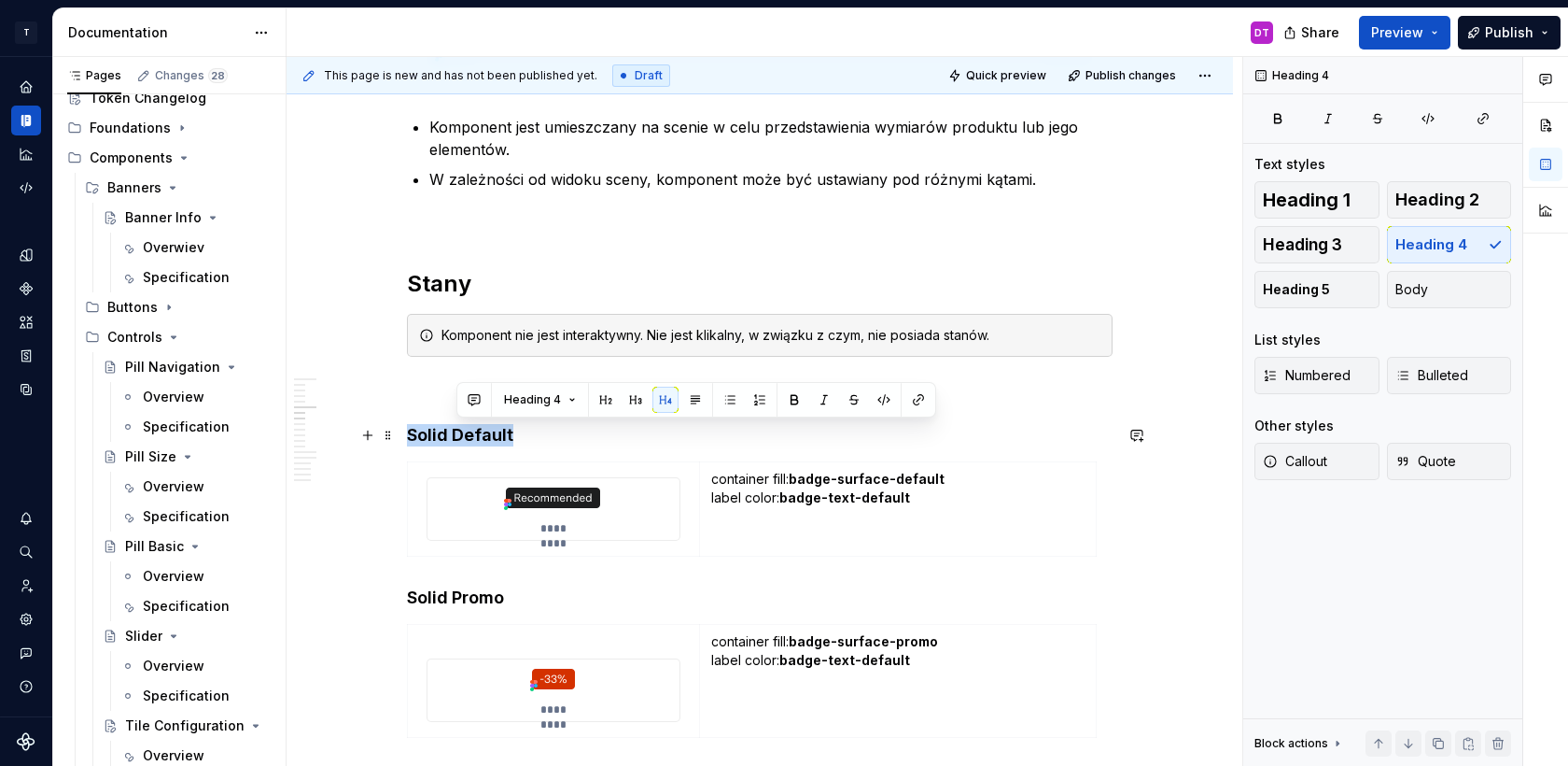
click at [469, 441] on h4 "Solid Default" at bounding box center [760, 435] width 706 height 23
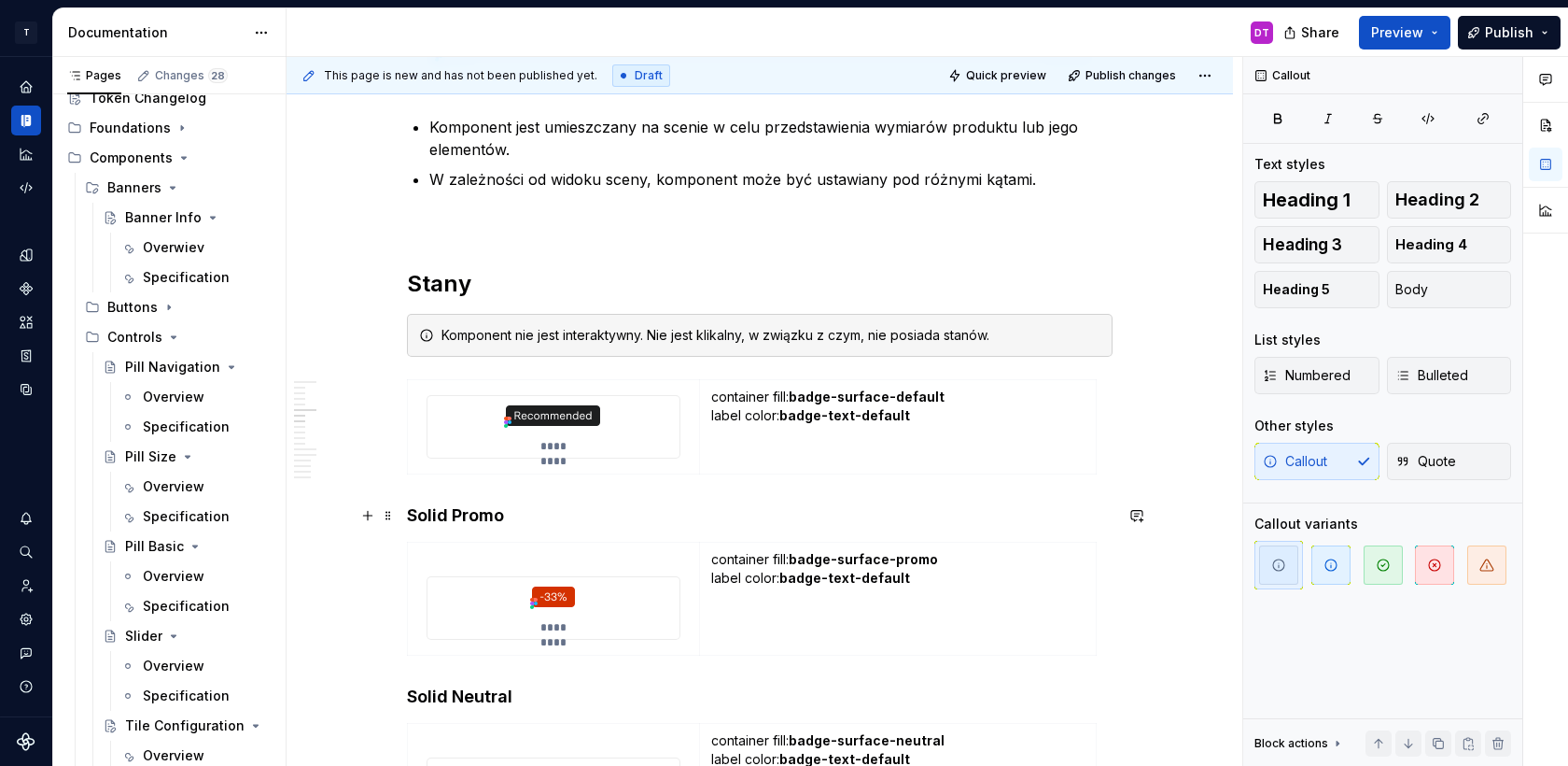
click at [406, 519] on div "**********" at bounding box center [760, 305] width 947 height 7905
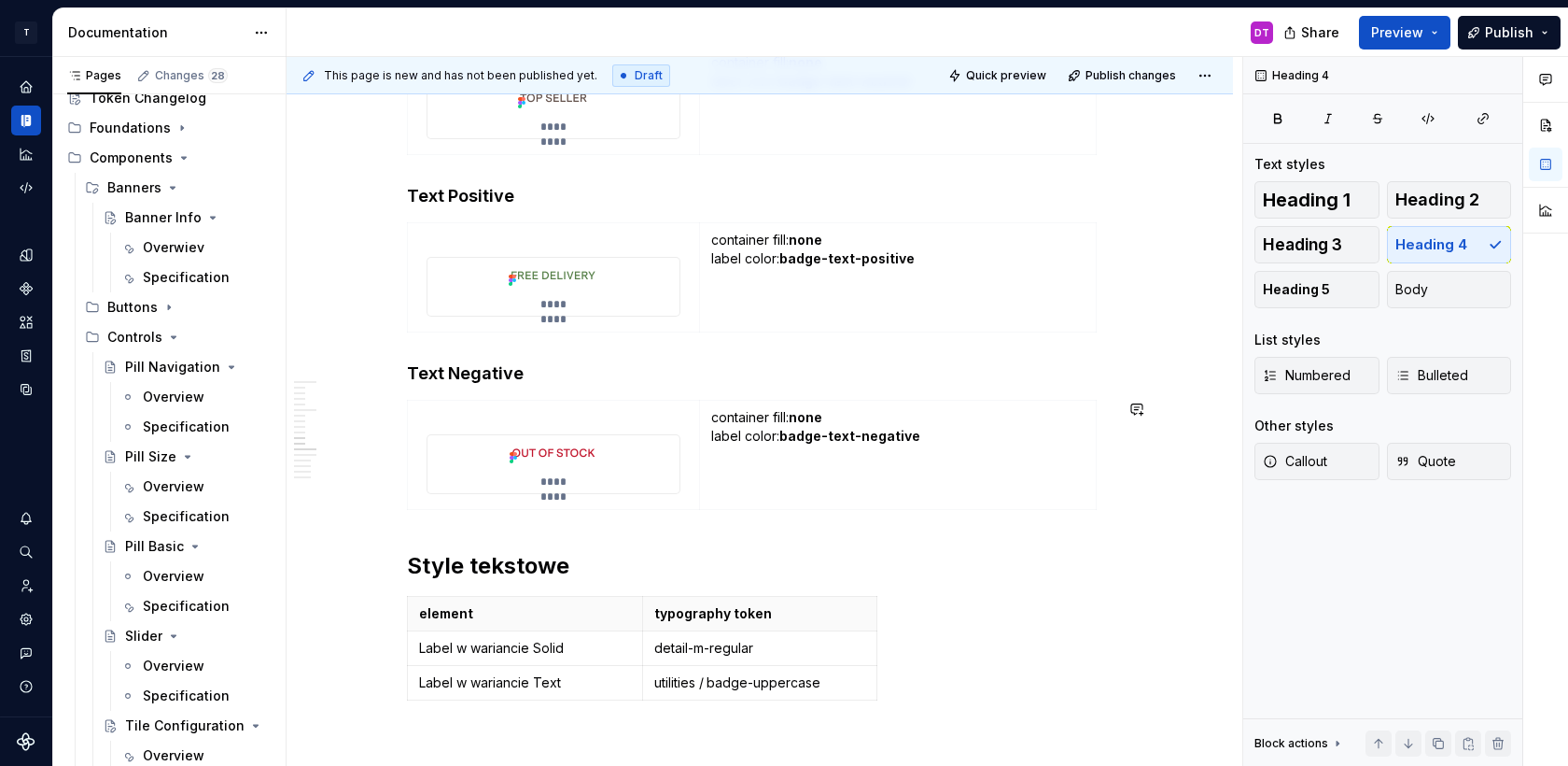
scroll to position [5041, 0]
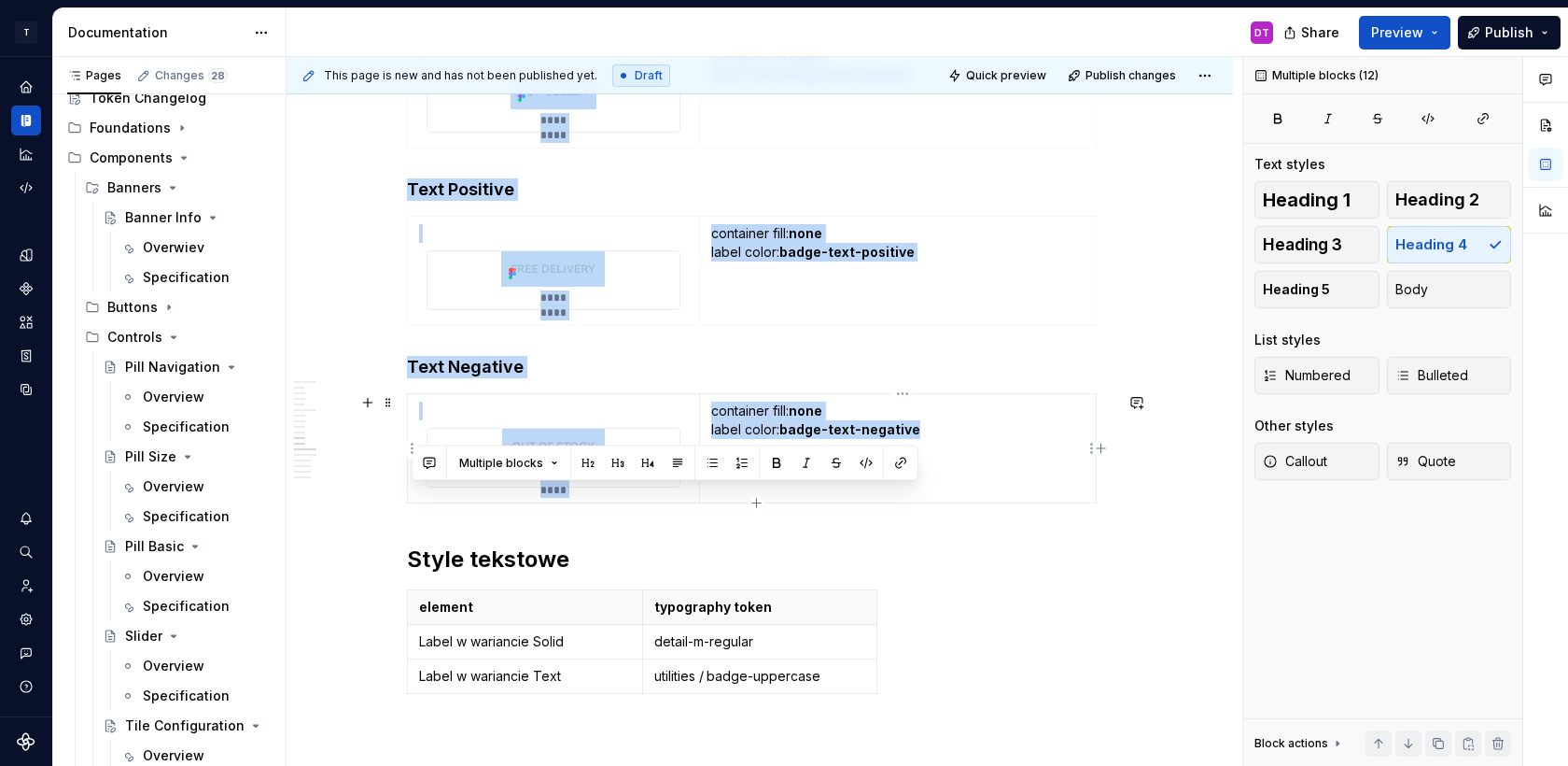
click at [875, 499] on td "container fill: none label color: badge-text-negative" at bounding box center [898, 449] width 396 height 110
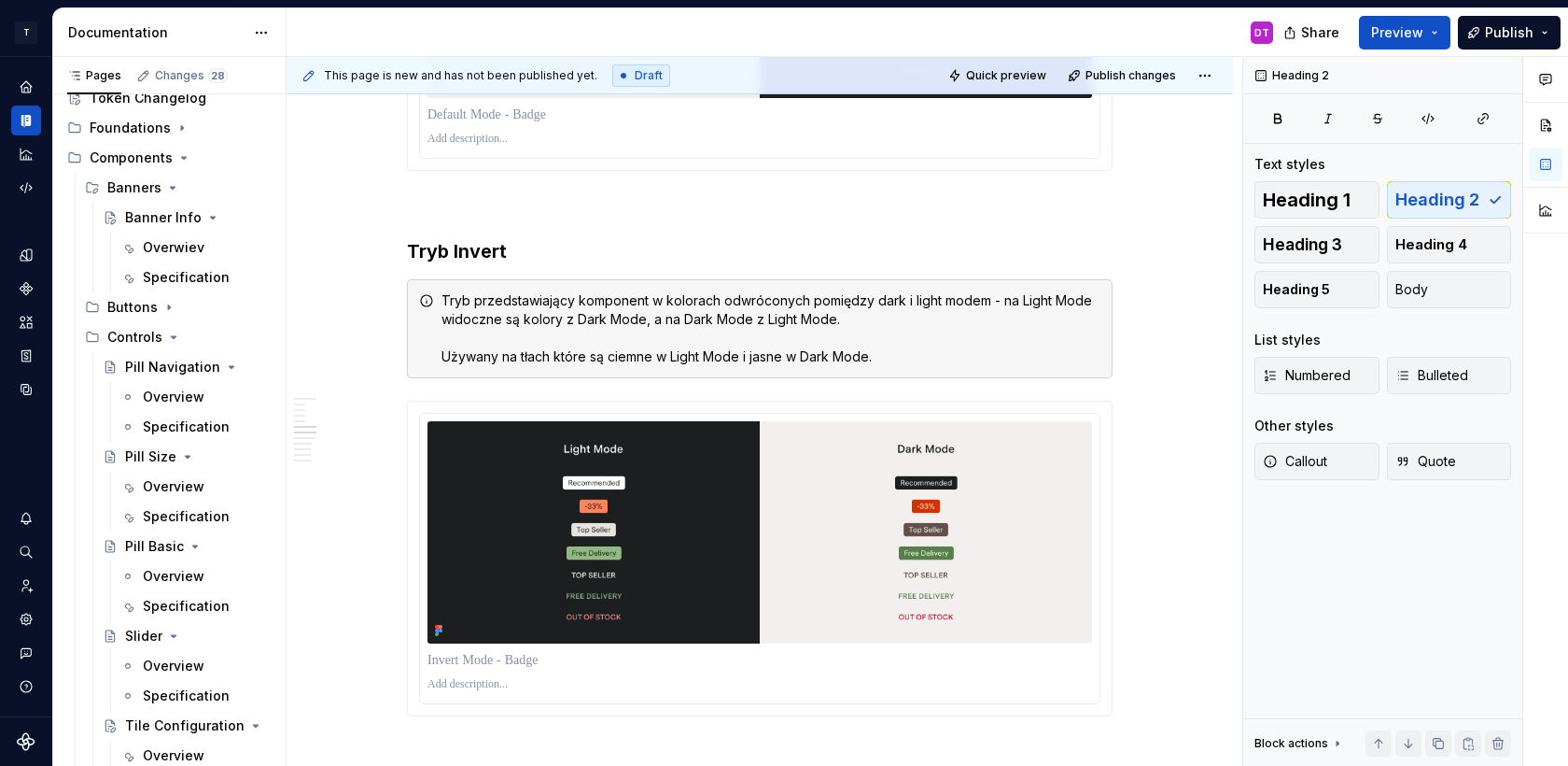
scroll to position [3965, 0]
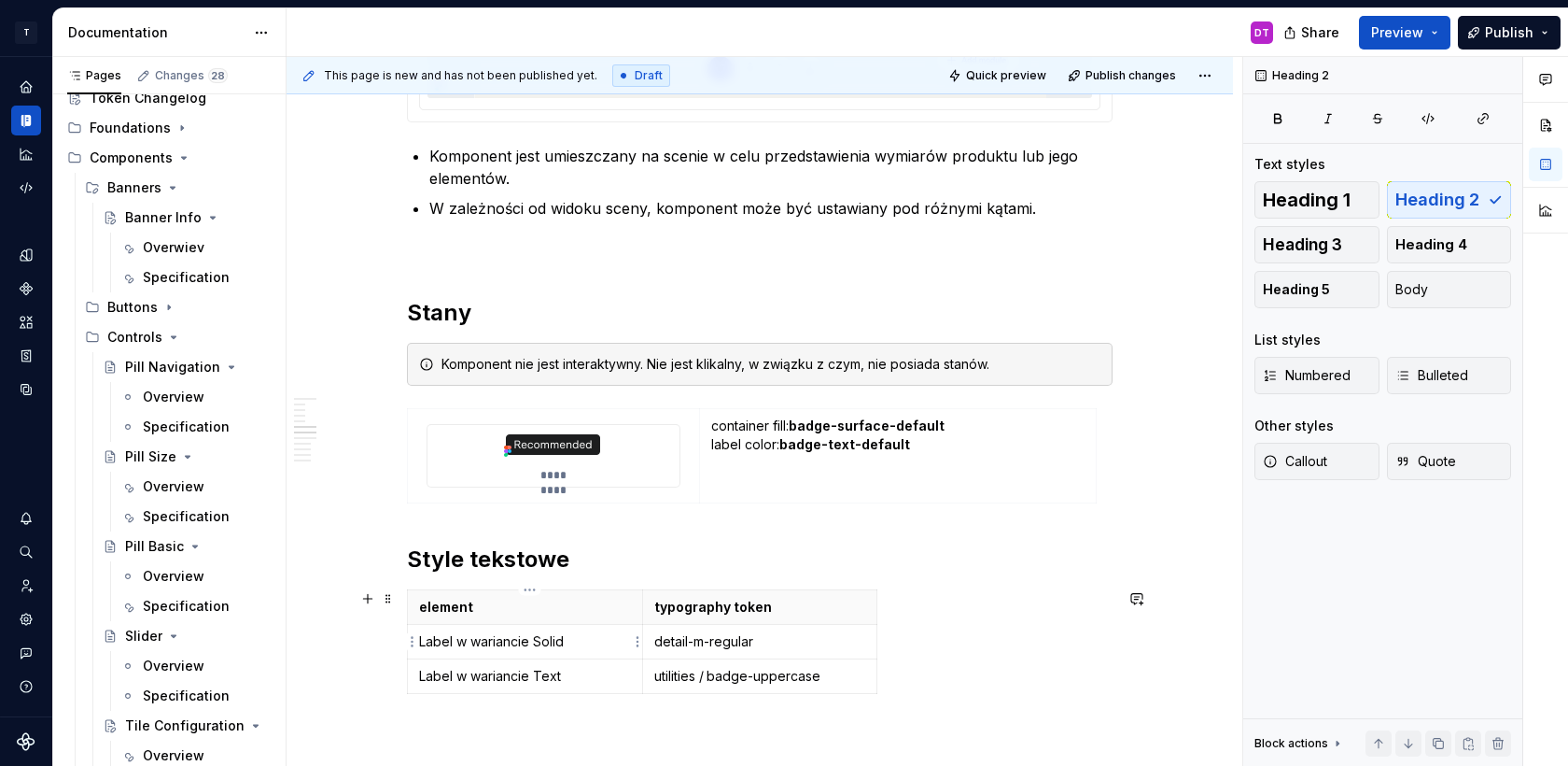
click at [470, 641] on p "Label w wariancie Solid" at bounding box center [525, 641] width 211 height 19
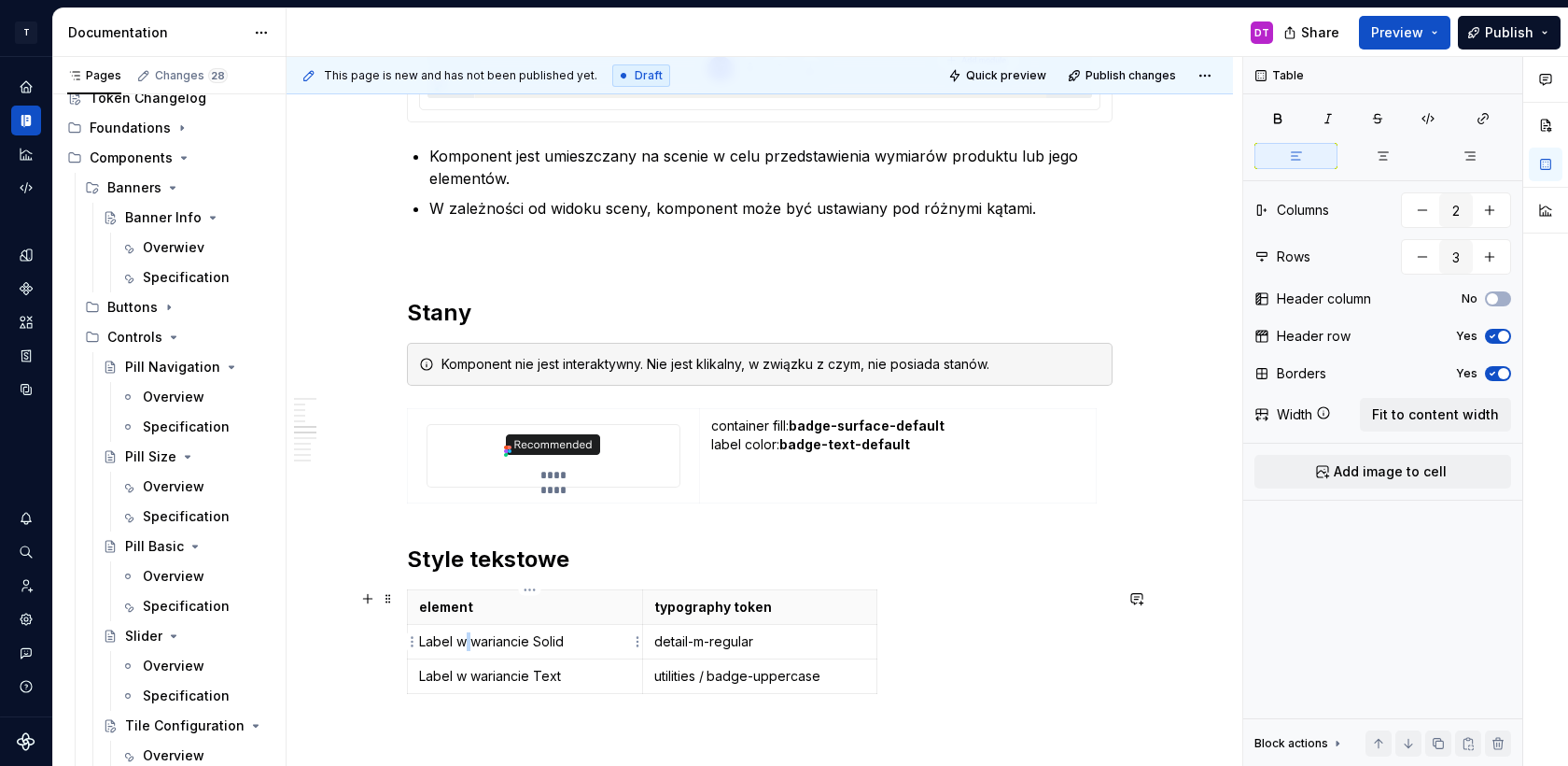
click at [470, 641] on p "Label w wariancie Solid" at bounding box center [525, 641] width 211 height 19
drag, startPoint x: 585, startPoint y: 641, endPoint x: 422, endPoint y: 634, distance: 163.2
click at [422, 634] on td "Label w wariancie Solid" at bounding box center [525, 642] width 235 height 35
click at [437, 642] on p "Label w wariancie Solid" at bounding box center [525, 641] width 211 height 19
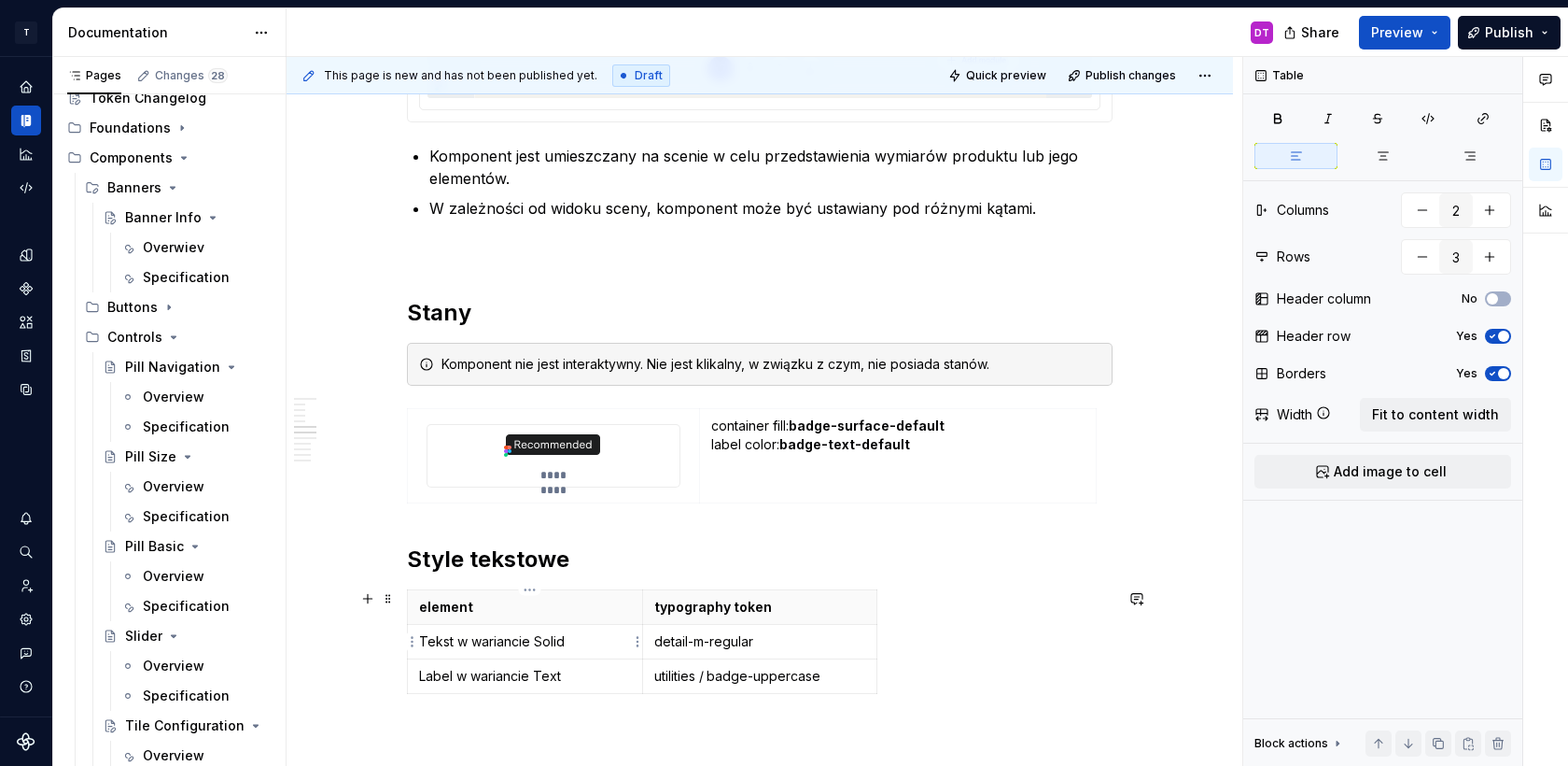
click at [513, 648] on p "Tekst w wariancie Solid" at bounding box center [525, 641] width 211 height 19
click at [482, 652] on p "Tekst w elemenencie Dimension Badge Solid" at bounding box center [525, 651] width 211 height 38
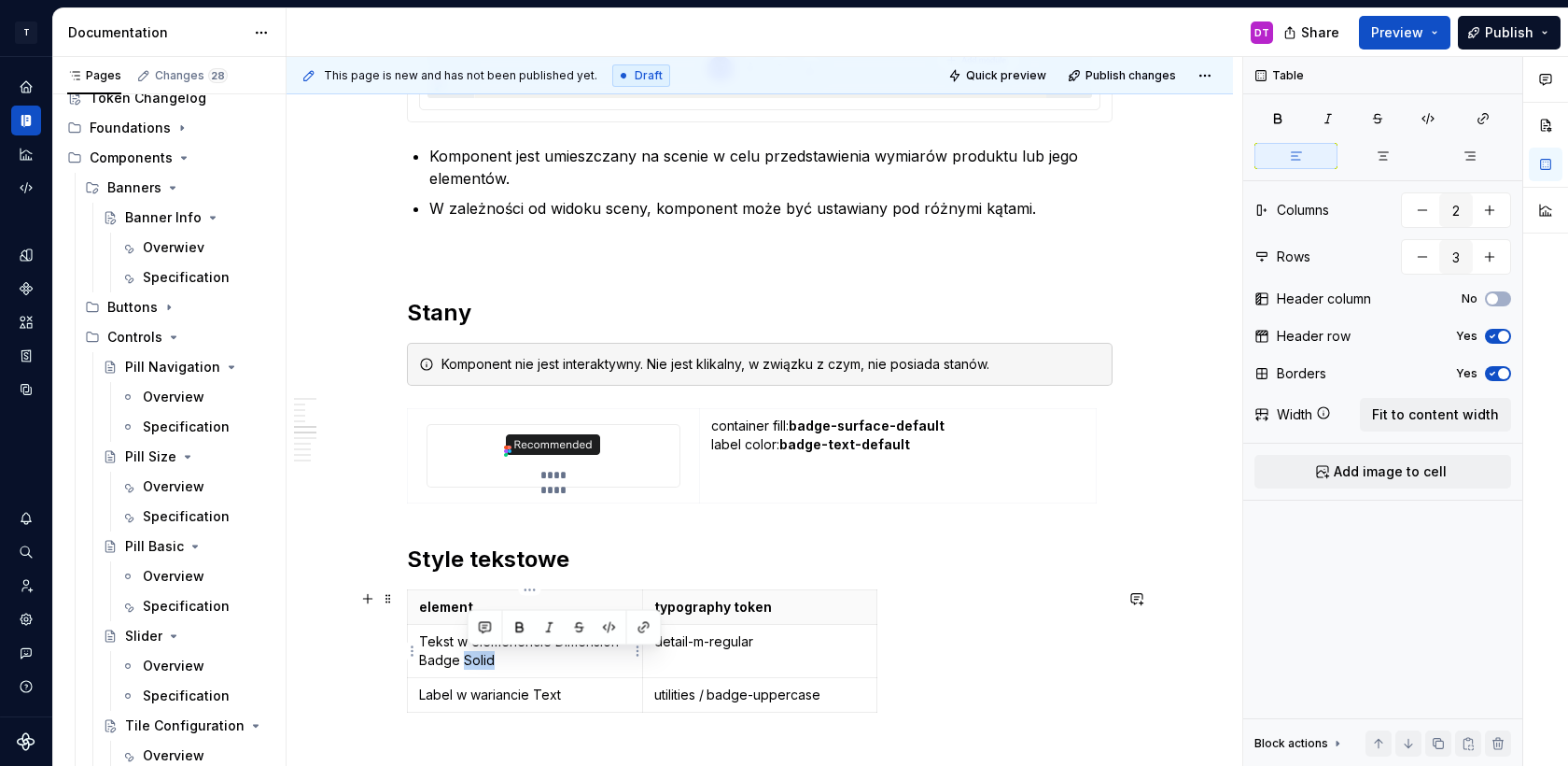
click at [482, 652] on p "Tekst w elemenencie Dimension Badge Solid" at bounding box center [525, 651] width 211 height 38
click at [862, 691] on p "utilities / badge-uppercase" at bounding box center [760, 695] width 211 height 19
click at [681, 641] on p "detail-m-regular" at bounding box center [760, 641] width 211 height 19
click at [889, 702] on div "element typography token Tekst w elemenencie Dimension Badge body-s-regular Lab…" at bounding box center [760, 655] width 706 height 130
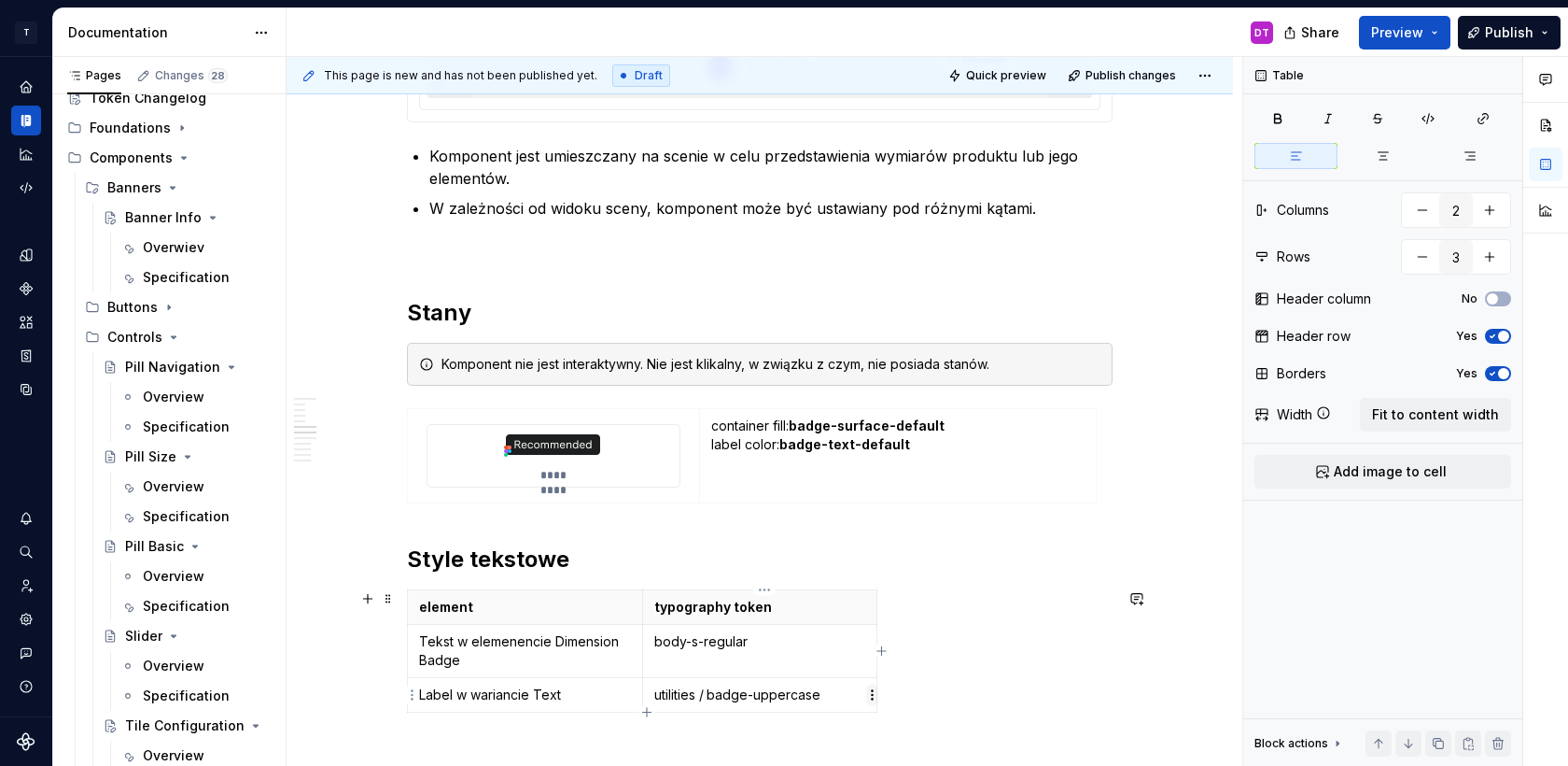
click at [868, 698] on html "T Toolko 4.0 DT Design system data Documentation DT Share Preview Publish Pages…" at bounding box center [784, 383] width 1568 height 766
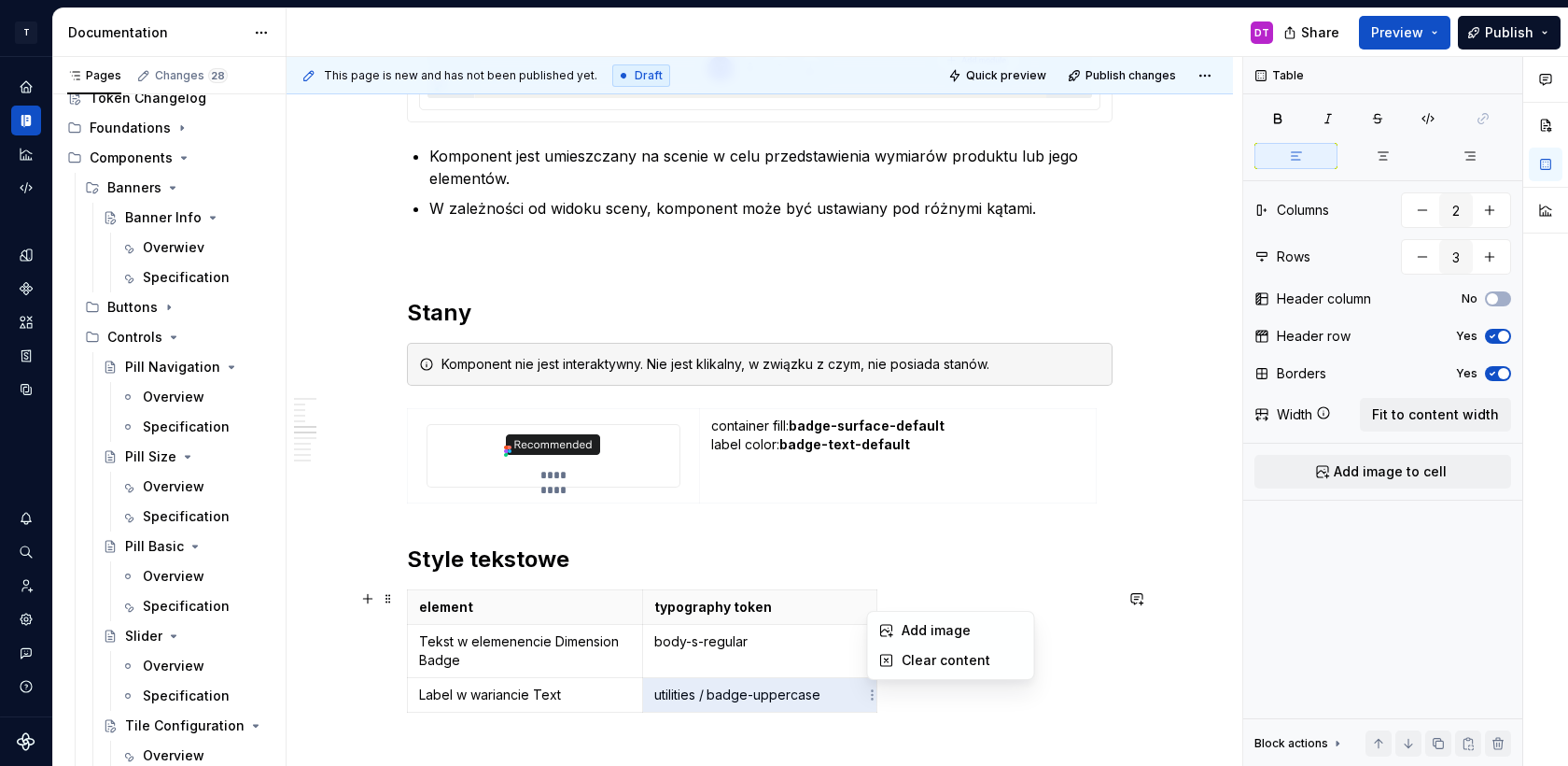
click at [859, 695] on html "T Toolko 4.0 DT Design system data Documentation DT Share Preview Publish Pages…" at bounding box center [784, 383] width 1568 height 766
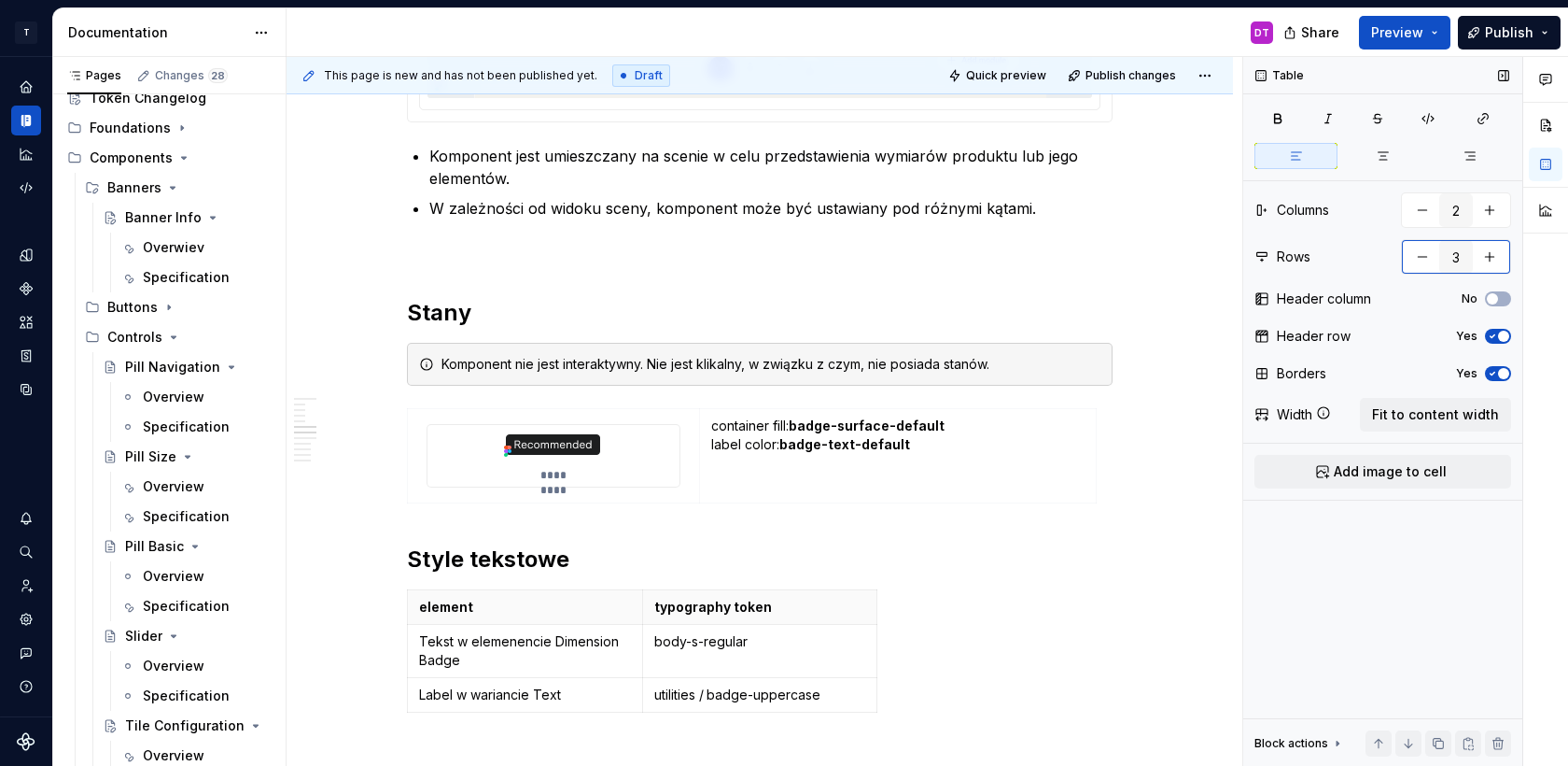
click at [1408, 254] on button "button" at bounding box center [1423, 257] width 34 height 34
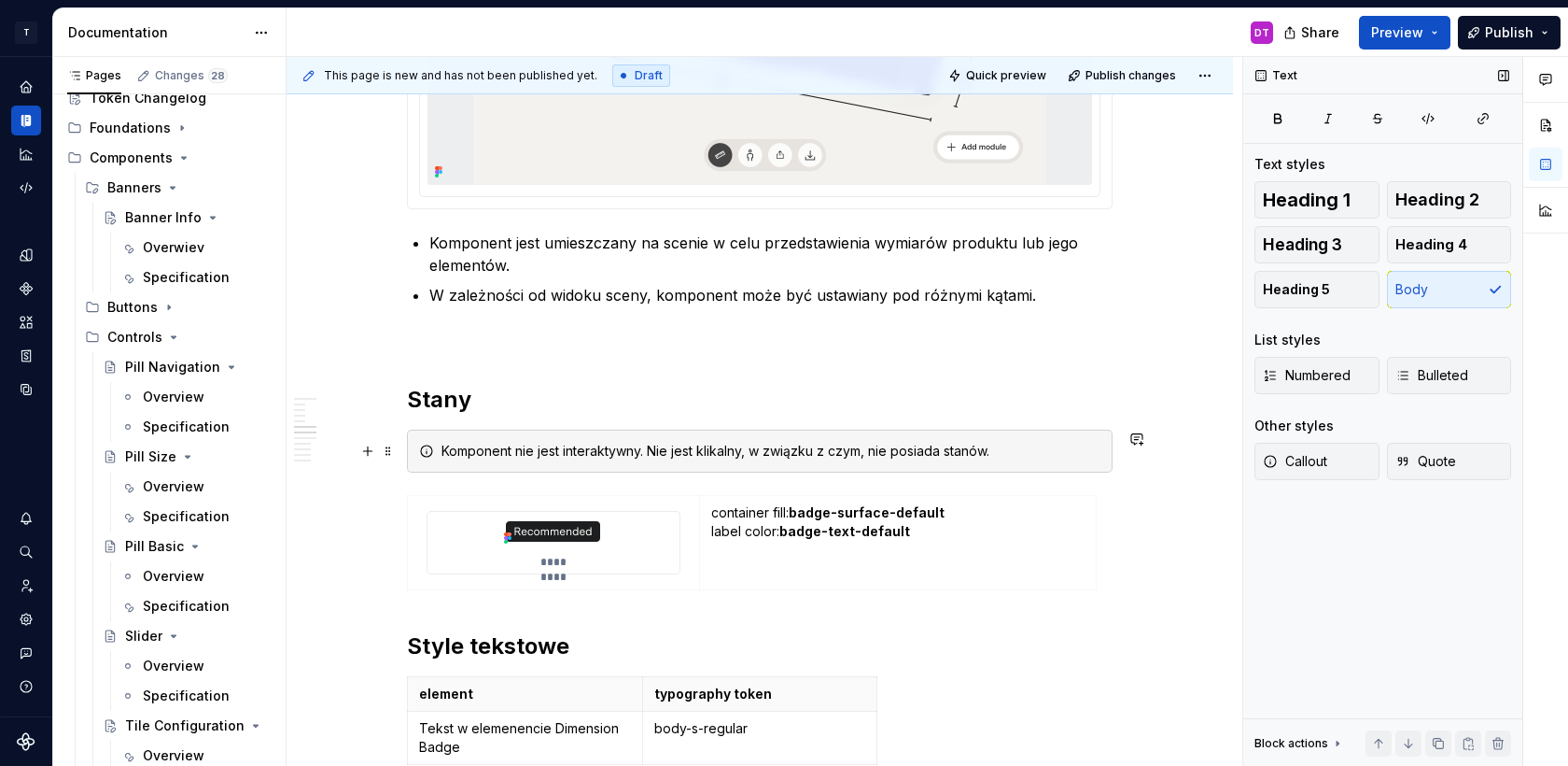
scroll to position [3880, 0]
click at [525, 724] on p "Tekst w elemenencie Dimension Badge" at bounding box center [525, 736] width 211 height 38
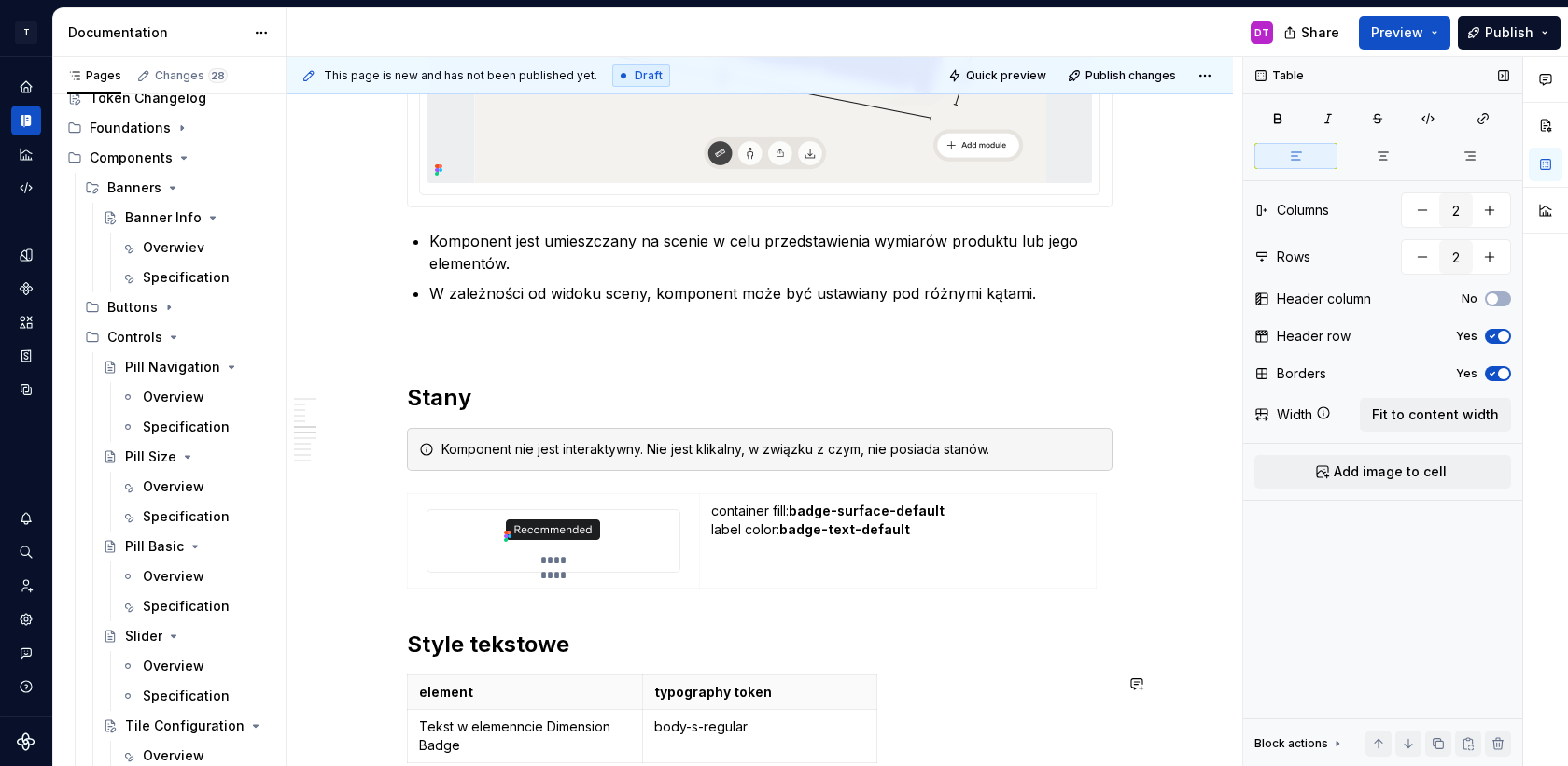
scroll to position [3941, 0]
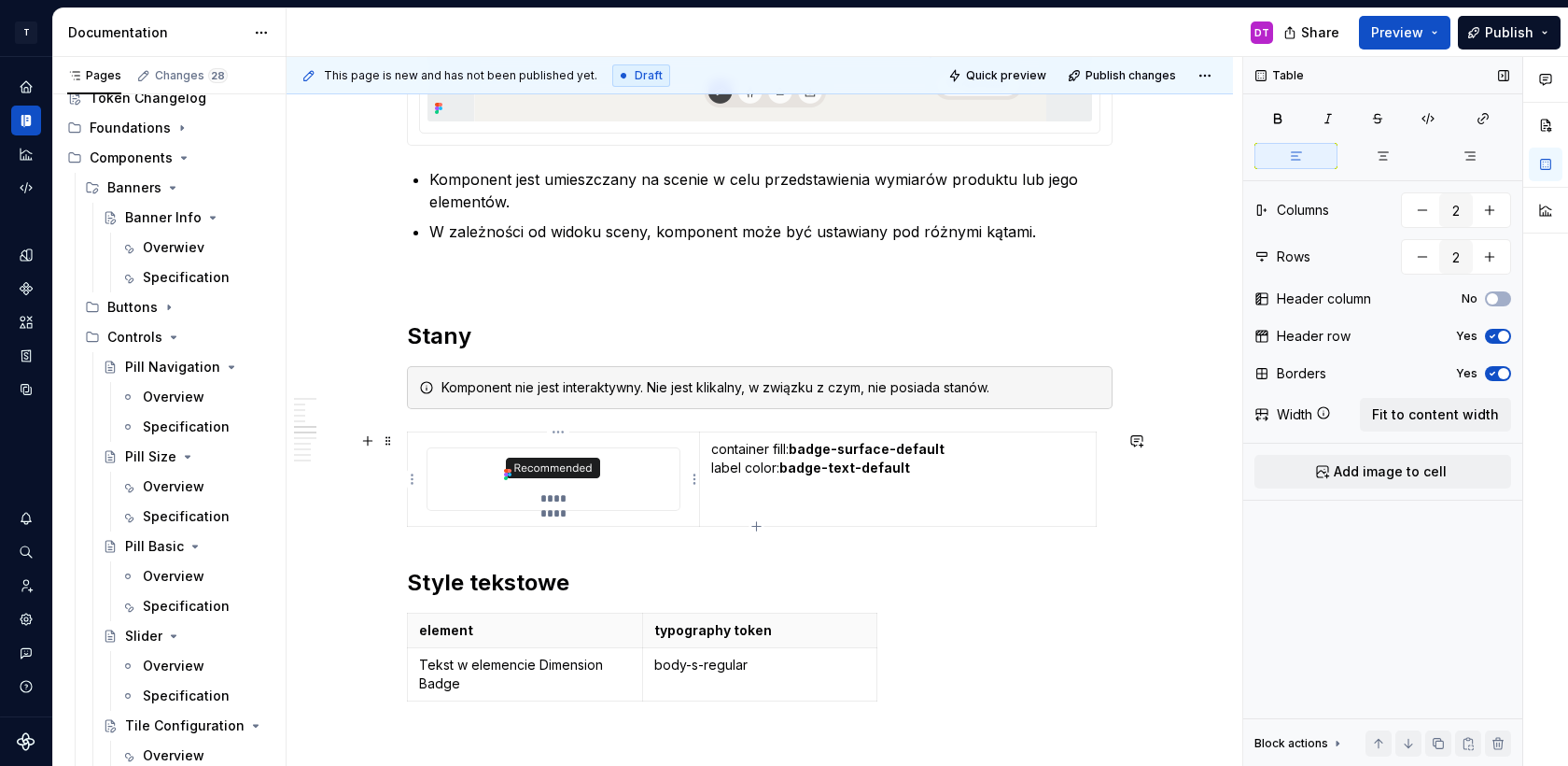
click at [592, 481] on img at bounding box center [553, 468] width 113 height 40
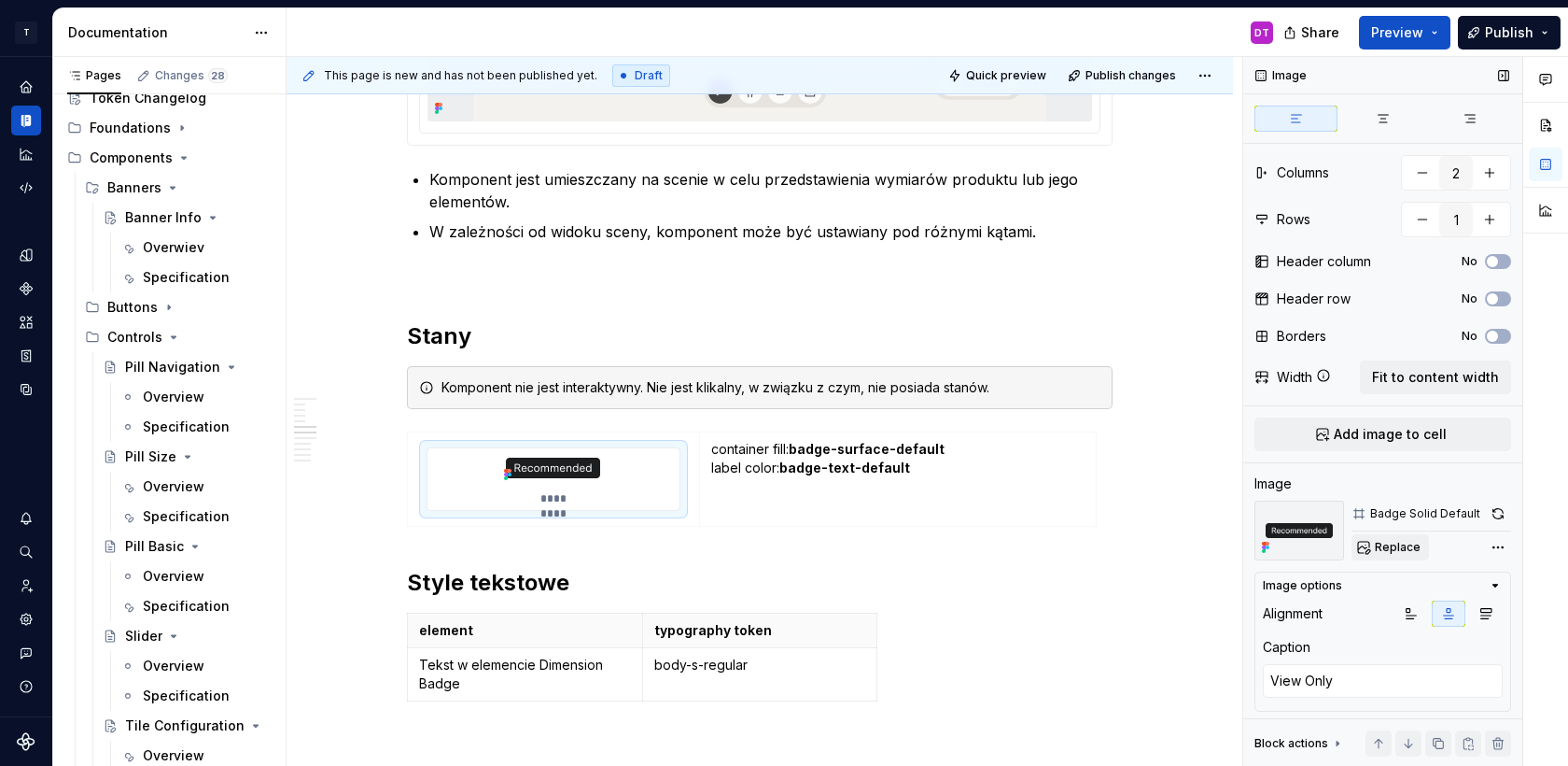
click at [1396, 551] on span "Replace" at bounding box center [1398, 548] width 45 height 15
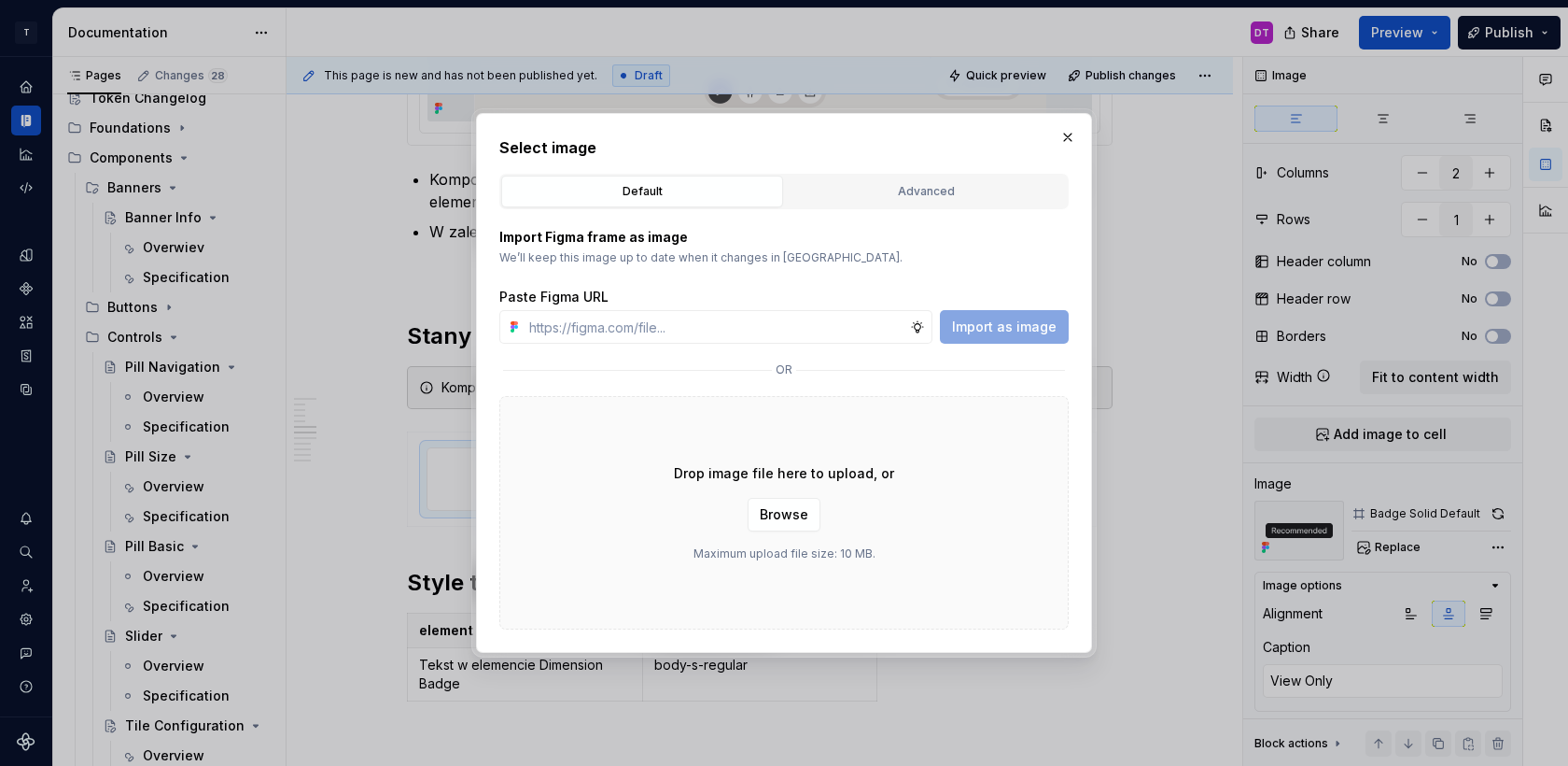
type textarea "*"
click at [863, 197] on div "Advanced" at bounding box center [926, 192] width 269 height 19
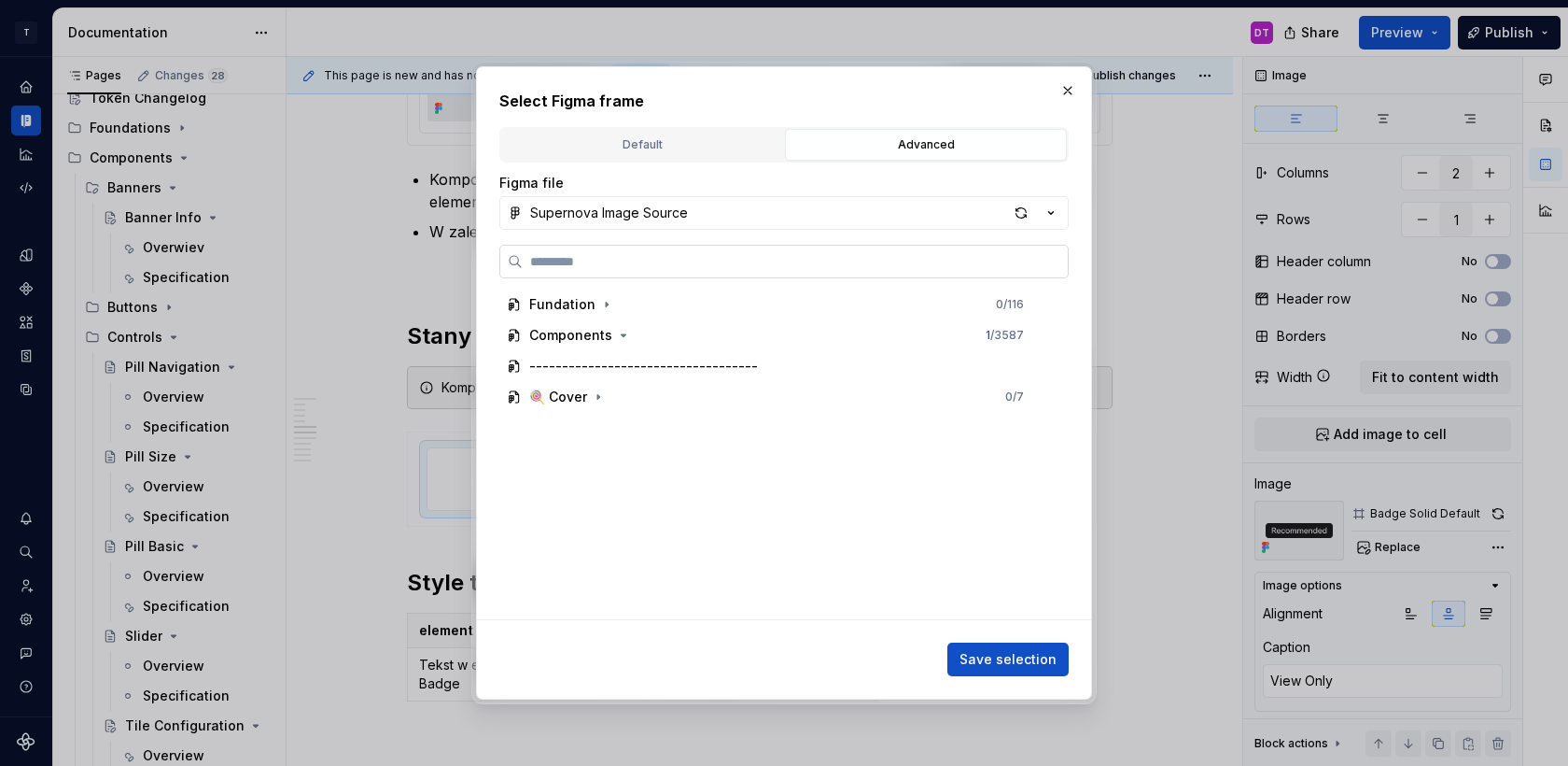
click at [728, 251] on label at bounding box center [784, 262] width 569 height 34
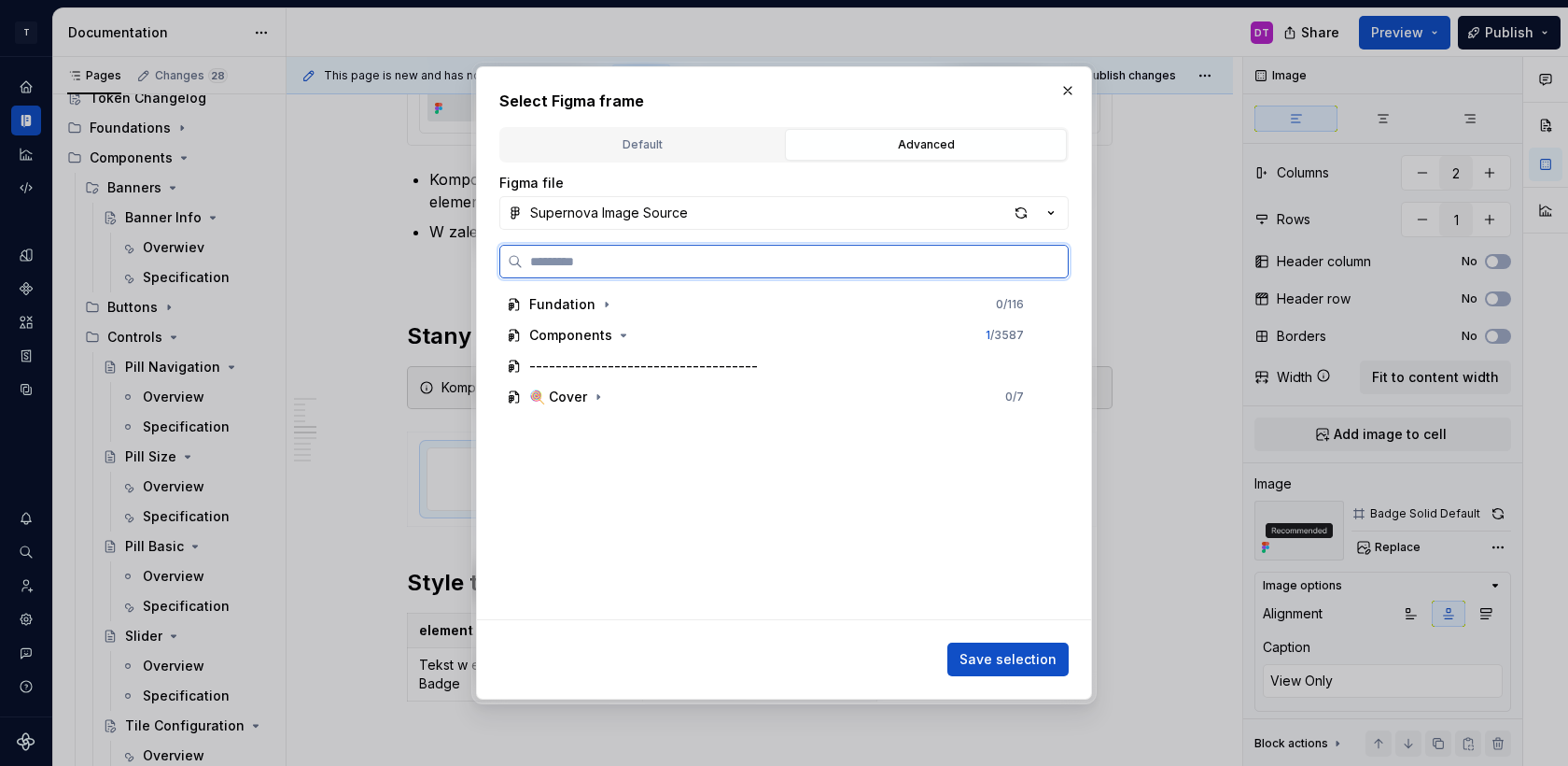
click at [728, 252] on input "search" at bounding box center [795, 262] width 545 height 19
type input "*****"
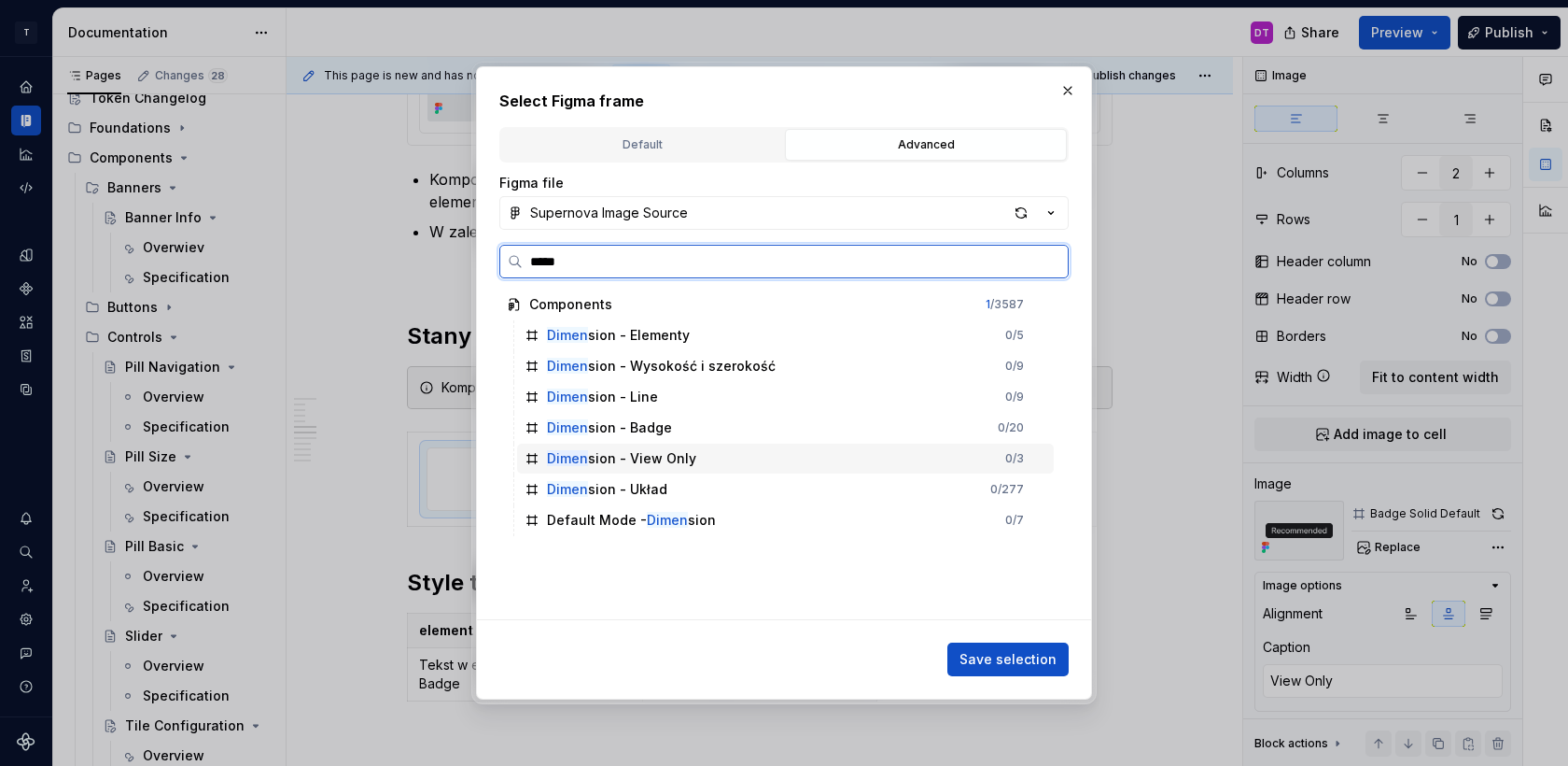
click at [722, 459] on div "Dimen sion - View Only 0 / 3" at bounding box center [785, 459] width 537 height 30
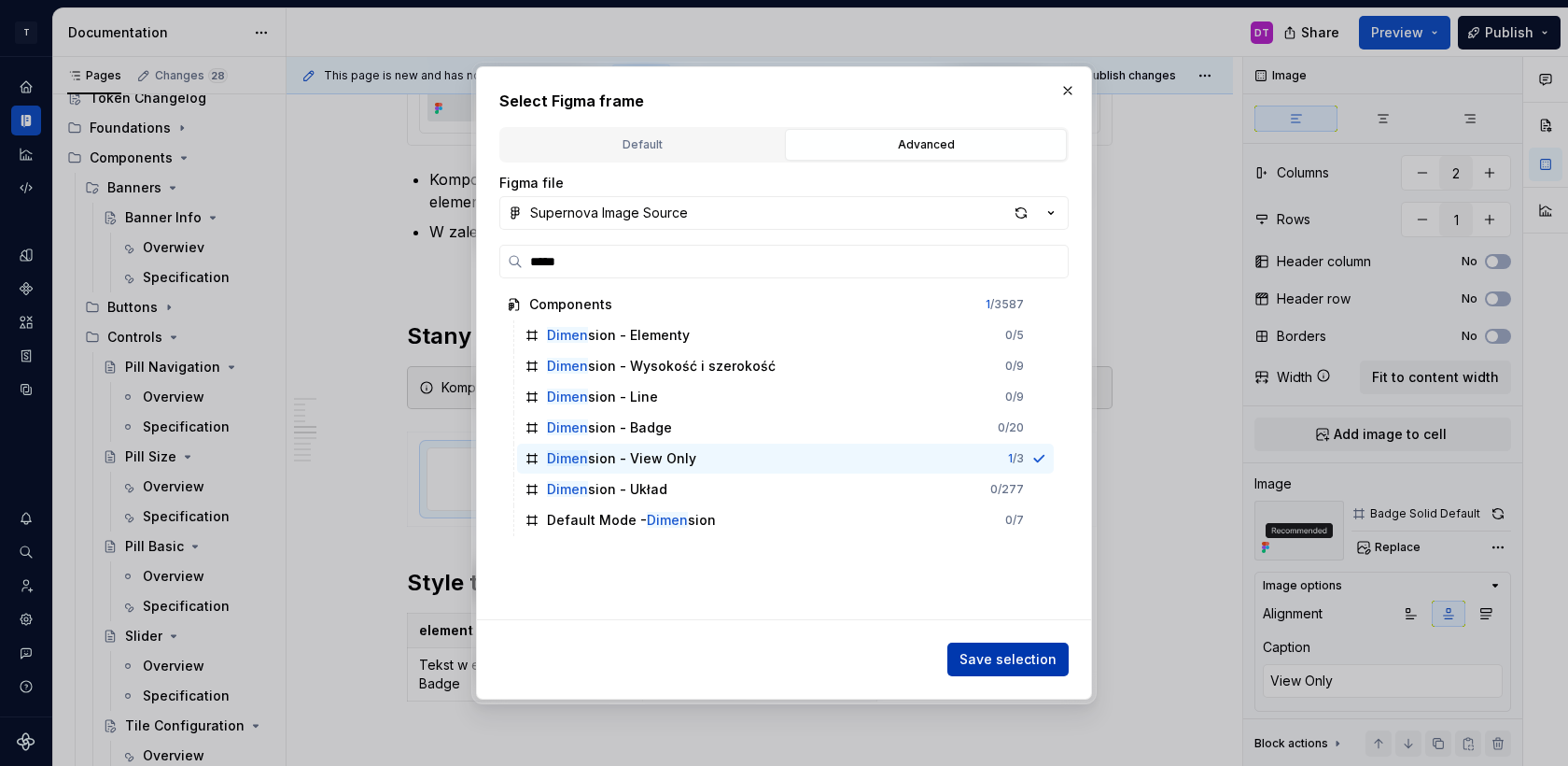
click at [1001, 650] on span "Save selection" at bounding box center [1008, 659] width 97 height 19
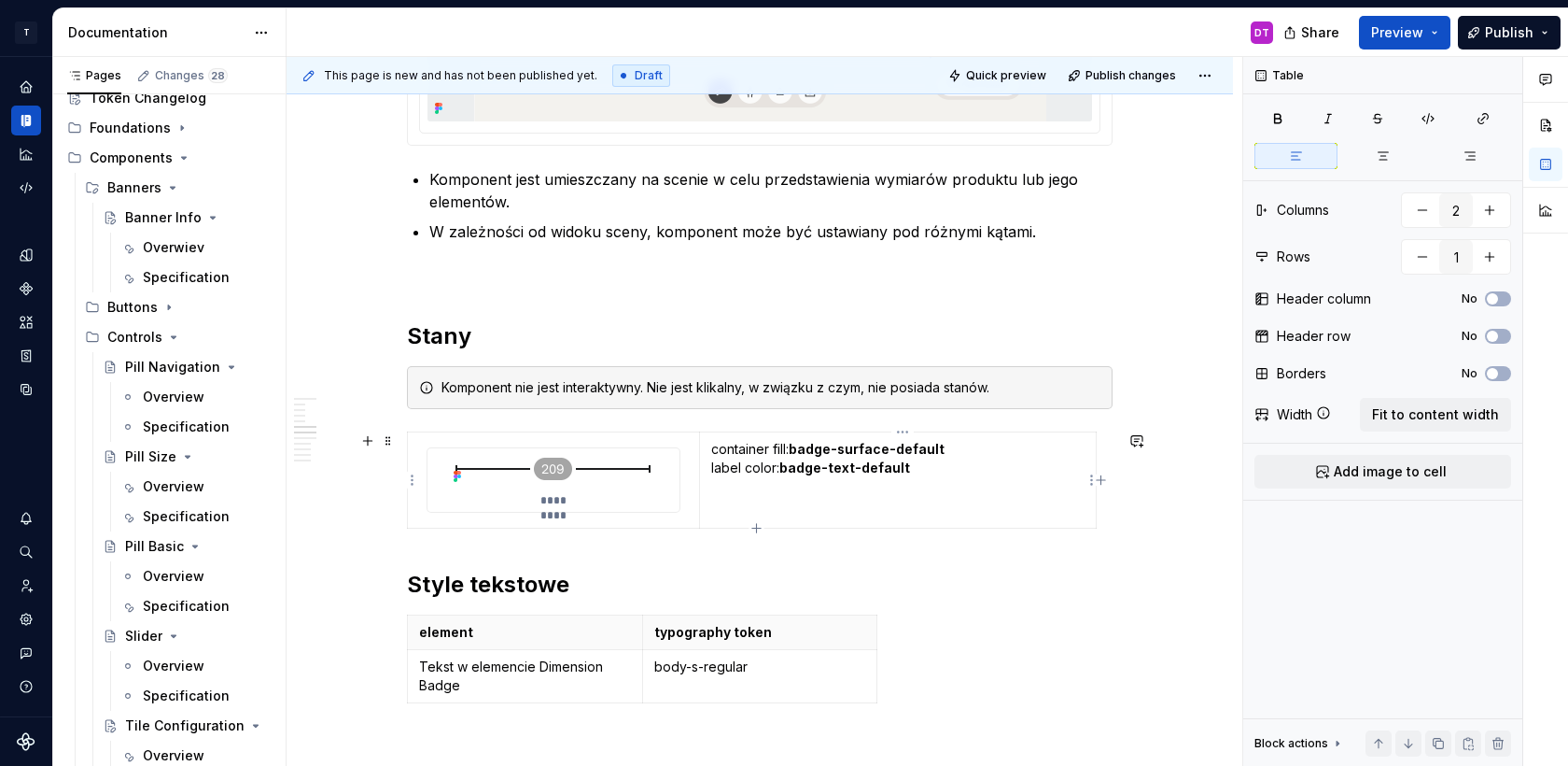
click at [789, 444] on p "container fill: badge-surface-default label color: badge-text-default" at bounding box center [899, 477] width 374 height 75
click at [717, 449] on p "container fill: badge-surface-default label color: badge-text-default" at bounding box center [899, 477] width 374 height 75
drag, startPoint x: 841, startPoint y: 447, endPoint x: 984, endPoint y: 449, distance: 143.0
click at [984, 449] on strong "badge-surface-default" at bounding box center [911, 449] width 156 height 16
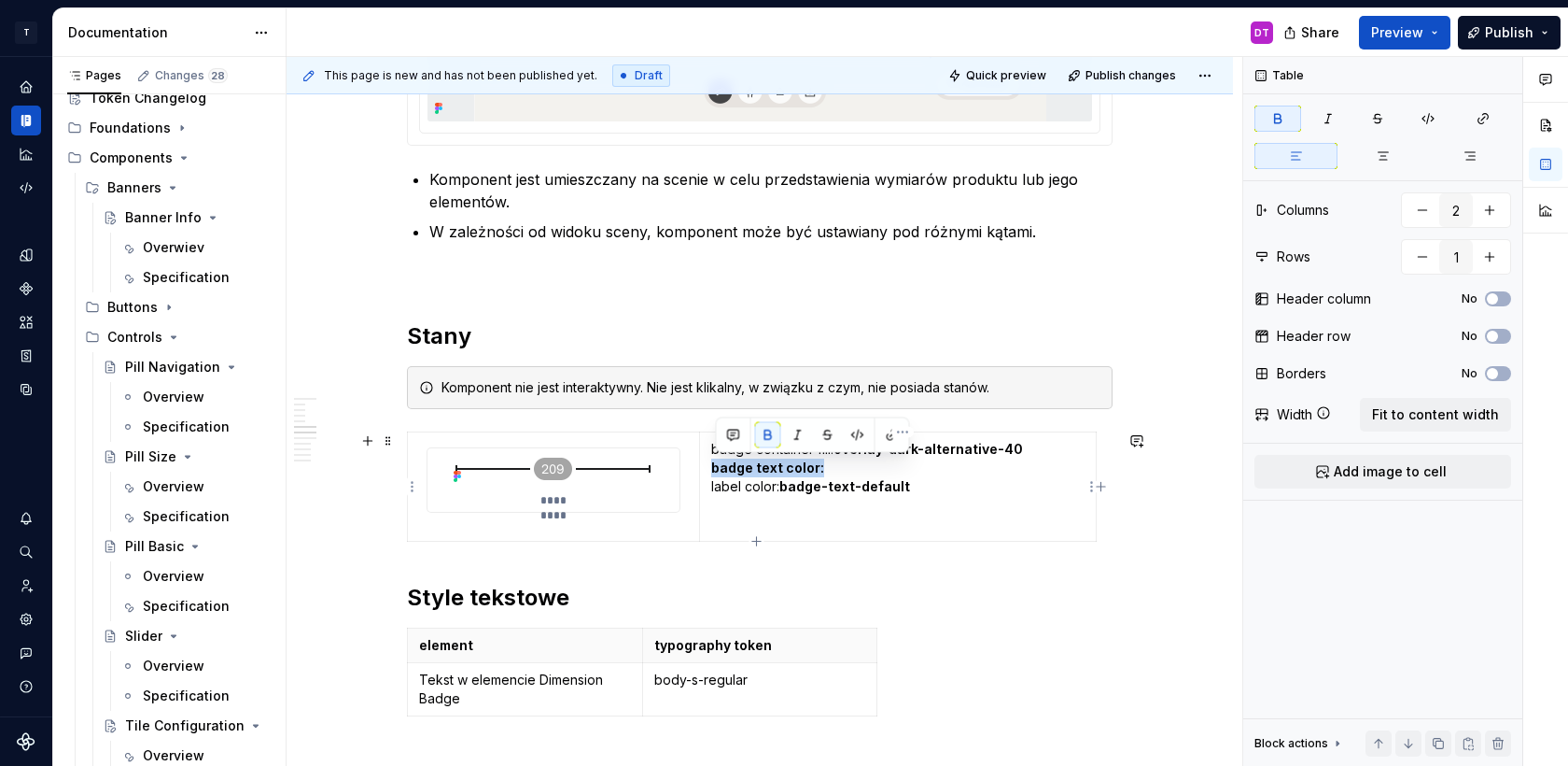
click at [714, 471] on td "badge container fill: overlay-dark-alternative-40 badge text color: label color…" at bounding box center [898, 487] width 396 height 110
click at [893, 469] on p "badge container fill: overlay-dark-alternative-40 badge text color: label color…" at bounding box center [899, 486] width 374 height 94
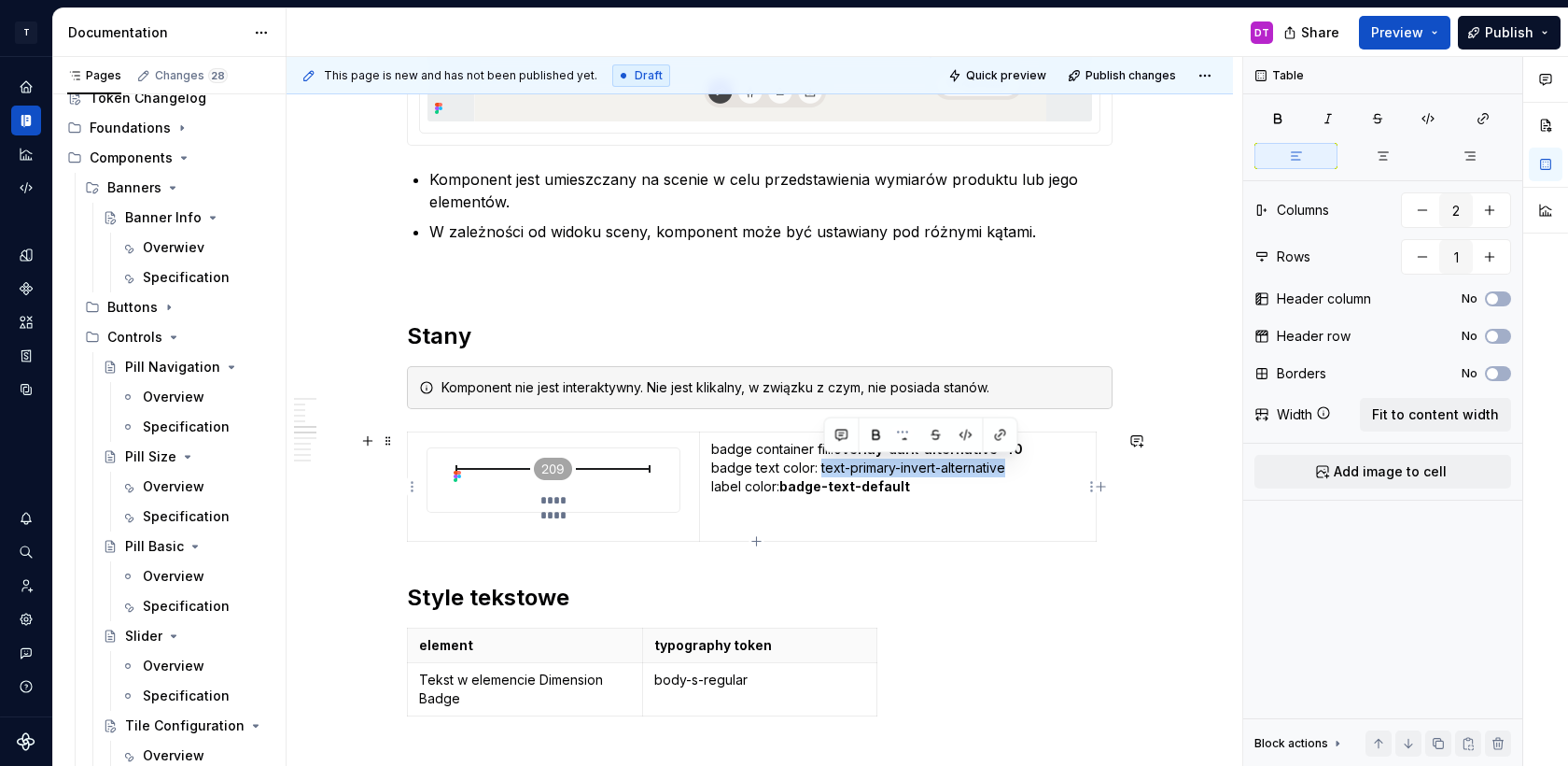
drag, startPoint x: 825, startPoint y: 468, endPoint x: 1040, endPoint y: 468, distance: 215.0
click at [1040, 468] on p "badge container fill: overlay-dark-alternative-40 badge text color: text-primar…" at bounding box center [899, 486] width 374 height 94
click at [728, 488] on p "badge container fill: overlay-dark-alternative-40 badge text color: text-primar…" at bounding box center [899, 486] width 374 height 94
drag, startPoint x: 910, startPoint y: 486, endPoint x: 779, endPoint y: 485, distance: 131.0
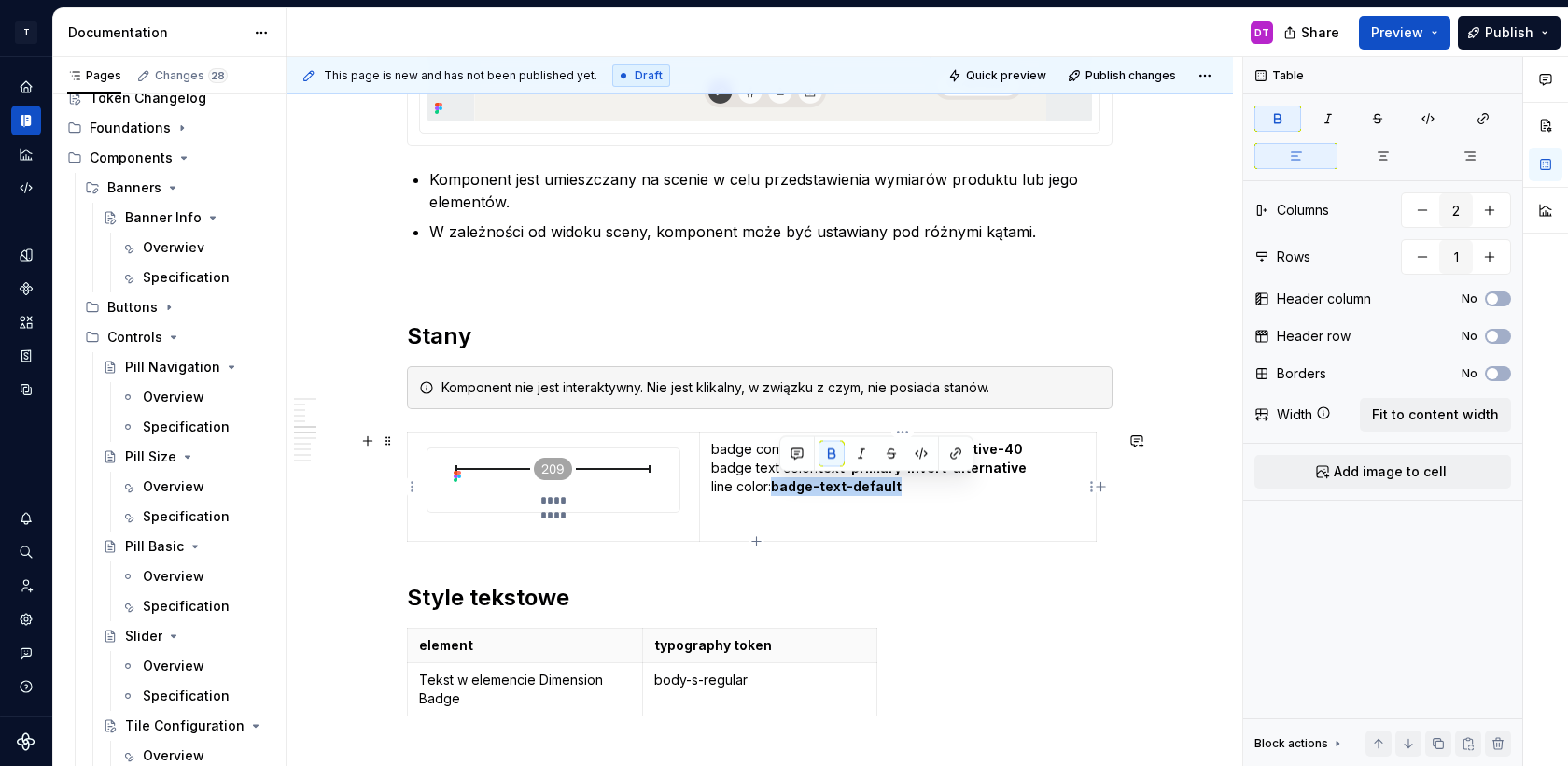
click at [779, 485] on p "badge container fill: overlay-dark-alternative-40 badge text color: text-primar…" at bounding box center [899, 486] width 374 height 94
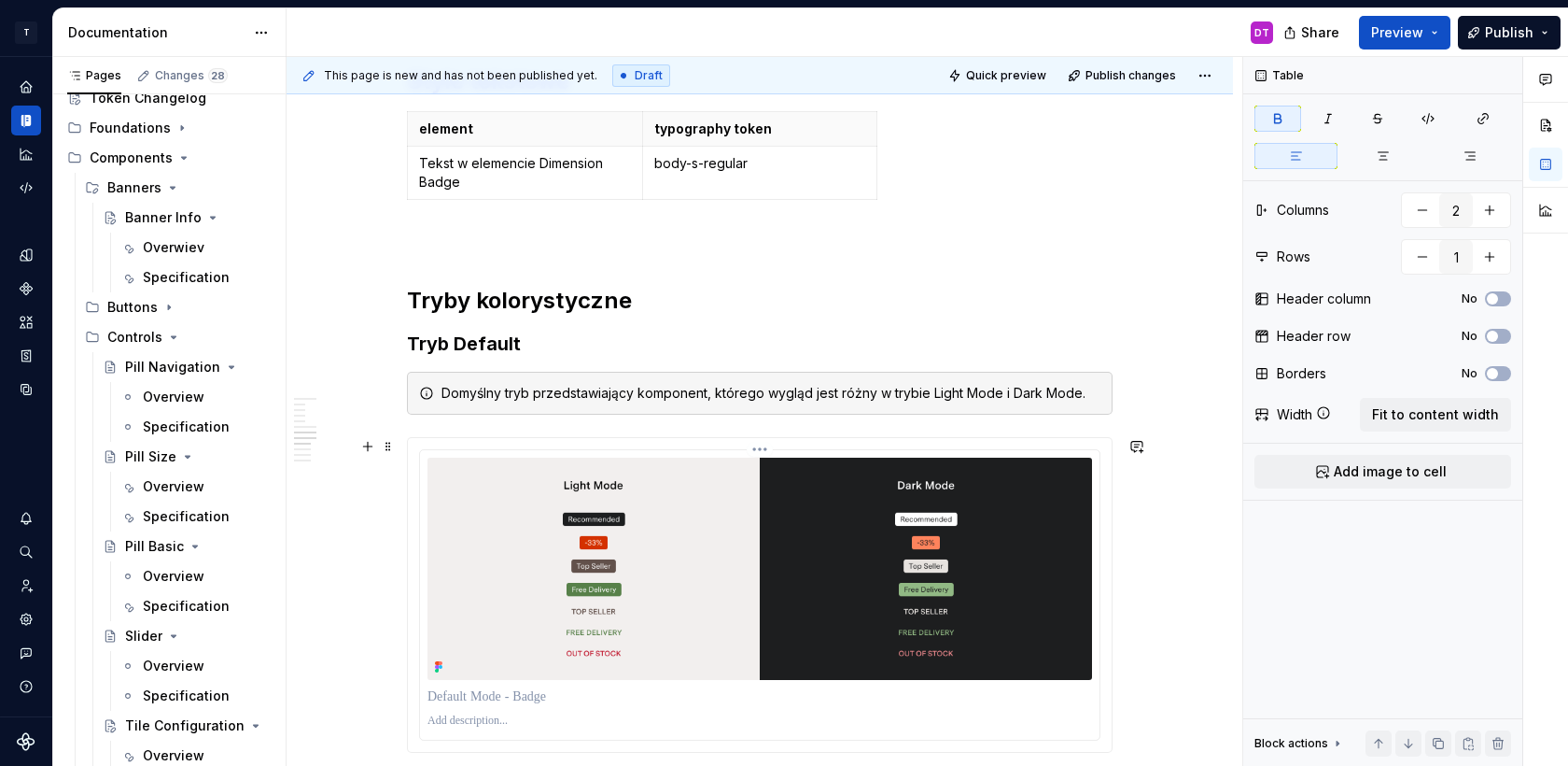
scroll to position [4466, 0]
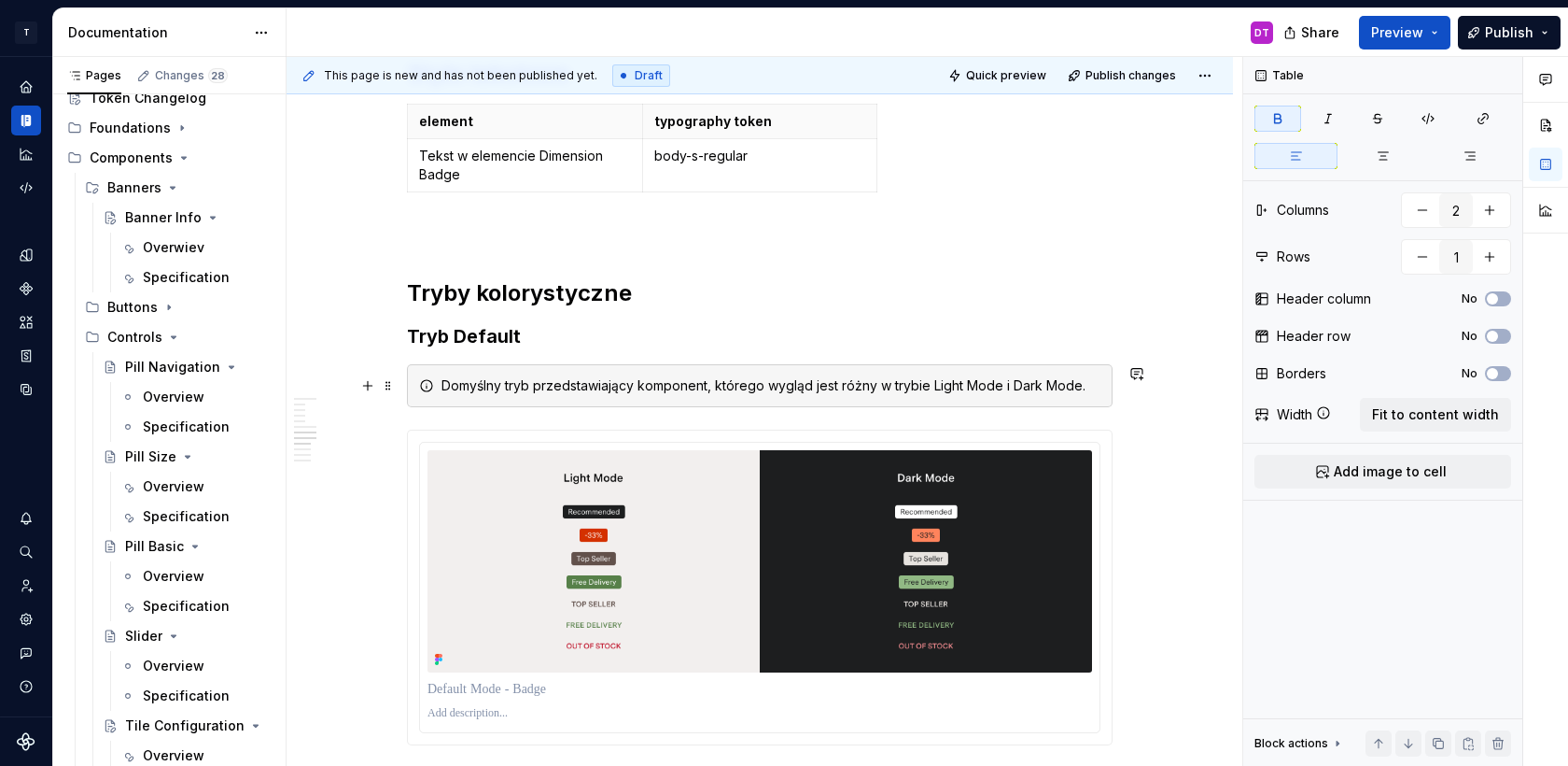
click at [857, 383] on div "Domyślny tryb przedstawiający komponent, którego wygląd jest różny w trybie Lig…" at bounding box center [771, 386] width 659 height 19
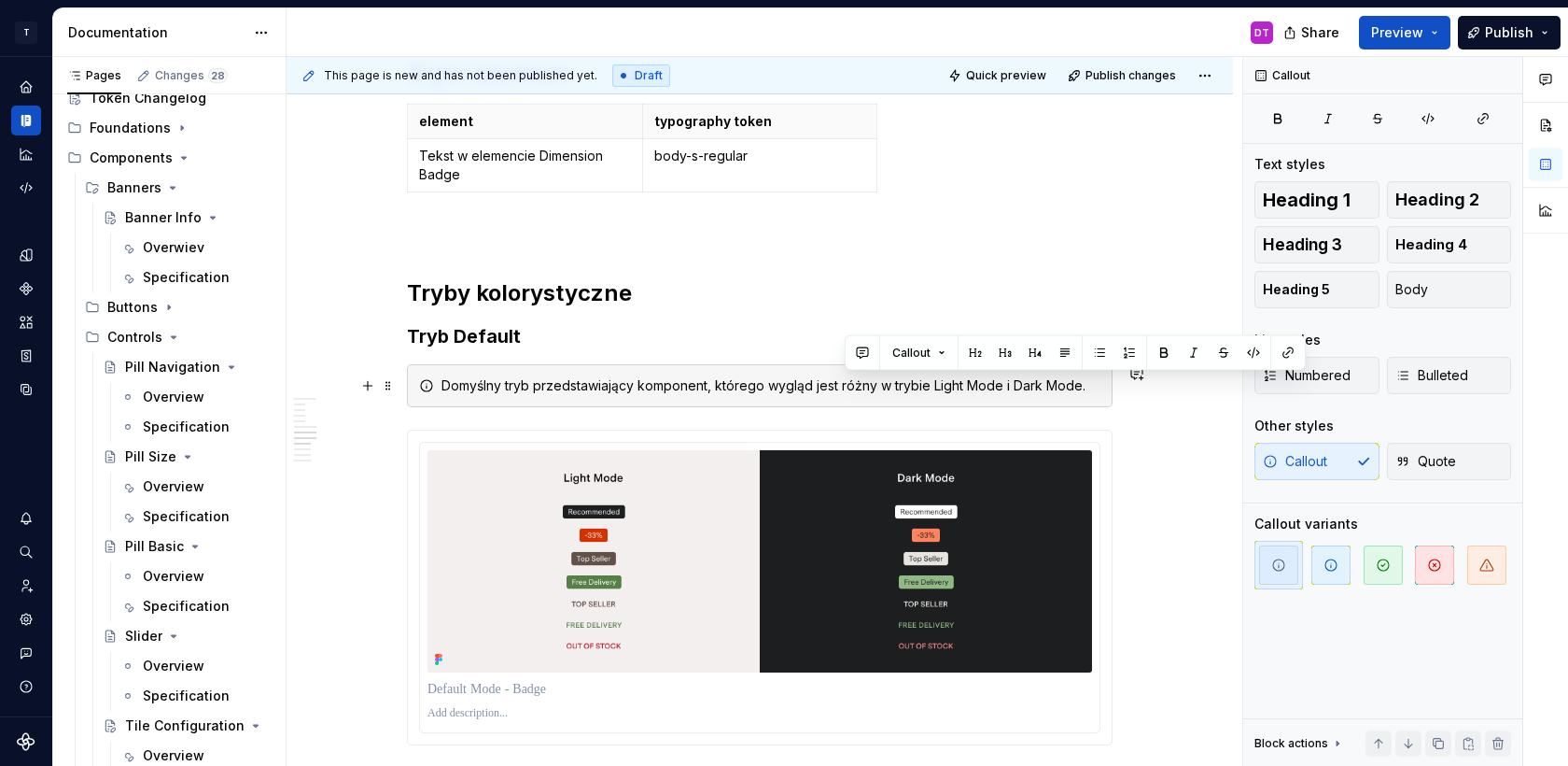
click at [857, 383] on div "Domyślny tryb przedstawiający komponent, którego wygląd jest różny w trybie Lig…" at bounding box center [771, 386] width 659 height 19
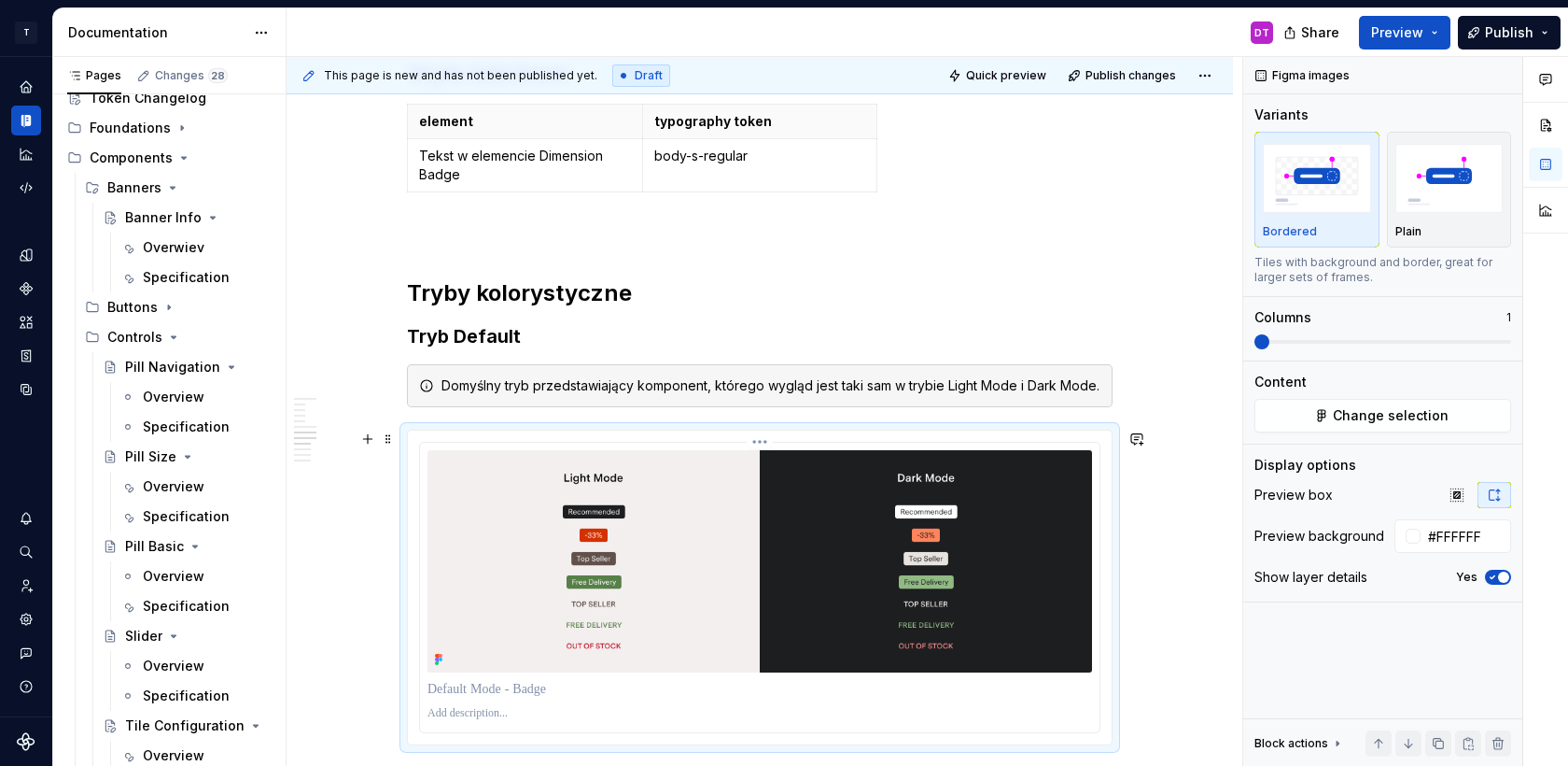
click at [668, 533] on img at bounding box center [760, 561] width 665 height 222
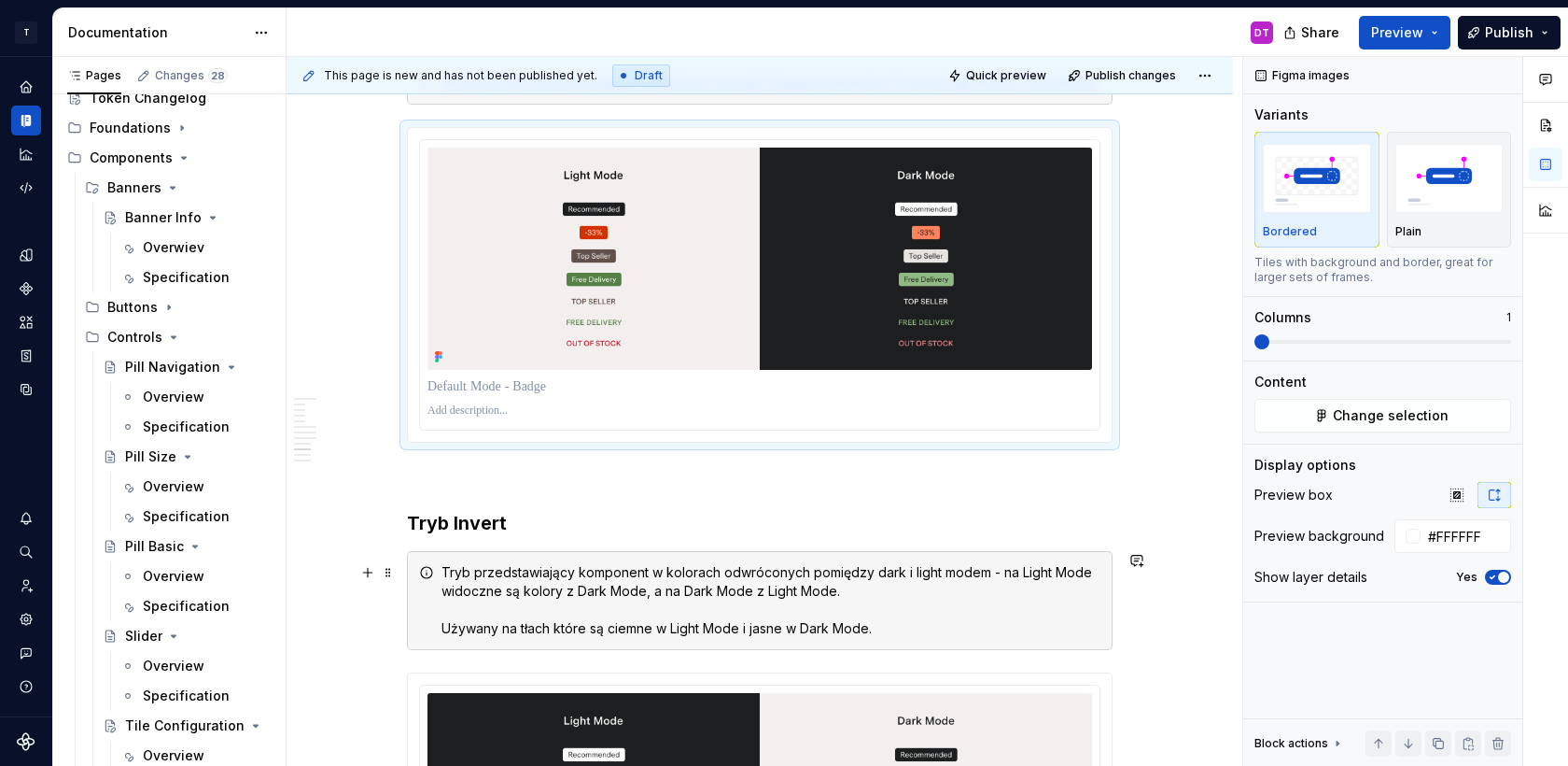
scroll to position [4945, 0]
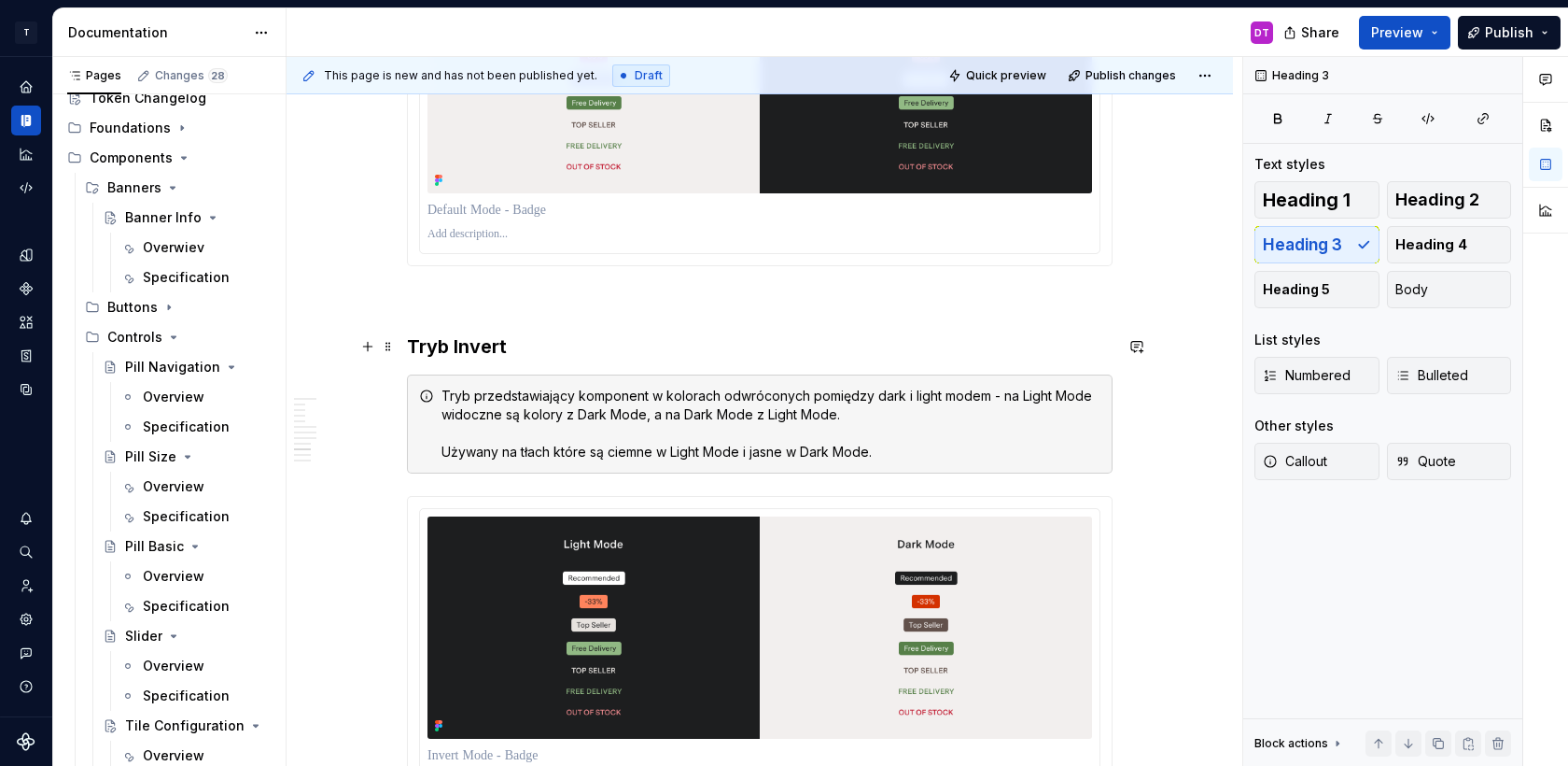
click at [413, 341] on h3 "Tryb Invert" at bounding box center [760, 347] width 706 height 26
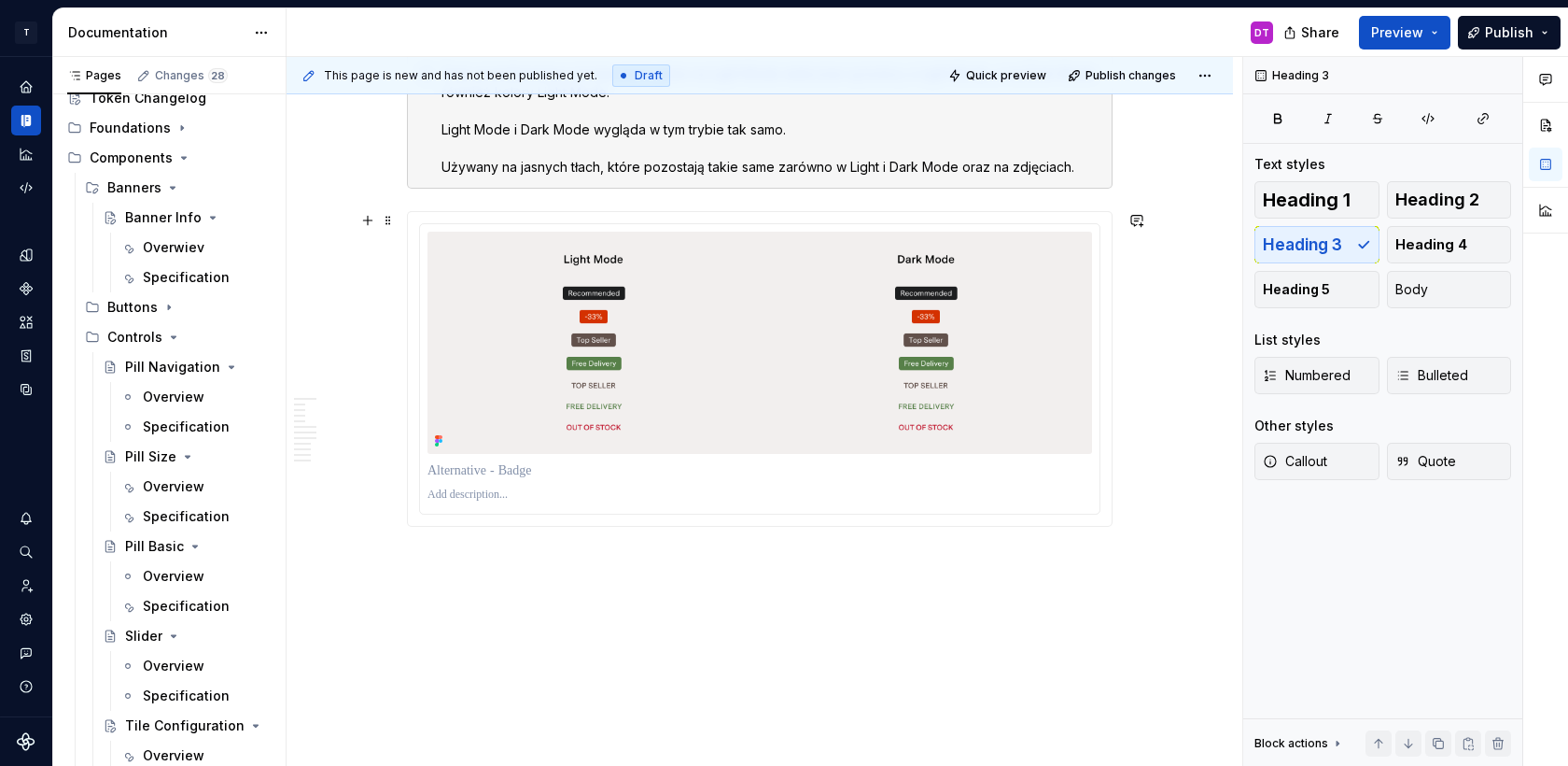
scroll to position [6406, 0]
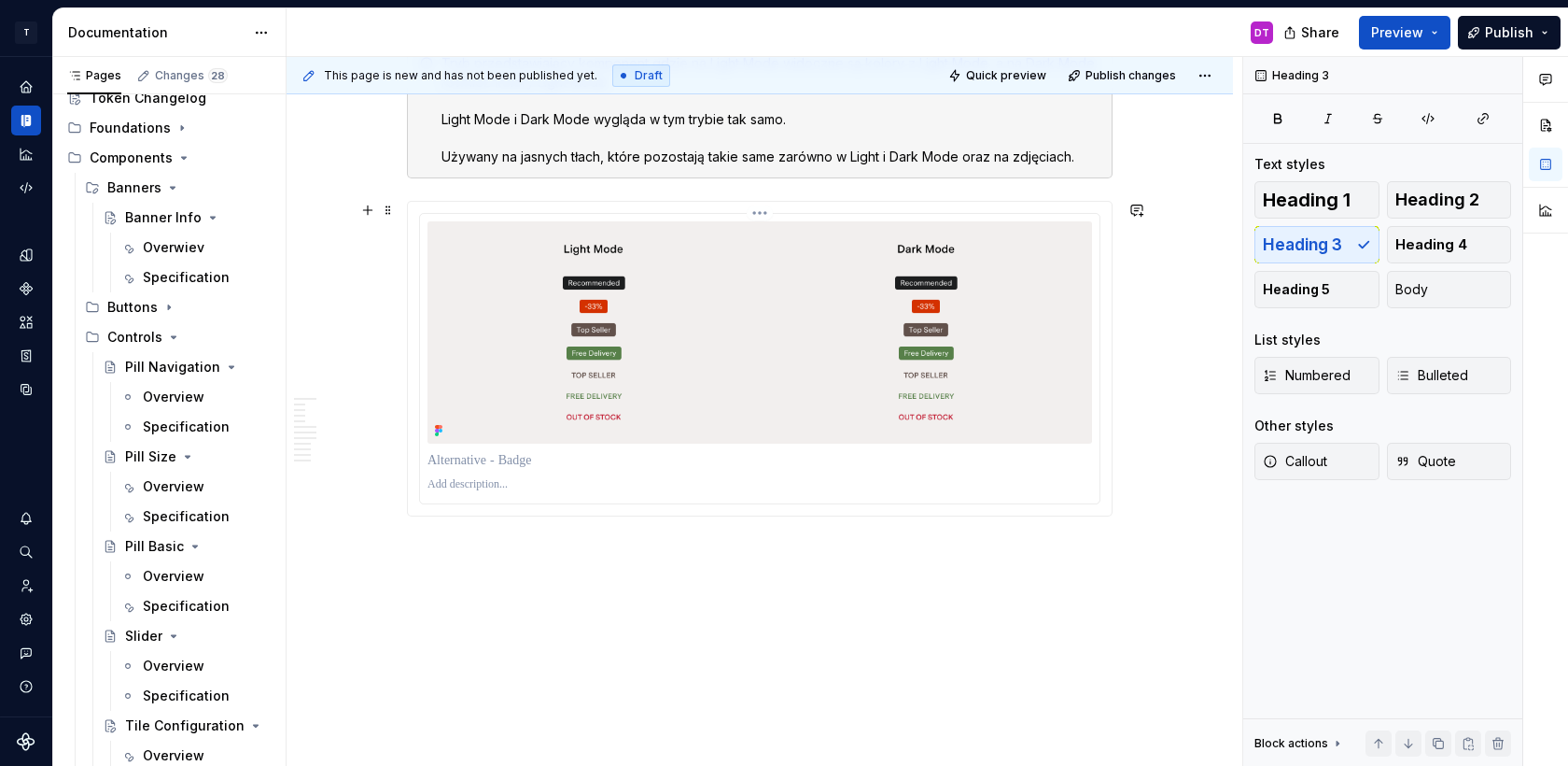
click at [577, 473] on div at bounding box center [760, 485] width 665 height 23
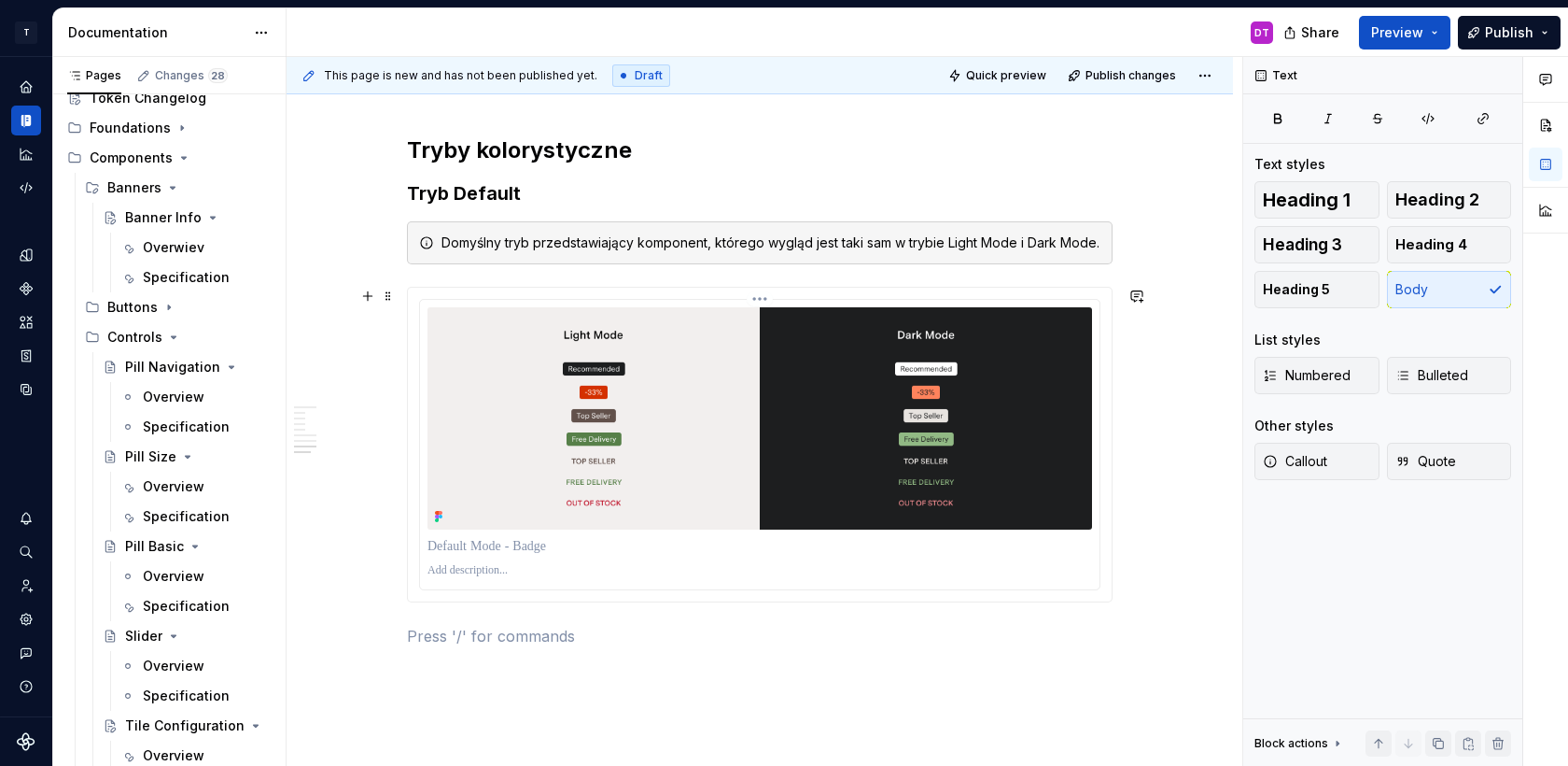
scroll to position [4502, 0]
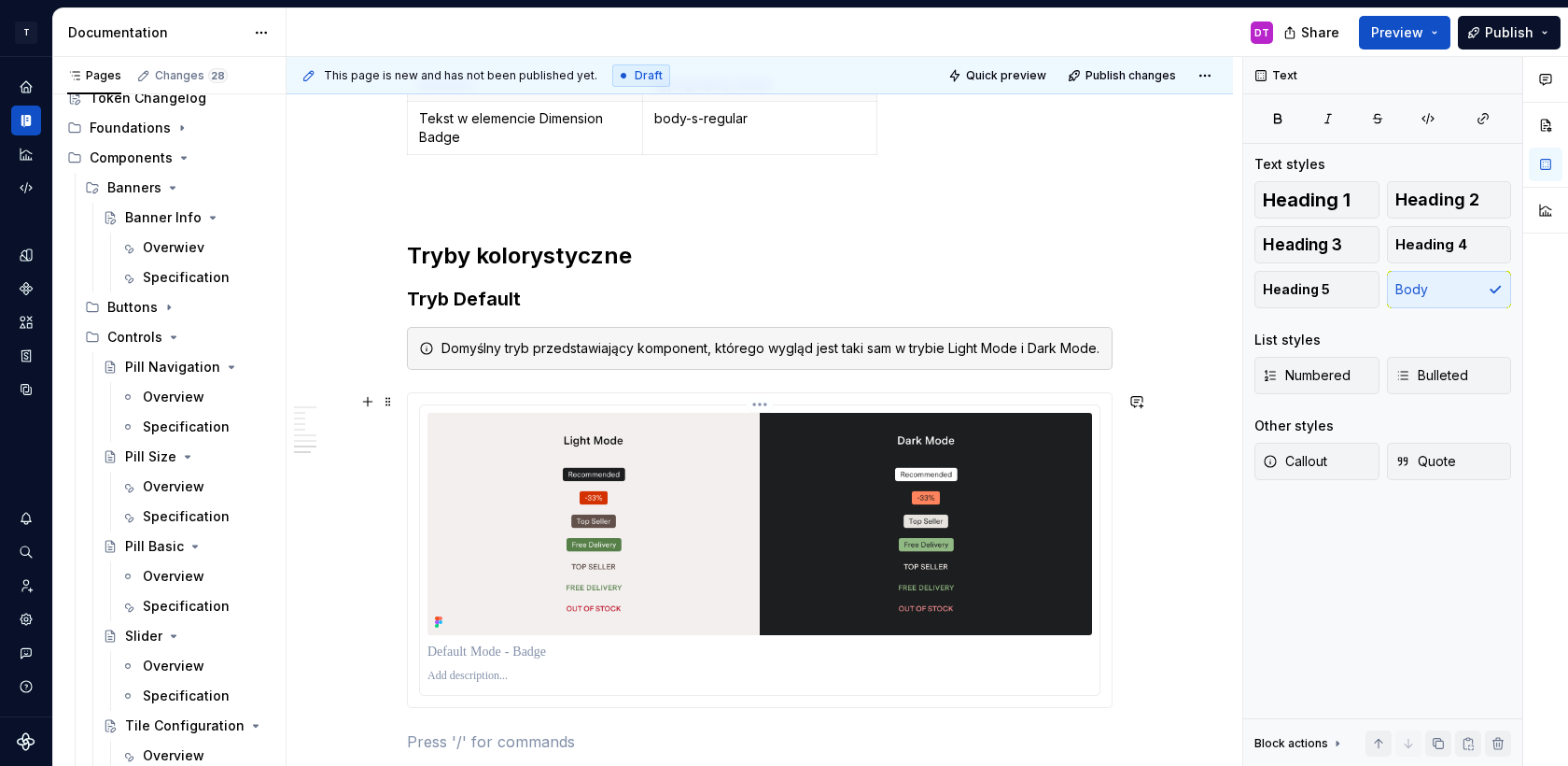
click at [801, 519] on img at bounding box center [760, 523] width 665 height 222
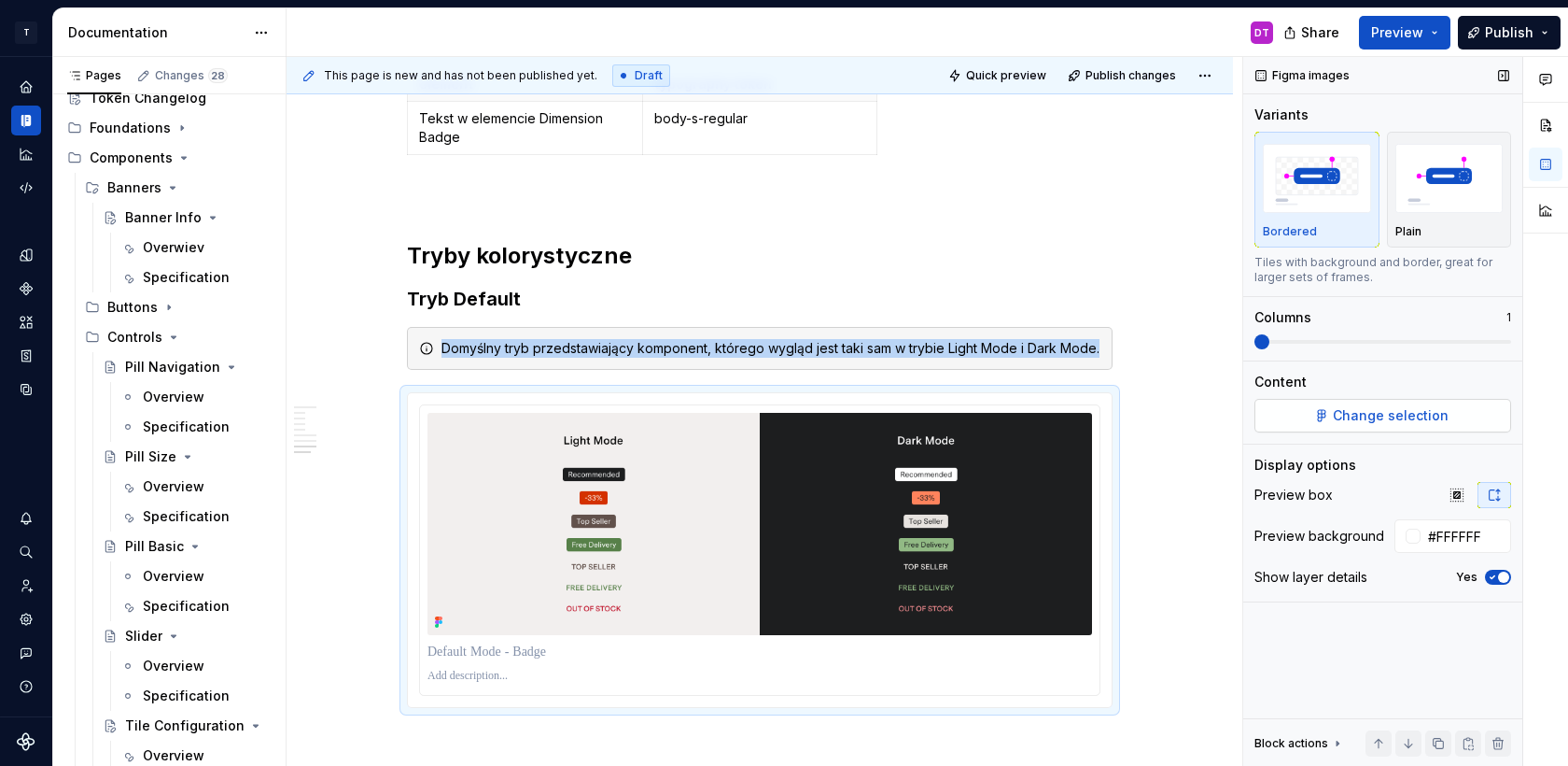
click at [1334, 415] on button "Change selection" at bounding box center [1383, 416] width 257 height 34
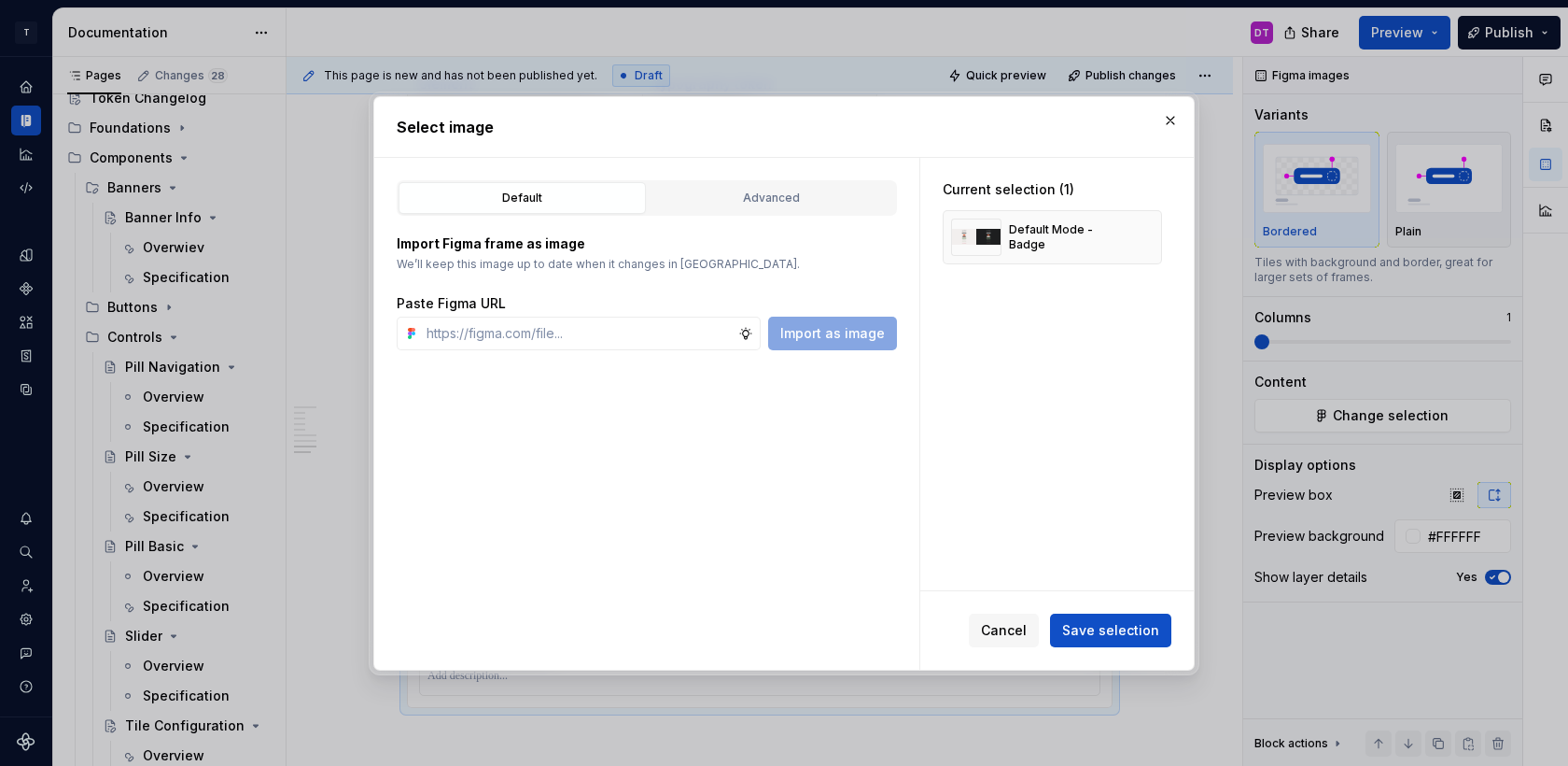
type textarea "*"
click at [761, 189] on div "Advanced" at bounding box center [771, 198] width 234 height 19
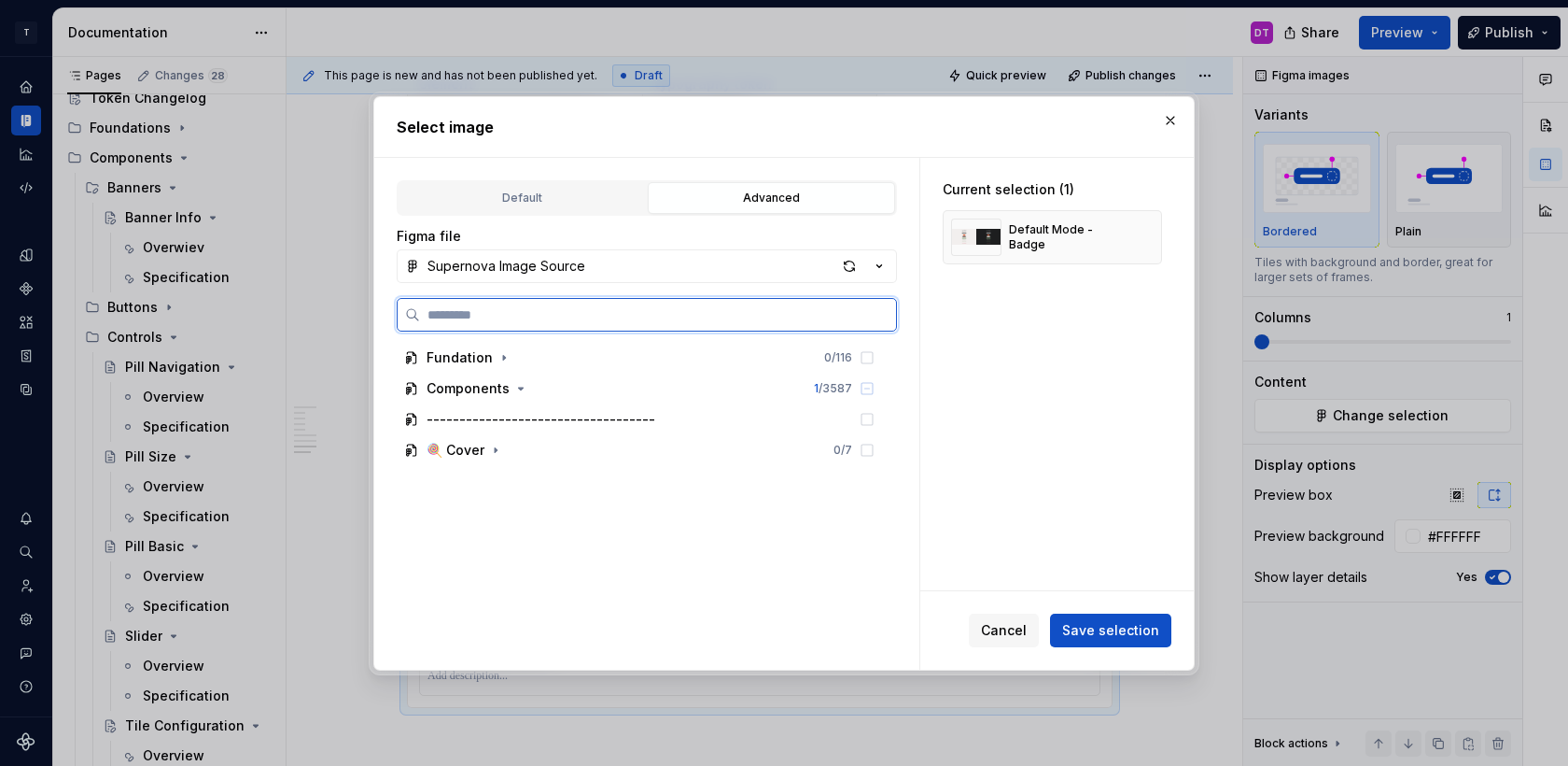
click at [580, 317] on input "search" at bounding box center [658, 315] width 476 height 19
type input "******"
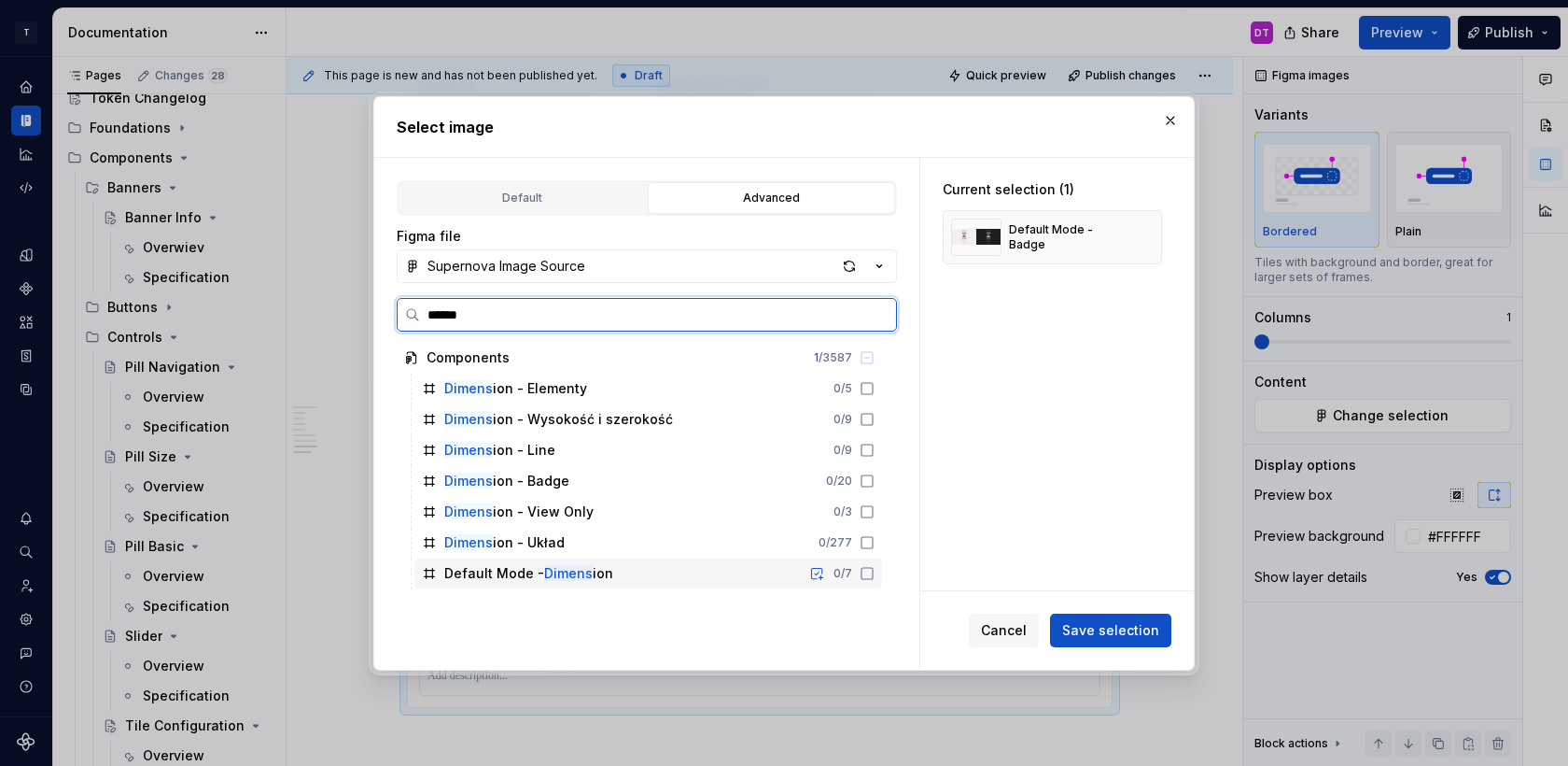
click at [595, 576] on div "Default Mode - Dimens ion" at bounding box center [529, 573] width 169 height 19
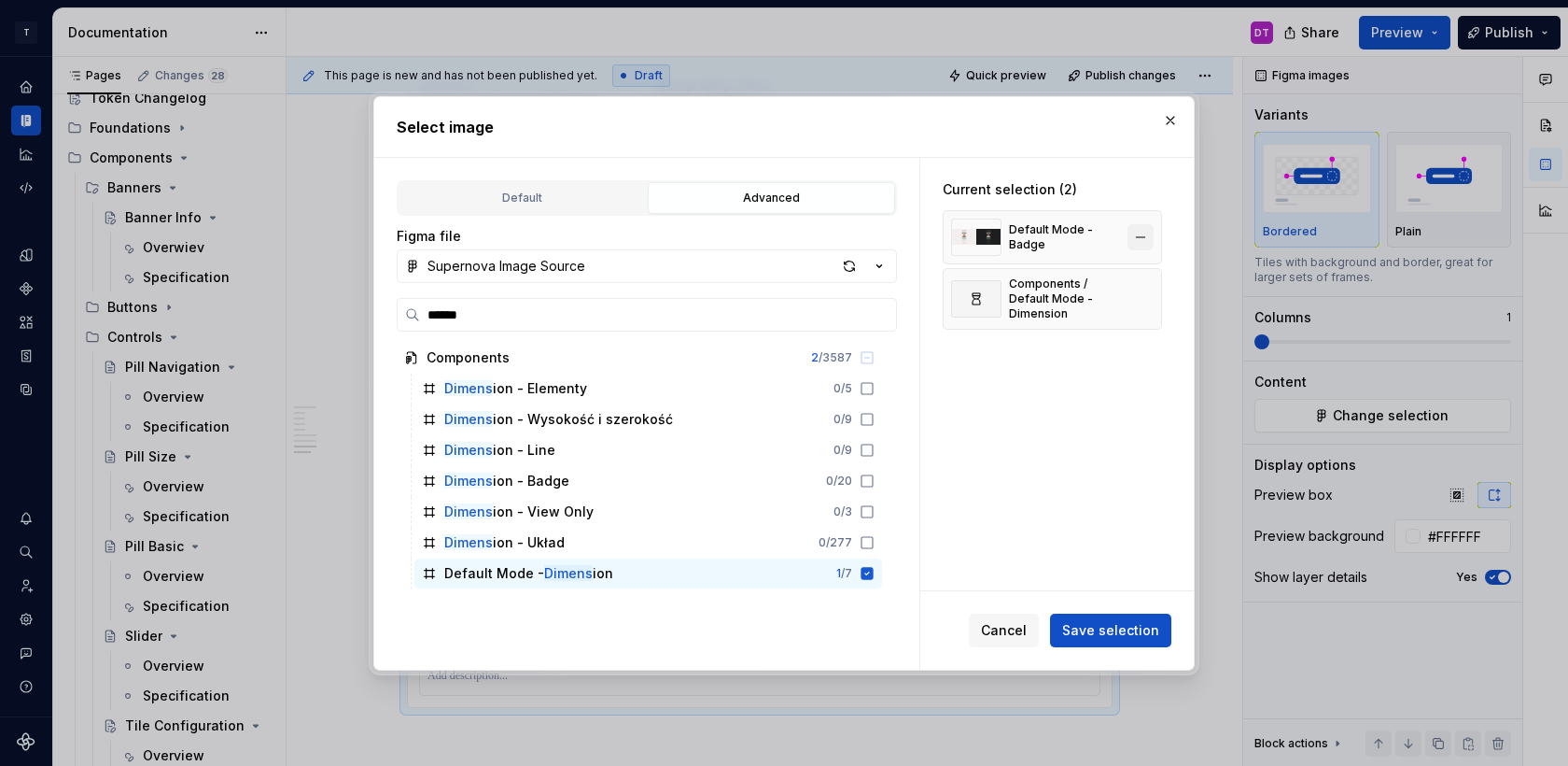
click at [1150, 234] on button "button" at bounding box center [1141, 237] width 26 height 26
click at [1107, 626] on span "Save selection" at bounding box center [1110, 631] width 97 height 19
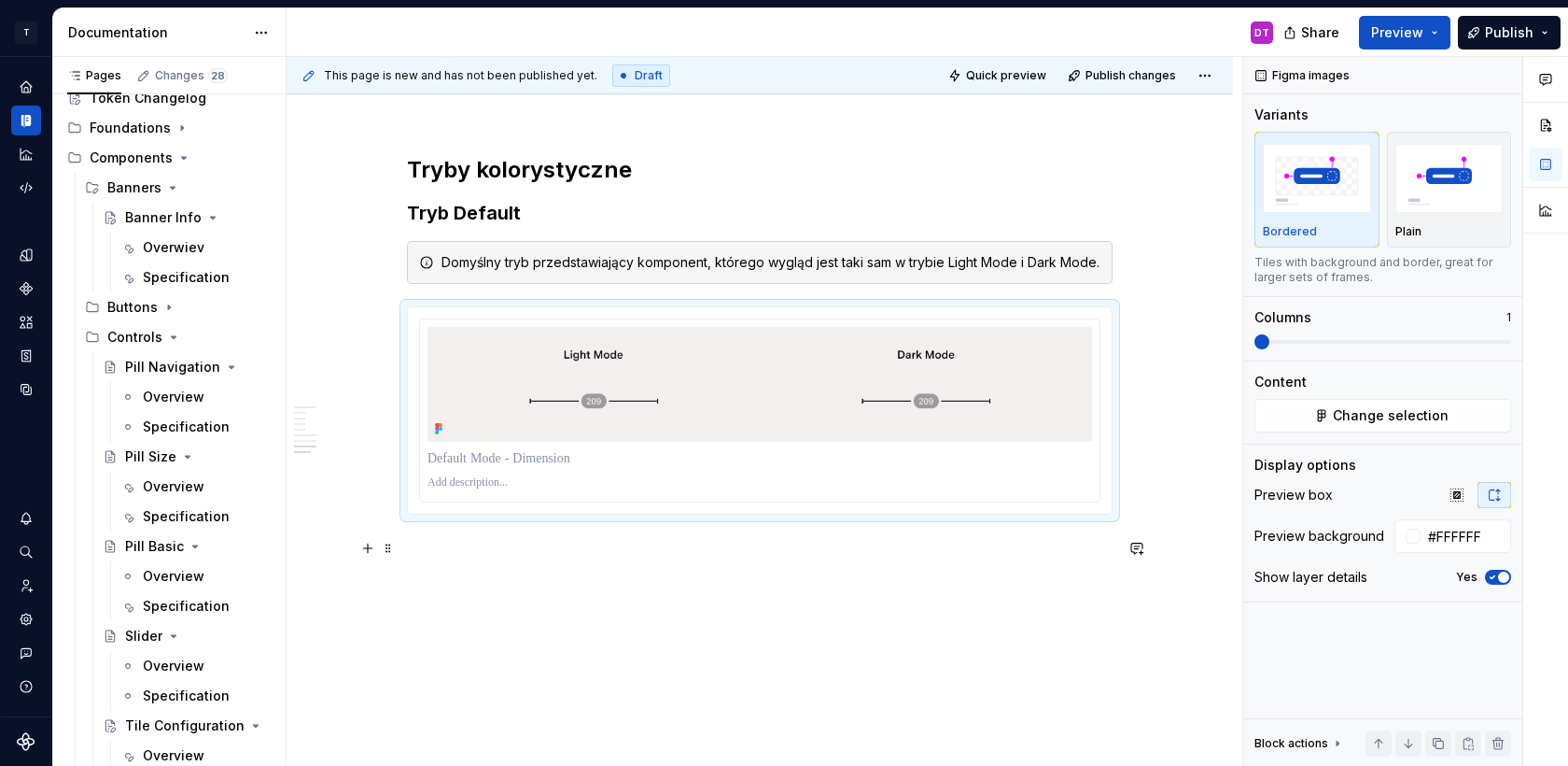
scroll to position [4633, 0]
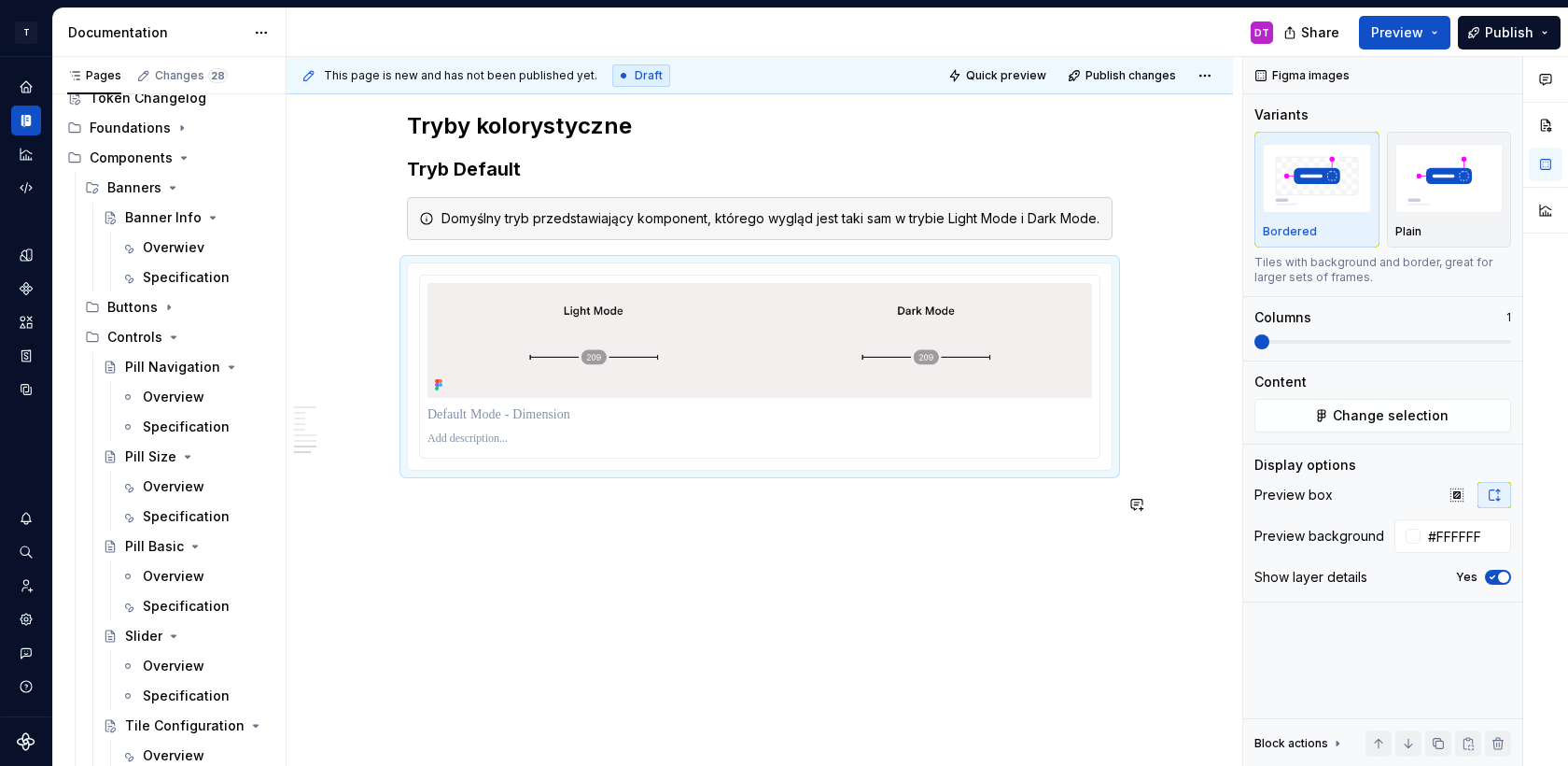
type textarea "*"
